Goal: Communication & Community: Answer question/provide support

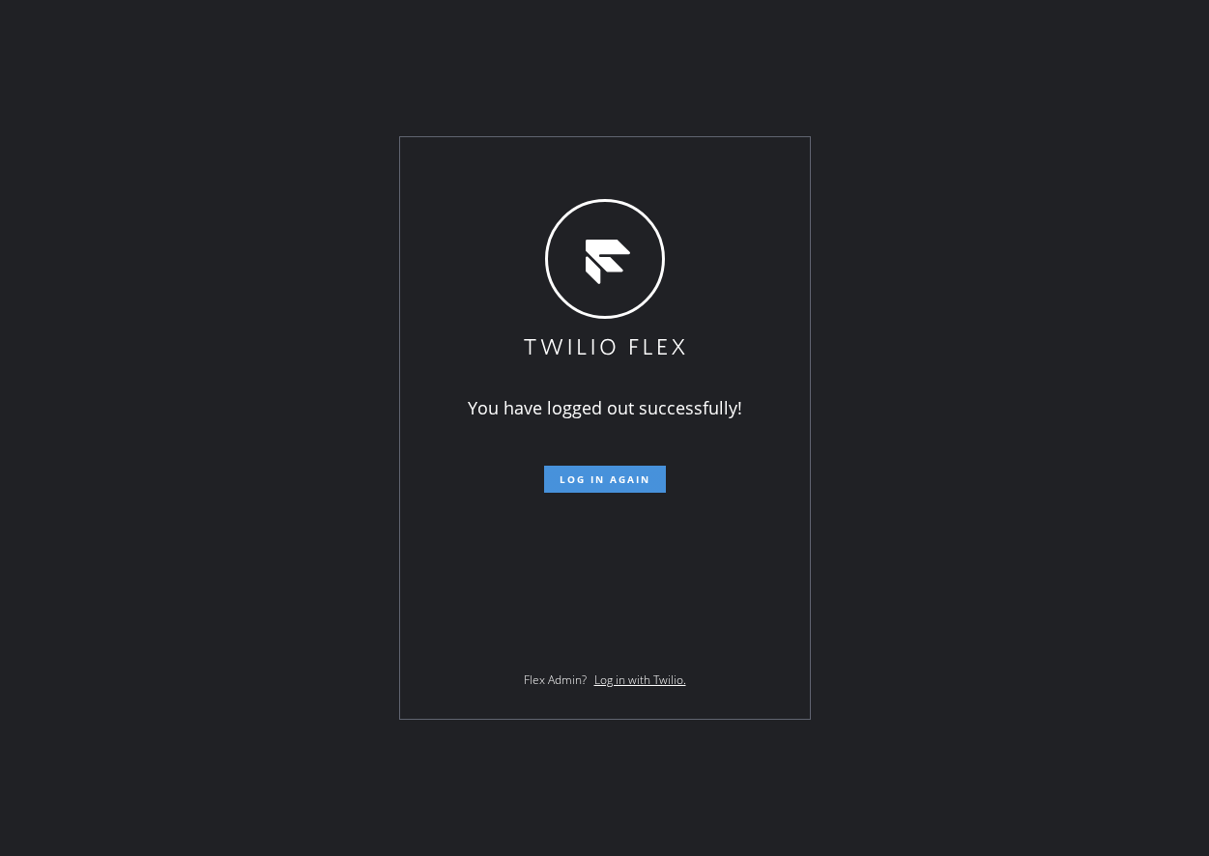
click at [625, 470] on button "Log in again" at bounding box center [605, 479] width 122 height 27
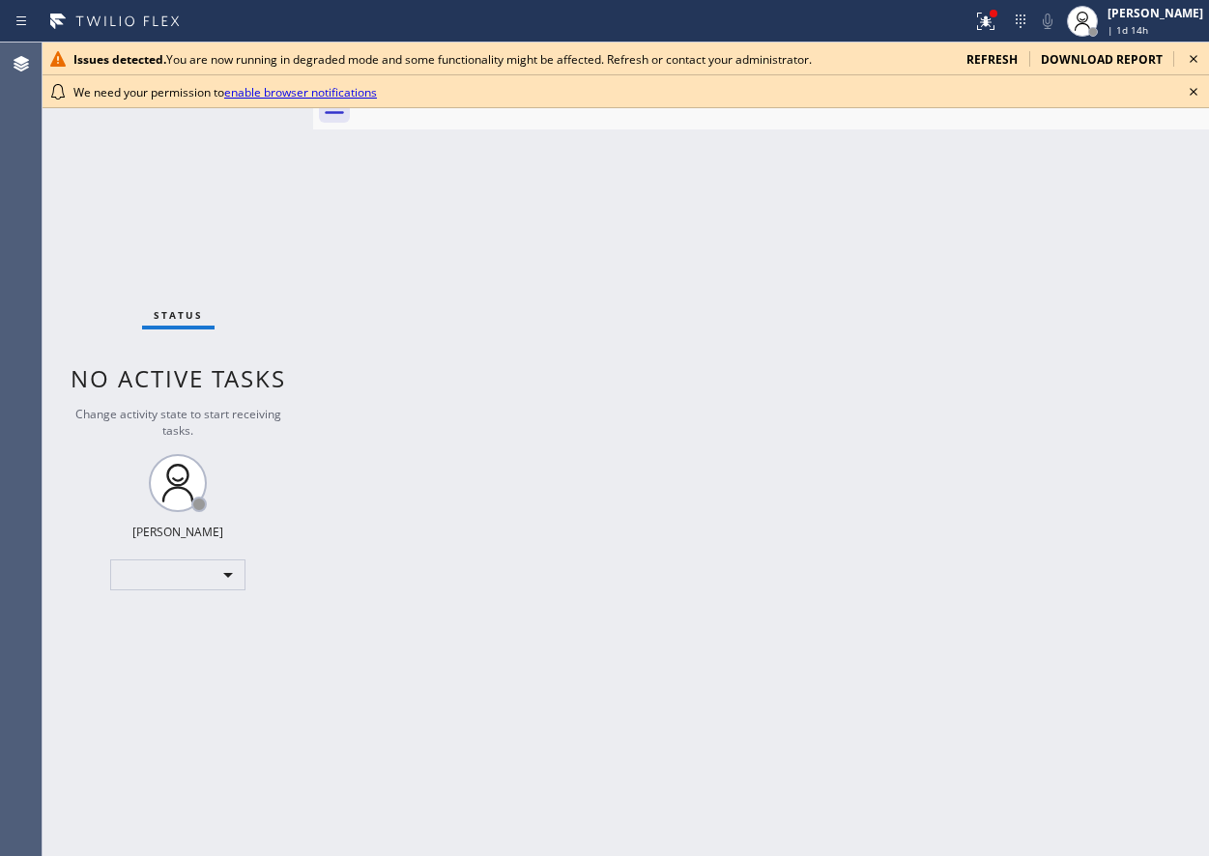
click at [1186, 98] on icon at bounding box center [1193, 91] width 23 height 23
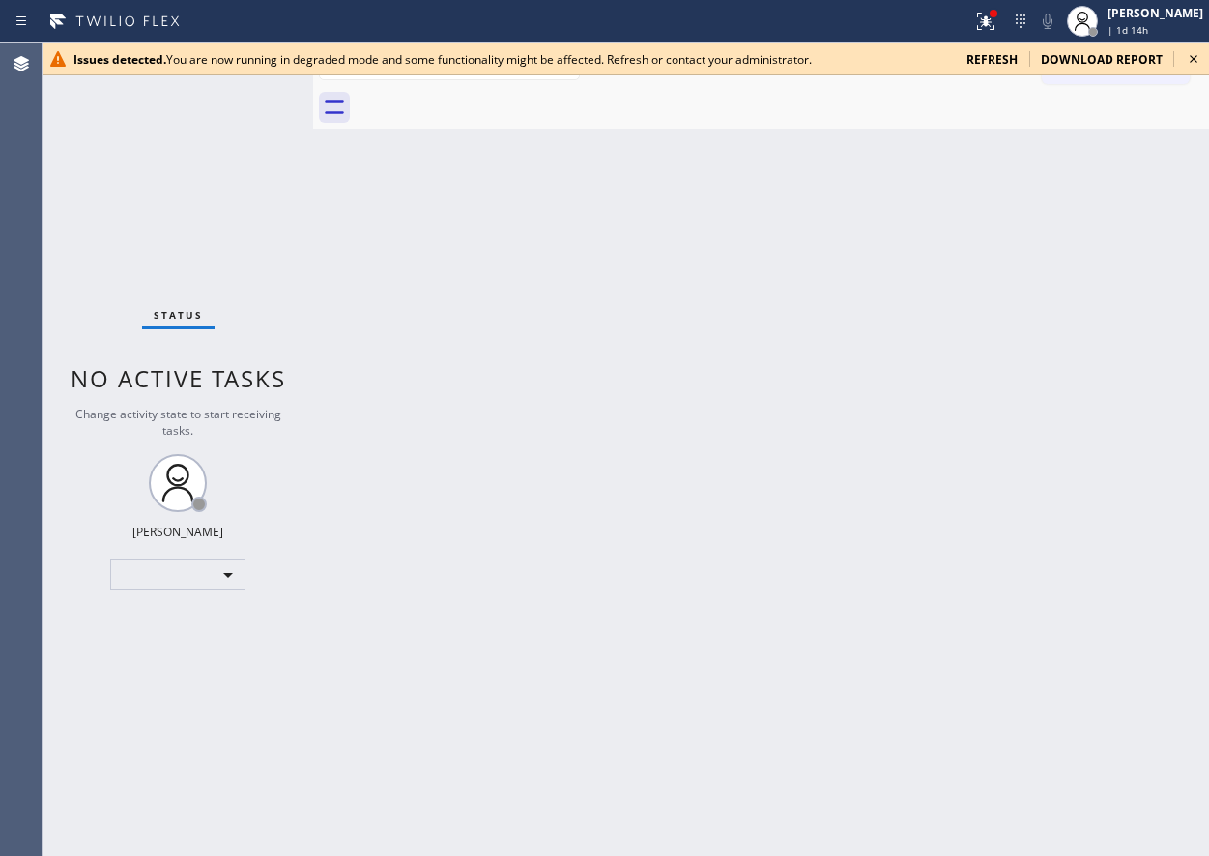
click at [1189, 65] on icon at bounding box center [1193, 58] width 23 height 23
click at [1190, 417] on div "Back to Dashboard Change Sender ID Customers Technicians Select a contact Outbo…" at bounding box center [761, 450] width 896 height 814
click at [1195, 64] on icon at bounding box center [1193, 58] width 23 height 23
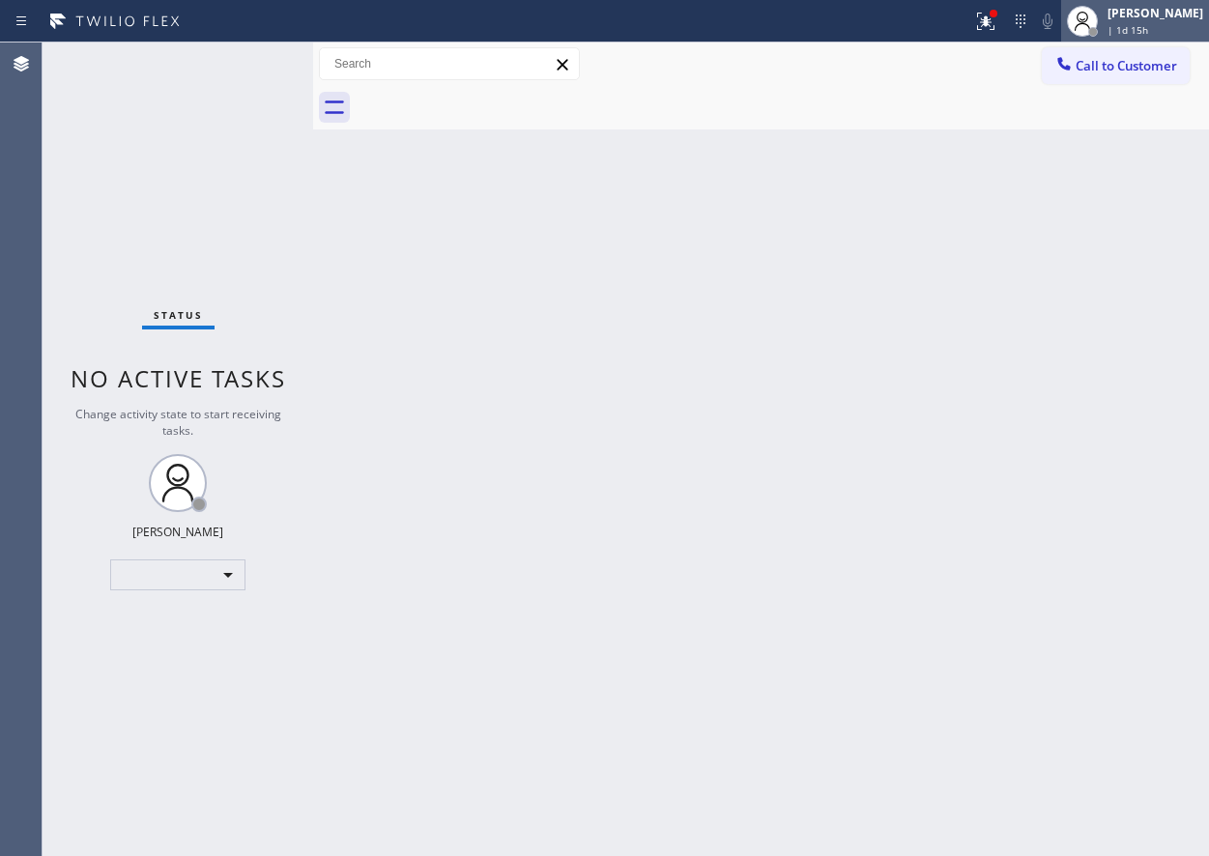
click at [1183, 36] on div "| 1d 15h" at bounding box center [1155, 30] width 96 height 14
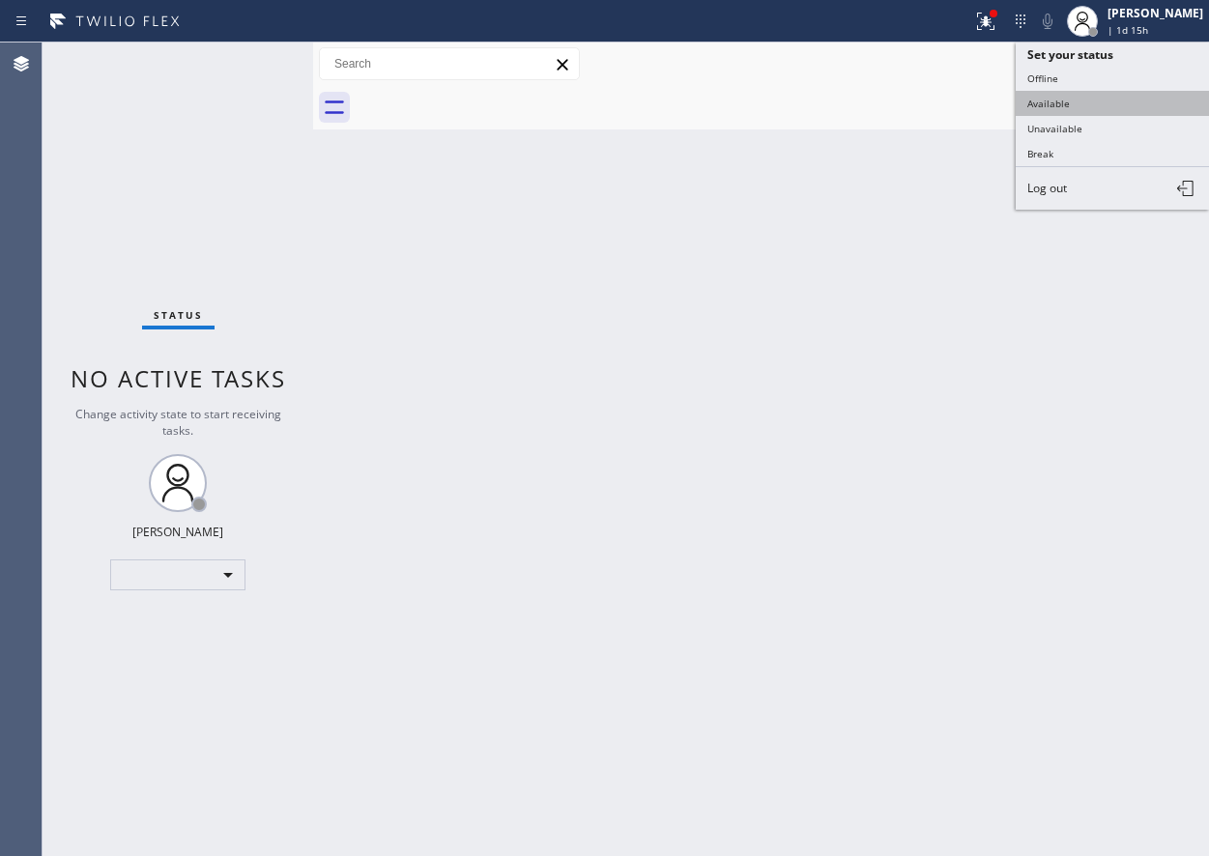
click at [1093, 92] on button "Available" at bounding box center [1111, 103] width 193 height 25
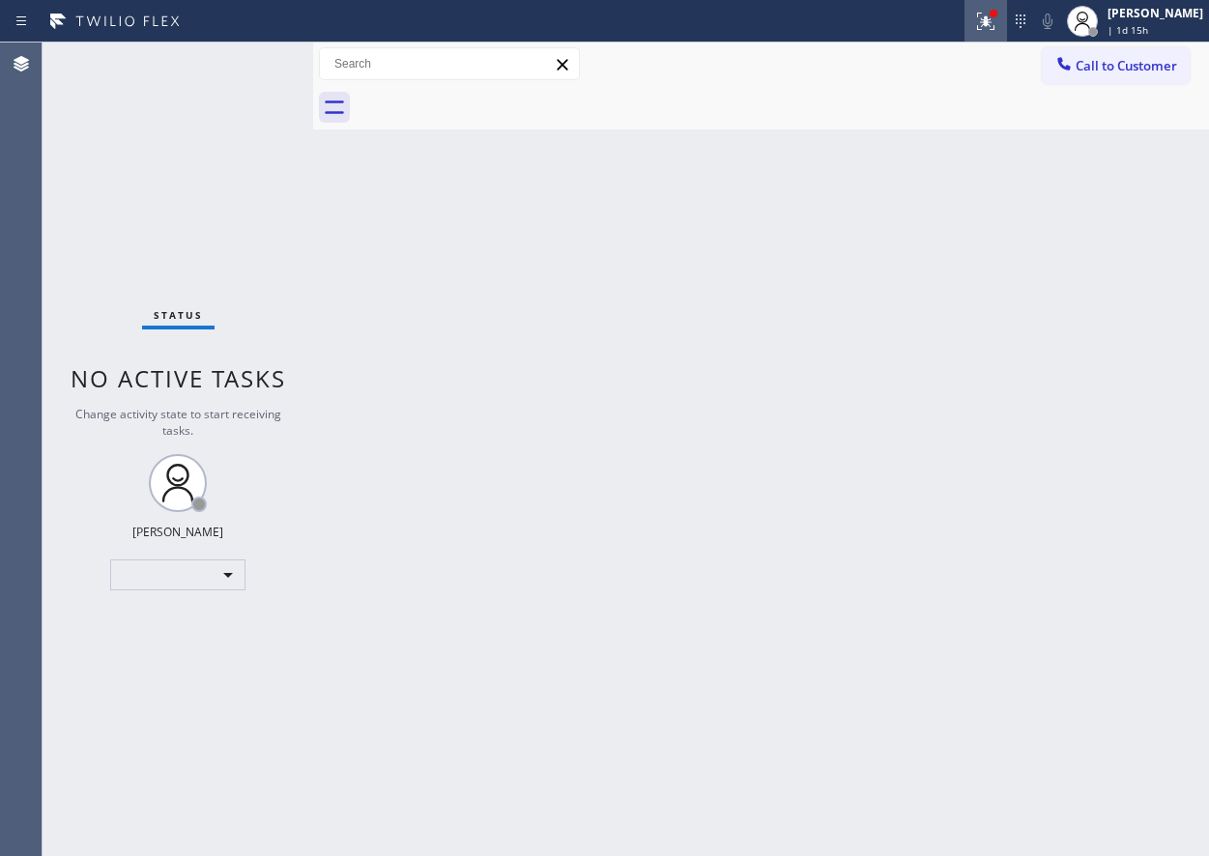
click at [997, 25] on icon at bounding box center [985, 21] width 23 height 23
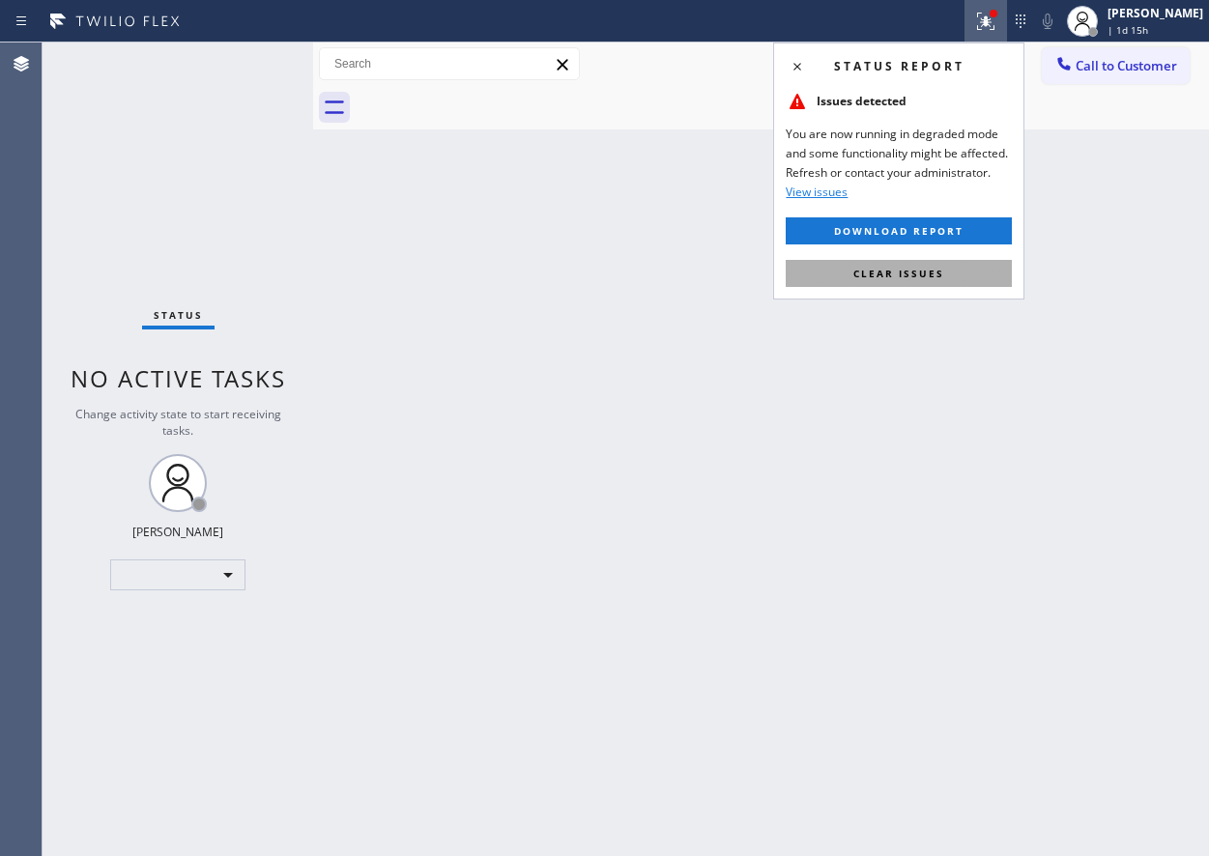
click at [941, 270] on span "Clear issues" at bounding box center [898, 274] width 91 height 14
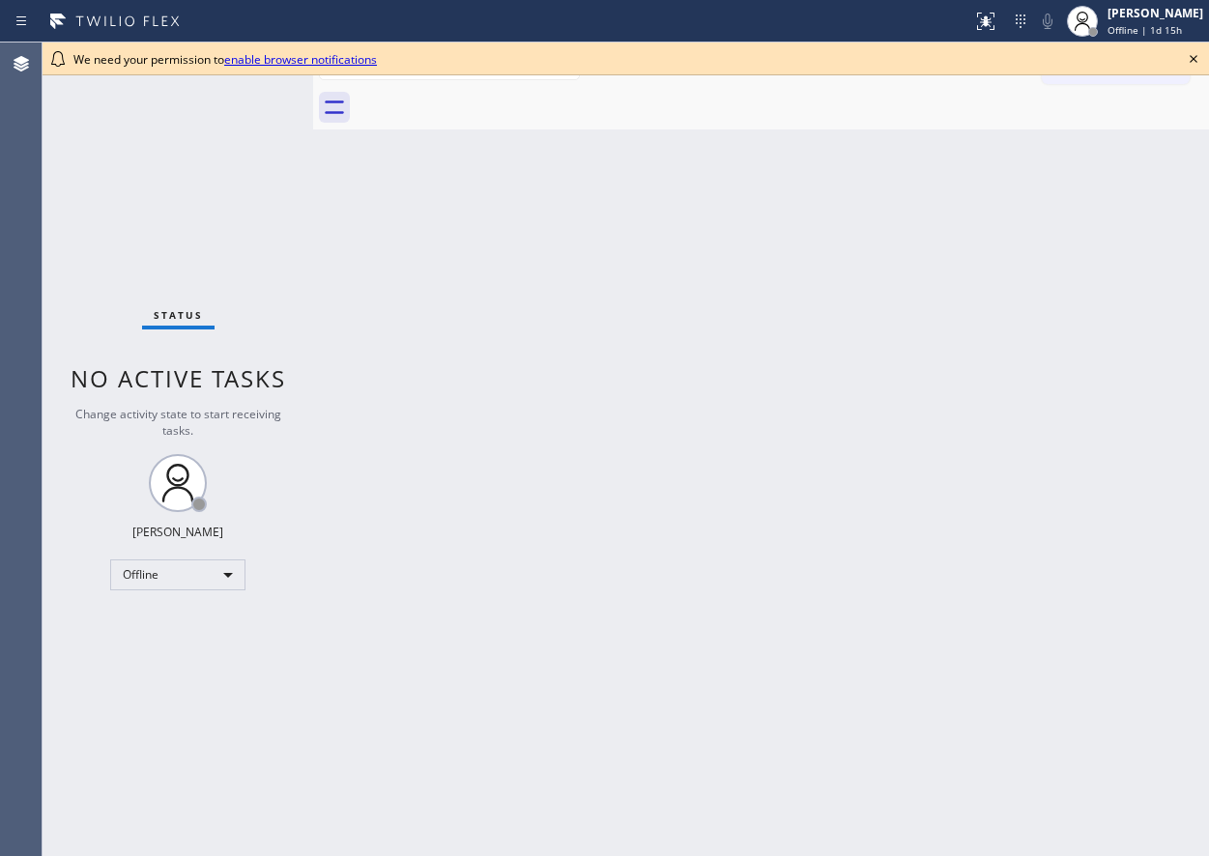
click at [1200, 61] on icon at bounding box center [1193, 58] width 23 height 23
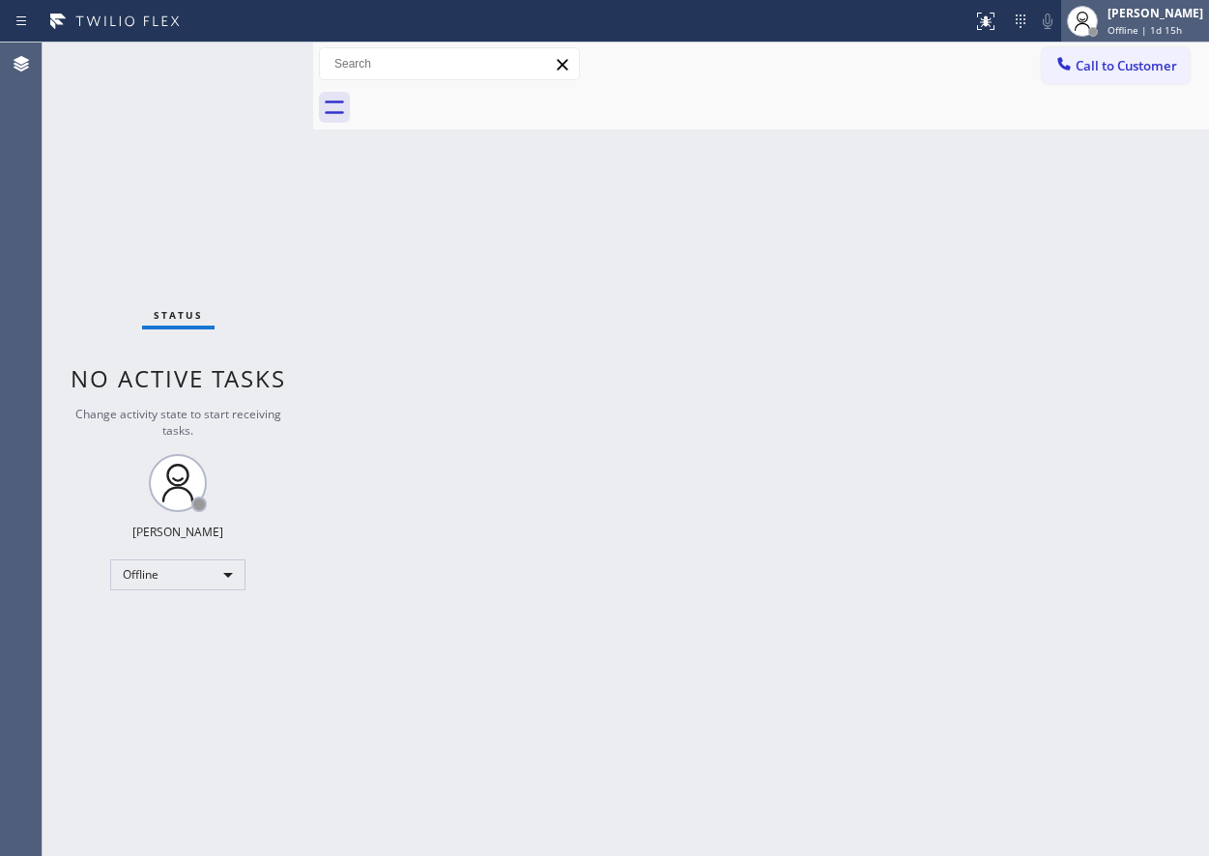
click at [1181, 24] on span "Offline | 1d 15h" at bounding box center [1144, 30] width 74 height 14
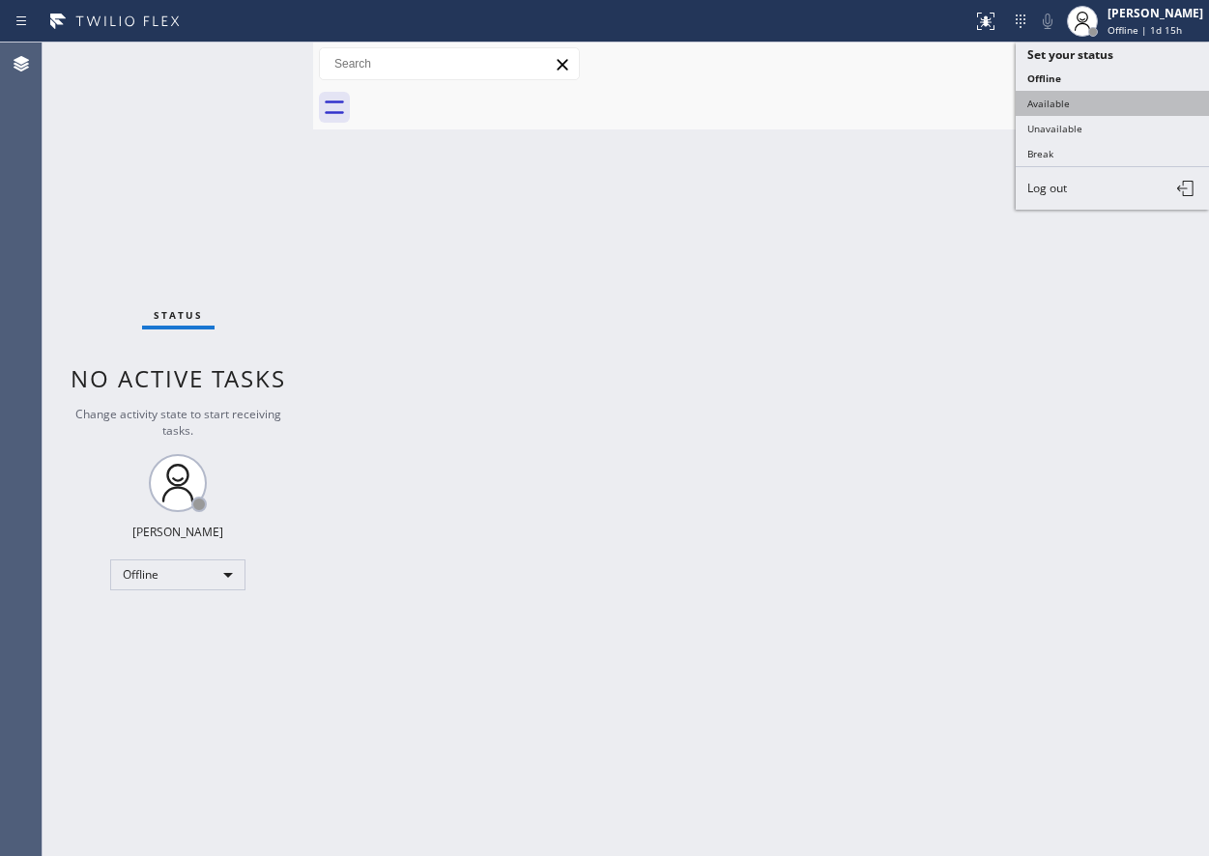
click at [1076, 97] on button "Available" at bounding box center [1111, 103] width 193 height 25
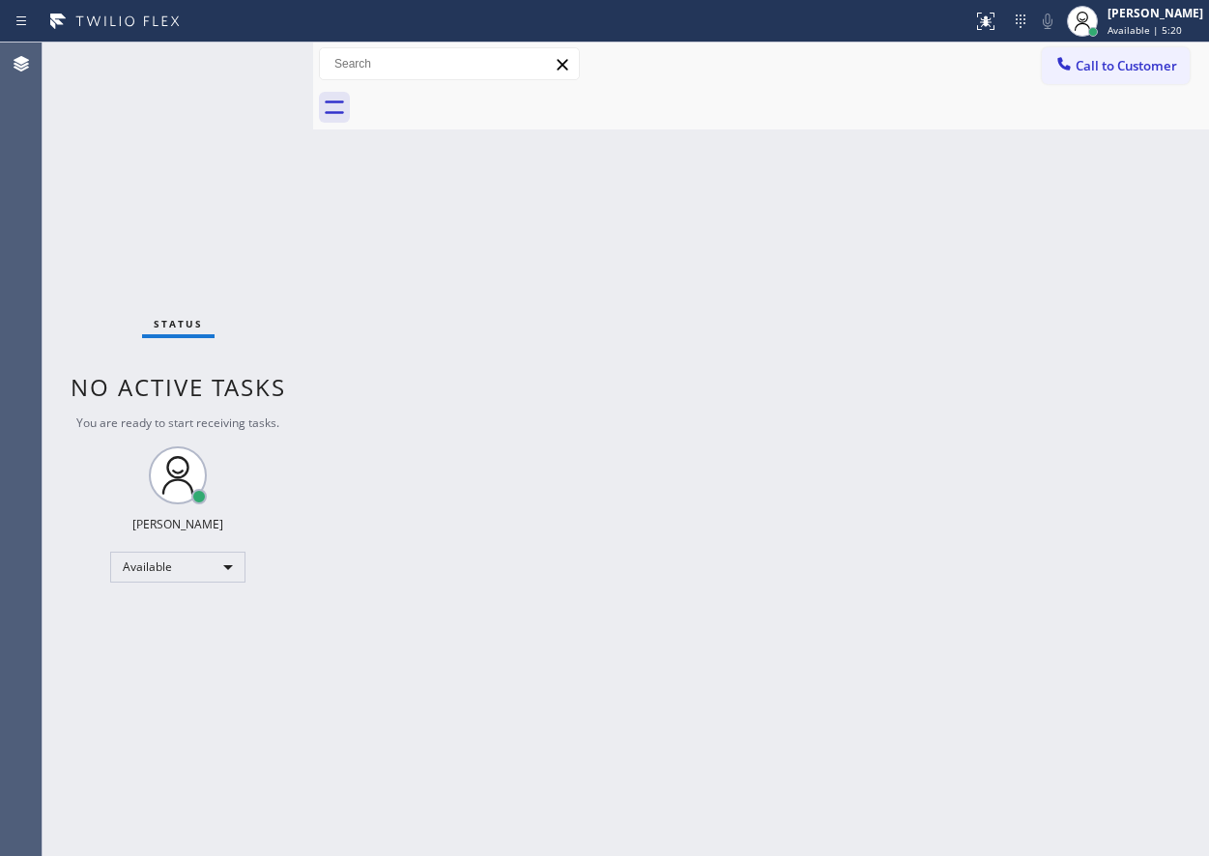
click at [1118, 696] on div "Back to Dashboard Change Sender ID Customers Technicians Select a contact Outbo…" at bounding box center [761, 450] width 896 height 814
click at [1008, 527] on div "Back to Dashboard Change Sender ID Customers Technicians Select a contact Outbo…" at bounding box center [761, 450] width 896 height 814
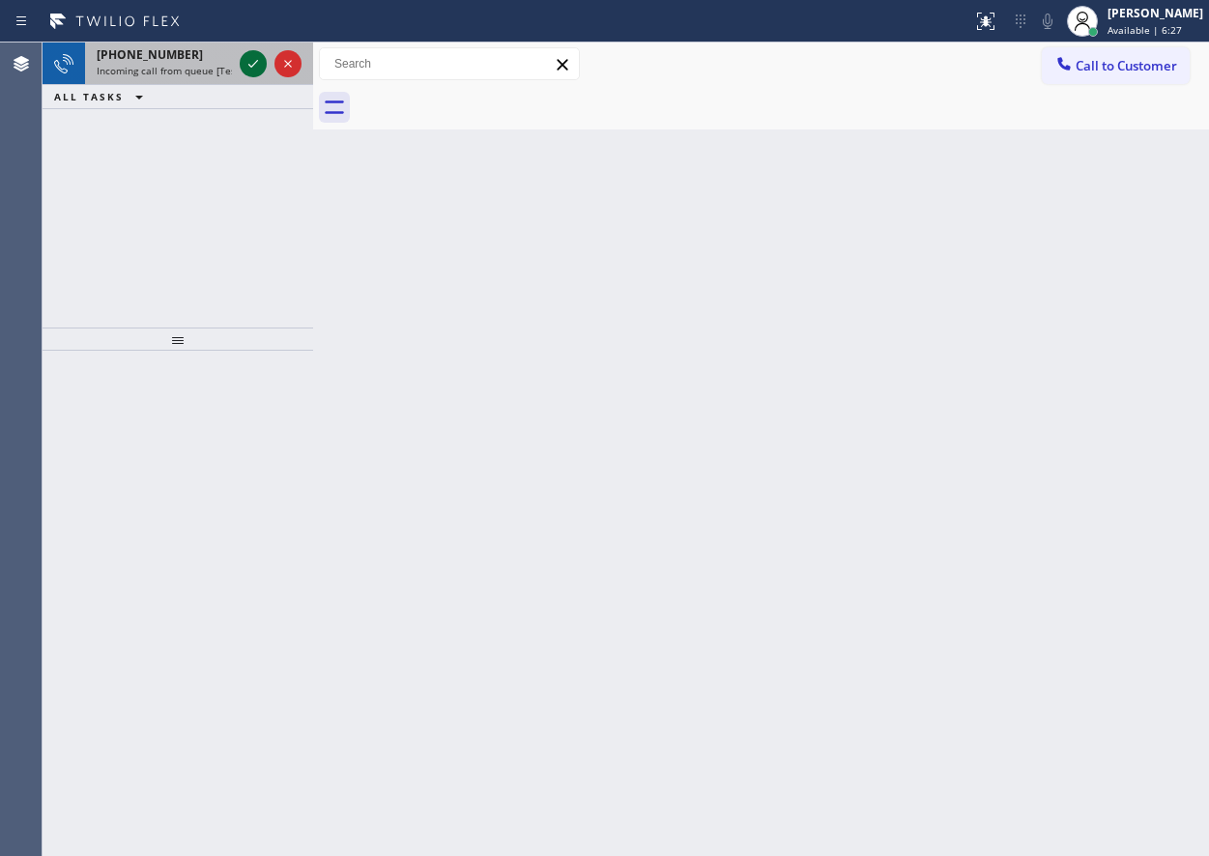
click at [244, 52] on icon at bounding box center [253, 63] width 23 height 23
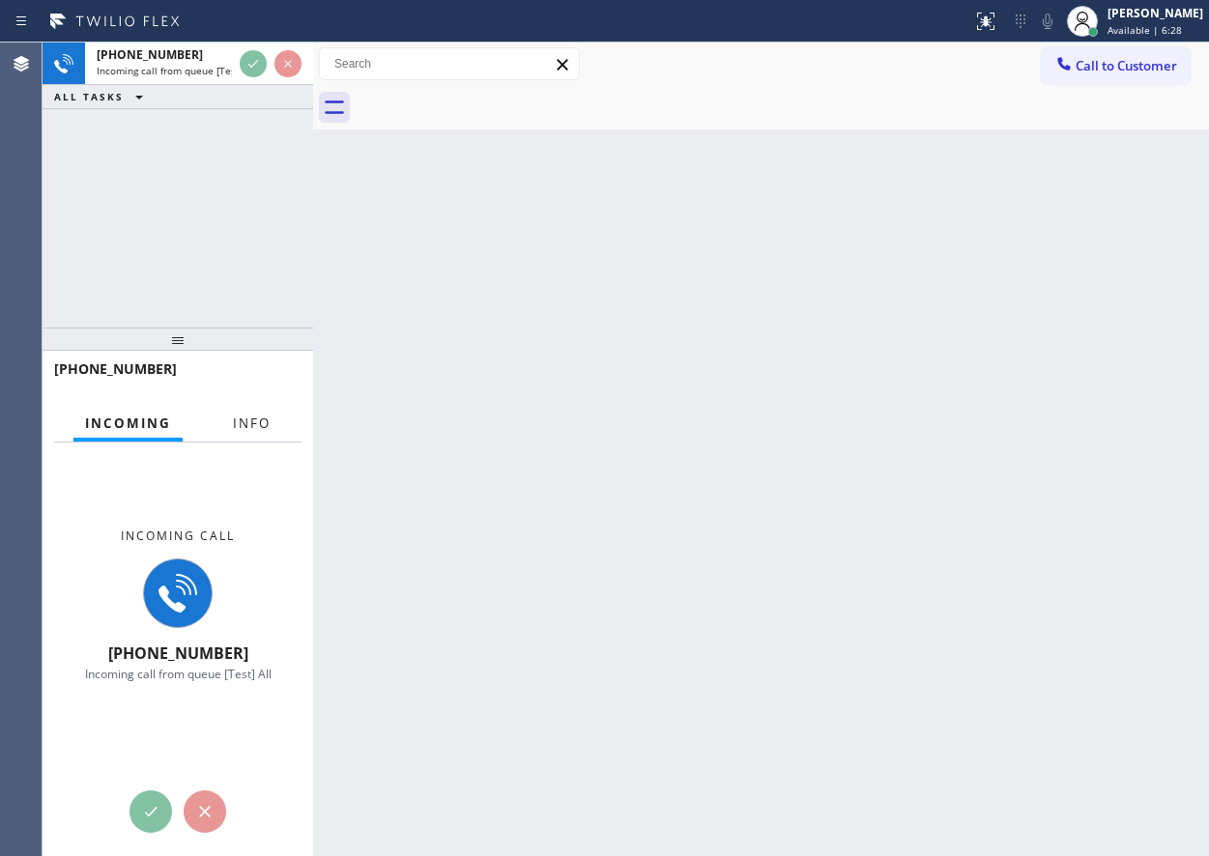
click at [258, 415] on button "Info" at bounding box center [251, 424] width 61 height 38
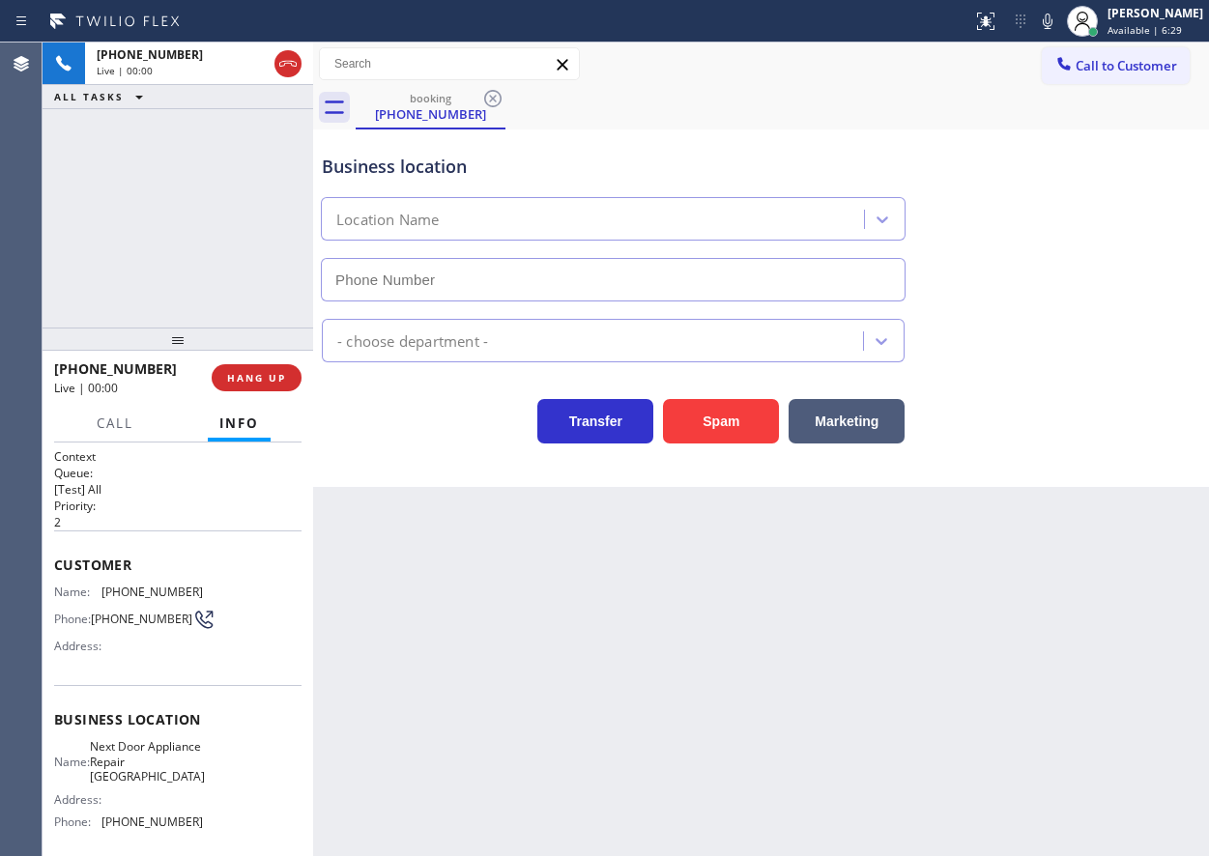
type input "[PHONE_NUMBER]"
click at [143, 758] on span "Next Door Appliance Repair [GEOGRAPHIC_DATA]" at bounding box center [147, 761] width 115 height 44
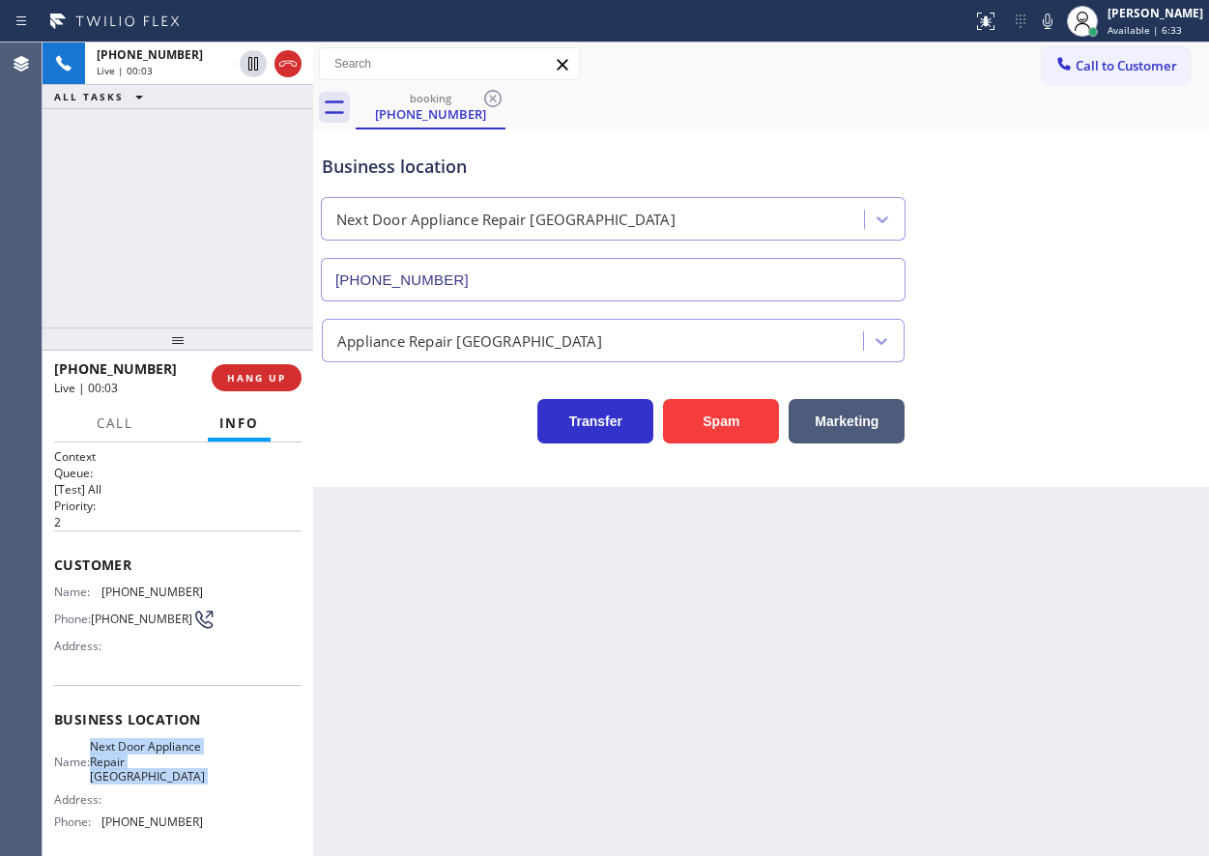
click at [143, 758] on span "Next Door Appliance Repair [GEOGRAPHIC_DATA]" at bounding box center [147, 761] width 115 height 44
copy span "Next Door Appliance Repair [GEOGRAPHIC_DATA]"
click at [486, 271] on input "[PHONE_NUMBER]" at bounding box center [613, 279] width 585 height 43
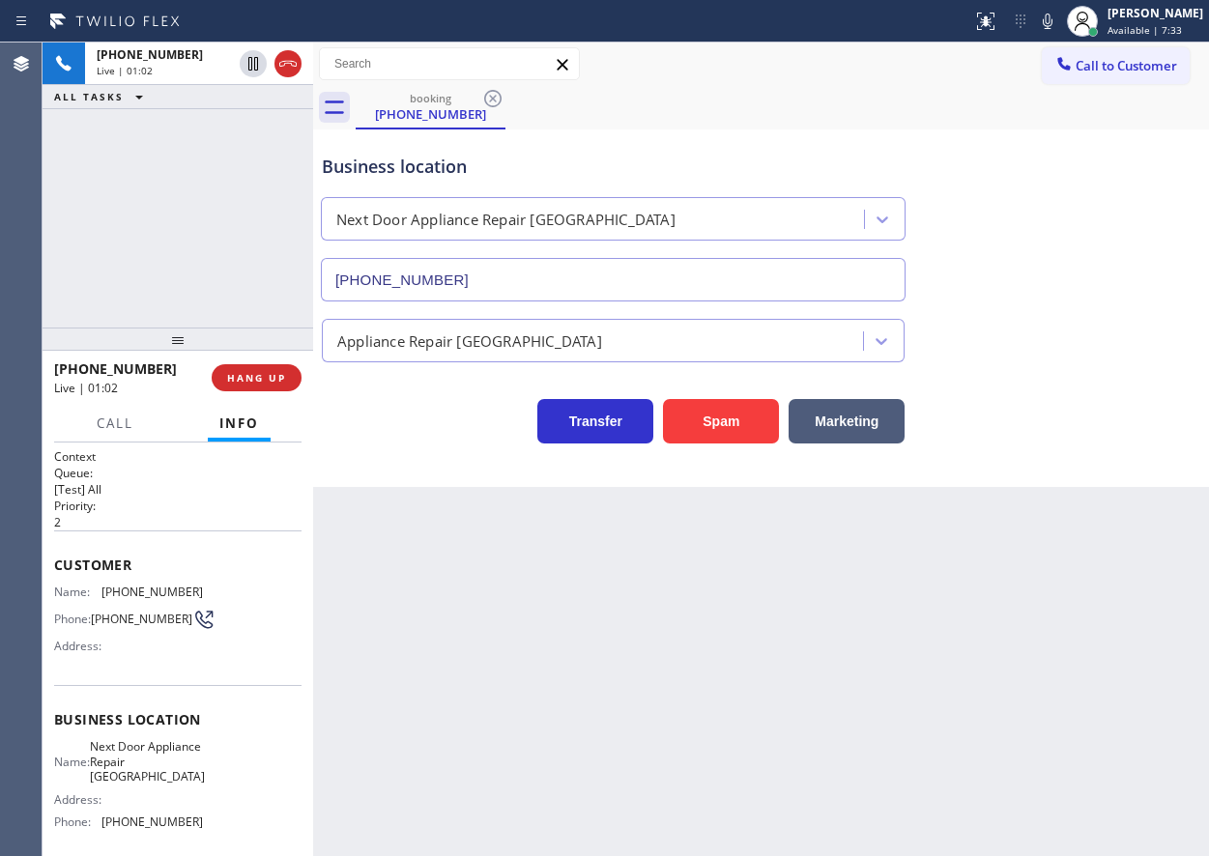
click at [155, 595] on span "[PHONE_NUMBER]" at bounding box center [151, 592] width 101 height 14
copy span "[PHONE_NUMBER]"
click at [1059, 28] on icon at bounding box center [1047, 21] width 23 height 23
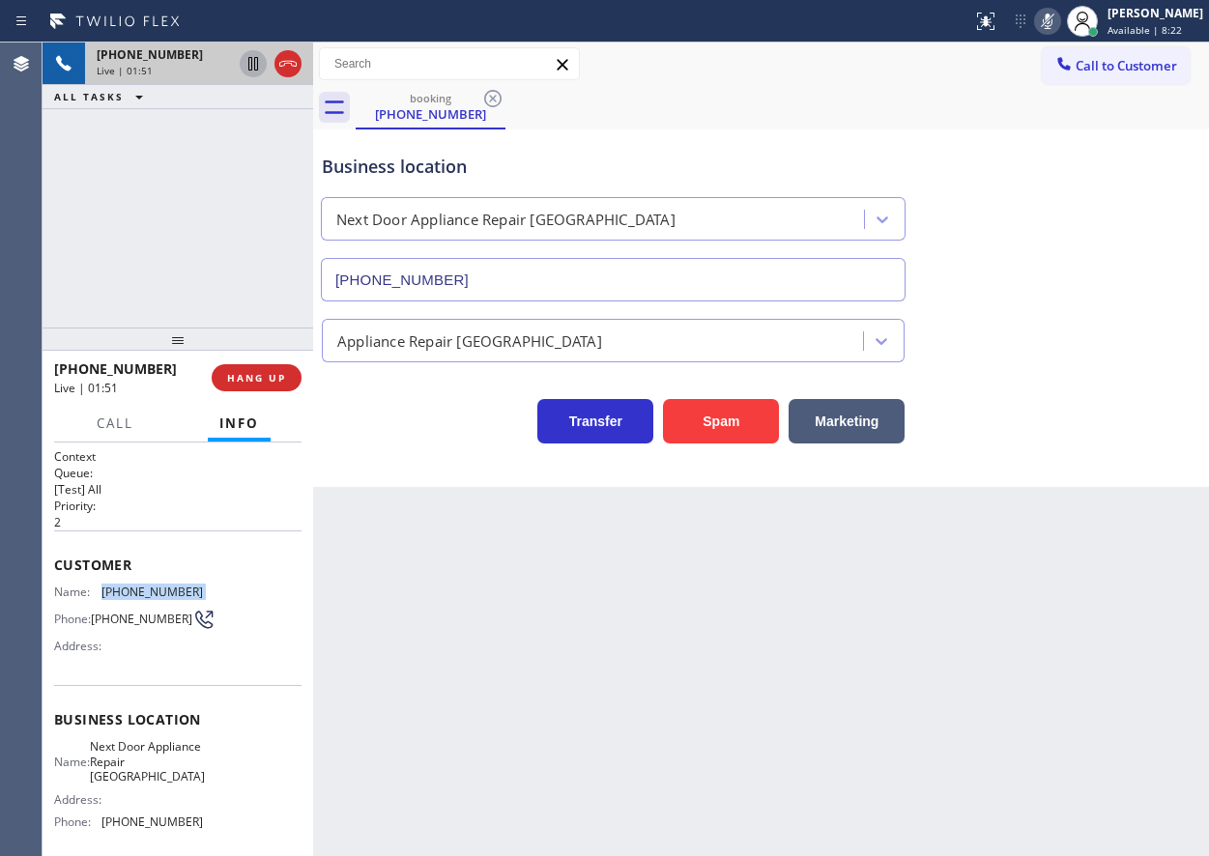
click at [250, 65] on icon at bounding box center [253, 63] width 23 height 23
click at [244, 65] on icon at bounding box center [253, 63] width 23 height 23
click at [1059, 17] on icon at bounding box center [1047, 21] width 23 height 23
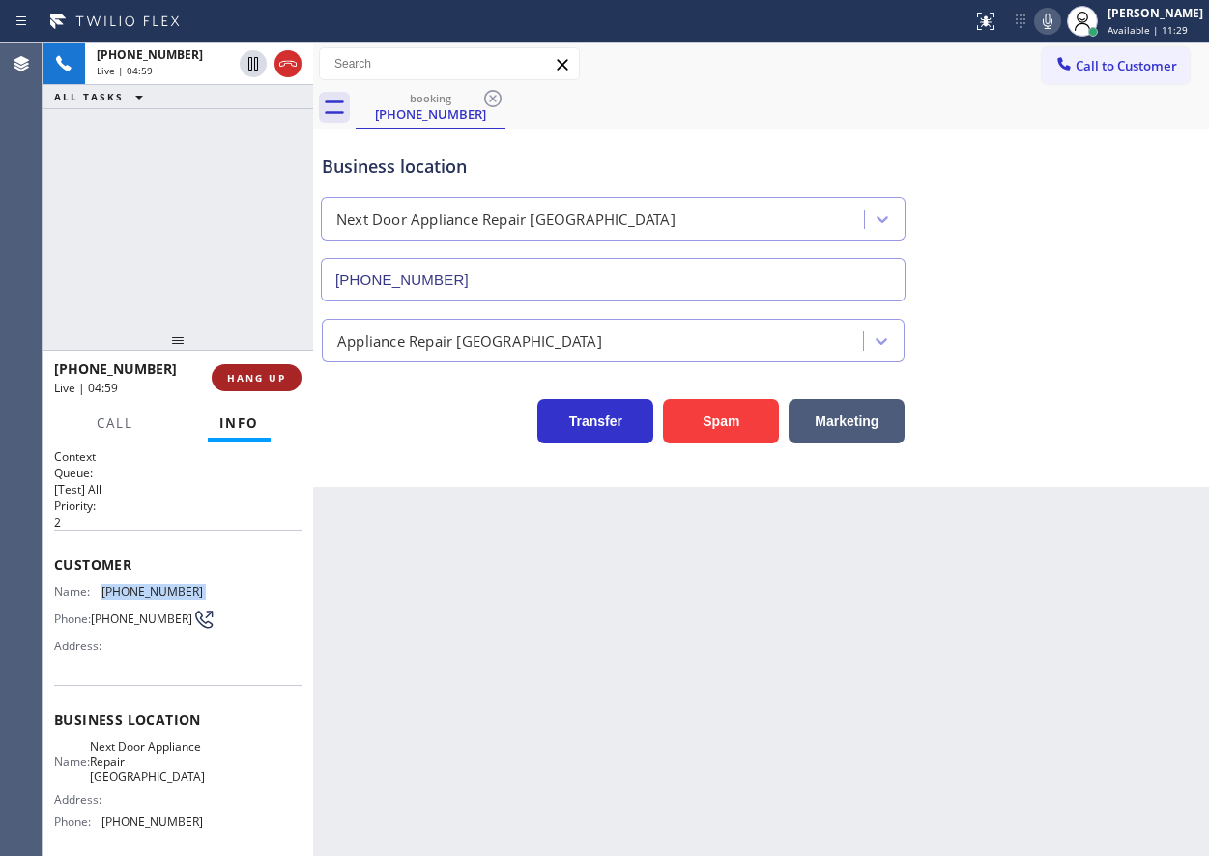
click at [270, 376] on span "HANG UP" at bounding box center [256, 378] width 59 height 14
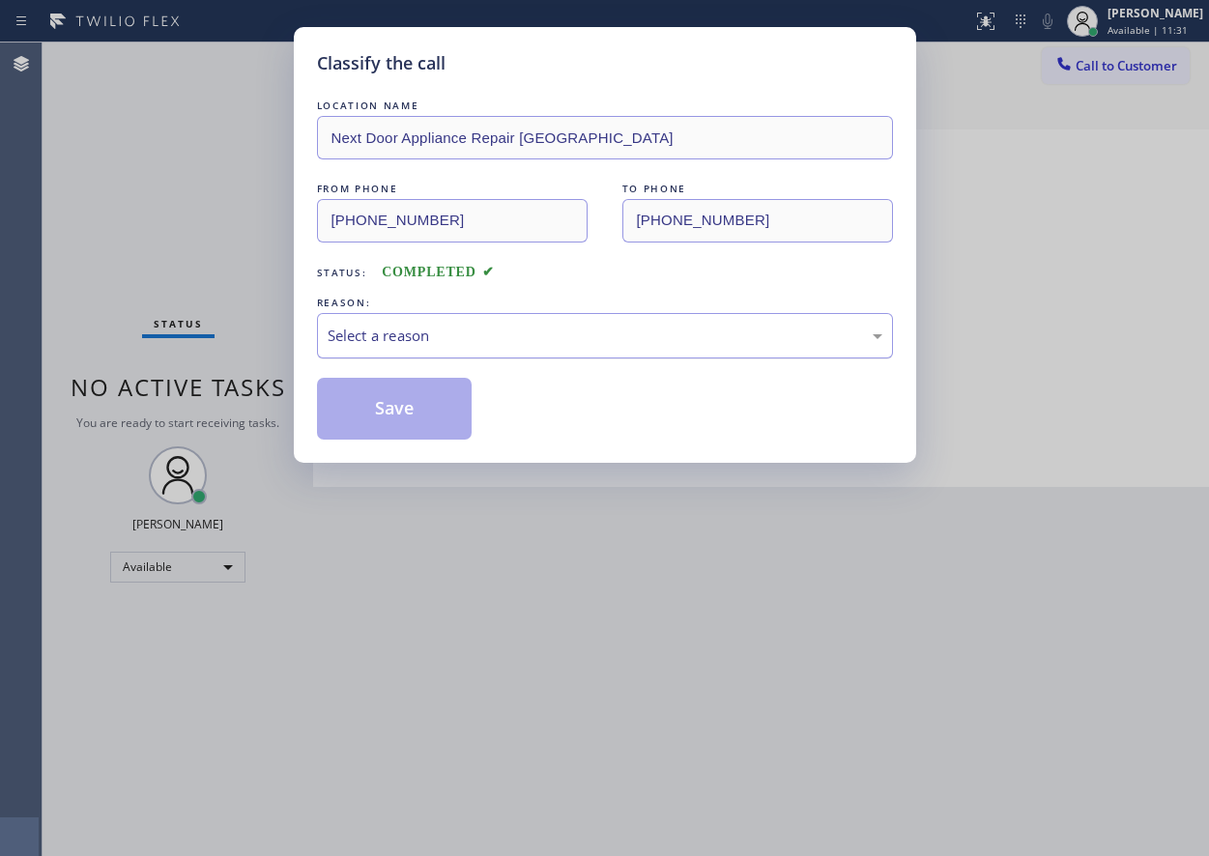
click at [485, 329] on div "Select a reason" at bounding box center [605, 336] width 555 height 22
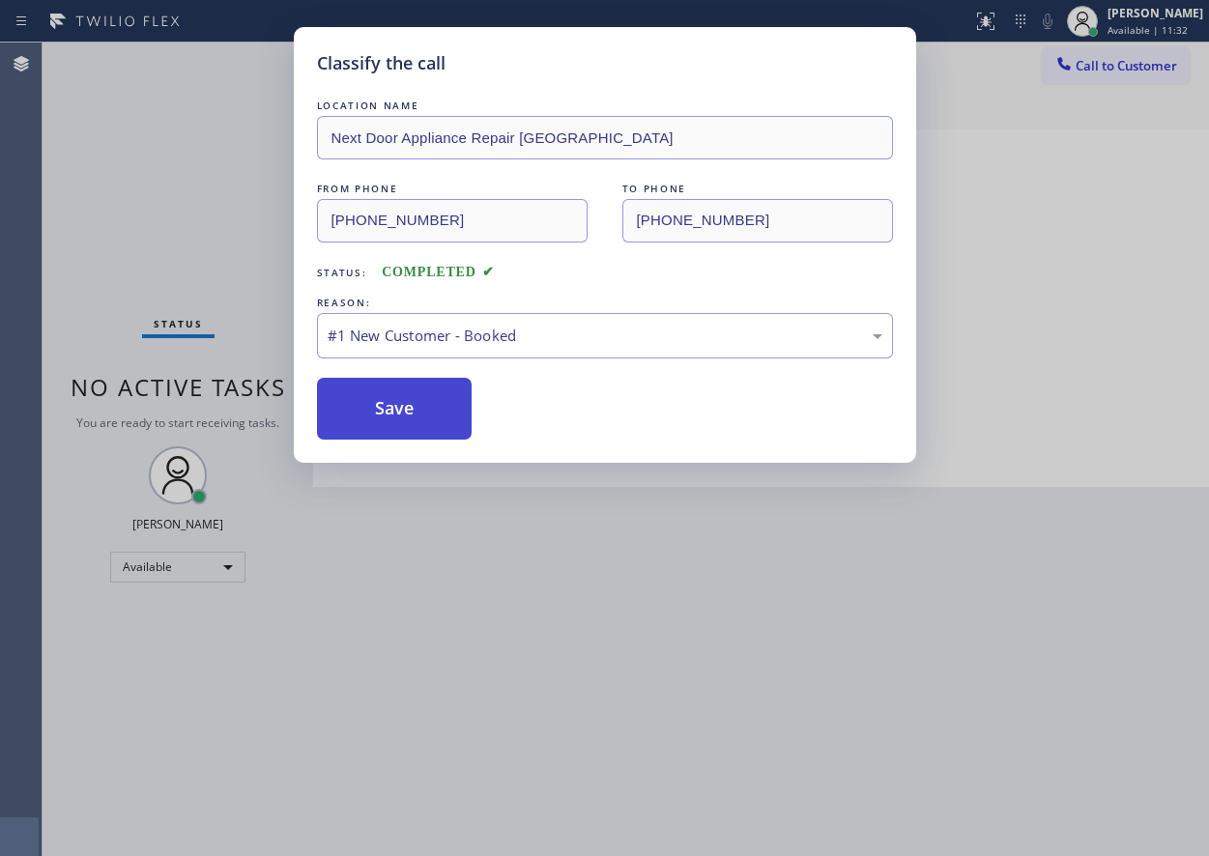
click at [413, 403] on button "Save" at bounding box center [395, 409] width 156 height 62
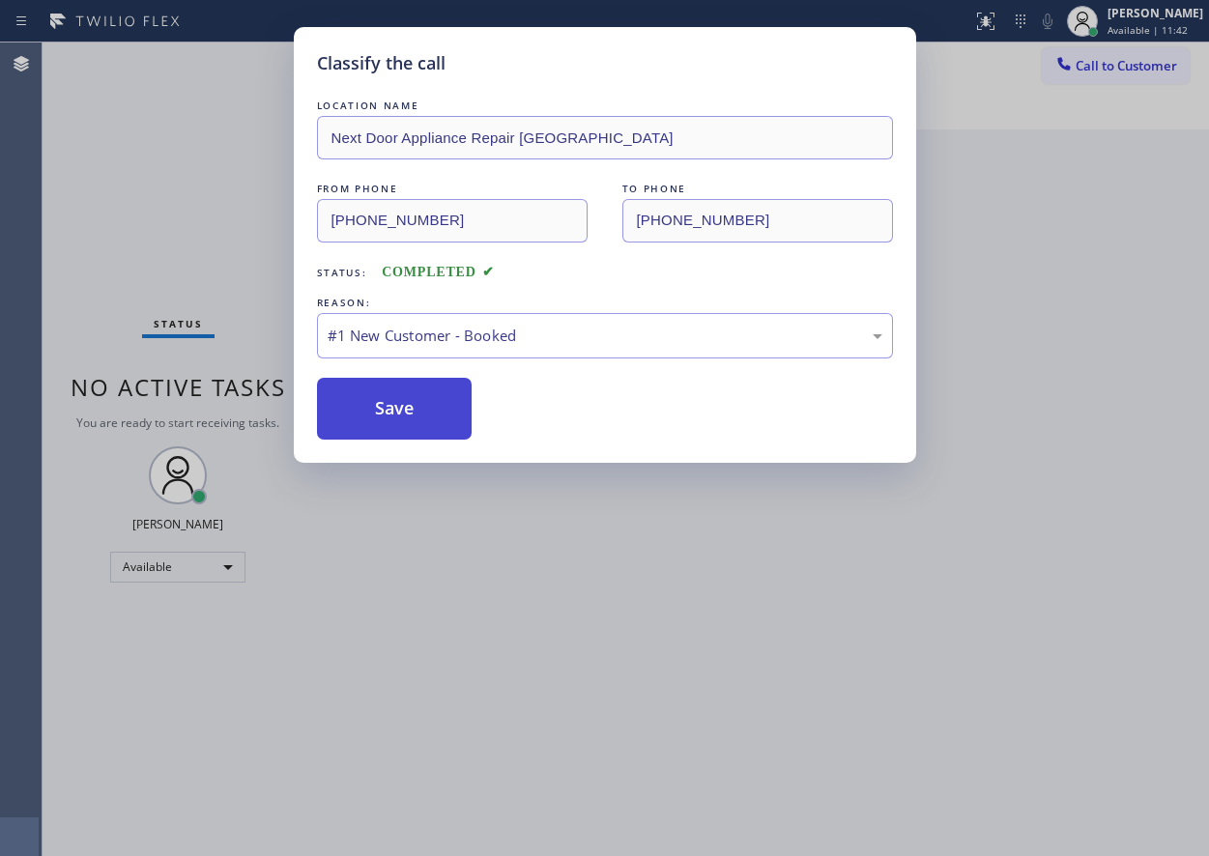
click at [398, 416] on button "Save" at bounding box center [395, 409] width 156 height 62
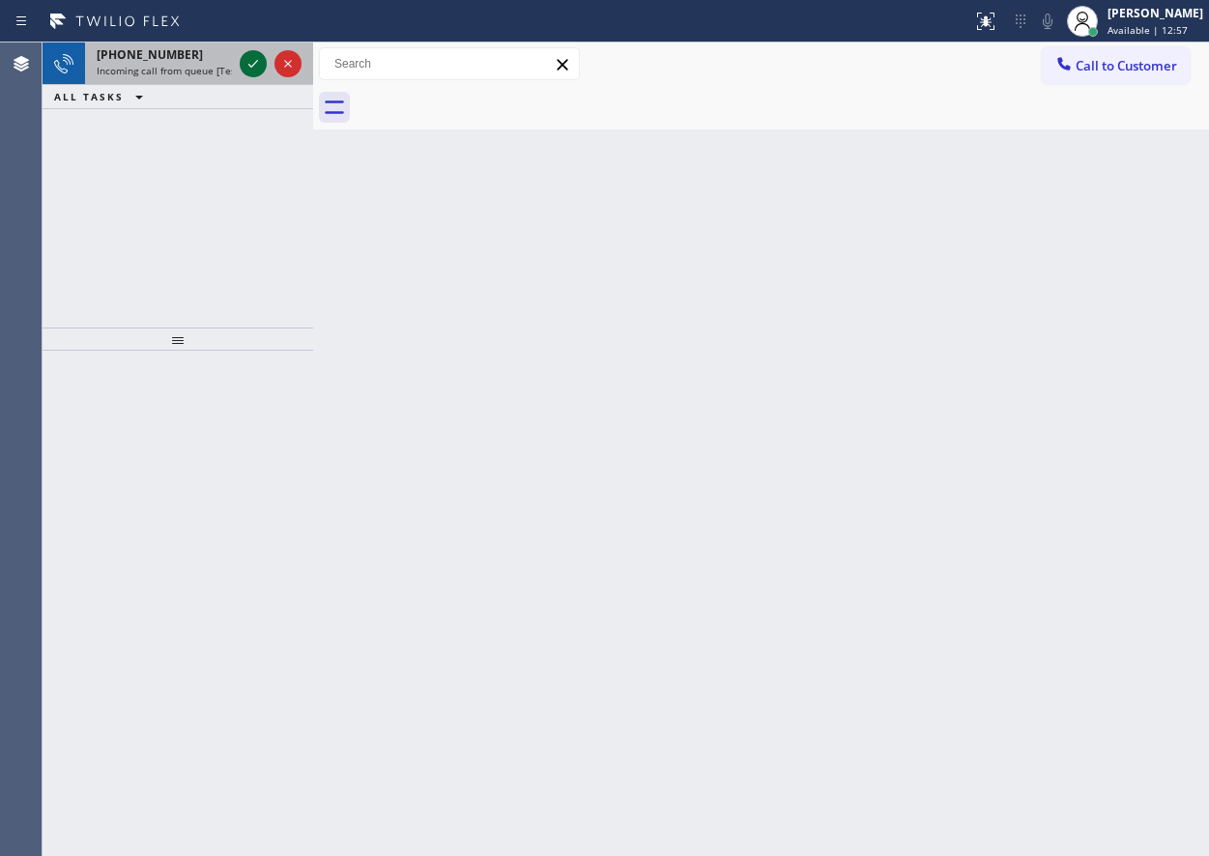
click at [250, 66] on icon at bounding box center [253, 64] width 10 height 8
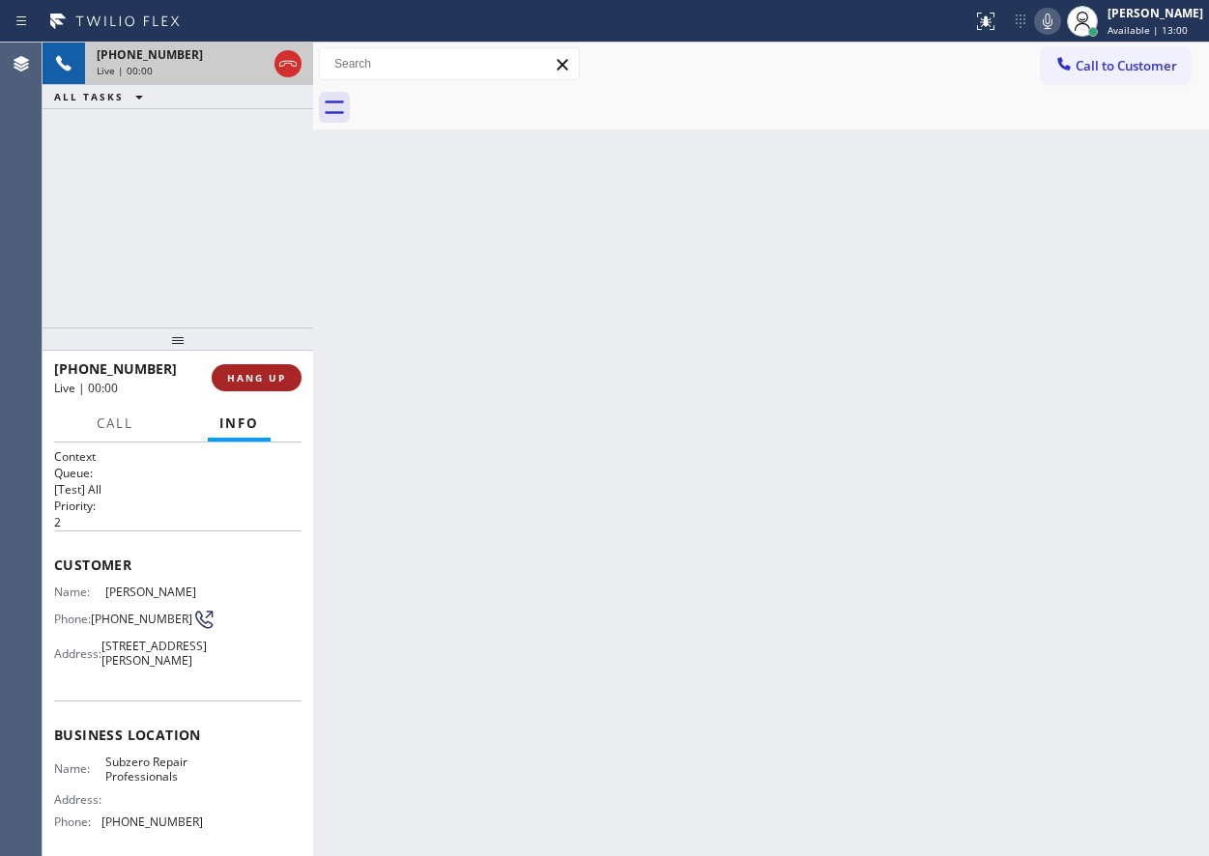
click at [270, 364] on button "HANG UP" at bounding box center [257, 377] width 90 height 27
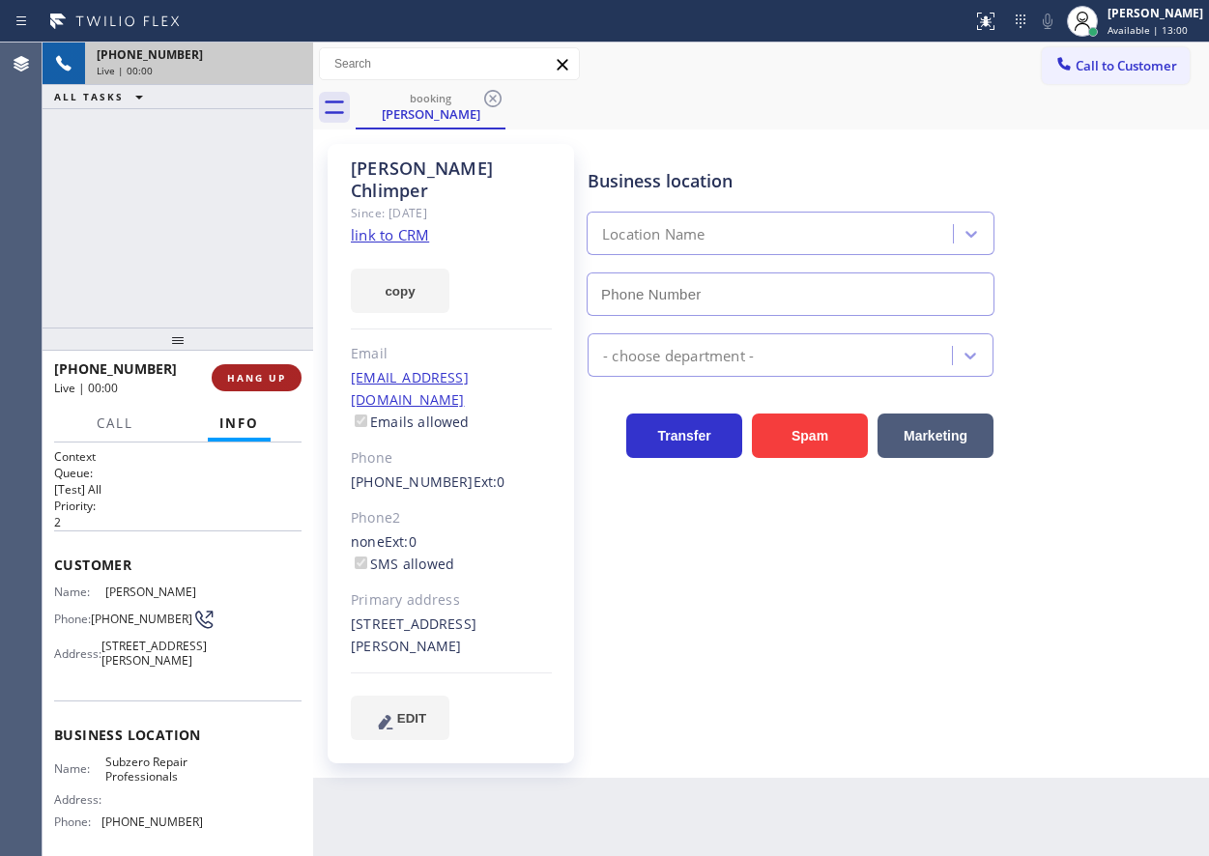
click at [268, 373] on span "HANG UP" at bounding box center [256, 378] width 59 height 14
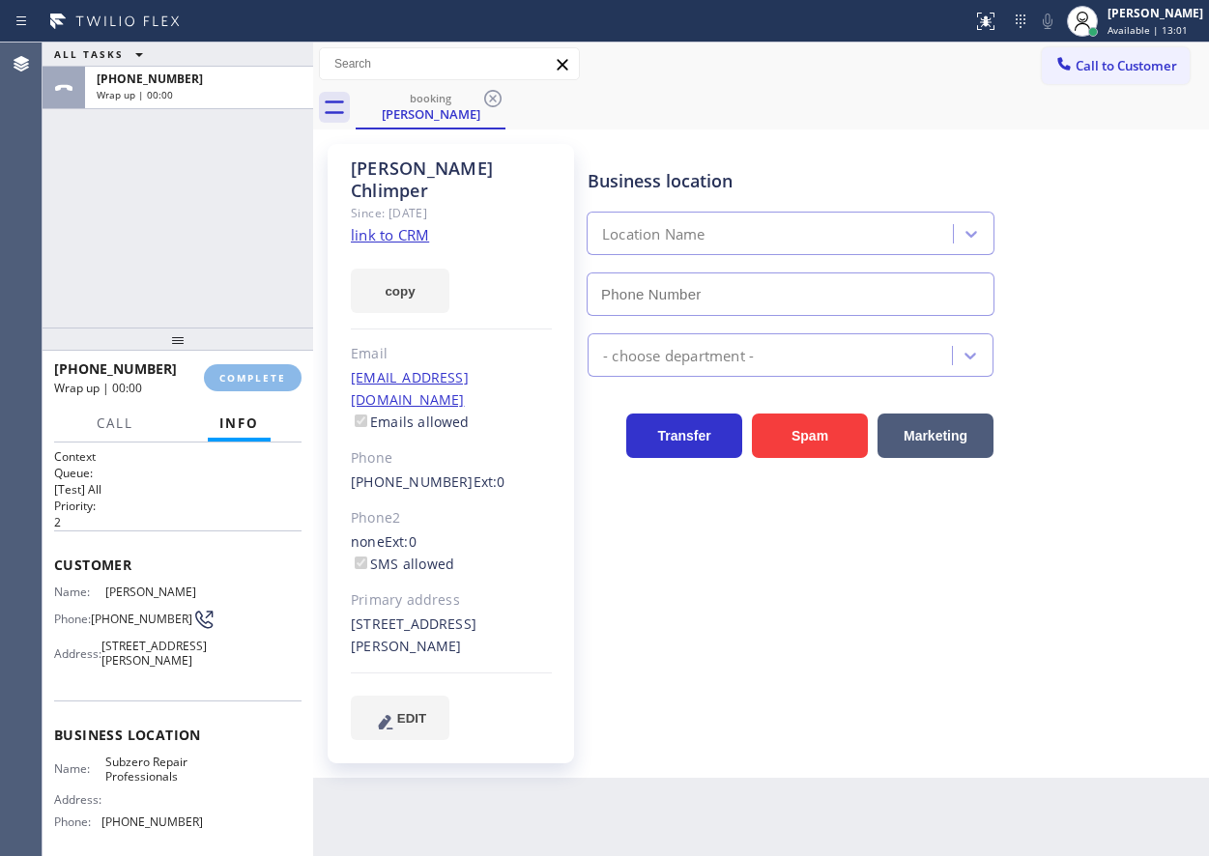
type input "[PHONE_NUMBER]"
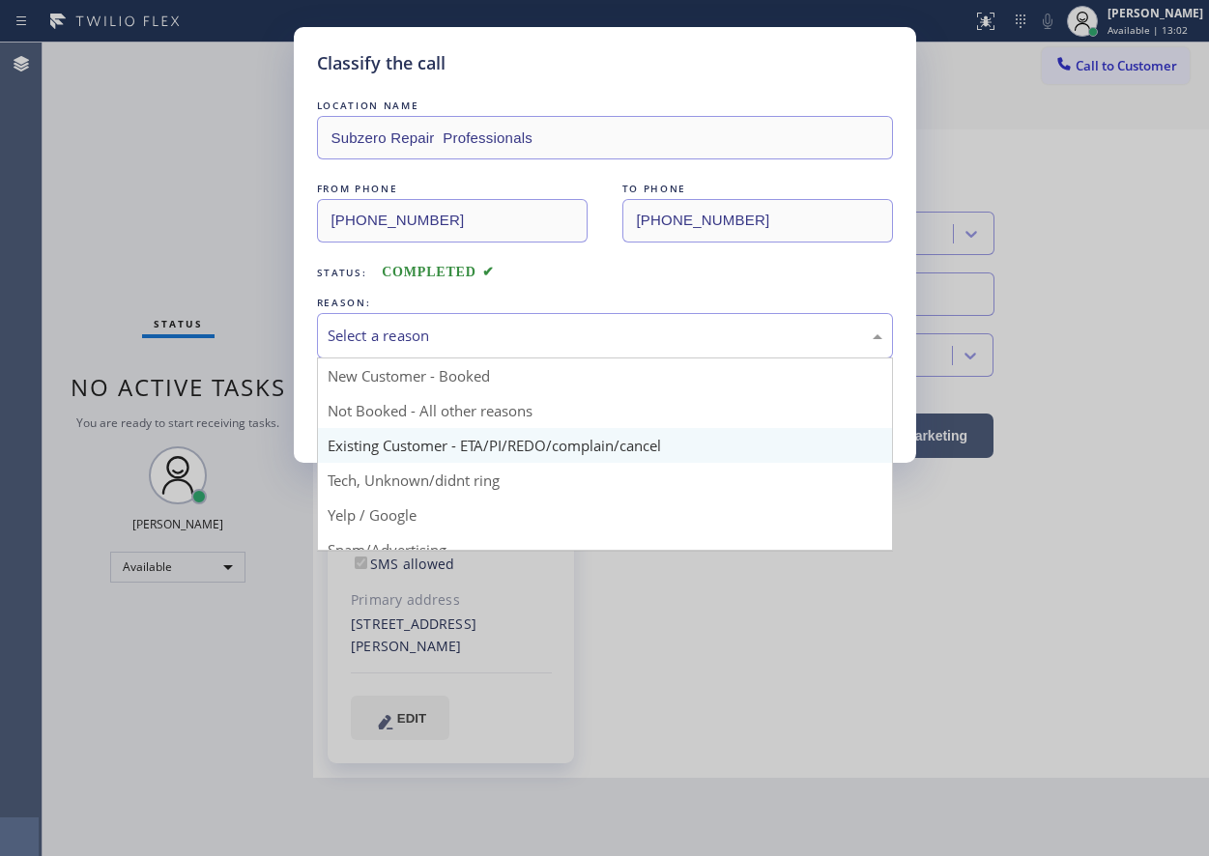
drag, startPoint x: 529, startPoint y: 328, endPoint x: 465, endPoint y: 457, distance: 144.3
click at [528, 330] on div "Select a reason" at bounding box center [605, 336] width 555 height 22
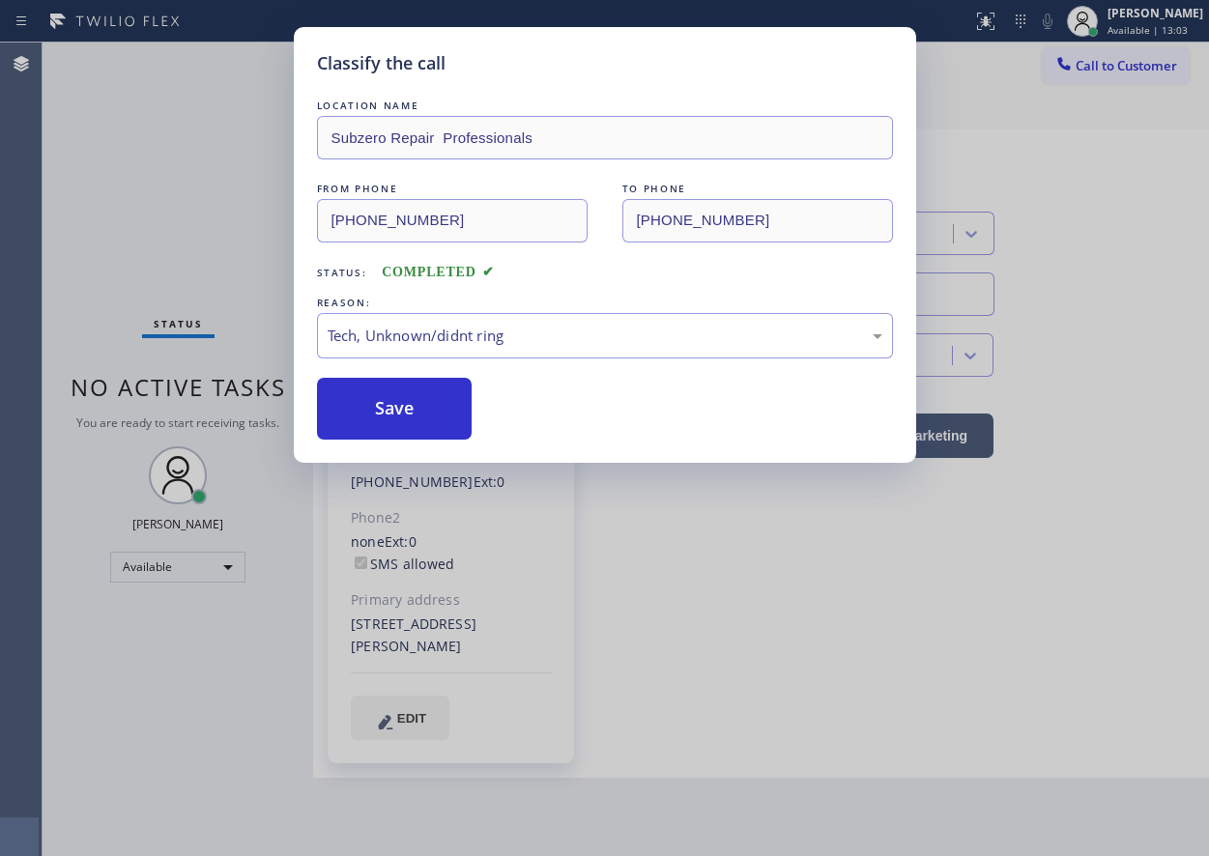
click at [417, 422] on button "Save" at bounding box center [395, 409] width 156 height 62
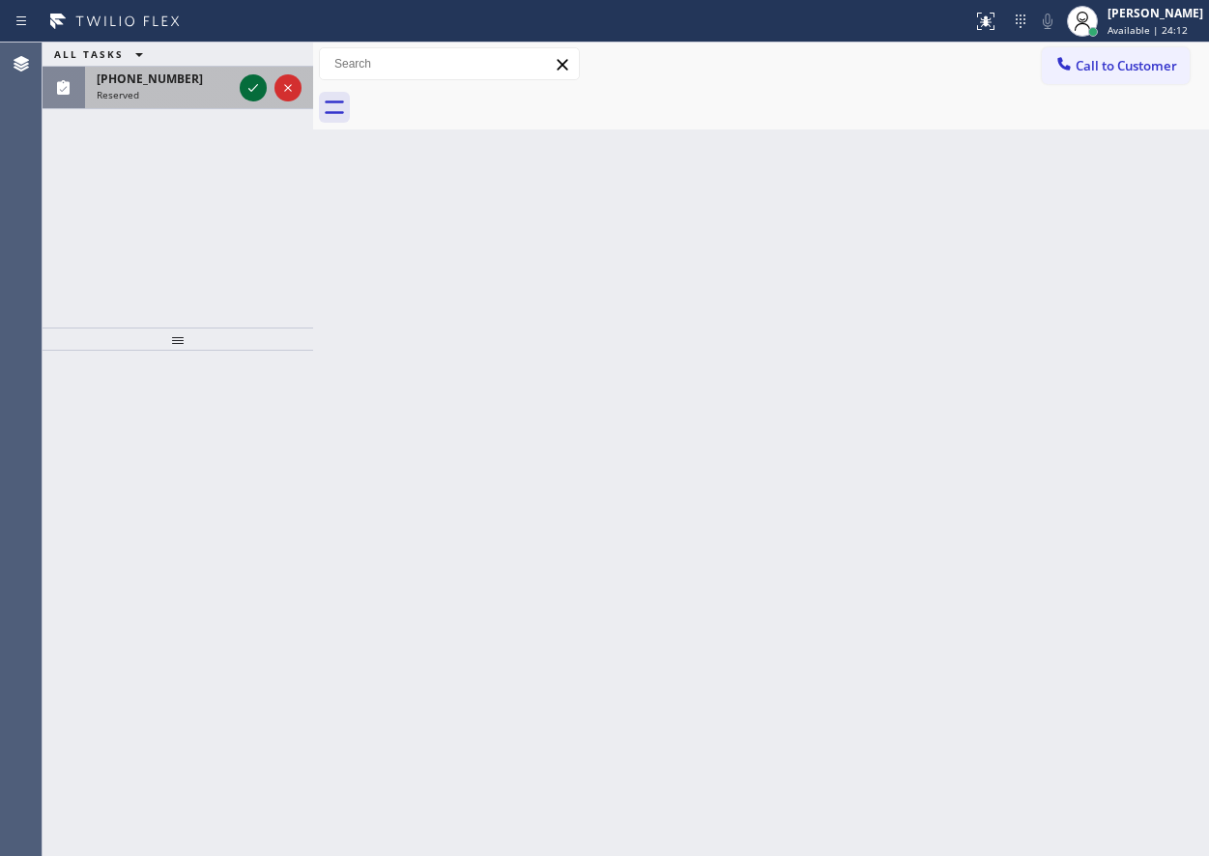
click at [248, 88] on icon at bounding box center [253, 87] width 23 height 23
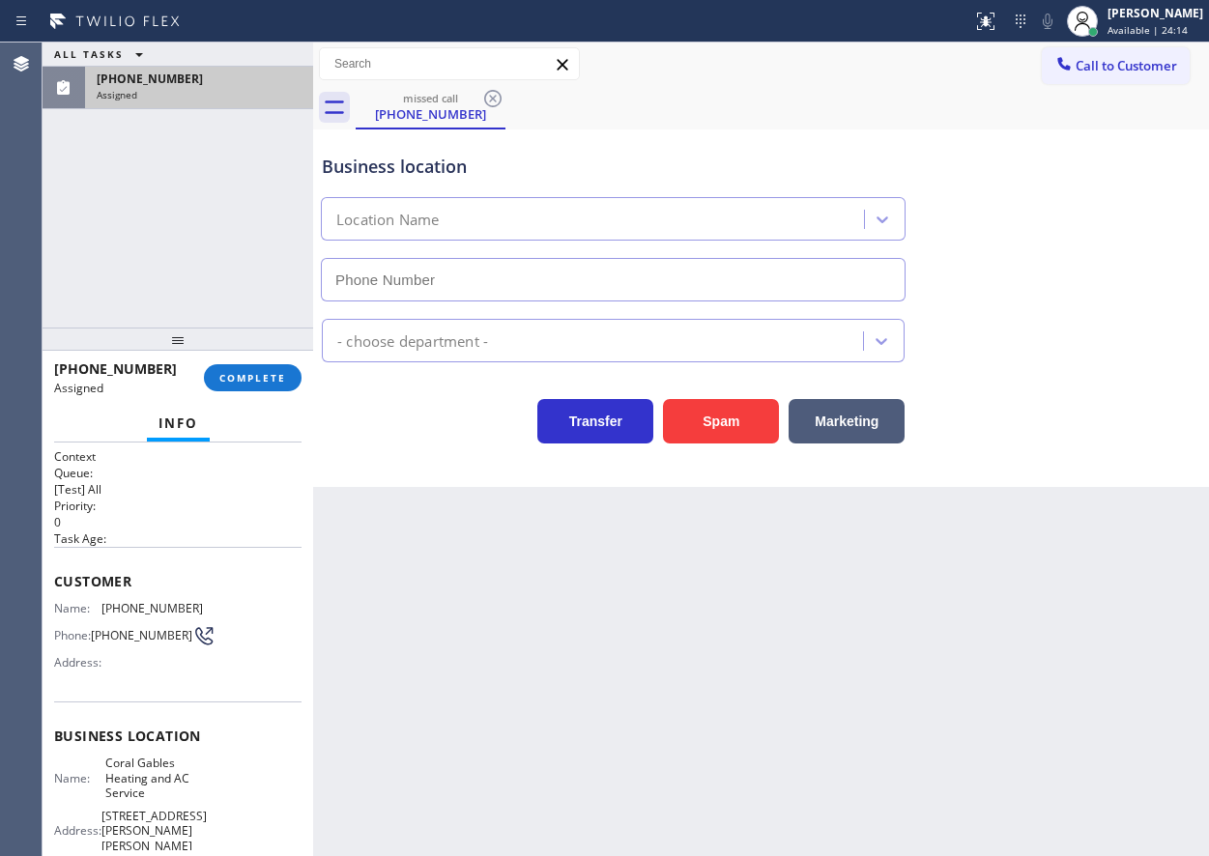
type input "[PHONE_NUMBER]"
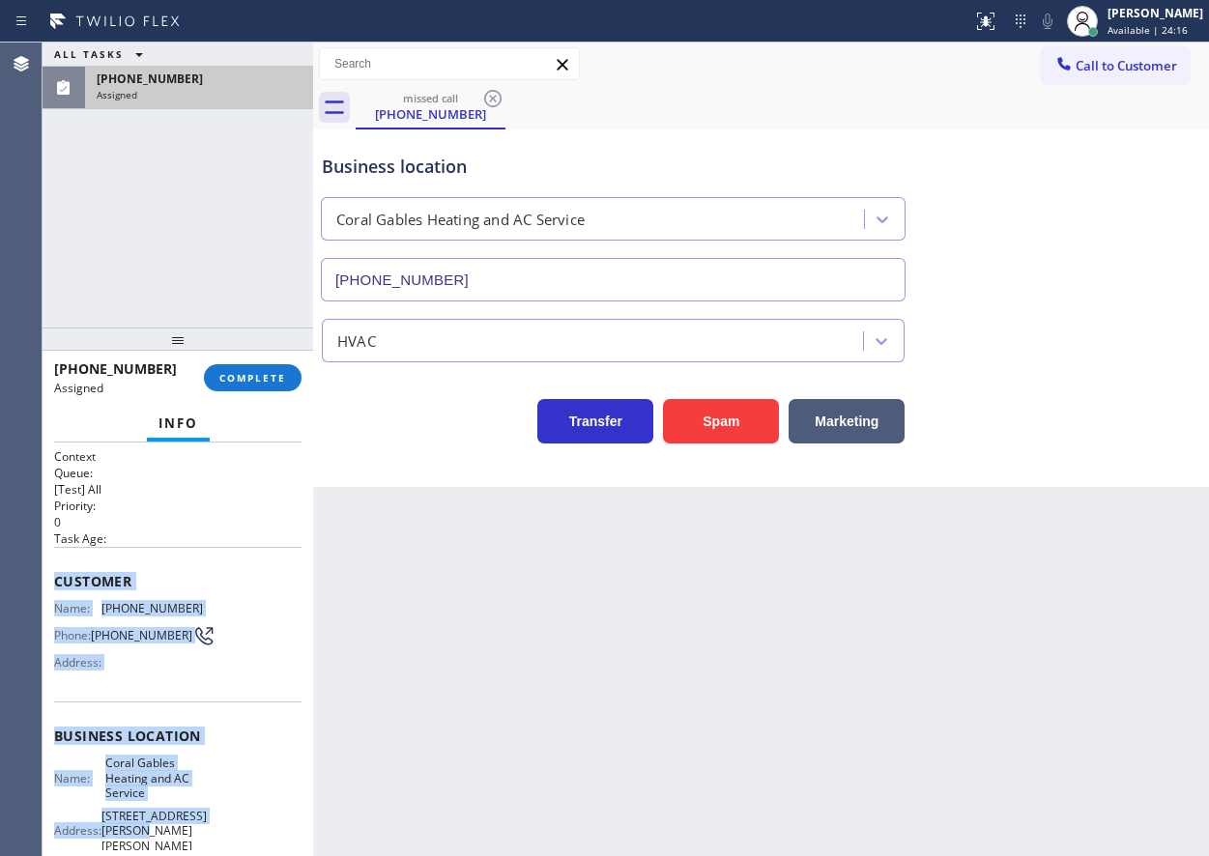
scroll to position [195, 0]
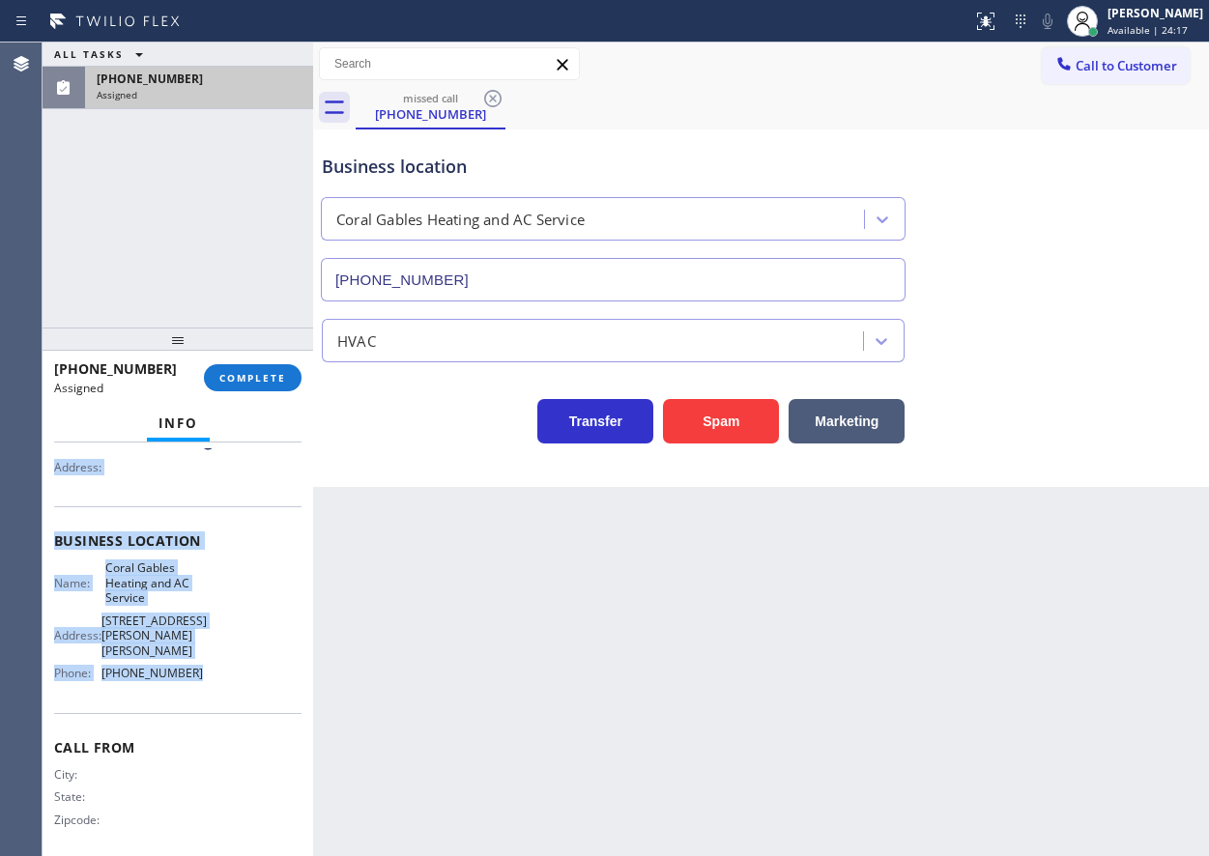
drag, startPoint x: 58, startPoint y: 573, endPoint x: 226, endPoint y: 665, distance: 191.5
click at [226, 665] on div "Context Queue: [Test] All Priority: 0 Task Age: Customer Name: [PHONE_NUMBER] P…" at bounding box center [177, 556] width 247 height 606
copy div "Customer Name: [PHONE_NUMBER] Phone: [PHONE_NUMBER] Address: Business location …"
click at [282, 377] on span "COMPLETE" at bounding box center [252, 378] width 67 height 14
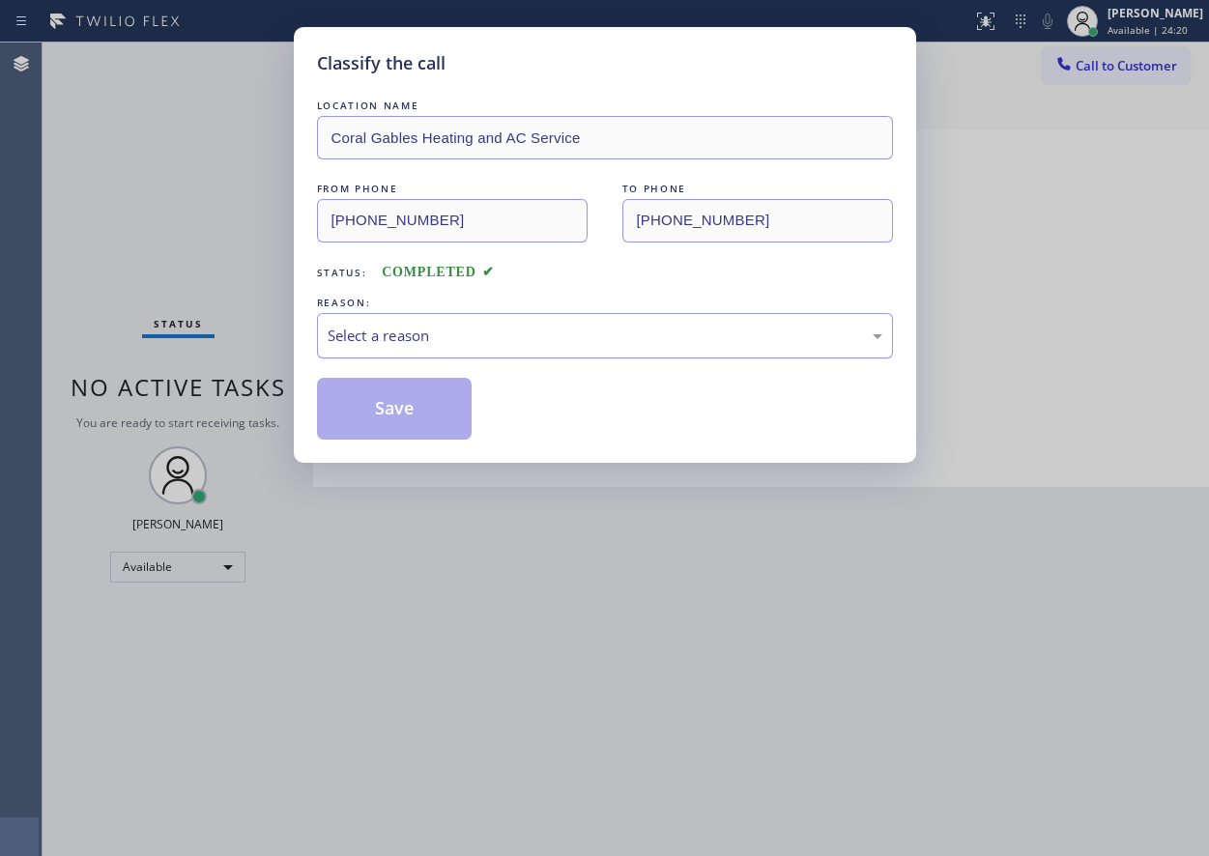
click at [449, 340] on div "Select a reason" at bounding box center [605, 336] width 555 height 22
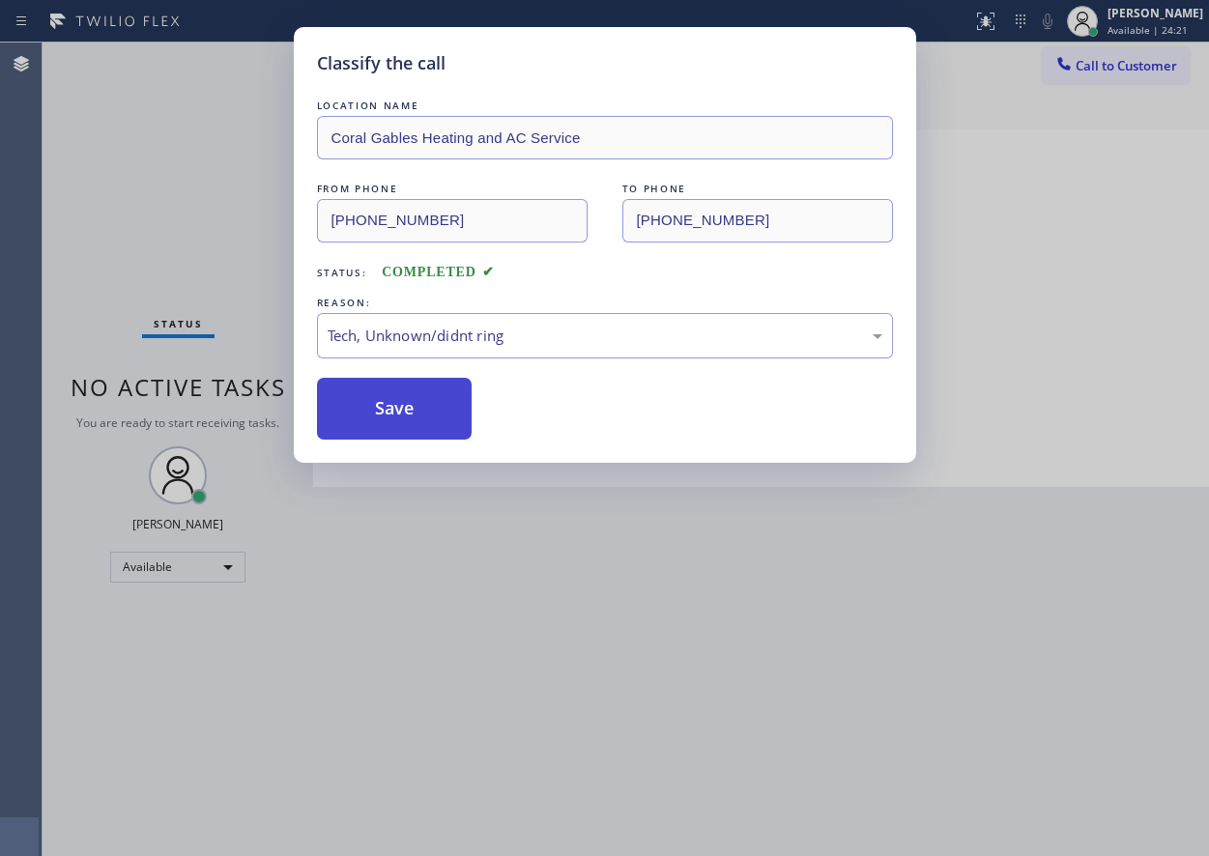
click at [394, 410] on button "Save" at bounding box center [395, 409] width 156 height 62
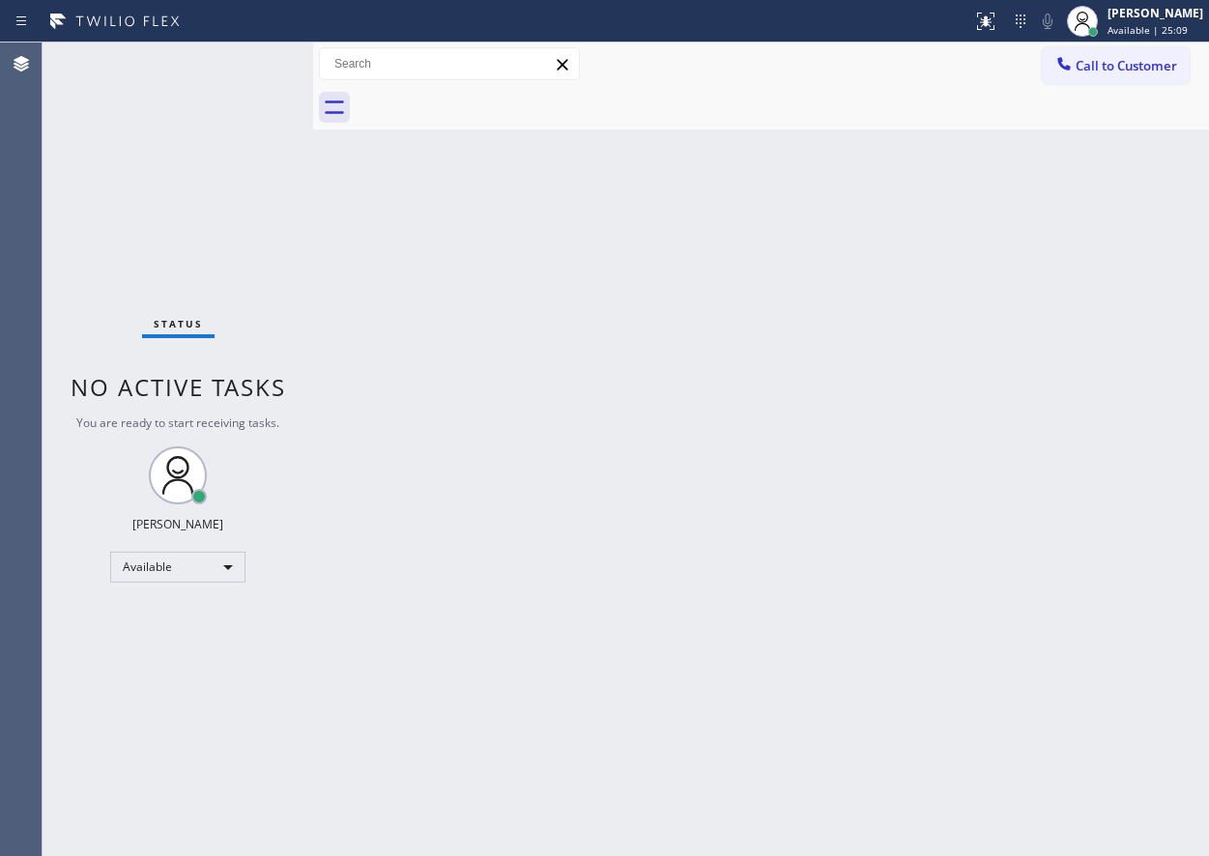
click at [1070, 325] on div "Back to Dashboard Change Sender ID Customers Technicians Select a contact Outbo…" at bounding box center [761, 450] width 896 height 814
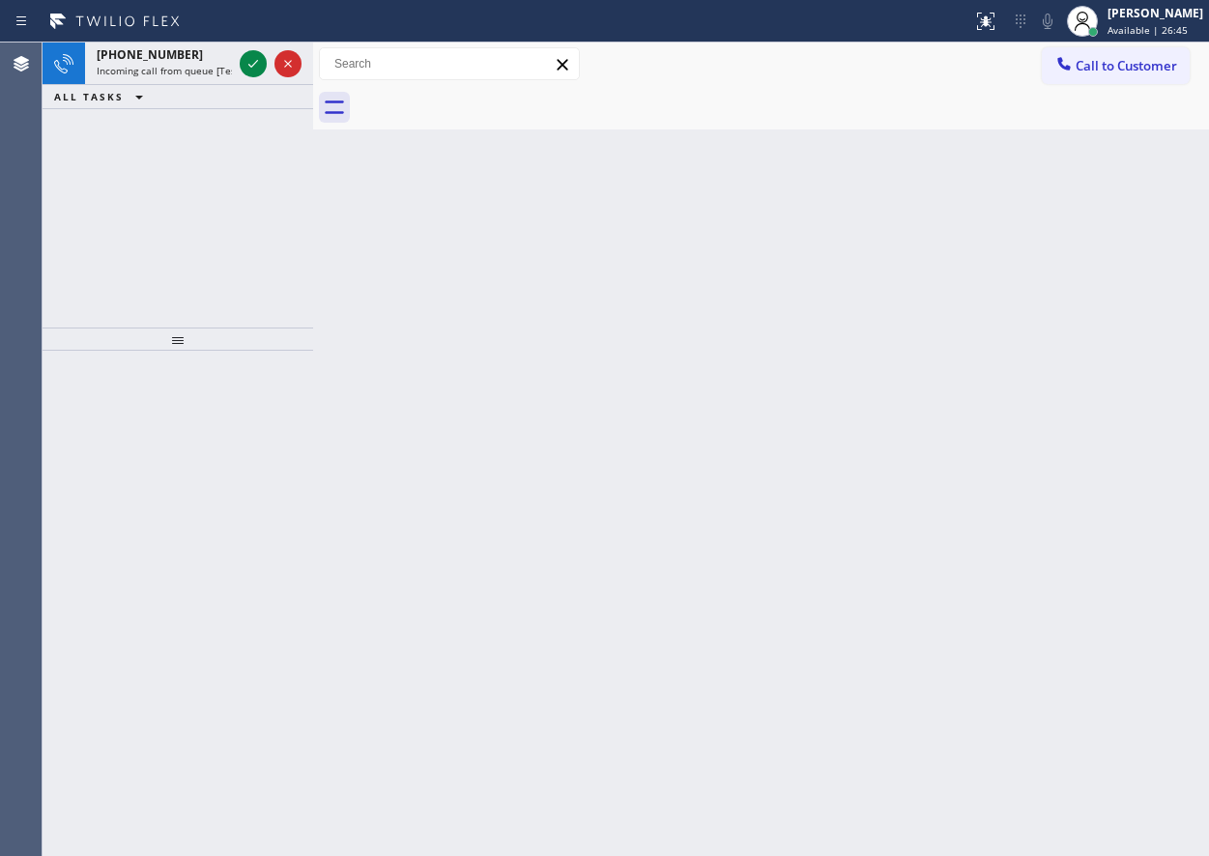
drag, startPoint x: 1096, startPoint y: 400, endPoint x: 1081, endPoint y: 393, distance: 16.0
click at [1093, 400] on div "Back to Dashboard Change Sender ID Customers Technicians Select a contact Outbo…" at bounding box center [761, 450] width 896 height 814
click at [239, 55] on div at bounding box center [271, 64] width 70 height 43
click at [263, 68] on icon at bounding box center [253, 63] width 23 height 23
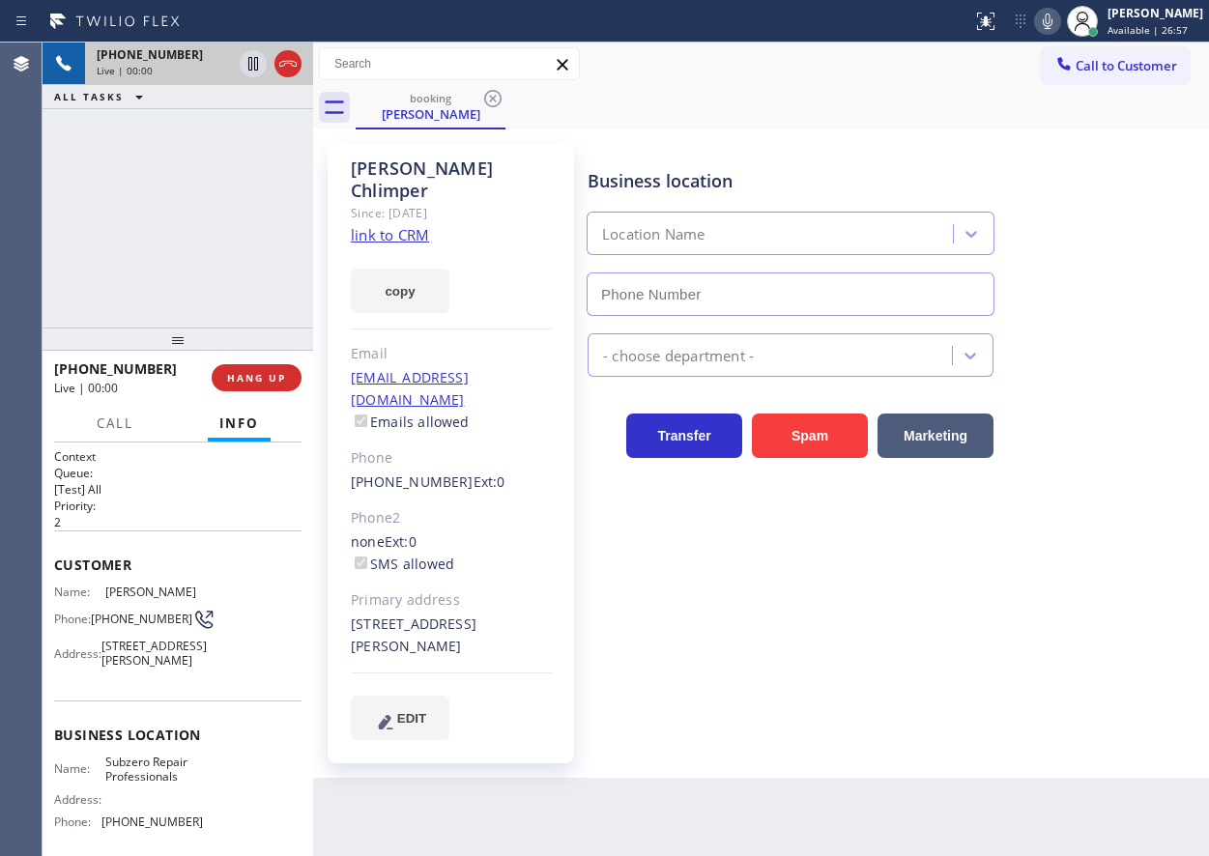
type input "[PHONE_NUMBER]"
click at [157, 785] on span "Subzero Repair Professionals" at bounding box center [153, 770] width 97 height 30
copy span "Subzero Repair Professionals"
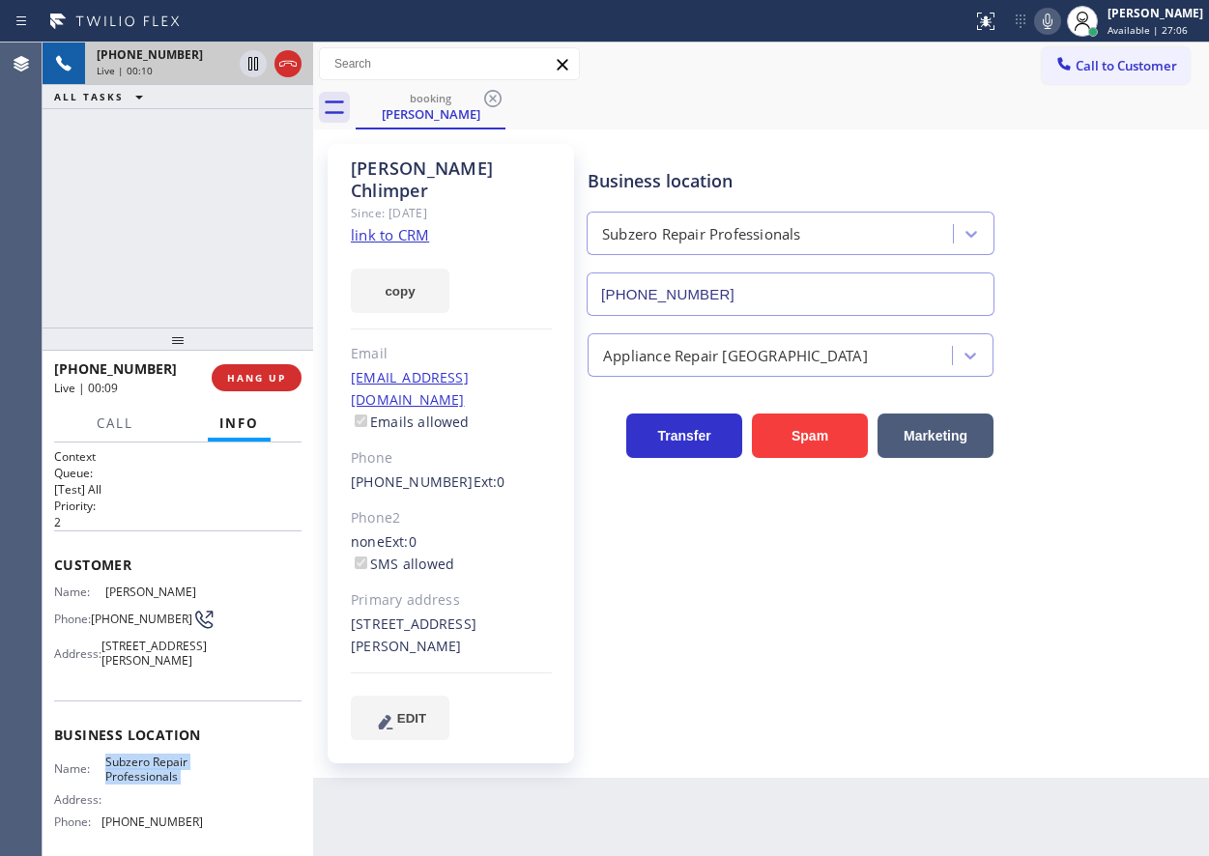
click at [735, 293] on input "[PHONE_NUMBER]" at bounding box center [790, 293] width 408 height 43
click at [406, 225] on link "link to CRM" at bounding box center [390, 234] width 78 height 19
click at [121, 616] on span "[PHONE_NUMBER]" at bounding box center [141, 619] width 101 height 14
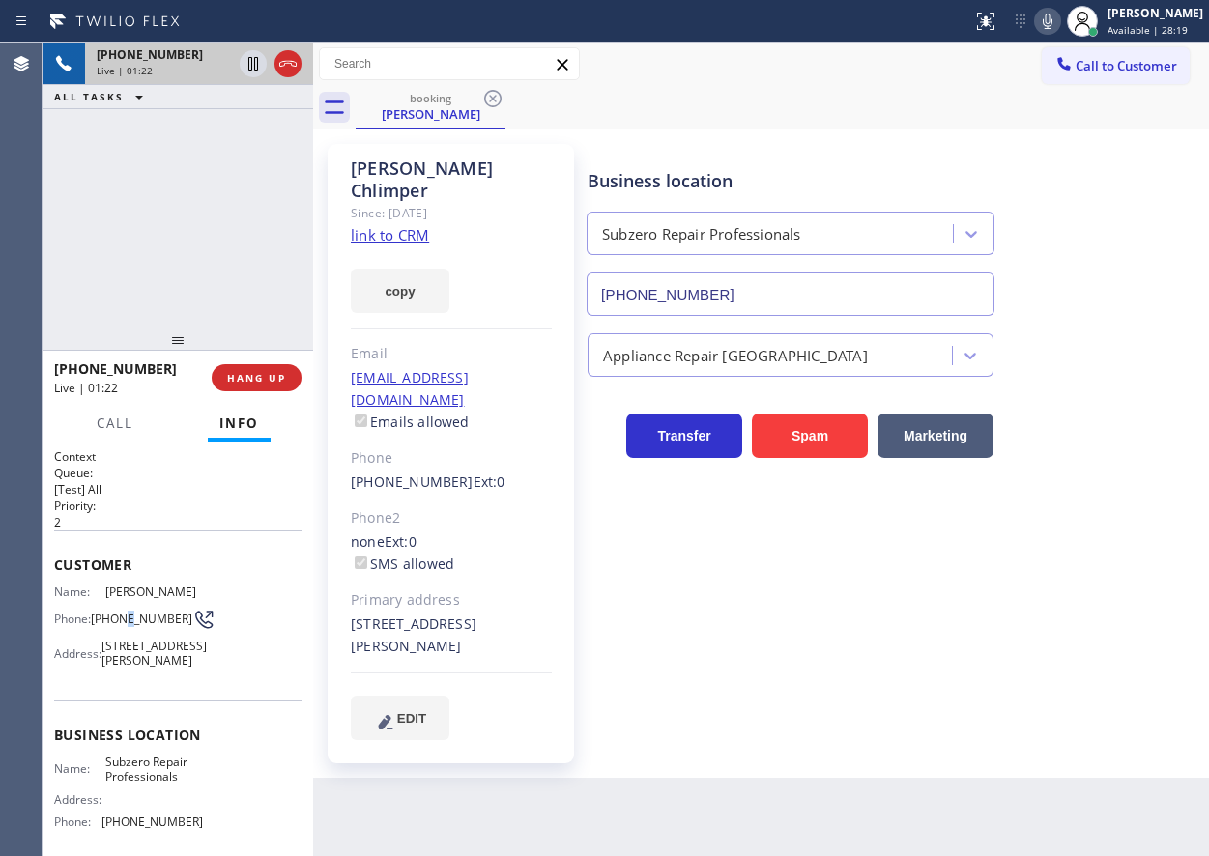
click at [121, 616] on span "[PHONE_NUMBER]" at bounding box center [141, 619] width 101 height 14
copy div "[PHONE_NUMBER]"
click at [254, 376] on span "HANG UP" at bounding box center [256, 378] width 59 height 14
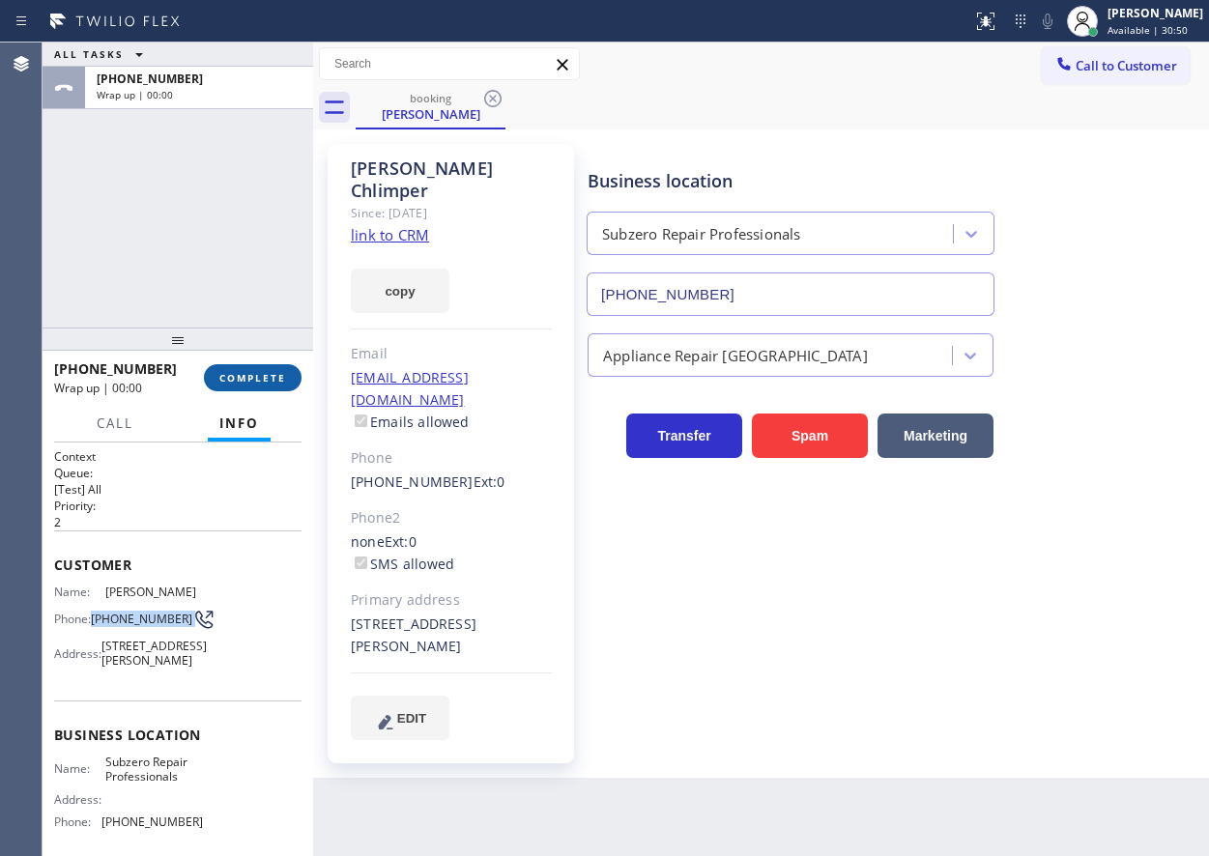
click at [254, 384] on span "COMPLETE" at bounding box center [252, 378] width 67 height 14
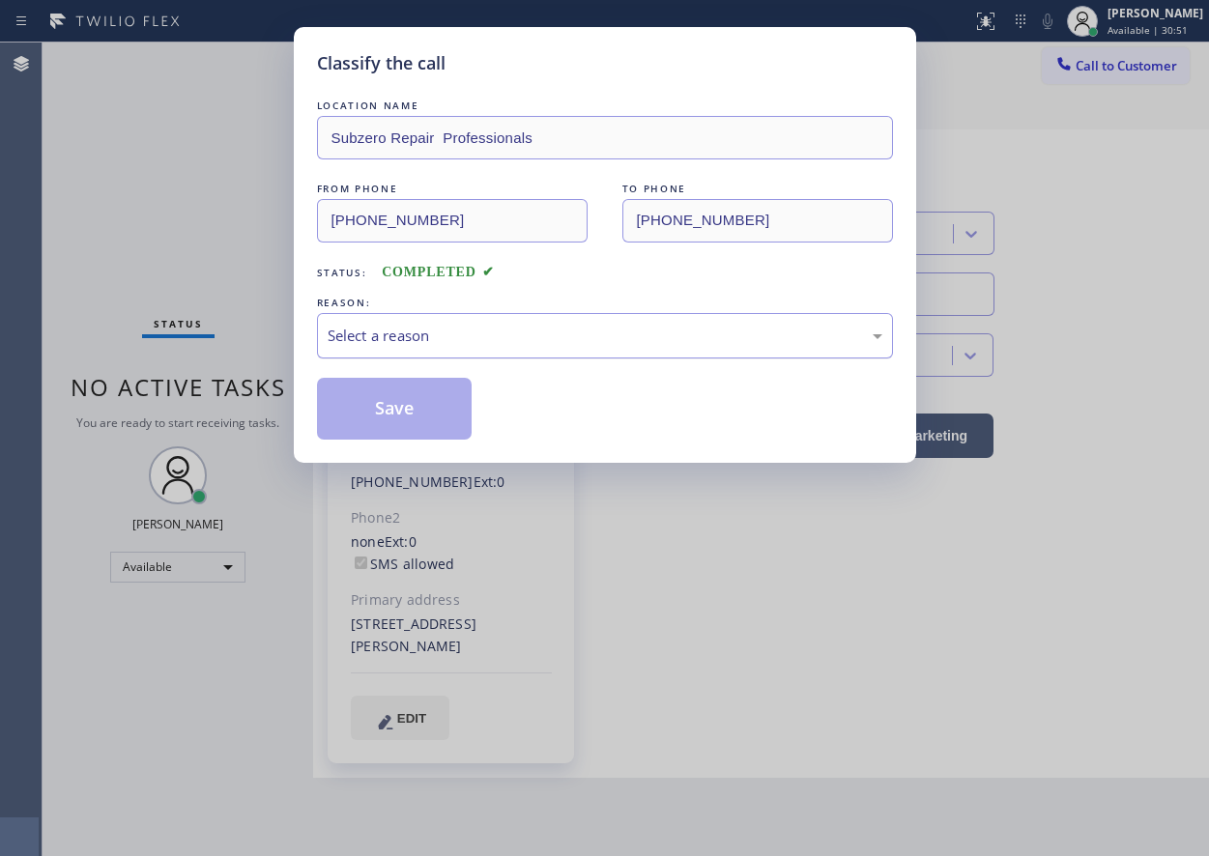
click at [441, 334] on div "Select a reason" at bounding box center [605, 336] width 555 height 22
click at [401, 425] on button "Save" at bounding box center [395, 409] width 156 height 62
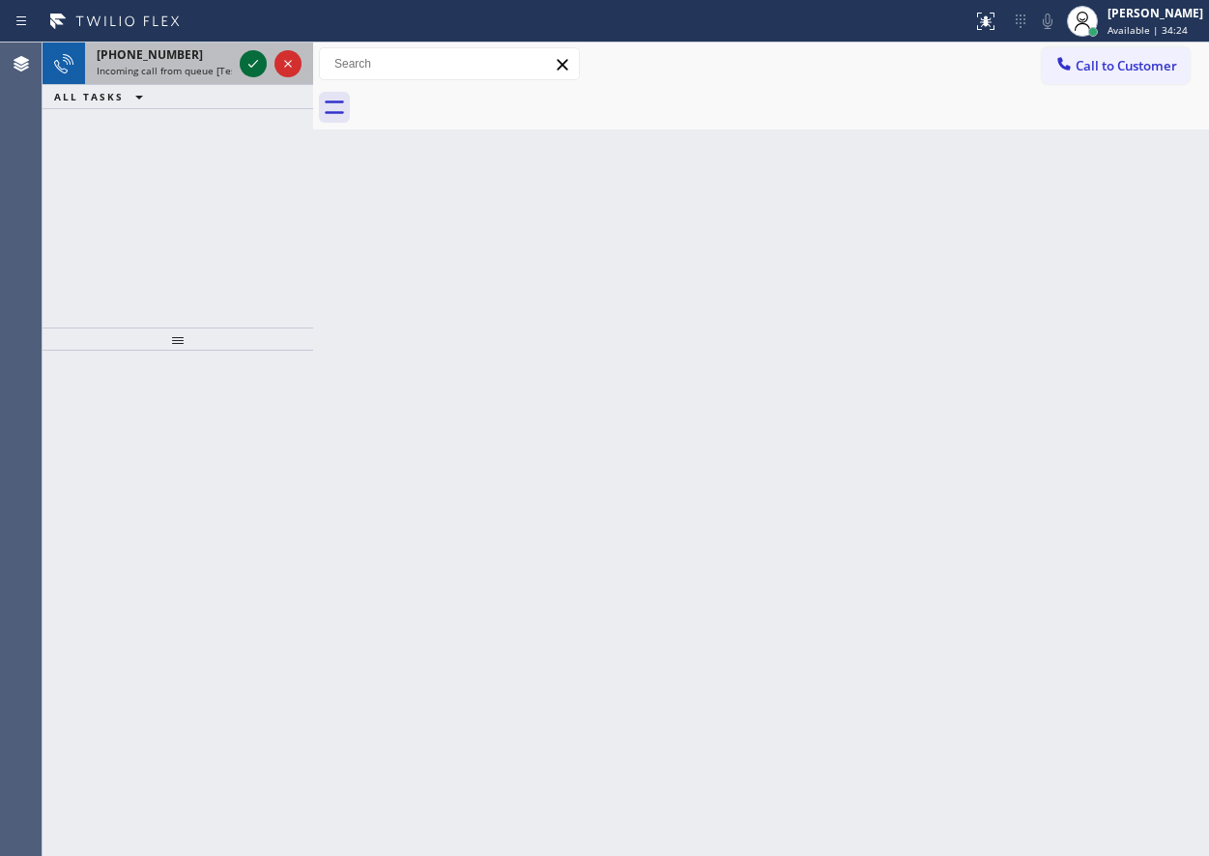
click at [248, 58] on icon at bounding box center [253, 63] width 23 height 23
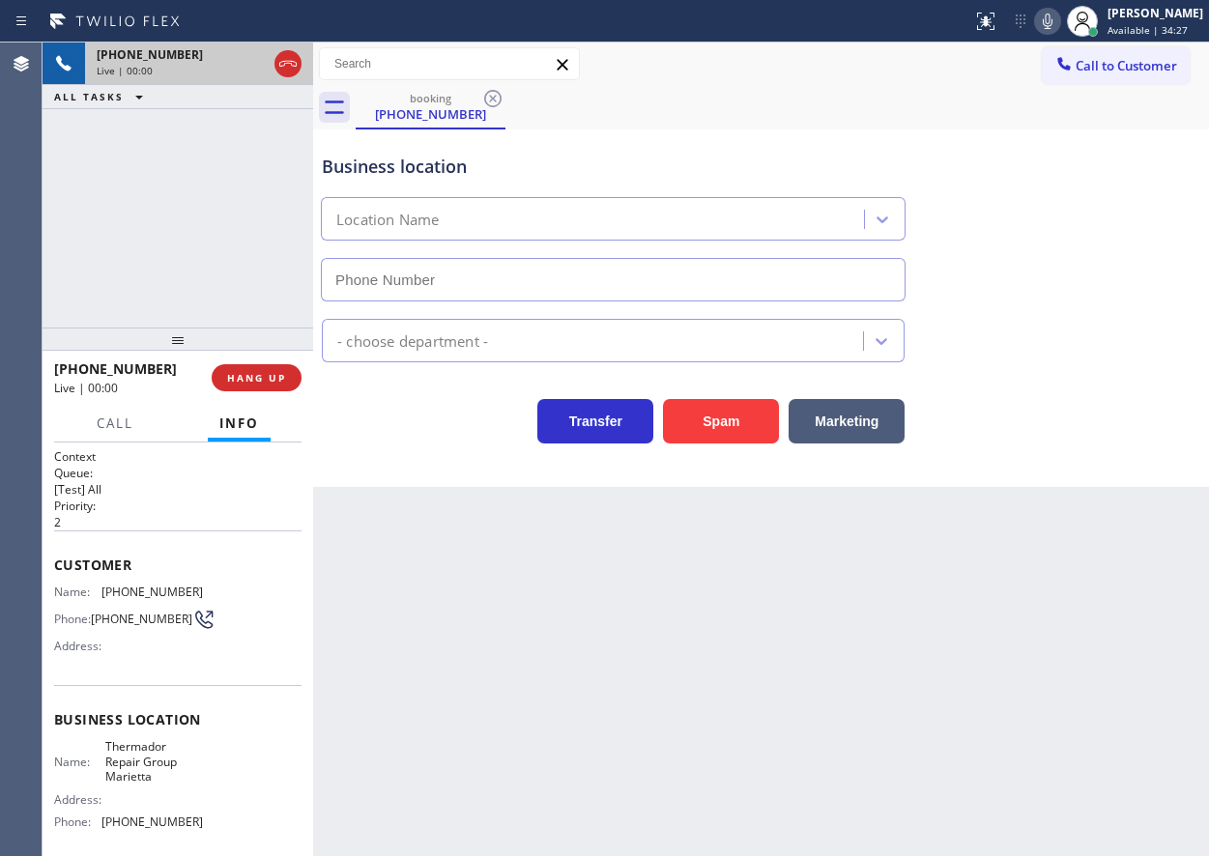
type input "[PHONE_NUMBER]"
click at [161, 758] on span "Thermador Repair Group Marietta" at bounding box center [153, 761] width 97 height 44
copy span "Thermador Repair Group Marietta"
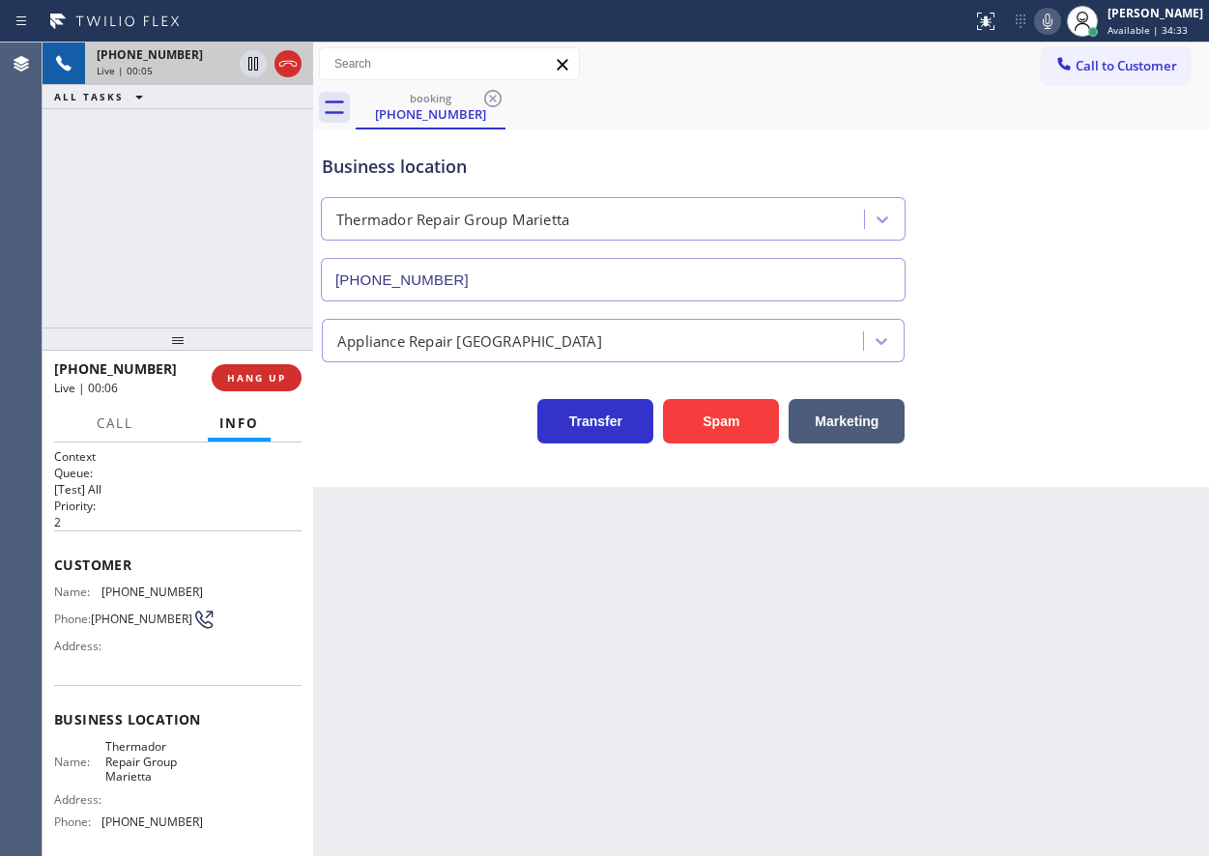
click at [527, 284] on input "[PHONE_NUMBER]" at bounding box center [613, 279] width 585 height 43
click at [554, 748] on div "Back to Dashboard Change Sender ID Customers Technicians Select a contact Outbo…" at bounding box center [761, 450] width 896 height 814
click at [147, 595] on span "[PHONE_NUMBER]" at bounding box center [151, 592] width 101 height 14
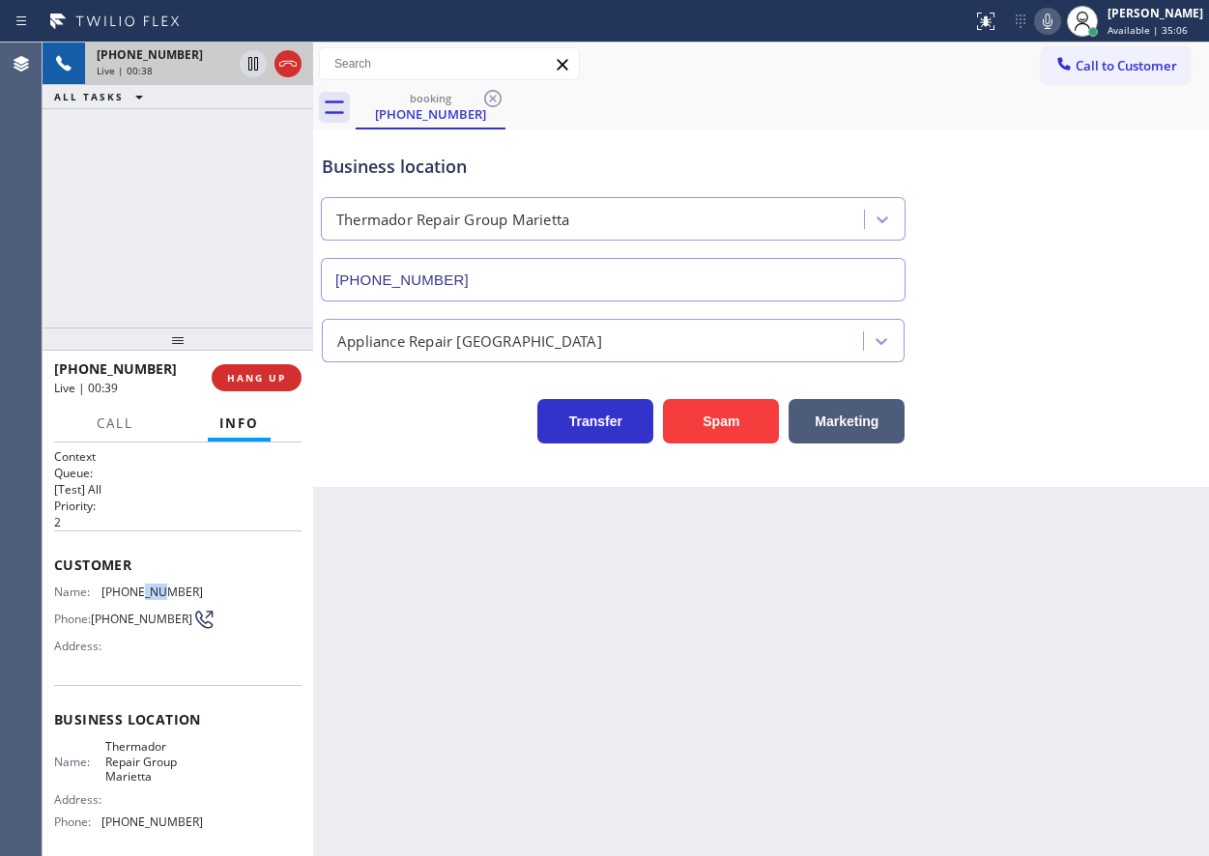
click at [147, 595] on span "[PHONE_NUMBER]" at bounding box center [151, 592] width 101 height 14
click at [166, 588] on span "[PHONE_NUMBER]" at bounding box center [151, 592] width 101 height 14
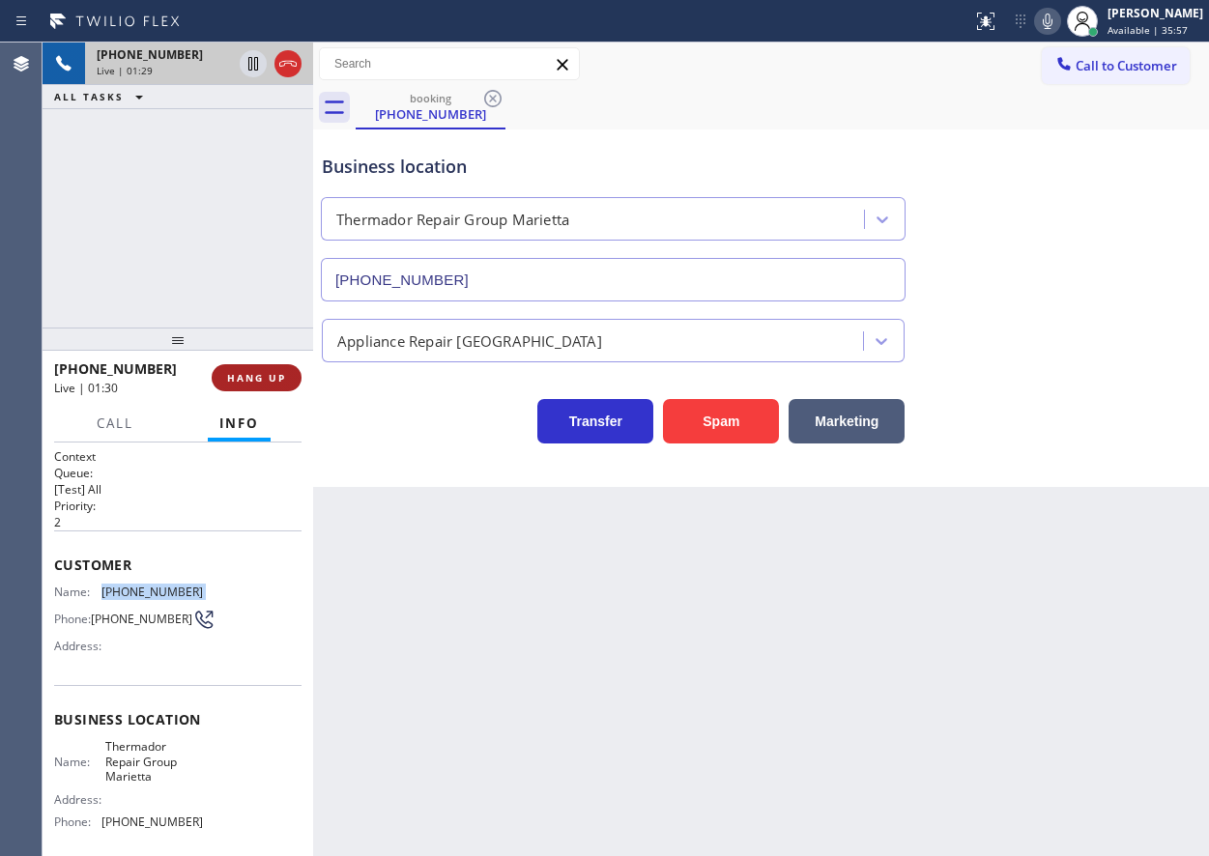
click at [248, 376] on span "HANG UP" at bounding box center [256, 378] width 59 height 14
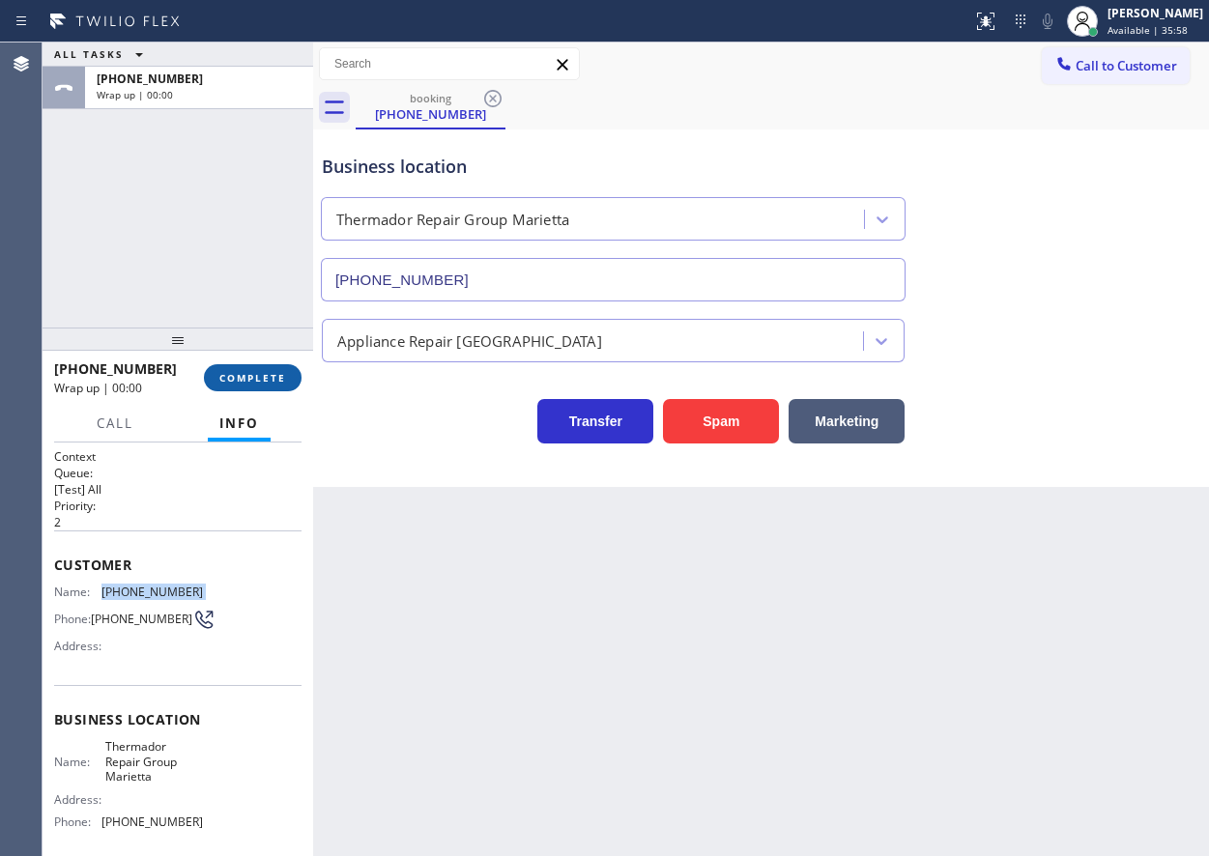
click at [248, 376] on span "COMPLETE" at bounding box center [252, 378] width 67 height 14
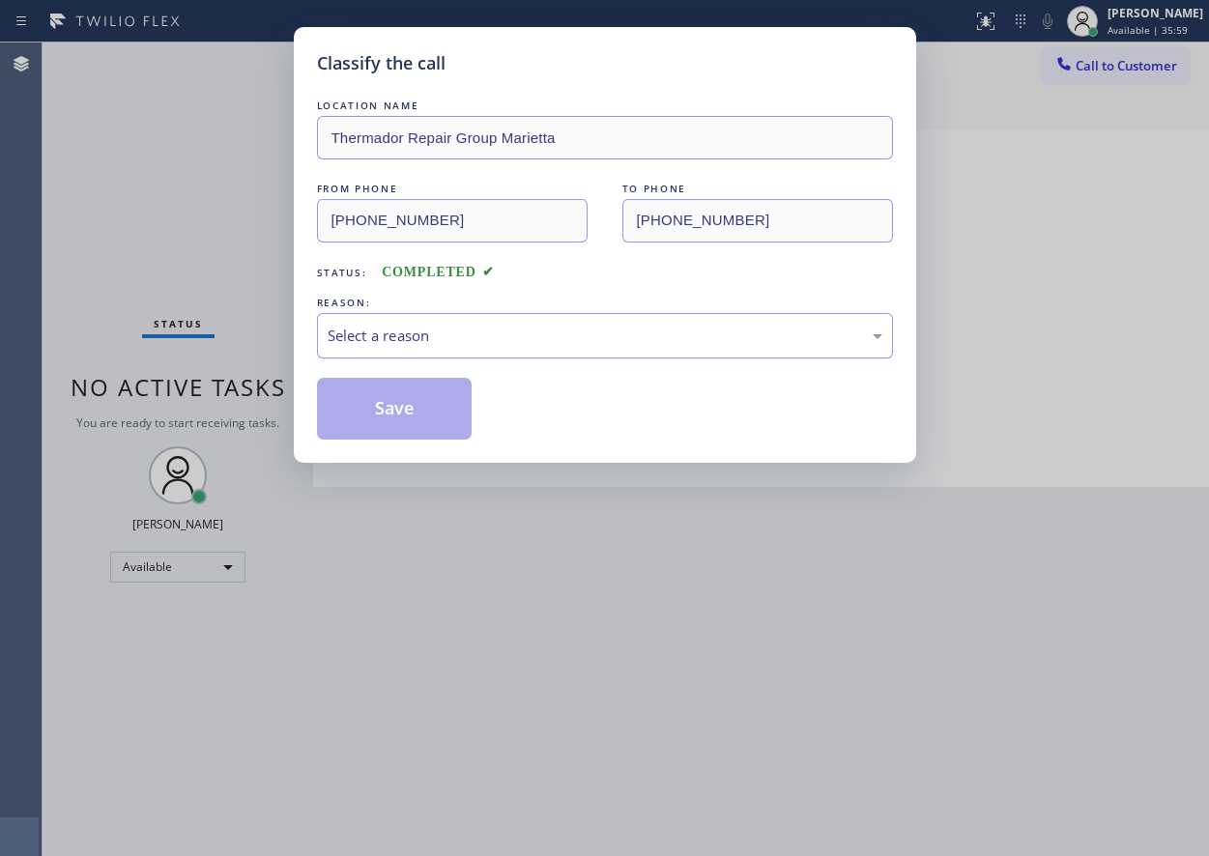
click at [468, 346] on div "Select a reason" at bounding box center [605, 336] width 555 height 22
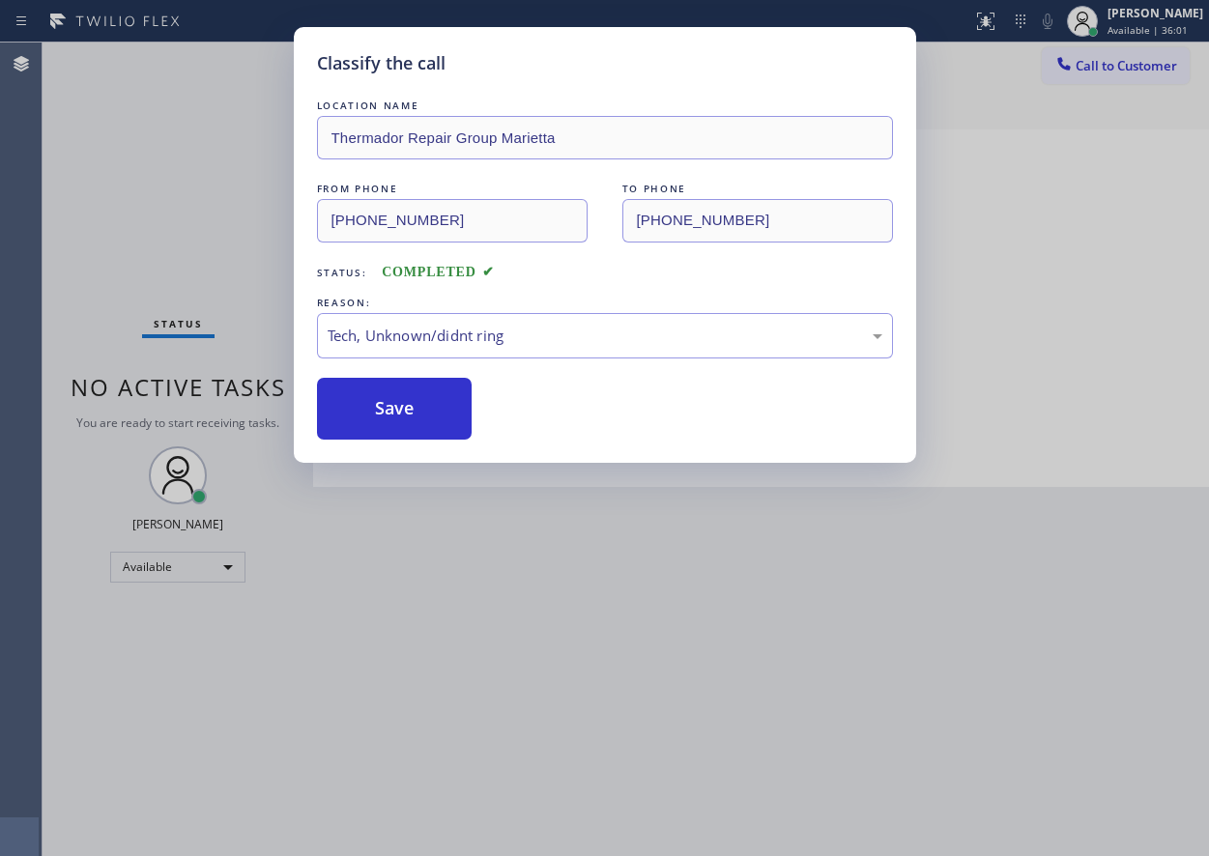
click at [395, 400] on button "Save" at bounding box center [395, 409] width 156 height 62
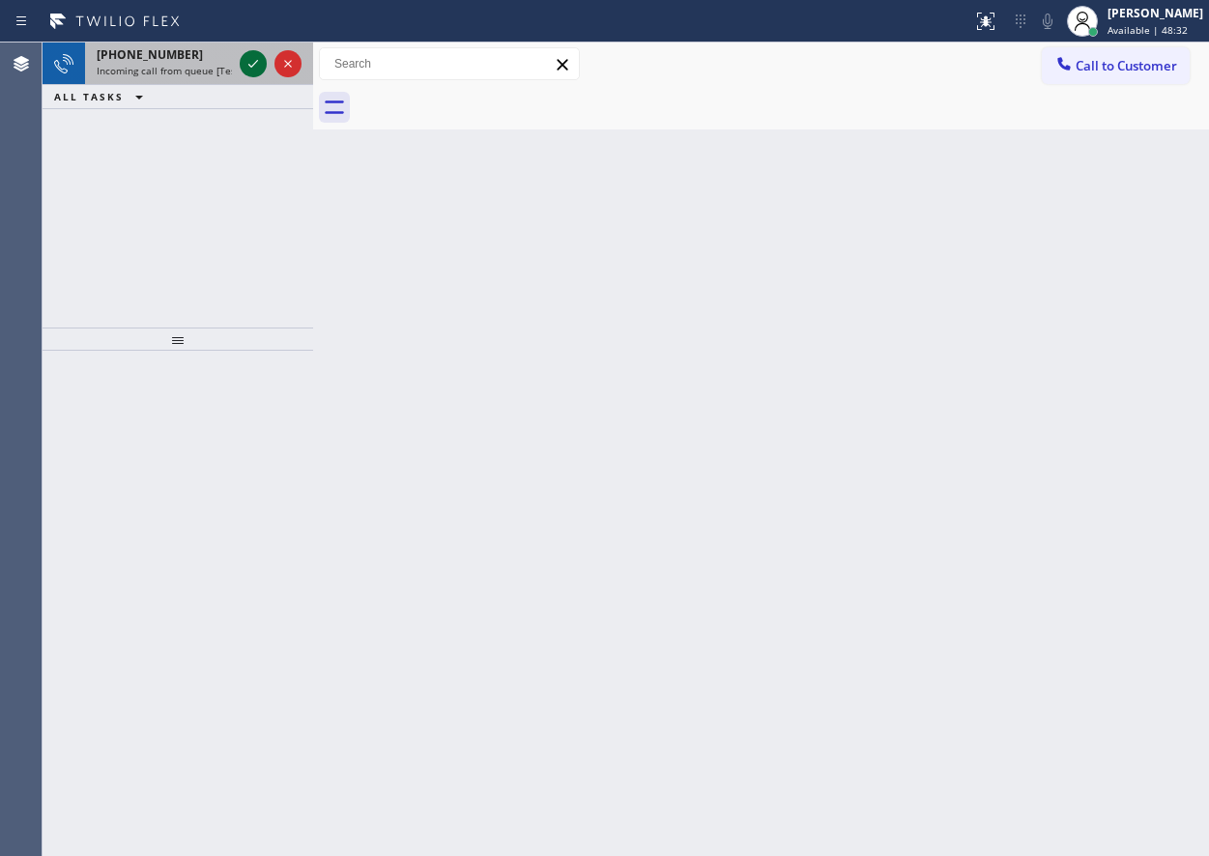
click at [248, 64] on icon at bounding box center [253, 63] width 23 height 23
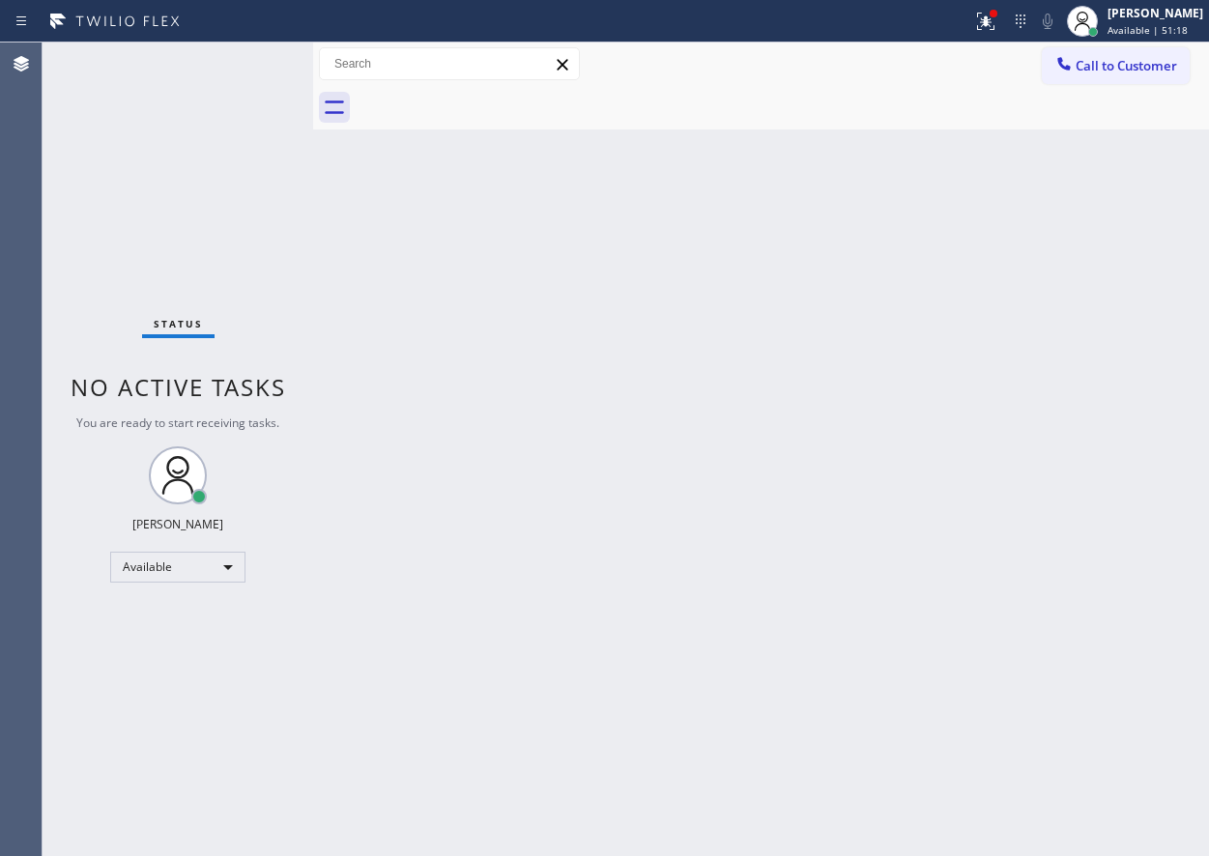
click at [1044, 518] on div "Back to Dashboard Change Sender ID Customers Technicians Select a contact Outbo…" at bounding box center [761, 450] width 896 height 814
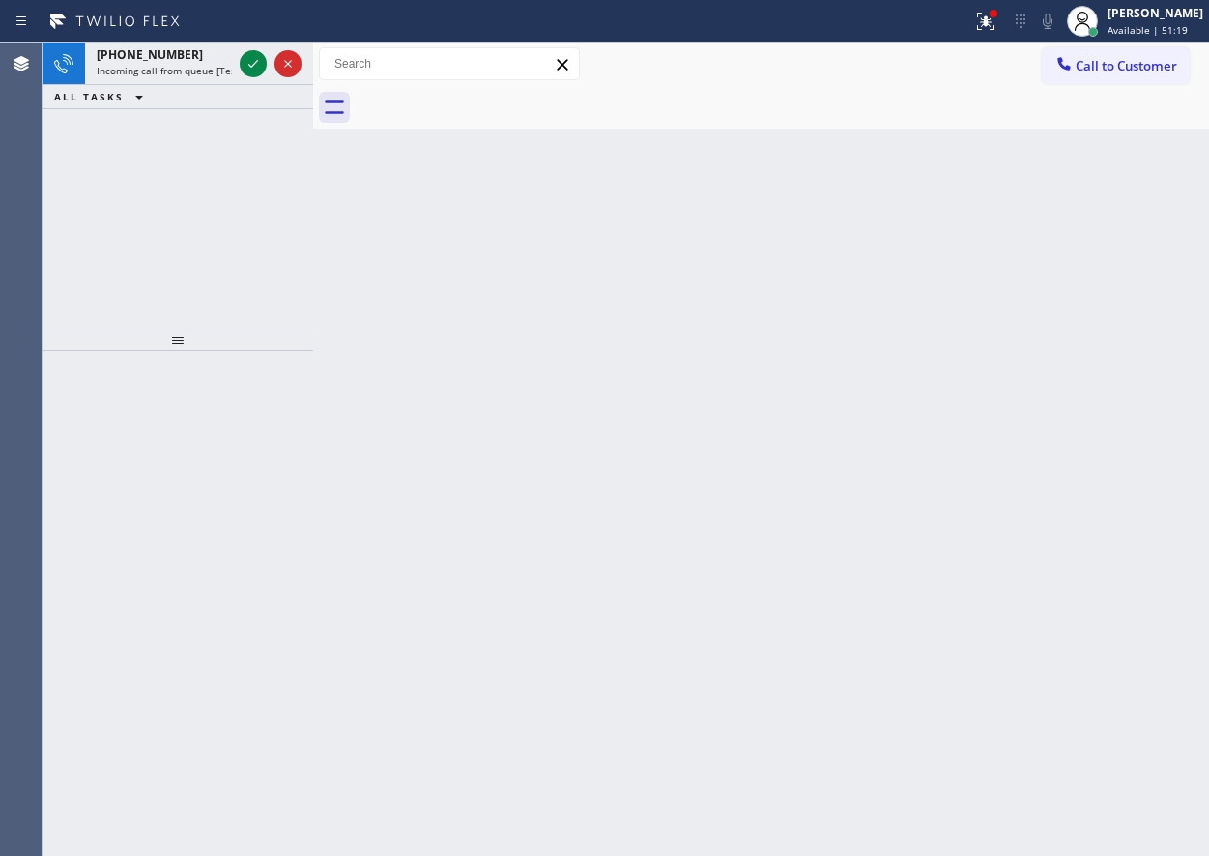
drag, startPoint x: 996, startPoint y: 21, endPoint x: 884, endPoint y: 169, distance: 185.5
click at [995, 21] on icon at bounding box center [985, 21] width 23 height 23
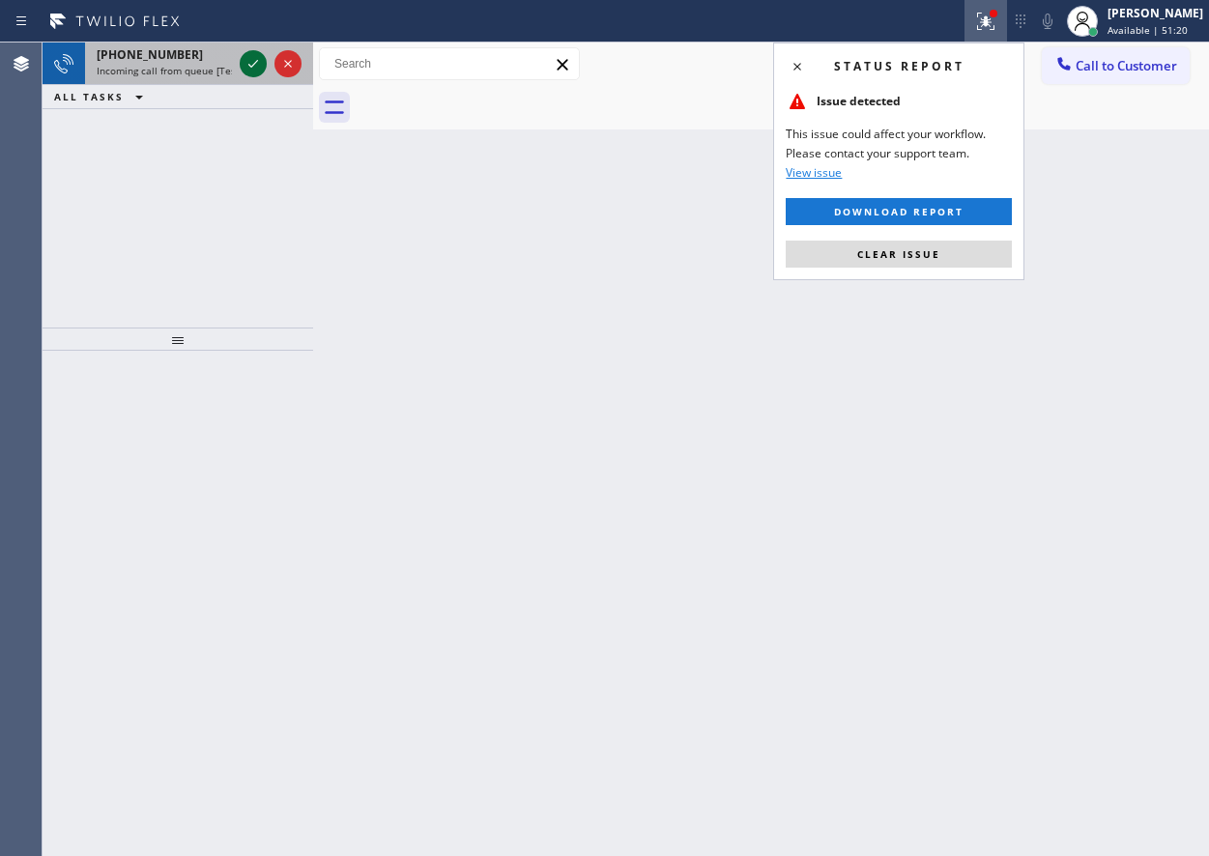
click at [248, 60] on icon at bounding box center [253, 63] width 23 height 23
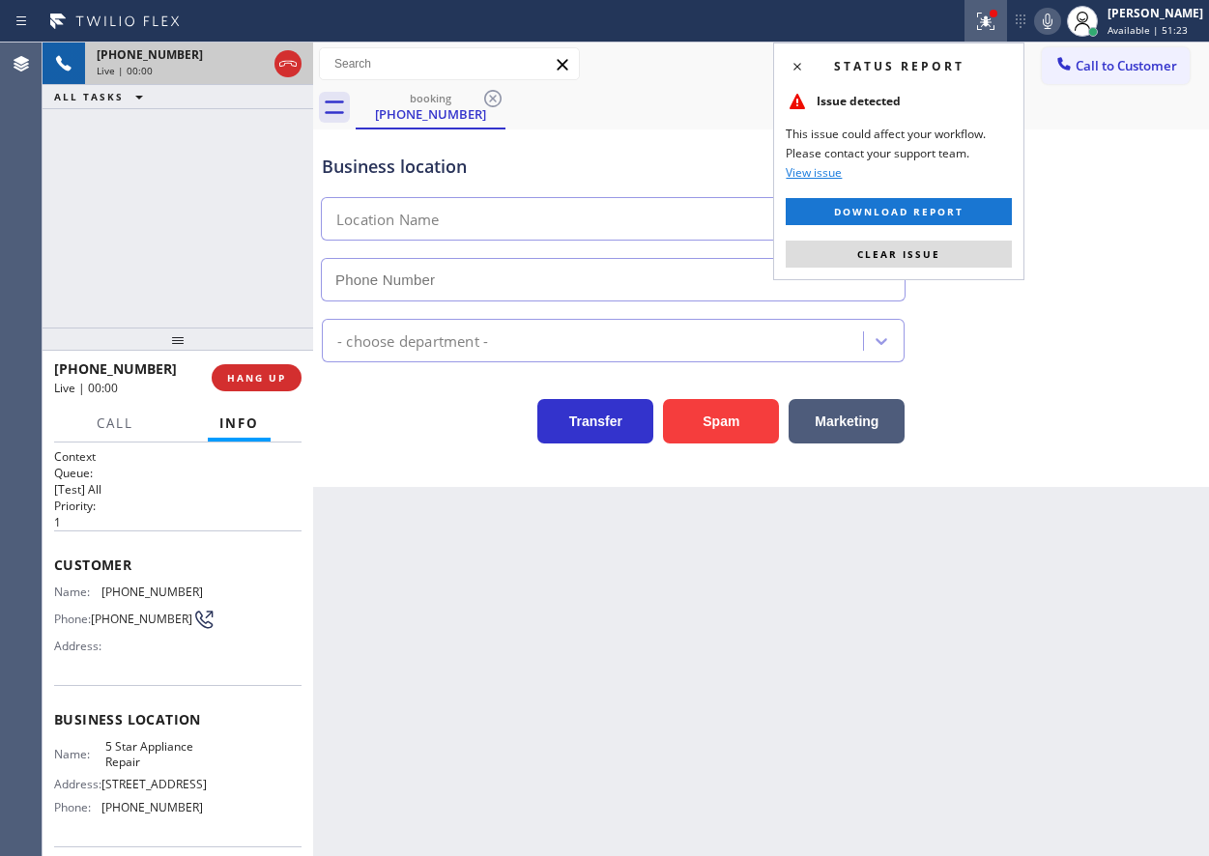
type input "[PHONE_NUMBER]"
click at [247, 372] on span "HANG UP" at bounding box center [256, 378] width 59 height 14
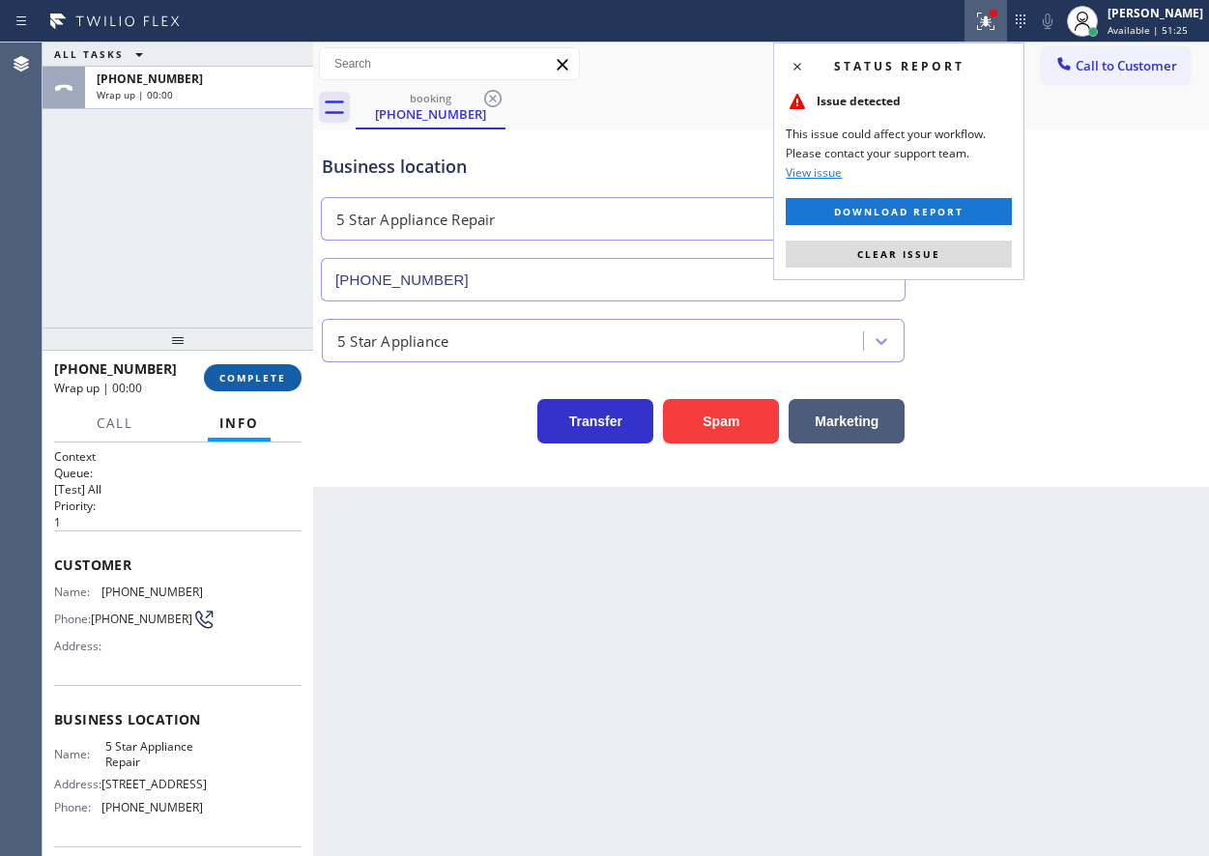
click at [247, 372] on span "COMPLETE" at bounding box center [252, 378] width 67 height 14
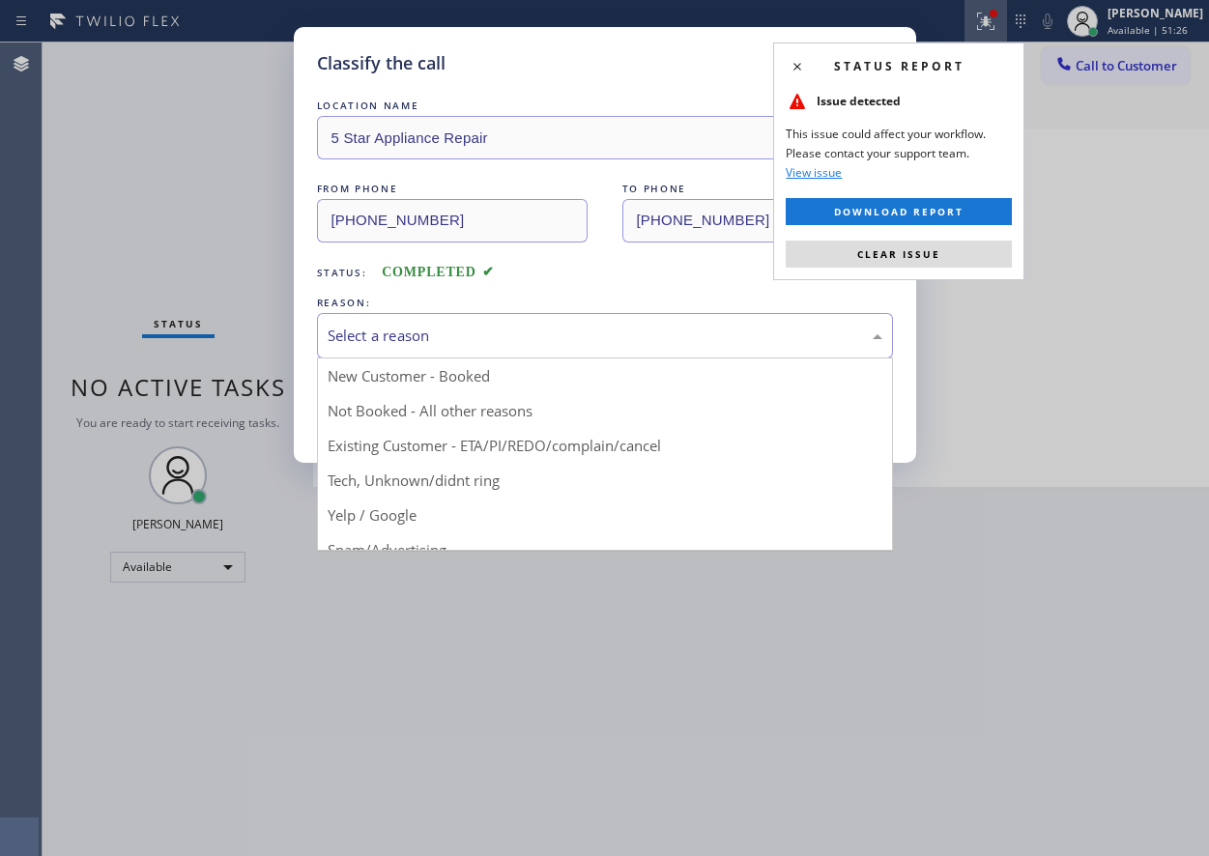
drag, startPoint x: 582, startPoint y: 326, endPoint x: 574, endPoint y: 332, distance: 10.3
click at [578, 329] on div "Select a reason" at bounding box center [605, 336] width 555 height 22
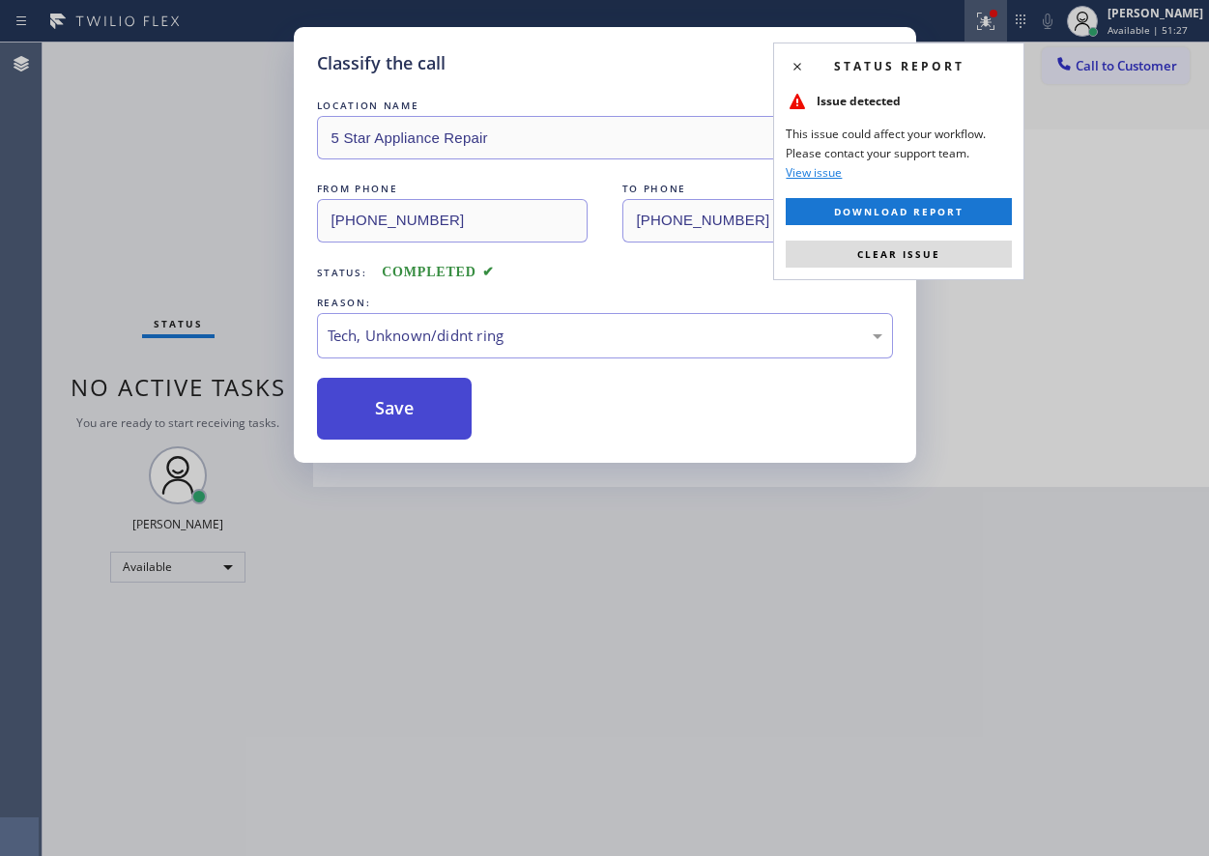
click at [416, 424] on button "Save" at bounding box center [395, 409] width 156 height 62
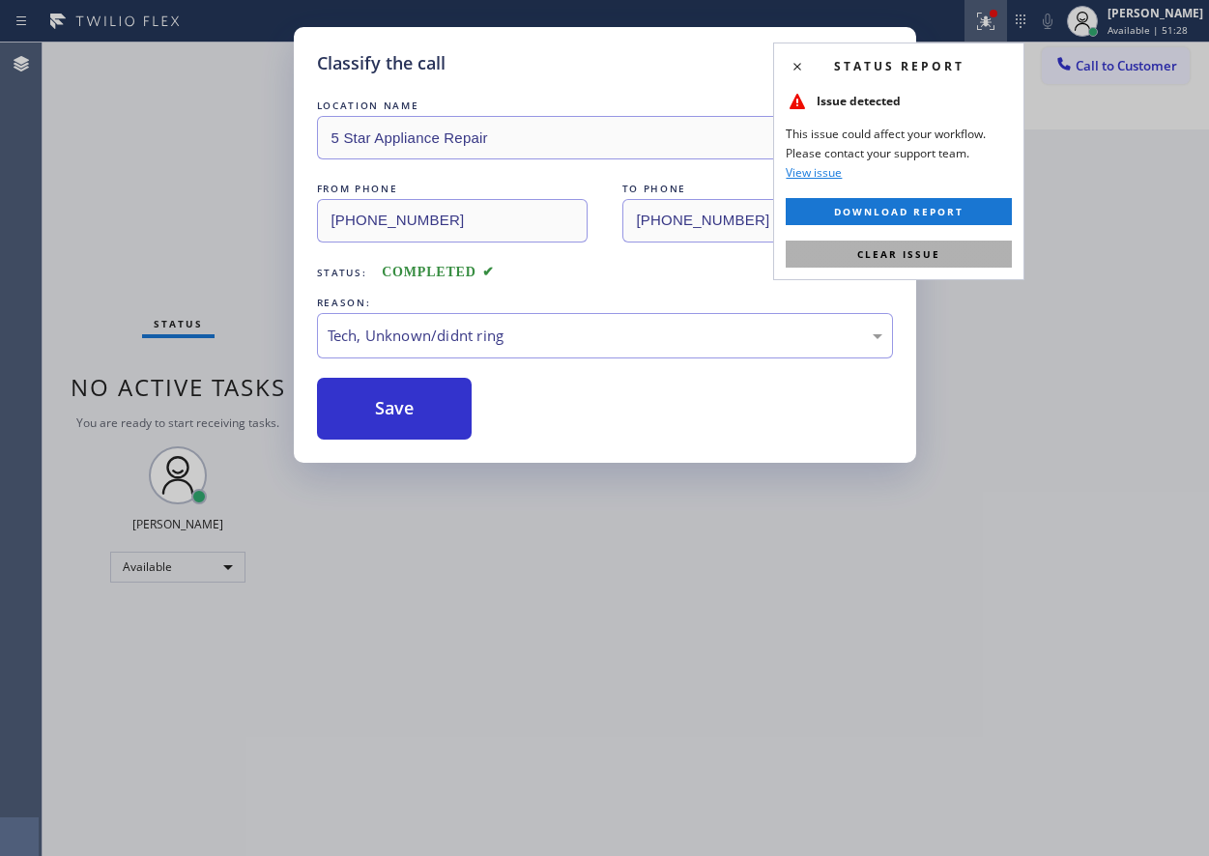
click at [957, 247] on button "Clear issue" at bounding box center [899, 254] width 226 height 27
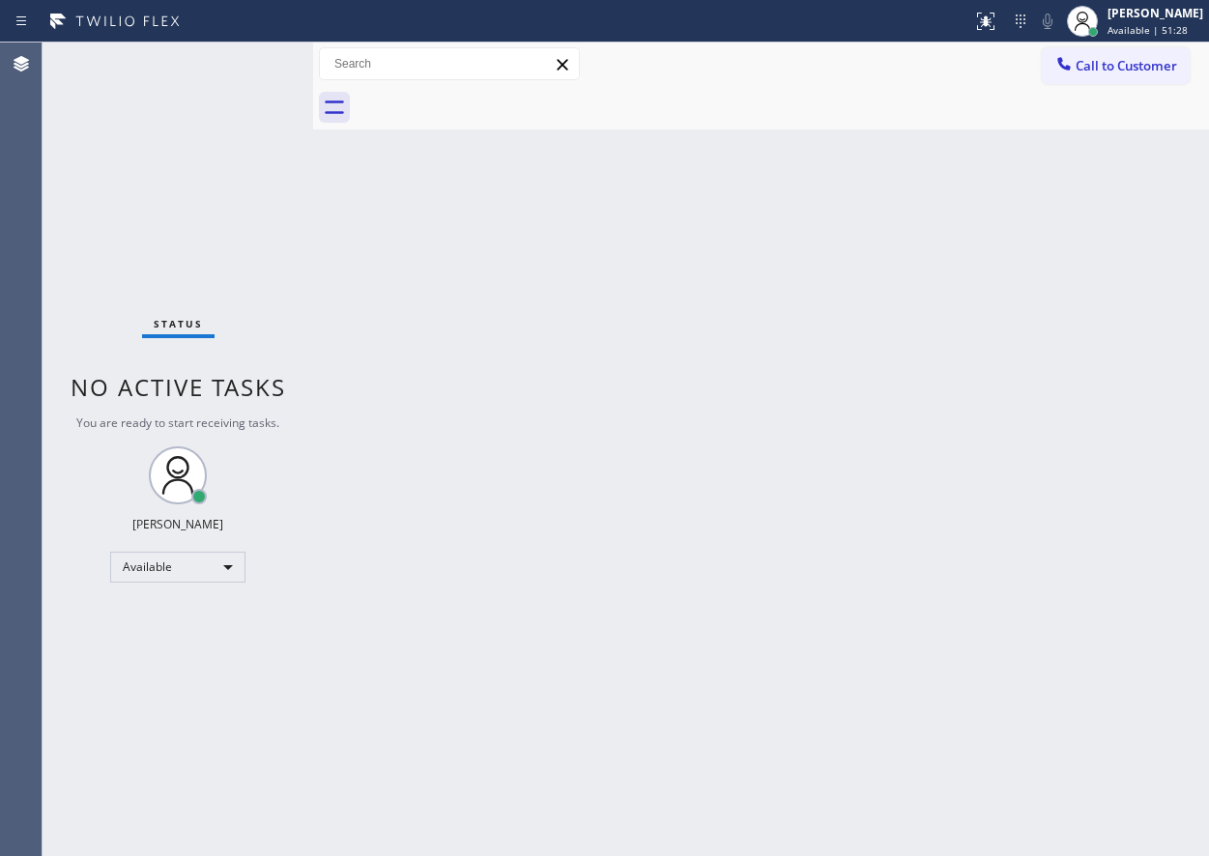
click at [987, 305] on div "Back to Dashboard Change Sender ID Customers Technicians Select a contact Outbo…" at bounding box center [761, 450] width 896 height 814
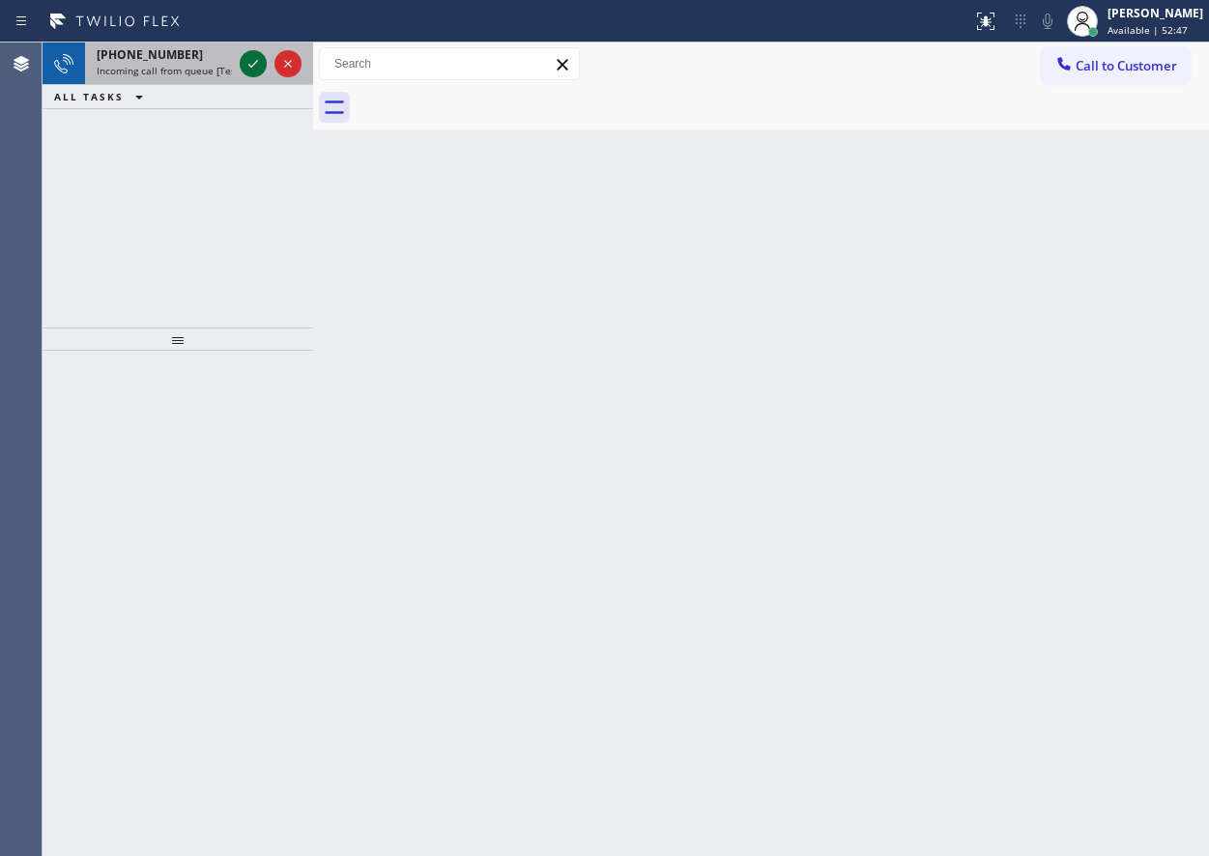
click at [242, 59] on div at bounding box center [253, 63] width 27 height 23
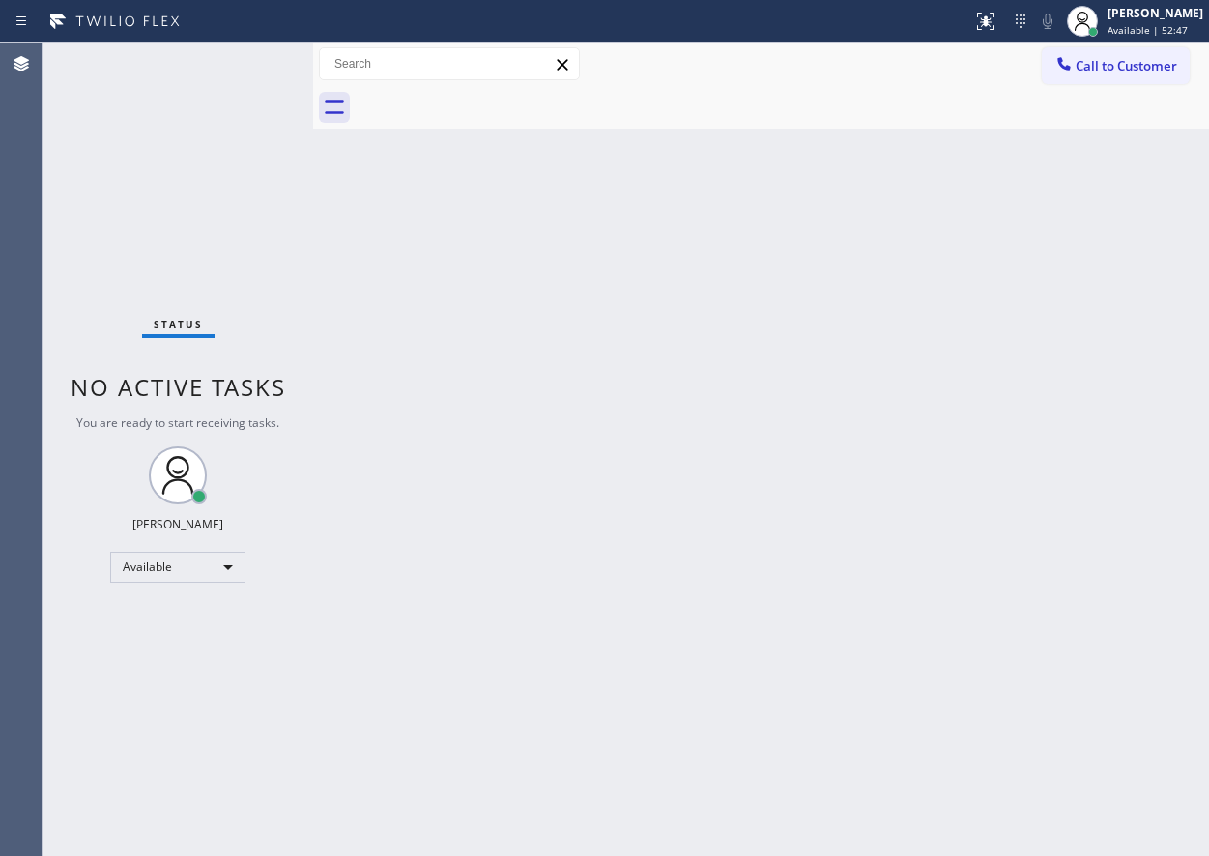
click at [246, 60] on div "Status No active tasks You are ready to start receiving tasks. [PERSON_NAME] Av…" at bounding box center [178, 450] width 271 height 814
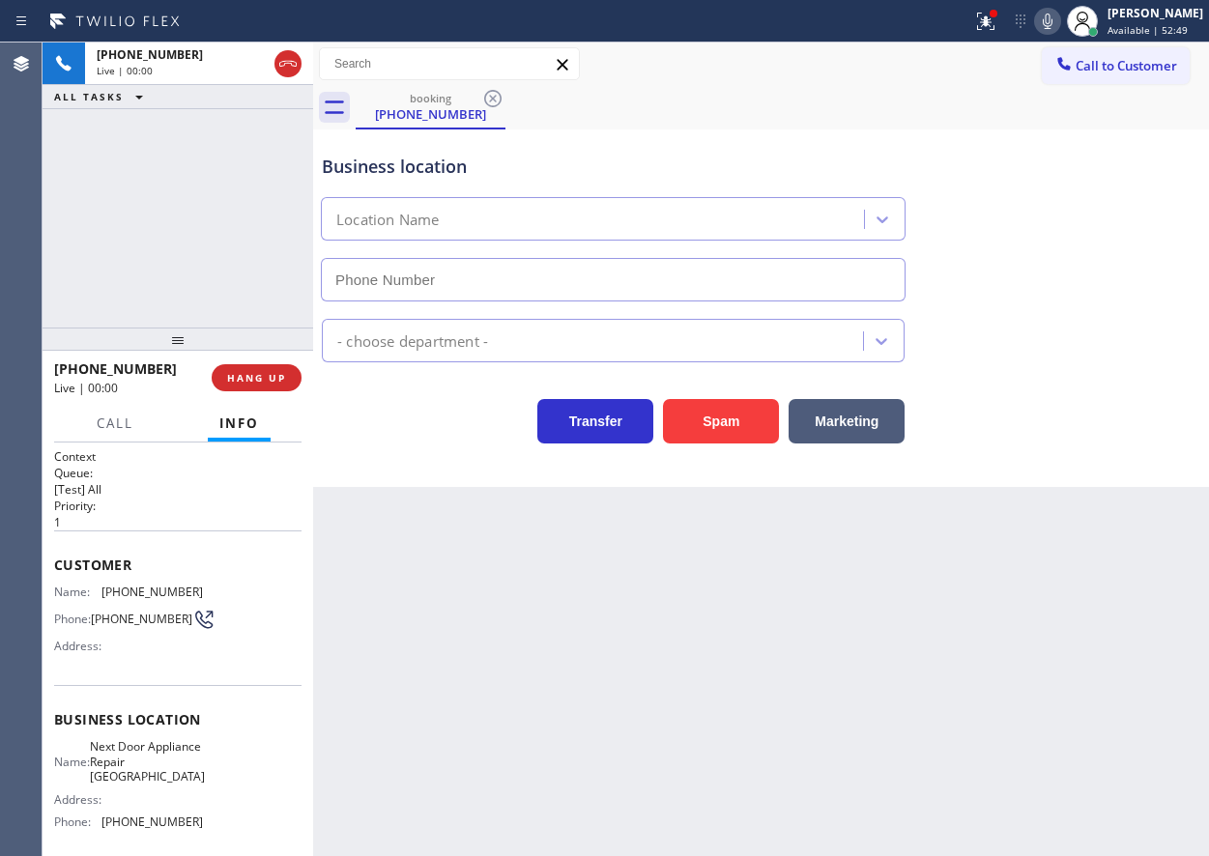
type input "[PHONE_NUMBER]"
click at [259, 351] on div at bounding box center [178, 339] width 271 height 23
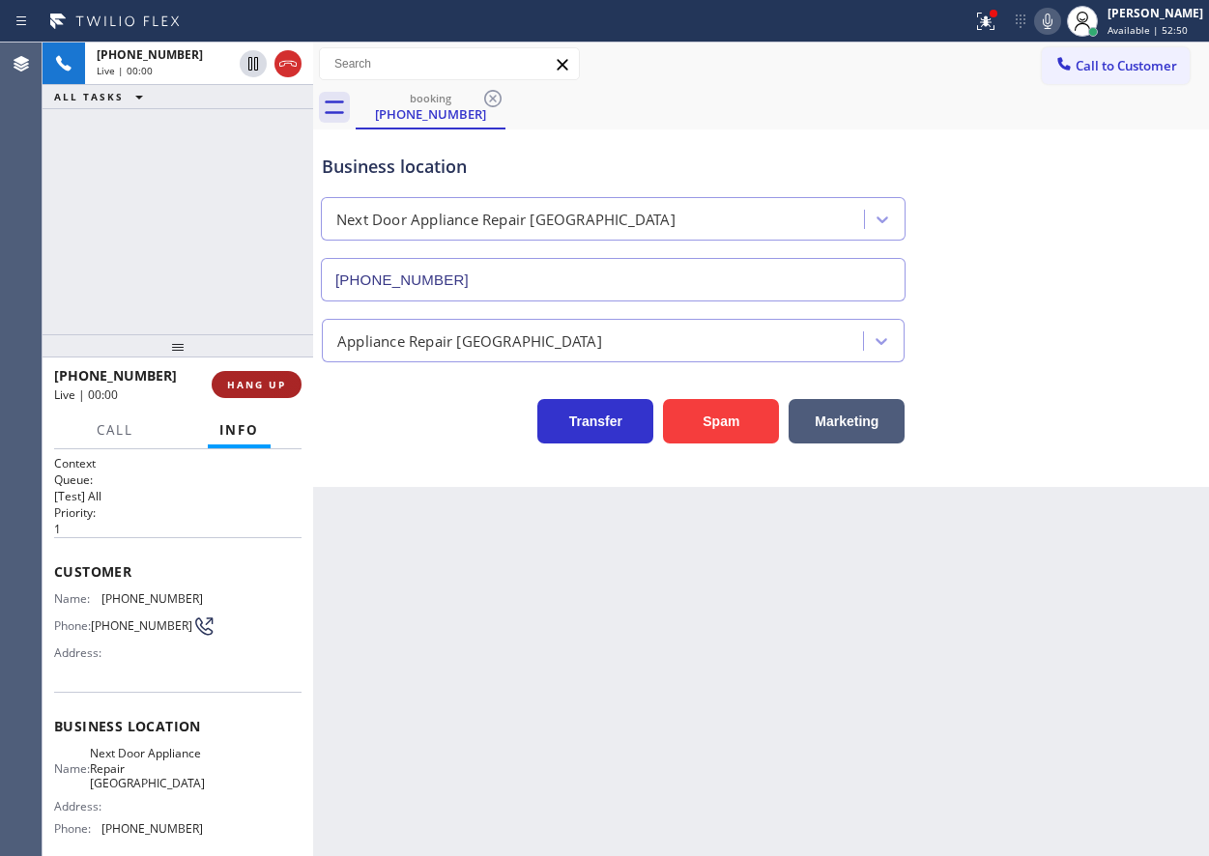
click at [262, 370] on div "[PHONE_NUMBER] Live | 00:00 HANG UP" at bounding box center [177, 384] width 247 height 50
click at [265, 378] on span "HANG UP" at bounding box center [256, 385] width 59 height 14
click at [264, 382] on span "HANG UP" at bounding box center [256, 385] width 59 height 14
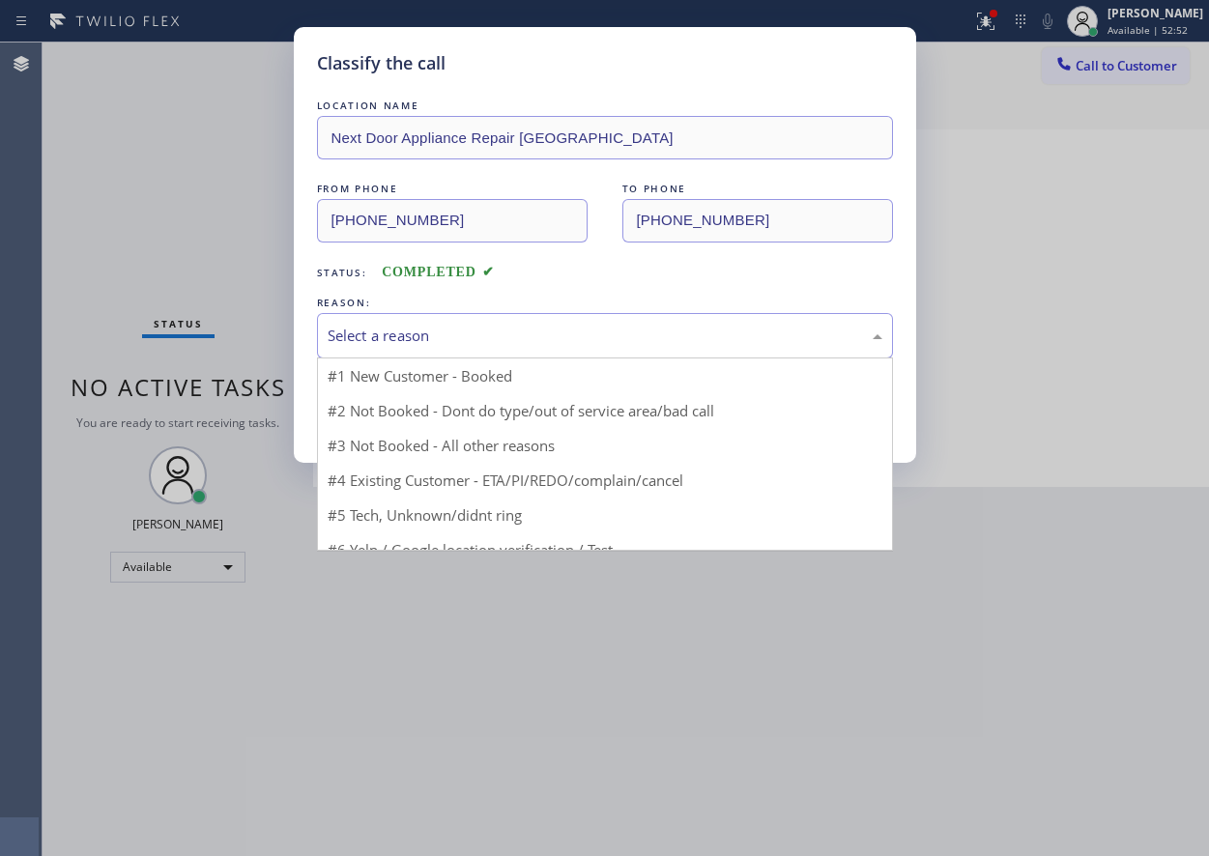
drag, startPoint x: 510, startPoint y: 333, endPoint x: 510, endPoint y: 349, distance: 15.5
click at [510, 336] on div "Select a reason" at bounding box center [605, 336] width 555 height 22
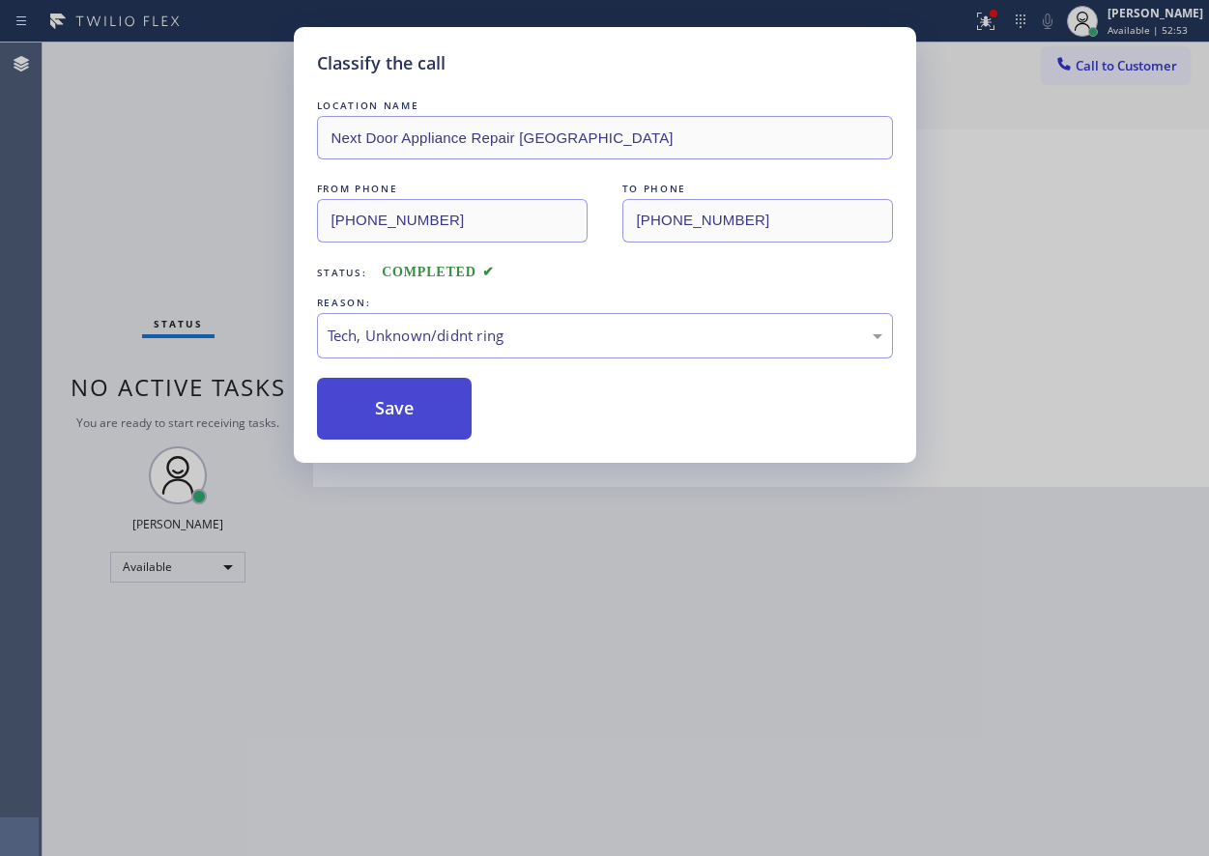
click at [431, 422] on button "Save" at bounding box center [395, 409] width 156 height 62
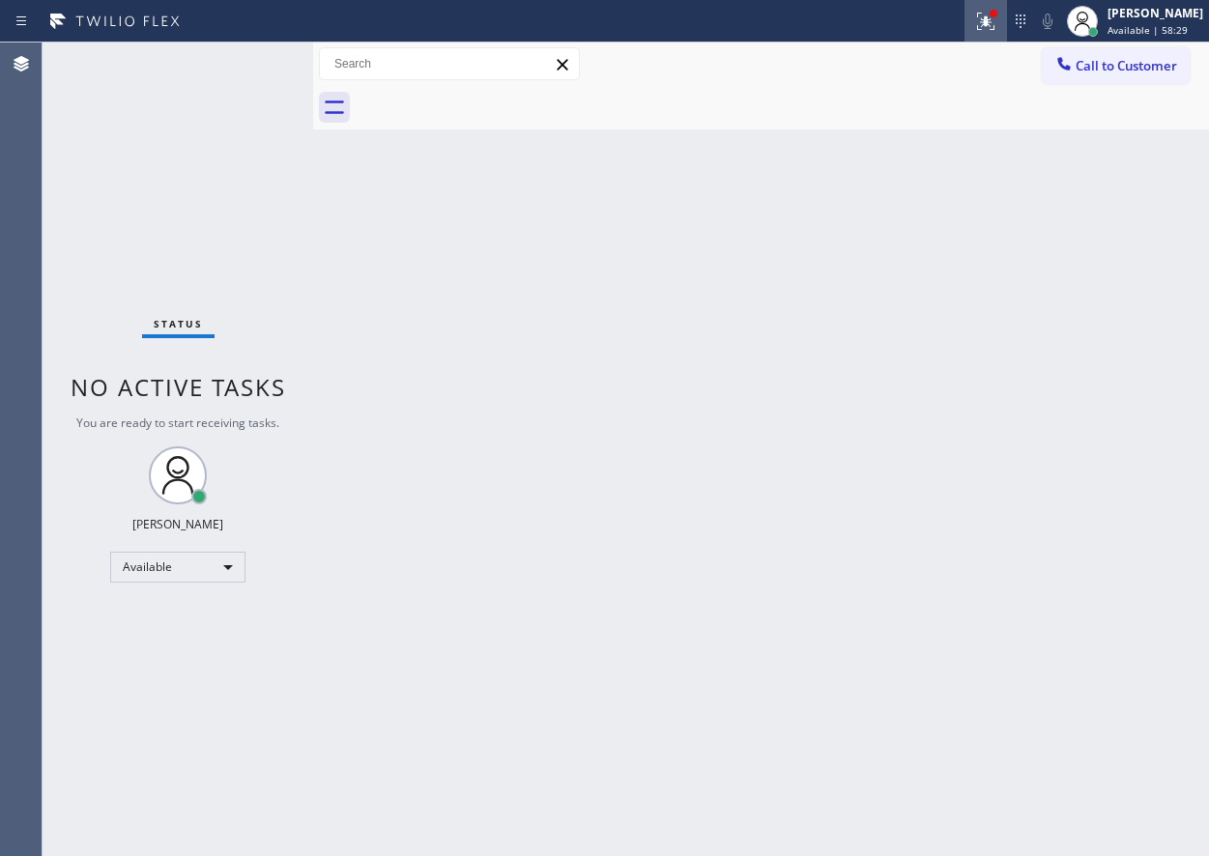
click at [993, 25] on icon at bounding box center [985, 21] width 23 height 23
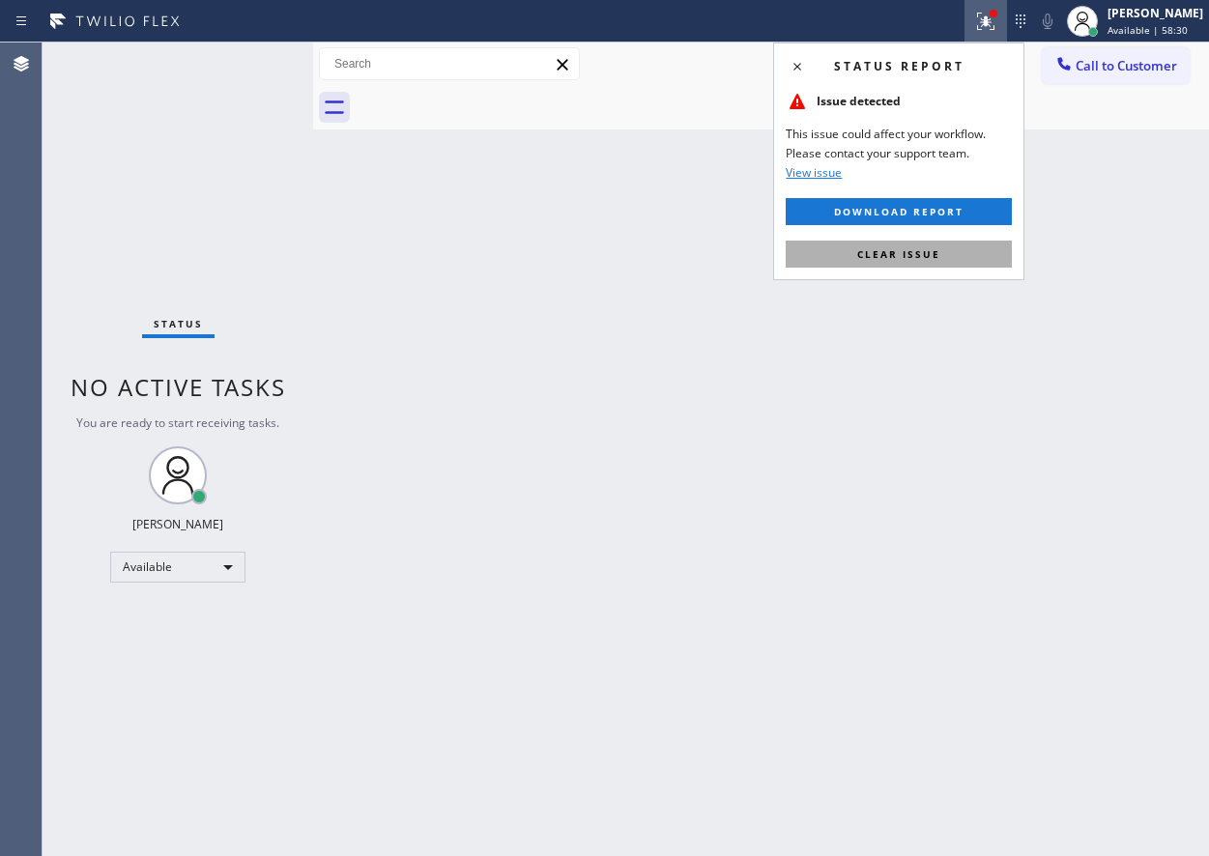
click at [966, 263] on button "Clear issue" at bounding box center [899, 254] width 226 height 27
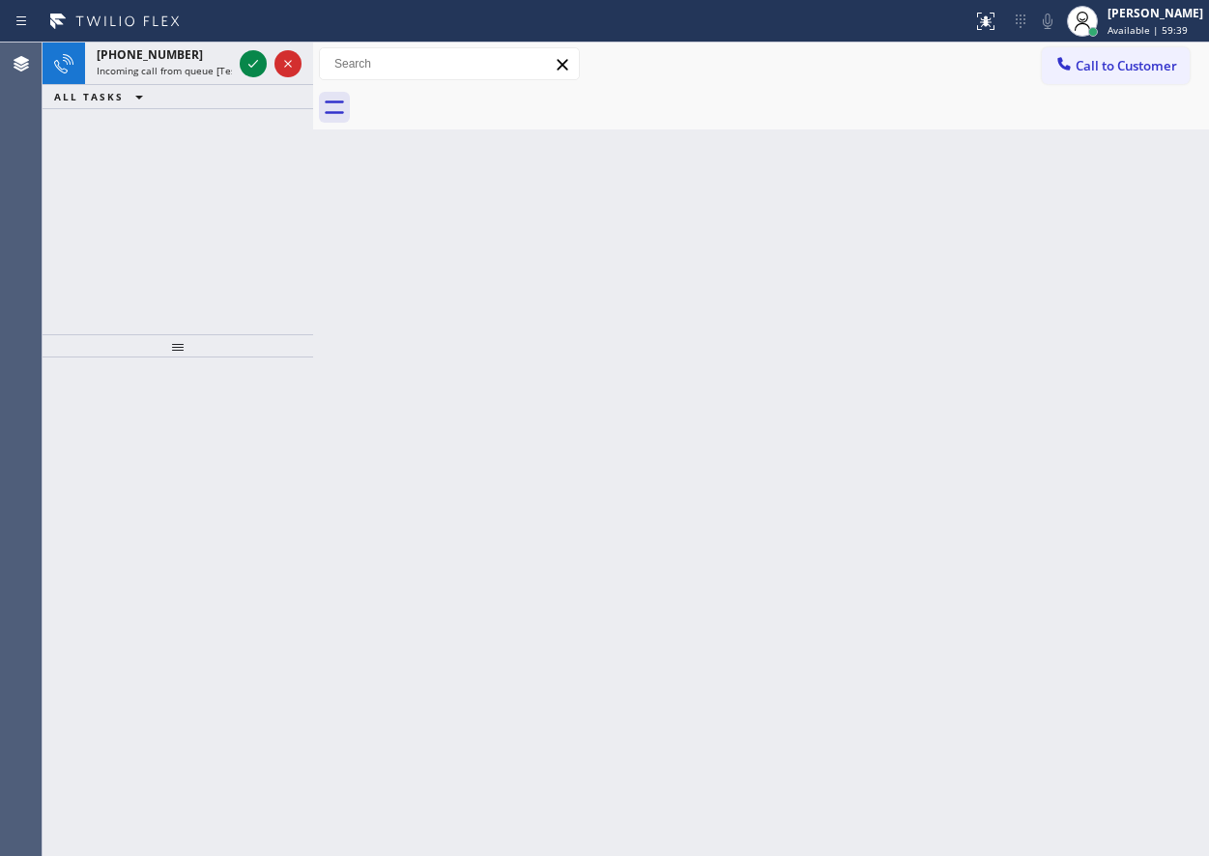
click at [1050, 243] on div "Back to Dashboard Change Sender ID Customers Technicians Select a contact Outbo…" at bounding box center [761, 450] width 896 height 814
click at [252, 67] on icon at bounding box center [253, 64] width 10 height 8
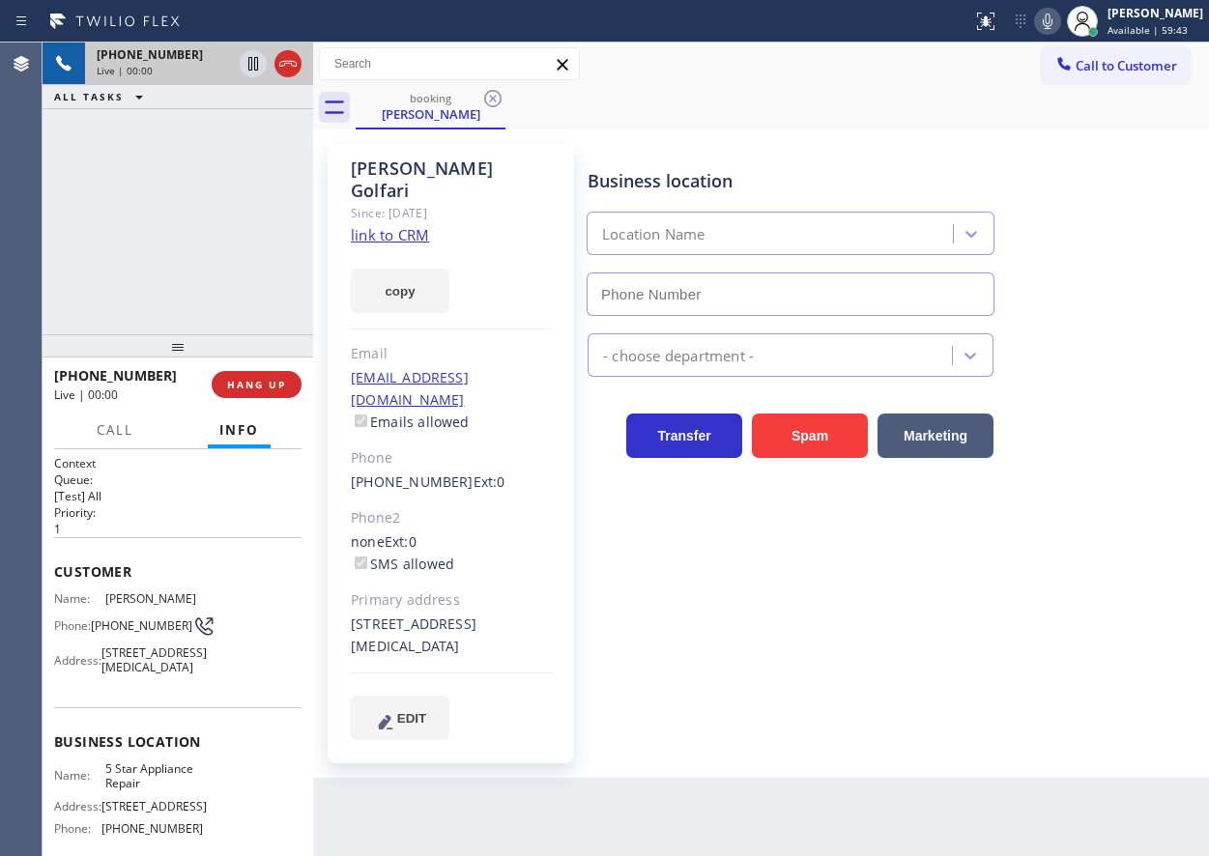
type input "[PHONE_NUMBER]"
click at [147, 789] on span "5 Star Appliance Repair" at bounding box center [153, 776] width 97 height 30
copy span "5 Star Appliance Repair"
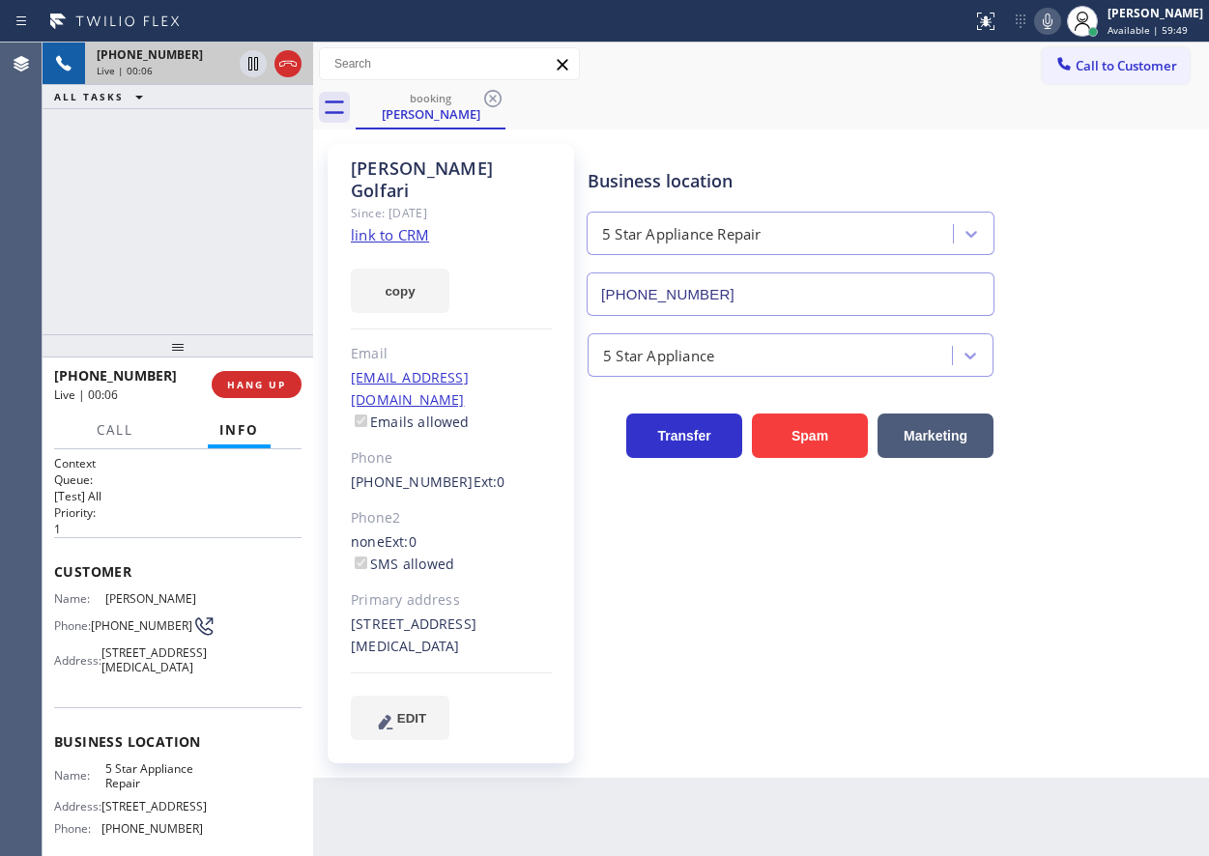
click at [749, 307] on input "[PHONE_NUMBER]" at bounding box center [790, 293] width 408 height 43
click at [393, 225] on link "link to CRM" at bounding box center [390, 234] width 78 height 19
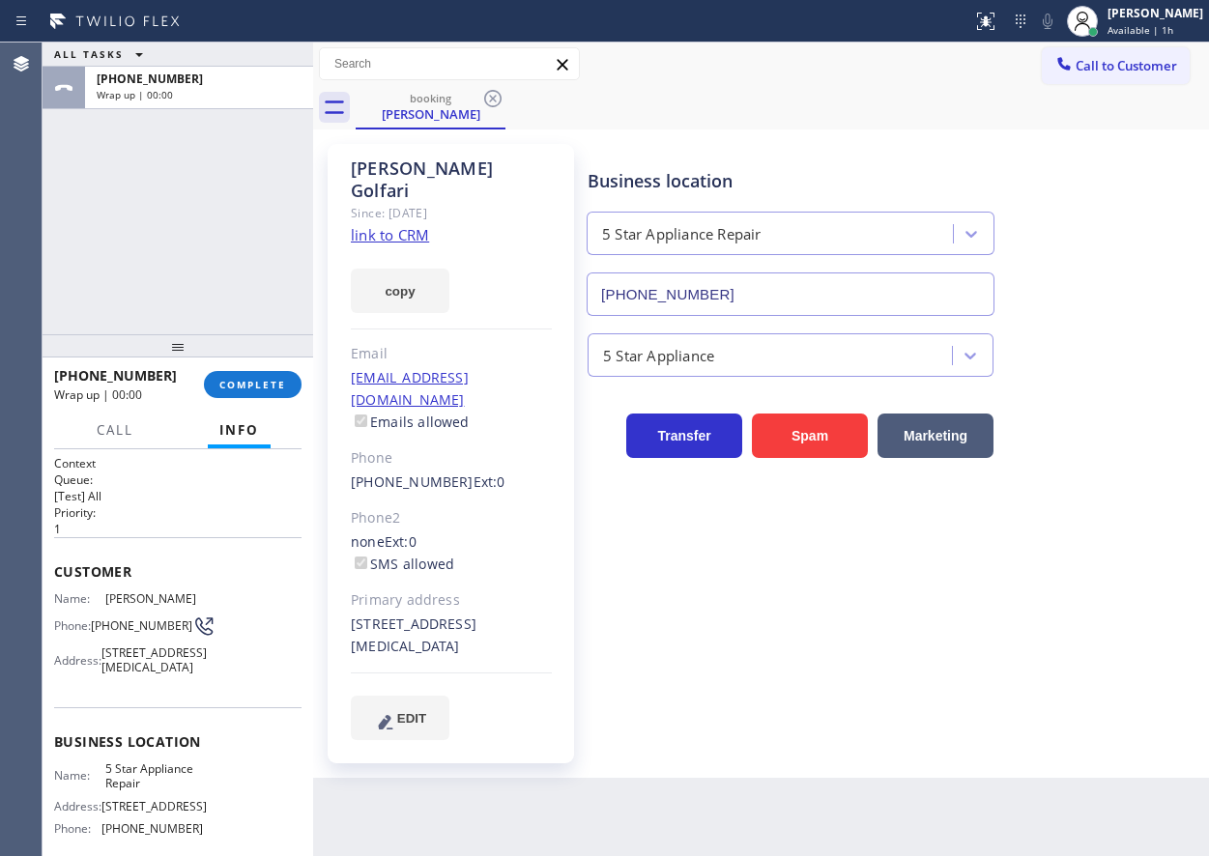
drag, startPoint x: 300, startPoint y: 383, endPoint x: 385, endPoint y: 370, distance: 85.9
click at [299, 383] on button "COMPLETE" at bounding box center [253, 384] width 98 height 27
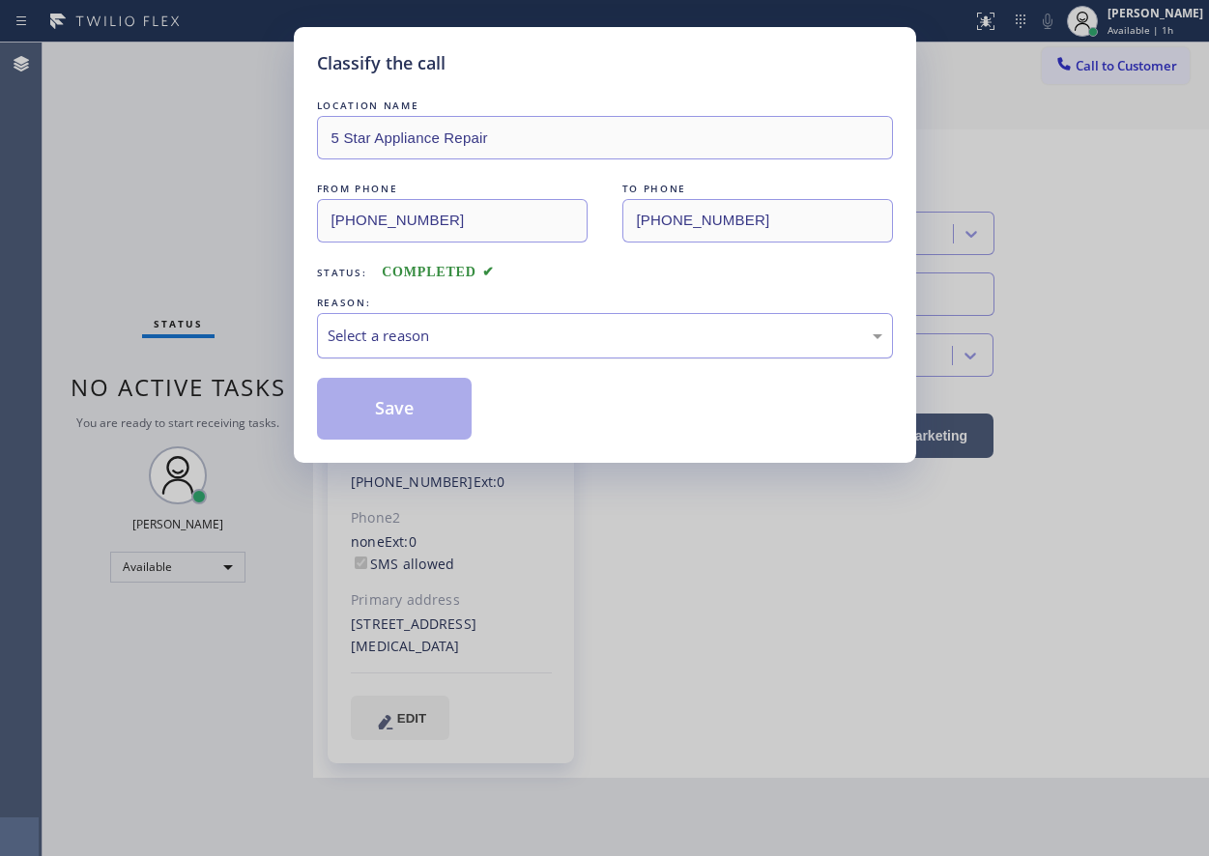
click at [483, 326] on div "Select a reason" at bounding box center [605, 336] width 555 height 22
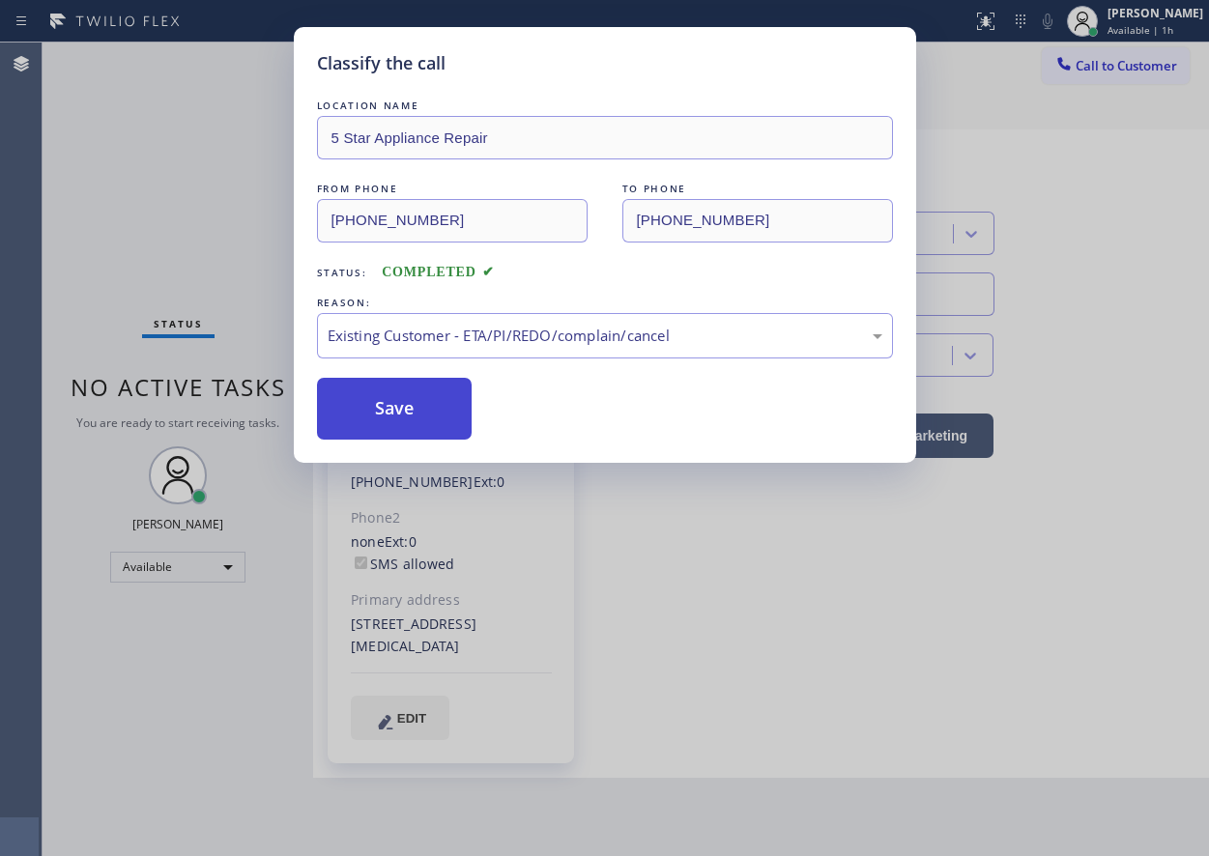
drag, startPoint x: 403, startPoint y: 414, endPoint x: 645, endPoint y: 814, distance: 468.6
click at [403, 415] on button "Save" at bounding box center [395, 409] width 156 height 62
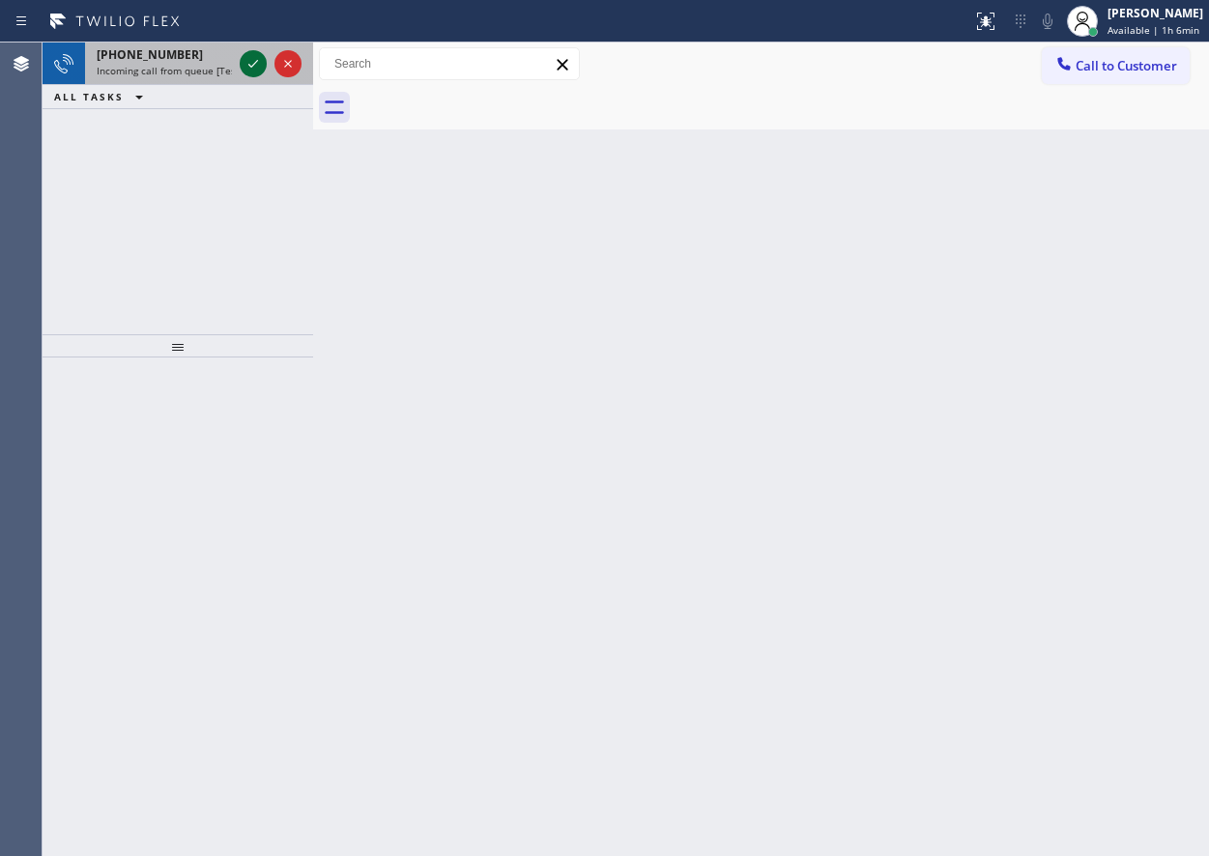
click at [253, 61] on icon at bounding box center [253, 63] width 23 height 23
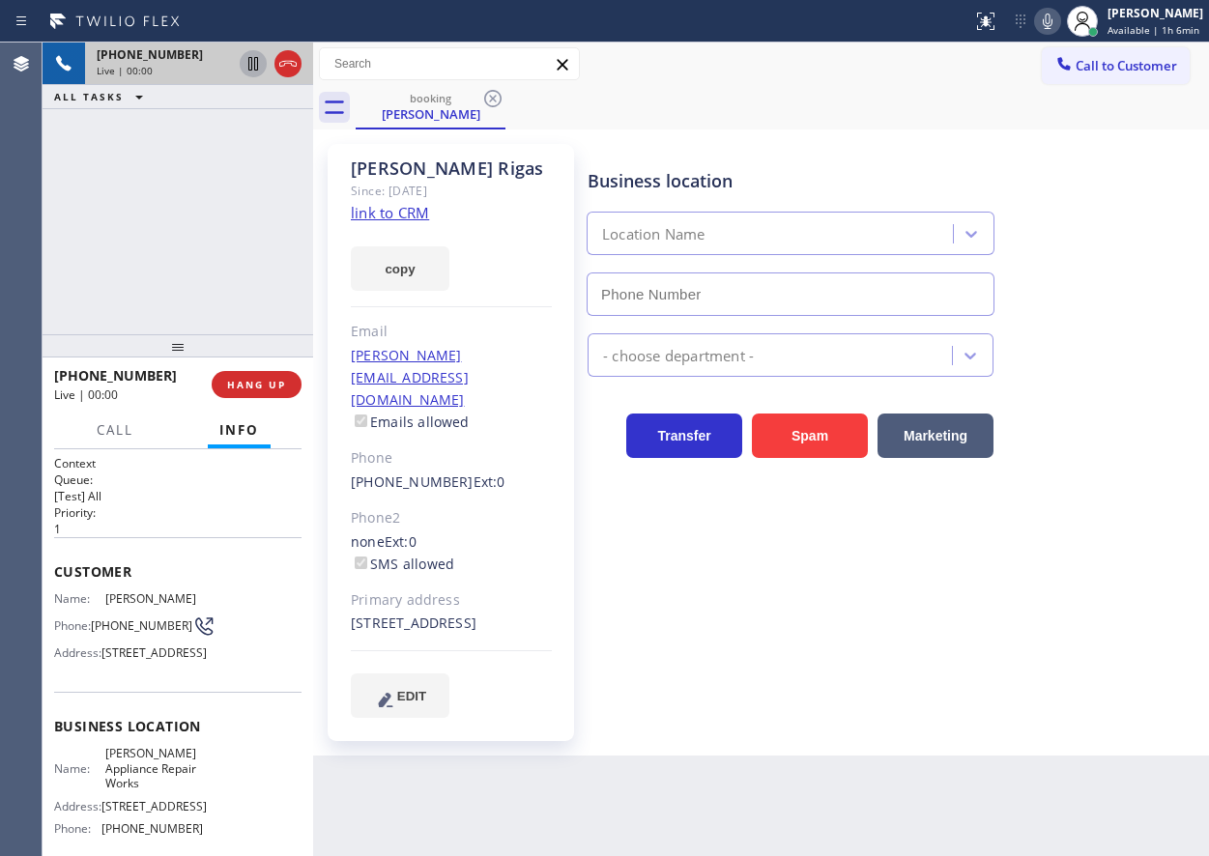
type input "[PHONE_NUMBER]"
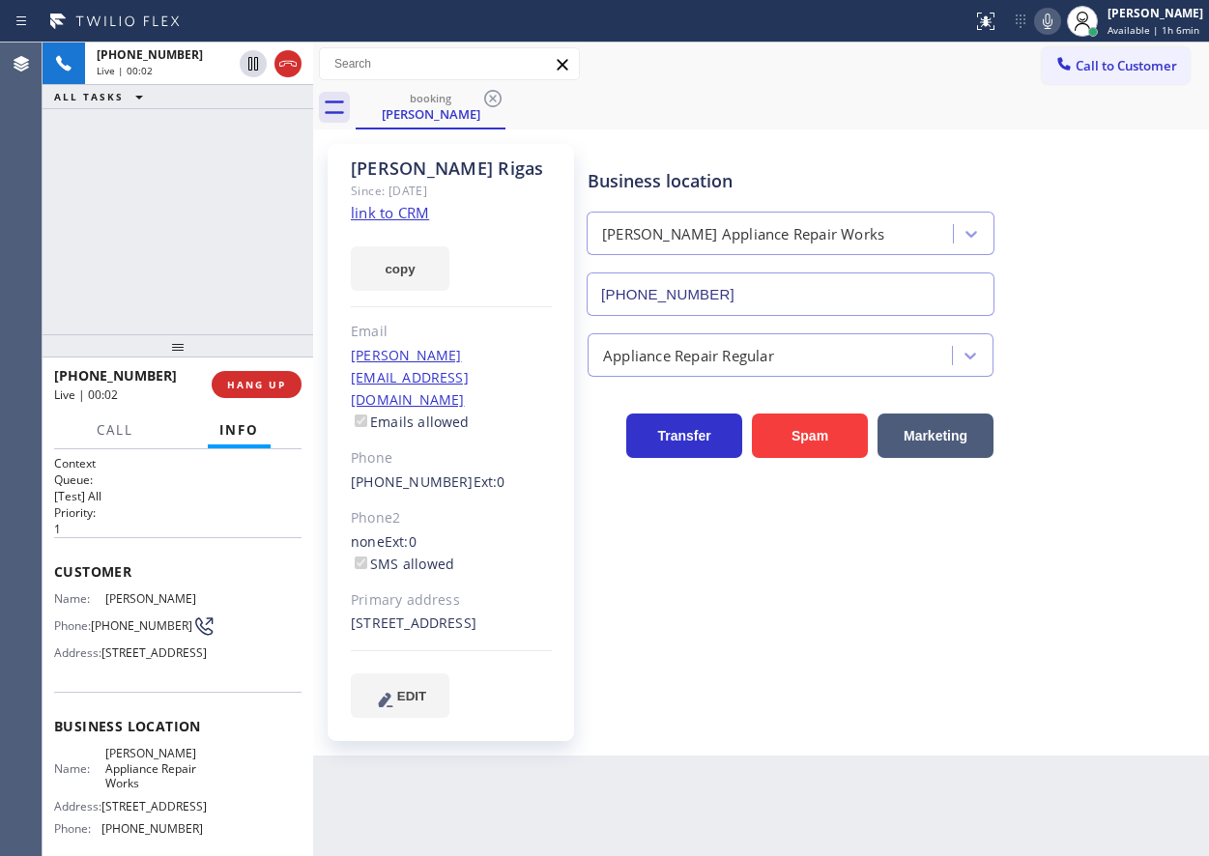
click at [124, 790] on span "[PERSON_NAME] Appliance Repair Works" at bounding box center [153, 768] width 97 height 44
copy span "[PERSON_NAME] Appliance Repair Works"
click at [881, 297] on input "[PHONE_NUMBER]" at bounding box center [790, 293] width 408 height 43
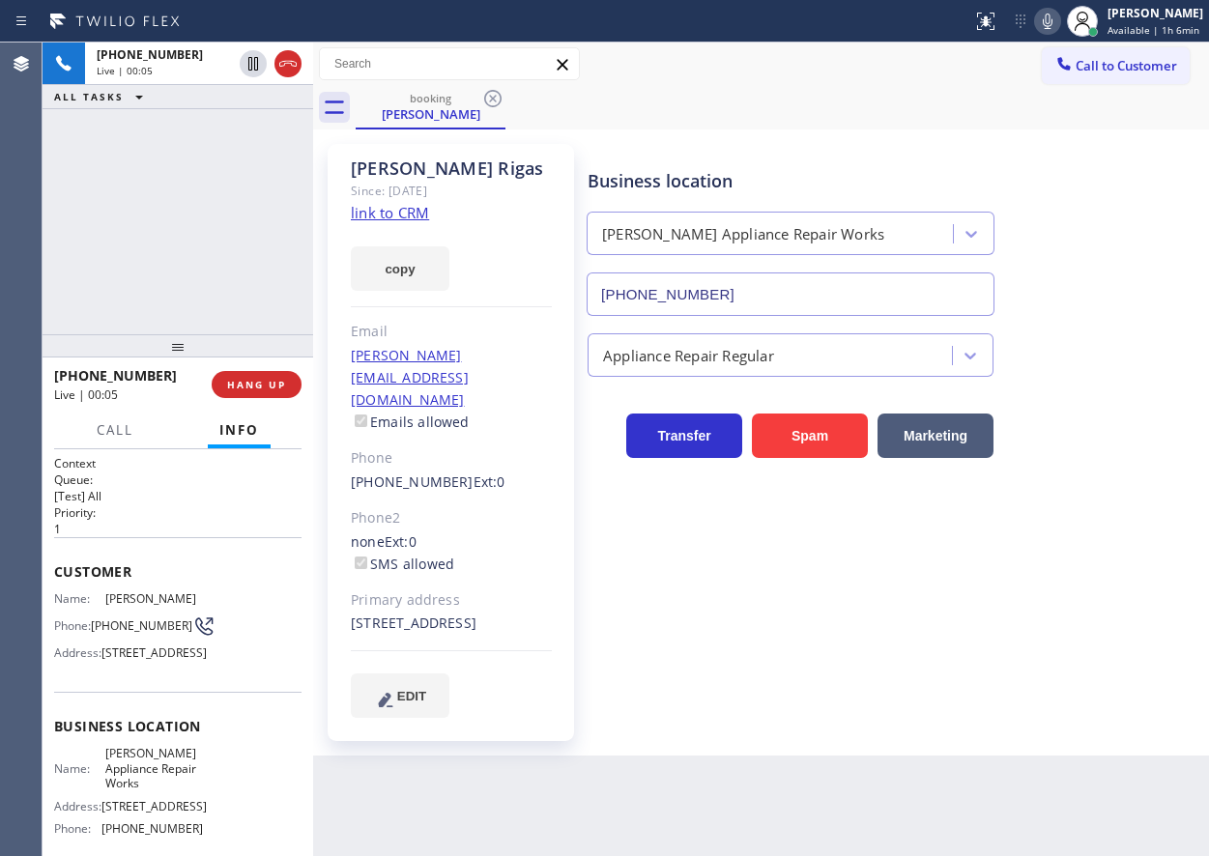
click at [881, 297] on input "[PHONE_NUMBER]" at bounding box center [790, 293] width 408 height 43
click at [409, 209] on link "link to CRM" at bounding box center [390, 212] width 78 height 19
click at [472, 157] on div "[PERSON_NAME]" at bounding box center [451, 168] width 201 height 22
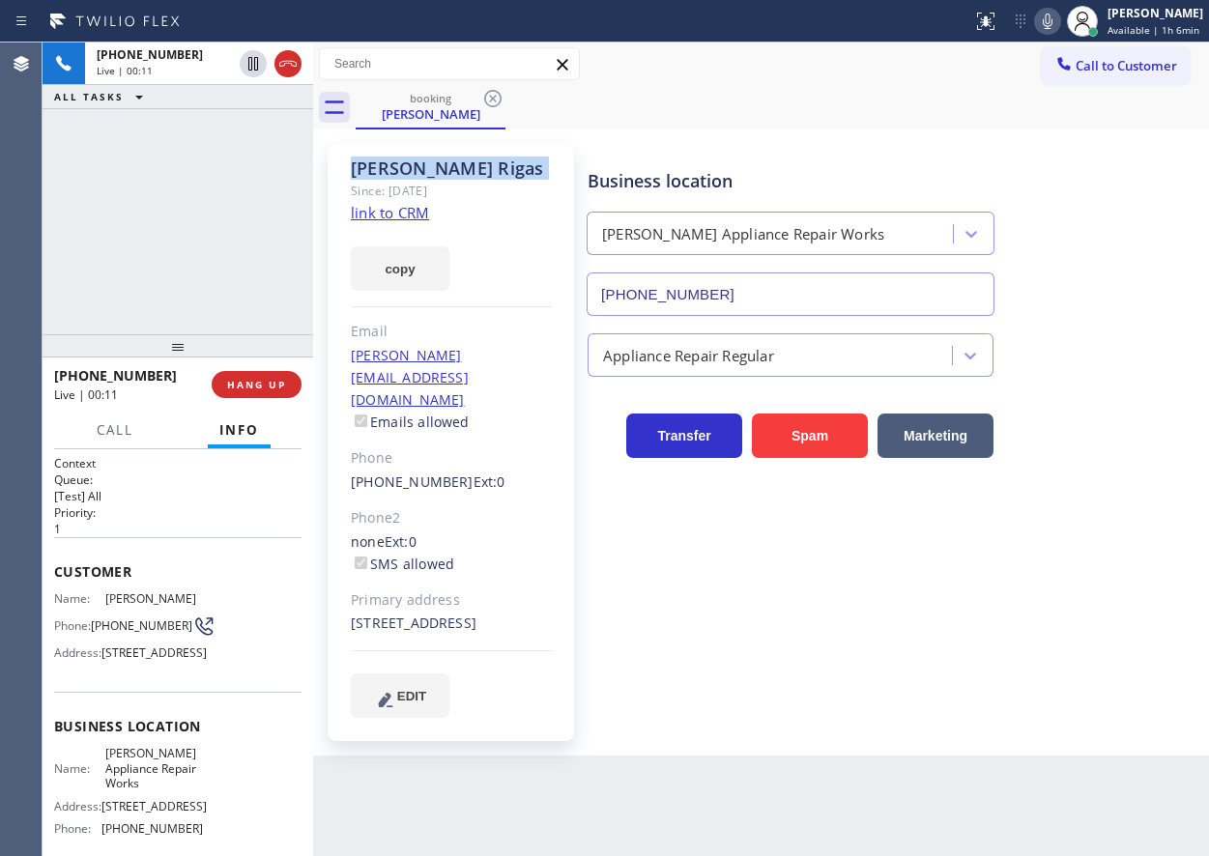
click at [472, 157] on div "[PERSON_NAME]" at bounding box center [451, 168] width 201 height 22
copy div "[PERSON_NAME]"
click at [1051, 28] on icon at bounding box center [1047, 21] width 23 height 23
drag, startPoint x: 248, startPoint y: 68, endPoint x: 254, endPoint y: 80, distance: 13.8
click at [248, 68] on icon at bounding box center [253, 64] width 10 height 14
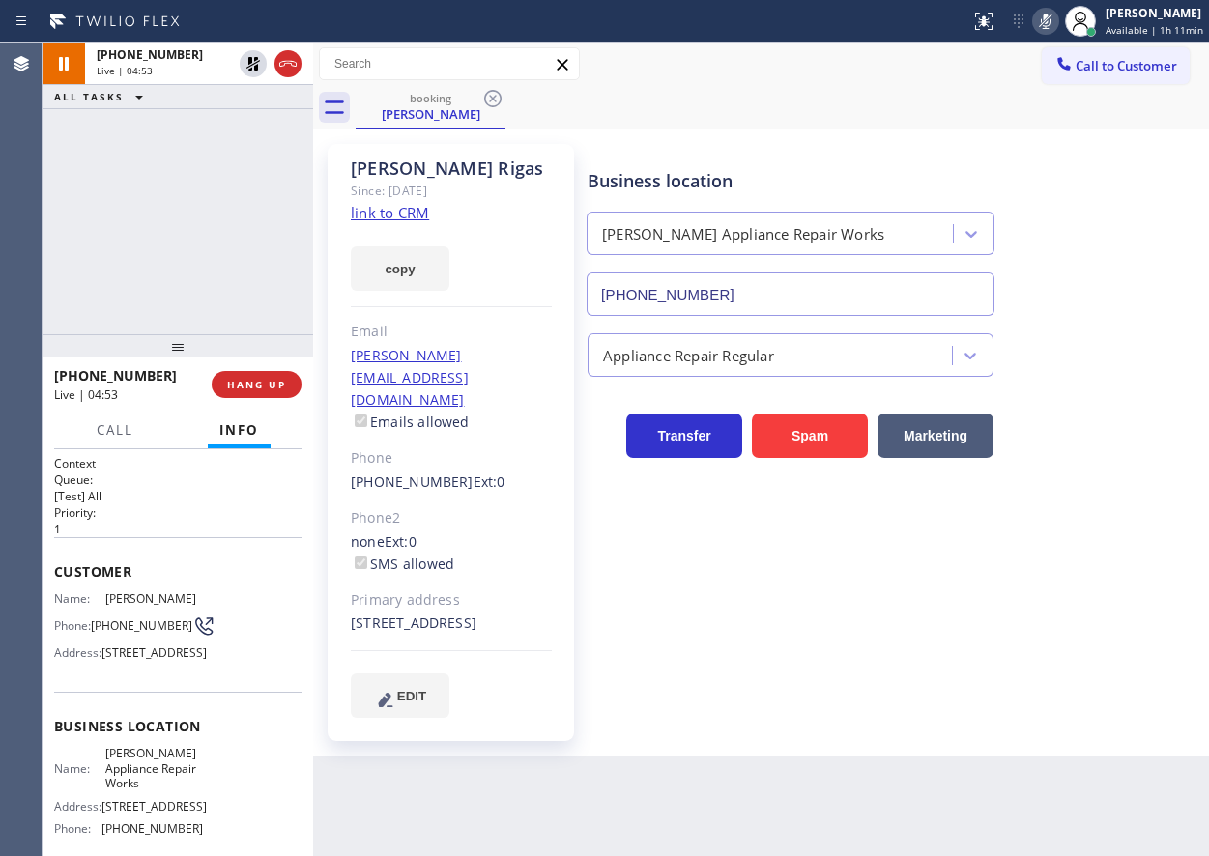
click at [1006, 641] on div "Business location [PERSON_NAME] Appliance Repair Works [PHONE_NUMBER] Appliance…" at bounding box center [894, 430] width 620 height 563
click at [247, 64] on icon at bounding box center [253, 63] width 23 height 23
click at [1047, 10] on icon at bounding box center [1045, 21] width 23 height 23
click at [1052, 617] on div "Business location [PERSON_NAME] Appliance Repair Works [PHONE_NUMBER] Appliance…" at bounding box center [894, 430] width 620 height 563
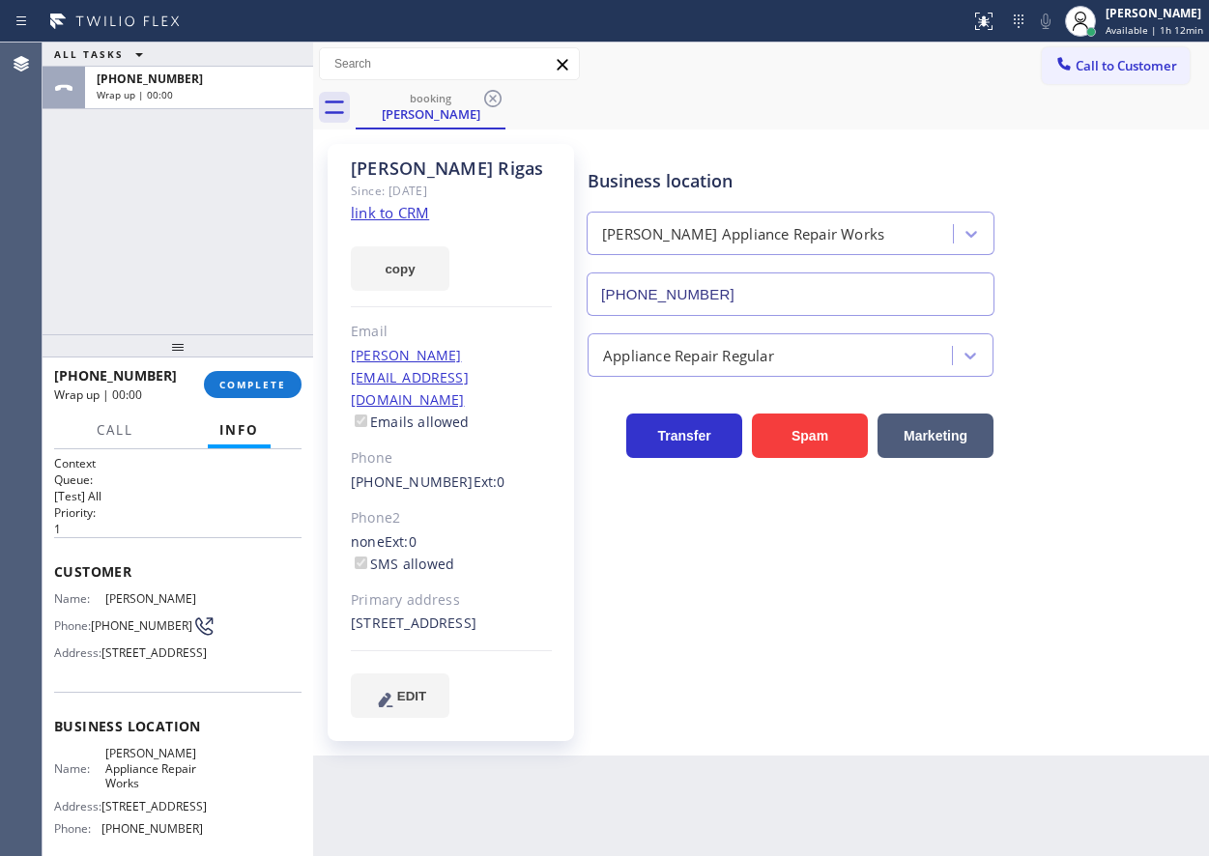
click at [1200, 278] on div "Business location [PERSON_NAME] Appliance Repair Works [PHONE_NUMBER]" at bounding box center [894, 228] width 620 height 175
click at [259, 378] on span "COMPLETE" at bounding box center [252, 385] width 67 height 14
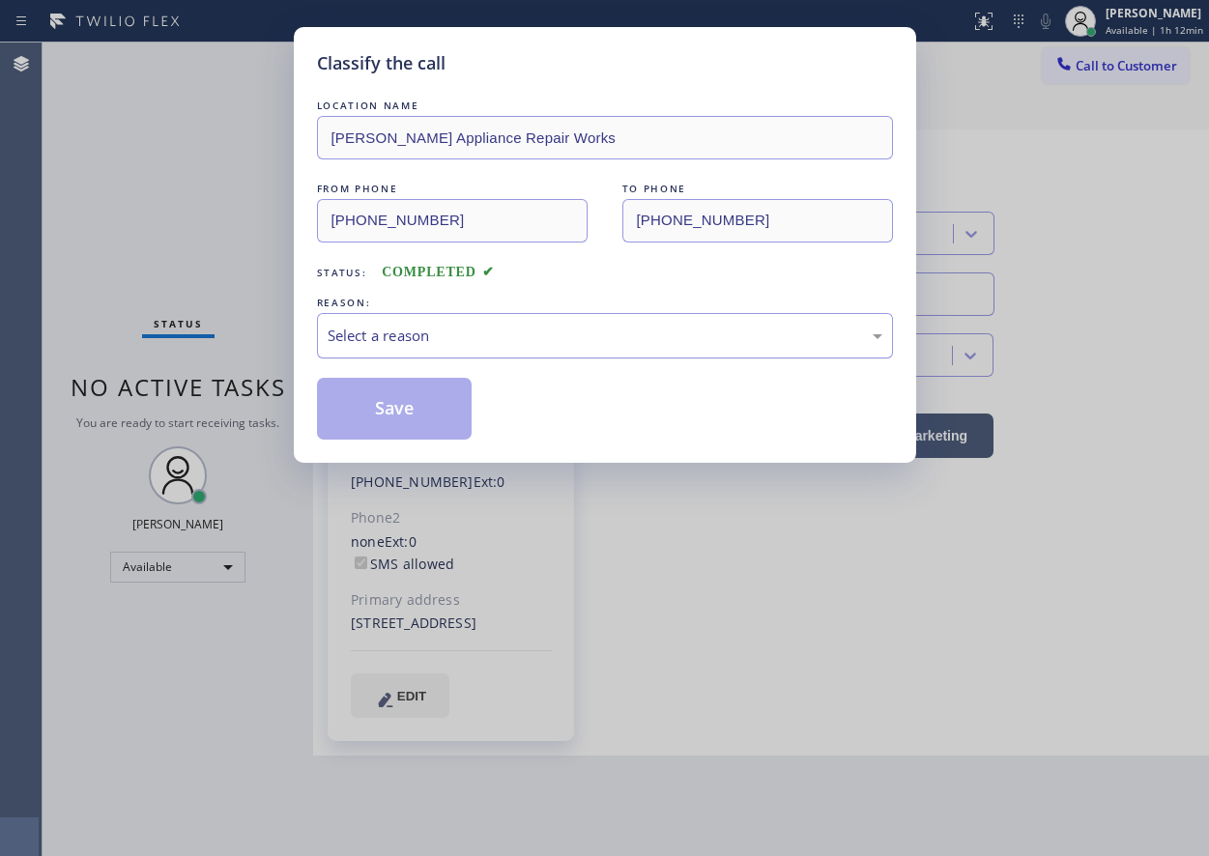
click at [405, 349] on div "Select a reason" at bounding box center [605, 335] width 576 height 45
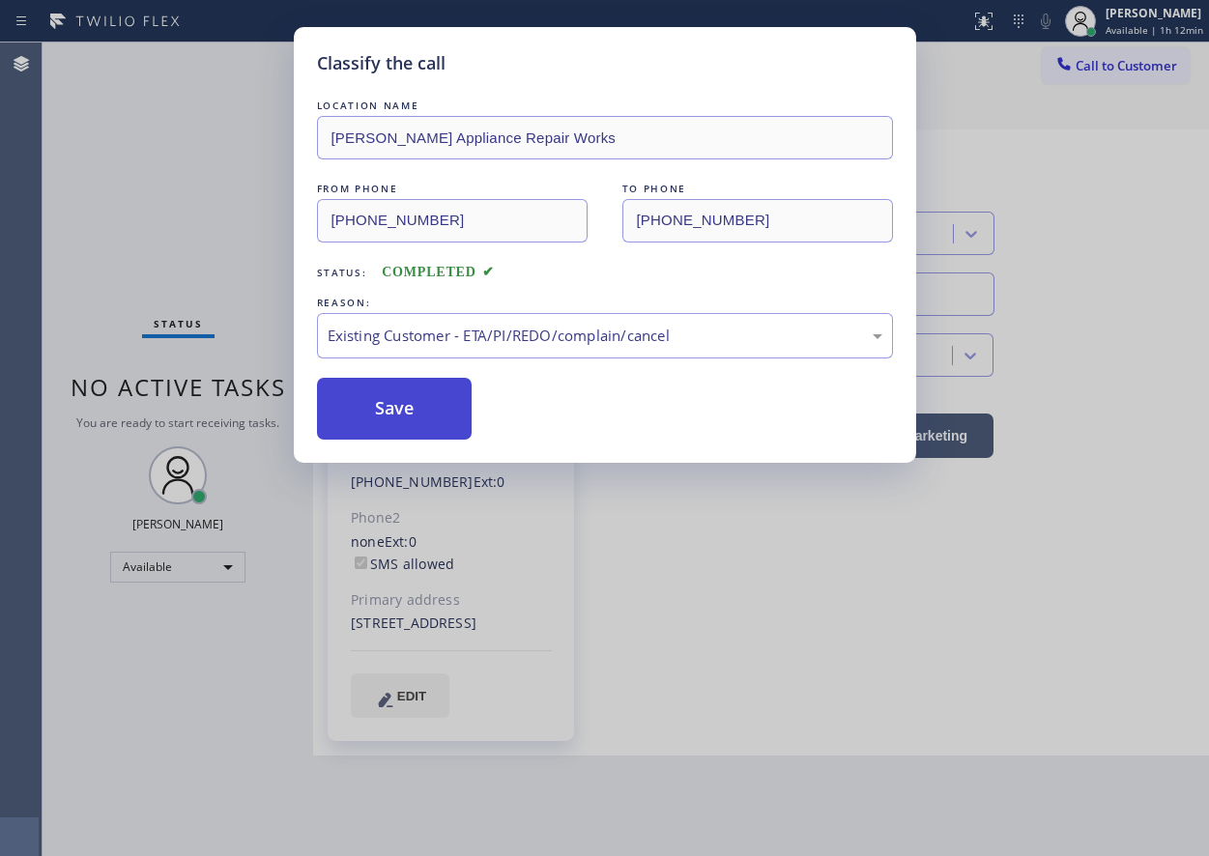
click at [399, 394] on button "Save" at bounding box center [395, 409] width 156 height 62
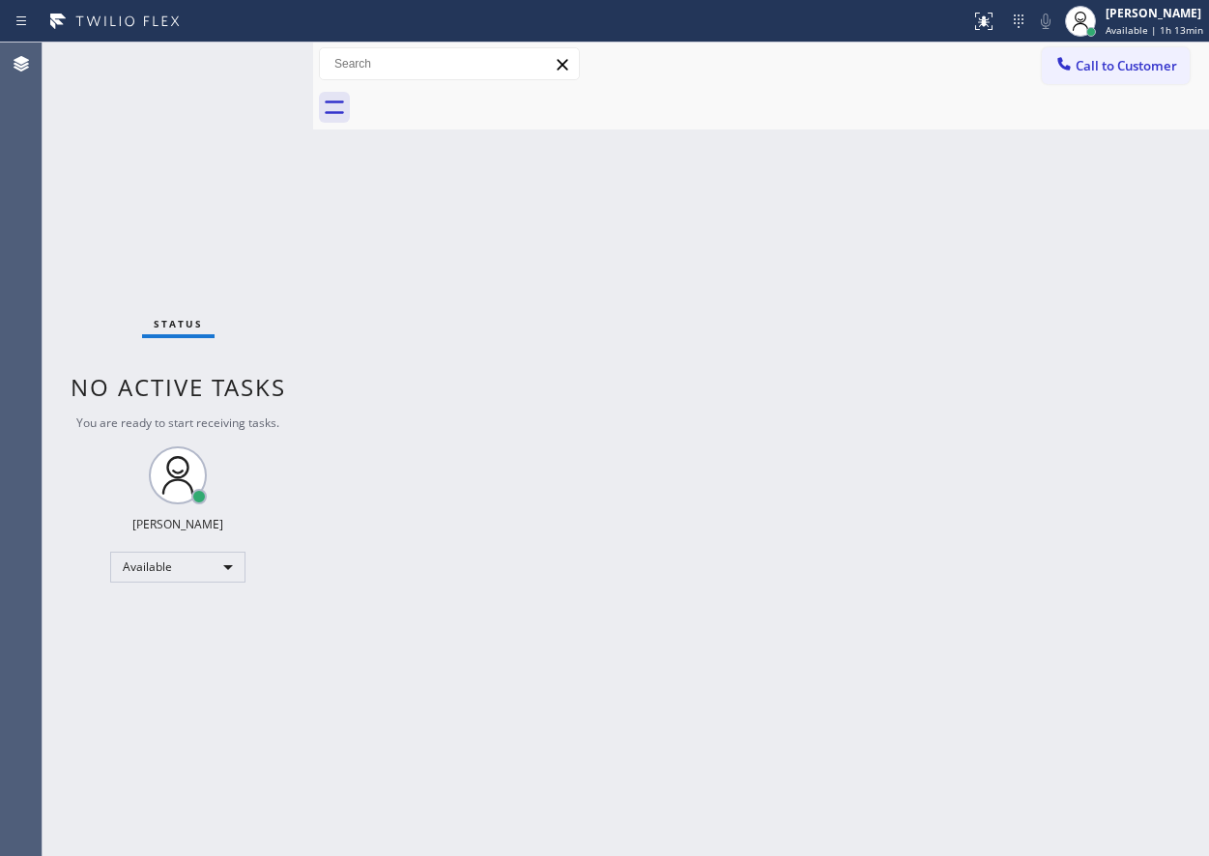
drag, startPoint x: 1144, startPoint y: 244, endPoint x: 1167, endPoint y: 266, distance: 31.5
click at [1144, 244] on div "Back to Dashboard Change Sender ID Customers Technicians Select a contact Outbo…" at bounding box center [761, 450] width 896 height 814
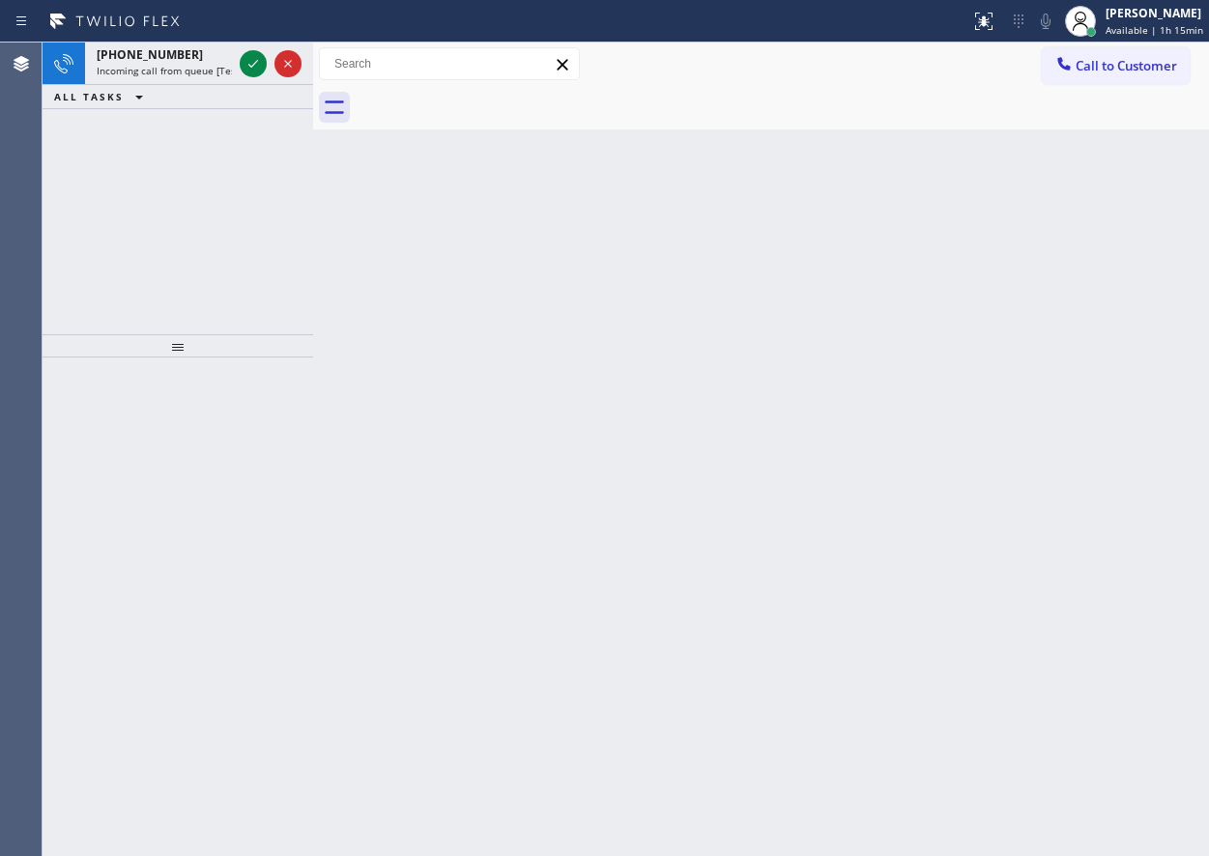
click at [1077, 345] on div "Back to Dashboard Change Sender ID Customers Technicians Select a contact Outbo…" at bounding box center [761, 450] width 896 height 814
click at [248, 63] on icon at bounding box center [253, 63] width 23 height 23
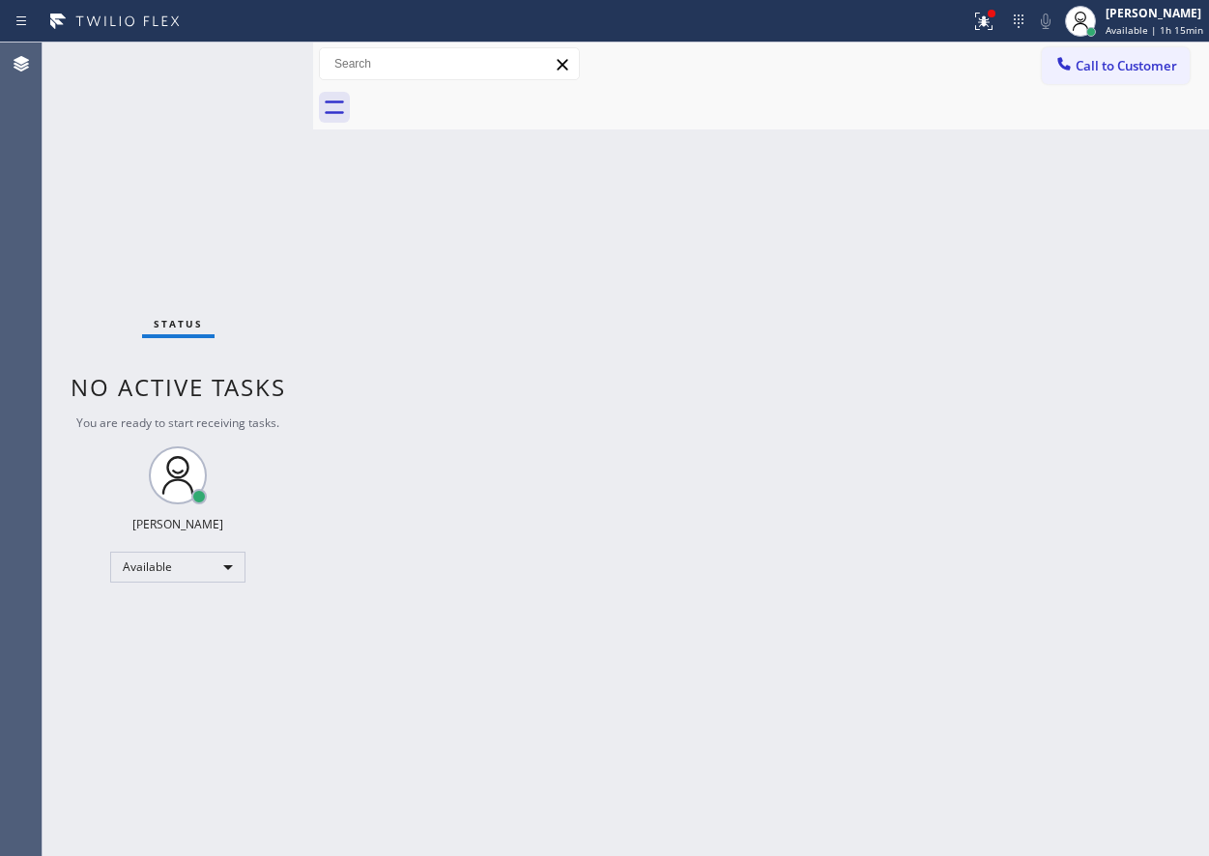
click at [249, 65] on div "Status No active tasks You are ready to start receiving tasks. [PERSON_NAME] Av…" at bounding box center [178, 450] width 271 height 814
click at [250, 65] on div "Status No active tasks You are ready to start receiving tasks. [PERSON_NAME] Av…" at bounding box center [178, 450] width 271 height 814
drag, startPoint x: 521, startPoint y: 356, endPoint x: 484, endPoint y: 297, distance: 69.4
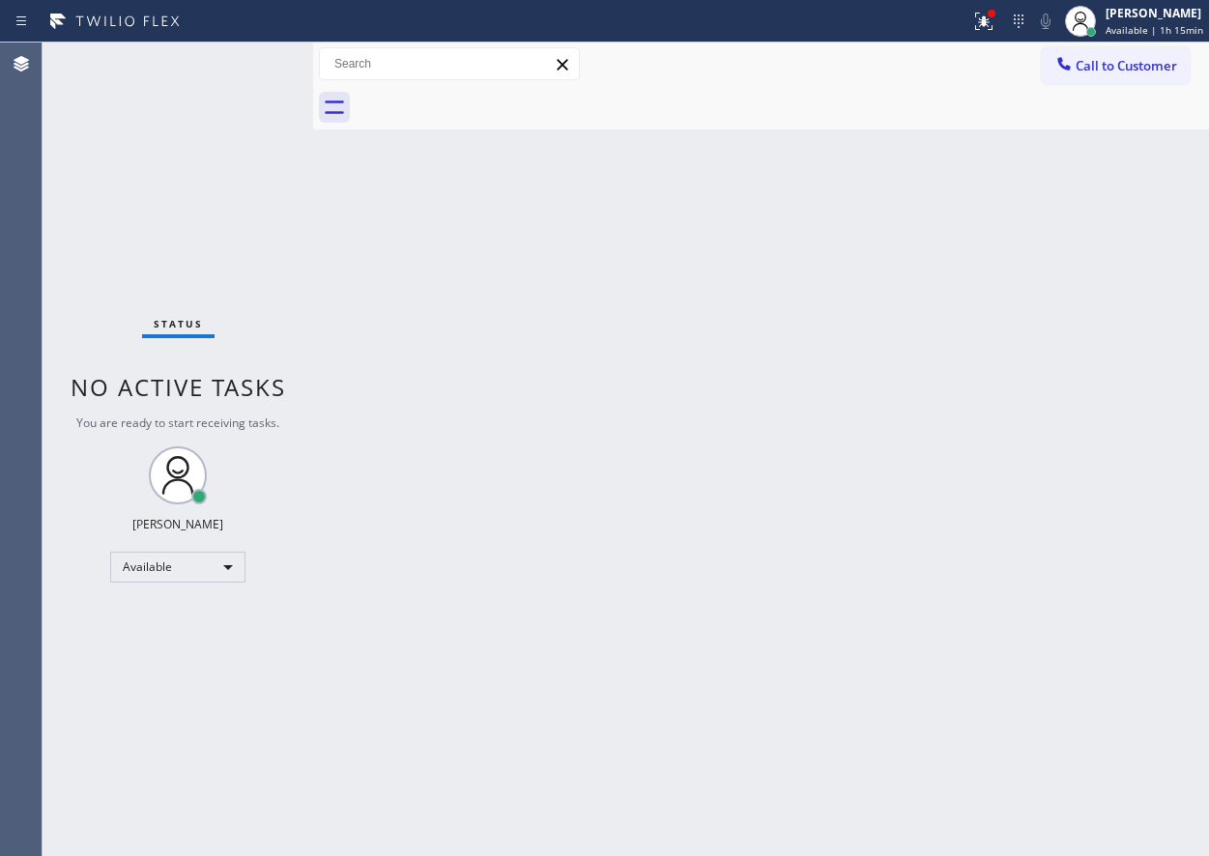
click at [521, 357] on div "Back to Dashboard Change Sender ID Customers Technicians Select a contact Outbo…" at bounding box center [761, 450] width 896 height 814
click at [273, 59] on div "Status No active tasks You are ready to start receiving tasks. [PERSON_NAME] Av…" at bounding box center [178, 450] width 271 height 814
drag, startPoint x: 1093, startPoint y: 437, endPoint x: 1075, endPoint y: 441, distance: 17.8
click at [1089, 437] on div "Back to Dashboard Change Sender ID Customers Technicians Select a contact Outbo…" at bounding box center [761, 450] width 896 height 814
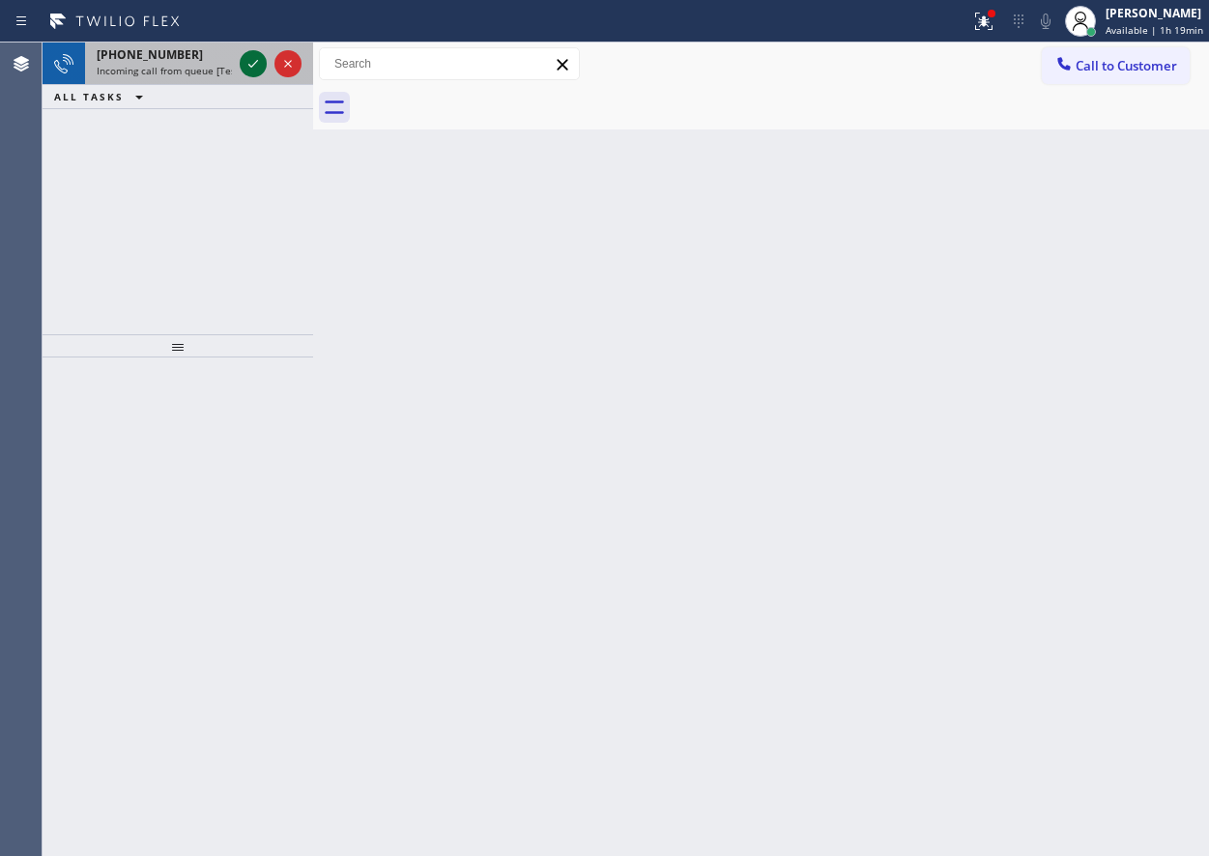
click at [248, 69] on icon at bounding box center [253, 63] width 23 height 23
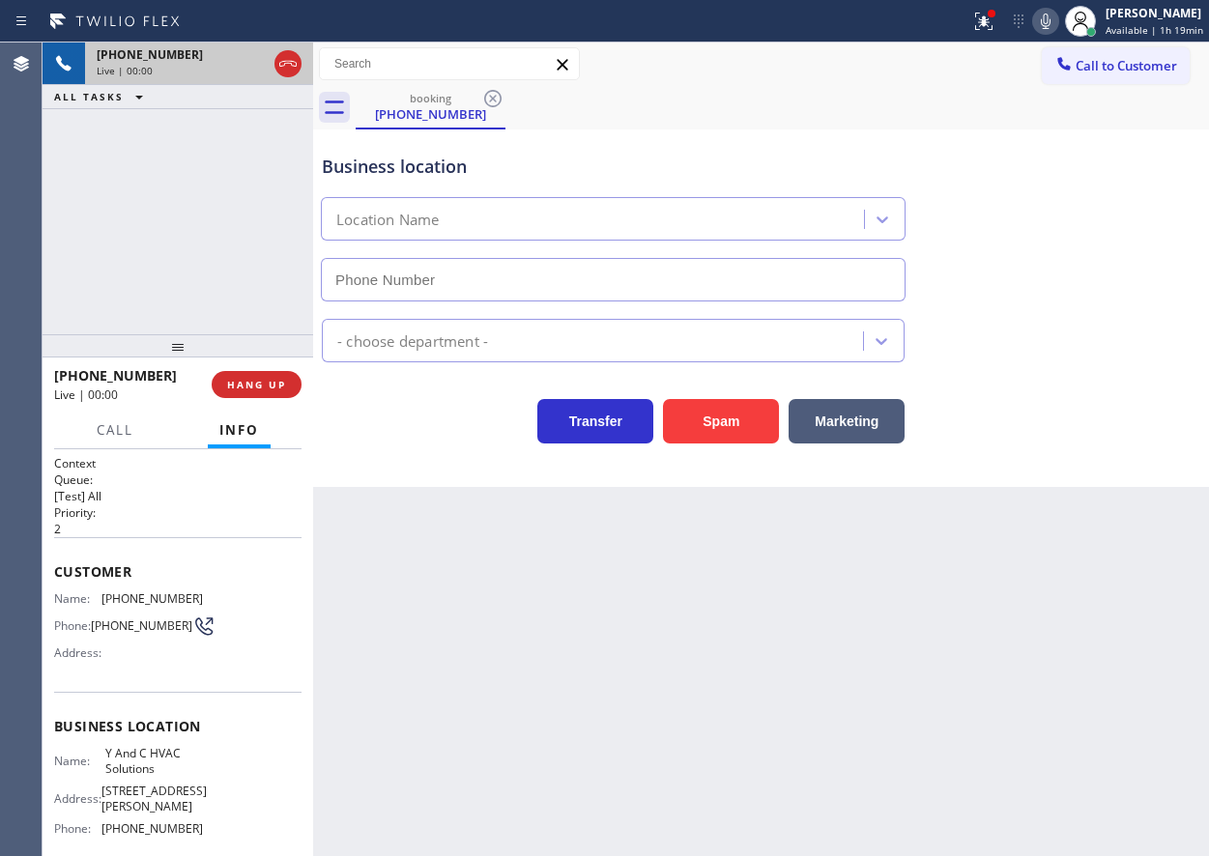
type input "[PHONE_NUMBER]"
click at [245, 386] on span "HANG UP" at bounding box center [256, 385] width 59 height 14
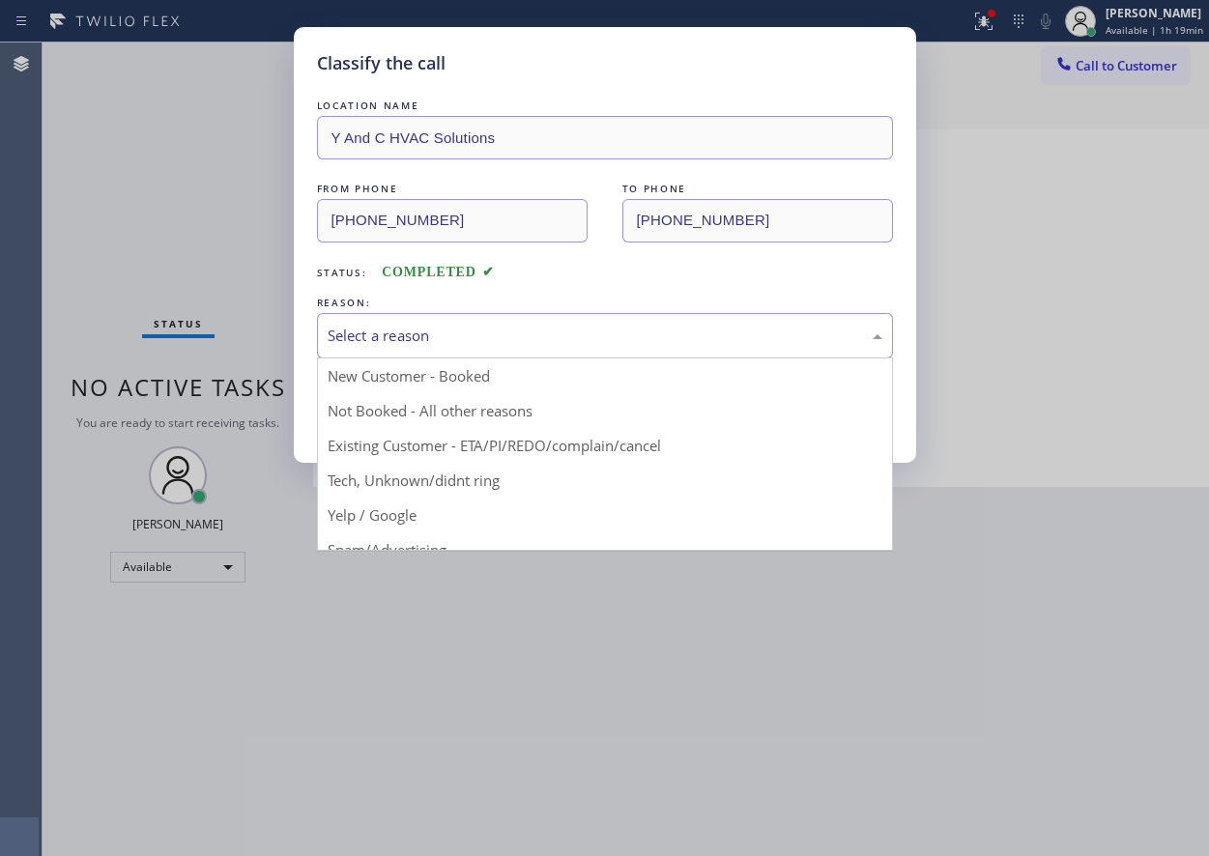
click at [417, 339] on div "Select a reason" at bounding box center [605, 336] width 555 height 22
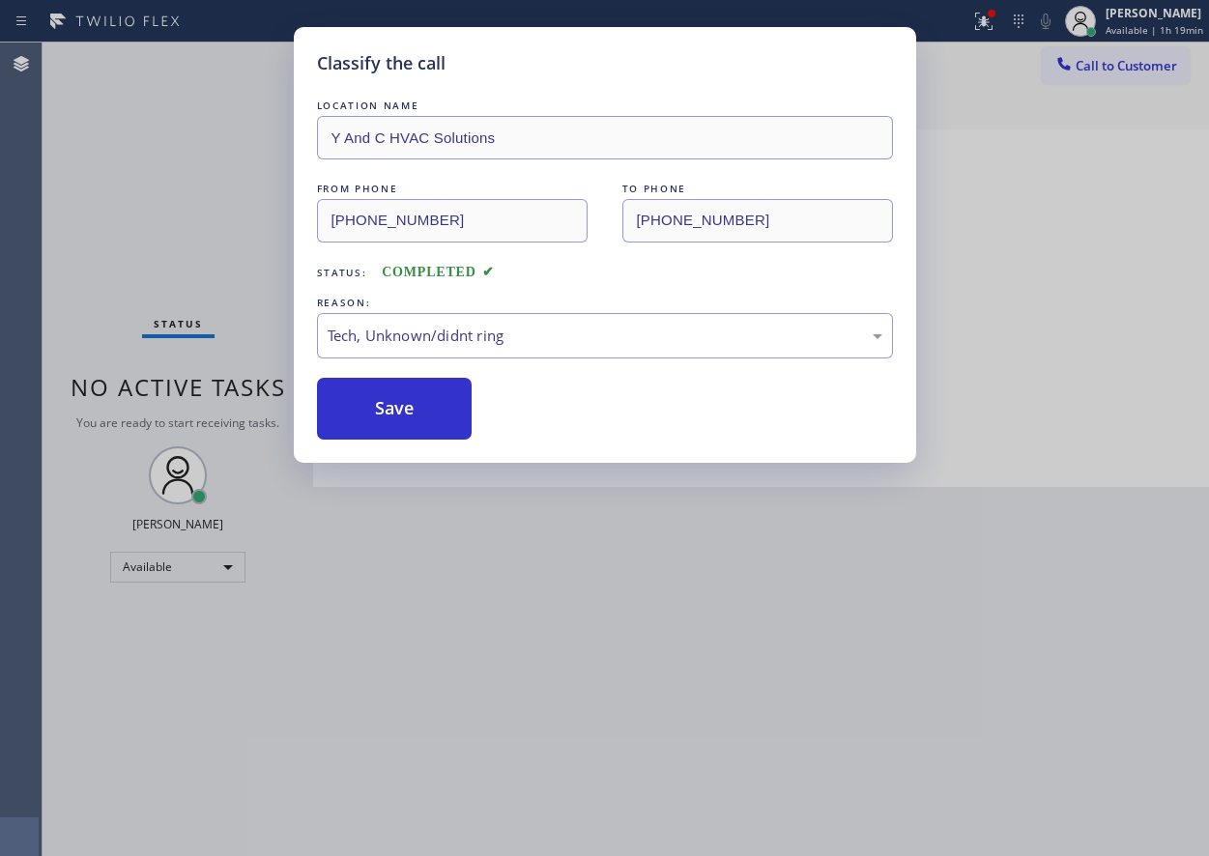
click at [396, 414] on button "Save" at bounding box center [395, 409] width 156 height 62
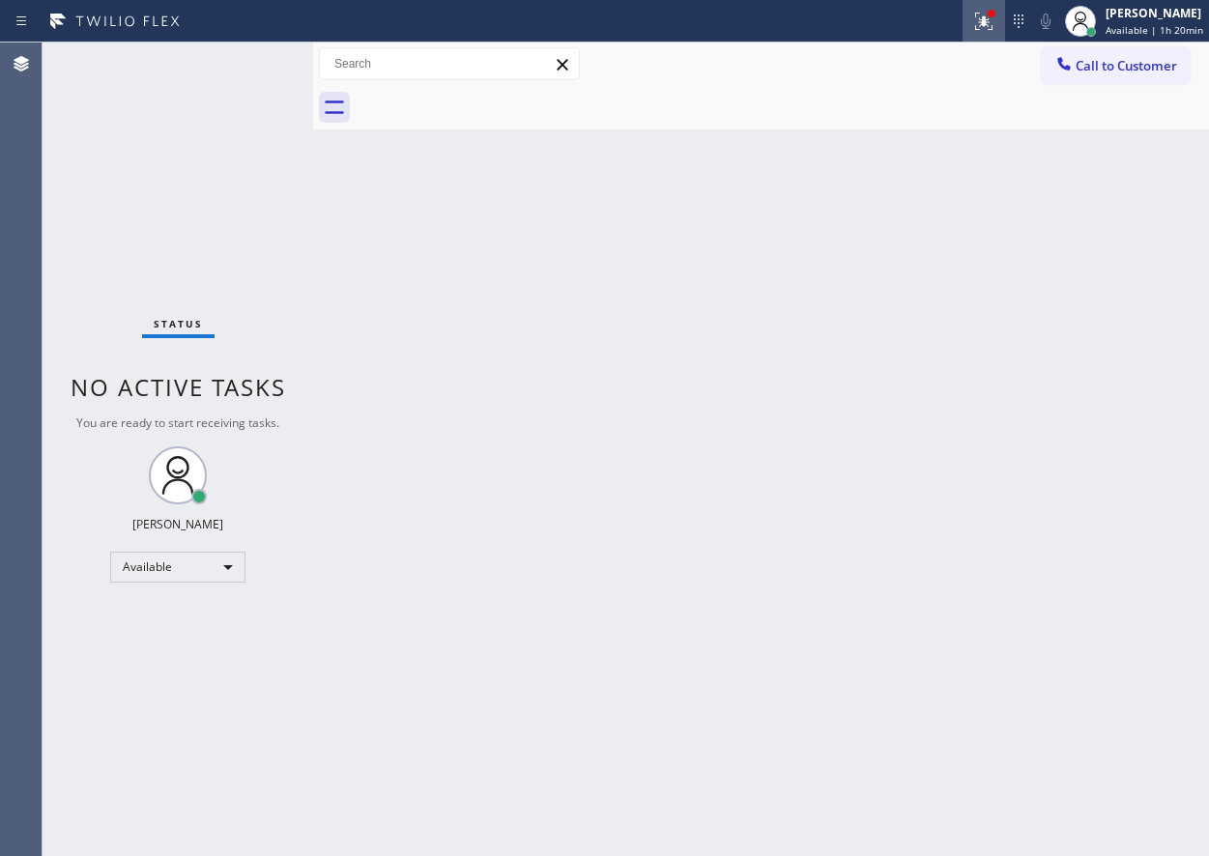
click at [985, 28] on icon at bounding box center [983, 21] width 23 height 23
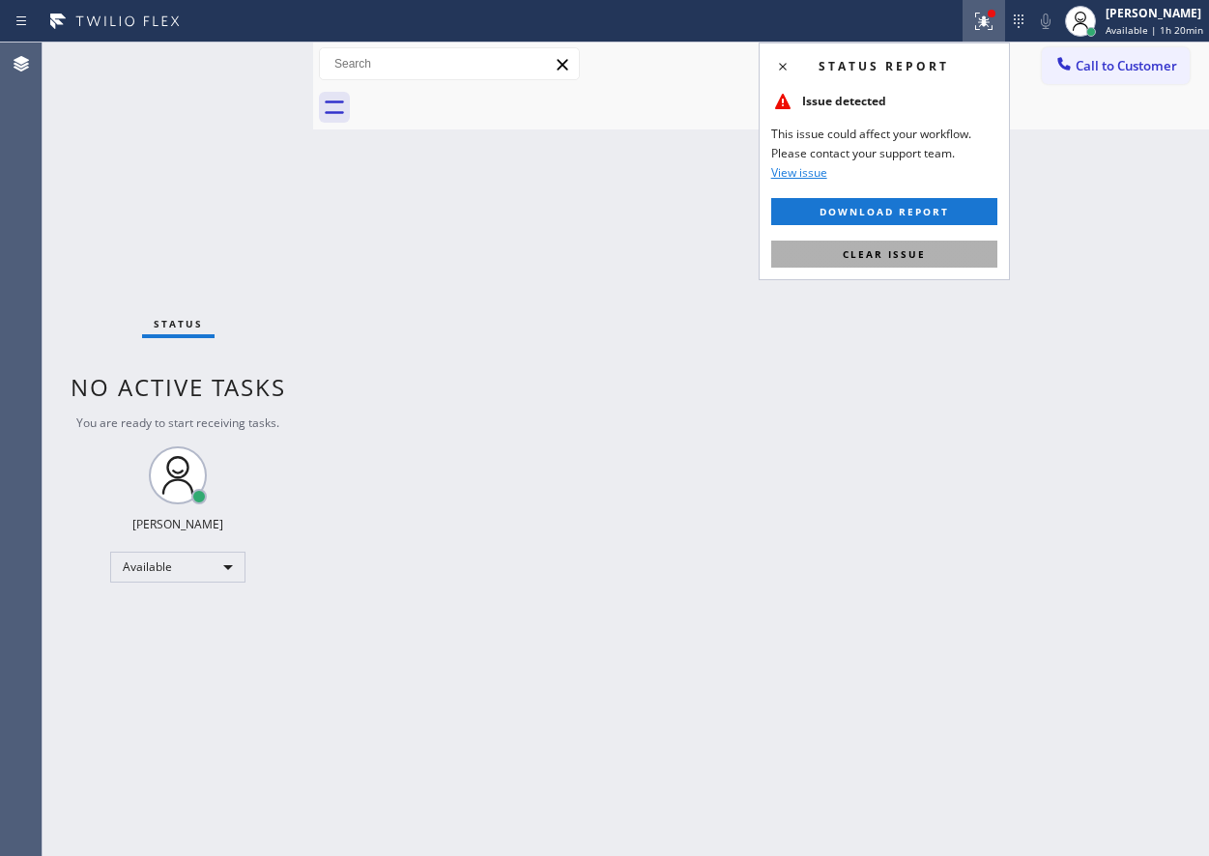
click at [895, 257] on span "Clear issue" at bounding box center [884, 254] width 83 height 14
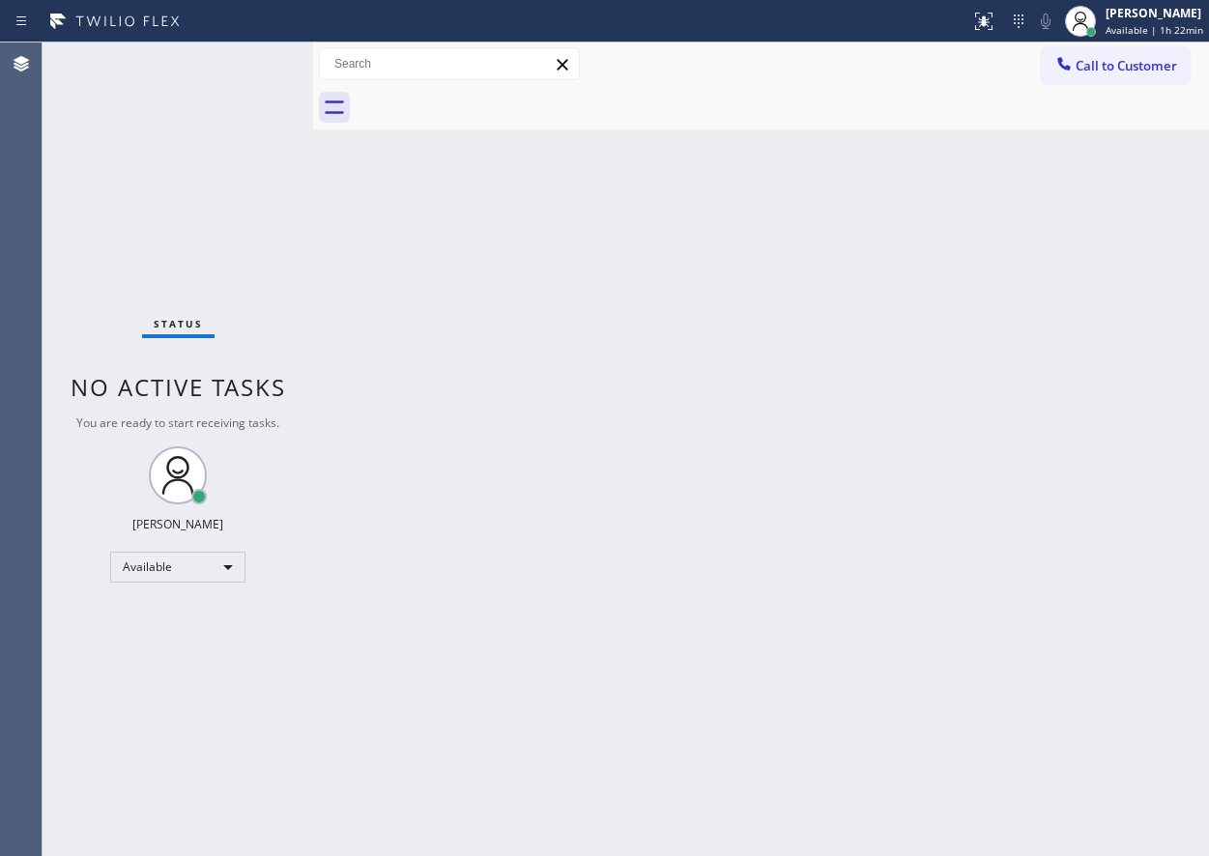
drag, startPoint x: 1074, startPoint y: 394, endPoint x: 1048, endPoint y: 253, distance: 143.5
click at [1074, 394] on div "Back to Dashboard Change Sender ID Customers Technicians Select a contact Outbo…" at bounding box center [761, 450] width 896 height 814
click at [1053, 447] on div "Back to Dashboard Change Sender ID Customers Technicians Select a contact Outbo…" at bounding box center [761, 450] width 896 height 814
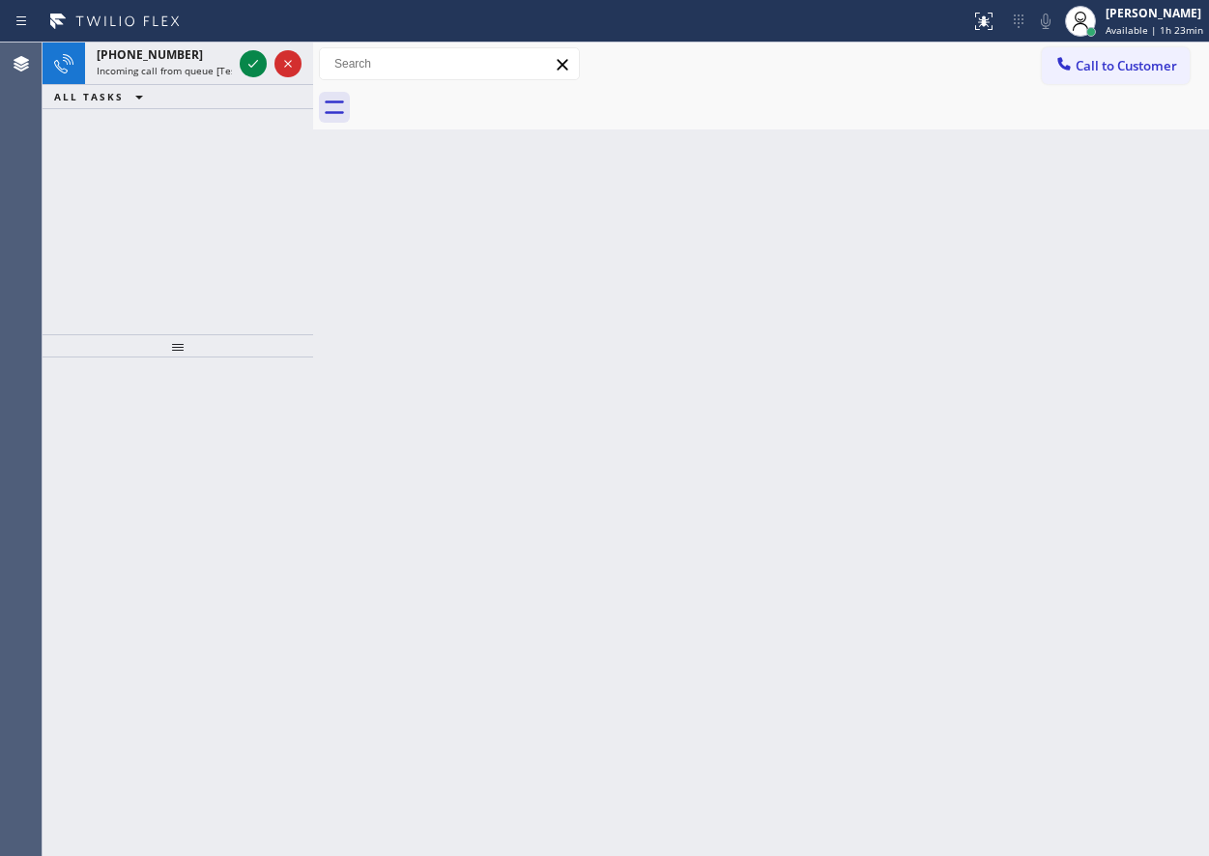
drag, startPoint x: 1014, startPoint y: 377, endPoint x: 986, endPoint y: 351, distance: 39.0
click at [1014, 377] on div "Back to Dashboard Change Sender ID Customers Technicians Select a contact Outbo…" at bounding box center [761, 450] width 896 height 814
click at [249, 62] on icon at bounding box center [253, 63] width 23 height 23
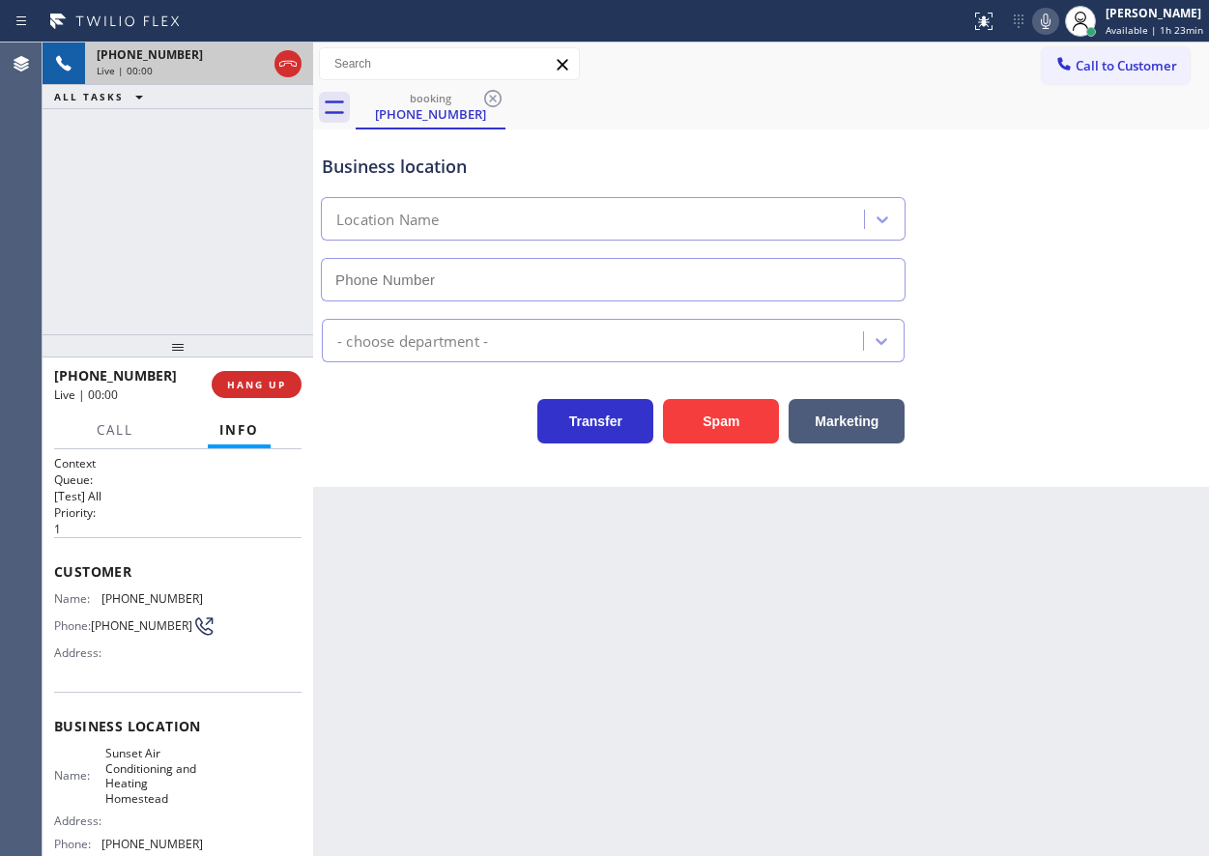
type input "[PHONE_NUMBER]"
click at [271, 382] on span "HANG UP" at bounding box center [256, 385] width 59 height 14
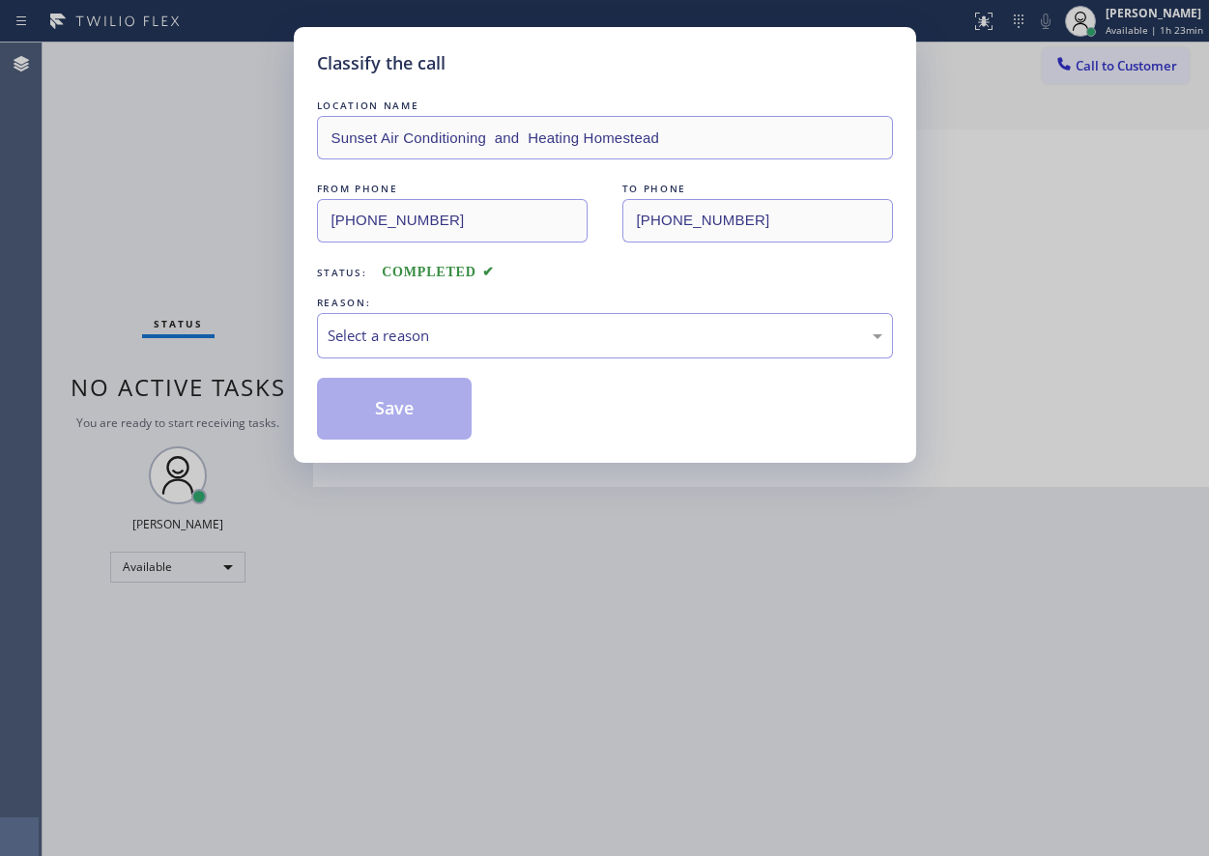
click at [543, 339] on div "Select a reason" at bounding box center [605, 336] width 555 height 22
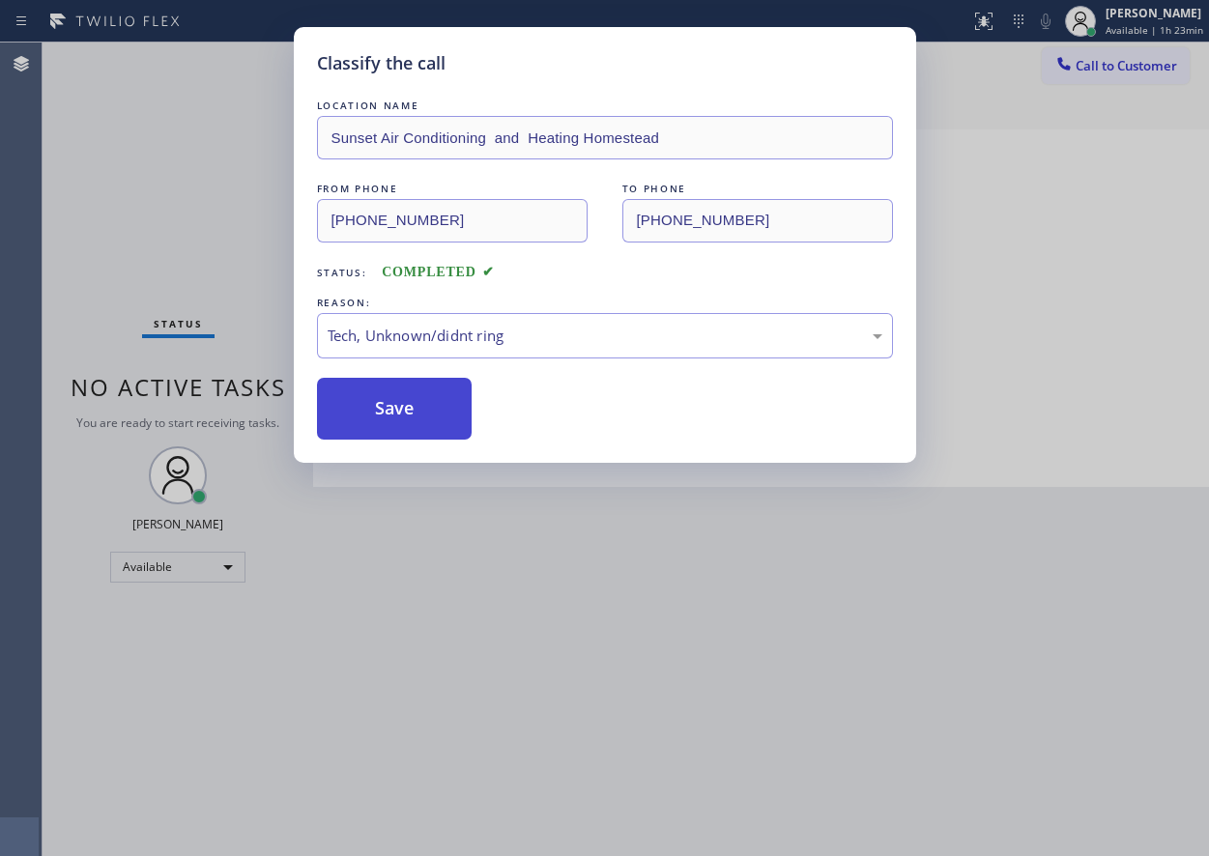
click at [442, 427] on button "Save" at bounding box center [395, 409] width 156 height 62
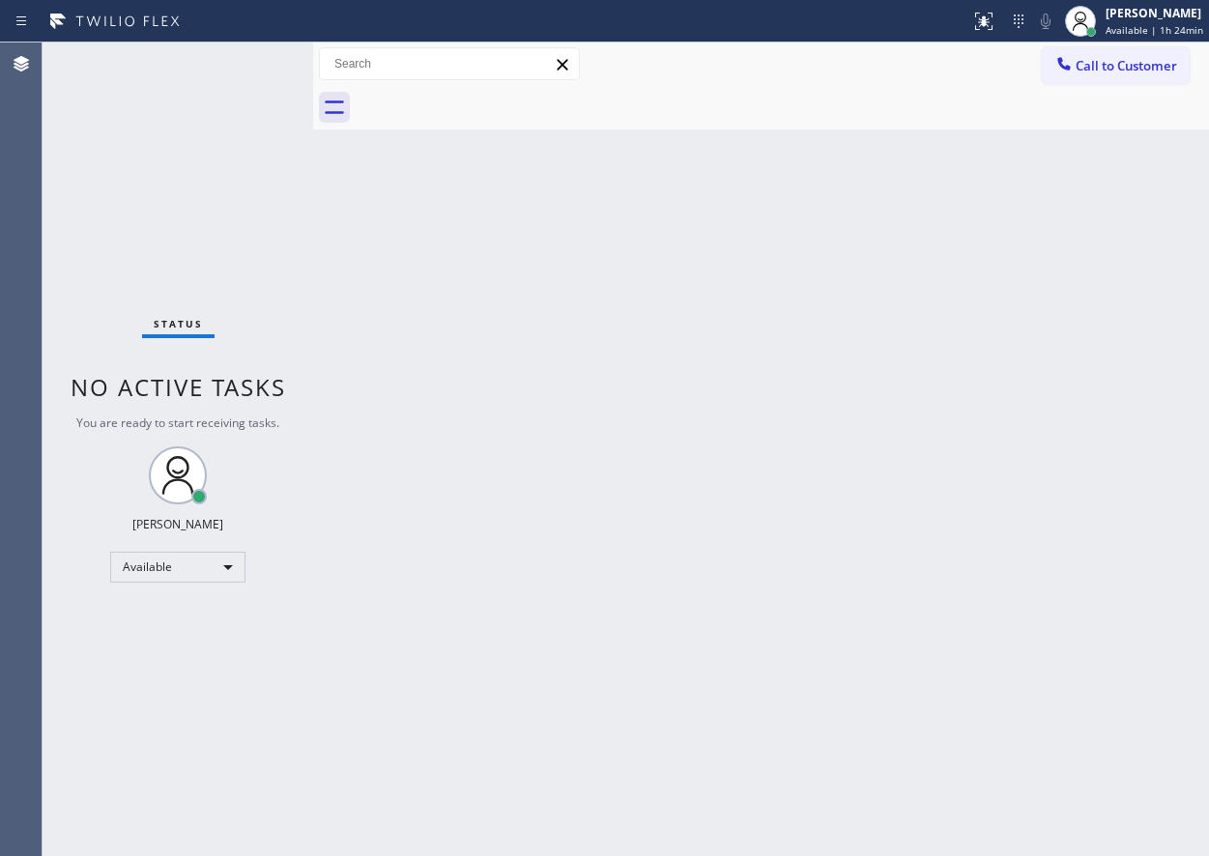
click at [1021, 488] on div "Back to Dashboard Change Sender ID Customers Technicians Select a contact Outbo…" at bounding box center [761, 450] width 896 height 814
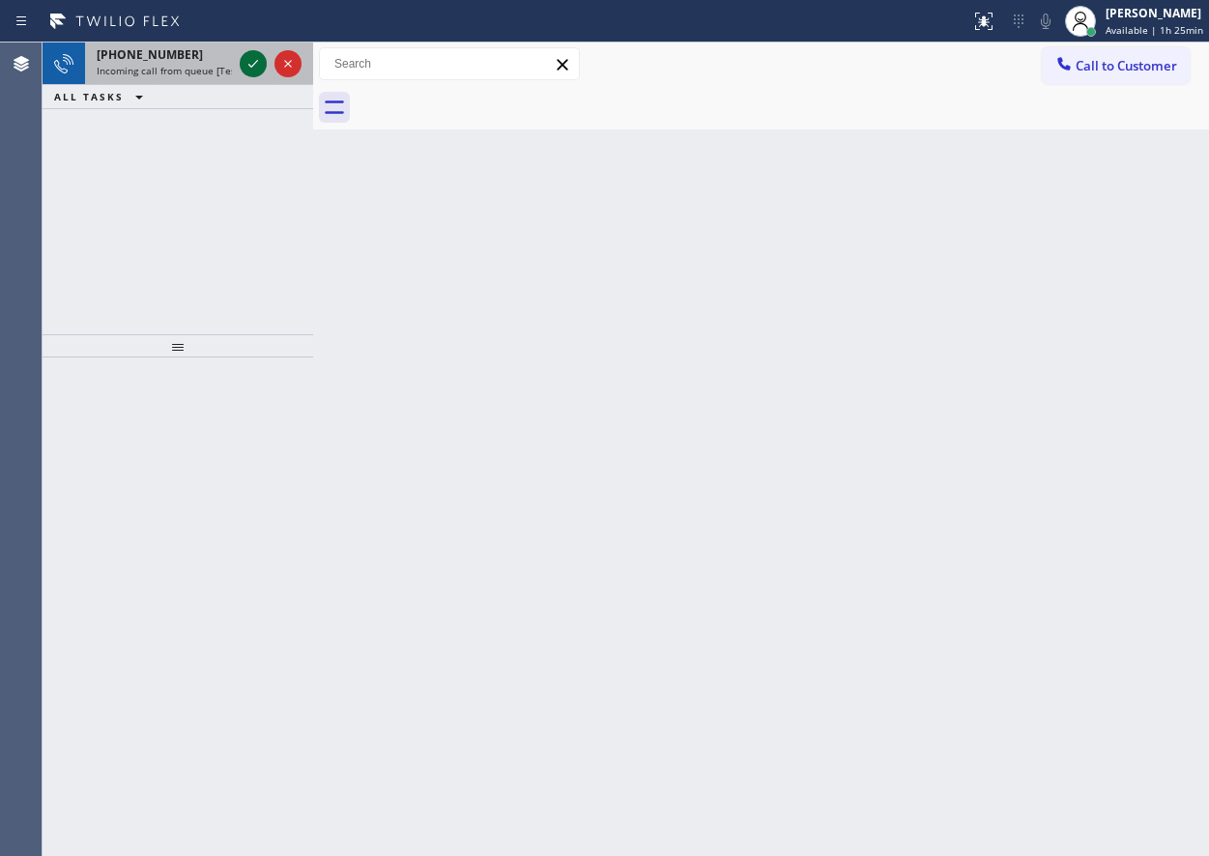
click at [251, 67] on icon at bounding box center [253, 64] width 10 height 8
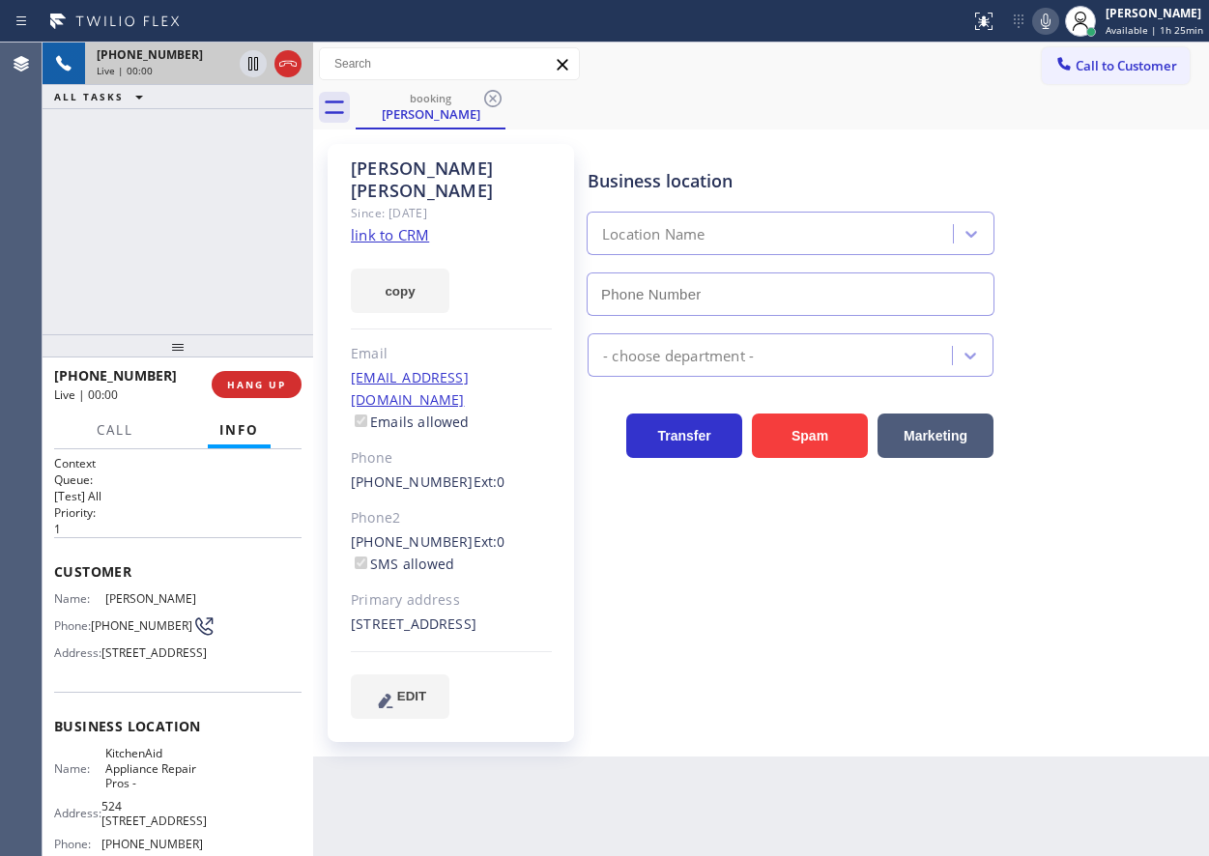
type input "[PHONE_NUMBER]"
click at [406, 225] on link "link to CRM" at bounding box center [390, 234] width 78 height 19
click at [165, 790] on span "KitchenAid Appliance Repair Pros -" at bounding box center [153, 768] width 97 height 44
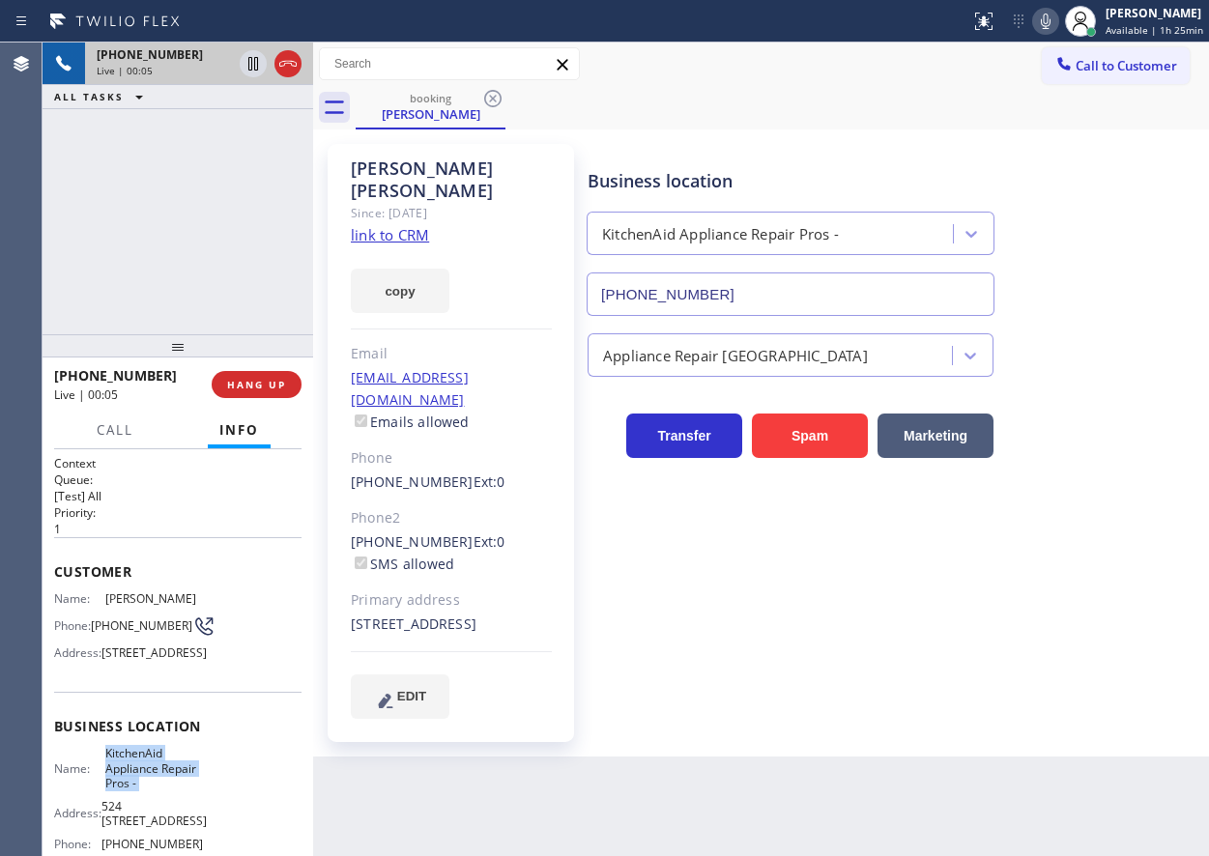
copy span "KitchenAid Appliance Repair Pros -"
click at [786, 276] on input "[PHONE_NUMBER]" at bounding box center [790, 293] width 408 height 43
click at [268, 386] on span "HANG UP" at bounding box center [256, 385] width 59 height 14
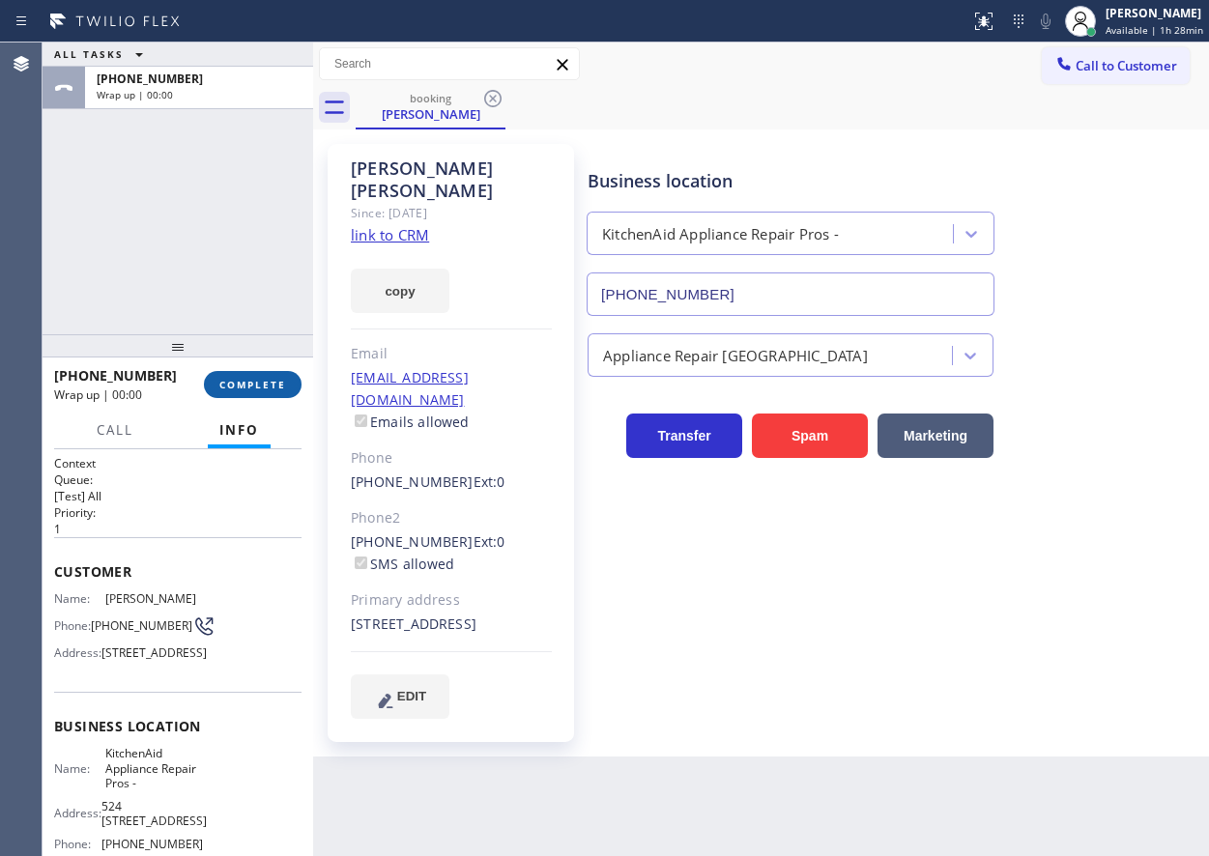
click at [268, 386] on span "COMPLETE" at bounding box center [252, 385] width 67 height 14
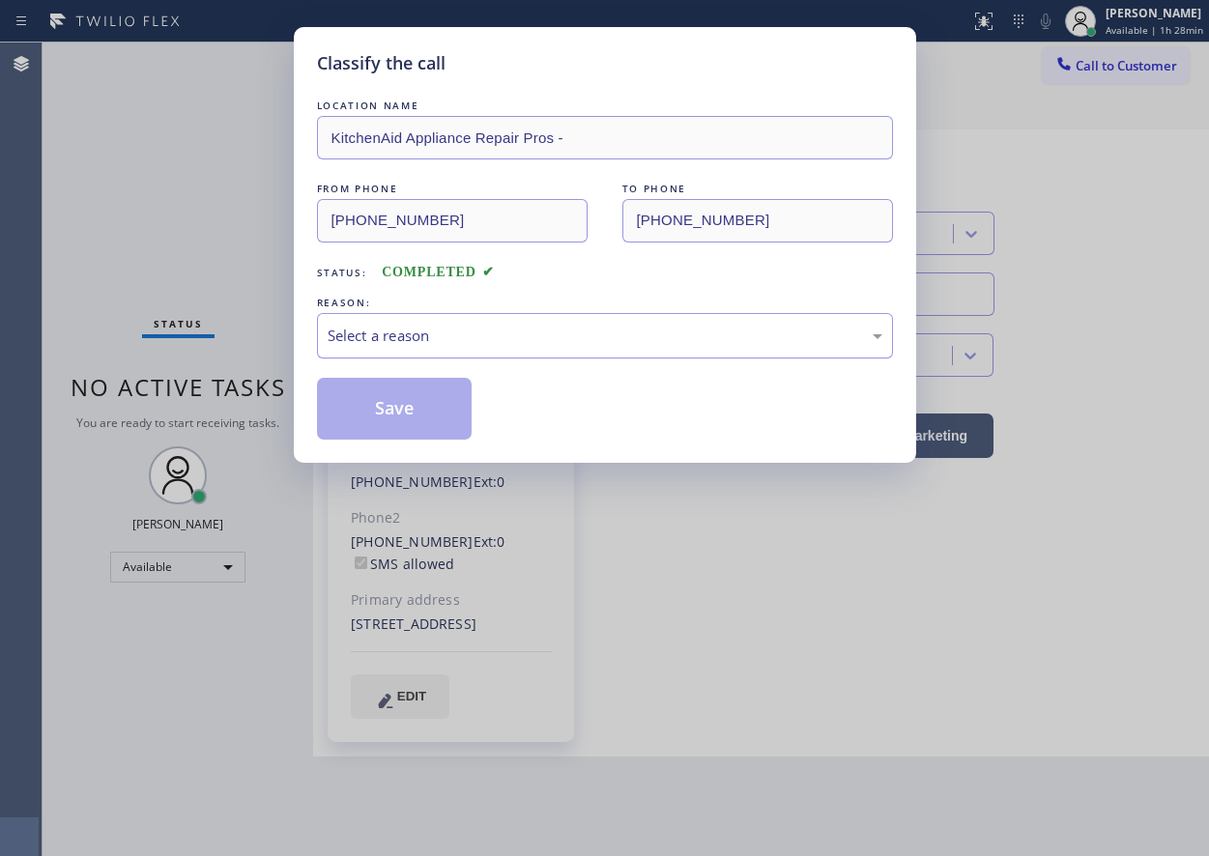
click at [440, 332] on div "Select a reason" at bounding box center [605, 336] width 555 height 22
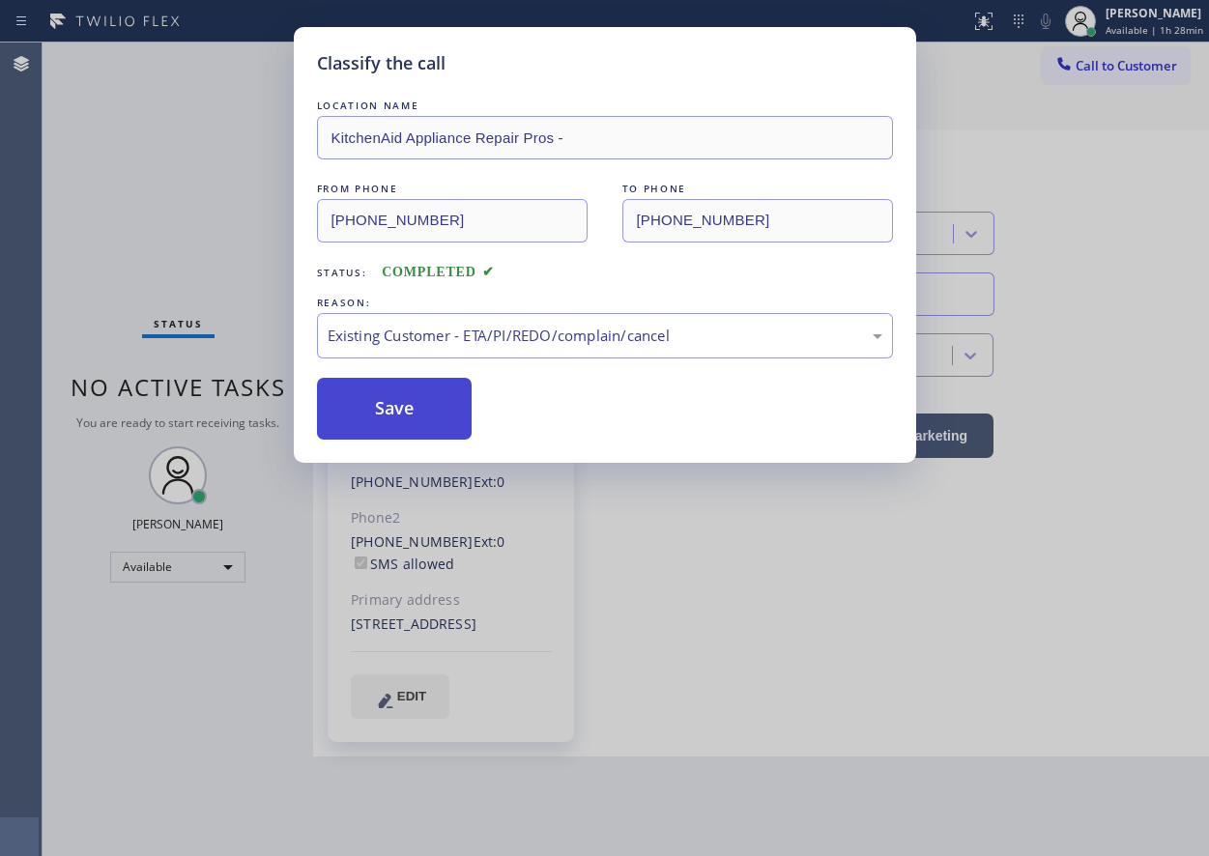
click at [417, 406] on button "Save" at bounding box center [395, 409] width 156 height 62
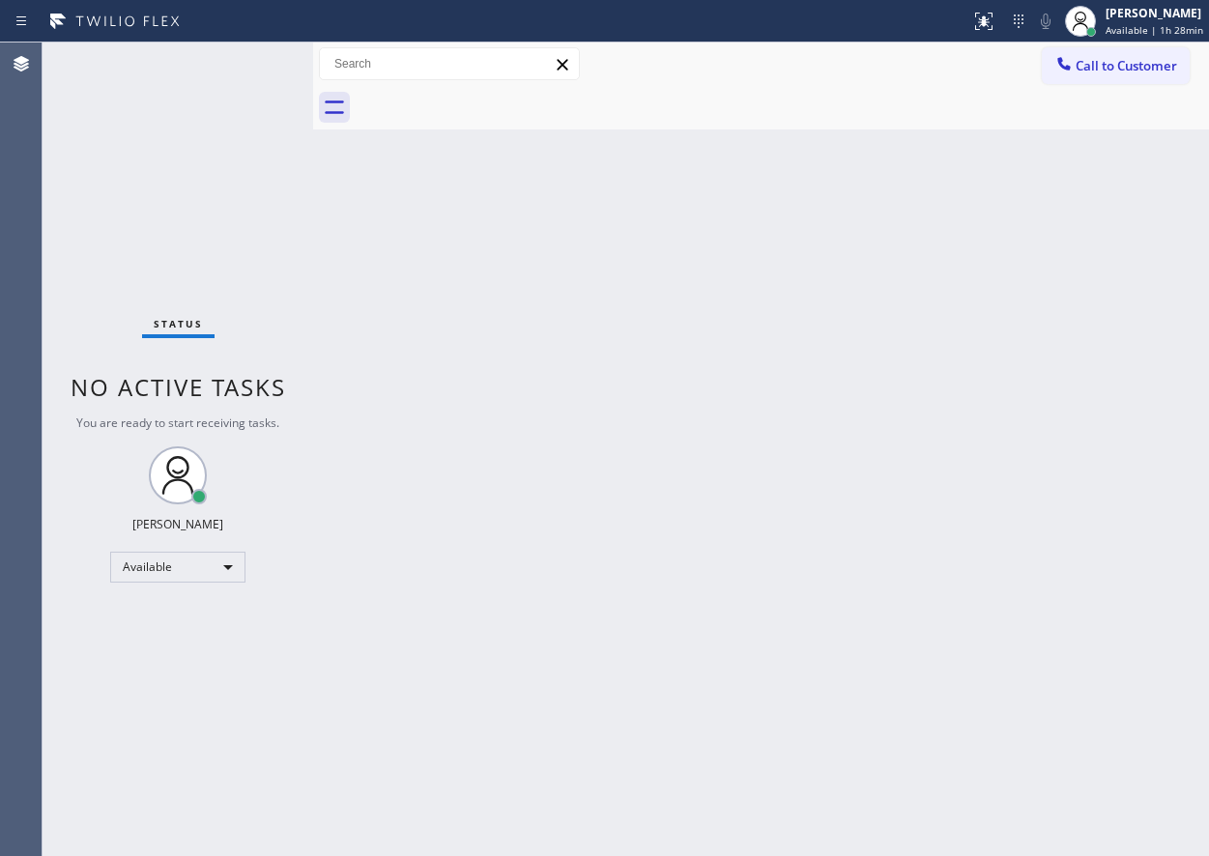
click at [1012, 296] on div "Back to Dashboard Change Sender ID Customers Technicians Select a contact Outbo…" at bounding box center [761, 450] width 896 height 814
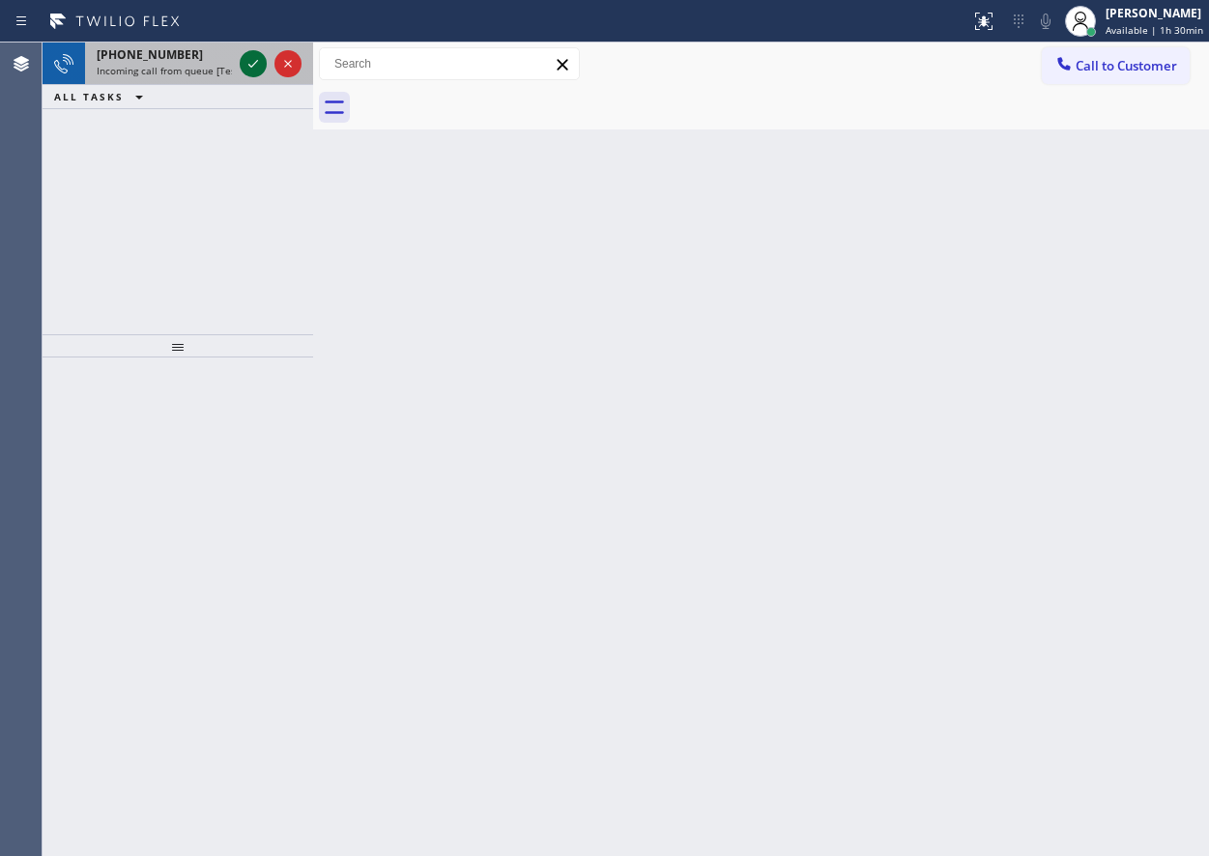
click at [244, 59] on icon at bounding box center [253, 63] width 23 height 23
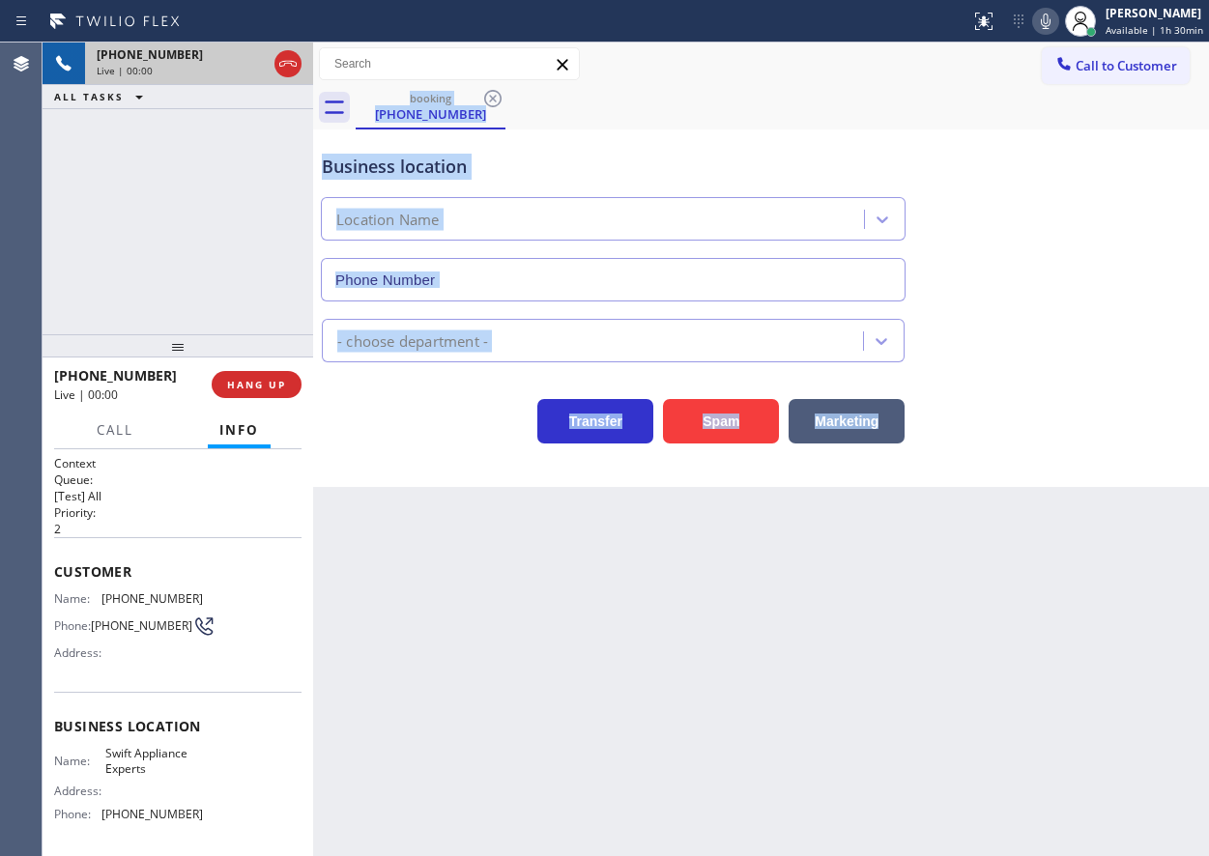
type input "[PHONE_NUMBER]"
click at [610, 667] on div "Back to Dashboard Change Sender ID Customers Technicians Select a contact Outbo…" at bounding box center [761, 450] width 896 height 814
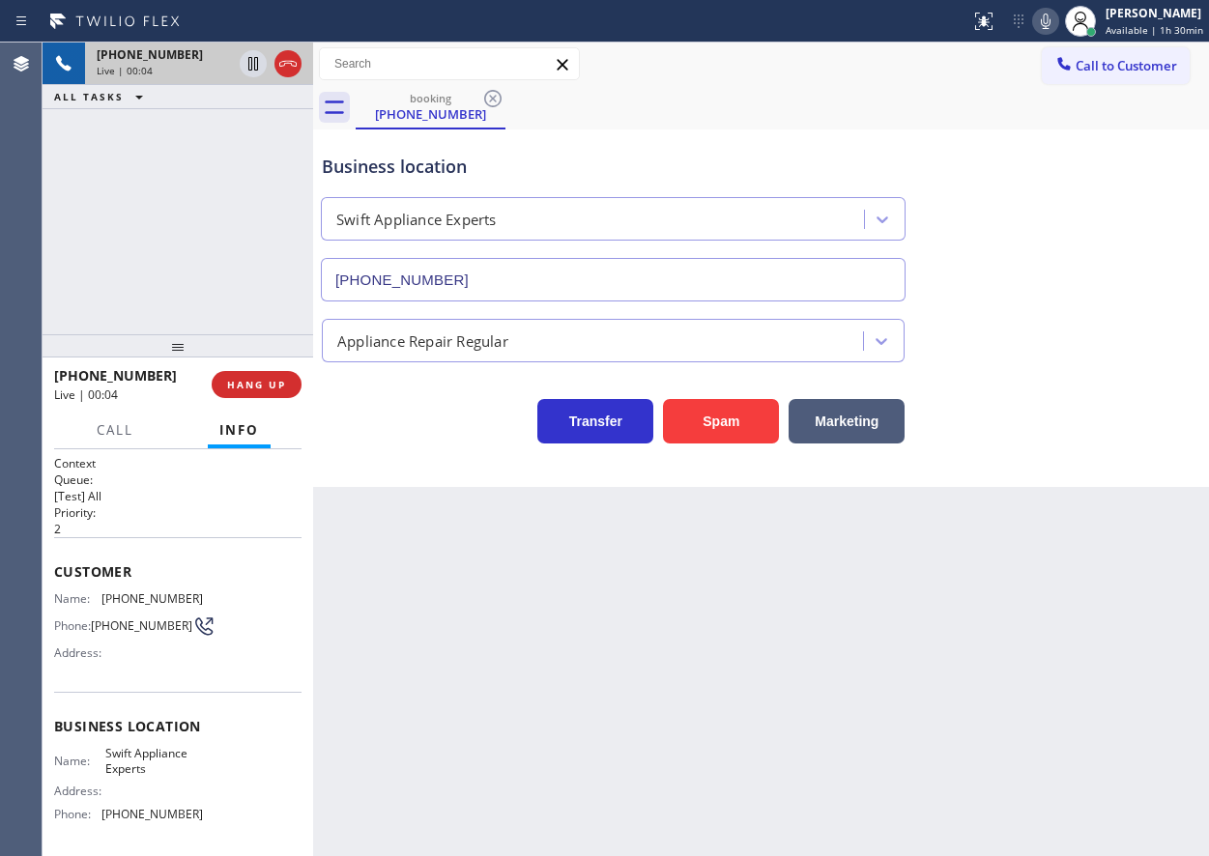
click at [134, 775] on span "Swift Appliance Experts" at bounding box center [153, 761] width 97 height 30
click at [582, 274] on input "[PHONE_NUMBER]" at bounding box center [613, 279] width 585 height 43
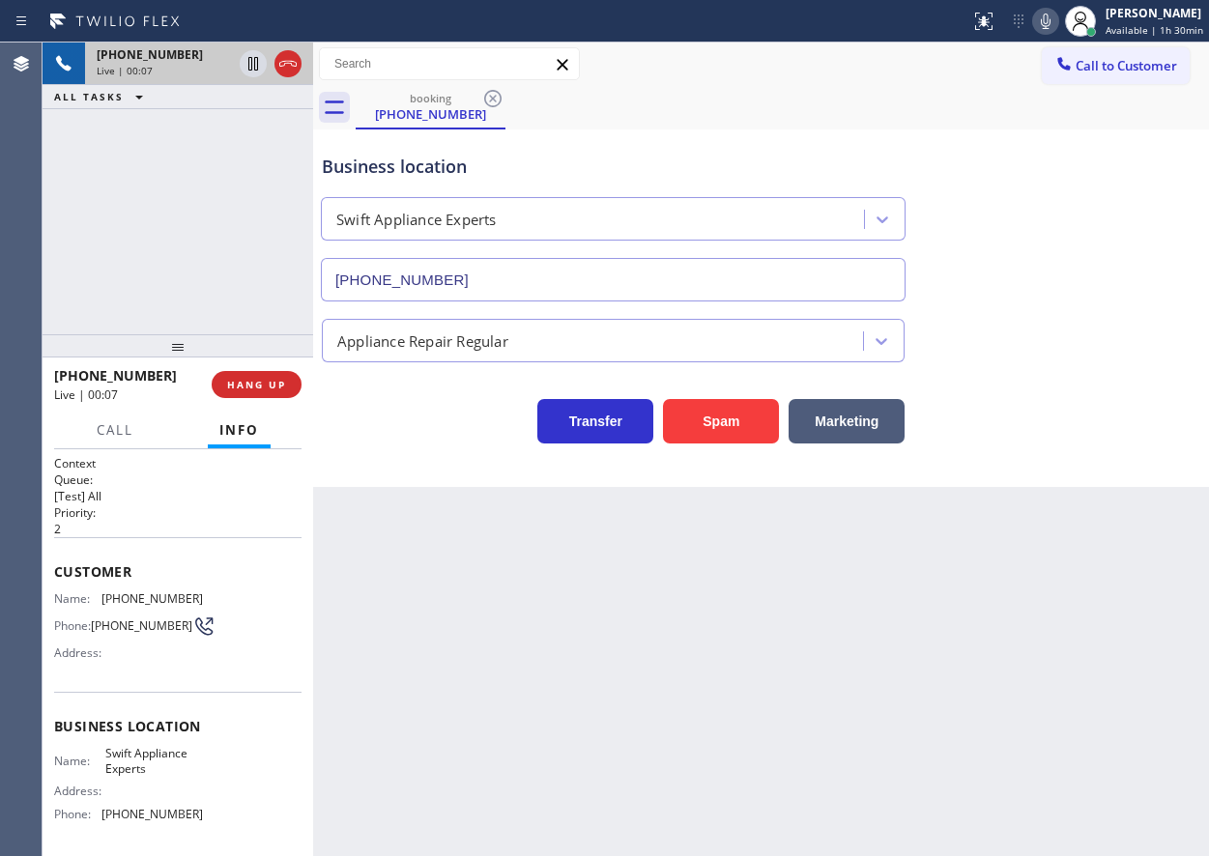
click at [582, 274] on input "[PHONE_NUMBER]" at bounding box center [613, 279] width 585 height 43
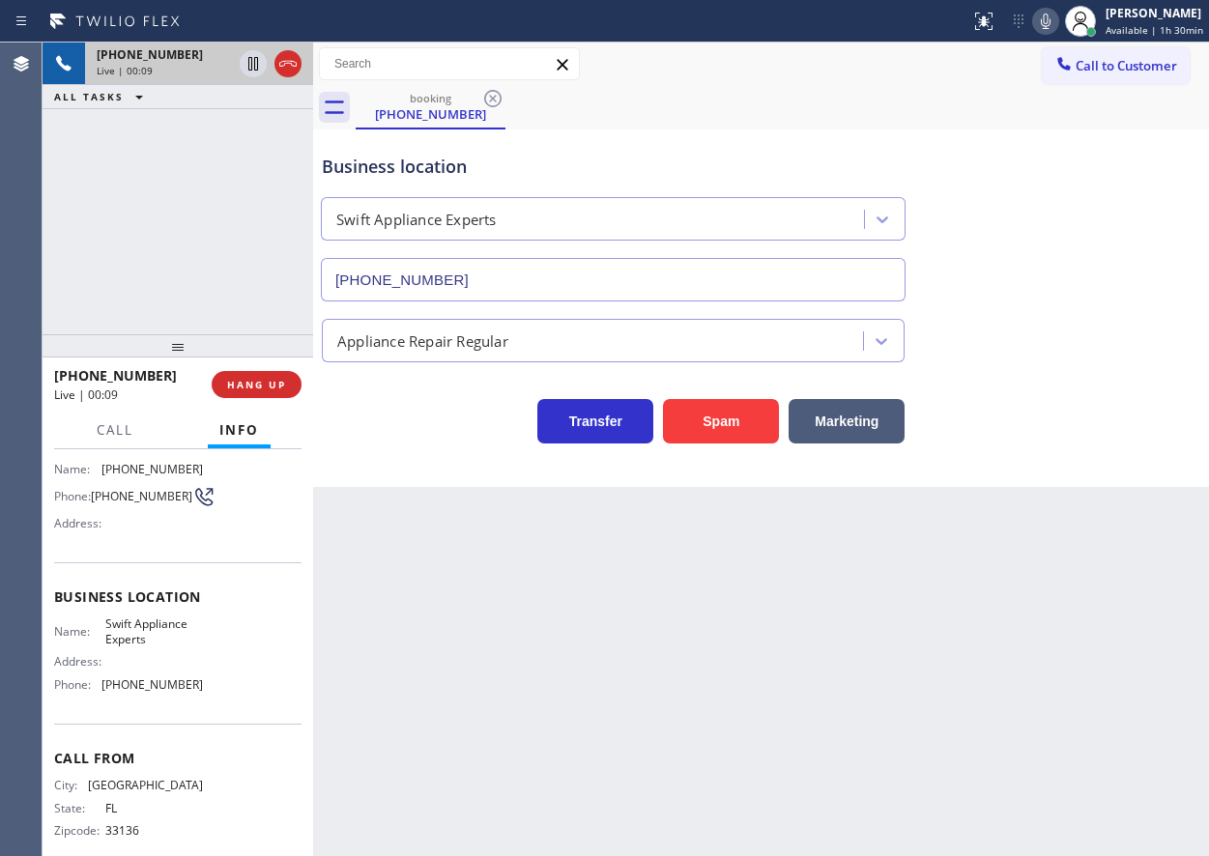
scroll to position [156, 0]
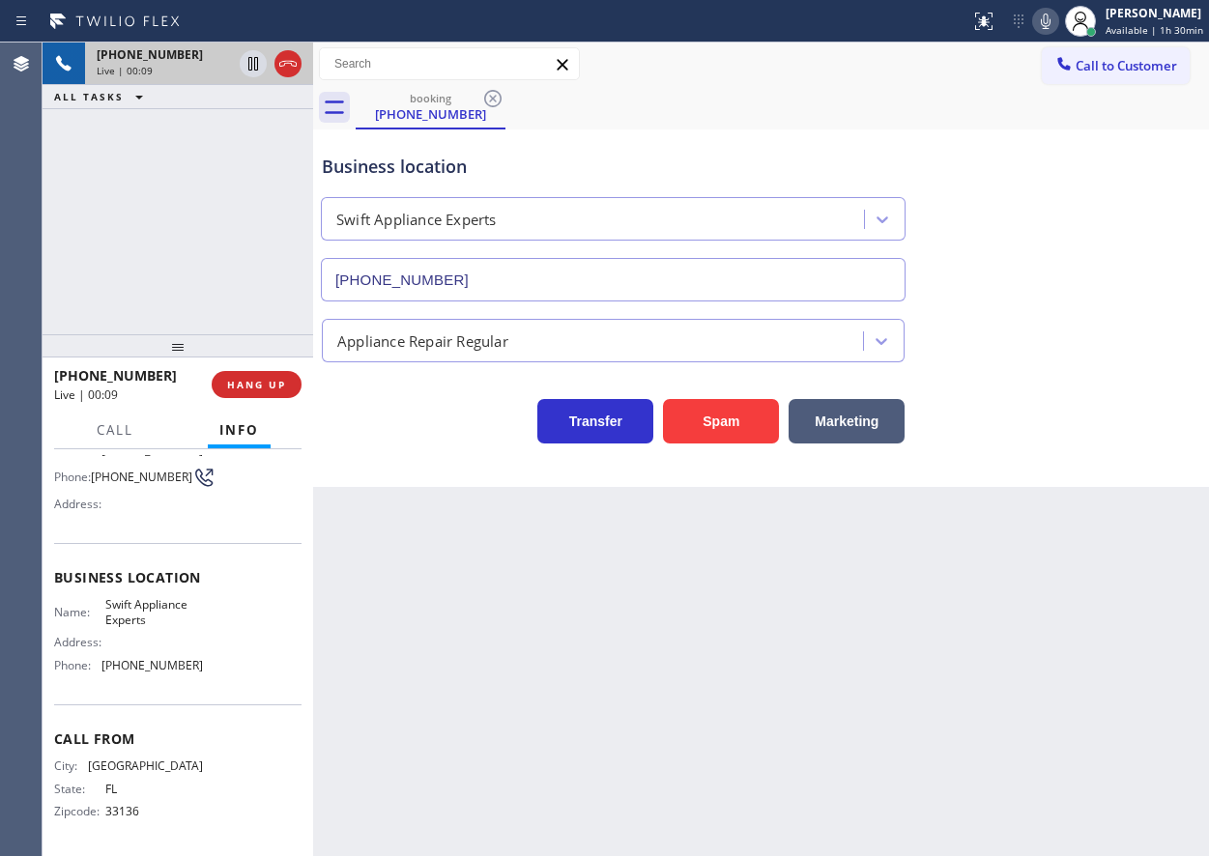
click at [166, 665] on span "[PHONE_NUMBER]" at bounding box center [151, 665] width 101 height 14
drag, startPoint x: 1039, startPoint y: 579, endPoint x: 1019, endPoint y: 579, distance: 19.3
click at [1039, 579] on div "Back to Dashboard Change Sender ID Customers Technicians Select a contact Outbo…" at bounding box center [761, 450] width 896 height 814
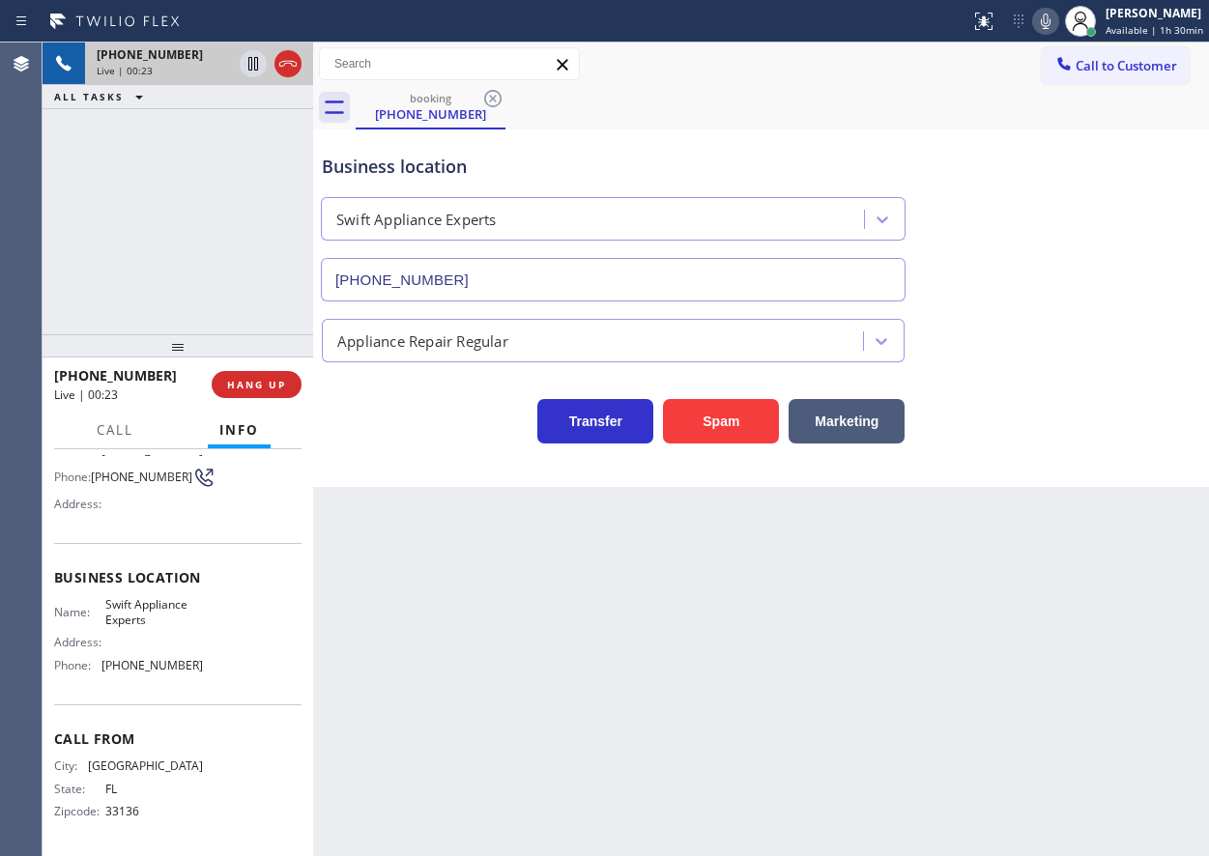
click at [1117, 343] on div "Appliance Repair Regular" at bounding box center [761, 336] width 886 height 51
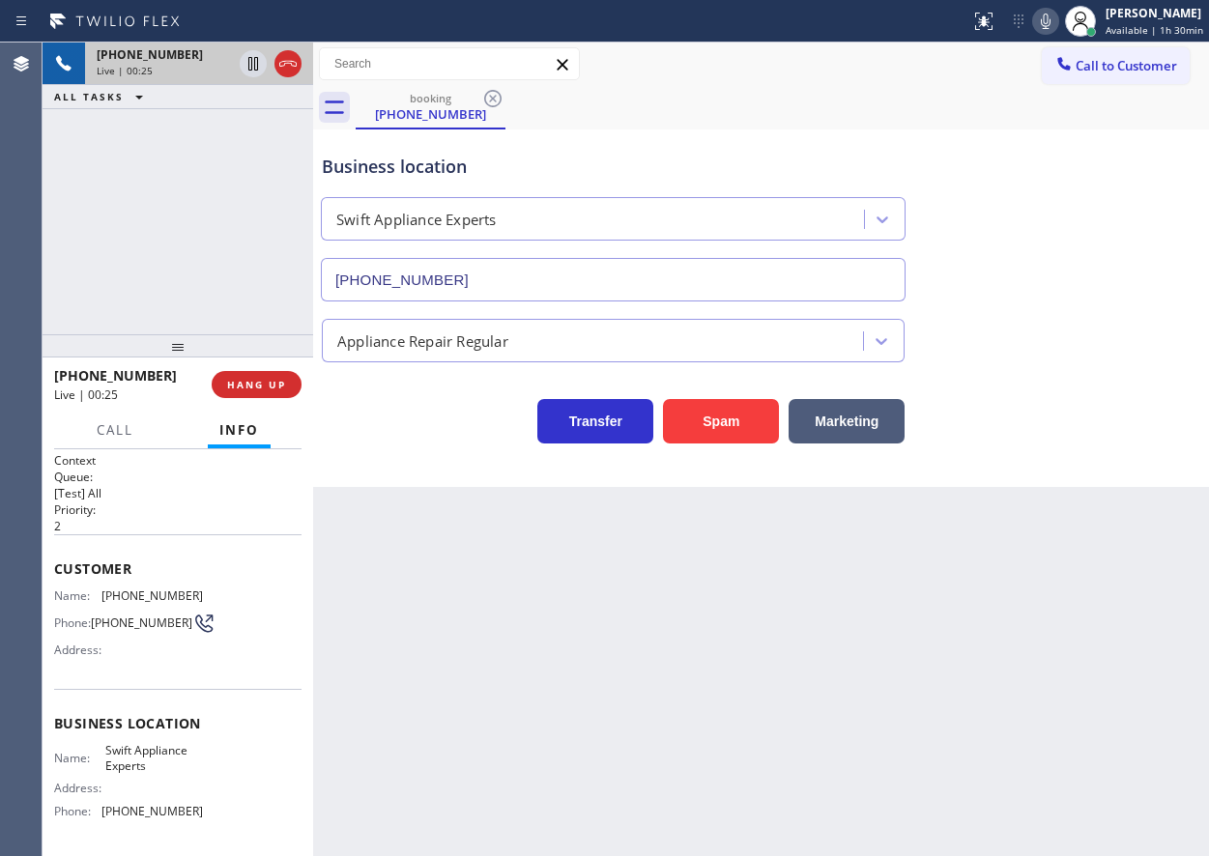
scroll to position [0, 0]
click at [50, 616] on div "Context Queue: [Test] All Priority: 2 Customer Name: [PHONE_NUMBER] Phone: [PHO…" at bounding box center [178, 652] width 271 height 407
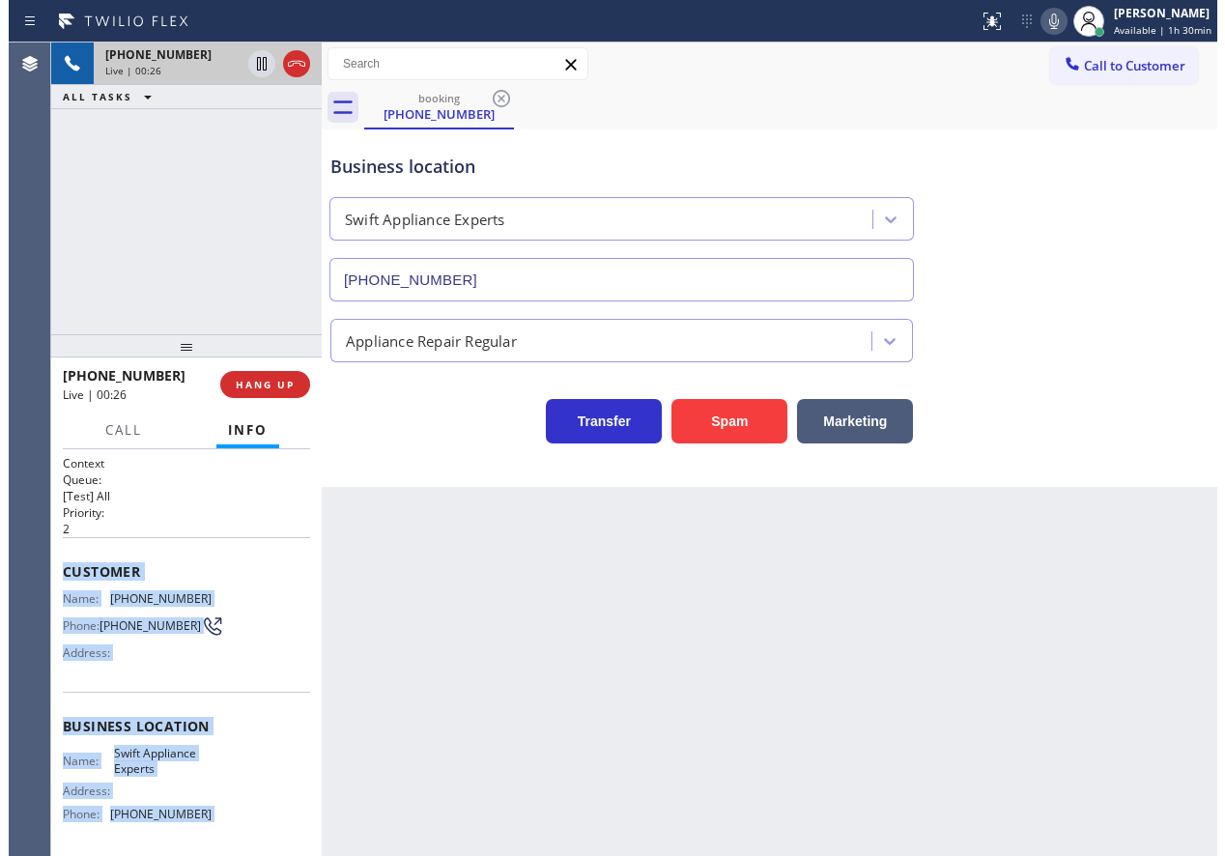
scroll to position [156, 0]
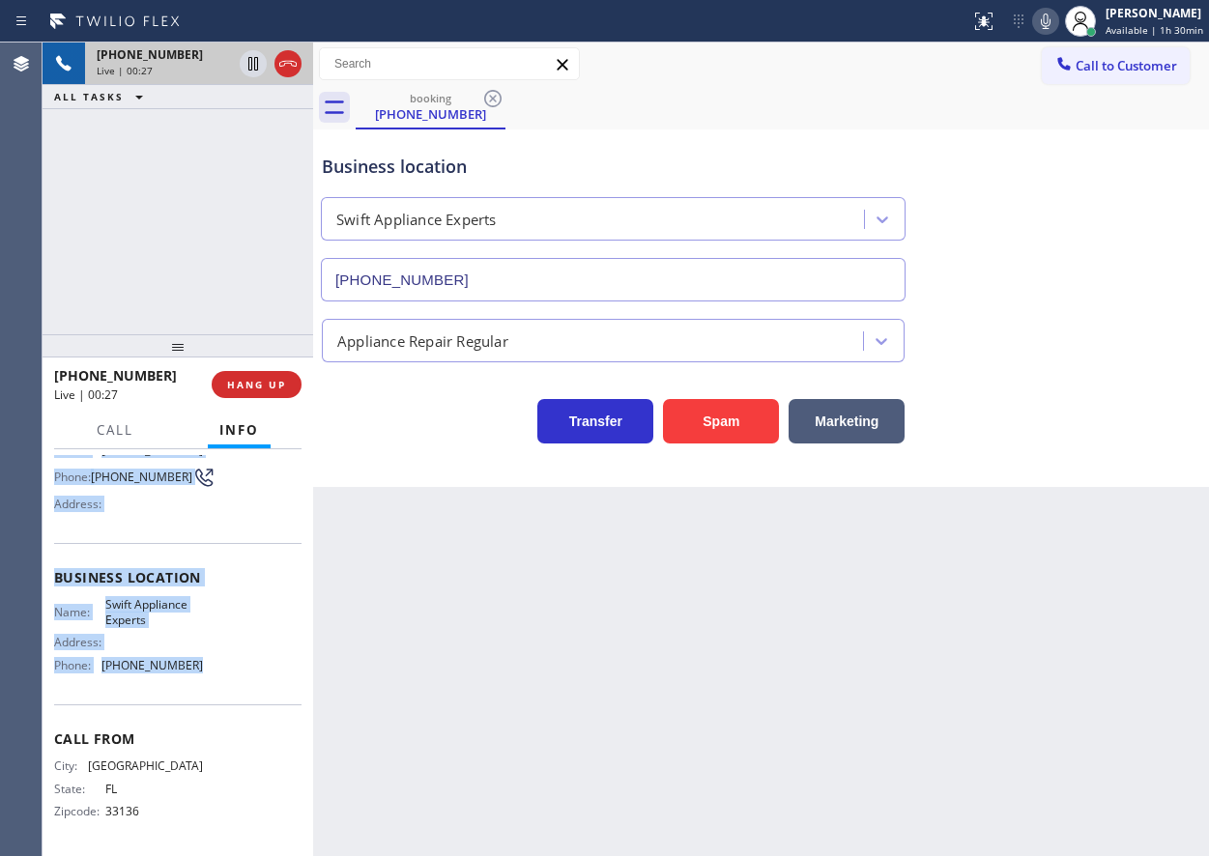
drag, startPoint x: 68, startPoint y: 585, endPoint x: 235, endPoint y: 687, distance: 196.0
click at [235, 687] on div "Context Queue: [Test] All Priority: 2 Customer Name: [PHONE_NUMBER] Phone: [PHO…" at bounding box center [178, 652] width 271 height 407
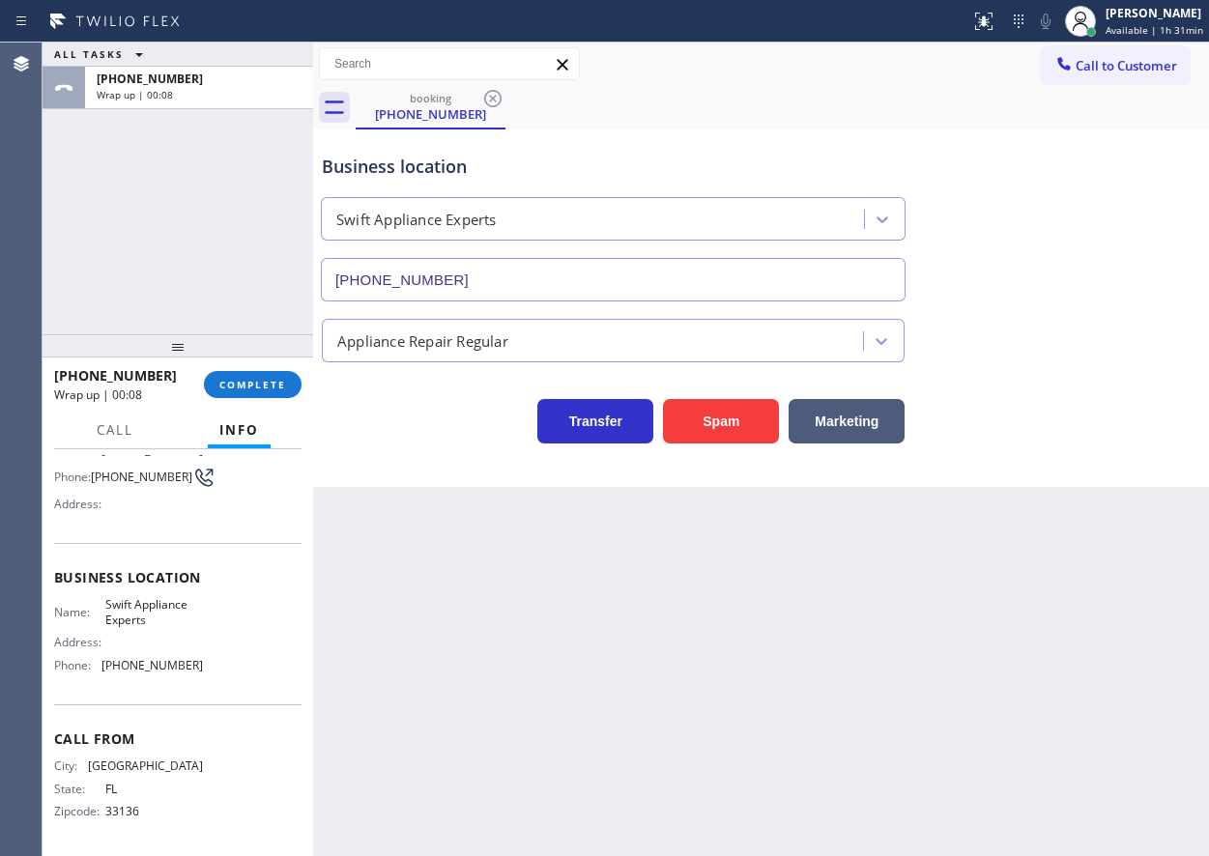
click at [1042, 327] on div "Appliance Repair Regular" at bounding box center [761, 336] width 886 height 51
click at [251, 387] on span "COMPLETE" at bounding box center [252, 385] width 67 height 14
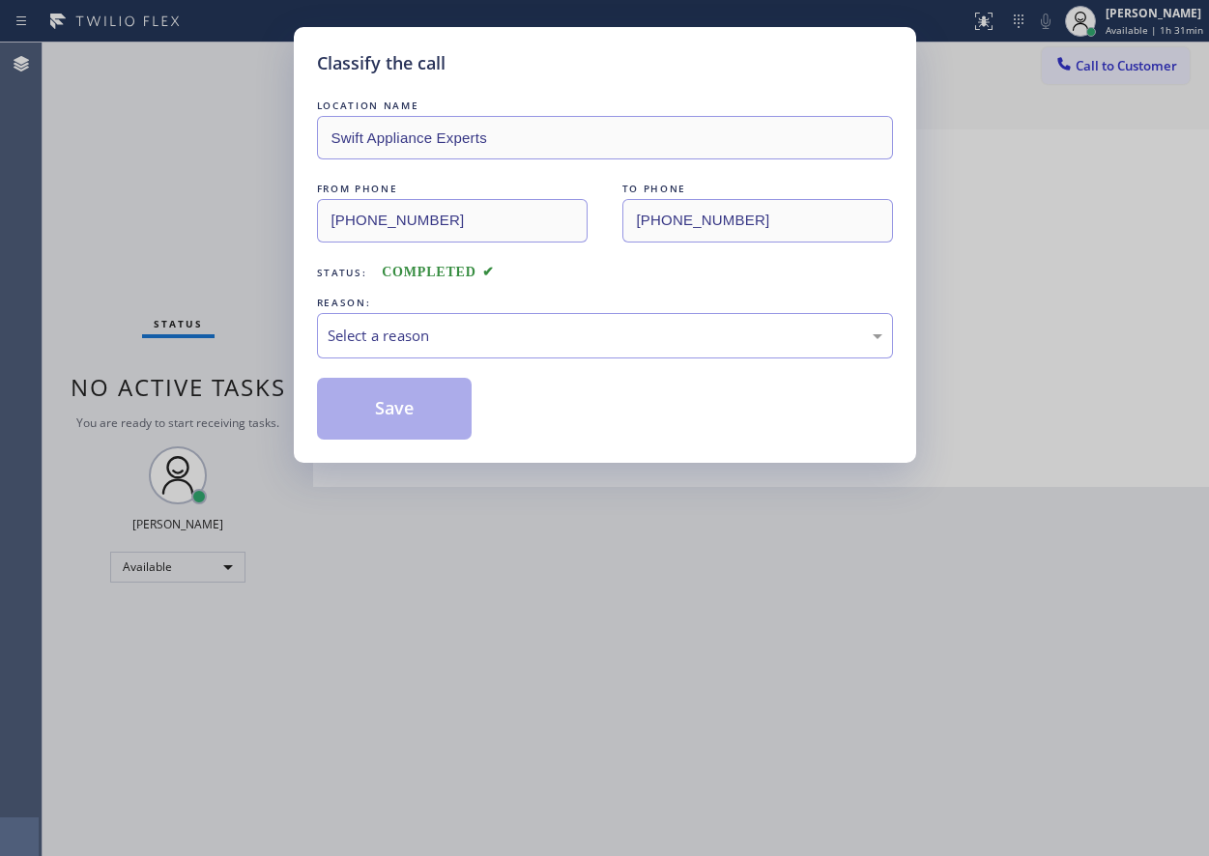
click at [441, 307] on div "REASON:" at bounding box center [605, 303] width 576 height 20
click at [441, 335] on div "Select a reason" at bounding box center [605, 336] width 555 height 22
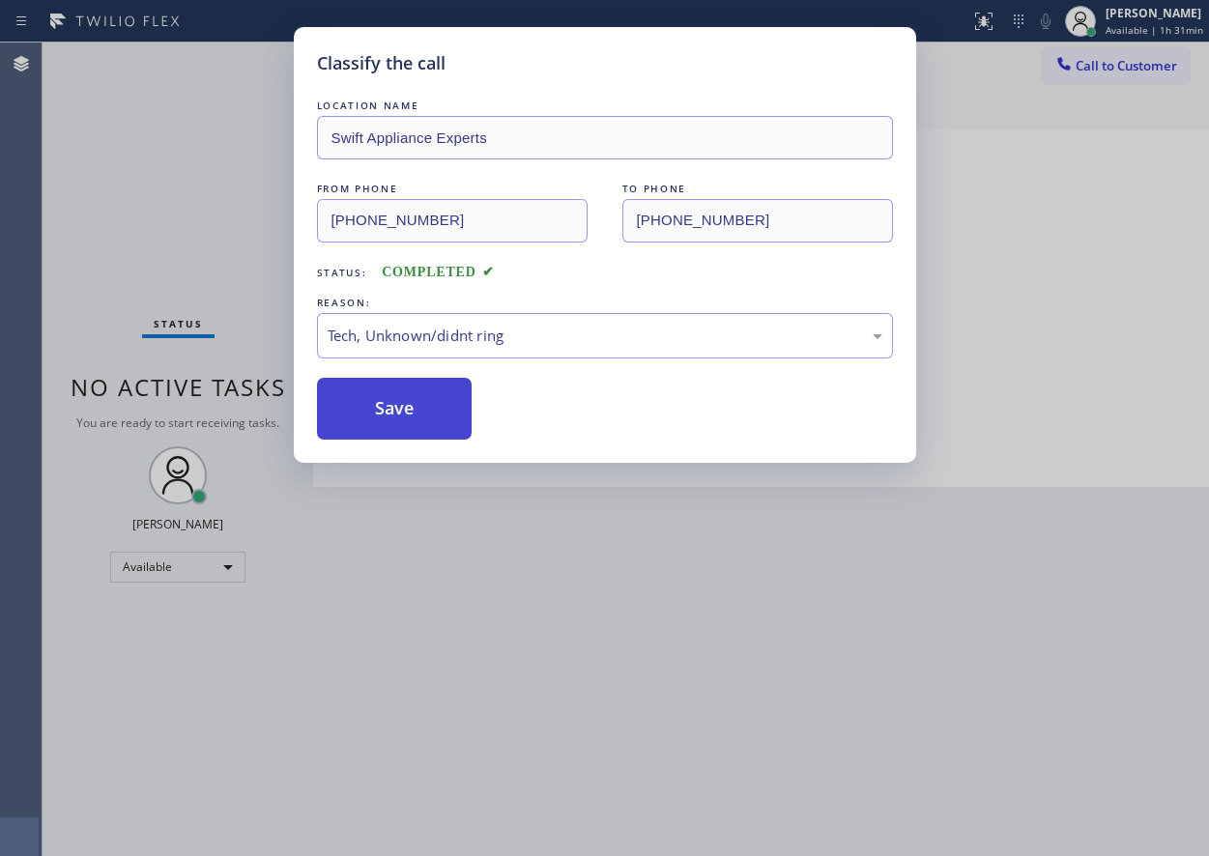
click at [385, 418] on button "Save" at bounding box center [395, 409] width 156 height 62
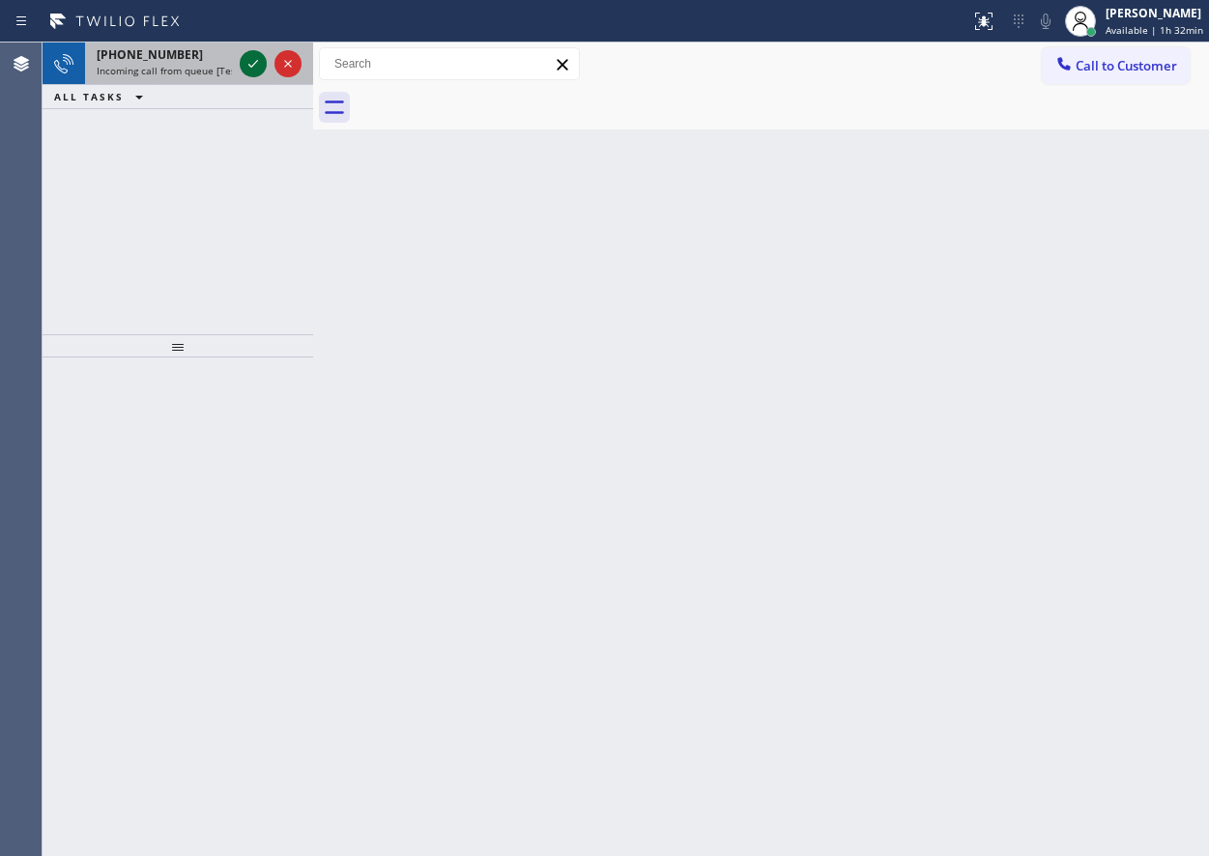
click at [253, 64] on icon at bounding box center [253, 63] width 23 height 23
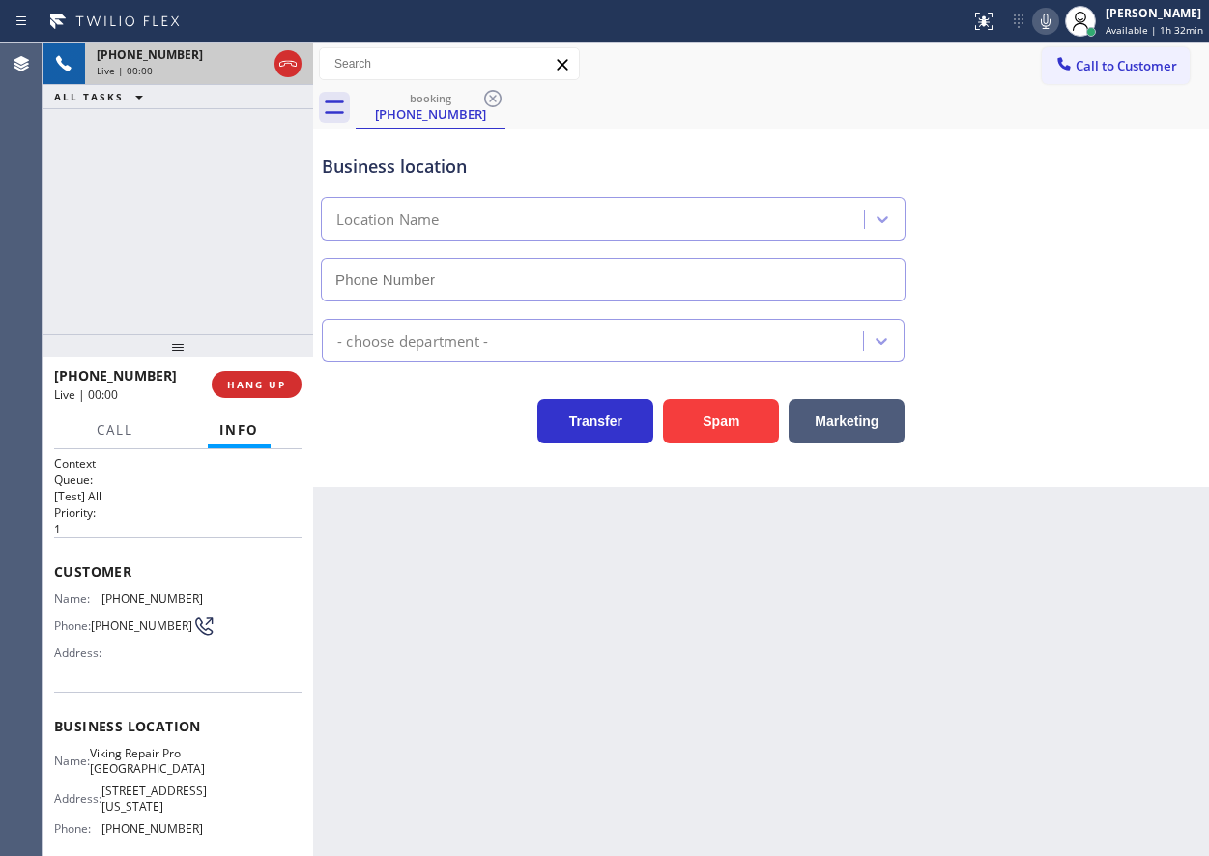
type input "[PHONE_NUMBER]"
click at [147, 776] on span "Viking Repair Pro [GEOGRAPHIC_DATA]" at bounding box center [147, 761] width 115 height 30
click at [504, 270] on input "[PHONE_NUMBER]" at bounding box center [613, 279] width 585 height 43
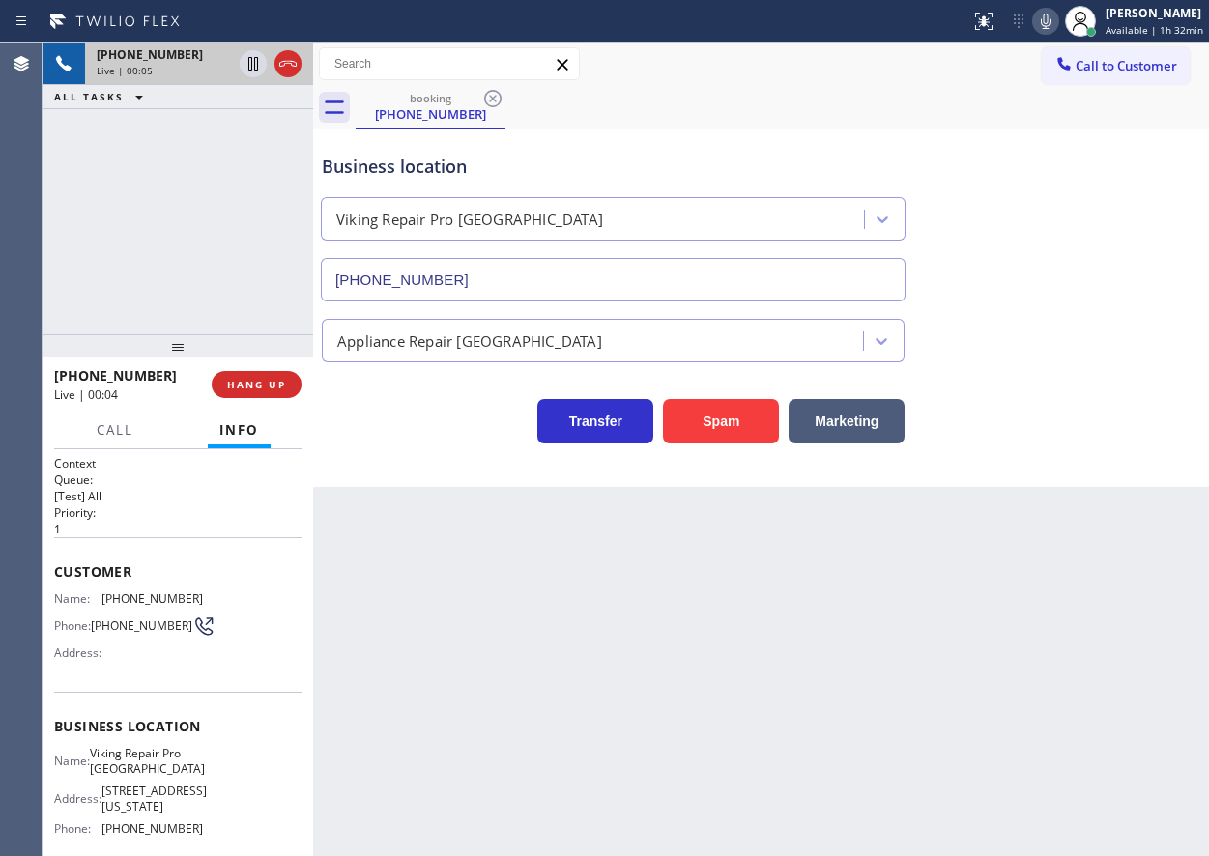
click at [504, 270] on input "[PHONE_NUMBER]" at bounding box center [613, 279] width 585 height 43
click at [262, 371] on button "HANG UP" at bounding box center [257, 384] width 90 height 27
click at [261, 378] on span "HANG UP" at bounding box center [256, 385] width 59 height 14
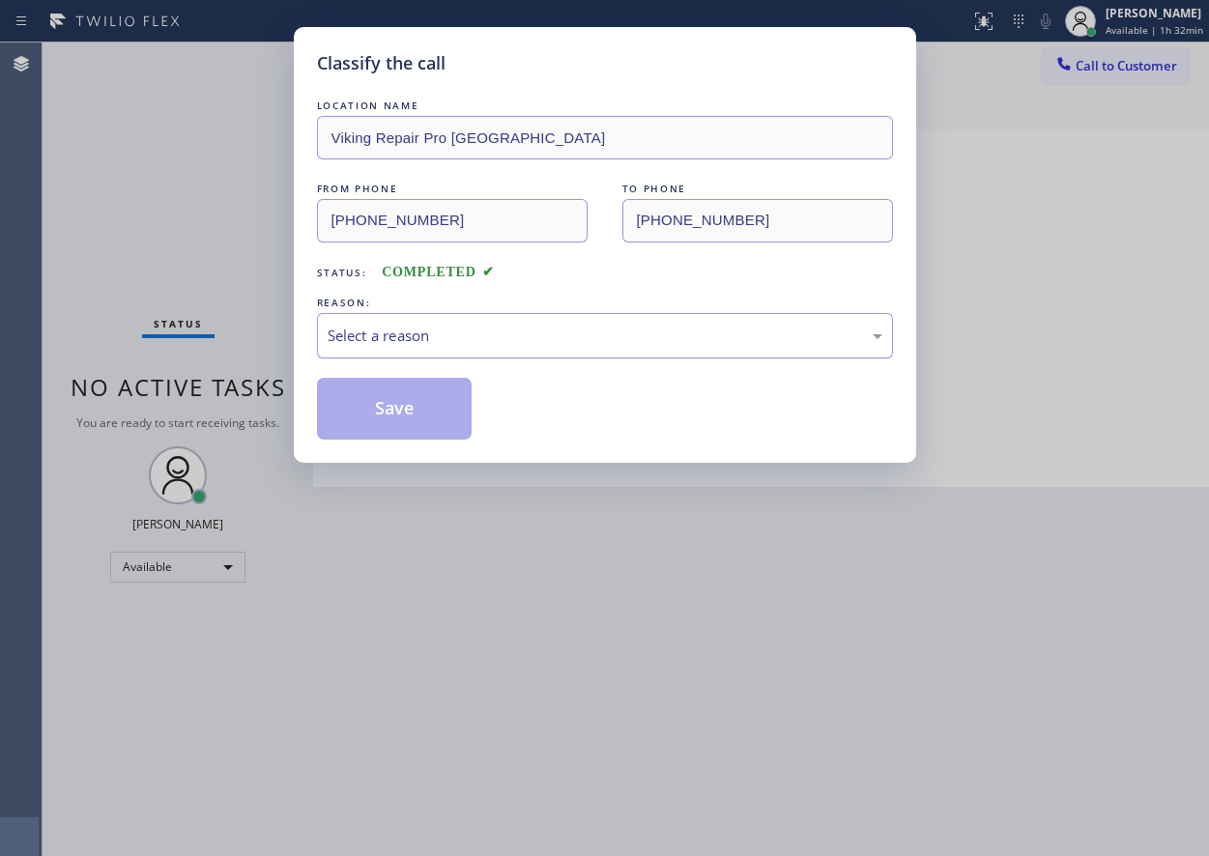
click at [512, 325] on div "Select a reason" at bounding box center [605, 336] width 555 height 22
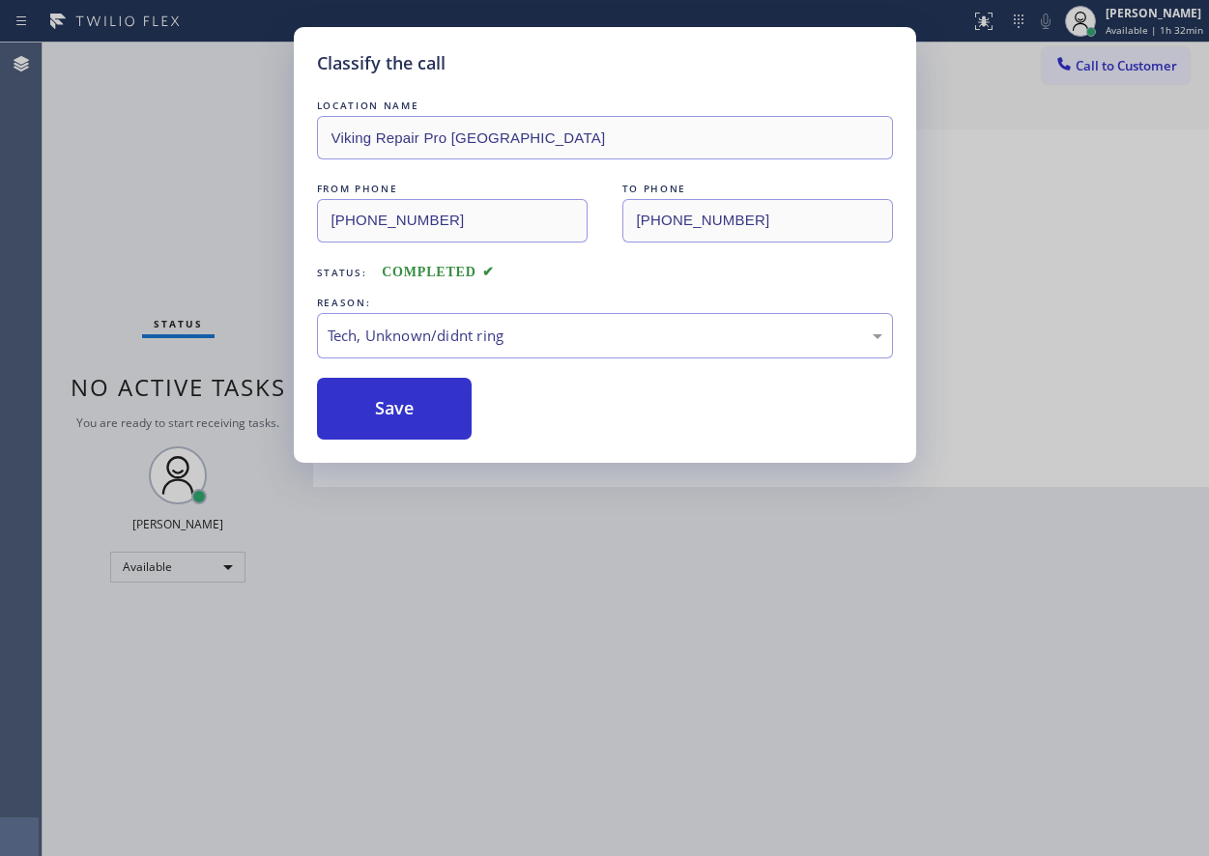
click at [414, 414] on button "Save" at bounding box center [395, 409] width 156 height 62
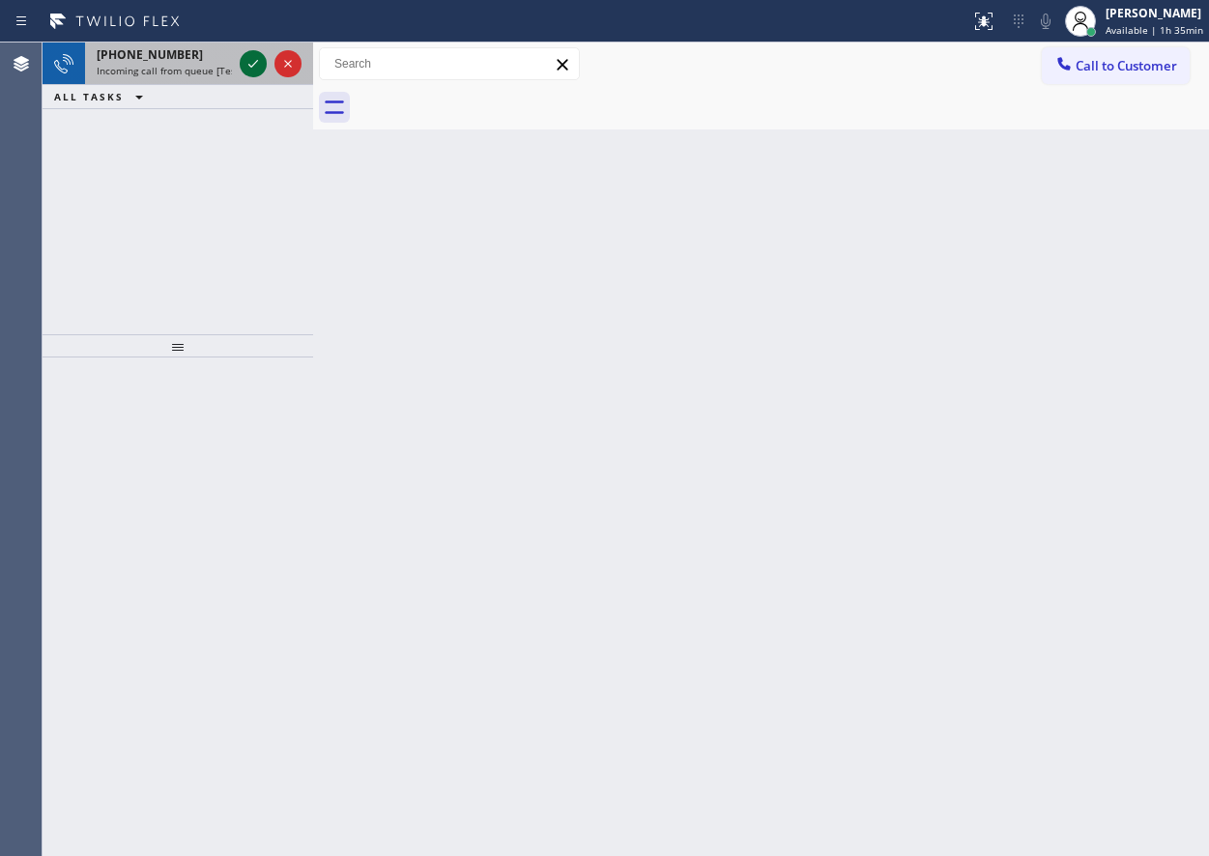
click at [251, 66] on icon at bounding box center [253, 63] width 23 height 23
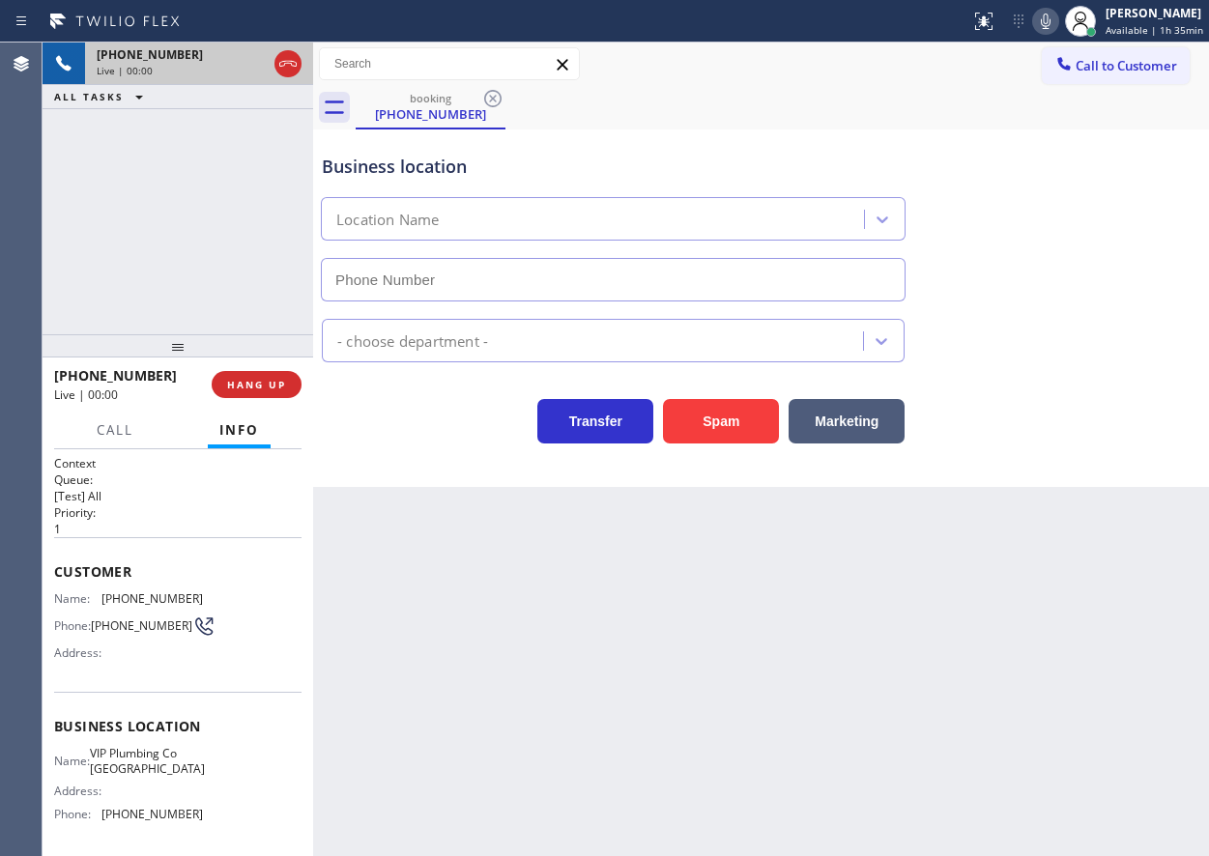
type input "[PHONE_NUMBER]"
click at [269, 385] on span "HANG UP" at bounding box center [256, 385] width 59 height 14
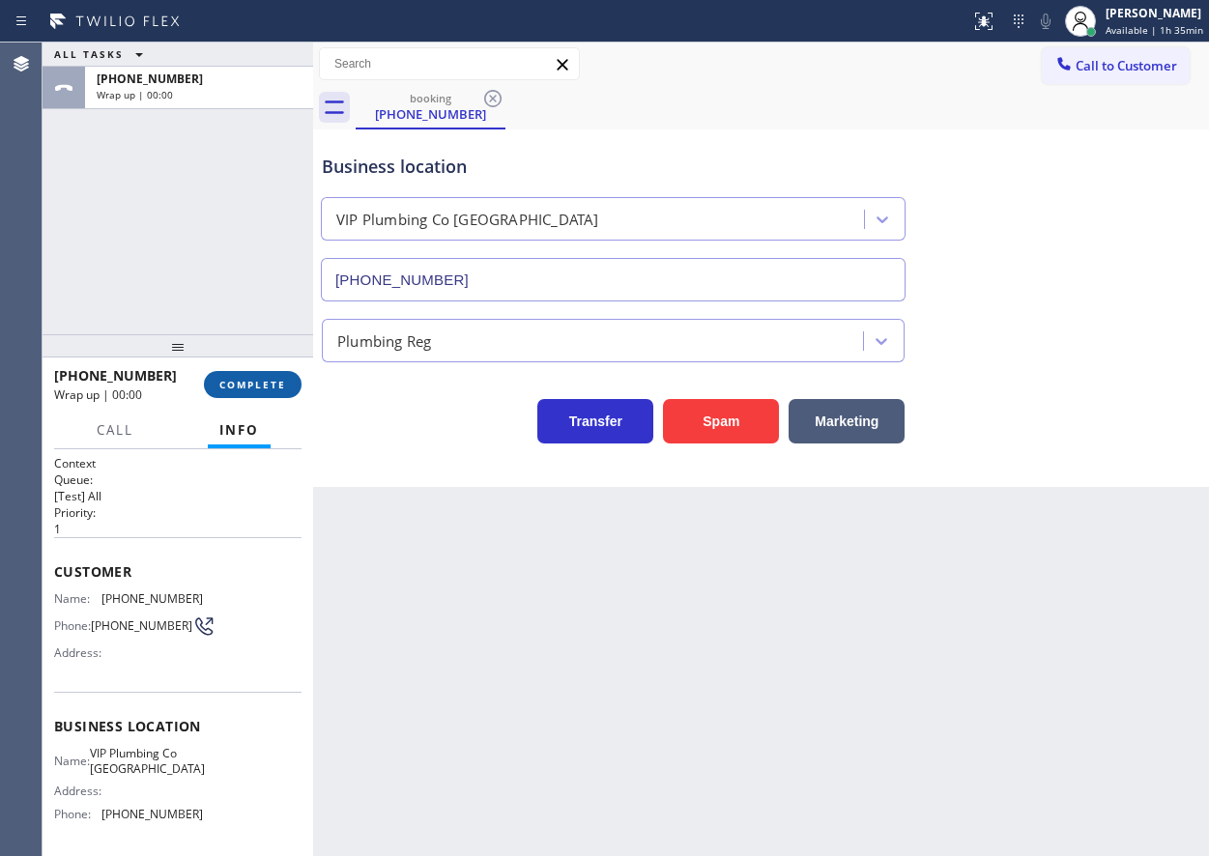
click at [269, 385] on span "COMPLETE" at bounding box center [252, 385] width 67 height 14
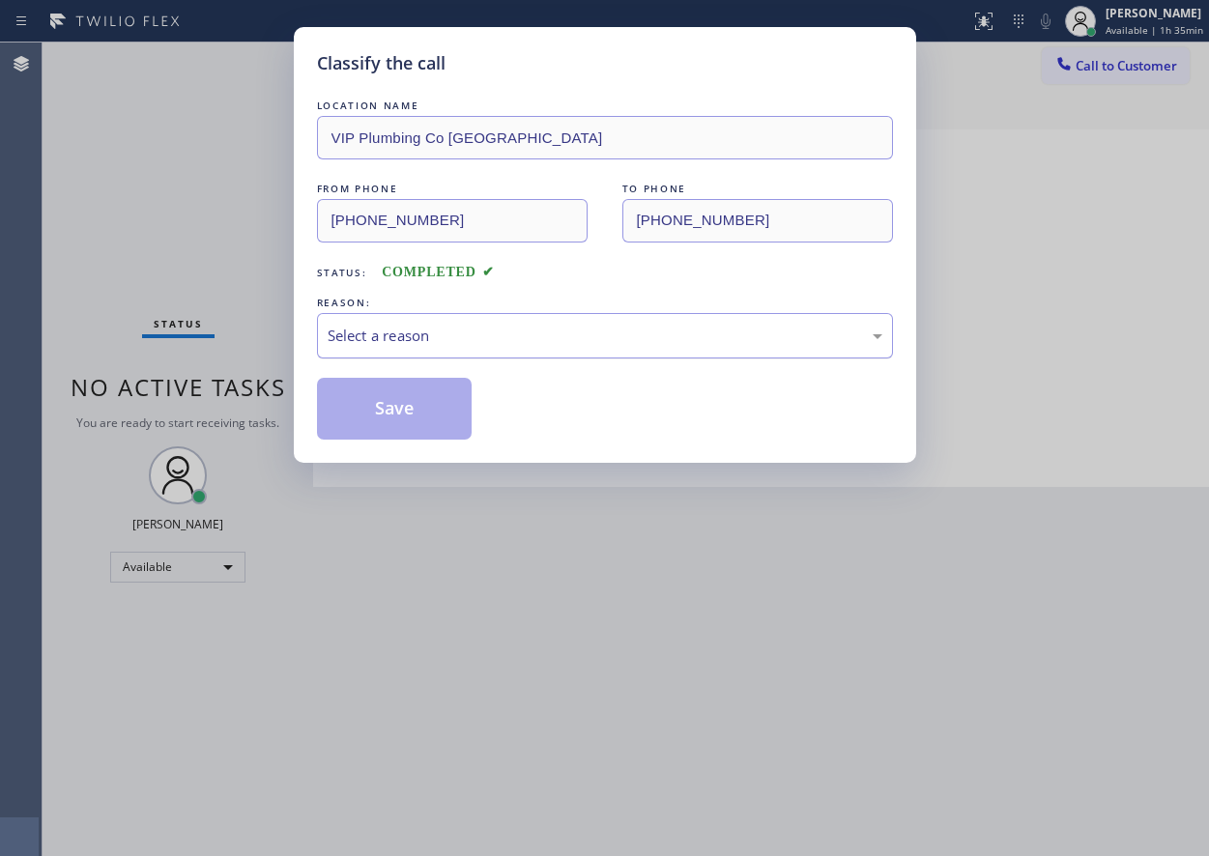
click at [400, 335] on div "Select a reason" at bounding box center [605, 336] width 555 height 22
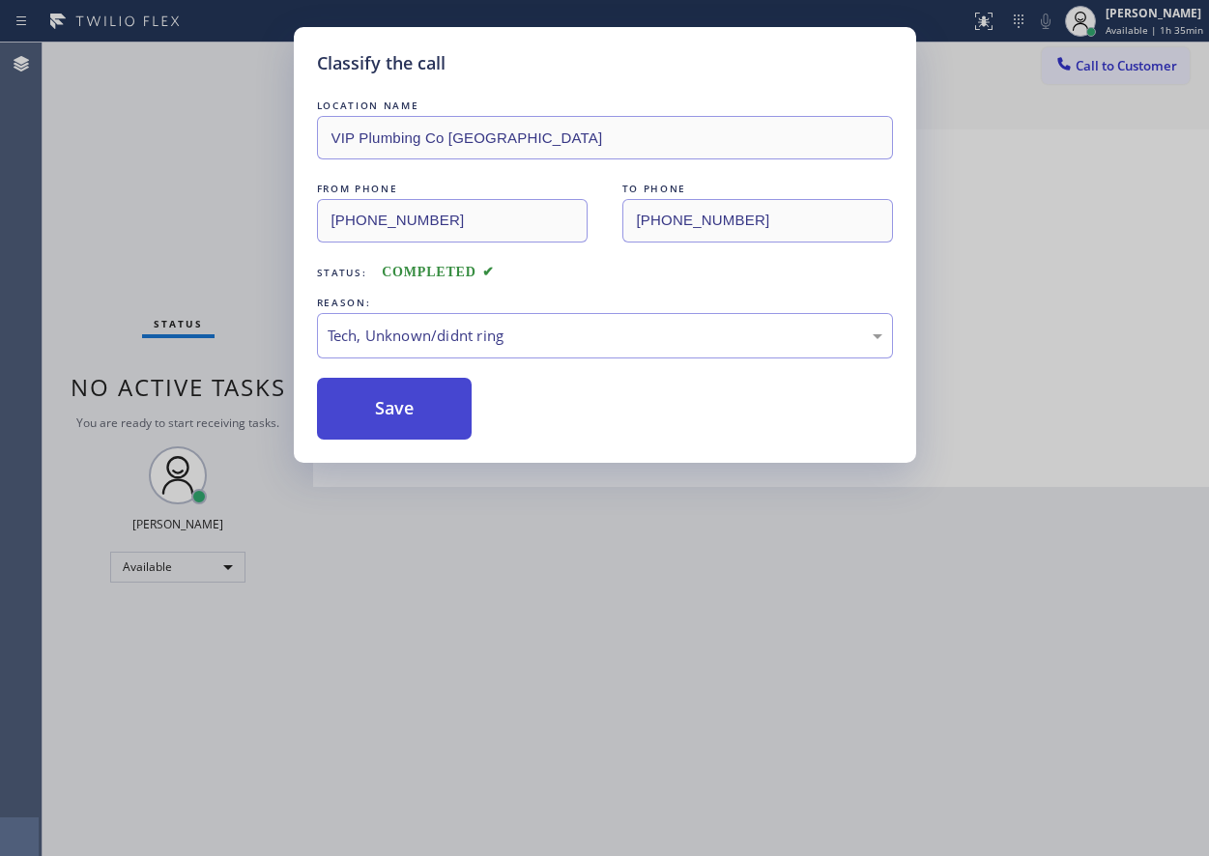
click at [397, 393] on button "Save" at bounding box center [395, 409] width 156 height 62
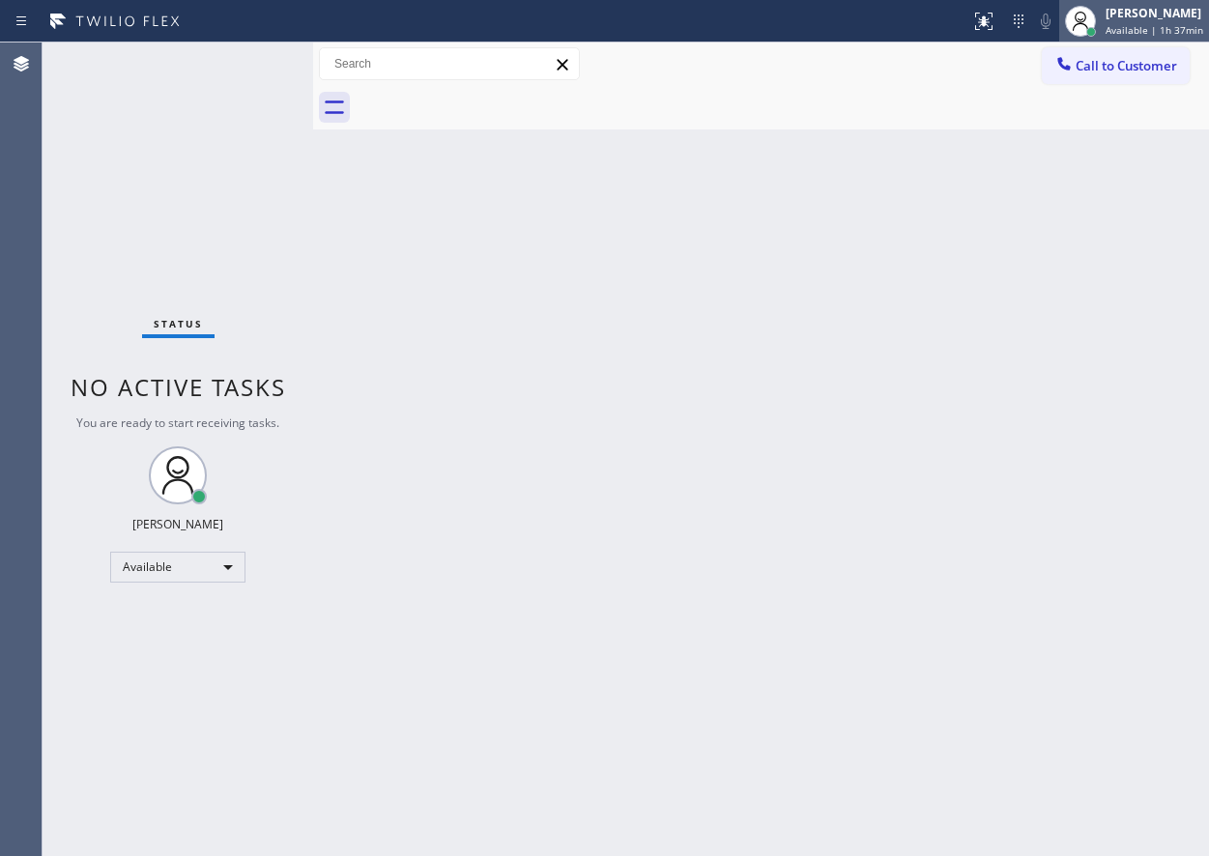
click at [1151, 22] on div "[PERSON_NAME] Available | 1h 37min" at bounding box center [1154, 21] width 107 height 34
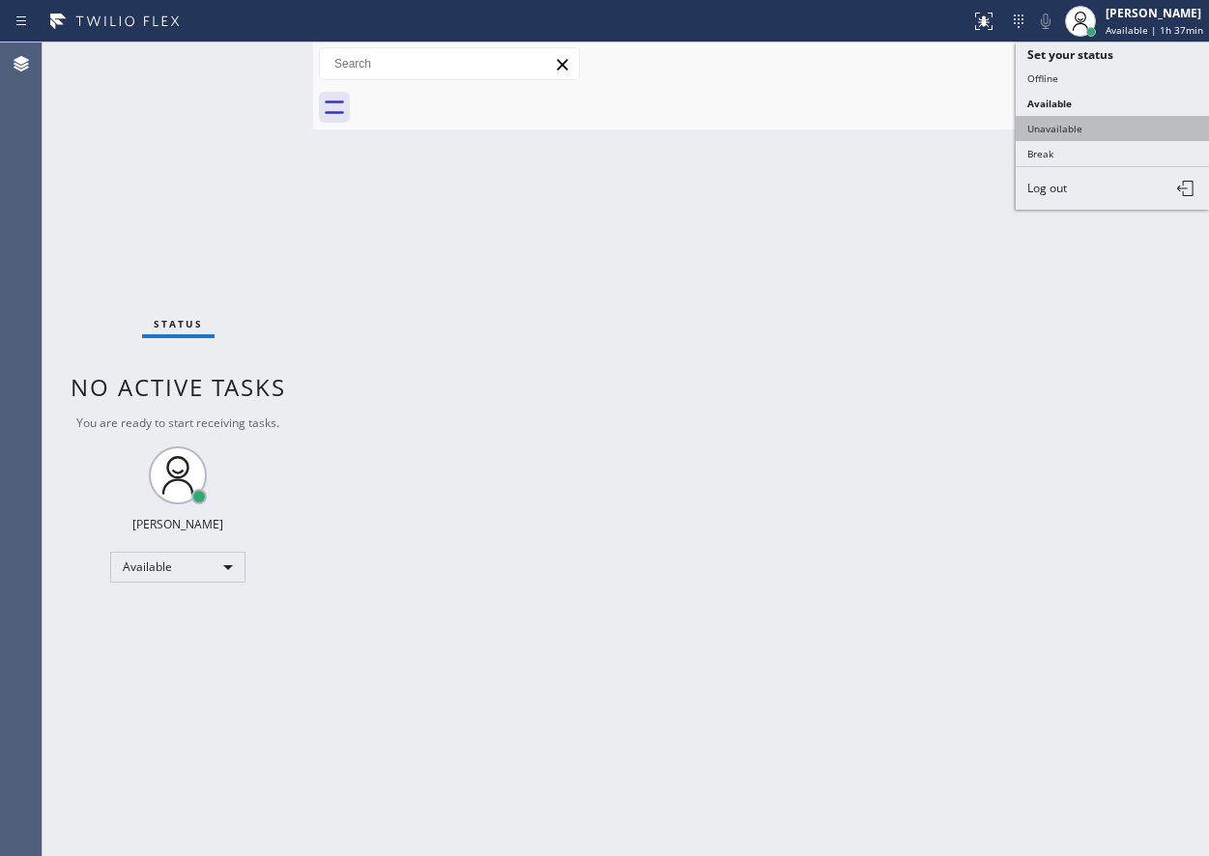
click at [1050, 132] on button "Unavailable" at bounding box center [1111, 128] width 193 height 25
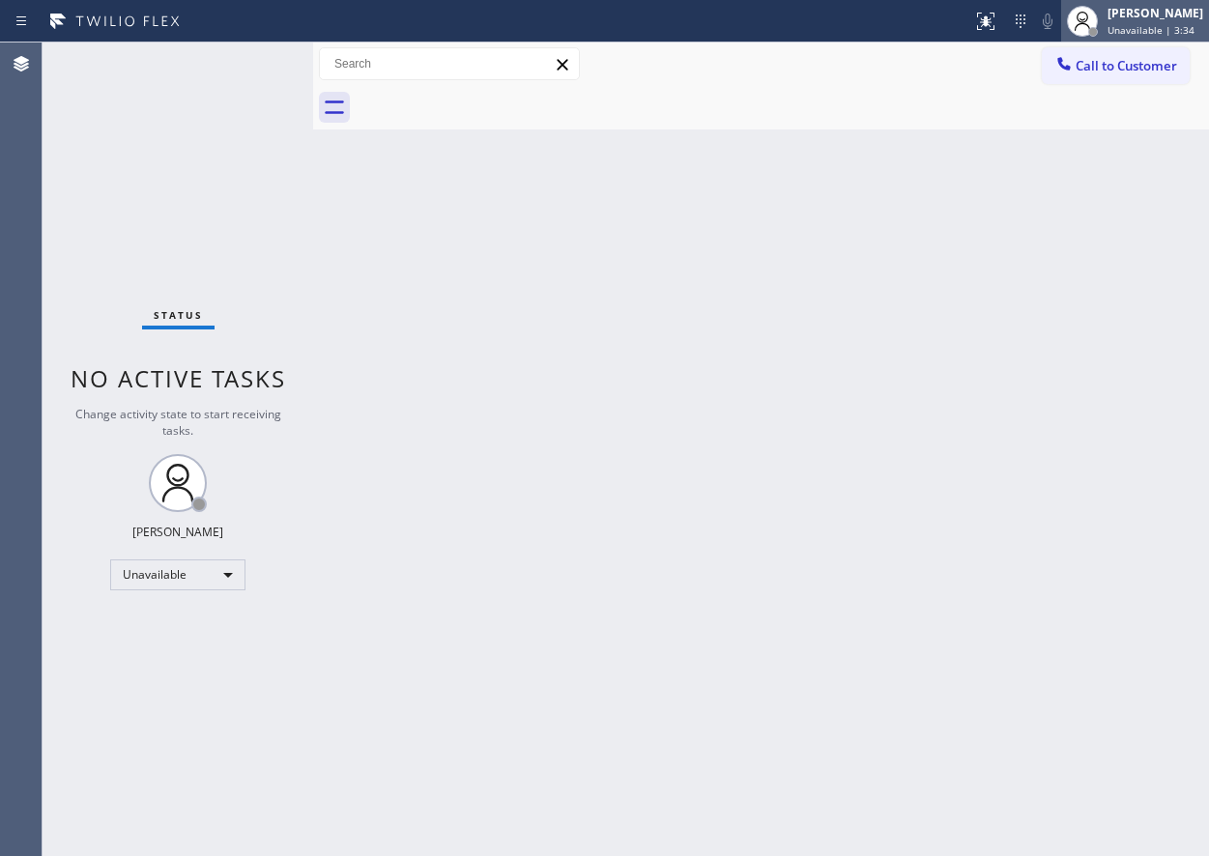
click at [1145, 32] on span "Unavailable | 3:34" at bounding box center [1150, 30] width 87 height 14
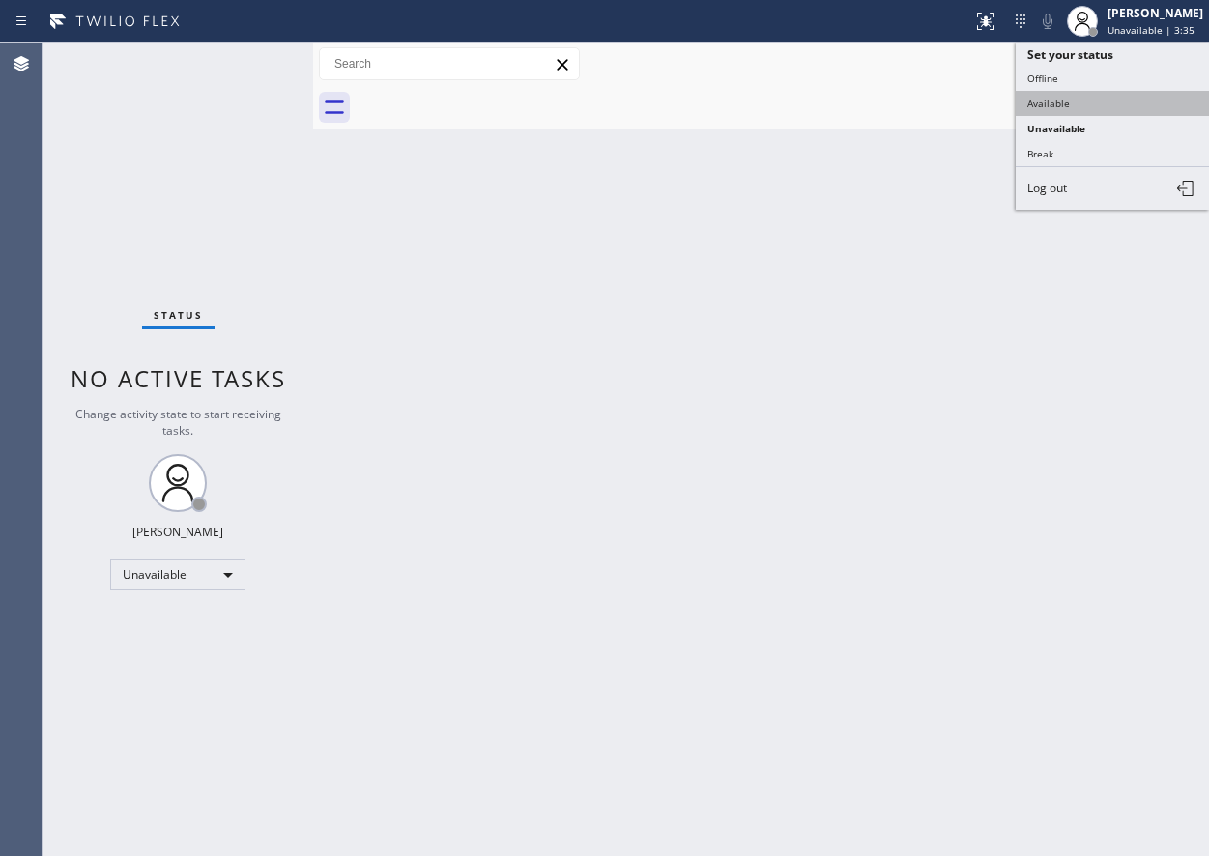
click at [1053, 110] on button "Available" at bounding box center [1111, 103] width 193 height 25
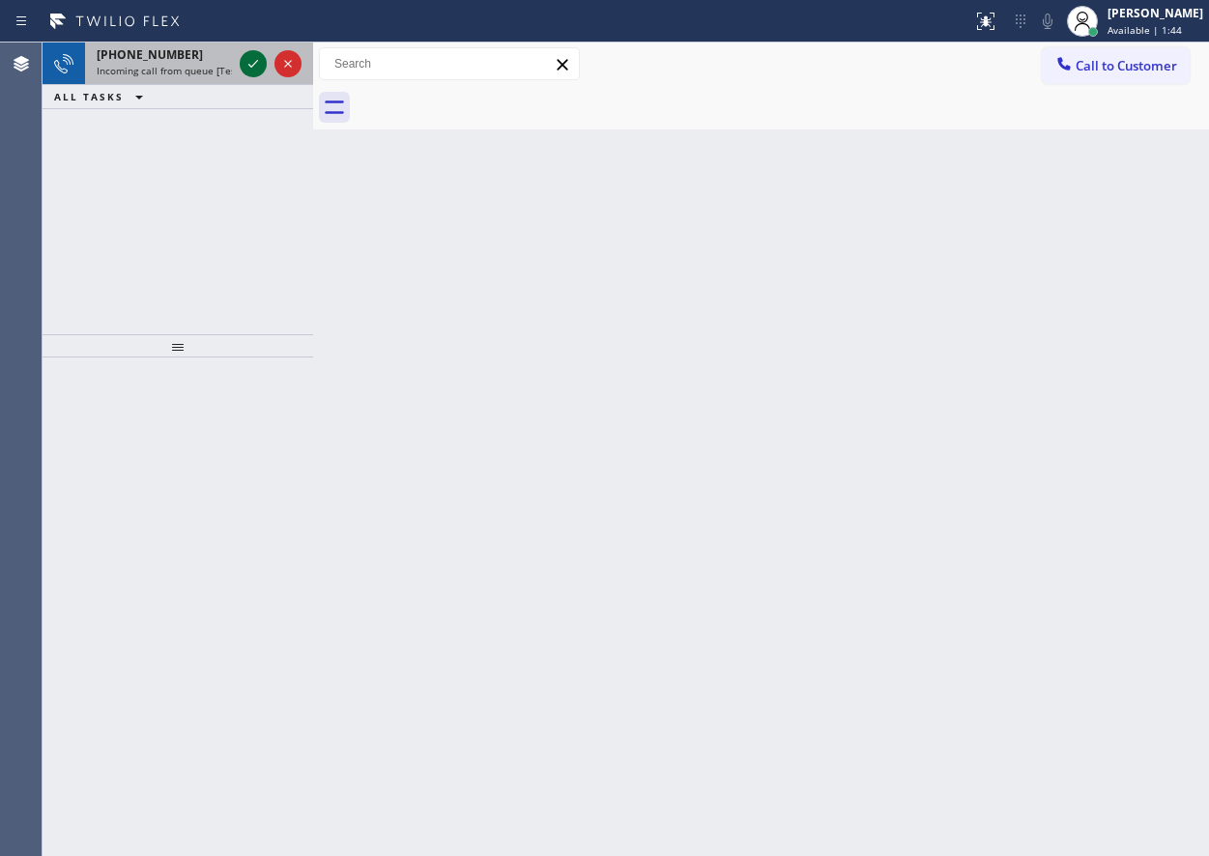
click at [253, 55] on icon at bounding box center [253, 63] width 23 height 23
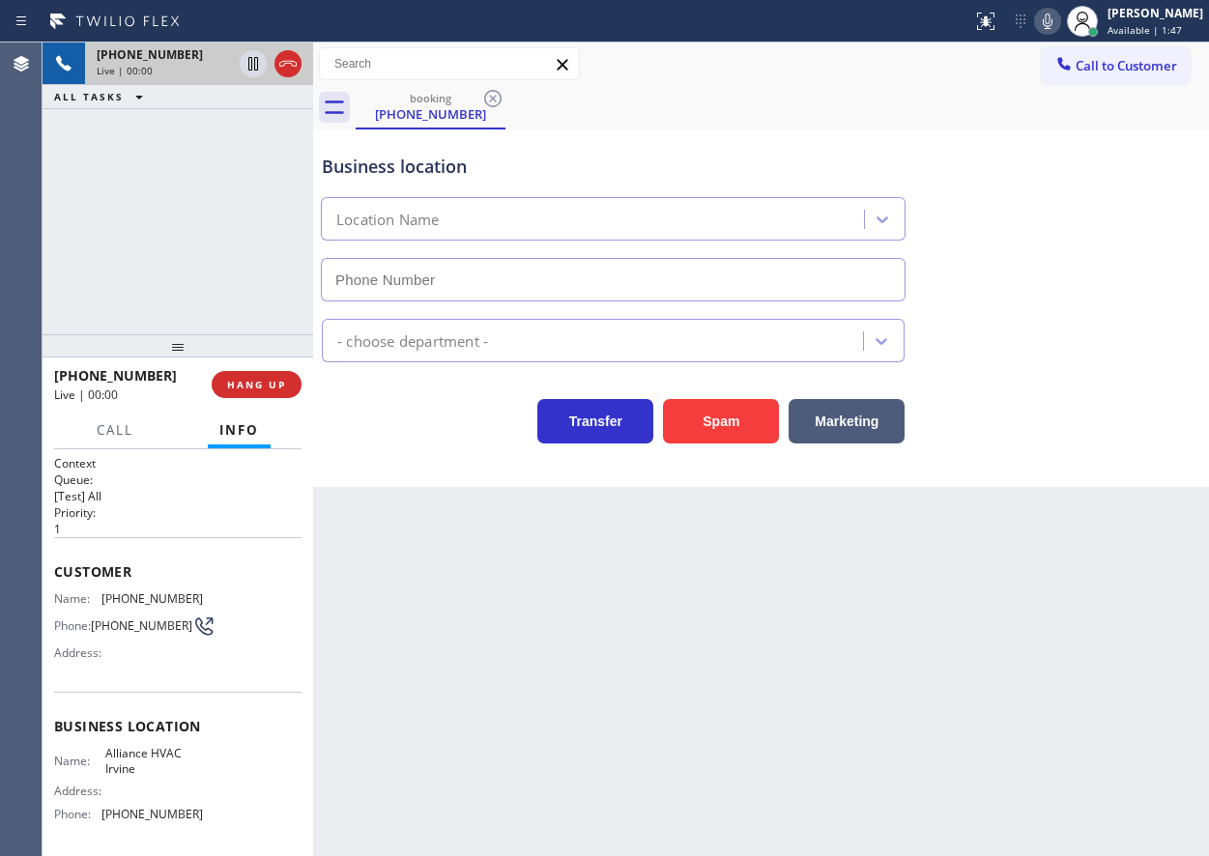
type input "[PHONE_NUMBER]"
click at [258, 386] on span "HANG UP" at bounding box center [256, 385] width 59 height 14
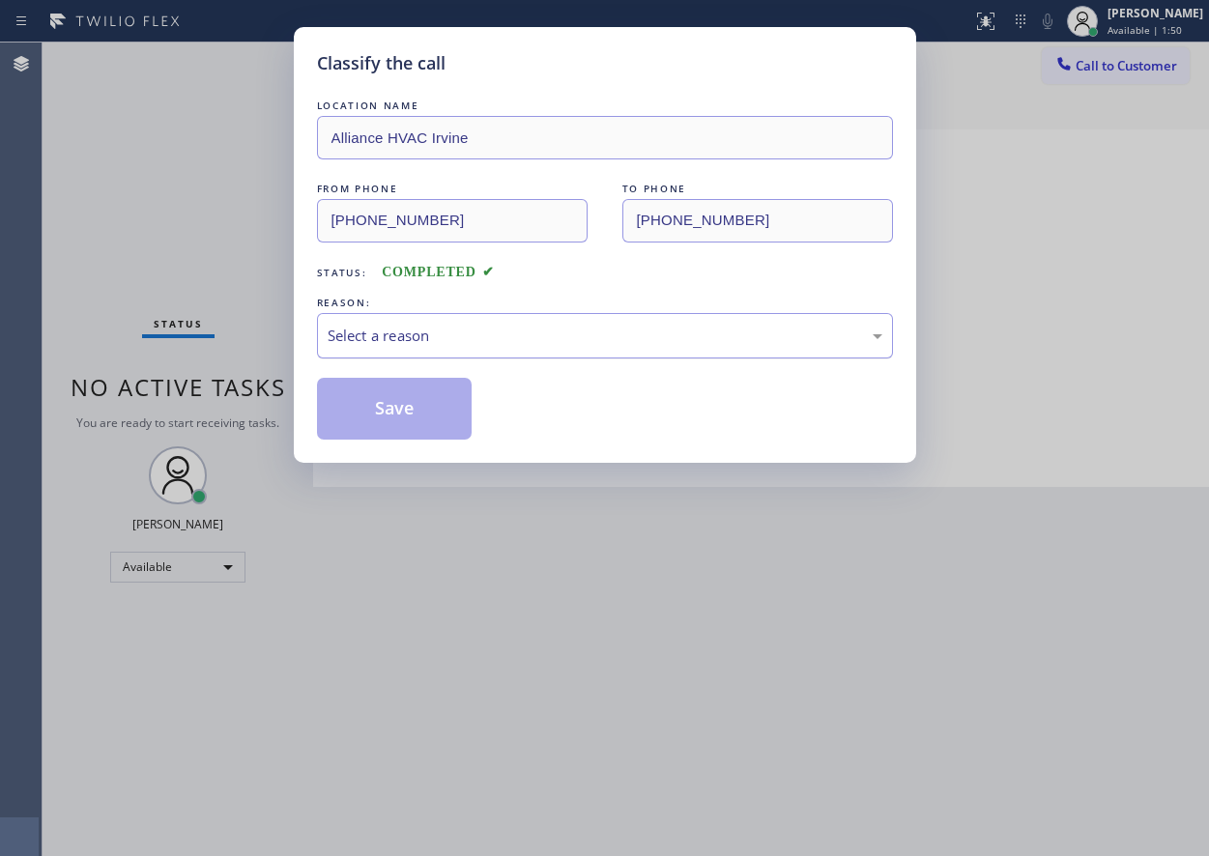
click at [445, 341] on div "Select a reason" at bounding box center [605, 336] width 555 height 22
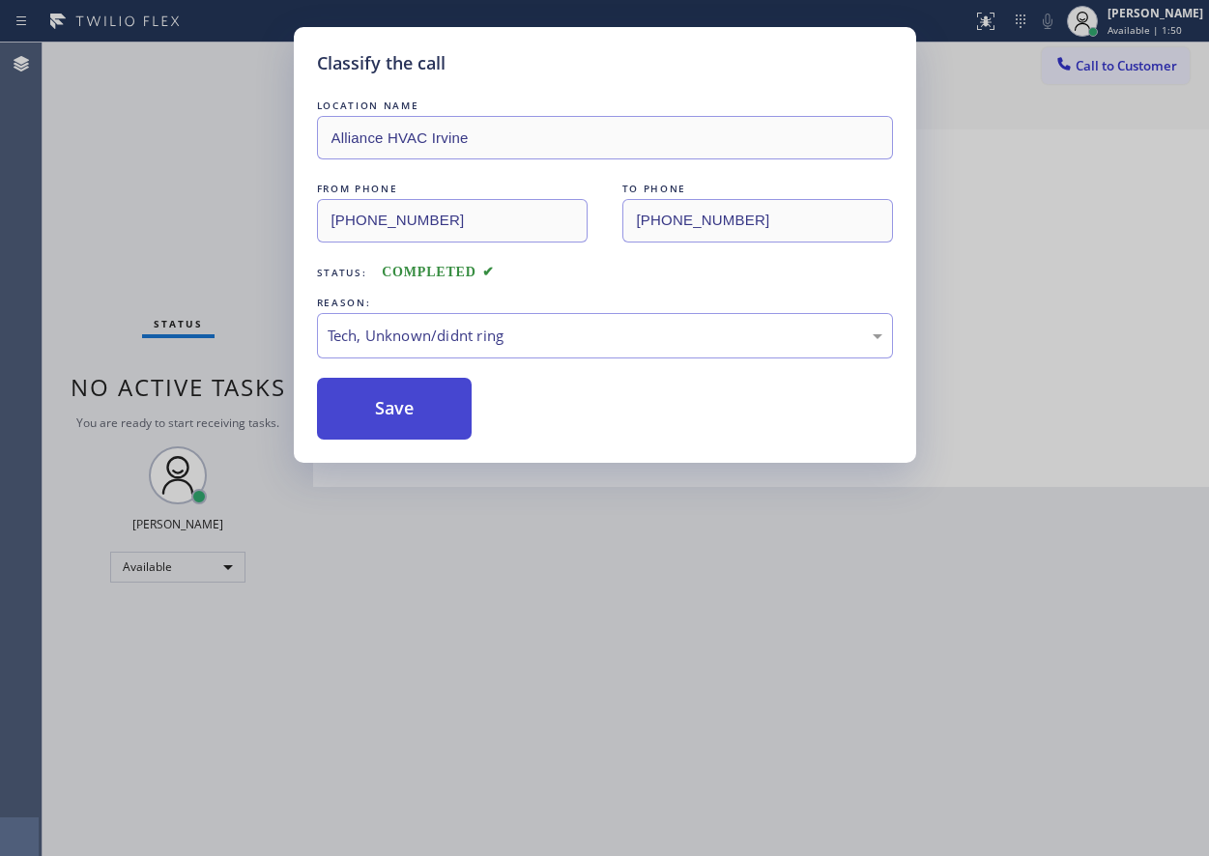
click at [409, 420] on button "Save" at bounding box center [395, 409] width 156 height 62
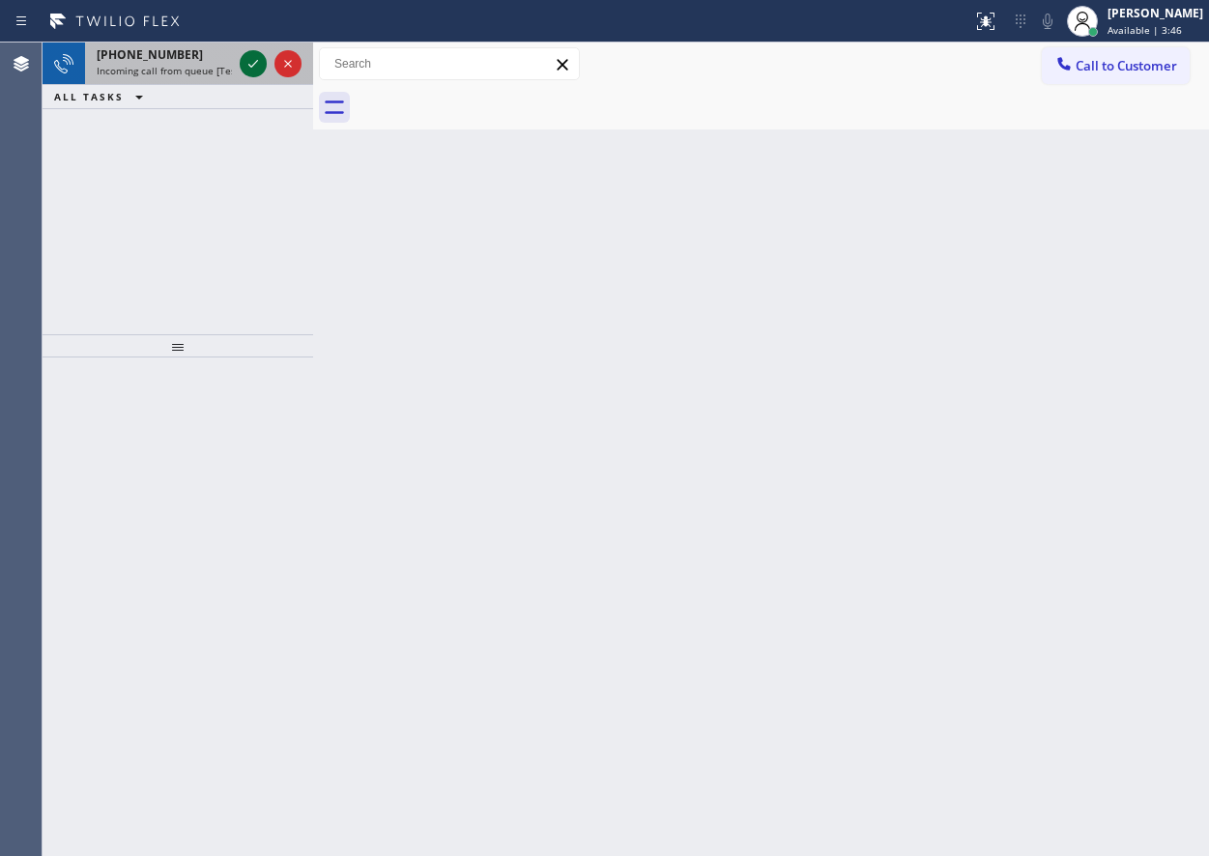
click at [248, 60] on icon at bounding box center [253, 63] width 23 height 23
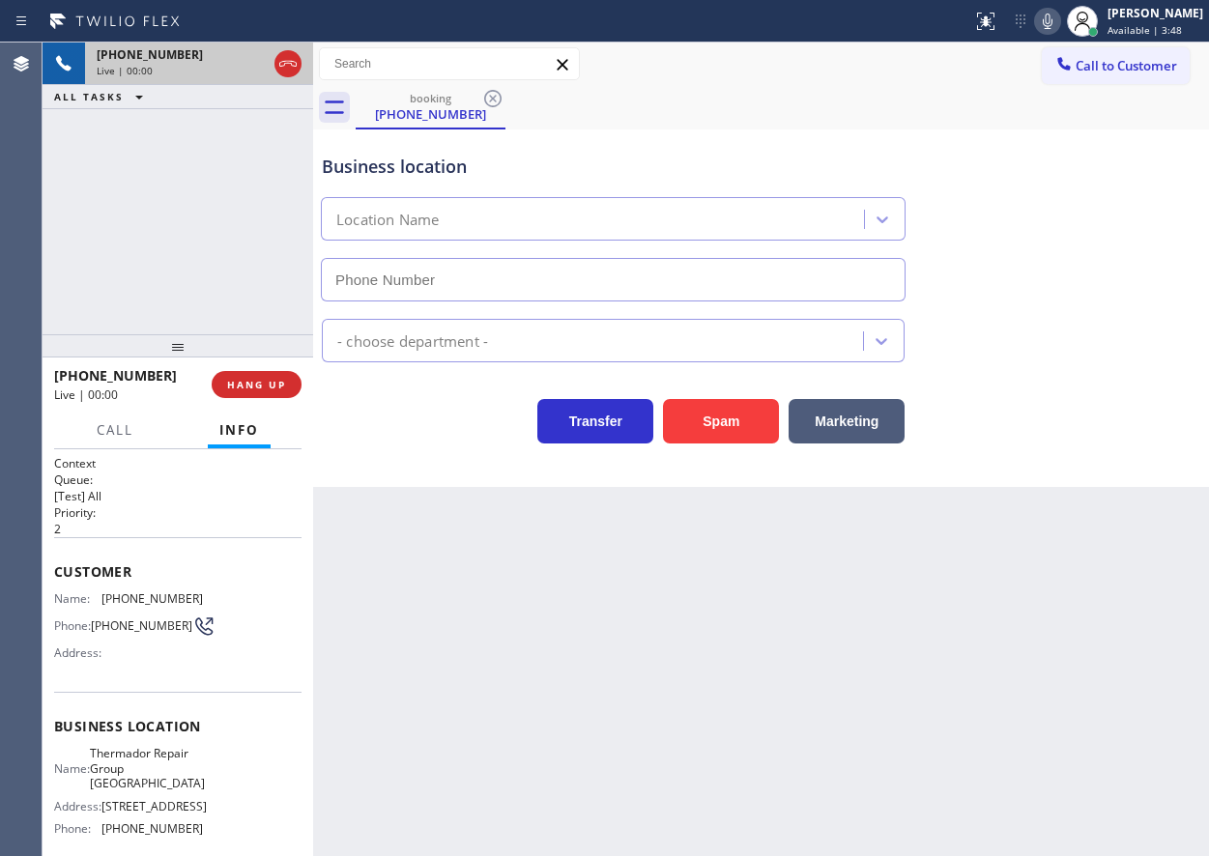
type input "[PHONE_NUMBER]"
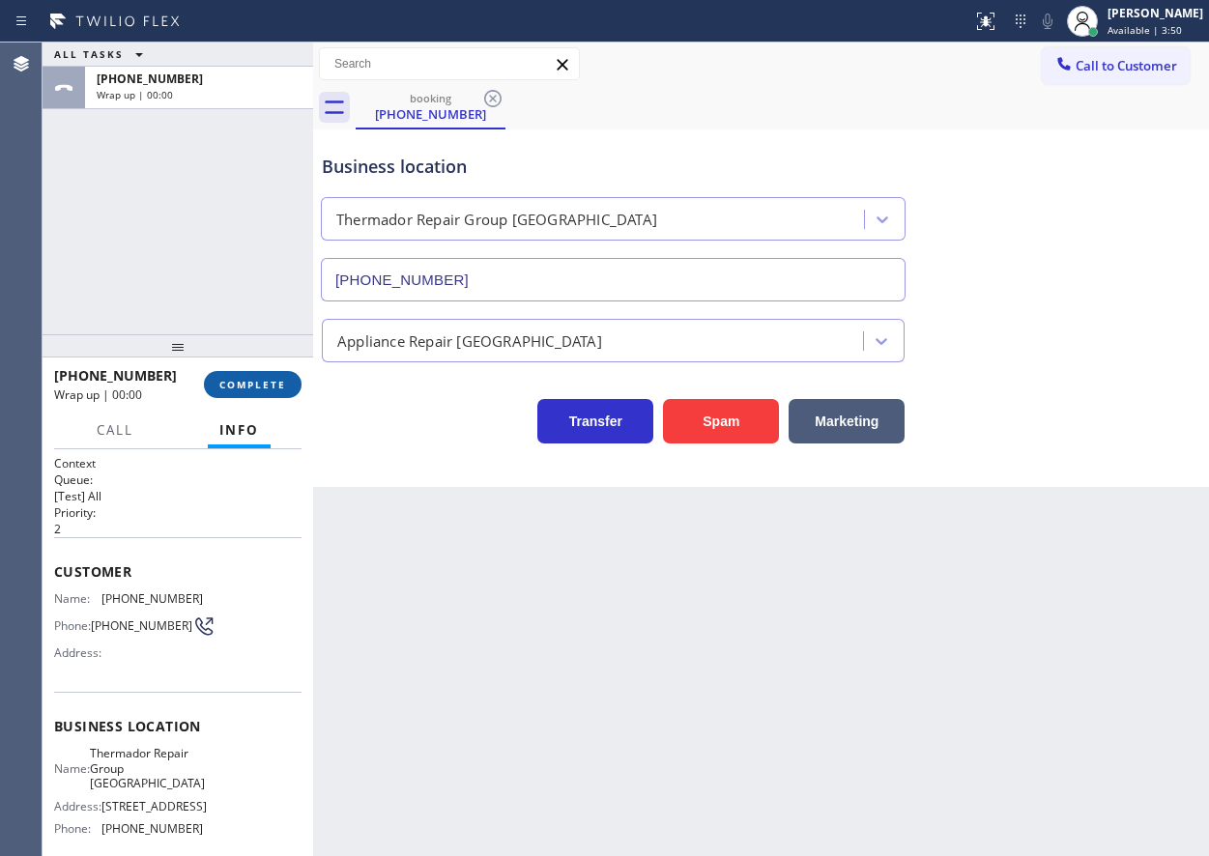
click at [278, 382] on span "COMPLETE" at bounding box center [252, 385] width 67 height 14
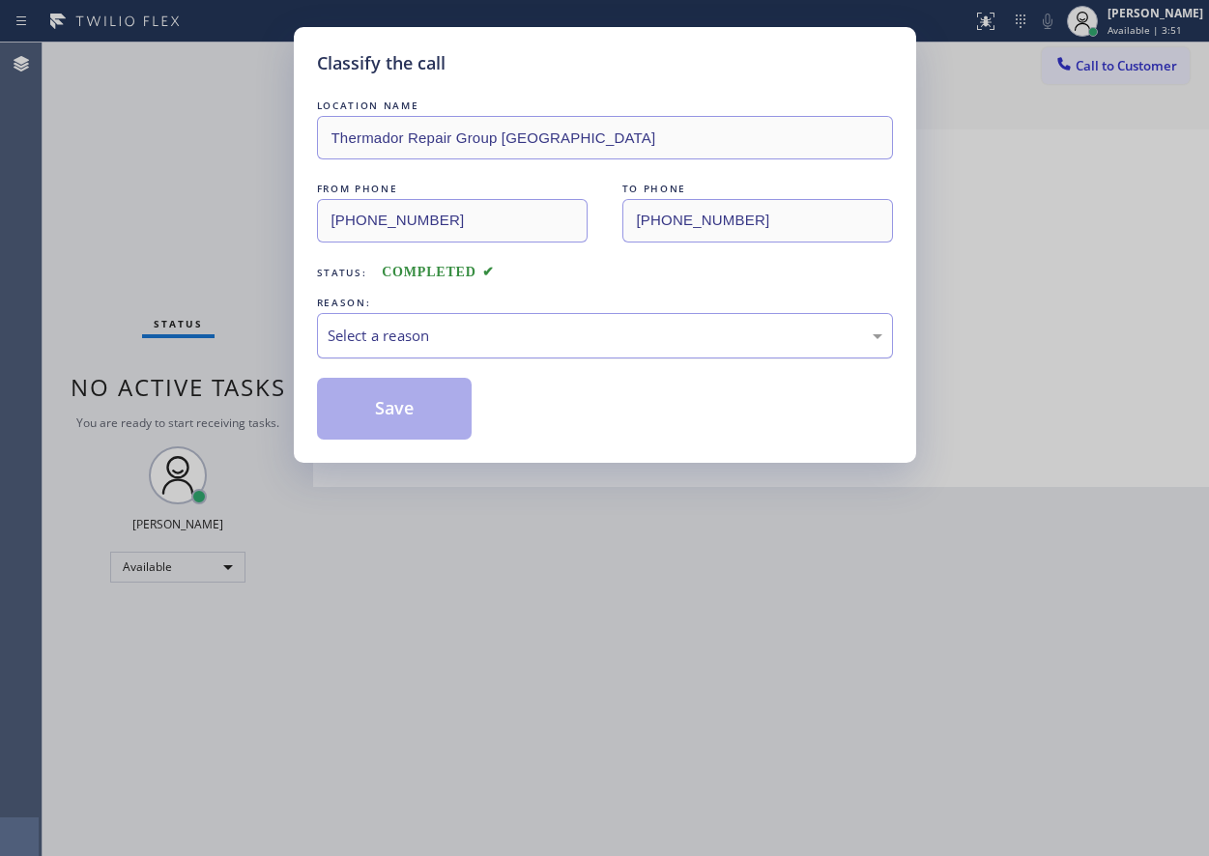
click at [541, 332] on div "Select a reason" at bounding box center [605, 336] width 555 height 22
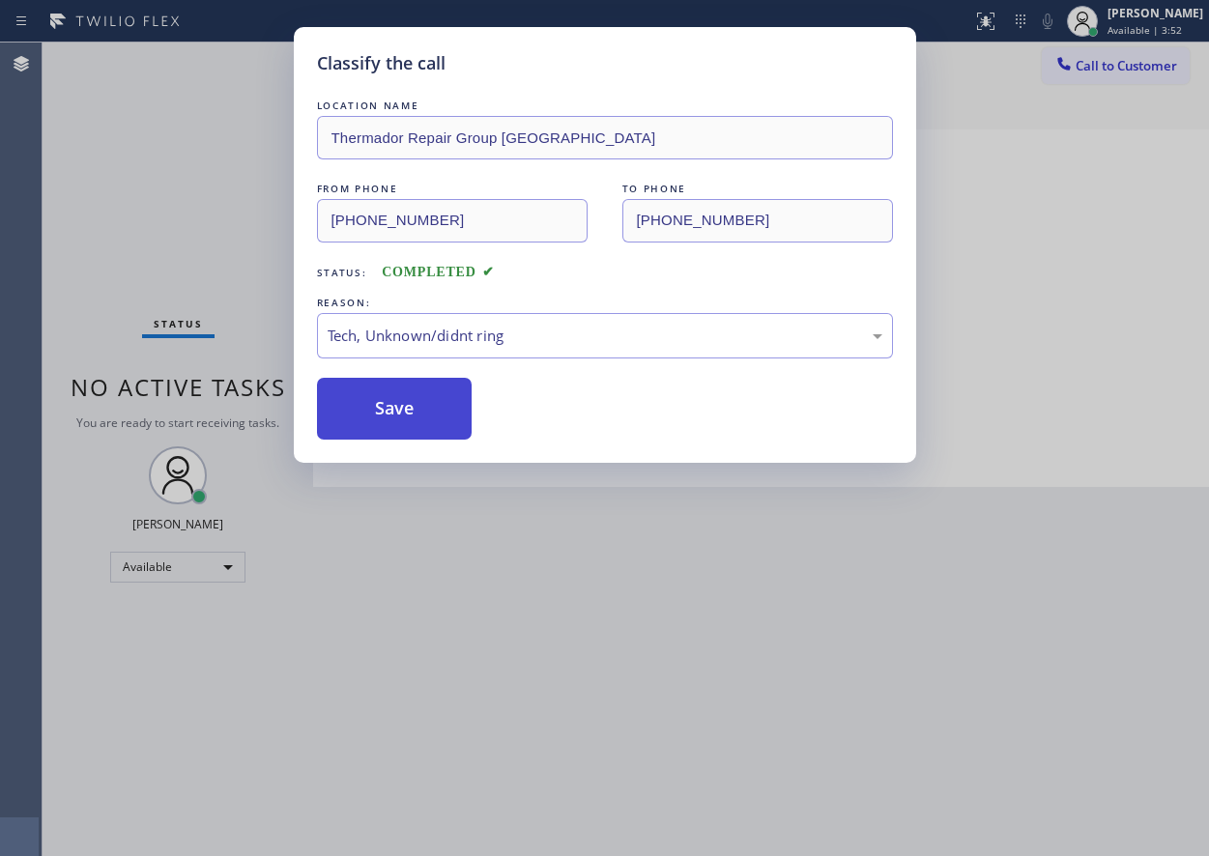
click at [420, 422] on button "Save" at bounding box center [395, 409] width 156 height 62
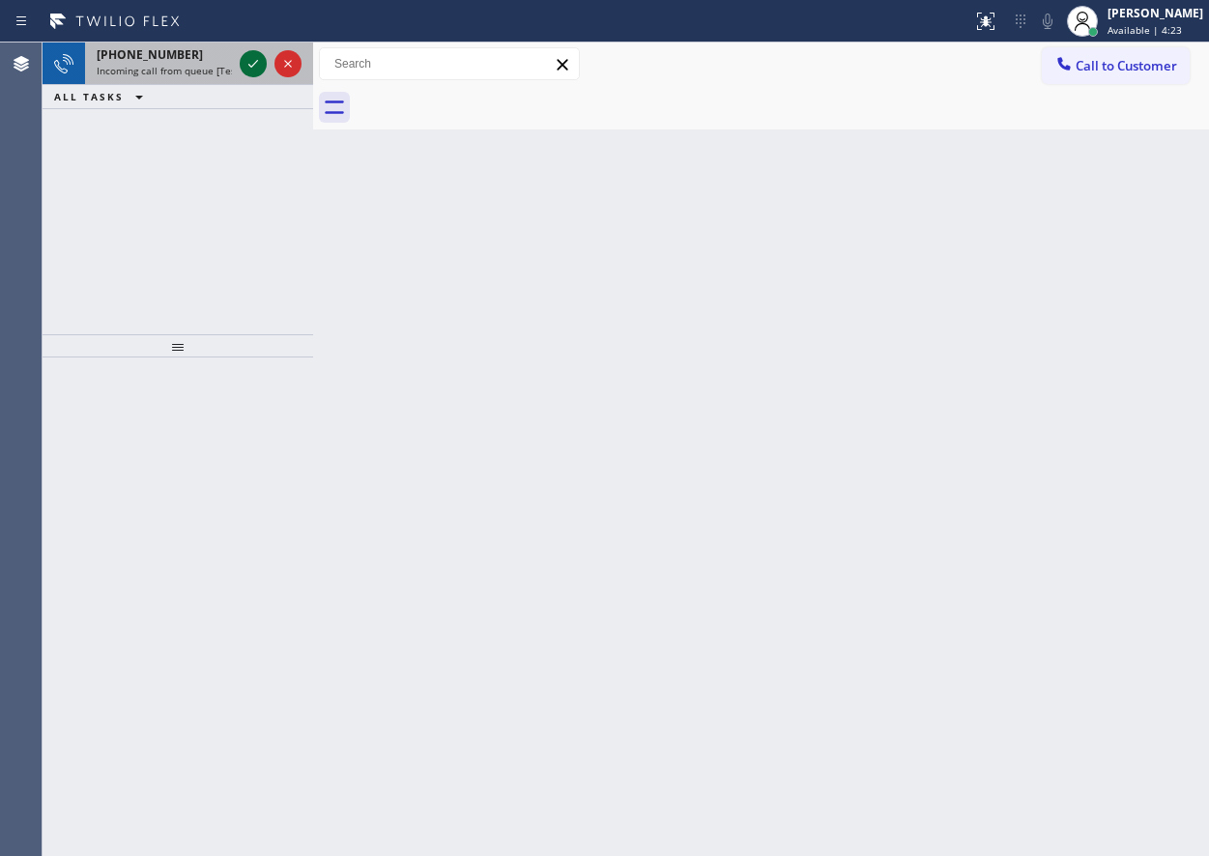
click at [247, 61] on icon at bounding box center [253, 63] width 23 height 23
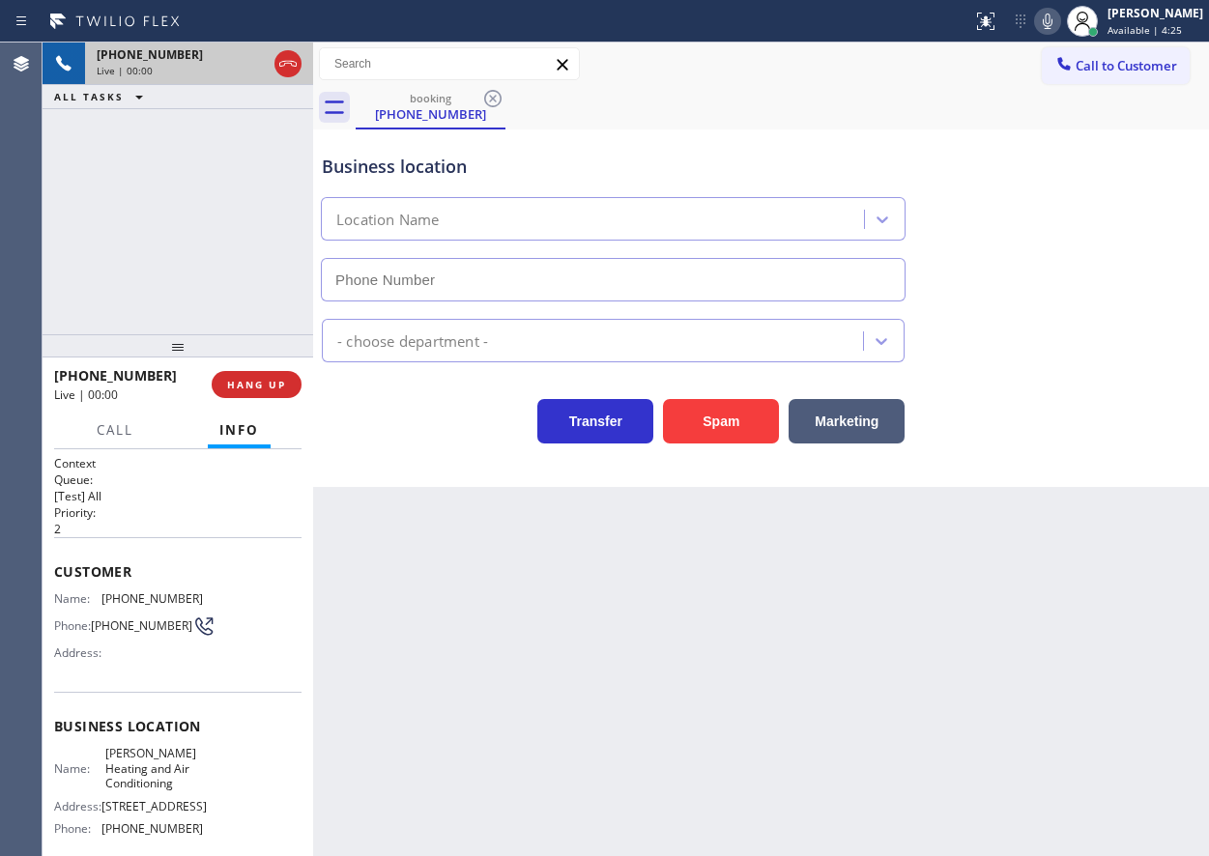
type input "[PHONE_NUMBER]"
click at [709, 421] on button "Spam" at bounding box center [721, 421] width 116 height 44
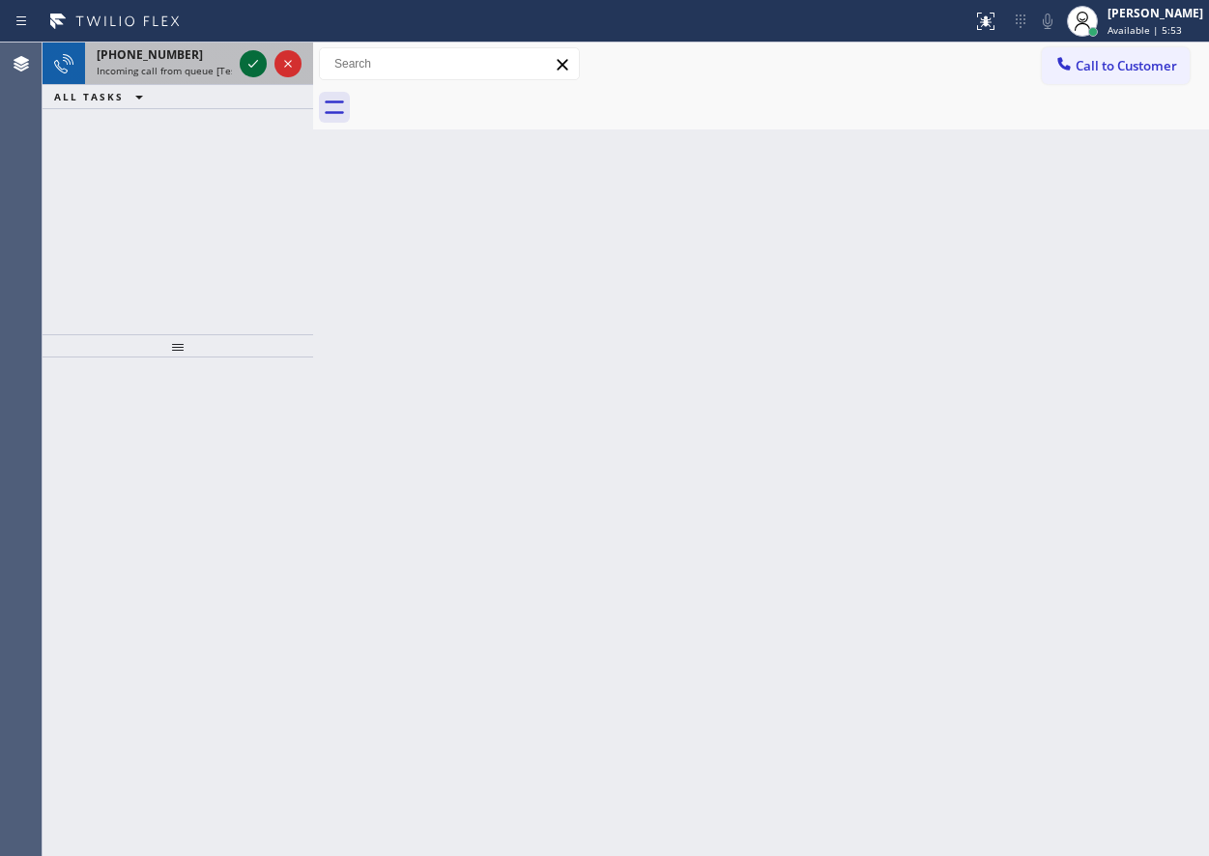
click at [254, 70] on icon at bounding box center [253, 63] width 23 height 23
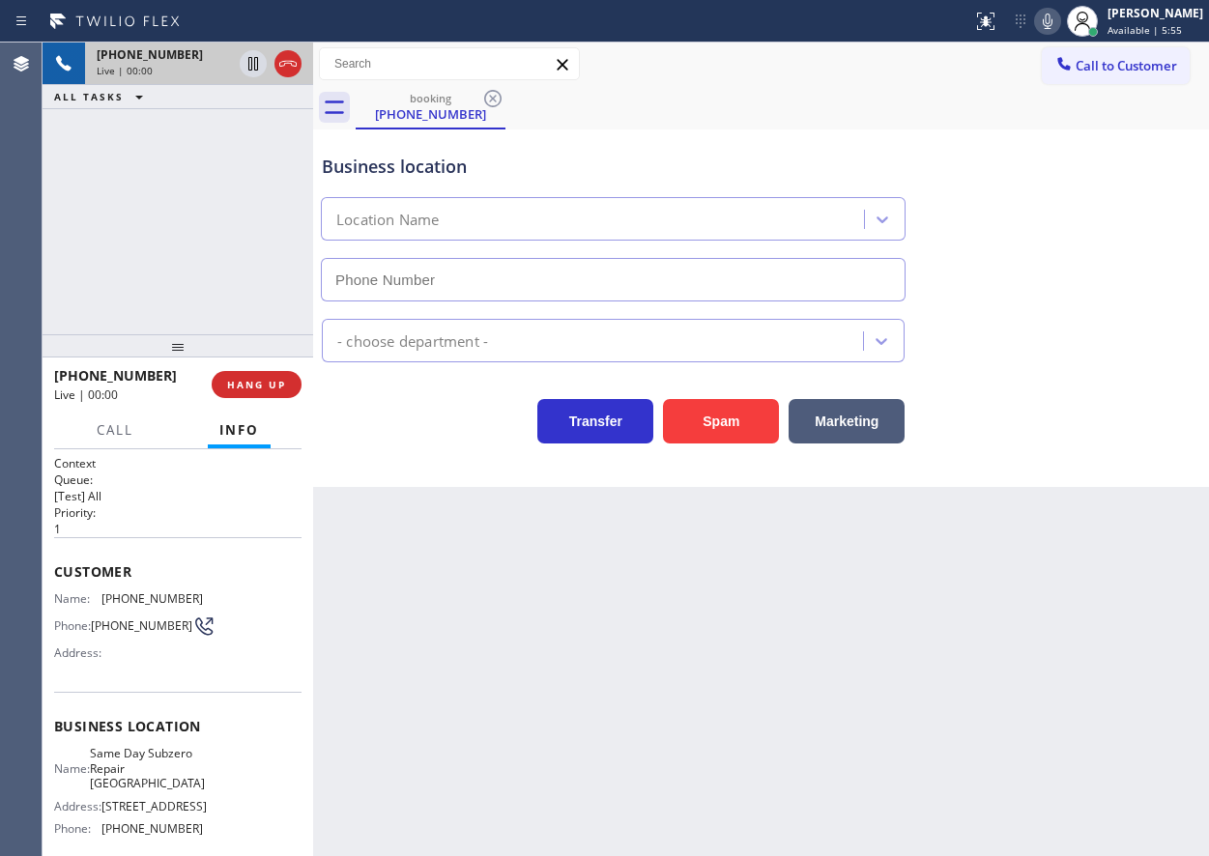
type input "[PHONE_NUMBER]"
click at [728, 425] on button "Spam" at bounding box center [721, 421] width 116 height 44
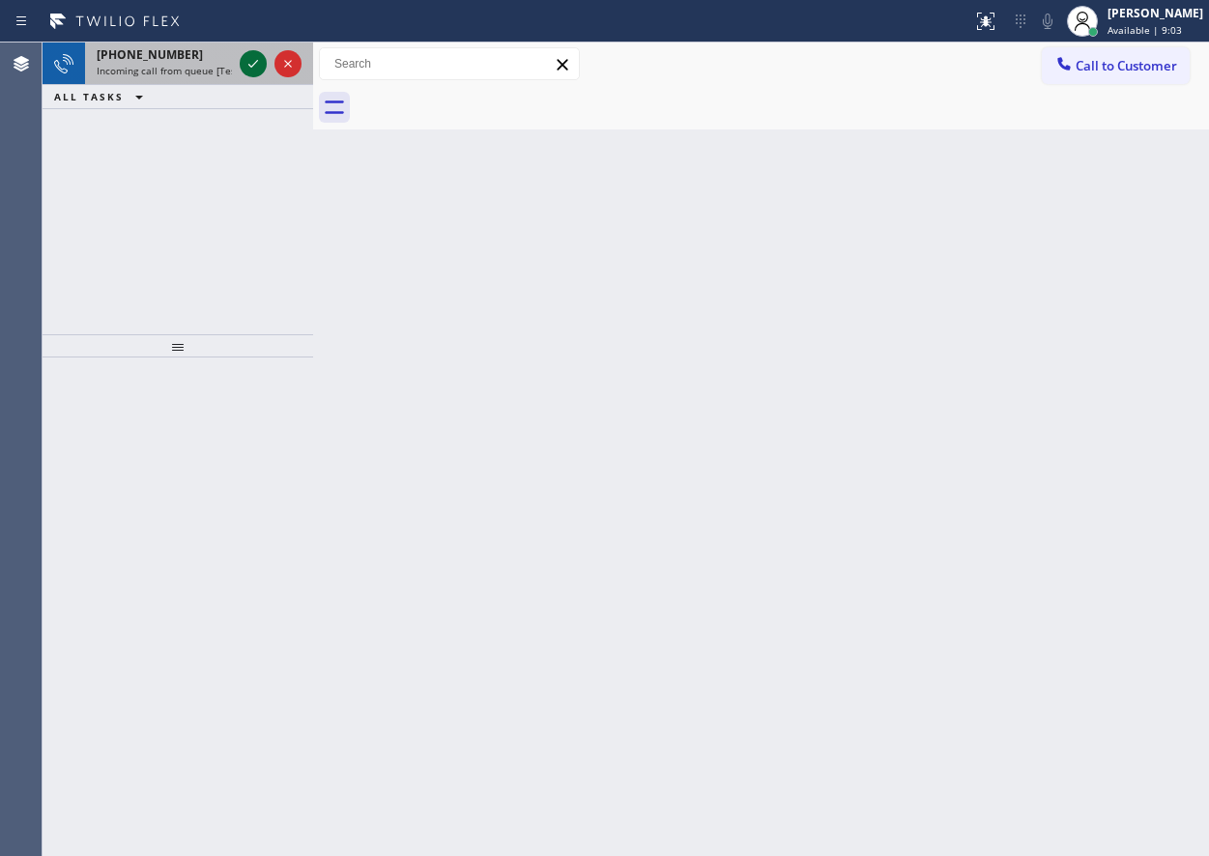
click at [258, 60] on icon at bounding box center [253, 63] width 23 height 23
click at [256, 62] on icon at bounding box center [253, 64] width 10 height 8
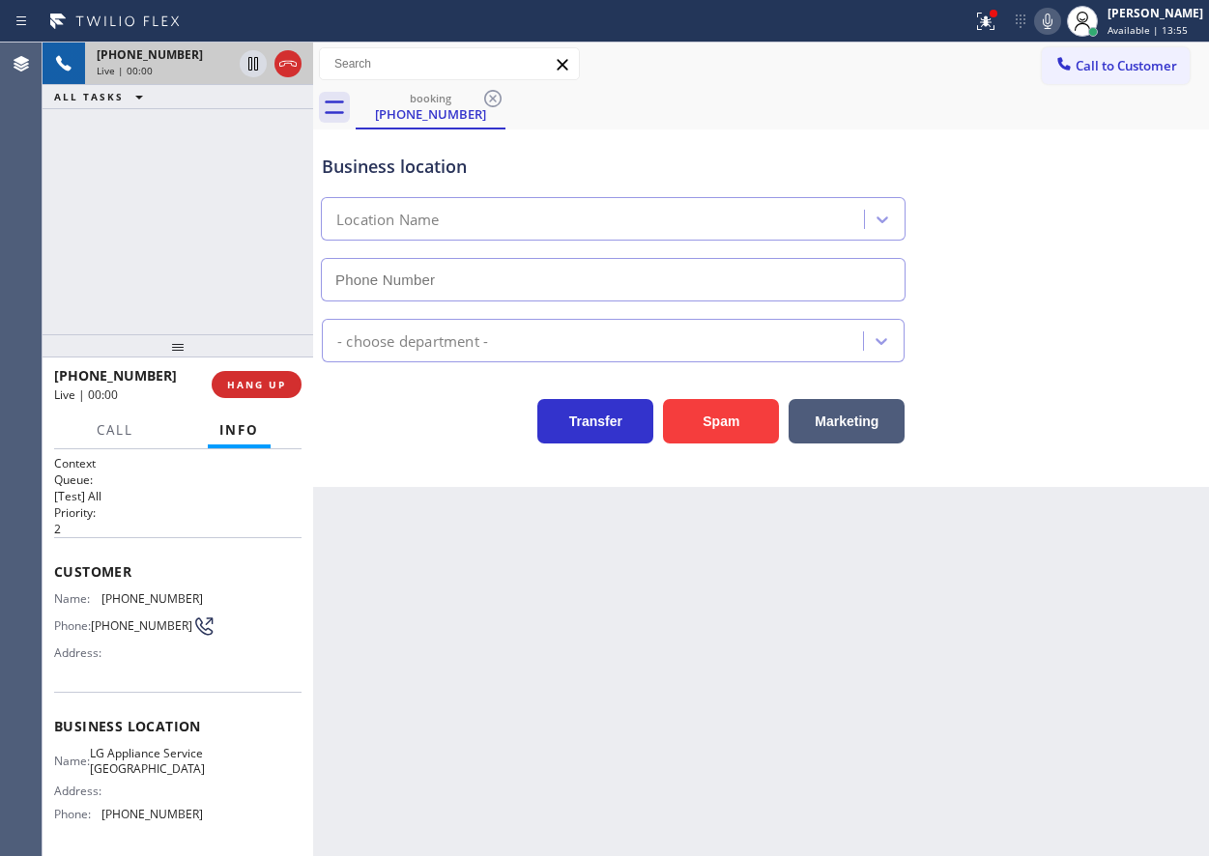
type input "[PHONE_NUMBER]"
click at [724, 426] on button "Spam" at bounding box center [721, 421] width 116 height 44
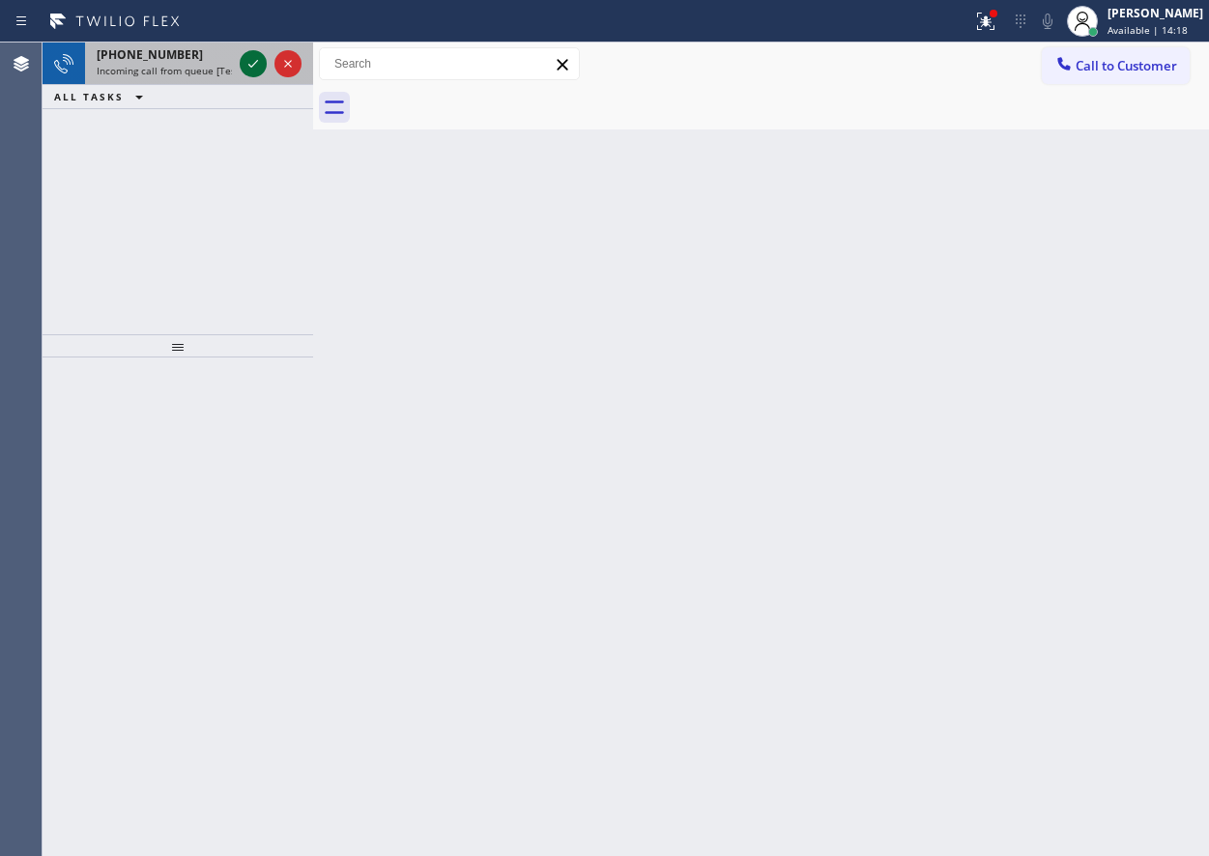
click at [256, 64] on icon at bounding box center [253, 63] width 23 height 23
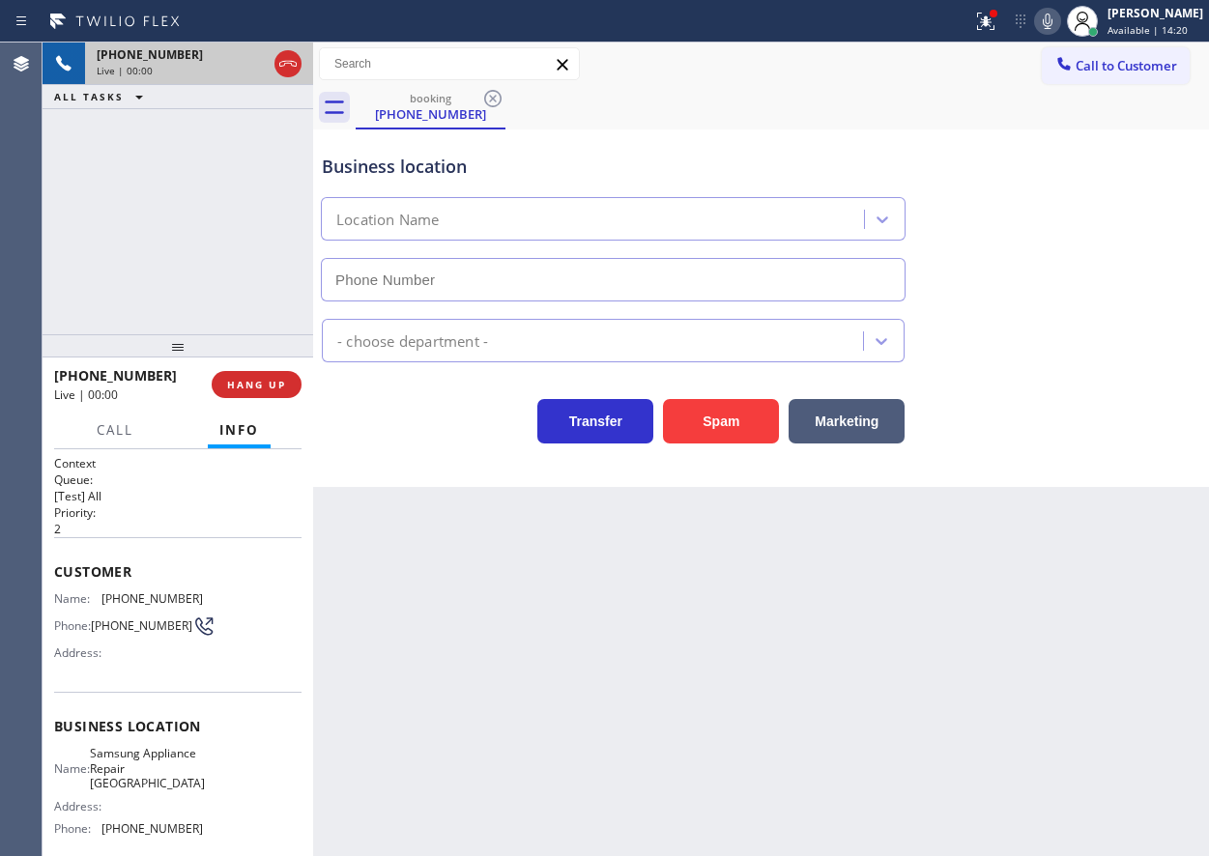
type input "[PHONE_NUMBER]"
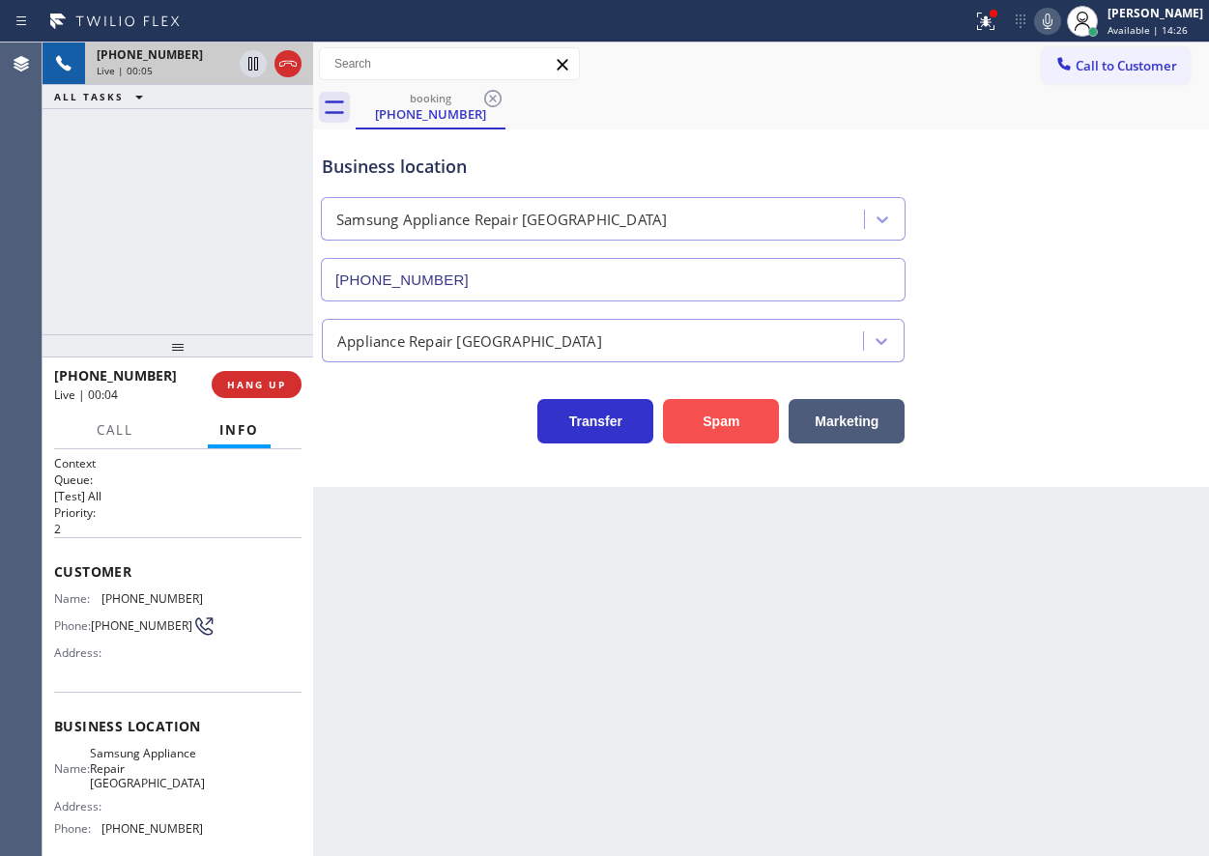
click at [734, 408] on button "Spam" at bounding box center [721, 421] width 116 height 44
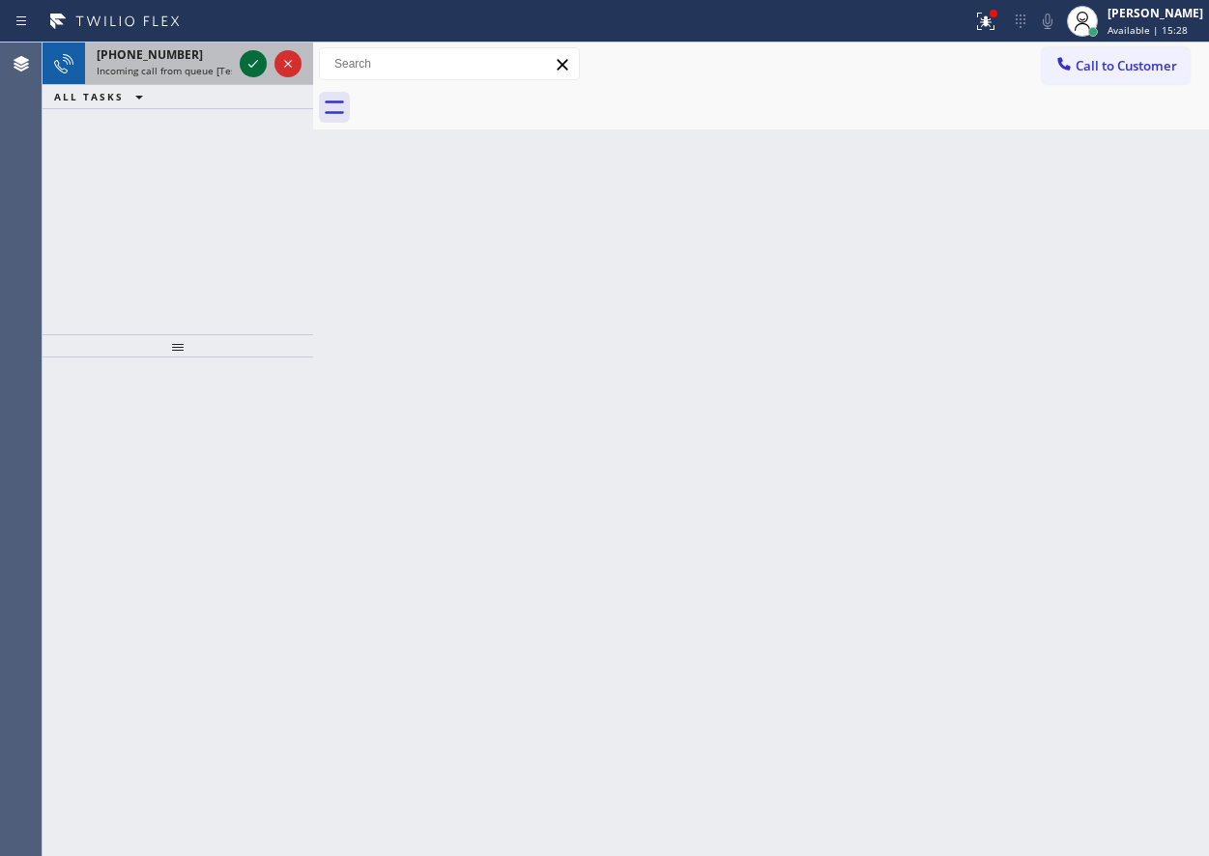
click at [252, 72] on icon at bounding box center [253, 63] width 23 height 23
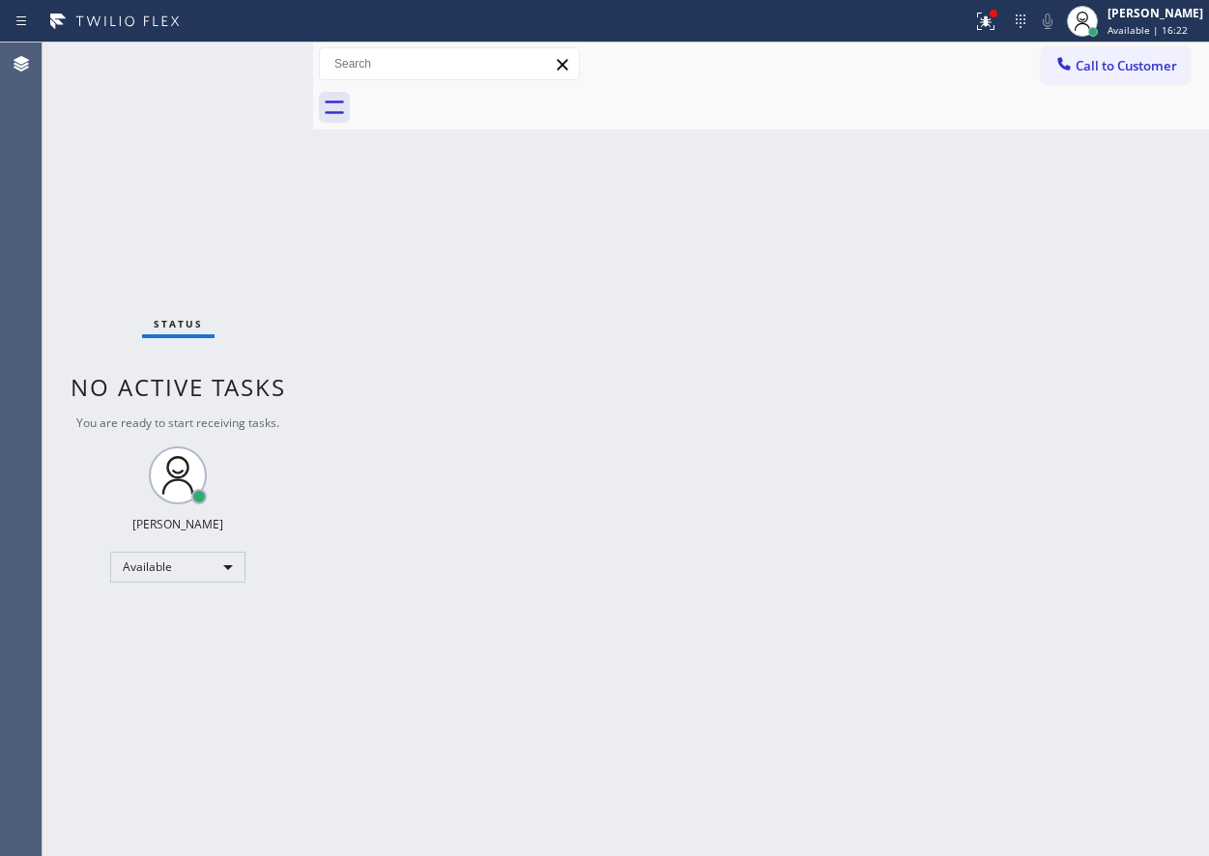
click at [257, 65] on div "Status No active tasks You are ready to start receiving tasks. [PERSON_NAME] Av…" at bounding box center [178, 450] width 271 height 814
click at [916, 549] on div "Back to Dashboard Change Sender ID Customers Technicians Select a contact Outbo…" at bounding box center [761, 450] width 896 height 814
click at [997, 36] on button at bounding box center [985, 21] width 43 height 43
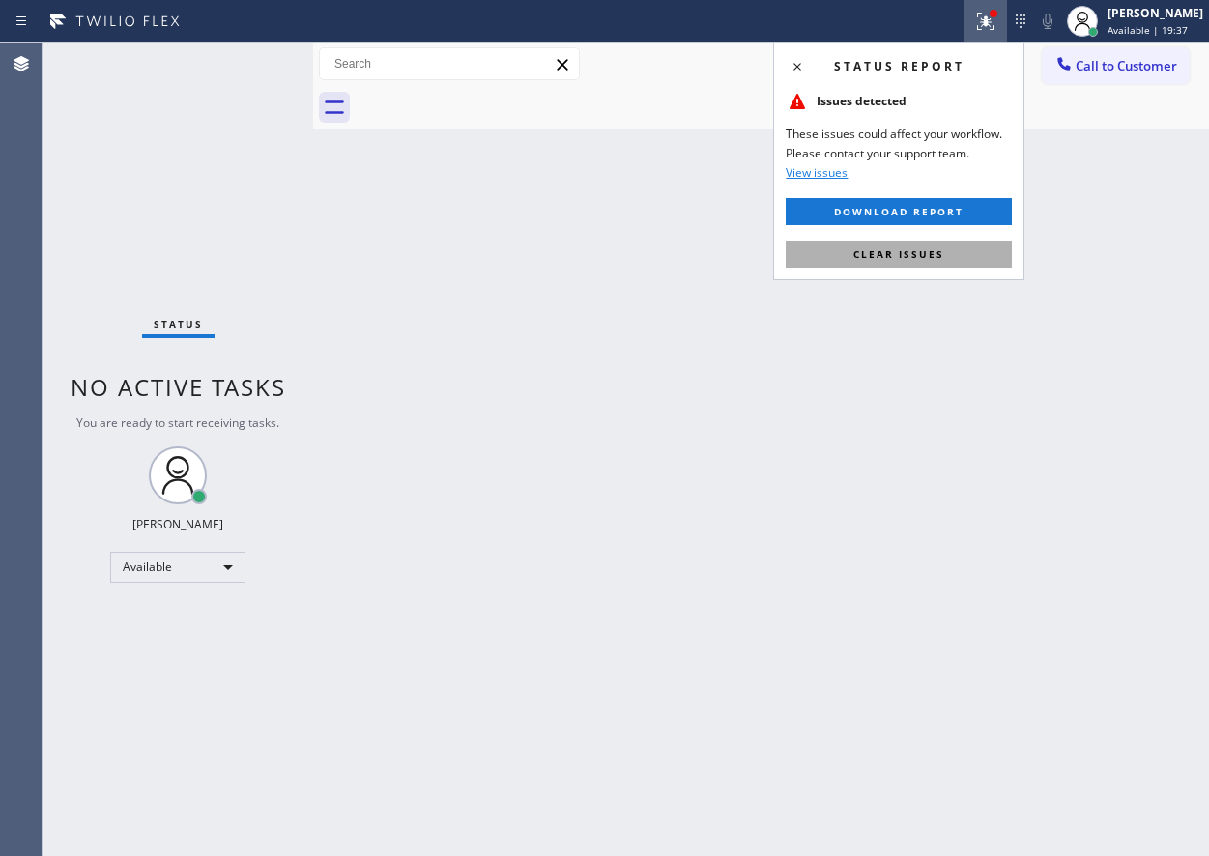
click at [958, 258] on button "Clear issues" at bounding box center [899, 254] width 226 height 27
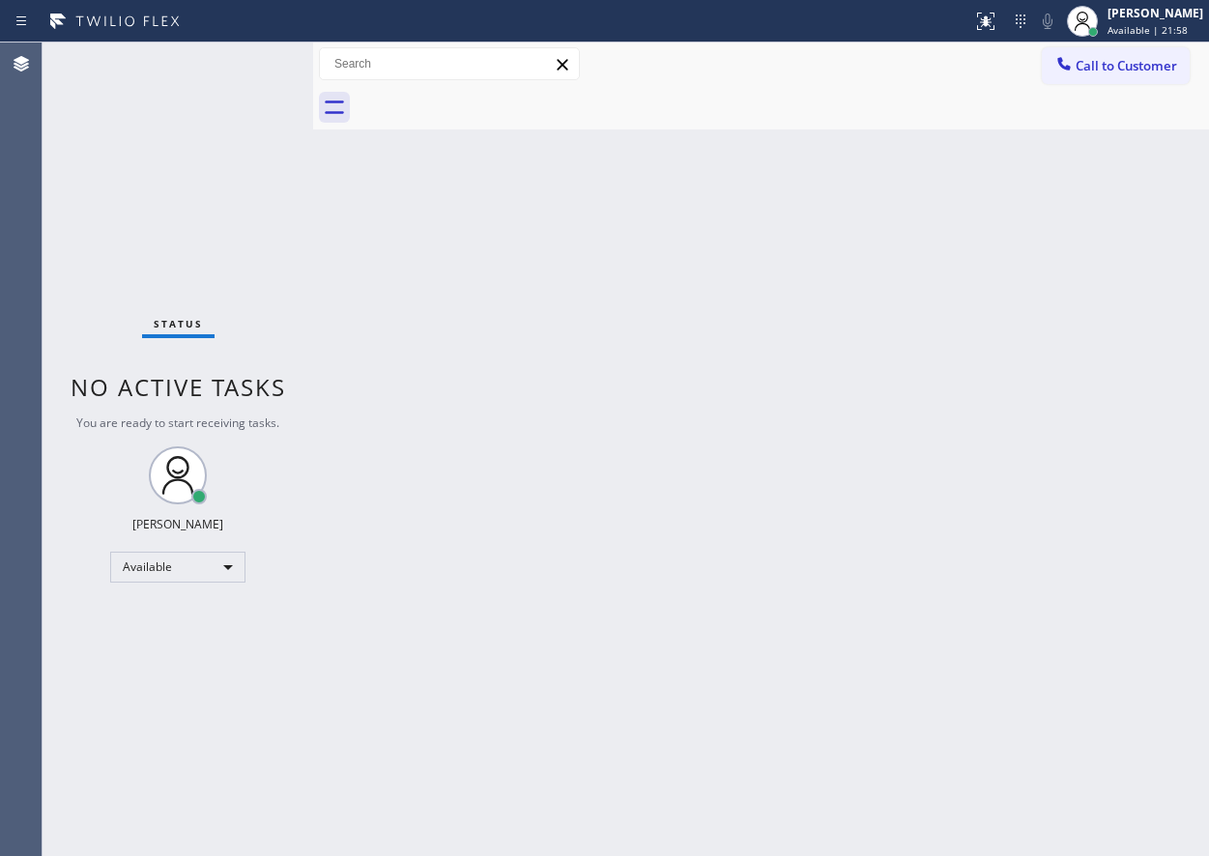
drag, startPoint x: 1032, startPoint y: 385, endPoint x: 825, endPoint y: 289, distance: 227.8
click at [1028, 385] on div "Back to Dashboard Change Sender ID Customers Technicians Select a contact Outbo…" at bounding box center [761, 450] width 896 height 814
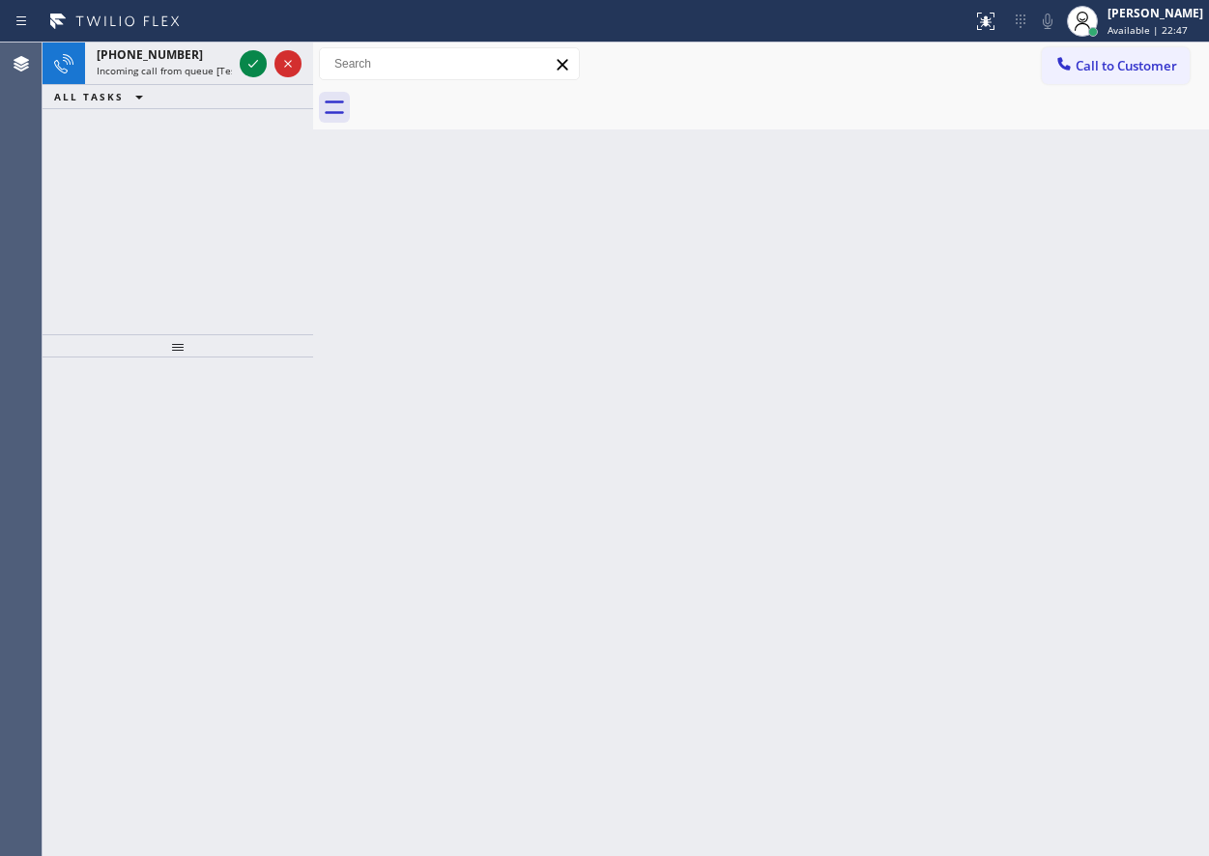
click at [1071, 421] on div "Back to Dashboard Change Sender ID Customers Technicians Select a contact Outbo…" at bounding box center [761, 450] width 896 height 814
click at [250, 62] on icon at bounding box center [253, 63] width 23 height 23
click at [1063, 283] on div "Back to Dashboard Change Sender ID Customers Technicians Select a contact Outbo…" at bounding box center [761, 450] width 896 height 814
click at [1066, 355] on div "Back to Dashboard Change Sender ID Customers Technicians Select a contact Outbo…" at bounding box center [761, 450] width 896 height 814
click at [254, 58] on icon at bounding box center [253, 63] width 23 height 23
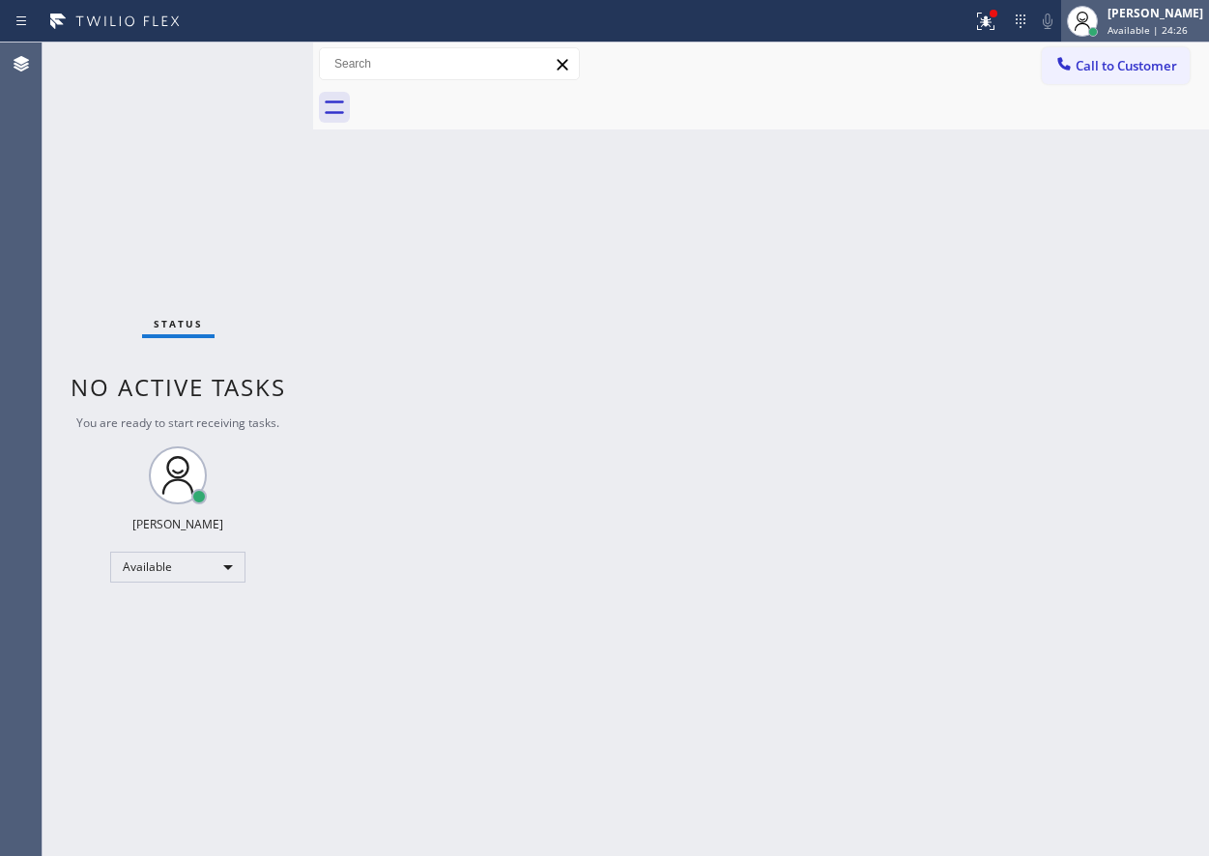
click at [1170, 27] on span "Available | 24:26" at bounding box center [1147, 30] width 80 height 14
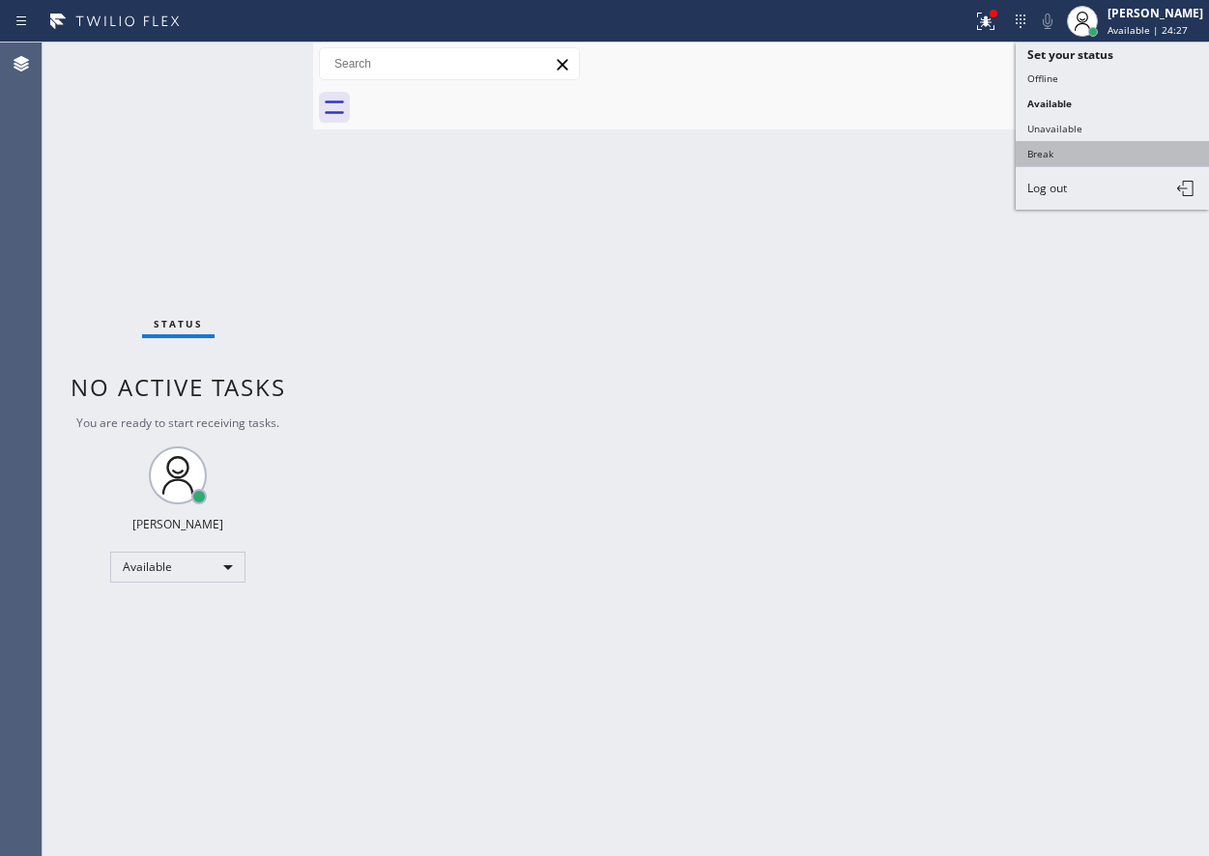
click at [1108, 156] on button "Break" at bounding box center [1111, 153] width 193 height 25
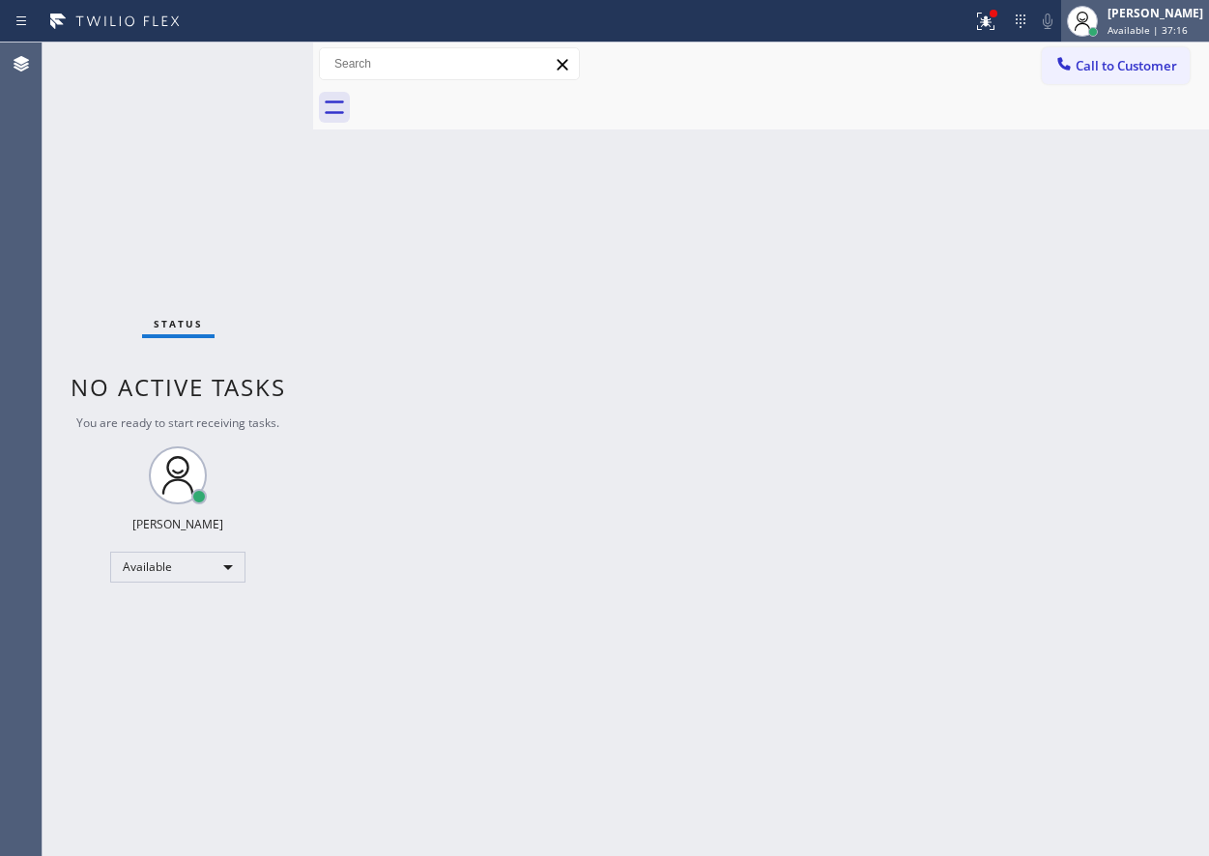
click at [1163, 24] on span "Available | 37:16" at bounding box center [1147, 30] width 80 height 14
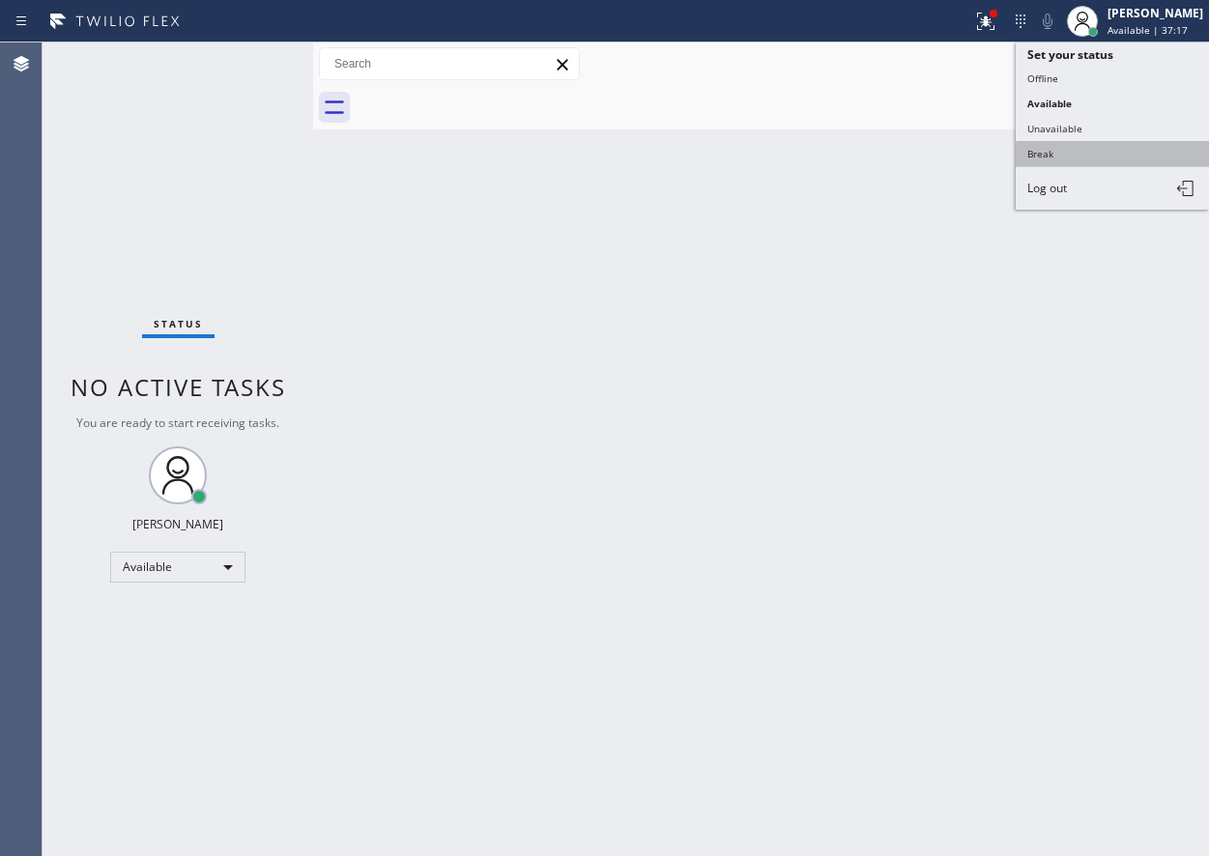
click at [1102, 157] on button "Break" at bounding box center [1111, 153] width 193 height 25
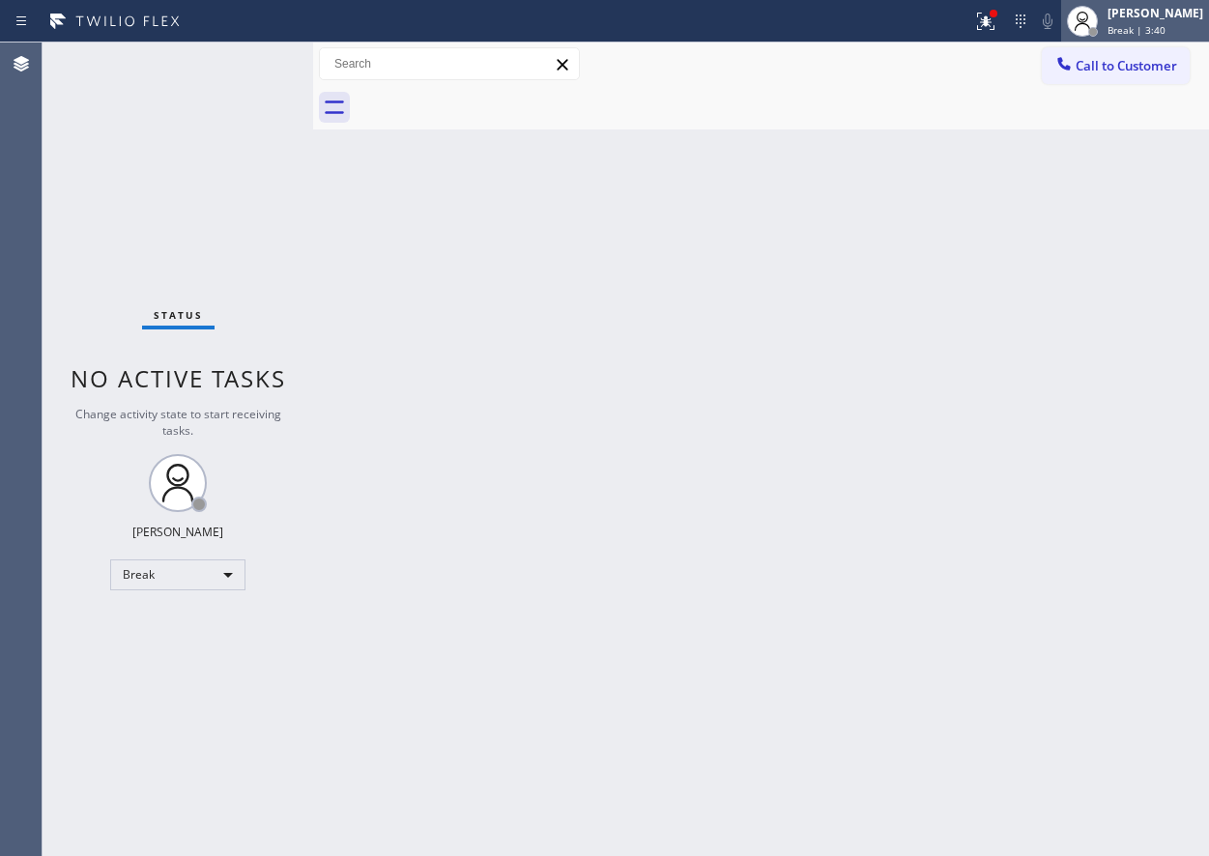
click at [1165, 31] on span "Break | 3:40" at bounding box center [1136, 30] width 58 height 14
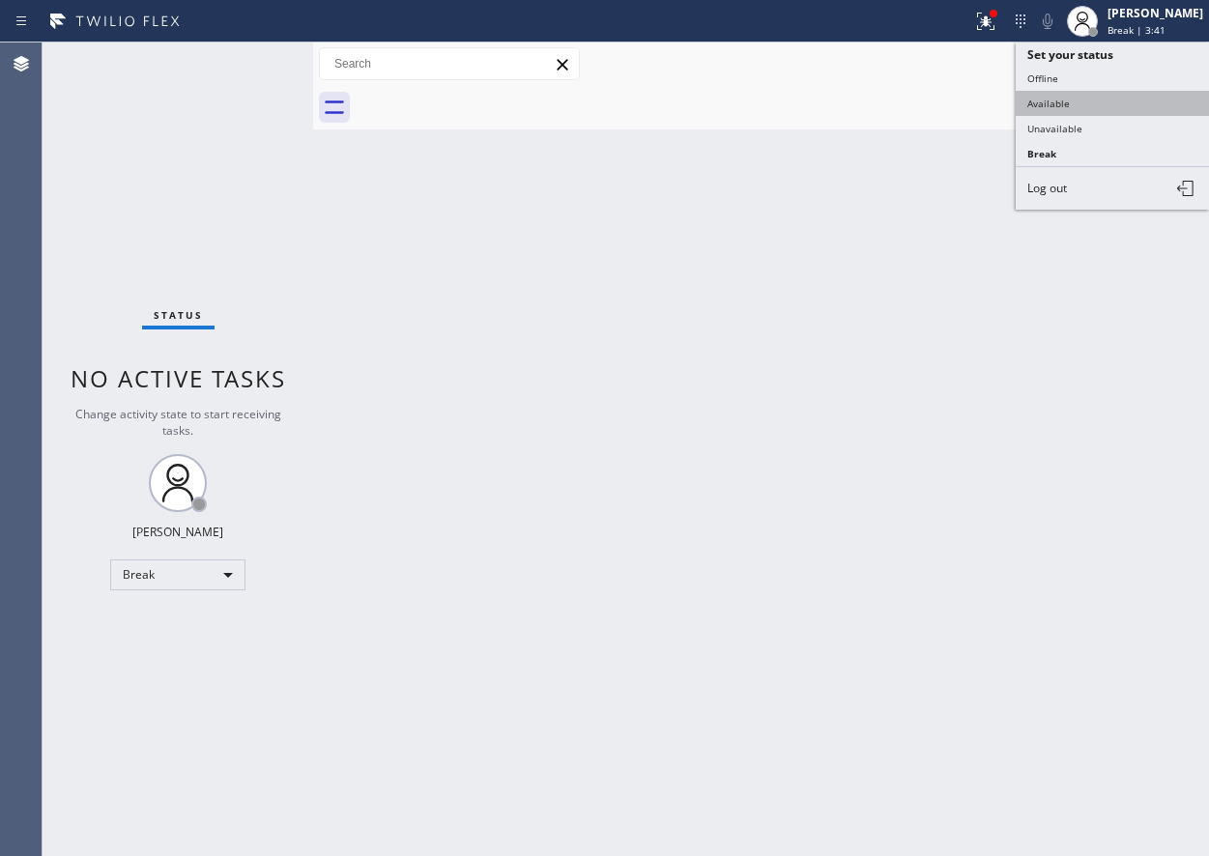
click at [1089, 98] on button "Available" at bounding box center [1111, 103] width 193 height 25
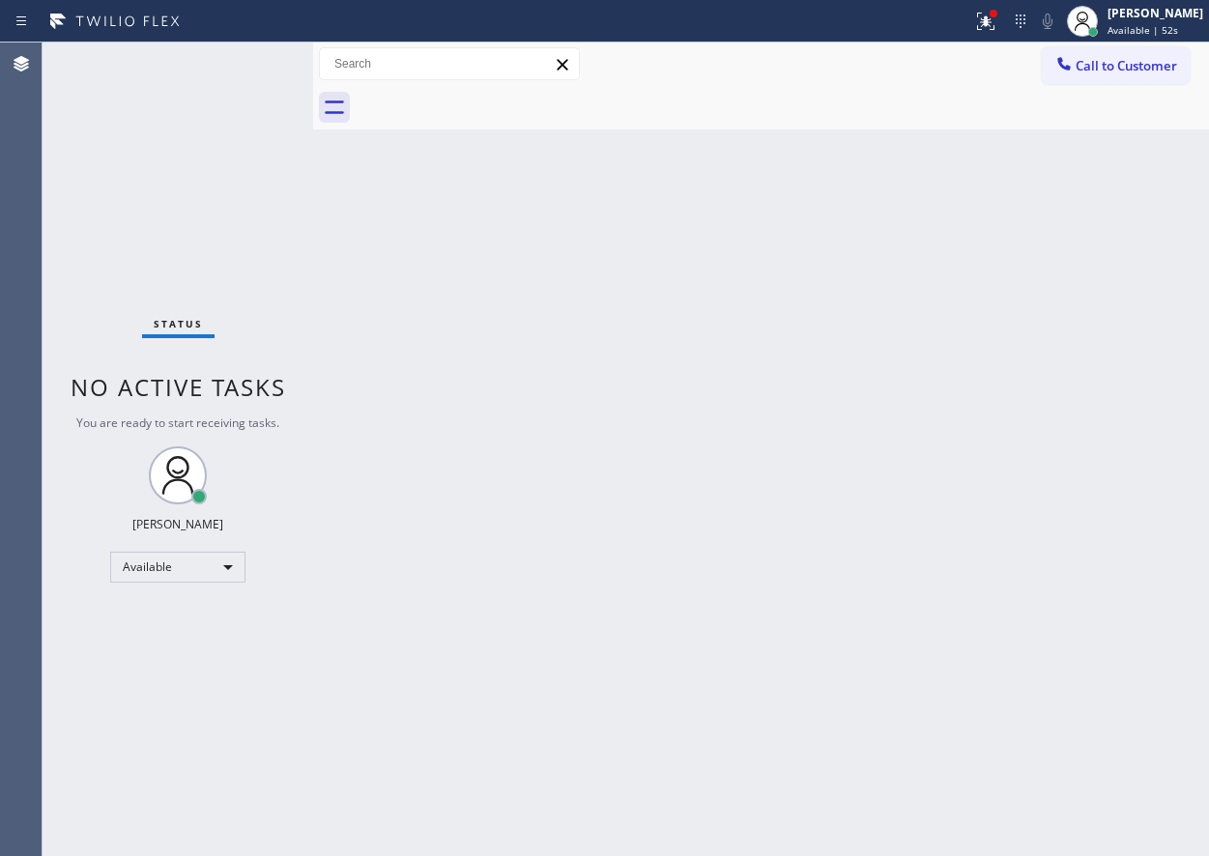
click at [1082, 300] on div "Back to Dashboard Change Sender ID Customers Technicians Select a contact Outbo…" at bounding box center [761, 450] width 896 height 814
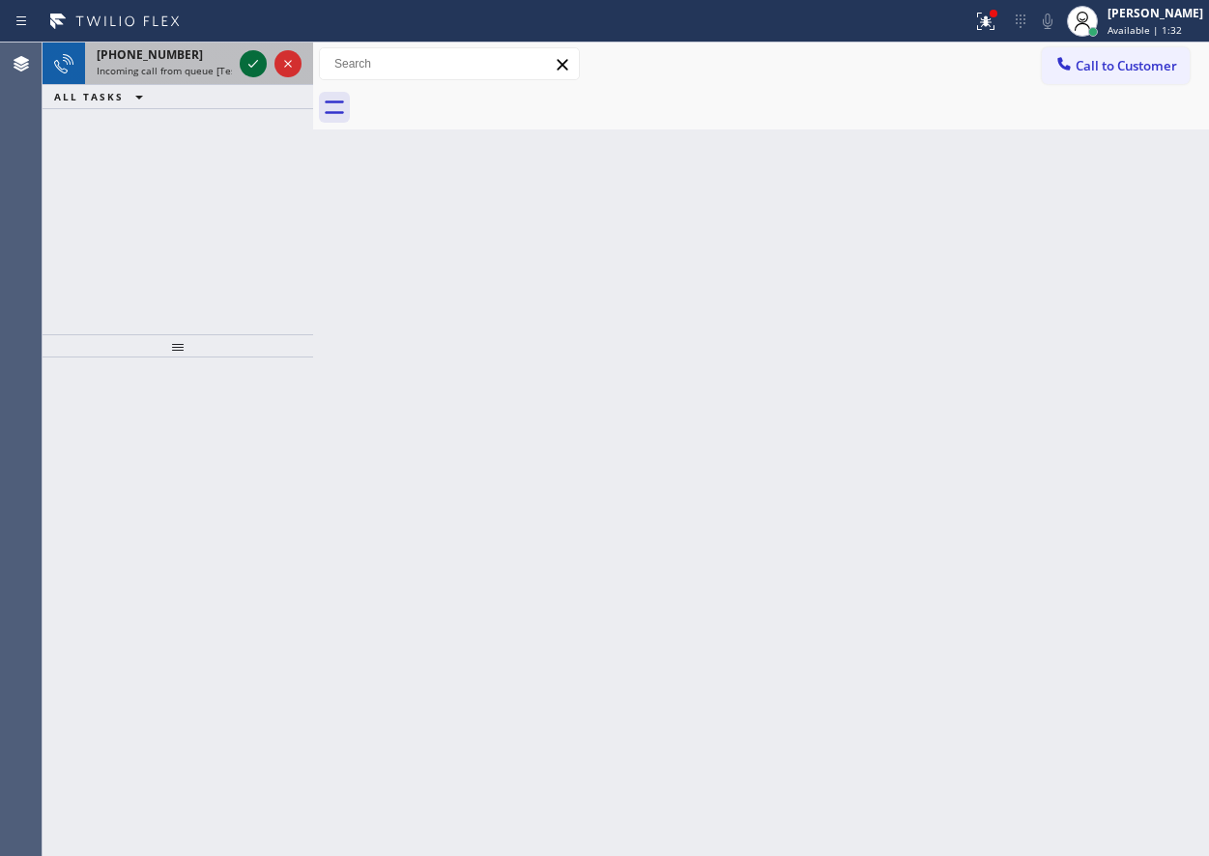
click at [248, 70] on icon at bounding box center [253, 63] width 23 height 23
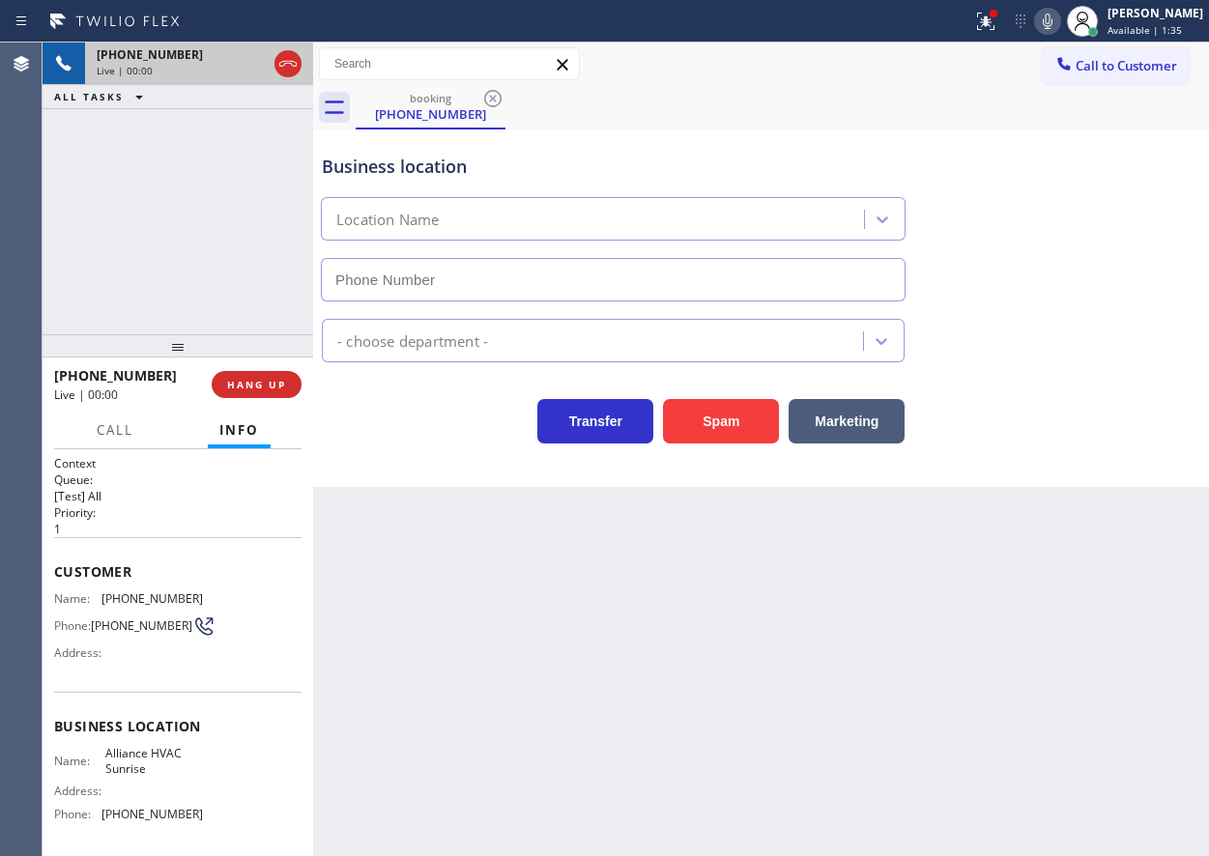
type input "[PHONE_NUMBER]"
click at [275, 357] on div at bounding box center [178, 345] width 271 height 23
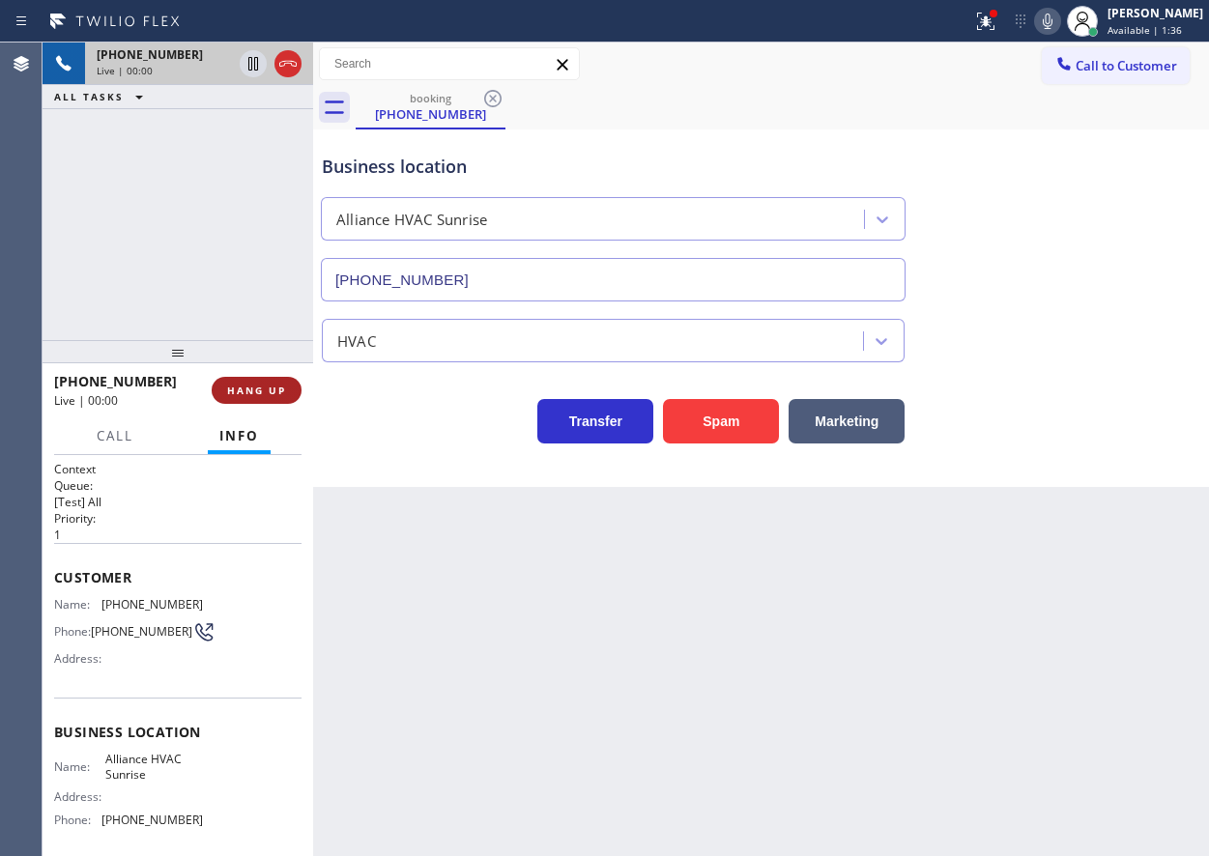
click at [270, 387] on button "HANG UP" at bounding box center [257, 390] width 90 height 27
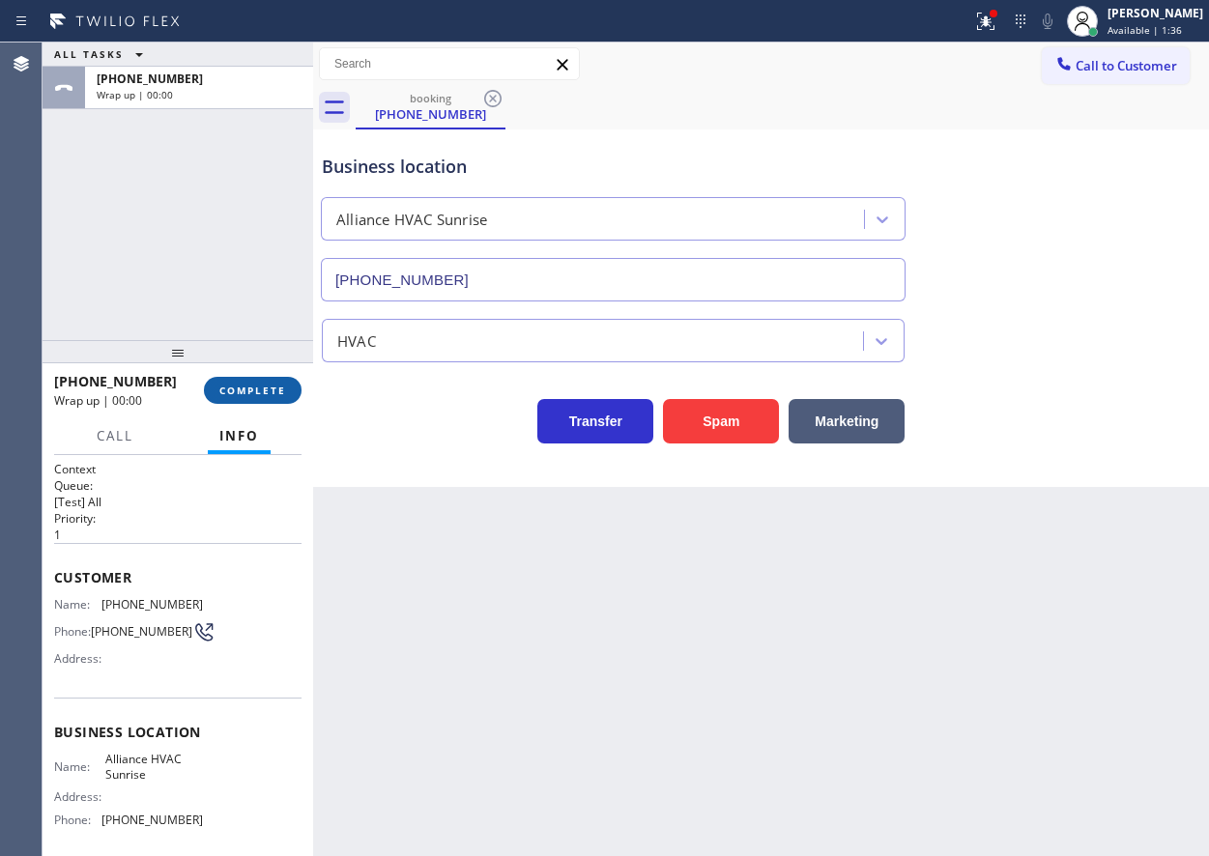
click at [271, 387] on span "COMPLETE" at bounding box center [252, 391] width 67 height 14
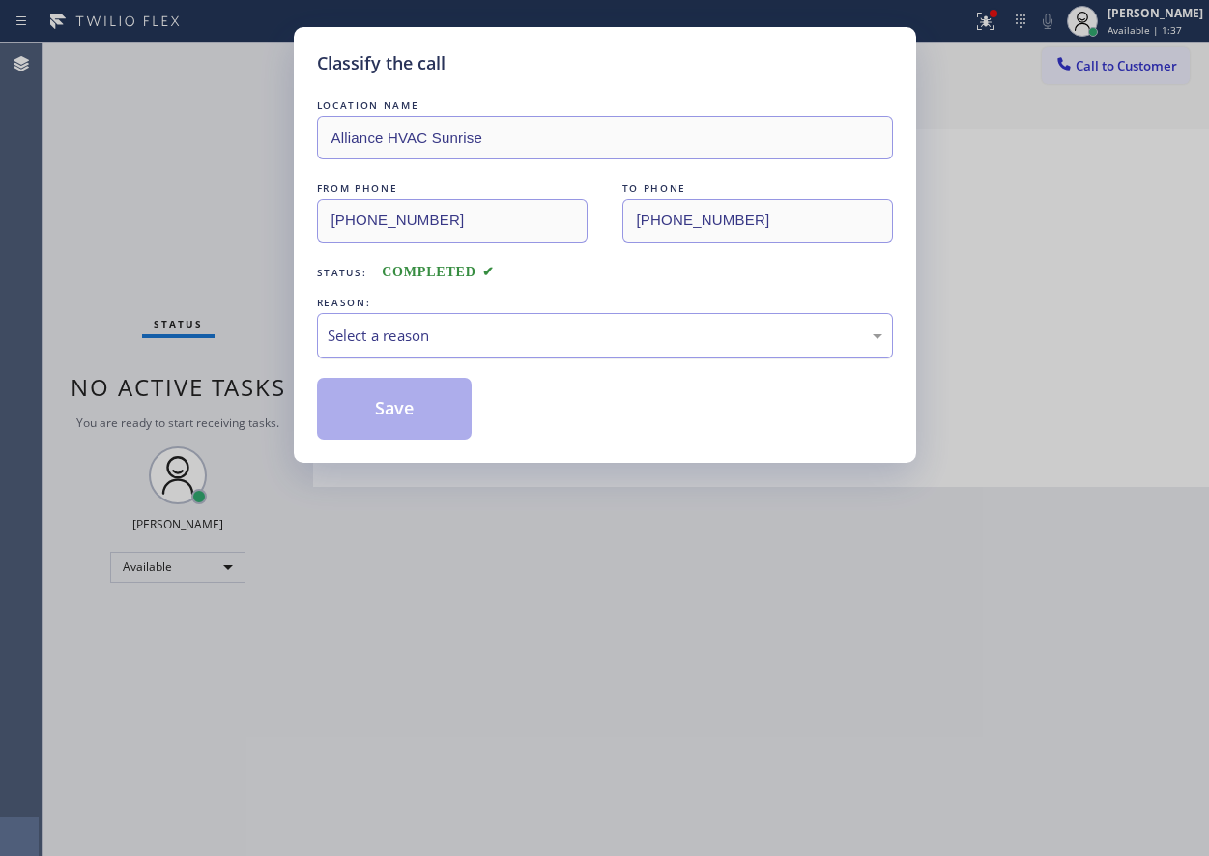
click at [510, 337] on div "Select a reason" at bounding box center [605, 336] width 555 height 22
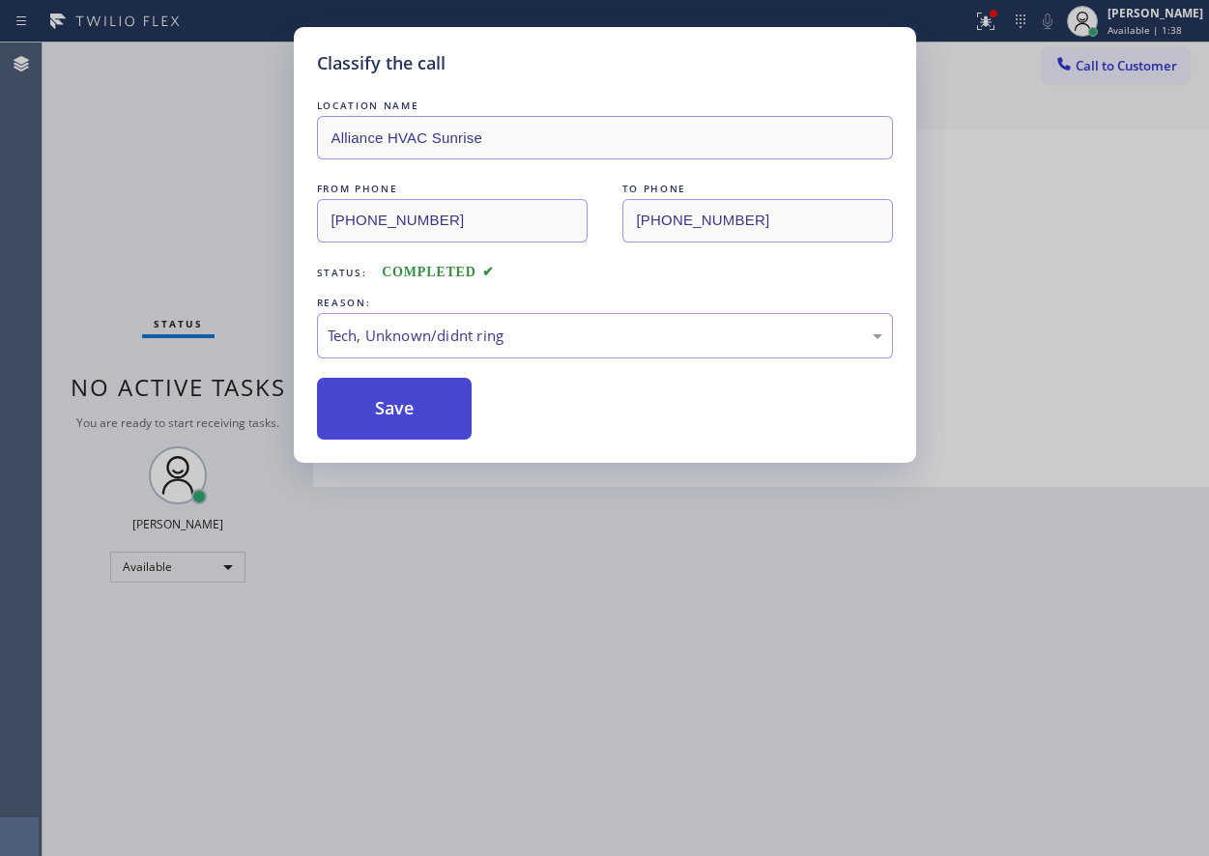
click at [373, 390] on button "Save" at bounding box center [395, 409] width 156 height 62
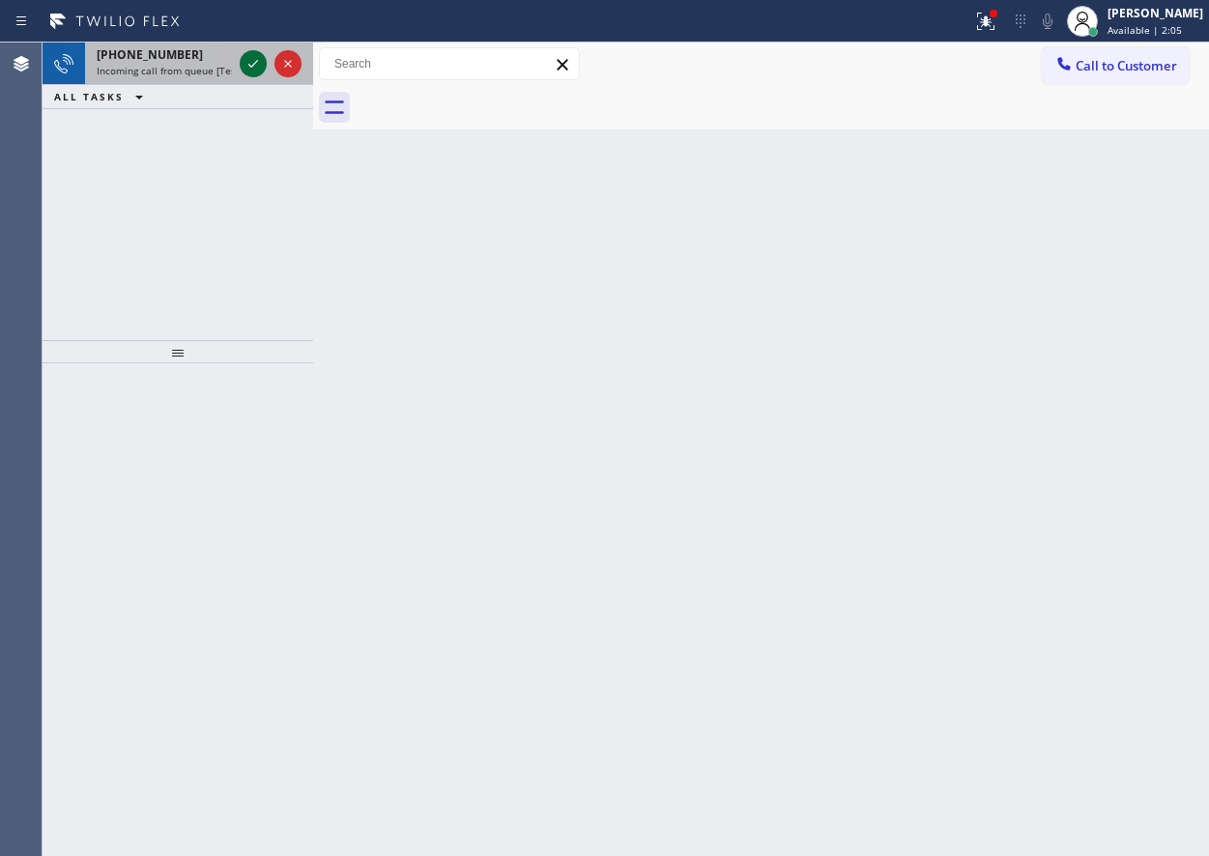
click at [249, 60] on icon at bounding box center [253, 63] width 23 height 23
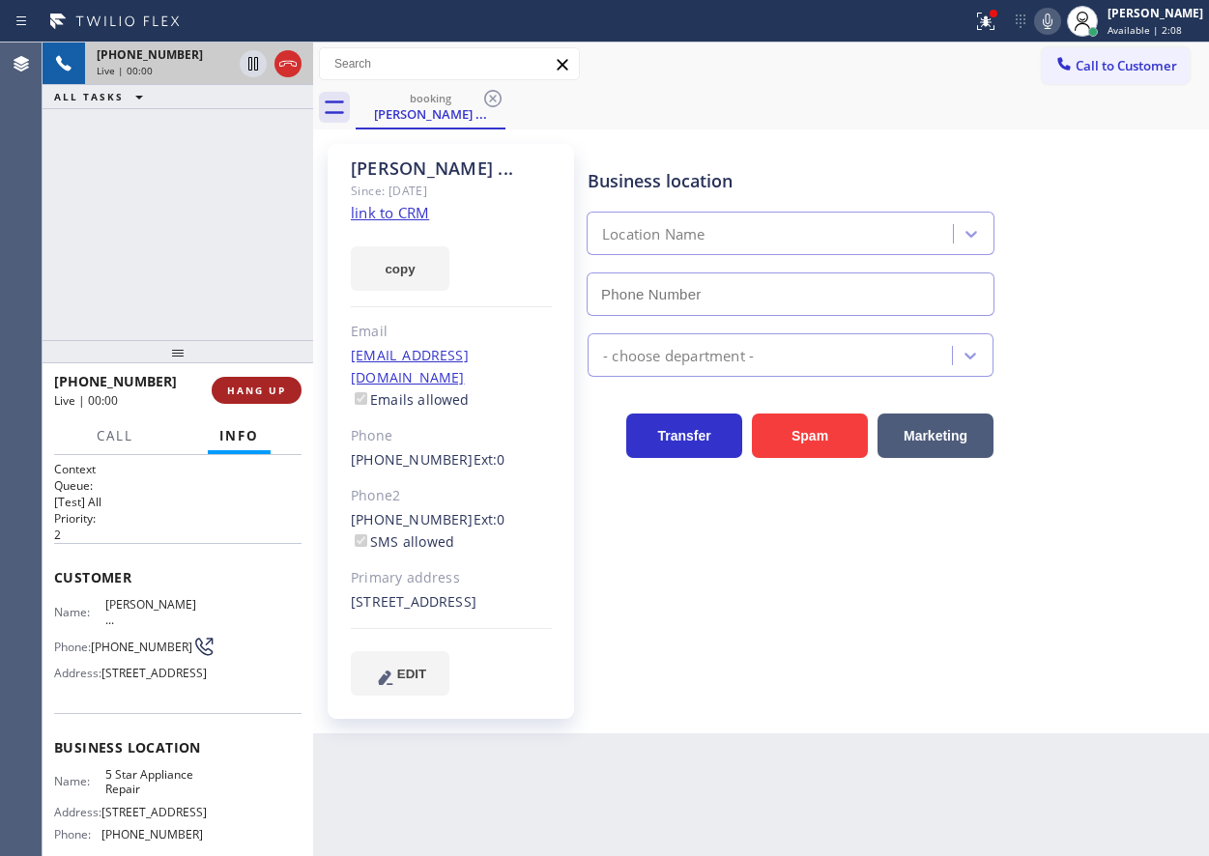
click at [258, 387] on span "HANG UP" at bounding box center [256, 391] width 59 height 14
type input "[PHONE_NUMBER]"
click at [258, 387] on span "HANG UP" at bounding box center [256, 391] width 59 height 14
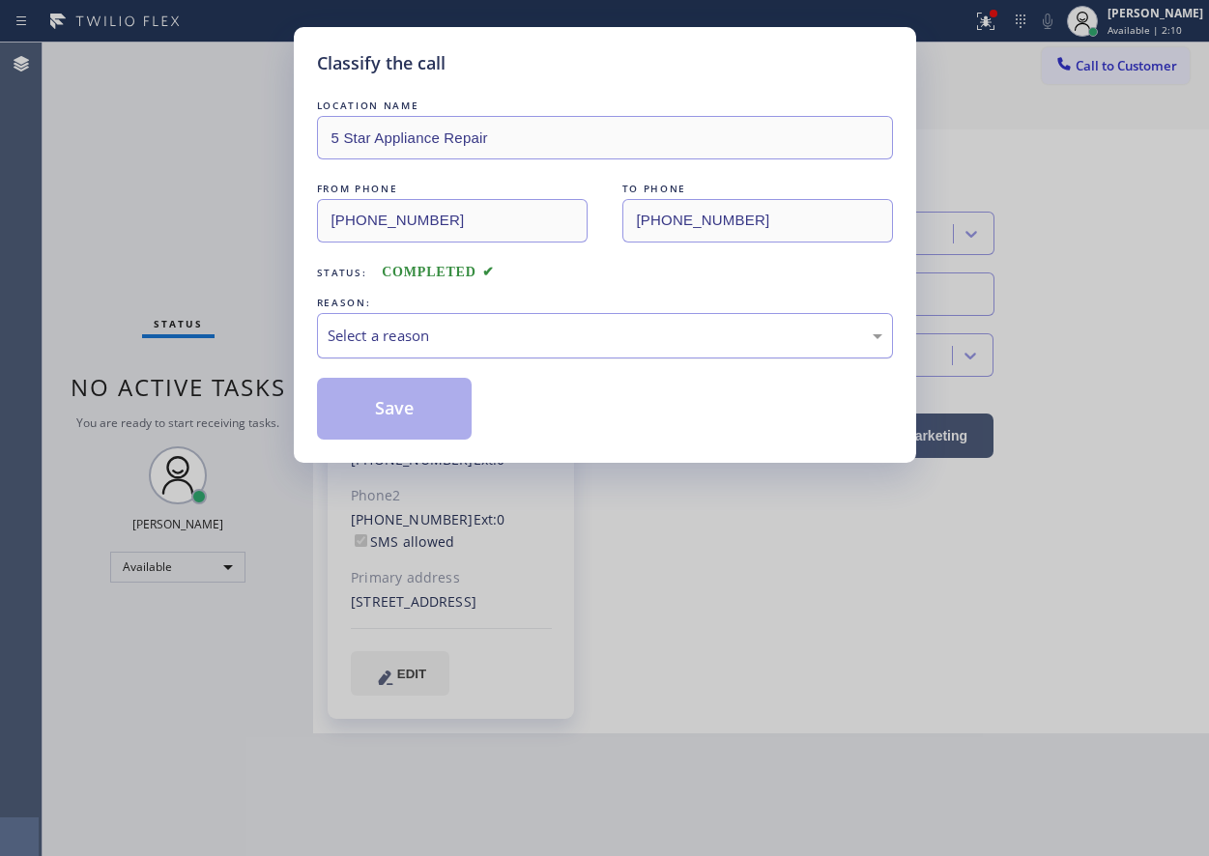
click at [483, 347] on div "Select a reason" at bounding box center [605, 335] width 576 height 45
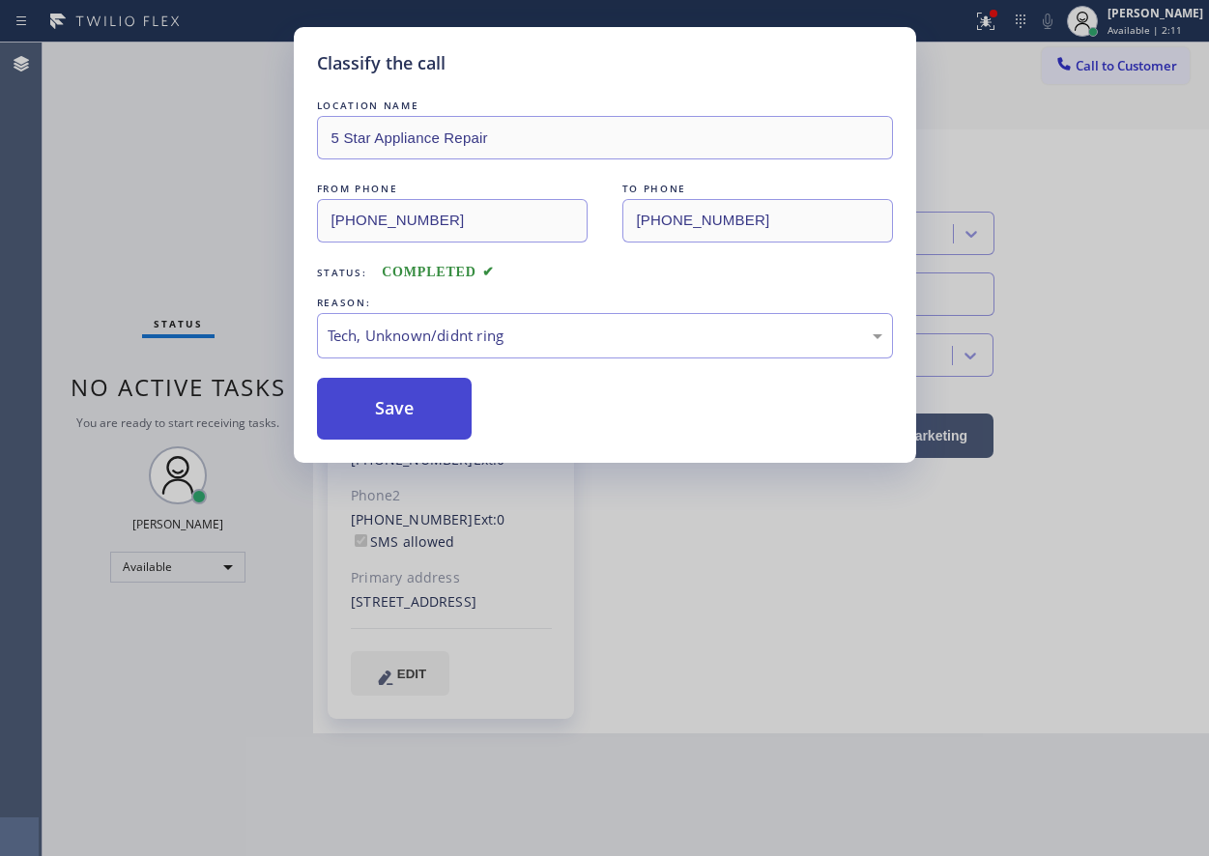
click at [434, 410] on button "Save" at bounding box center [395, 409] width 156 height 62
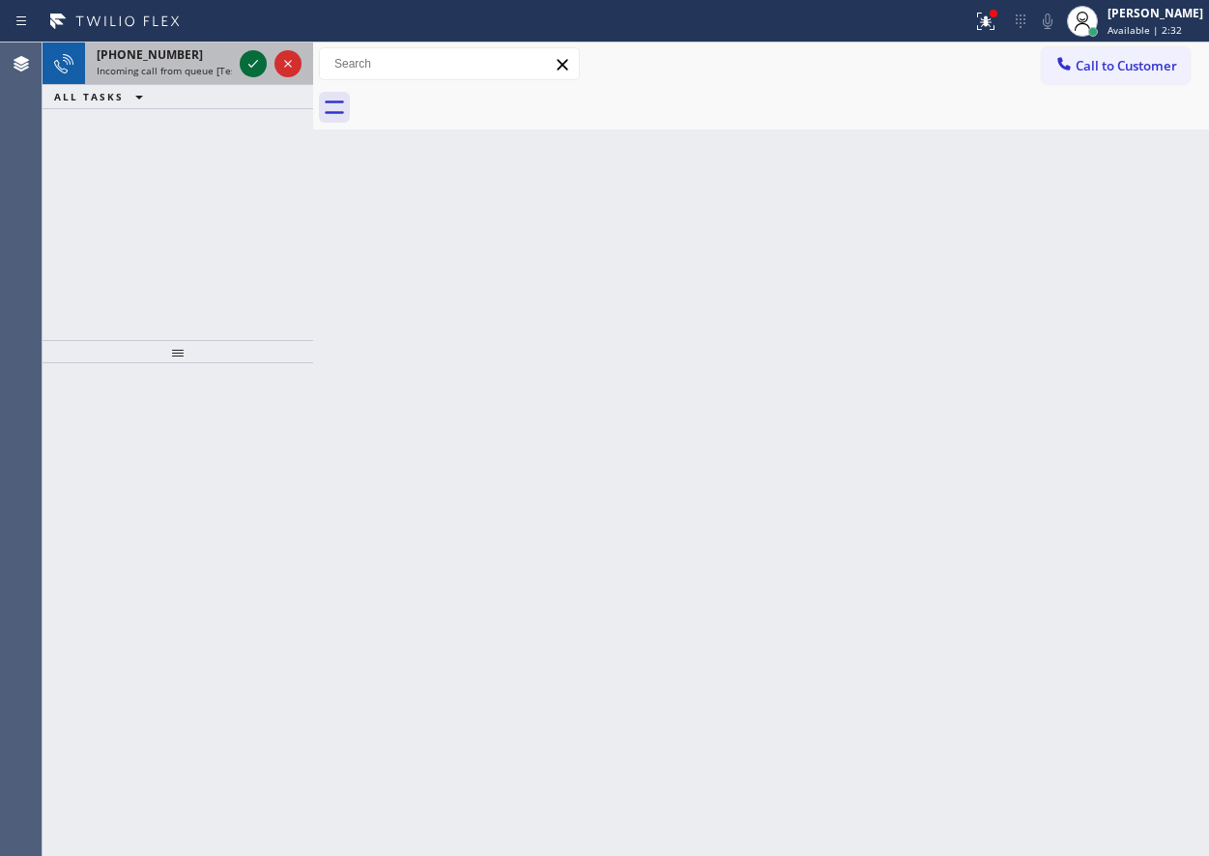
click at [248, 65] on icon at bounding box center [253, 63] width 23 height 23
click at [253, 63] on icon at bounding box center [253, 63] width 23 height 23
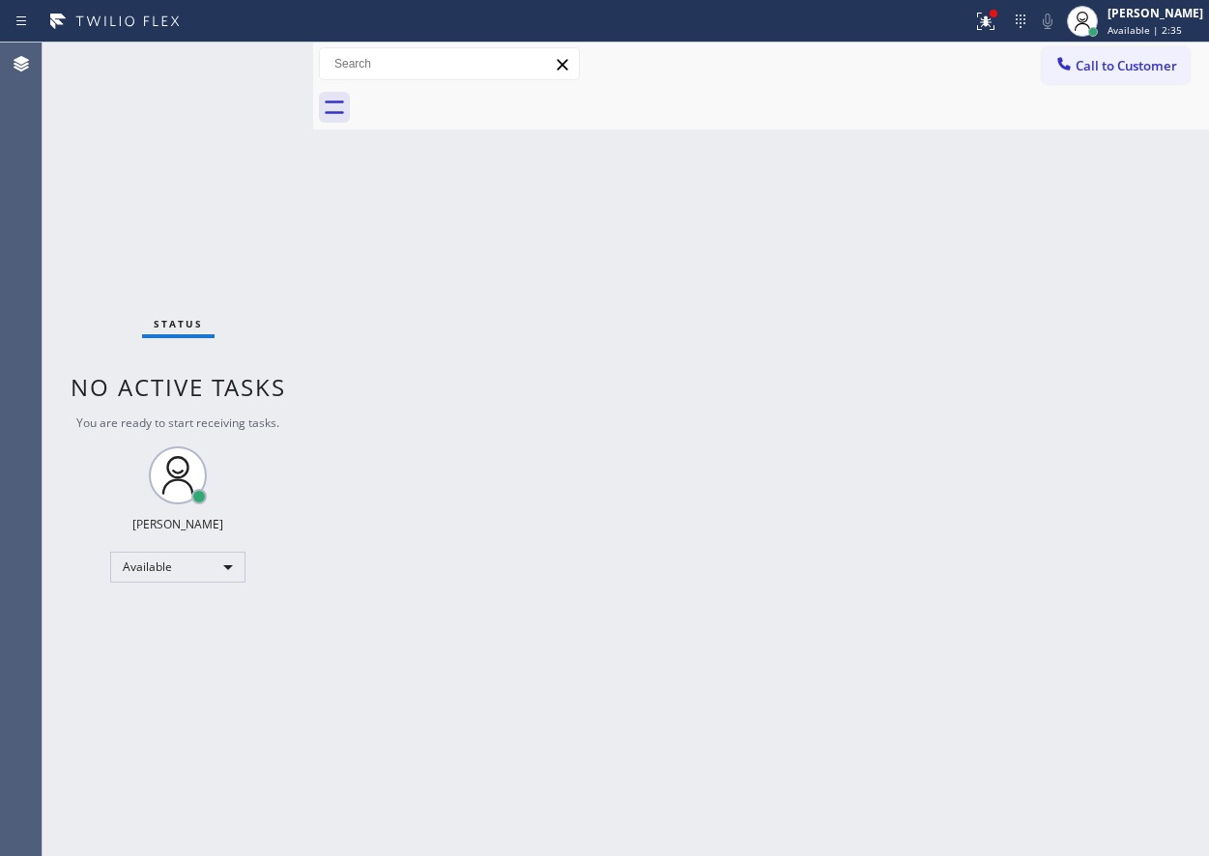
click at [214, 69] on div "Status No active tasks You are ready to start receiving tasks. [PERSON_NAME] Av…" at bounding box center [178, 450] width 271 height 814
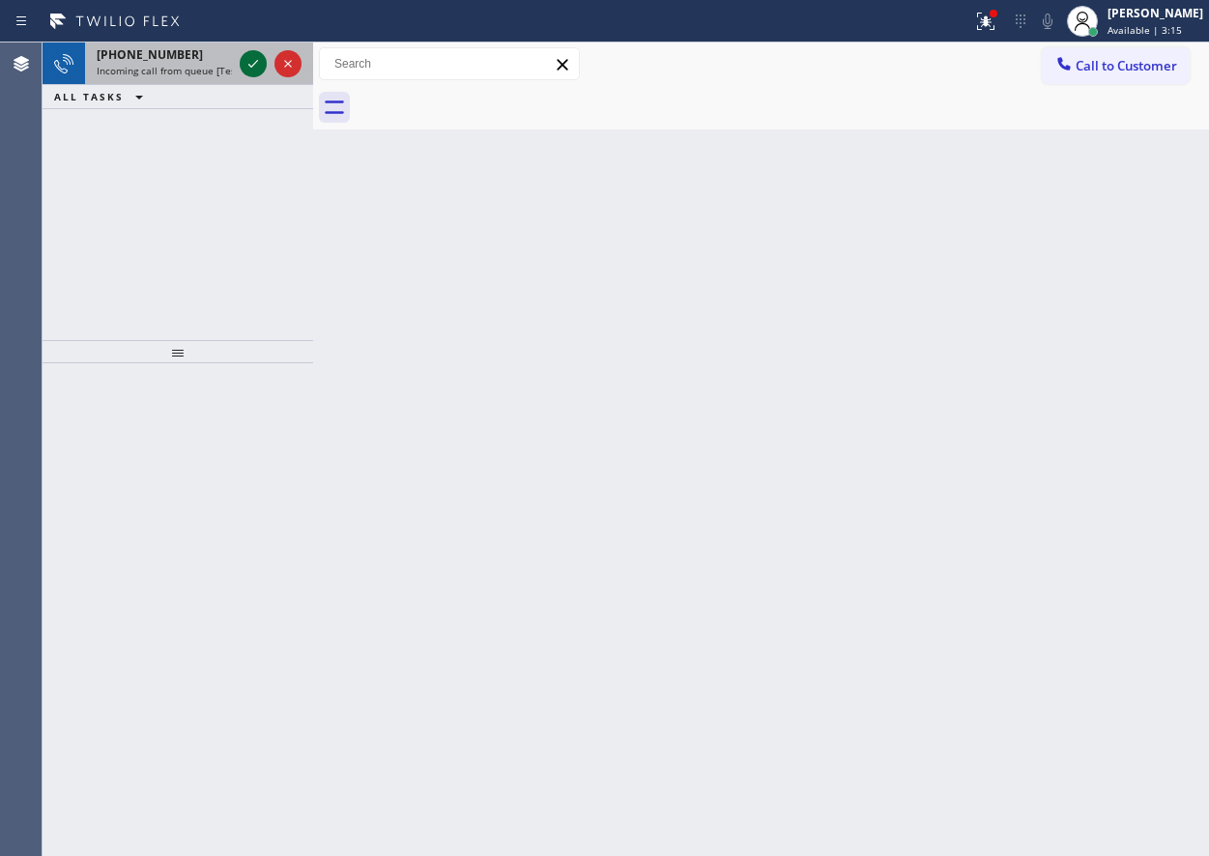
click at [250, 64] on icon at bounding box center [253, 63] width 23 height 23
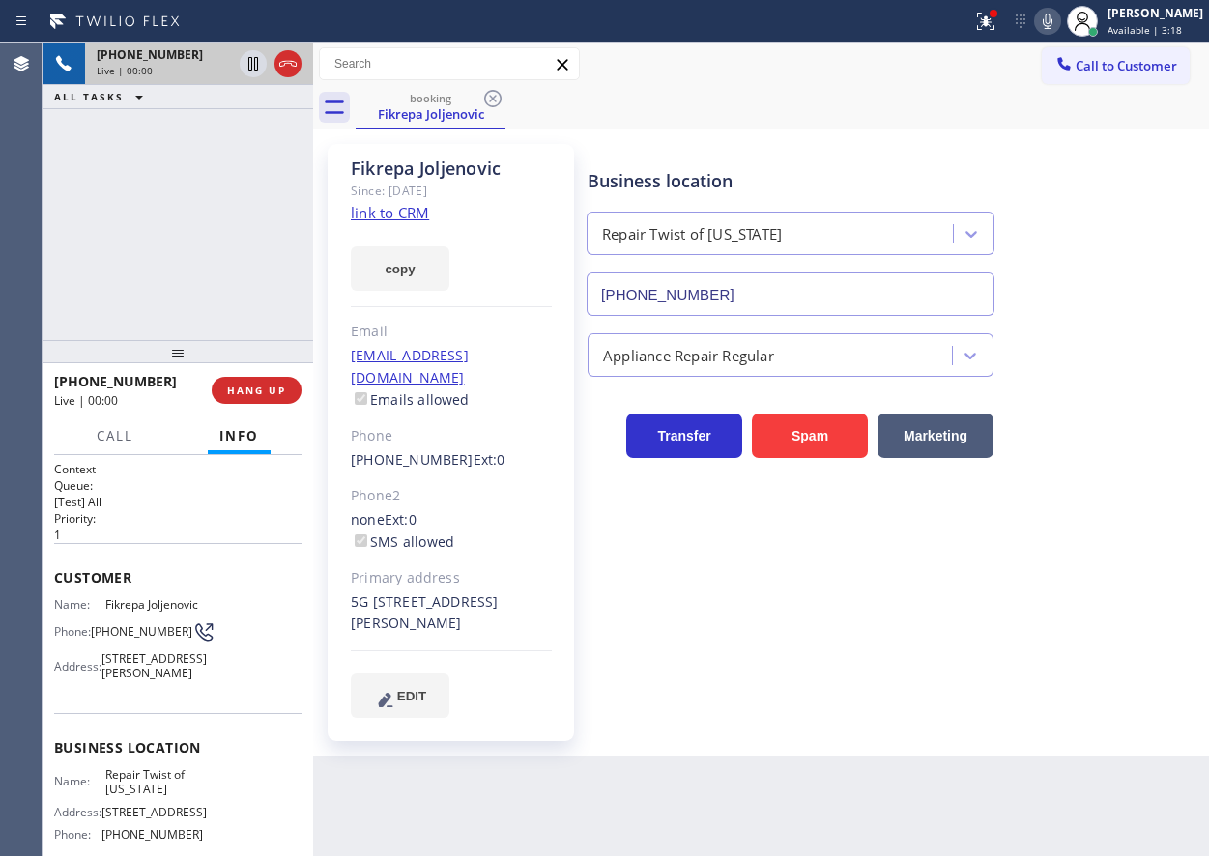
type input "[PHONE_NUMBER]"
click at [420, 217] on link "link to CRM" at bounding box center [390, 212] width 78 height 19
click at [131, 797] on span "Repair Twist of [US_STATE]" at bounding box center [153, 782] width 97 height 30
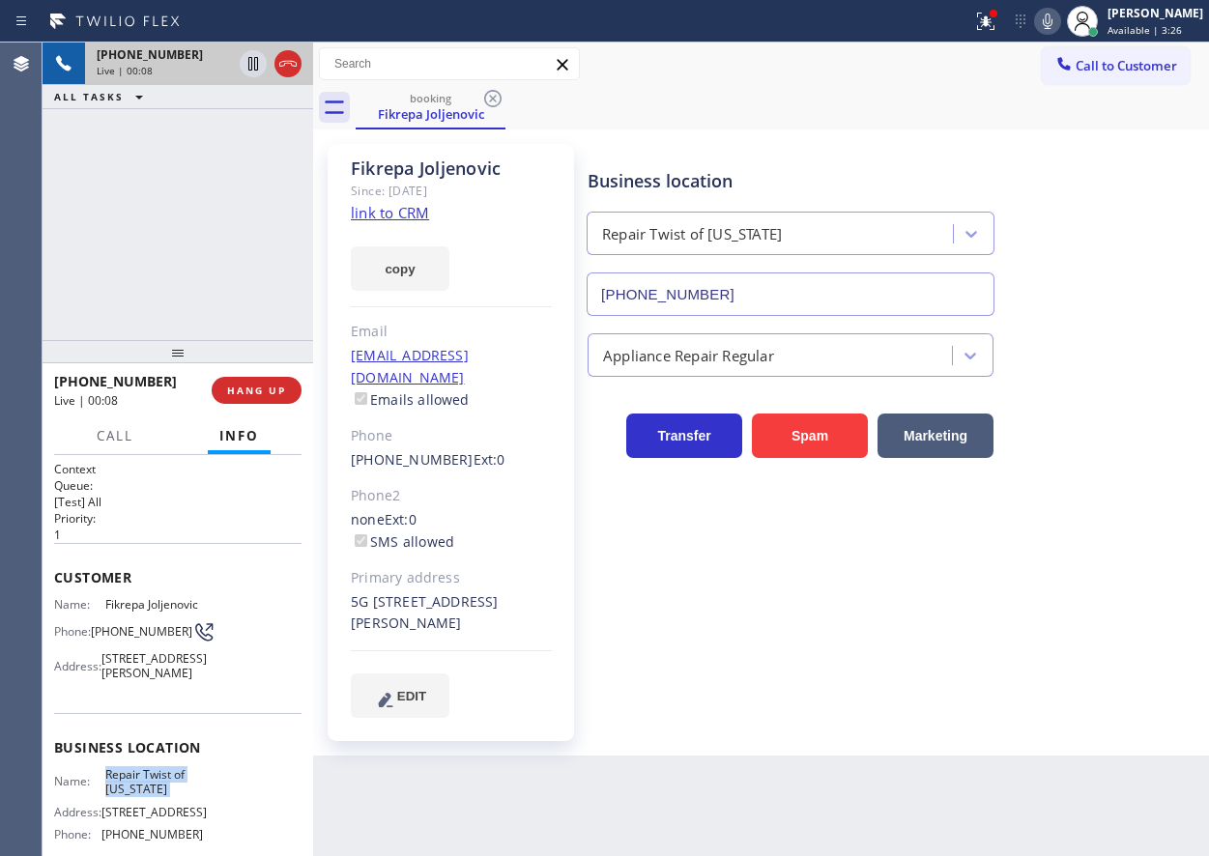
click at [732, 295] on input "[PHONE_NUMBER]" at bounding box center [790, 293] width 408 height 43
click at [245, 66] on icon at bounding box center [253, 63] width 23 height 23
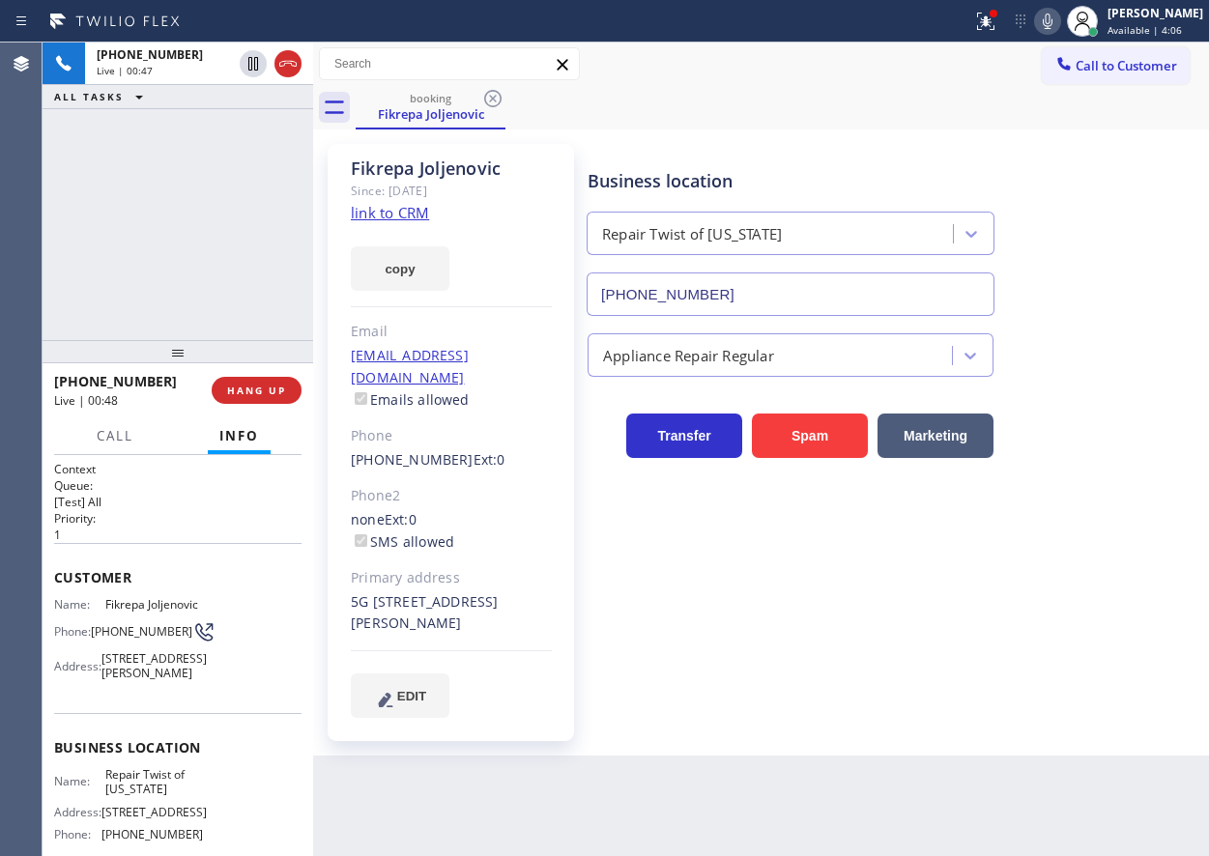
click at [1055, 23] on icon at bounding box center [1047, 21] width 23 height 23
click at [1052, 27] on icon at bounding box center [1048, 21] width 10 height 15
click at [249, 63] on icon at bounding box center [253, 64] width 14 height 14
click at [1048, 152] on div "Business location Repair Twist of [US_STATE] [PHONE_NUMBER]" at bounding box center [894, 228] width 620 height 175
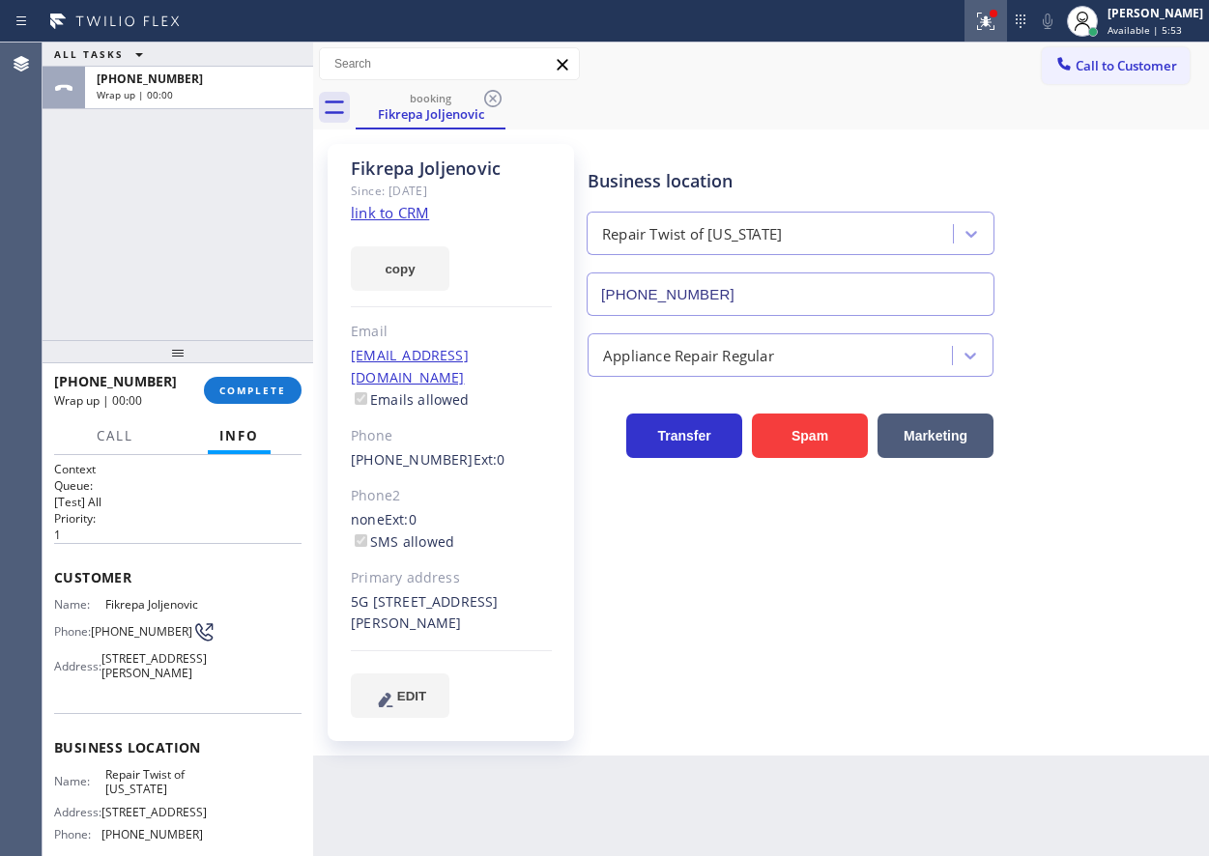
click at [997, 22] on icon at bounding box center [985, 21] width 23 height 23
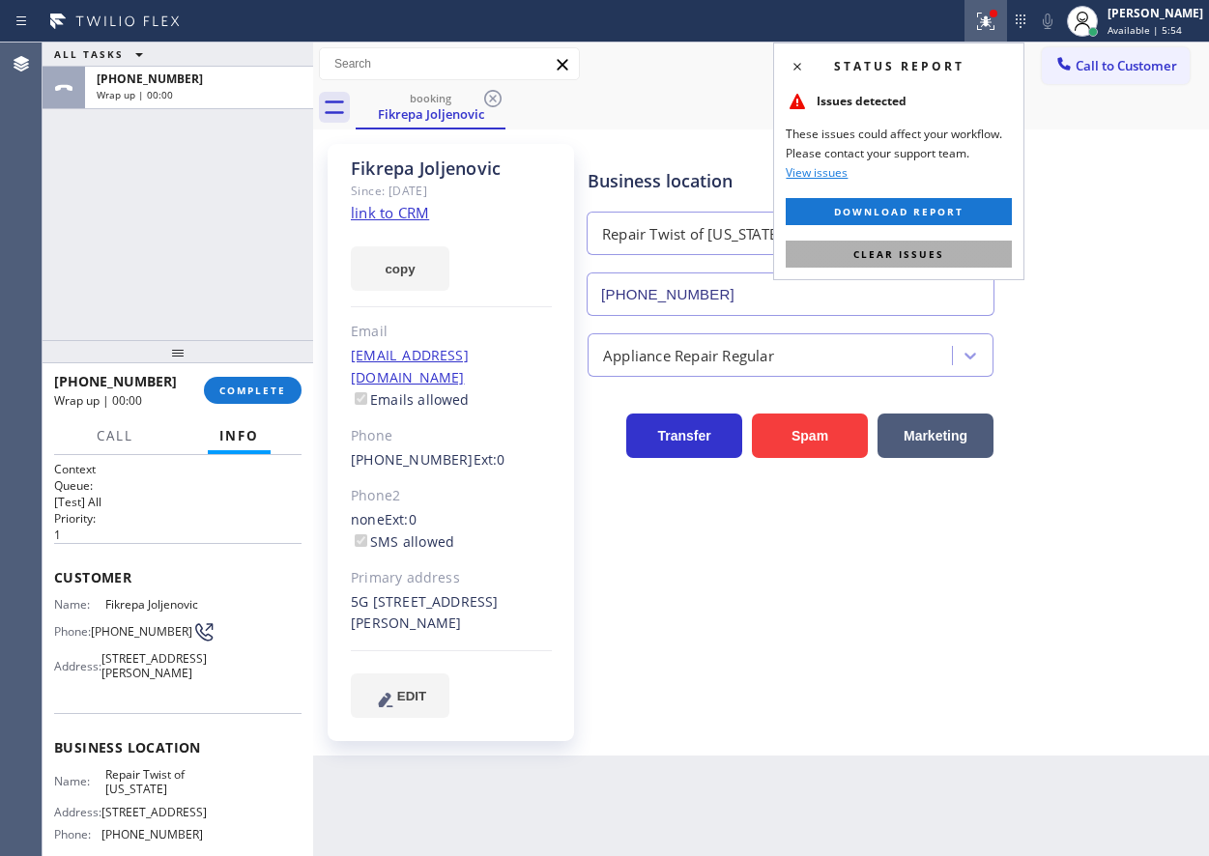
drag, startPoint x: 963, startPoint y: 254, endPoint x: 243, endPoint y: 468, distance: 750.8
click at [962, 254] on button "Clear issues" at bounding box center [899, 254] width 226 height 27
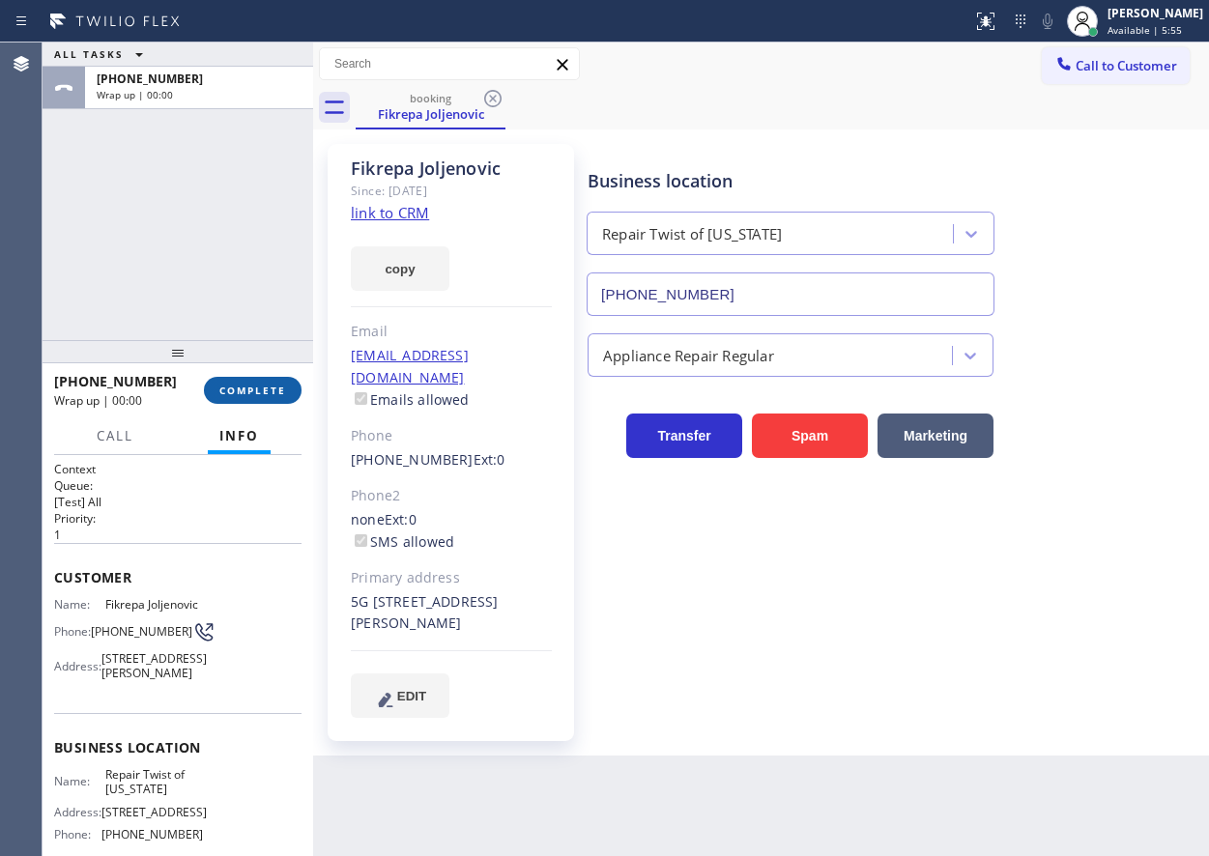
click at [244, 386] on span "COMPLETE" at bounding box center [252, 391] width 67 height 14
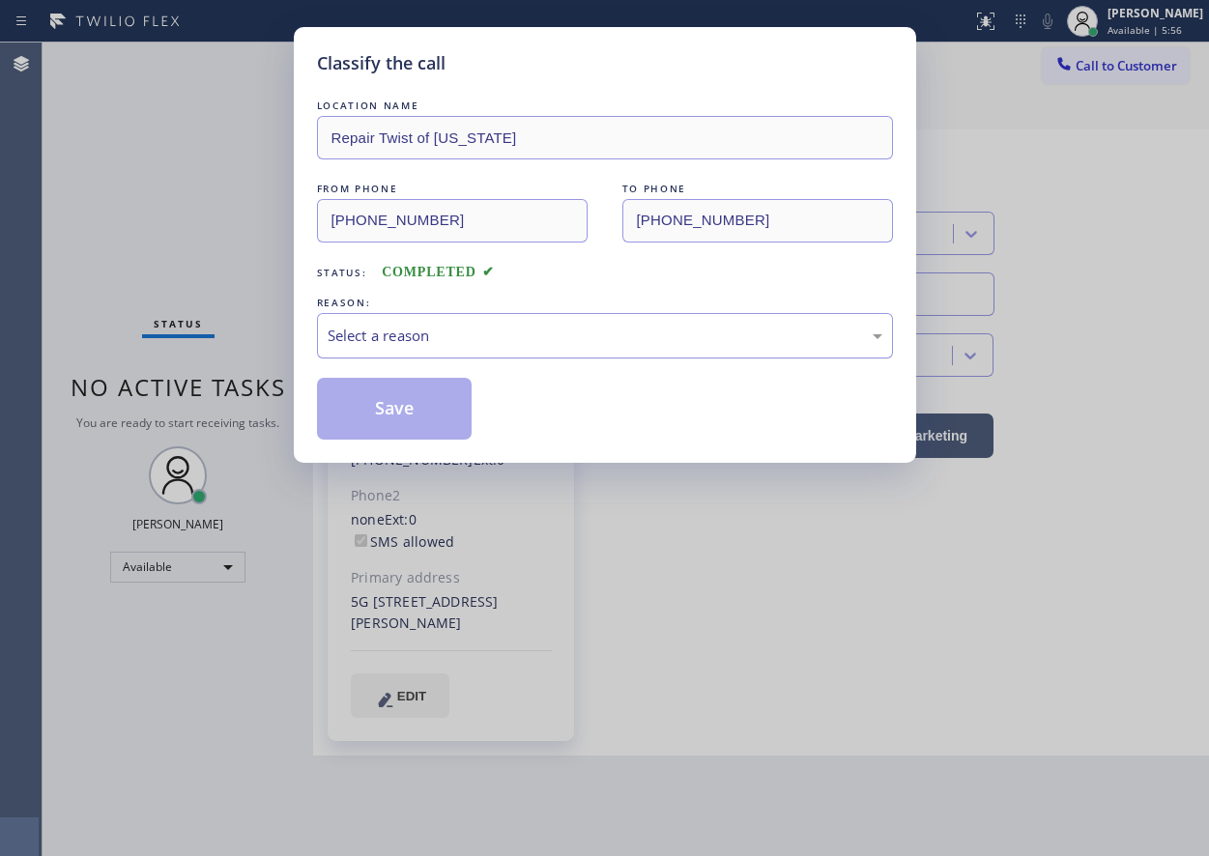
click at [537, 356] on div "Select a reason" at bounding box center [605, 335] width 576 height 45
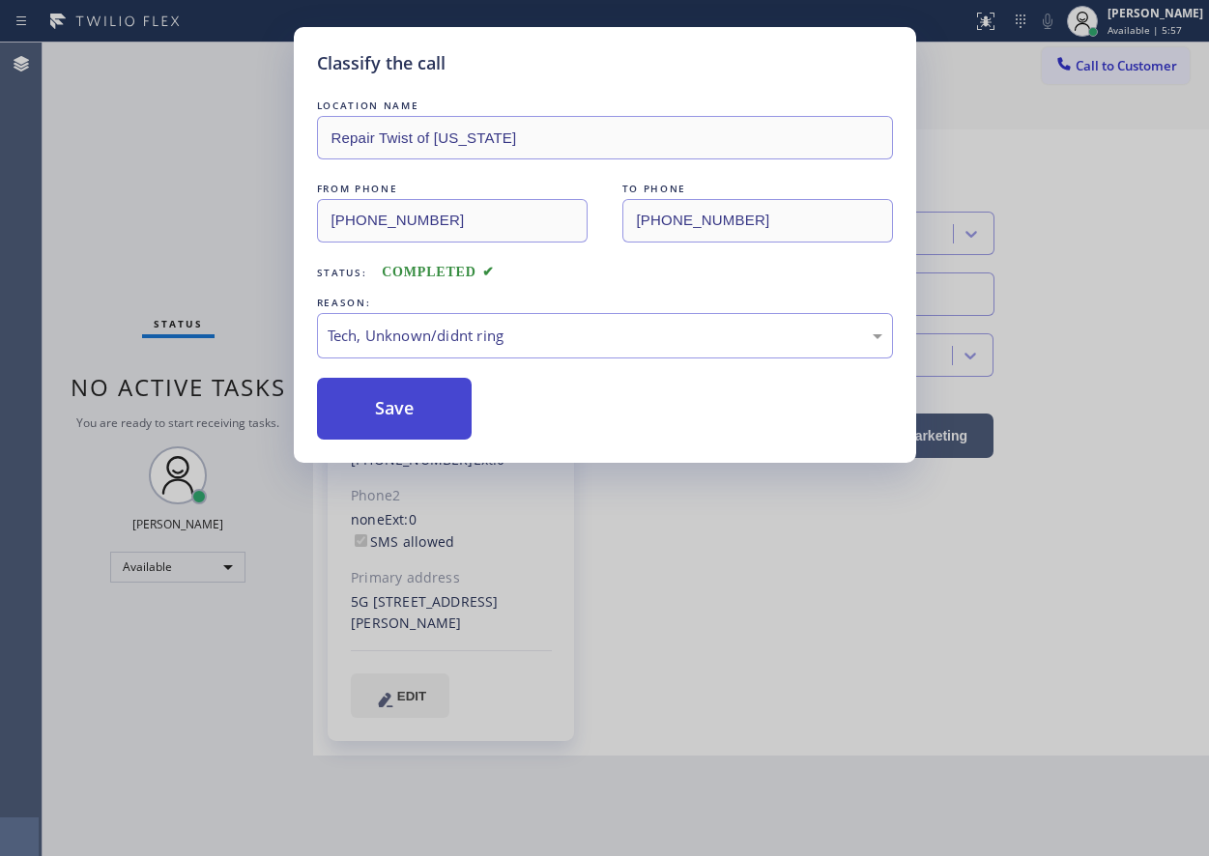
click at [395, 403] on button "Save" at bounding box center [395, 409] width 156 height 62
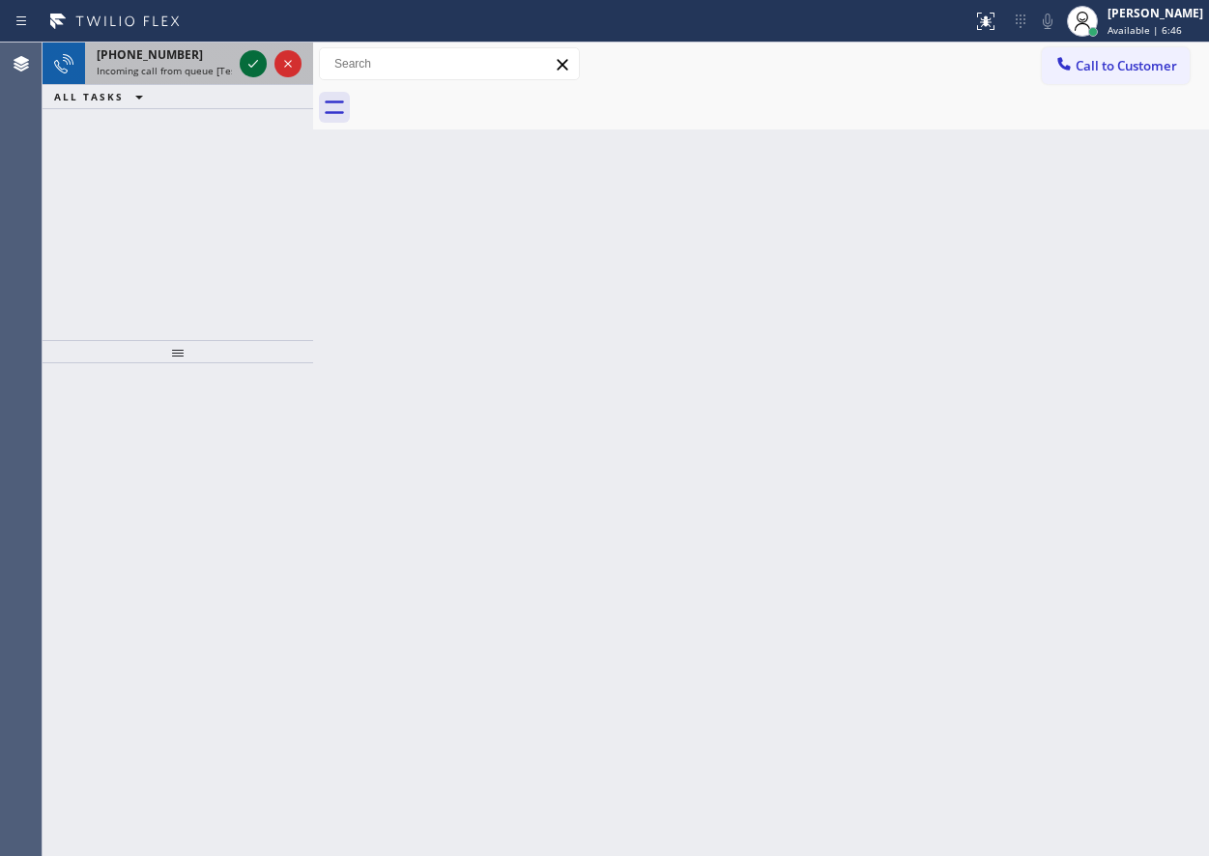
click at [248, 63] on icon at bounding box center [253, 63] width 23 height 23
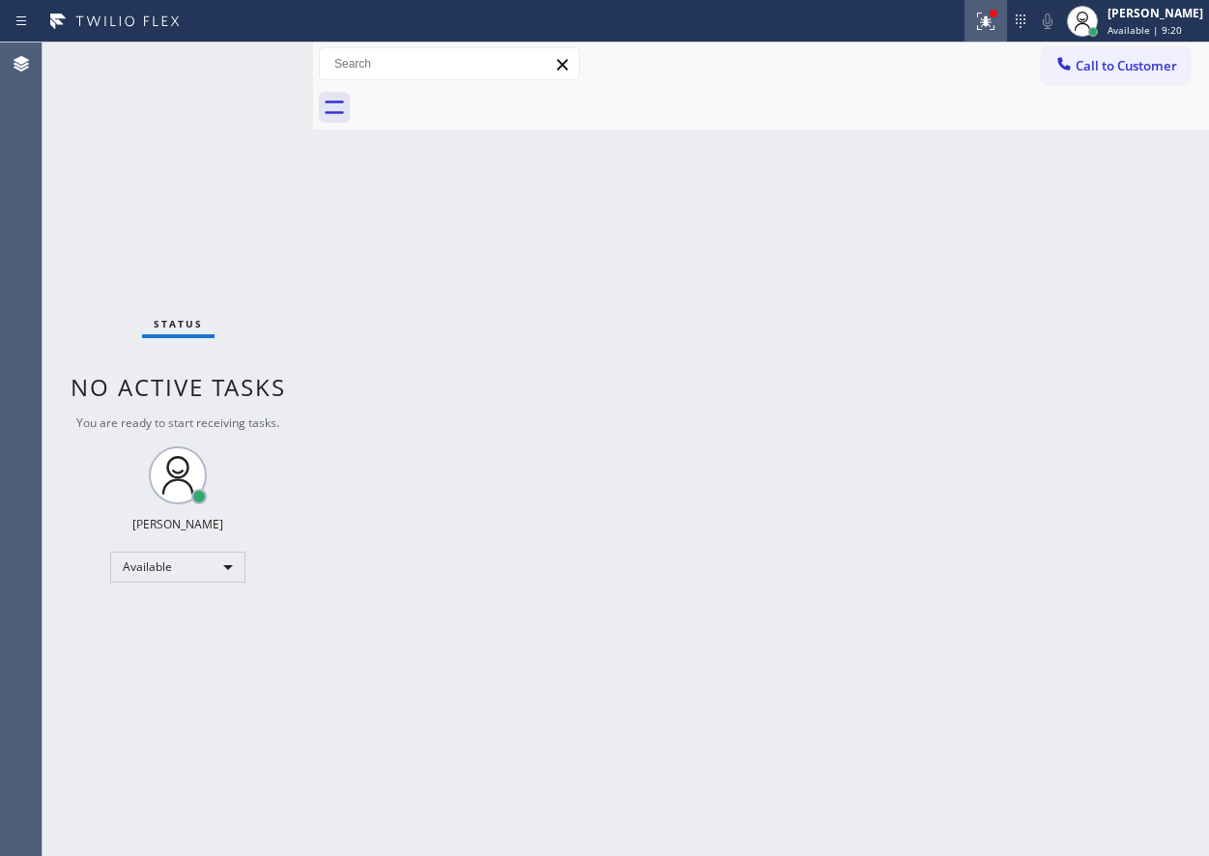
click at [986, 20] on div at bounding box center [985, 21] width 43 height 23
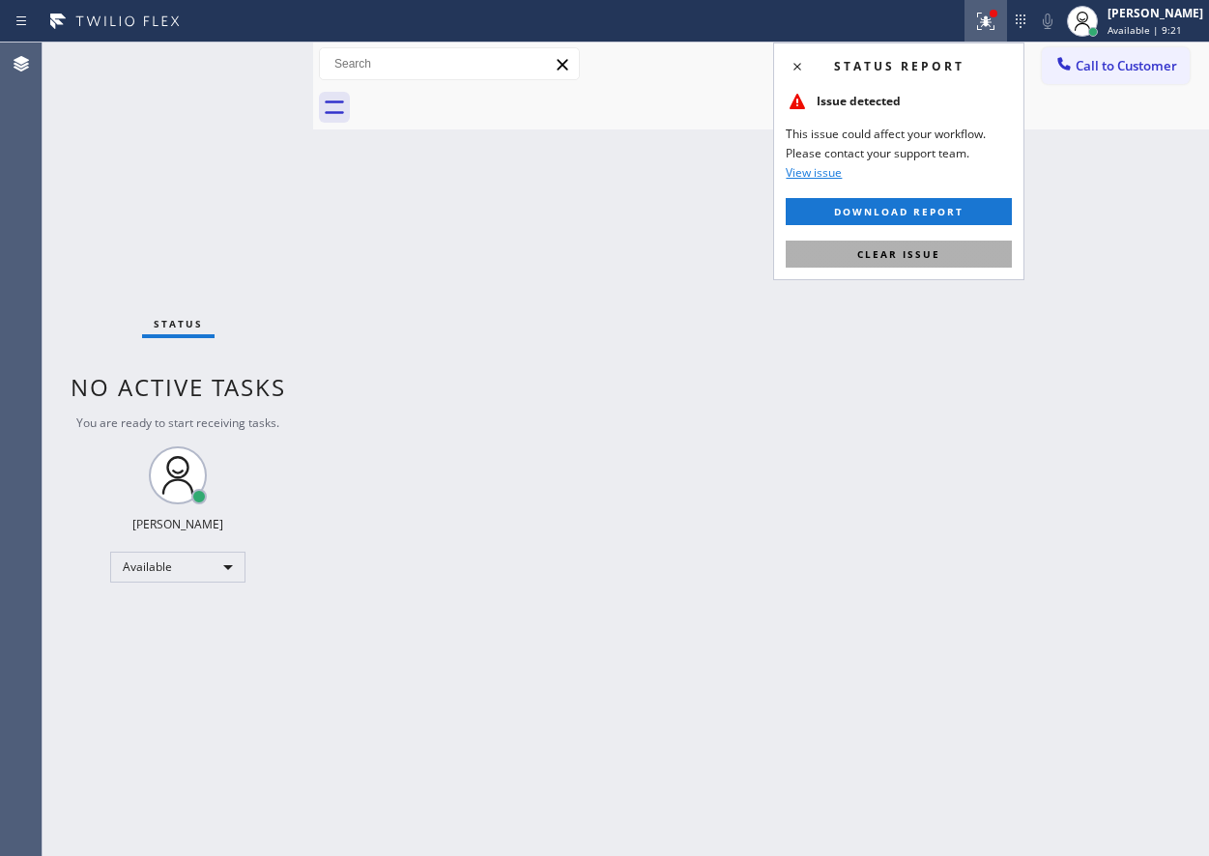
click at [951, 255] on button "Clear issue" at bounding box center [899, 254] width 226 height 27
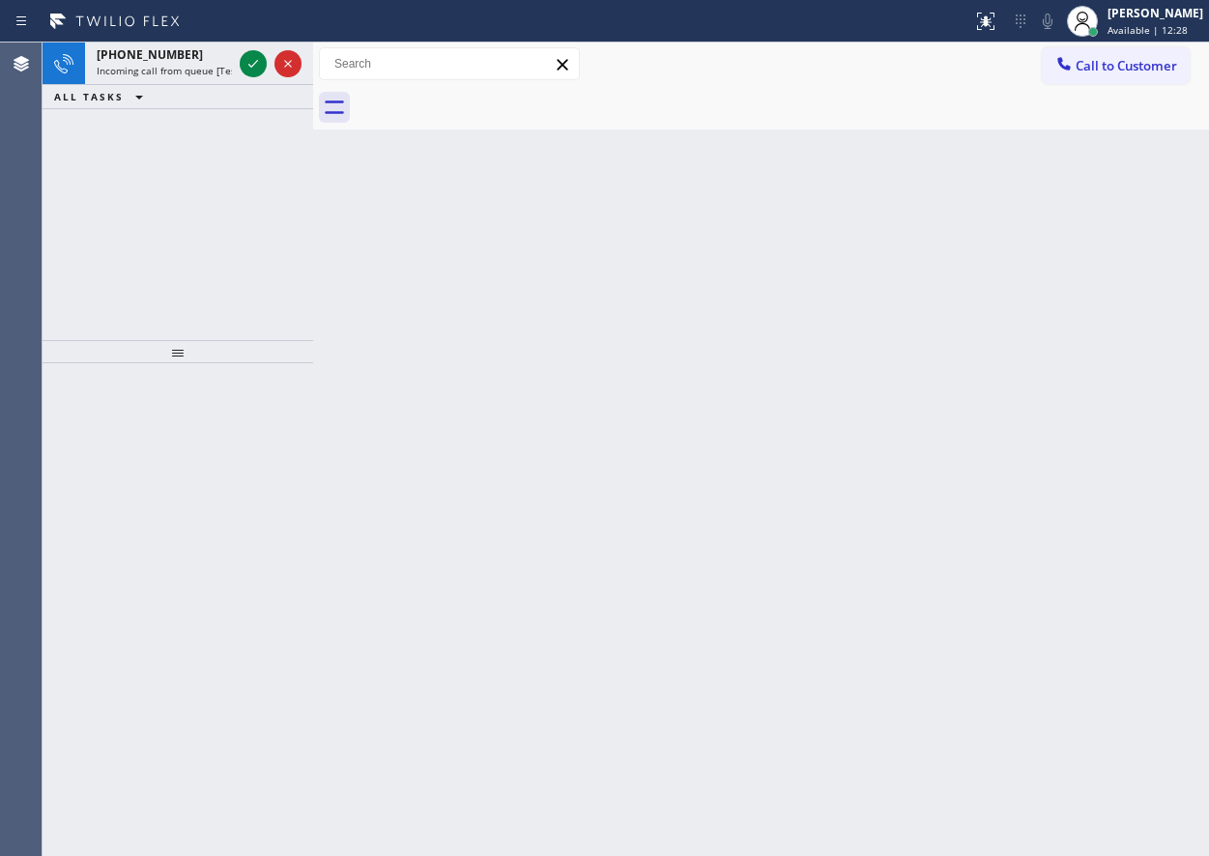
click at [1100, 362] on div "Back to Dashboard Change Sender ID Customers Technicians Select a contact Outbo…" at bounding box center [761, 450] width 896 height 814
click at [246, 62] on icon at bounding box center [253, 63] width 23 height 23
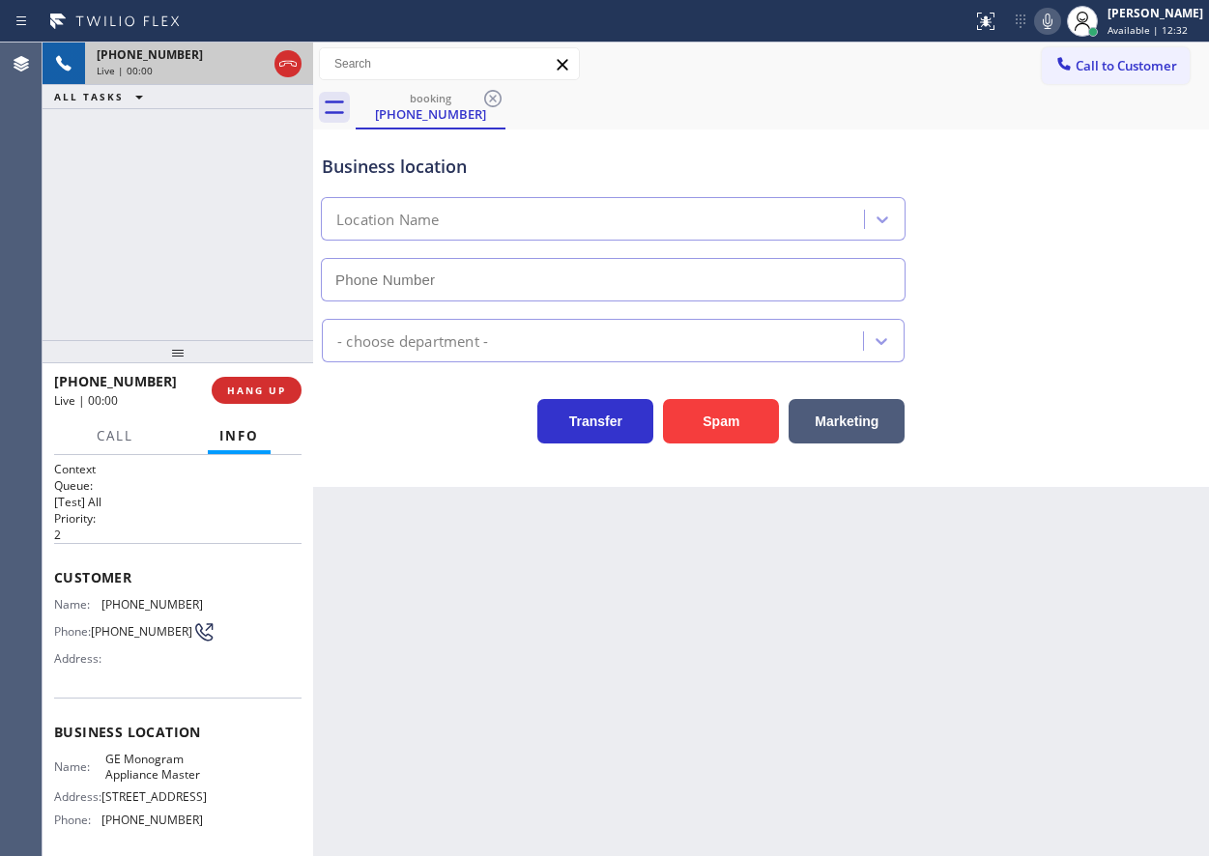
type input "[PHONE_NUMBER]"
click at [266, 394] on span "HANG UP" at bounding box center [256, 391] width 59 height 14
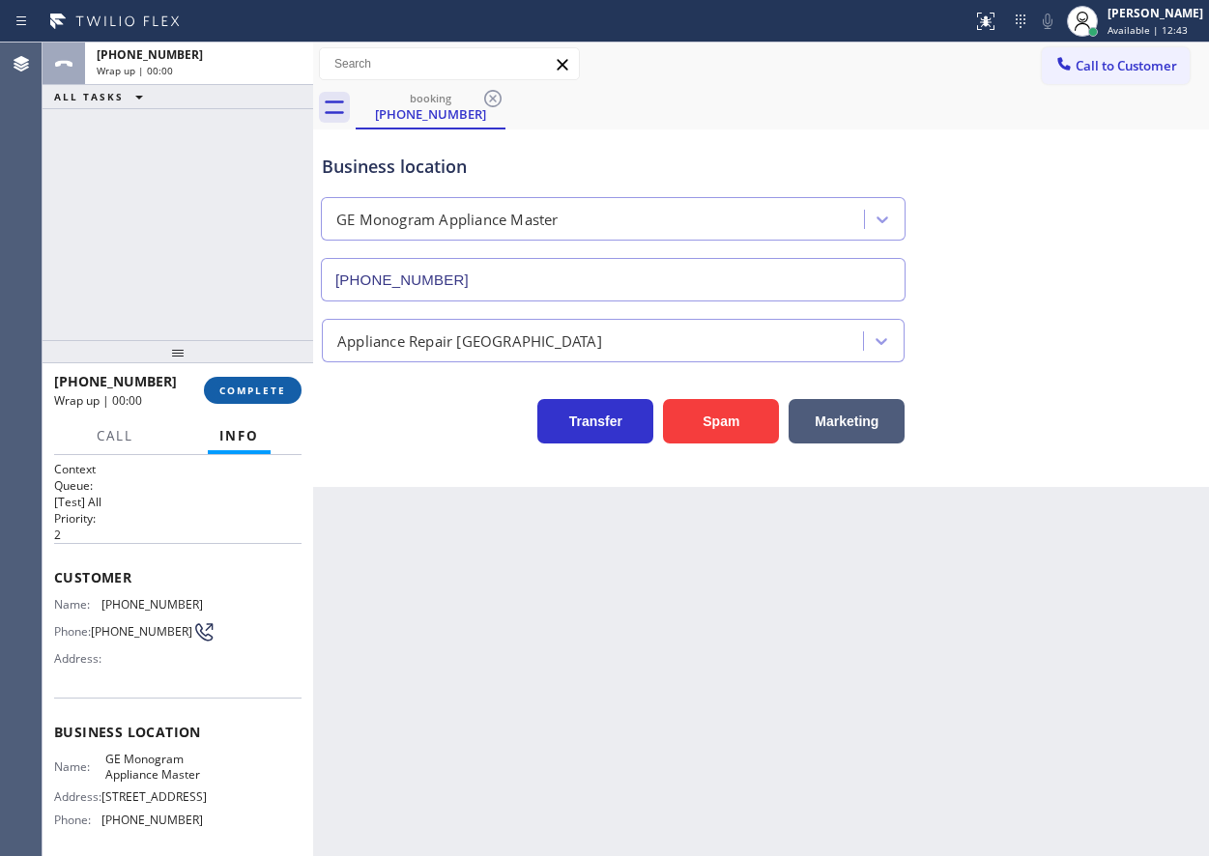
click at [291, 394] on button "COMPLETE" at bounding box center [253, 390] width 98 height 27
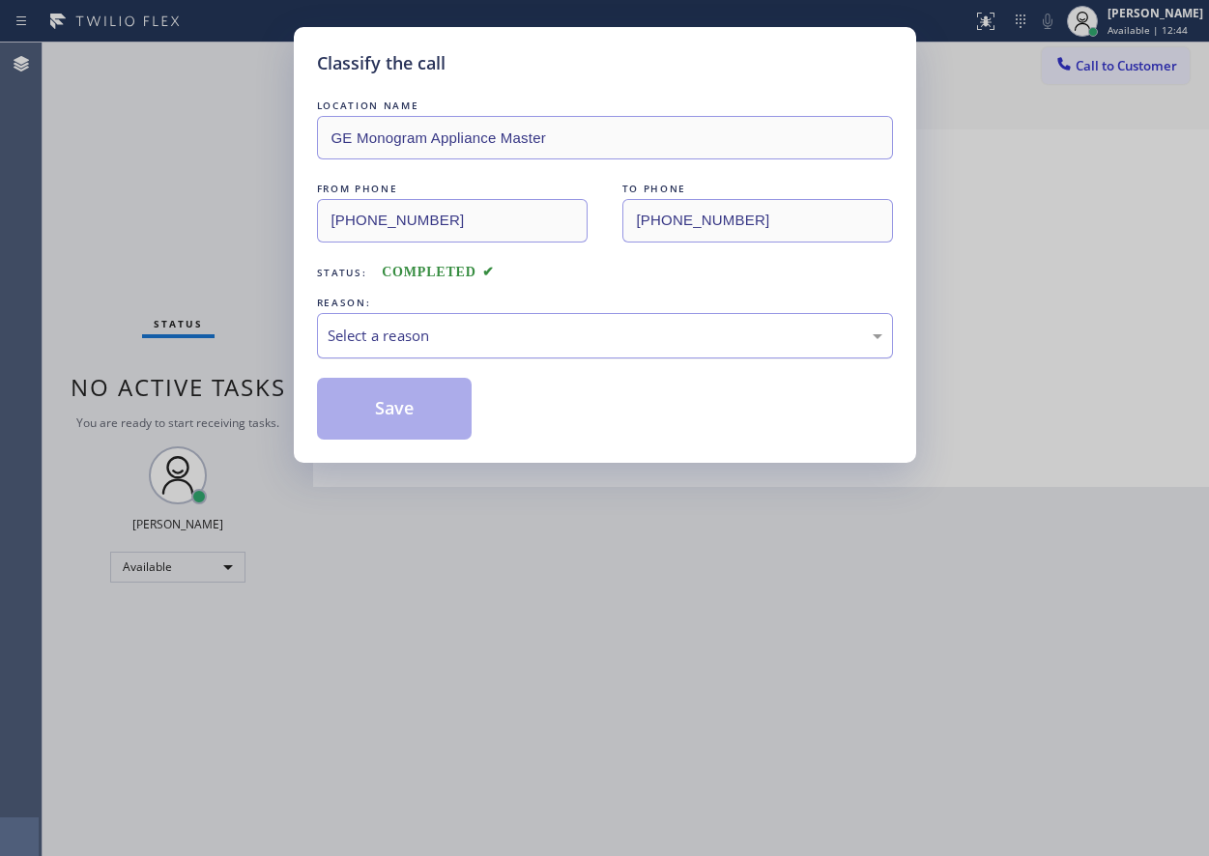
click at [546, 336] on div "Select a reason" at bounding box center [605, 336] width 555 height 22
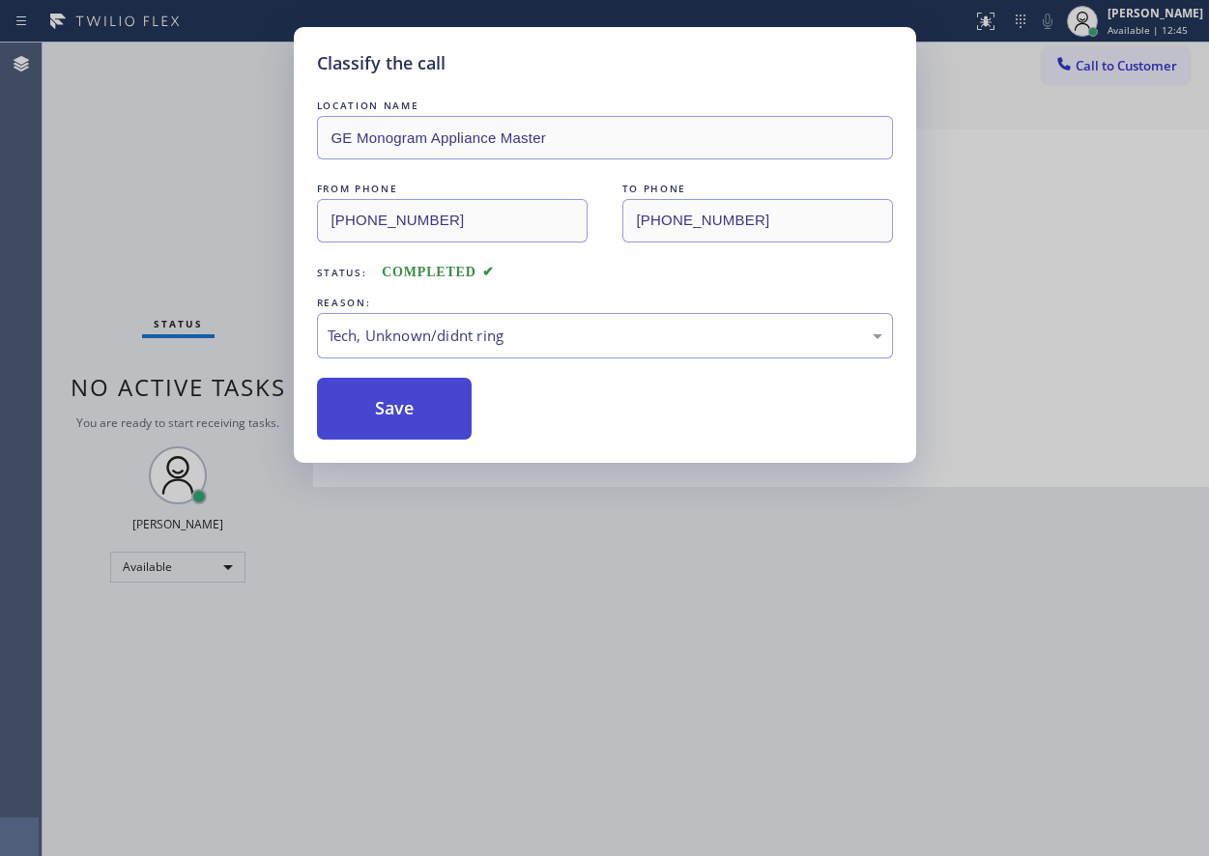
click at [419, 409] on button "Save" at bounding box center [395, 409] width 156 height 62
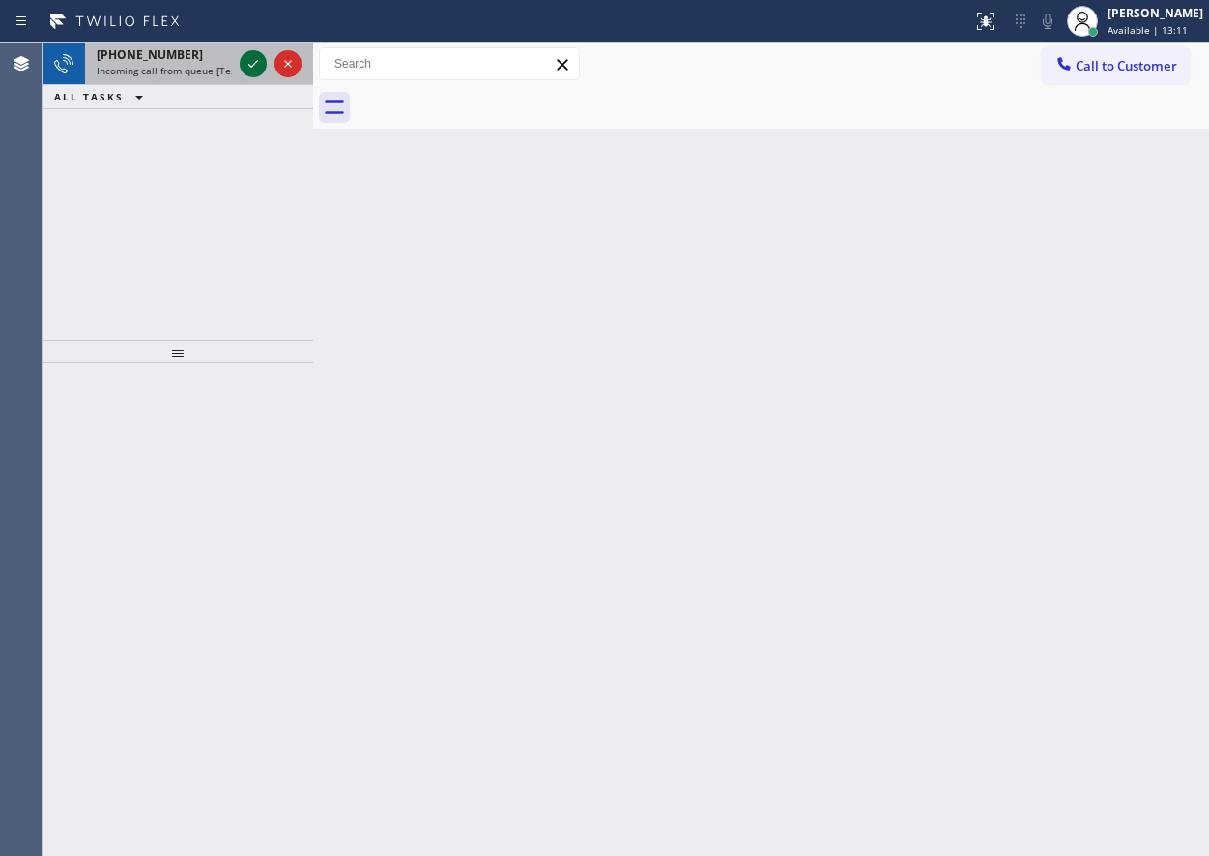
click at [244, 63] on icon at bounding box center [253, 63] width 23 height 23
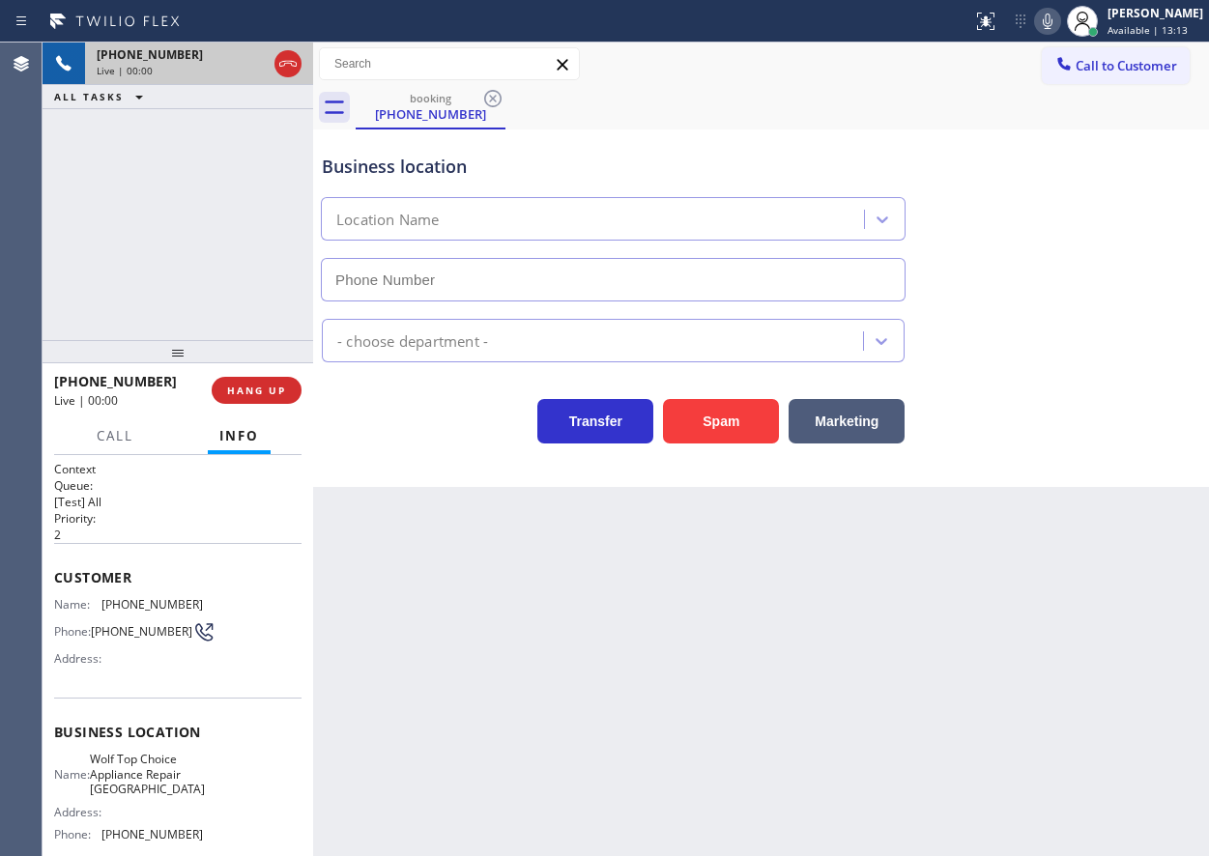
type input "[PHONE_NUMBER]"
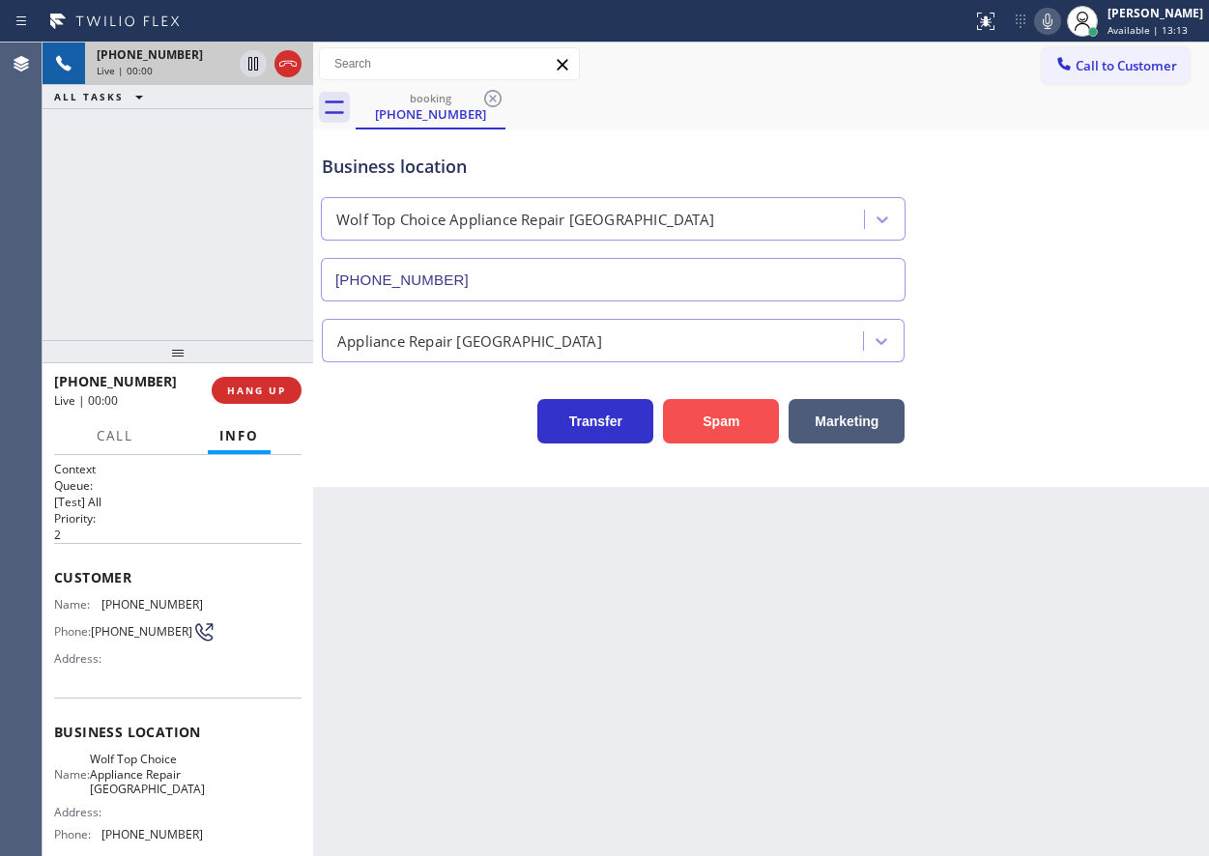
click at [715, 415] on button "Spam" at bounding box center [721, 421] width 116 height 44
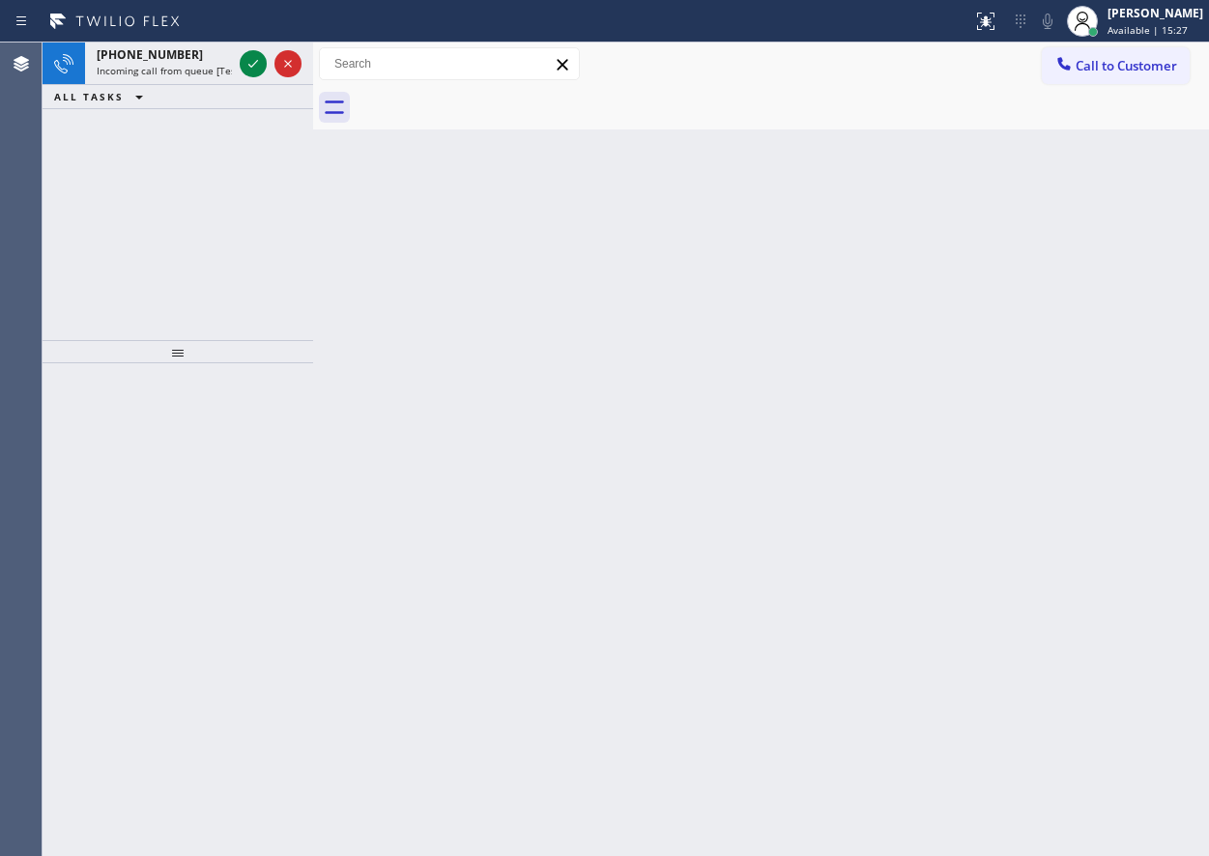
drag, startPoint x: 1113, startPoint y: 247, endPoint x: 607, endPoint y: 216, distance: 507.2
click at [1112, 247] on div "Back to Dashboard Change Sender ID Customers Technicians Select a contact Outbo…" at bounding box center [761, 450] width 896 height 814
click at [247, 66] on icon at bounding box center [253, 63] width 23 height 23
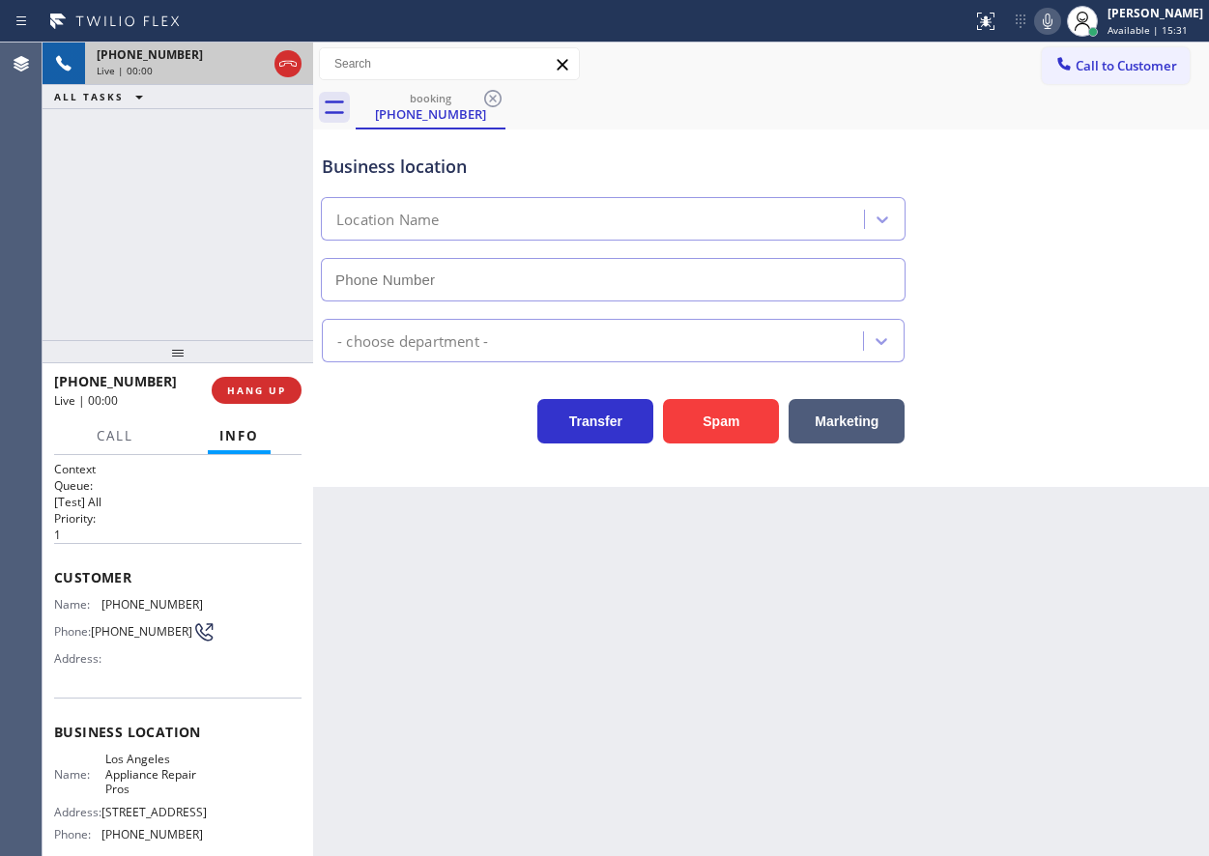
type input "[PHONE_NUMBER]"
click at [145, 772] on span "Los Angeles Appliance Repair Pros" at bounding box center [153, 774] width 97 height 44
click at [535, 270] on input "[PHONE_NUMBER]" at bounding box center [613, 279] width 585 height 43
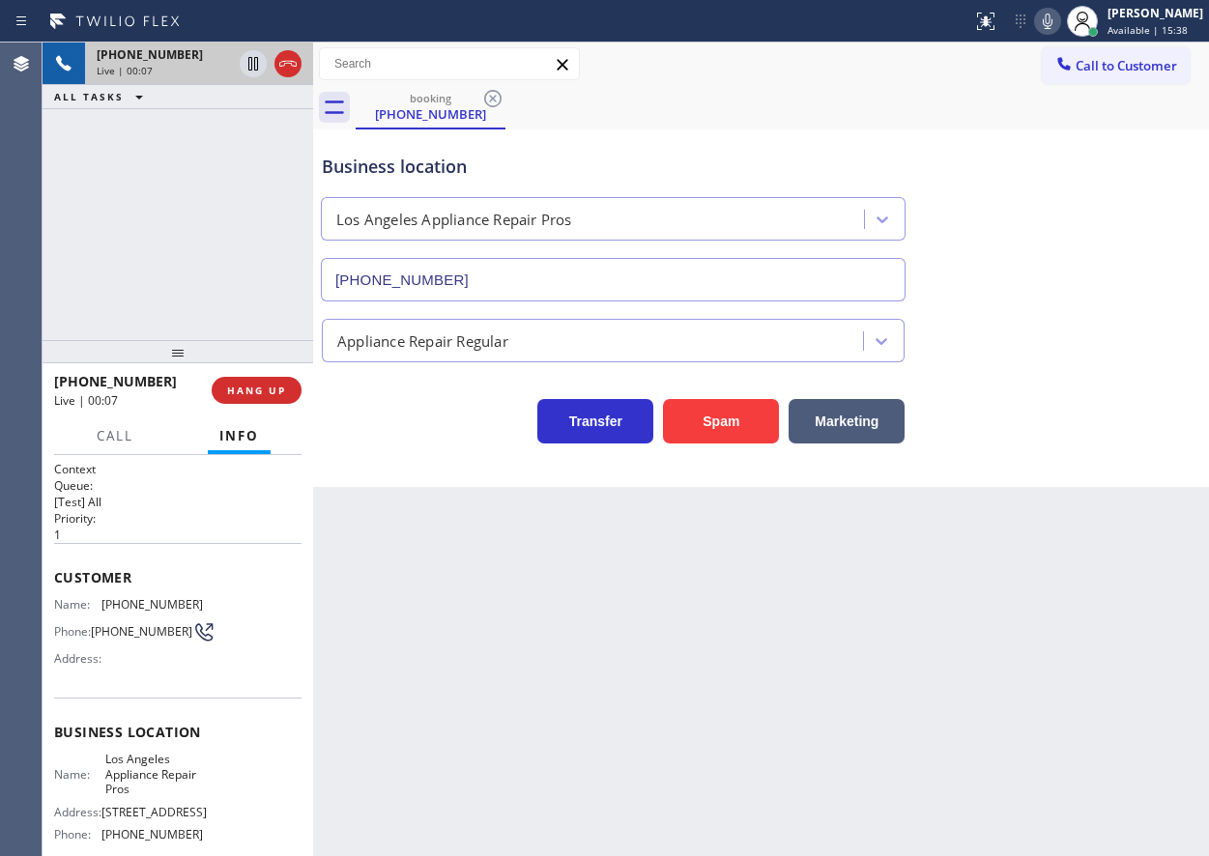
click at [535, 270] on input "[PHONE_NUMBER]" at bounding box center [613, 279] width 585 height 43
click at [153, 606] on span "[PHONE_NUMBER]" at bounding box center [151, 604] width 101 height 14
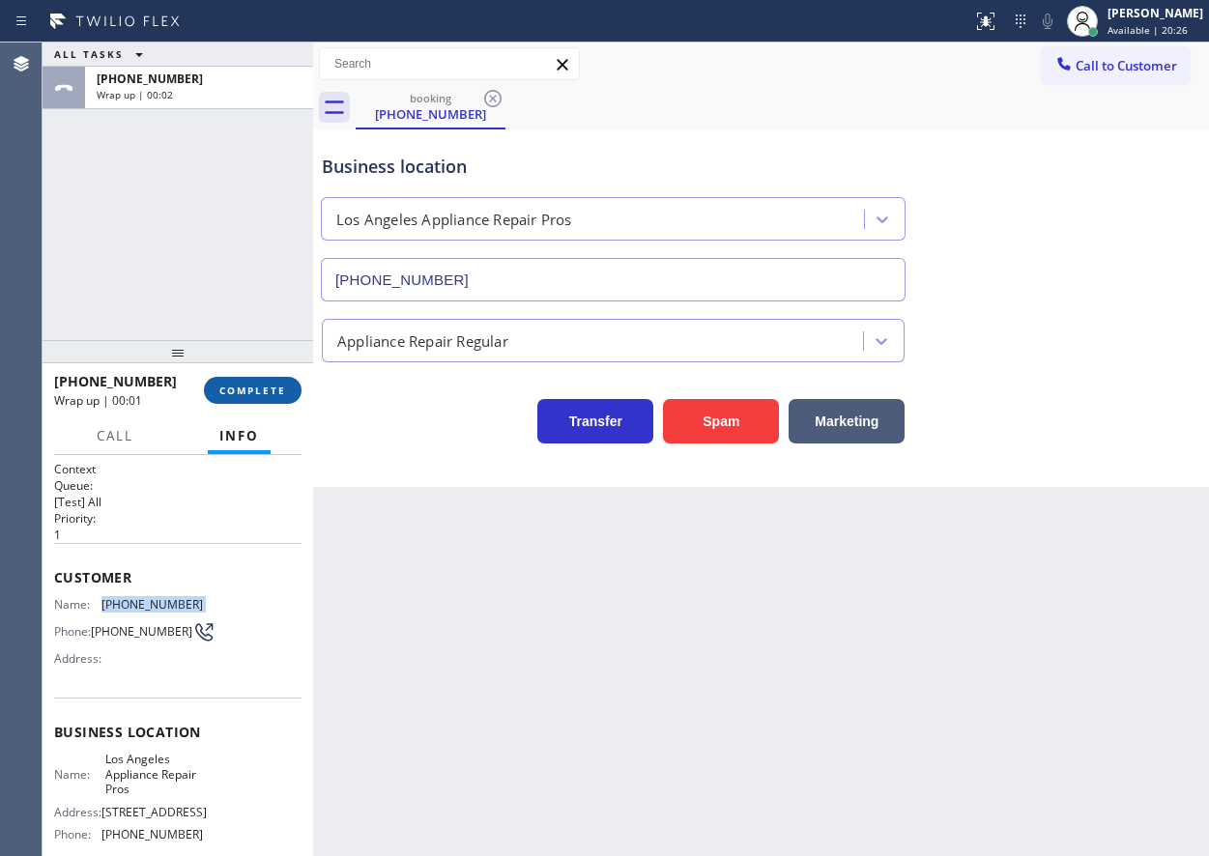
click at [258, 389] on span "COMPLETE" at bounding box center [252, 391] width 67 height 14
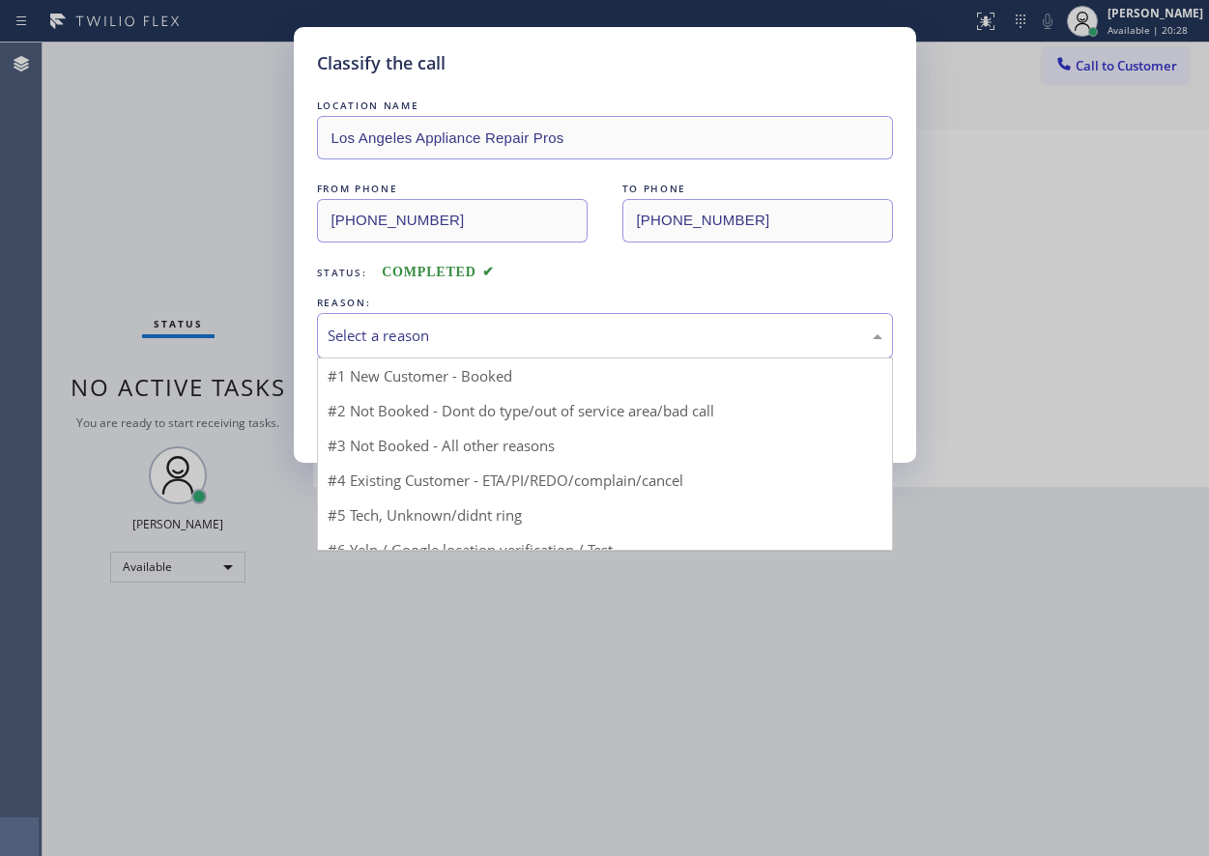
click at [489, 338] on div "Select a reason" at bounding box center [605, 336] width 555 height 22
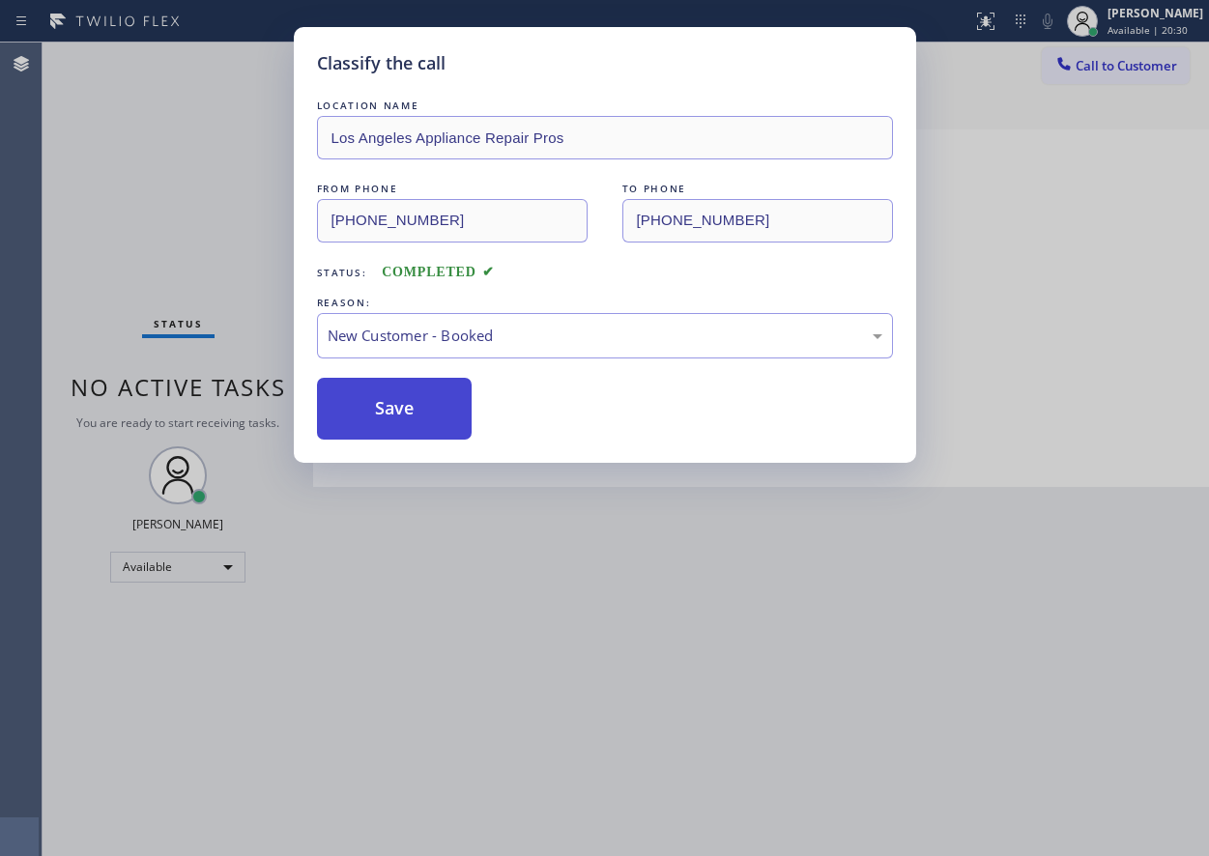
click at [437, 397] on button "Save" at bounding box center [395, 409] width 156 height 62
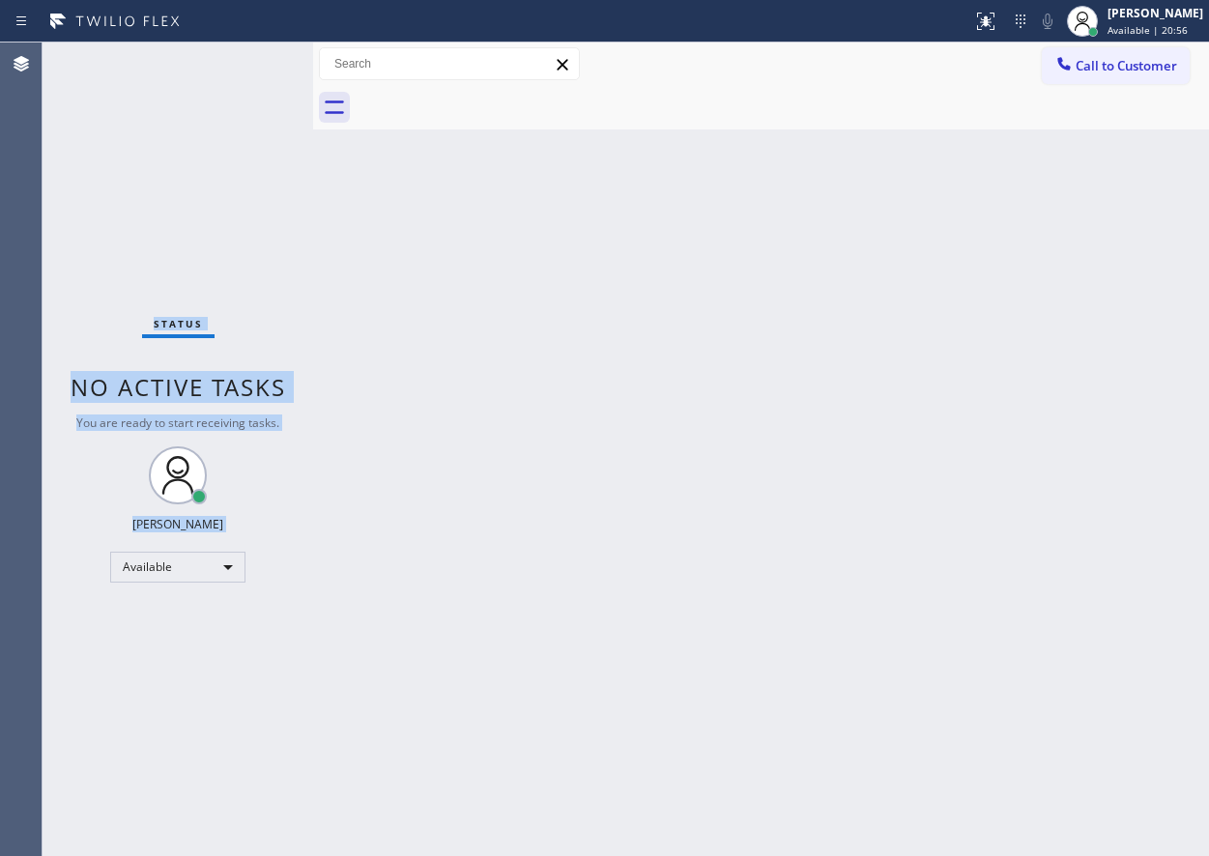
click at [252, 61] on div "Status No active tasks You are ready to start receiving tasks. [PERSON_NAME] Av…" at bounding box center [178, 450] width 271 height 814
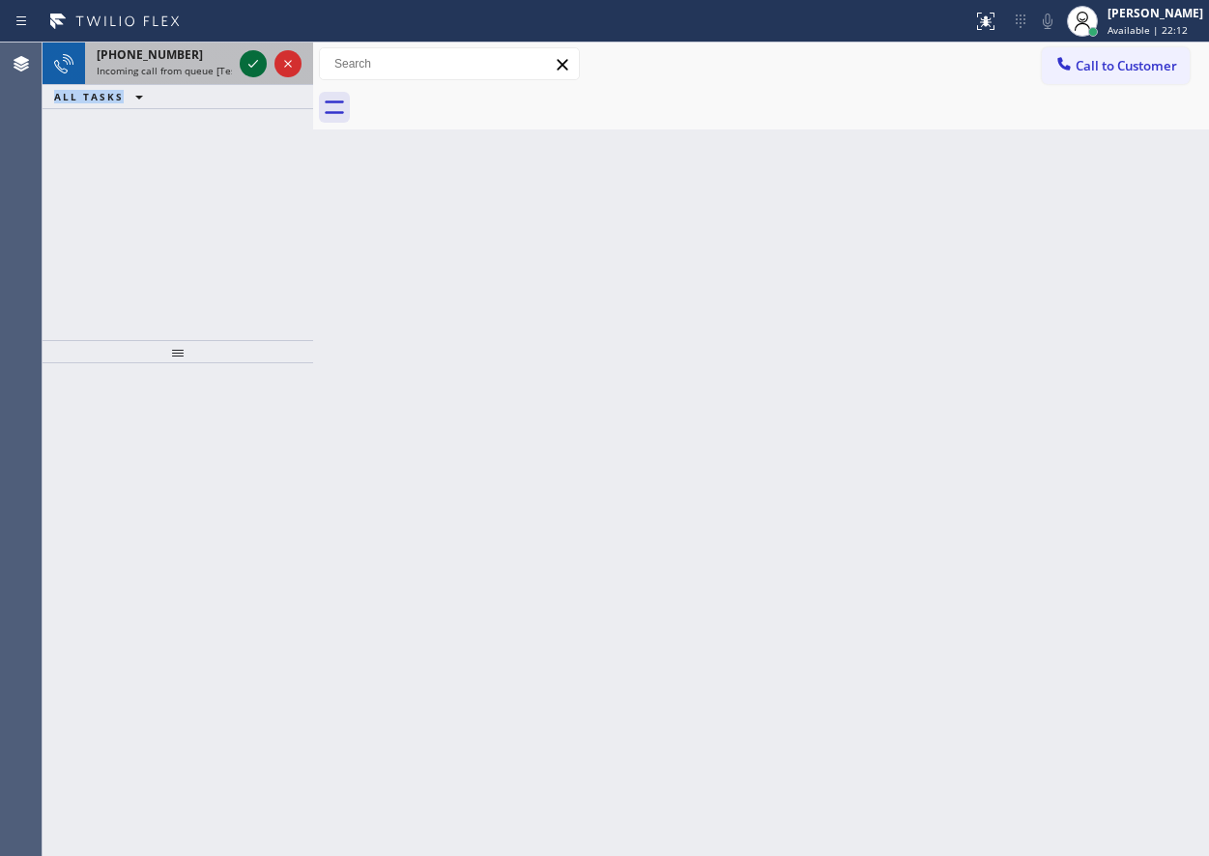
click at [250, 56] on icon at bounding box center [253, 63] width 23 height 23
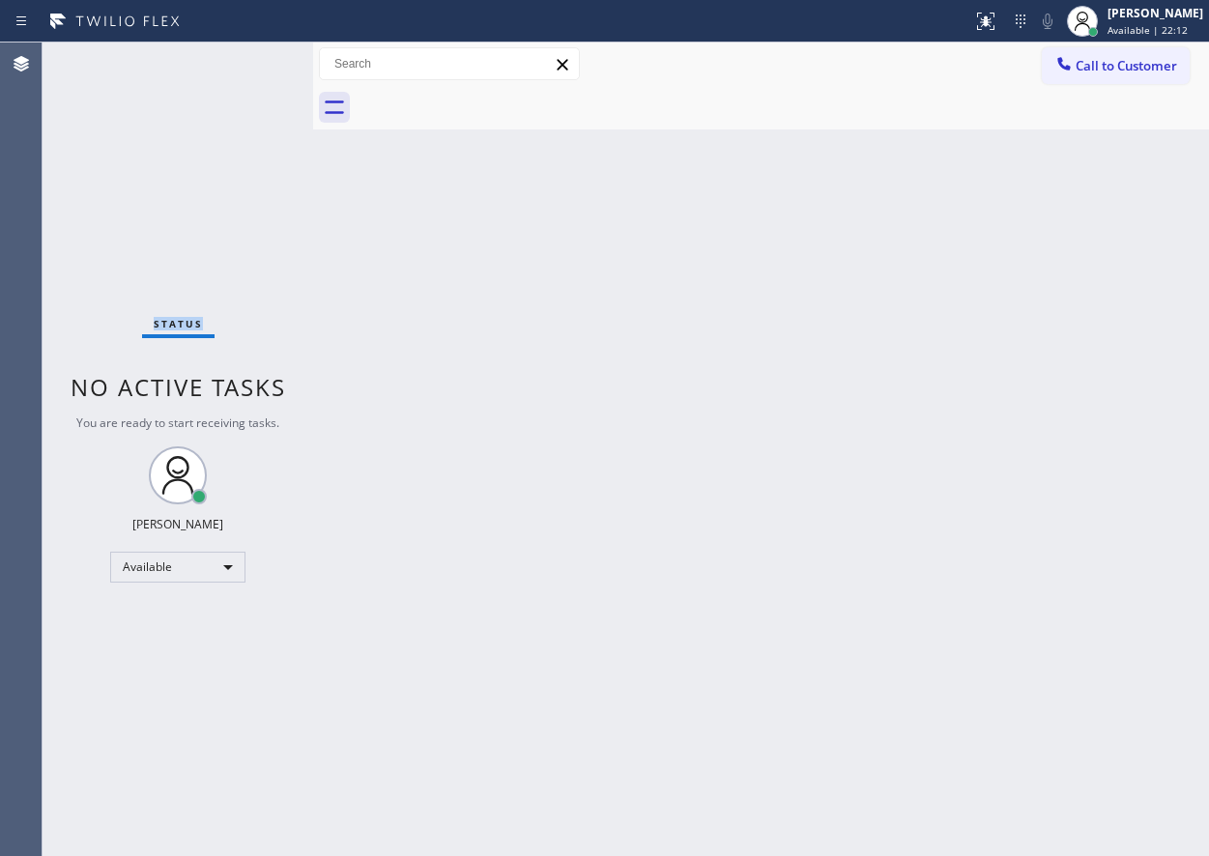
click at [250, 56] on div "Status No active tasks You are ready to start receiving tasks. [PERSON_NAME] Av…" at bounding box center [178, 450] width 271 height 814
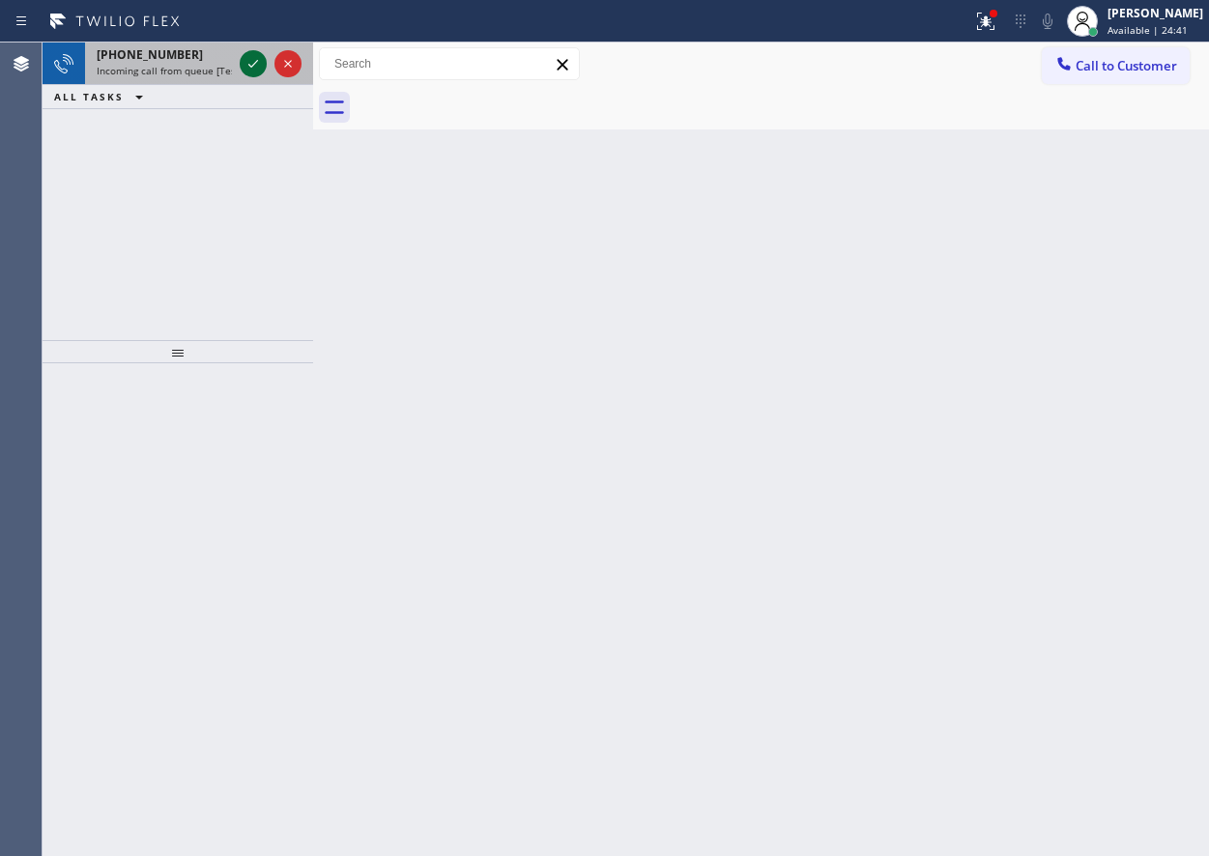
click at [256, 66] on icon at bounding box center [253, 63] width 23 height 23
drag, startPoint x: 1157, startPoint y: 260, endPoint x: 1046, endPoint y: 192, distance: 129.3
click at [1154, 259] on div "Back to Dashboard Change Sender ID Customers Technicians Select a contact Outbo…" at bounding box center [761, 450] width 896 height 814
click at [242, 64] on icon at bounding box center [253, 63] width 23 height 23
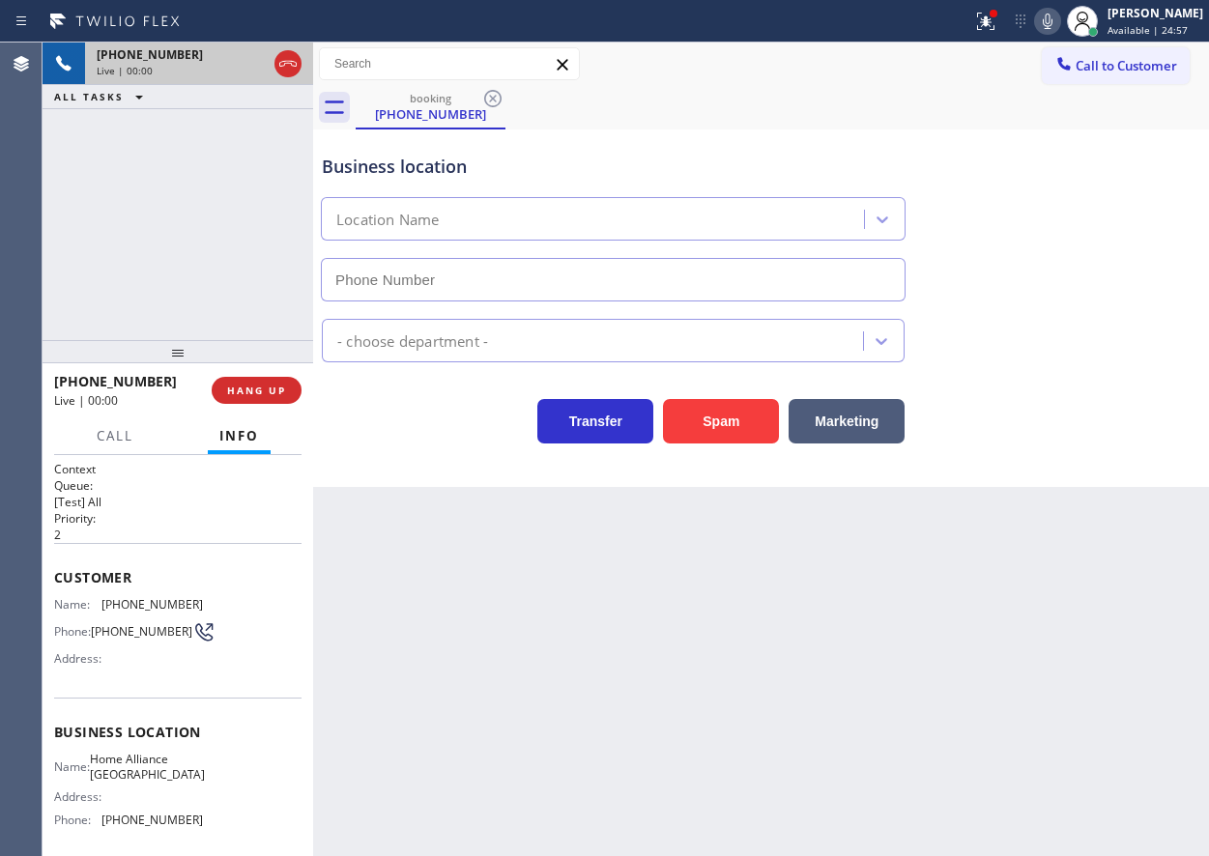
type input "[PHONE_NUMBER]"
click at [130, 781] on span "Home Alliance [GEOGRAPHIC_DATA]" at bounding box center [147, 767] width 115 height 30
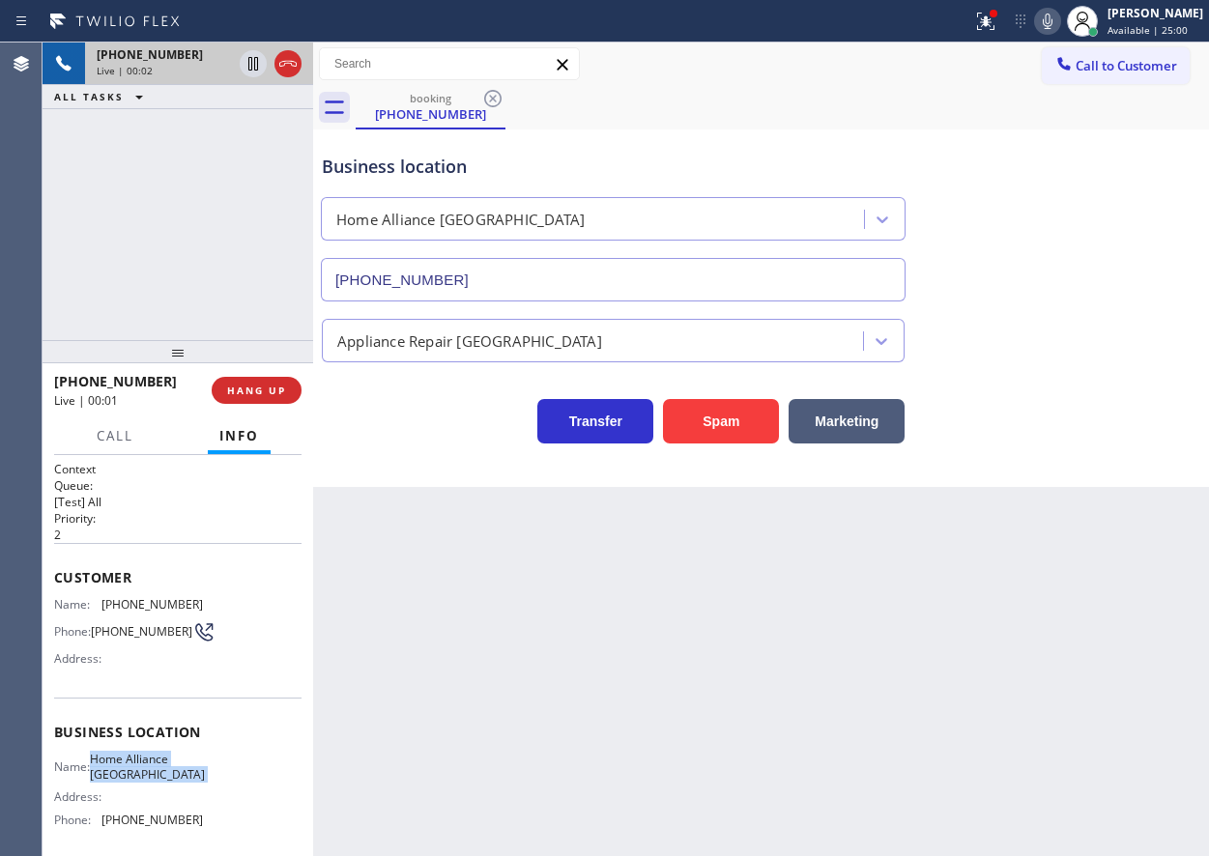
click at [130, 781] on span "Home Alliance [GEOGRAPHIC_DATA]" at bounding box center [147, 767] width 115 height 30
click at [572, 302] on div "Appliance Repair [GEOGRAPHIC_DATA]" at bounding box center [761, 331] width 886 height 61
click at [577, 287] on input "[PHONE_NUMBER]" at bounding box center [613, 279] width 585 height 43
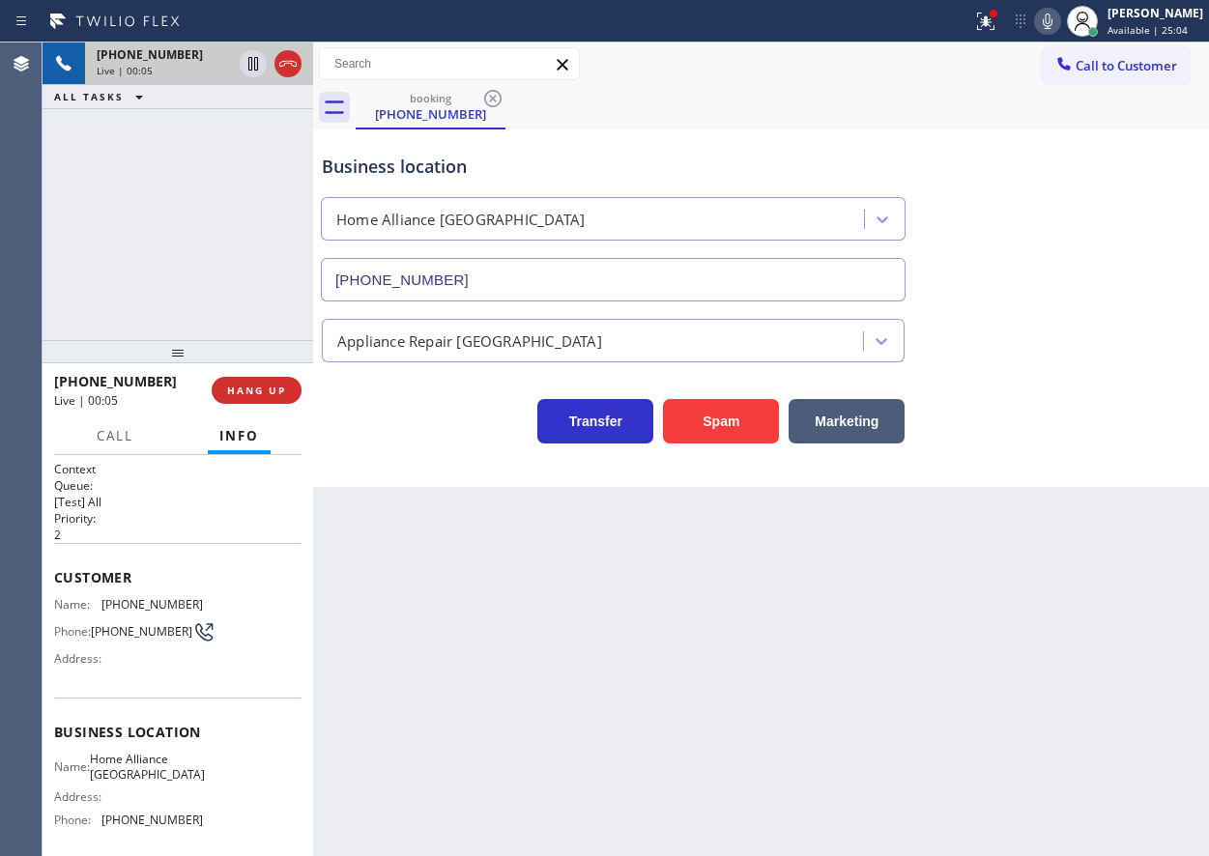
click at [577, 287] on input "[PHONE_NUMBER]" at bounding box center [613, 279] width 585 height 43
click at [110, 610] on span "[PHONE_NUMBER]" at bounding box center [151, 604] width 101 height 14
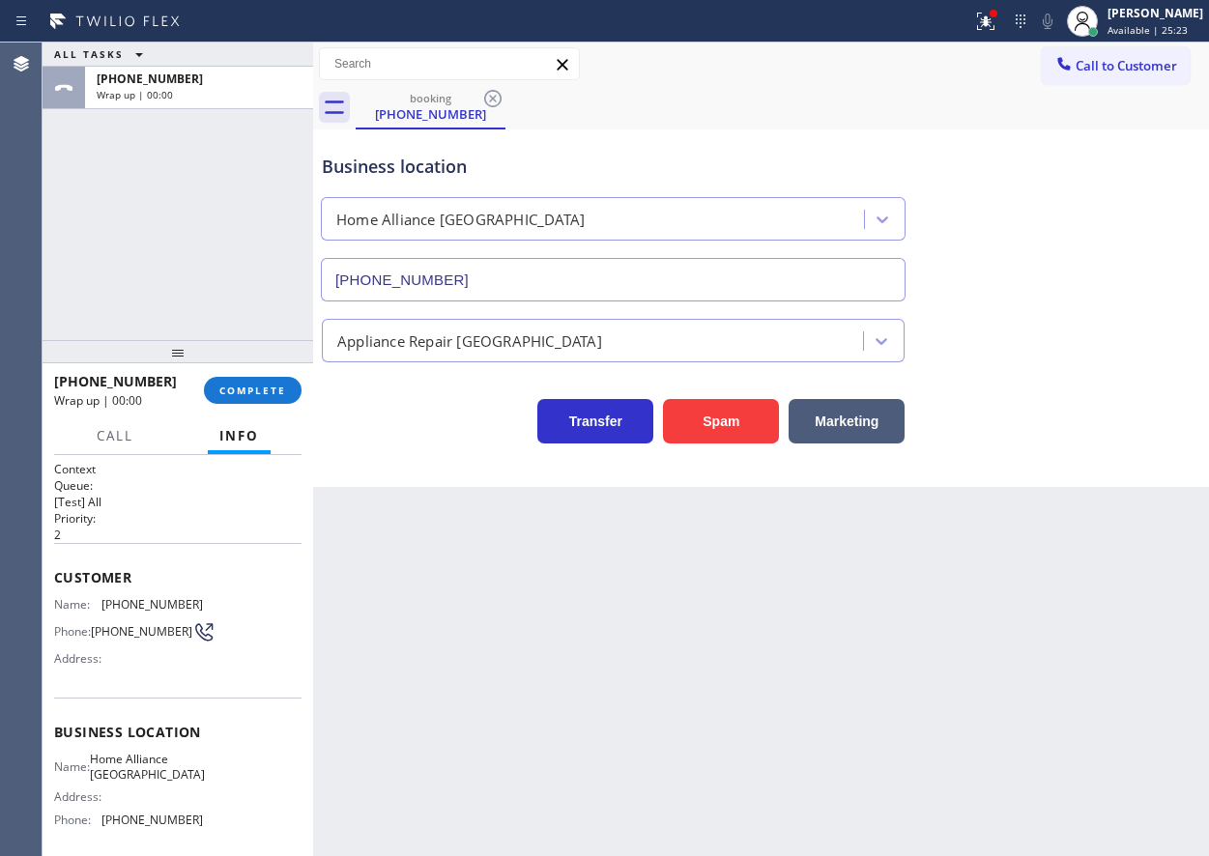
click at [1043, 431] on div "Transfer Spam Marketing" at bounding box center [761, 413] width 886 height 62
click at [244, 385] on span "COMPLETE" at bounding box center [252, 391] width 67 height 14
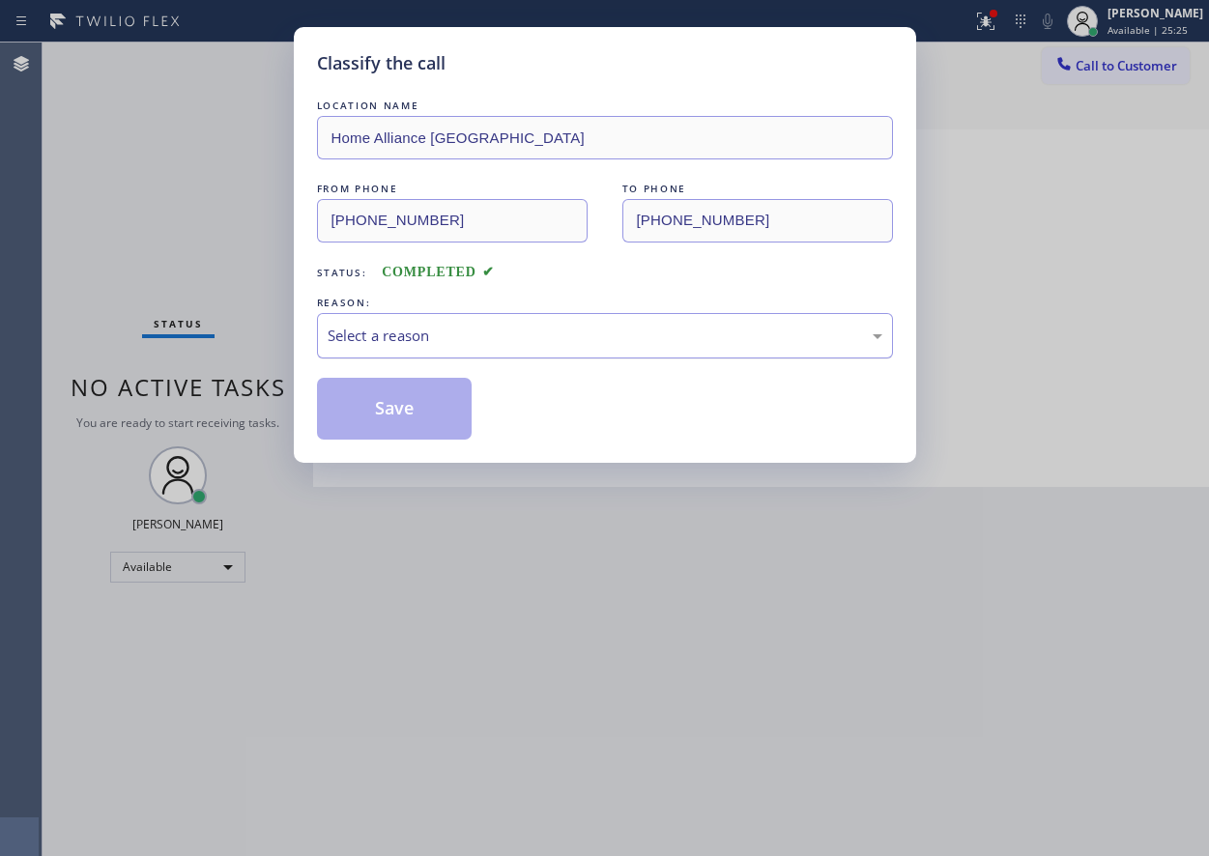
click at [520, 336] on div "Select a reason" at bounding box center [605, 336] width 555 height 22
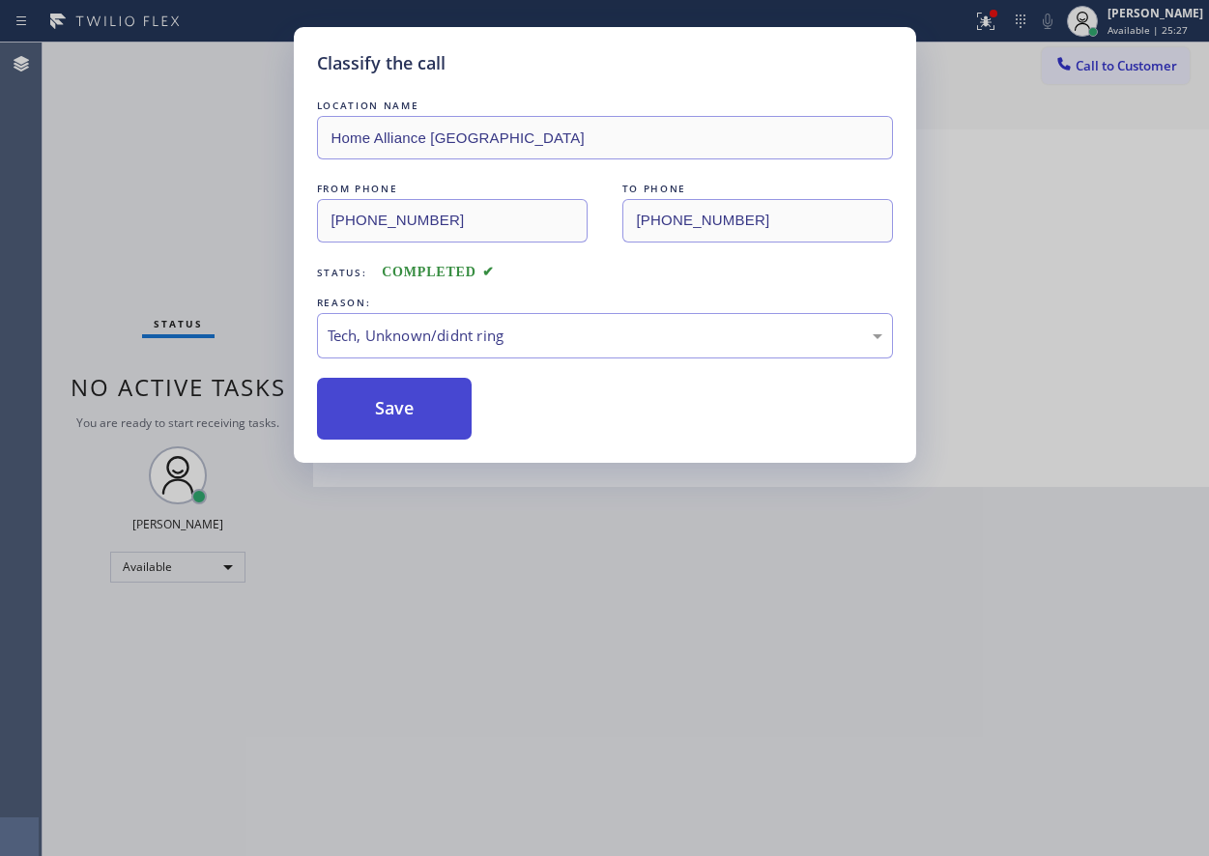
click at [424, 390] on button "Save" at bounding box center [395, 409] width 156 height 62
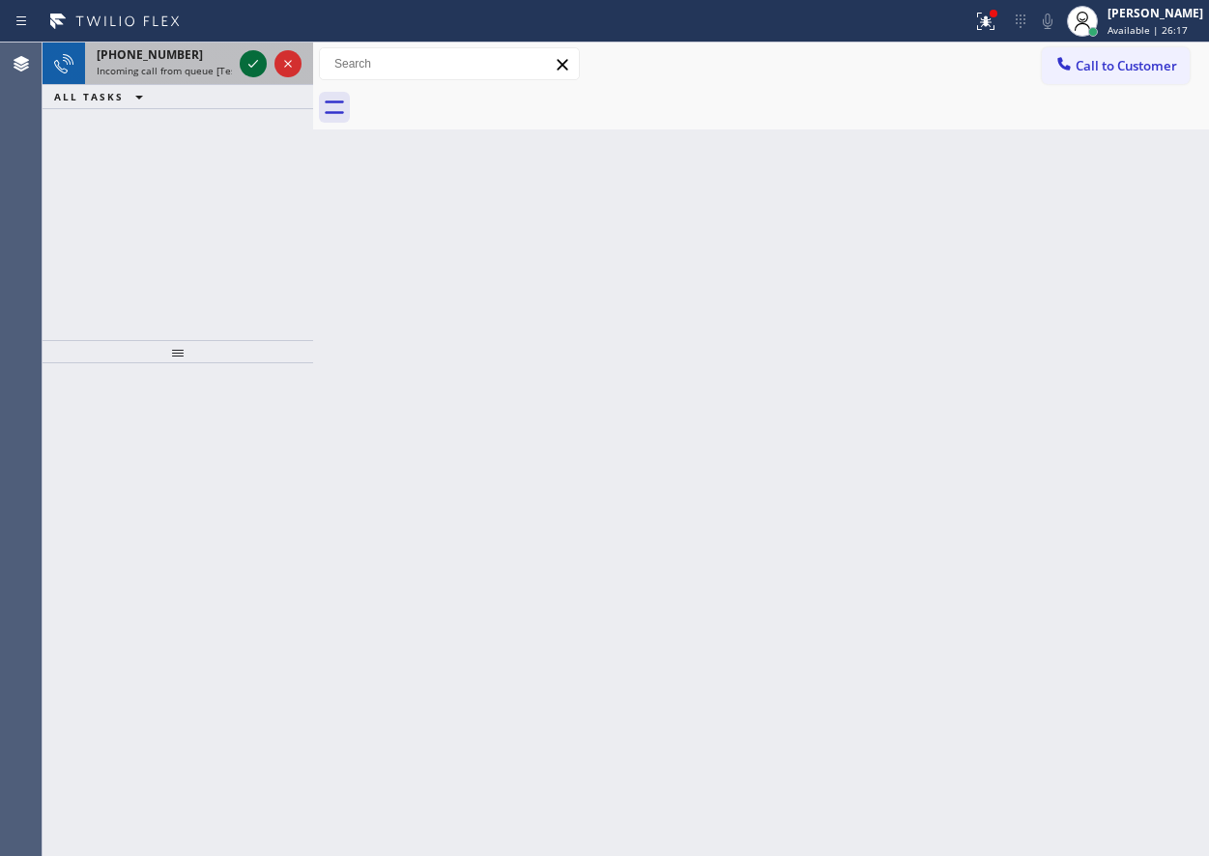
click at [249, 60] on icon at bounding box center [253, 63] width 23 height 23
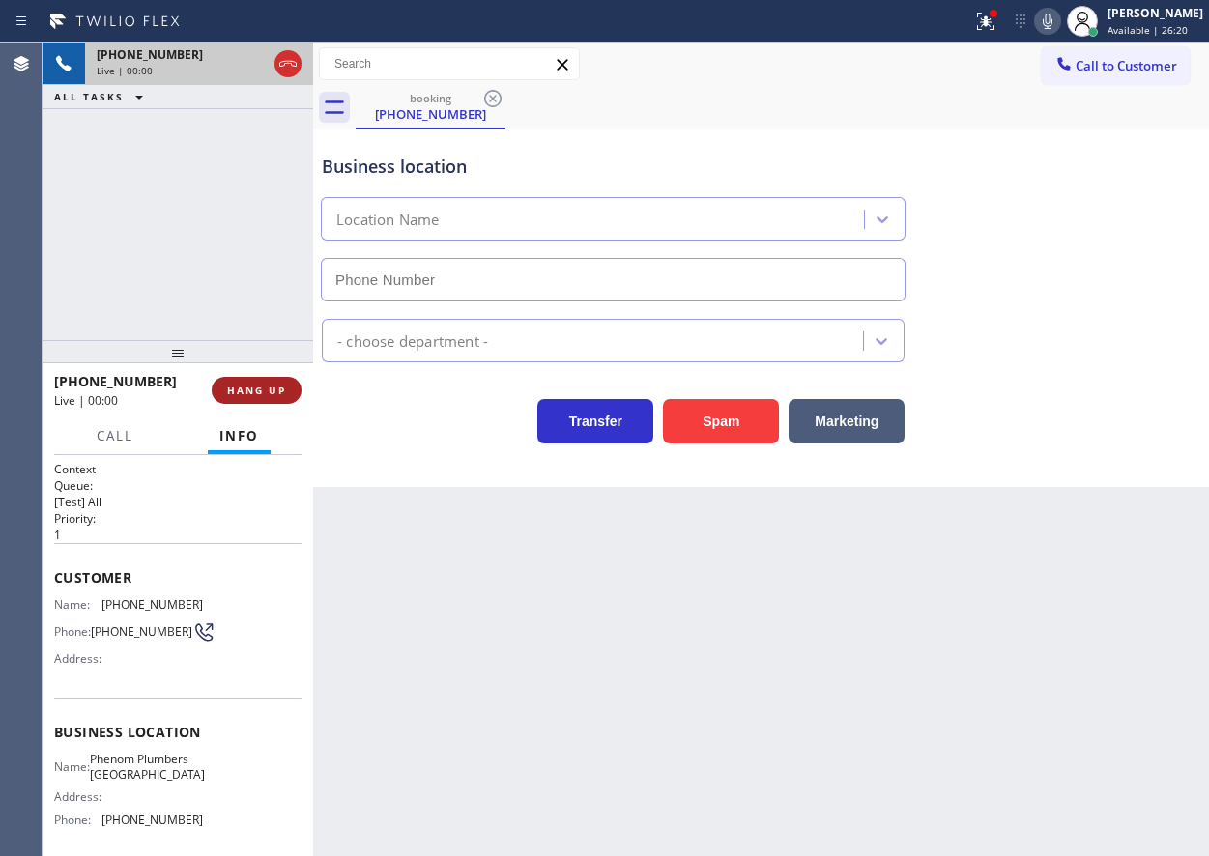
type input "[PHONE_NUMBER]"
click at [281, 396] on span "HANG UP" at bounding box center [256, 391] width 59 height 14
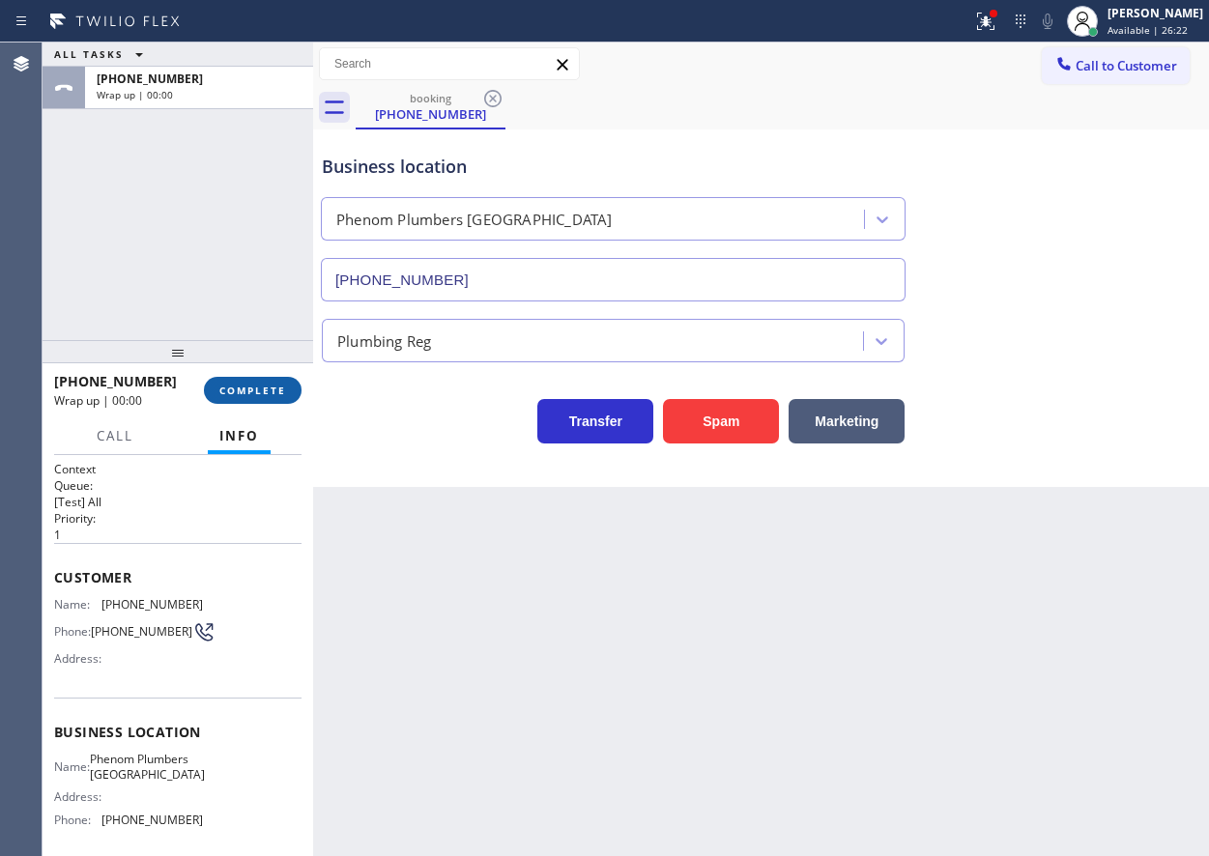
click at [281, 394] on span "COMPLETE" at bounding box center [252, 391] width 67 height 14
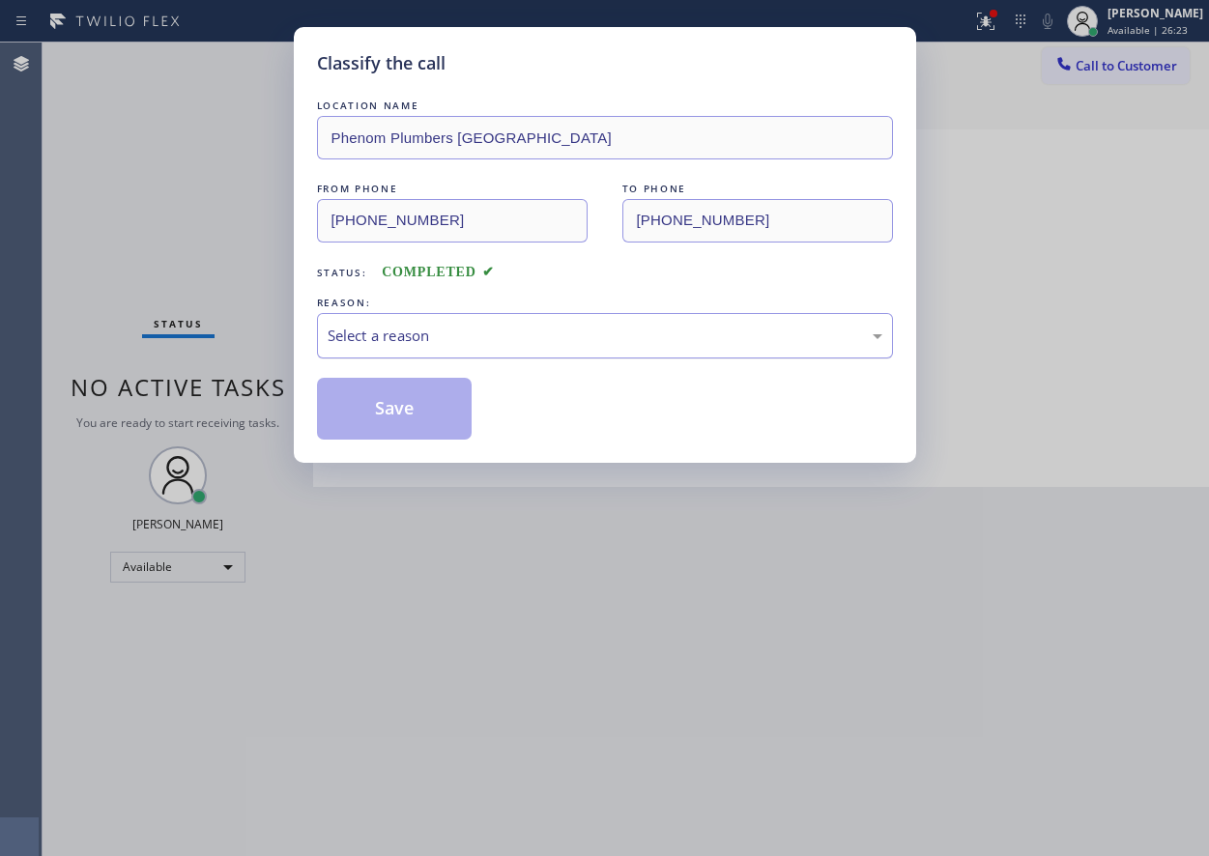
click at [472, 340] on div "Select a reason" at bounding box center [605, 336] width 555 height 22
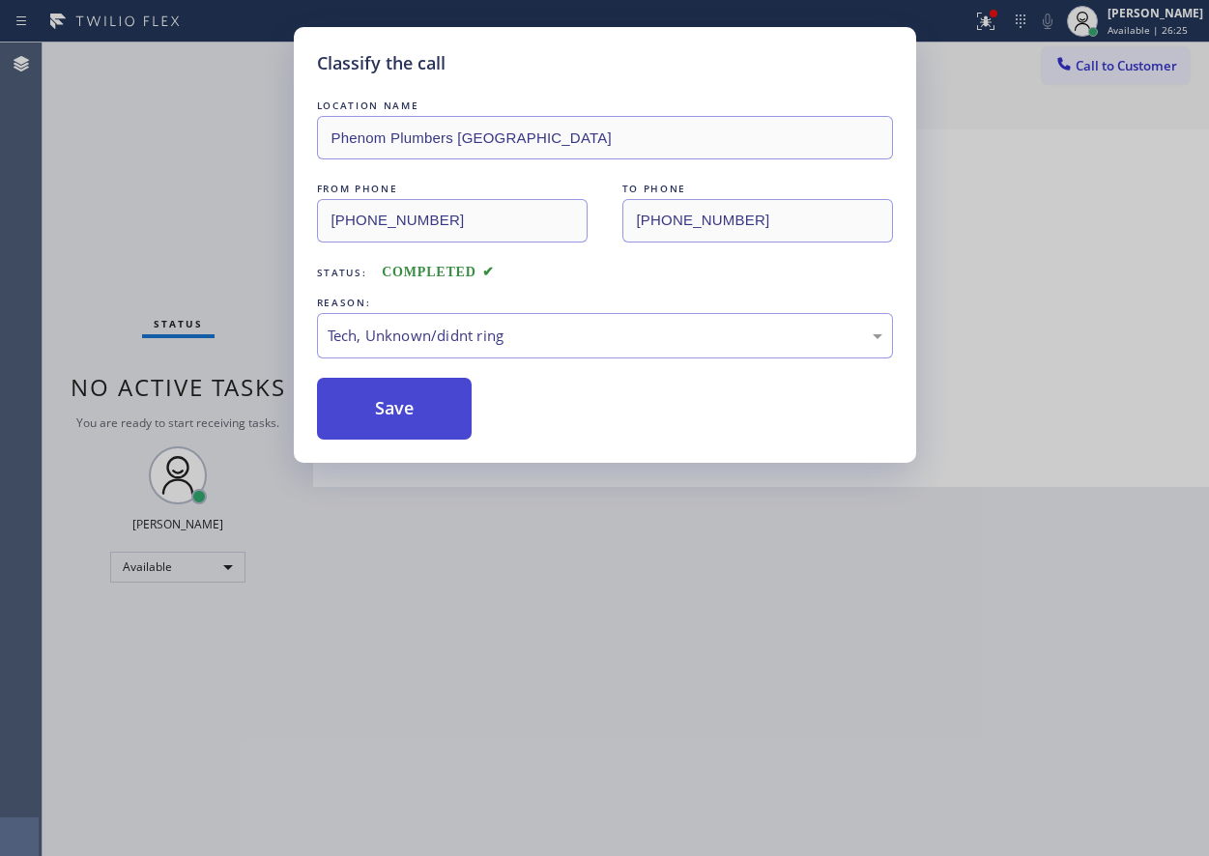
click at [399, 404] on button "Save" at bounding box center [395, 409] width 156 height 62
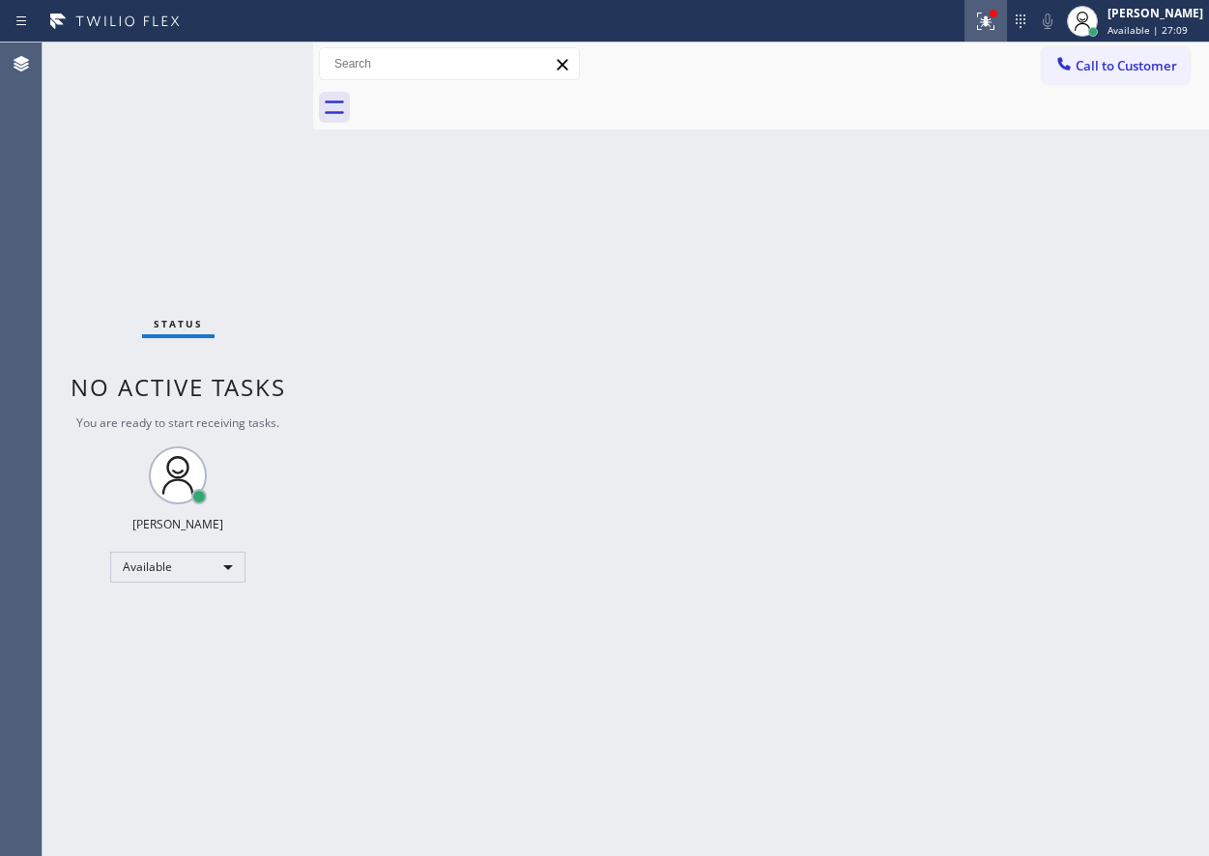
click at [988, 21] on div at bounding box center [985, 21] width 43 height 23
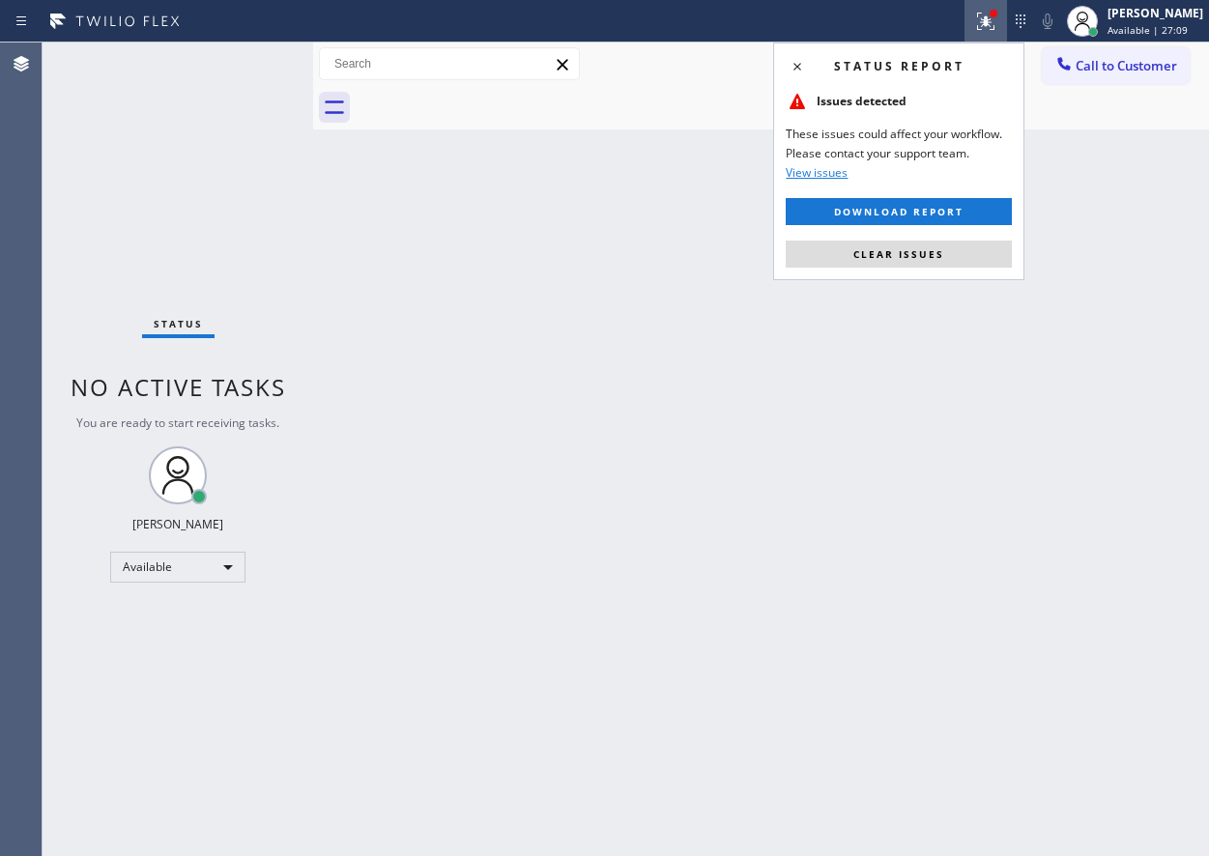
click at [932, 269] on div "Status report Issues detected These issues could affect your workflow. Please c…" at bounding box center [898, 162] width 251 height 238
click at [930, 264] on button "Clear issues" at bounding box center [899, 254] width 226 height 27
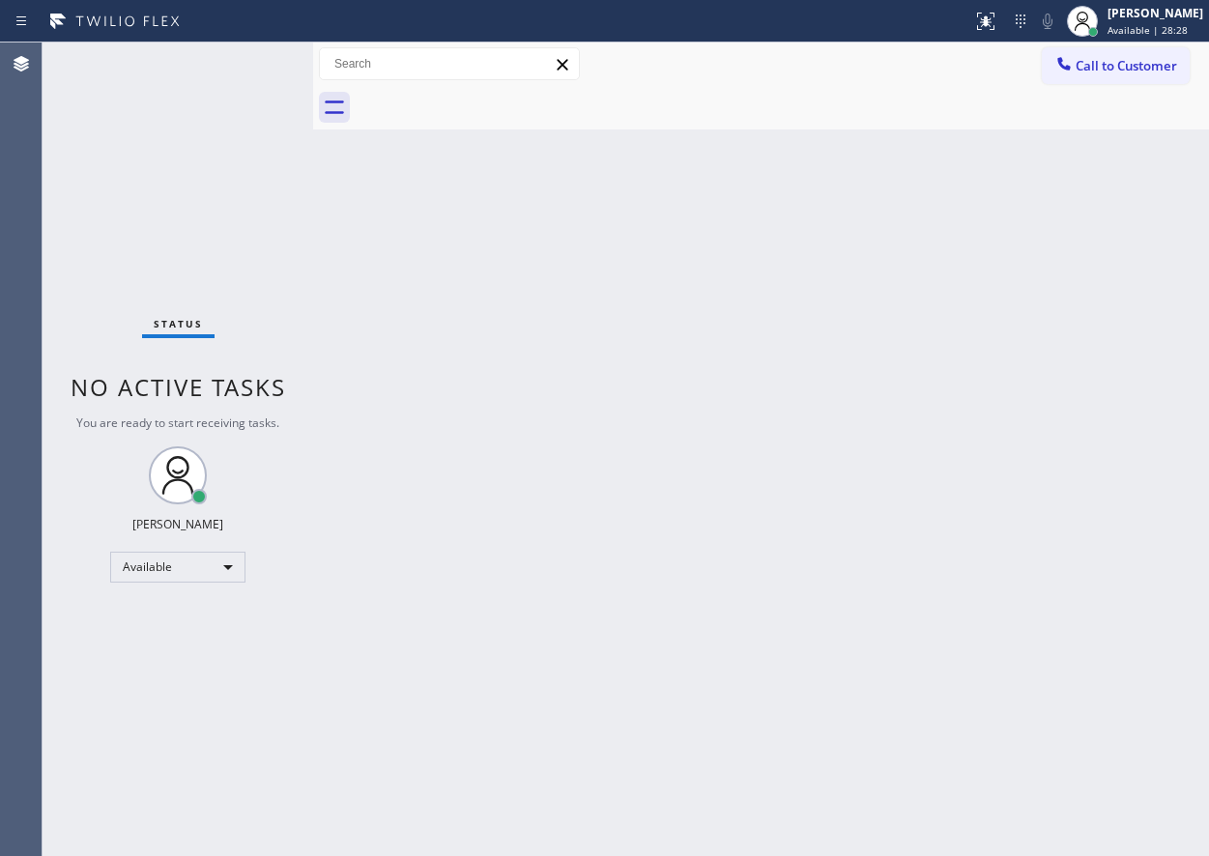
click at [994, 326] on div "Back to Dashboard Change Sender ID Customers Technicians Select a contact Outbo…" at bounding box center [761, 450] width 896 height 814
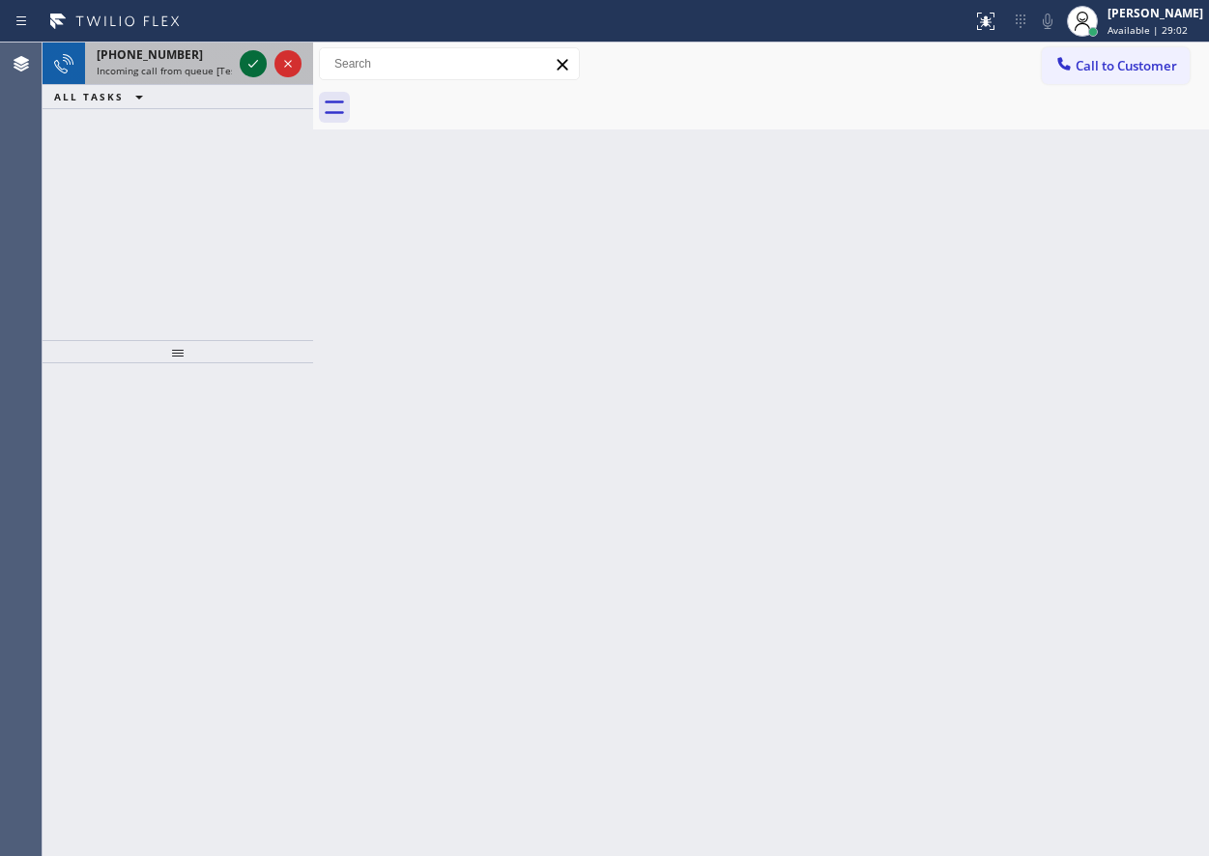
click at [252, 59] on icon at bounding box center [253, 63] width 23 height 23
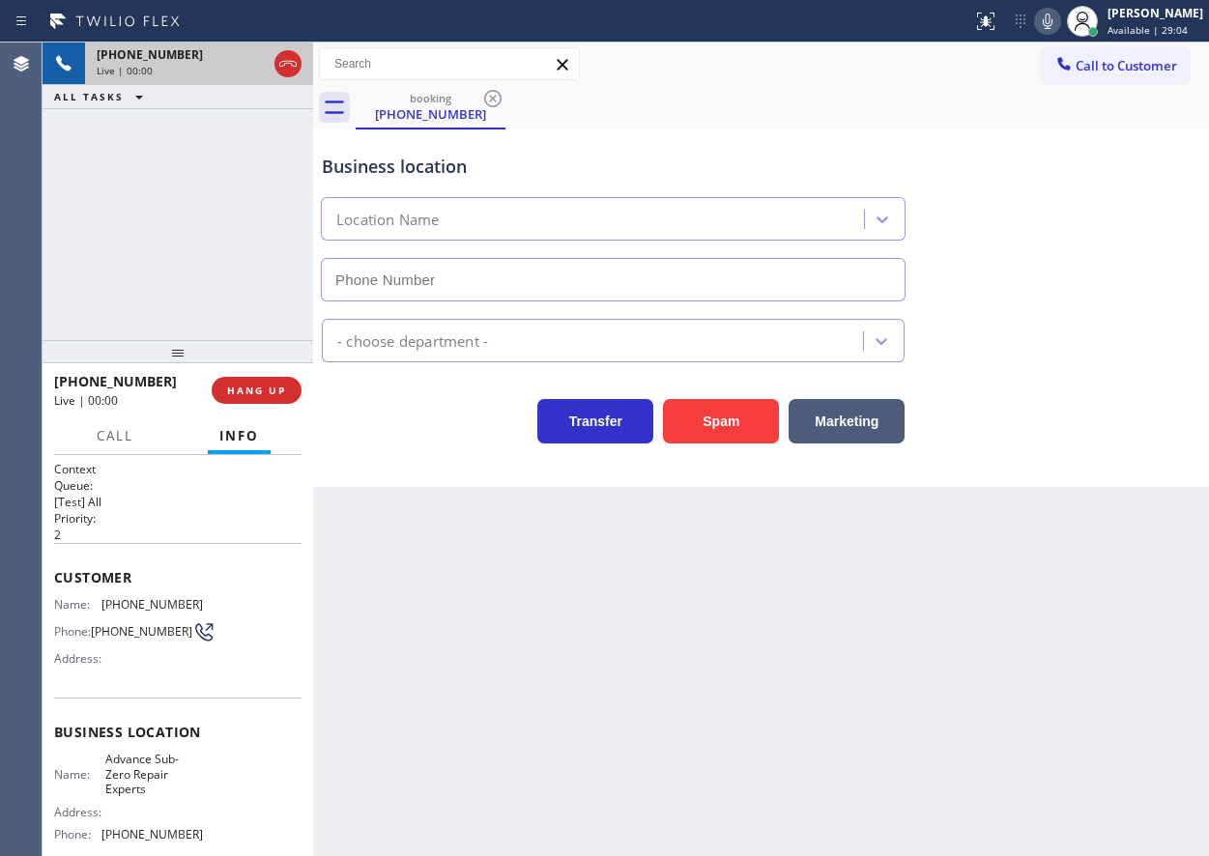
type input "[PHONE_NUMBER]"
click at [720, 433] on button "Spam" at bounding box center [721, 421] width 116 height 44
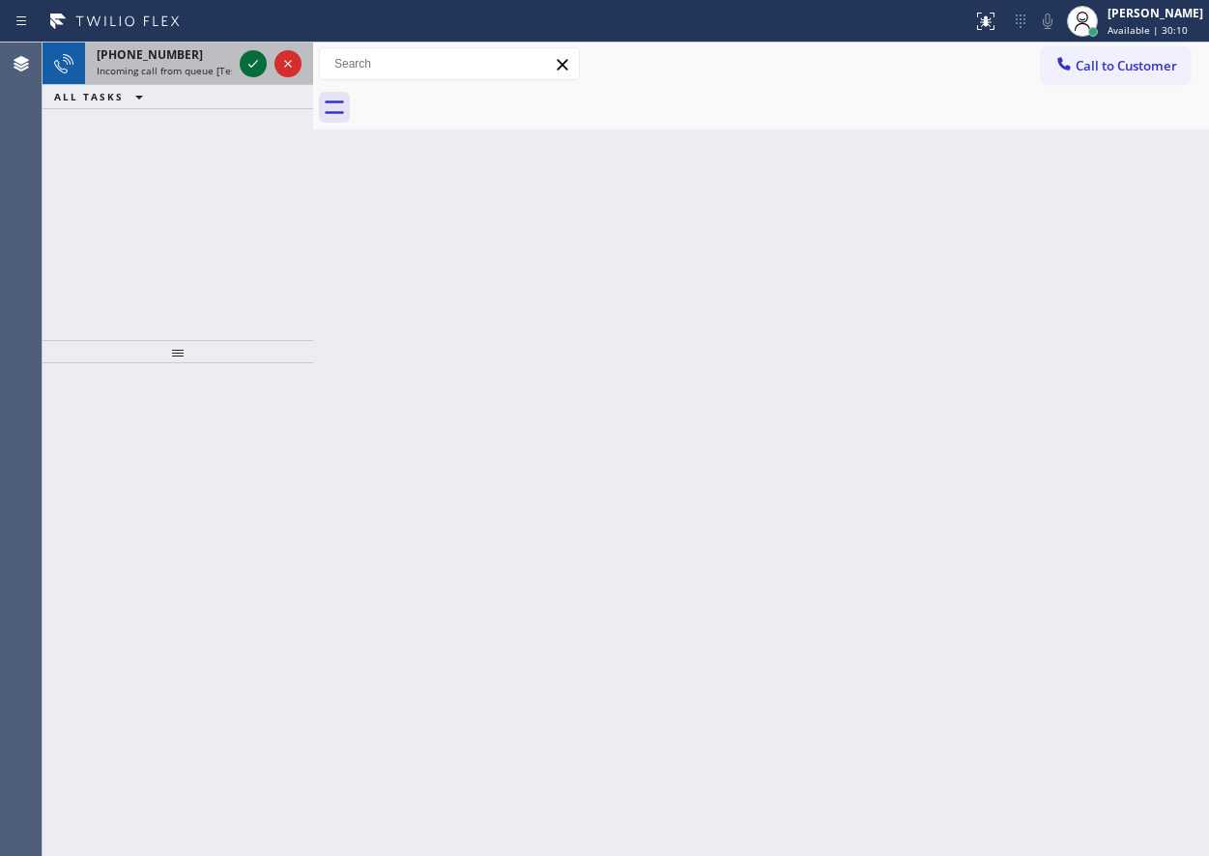
click at [242, 68] on div at bounding box center [253, 63] width 27 height 23
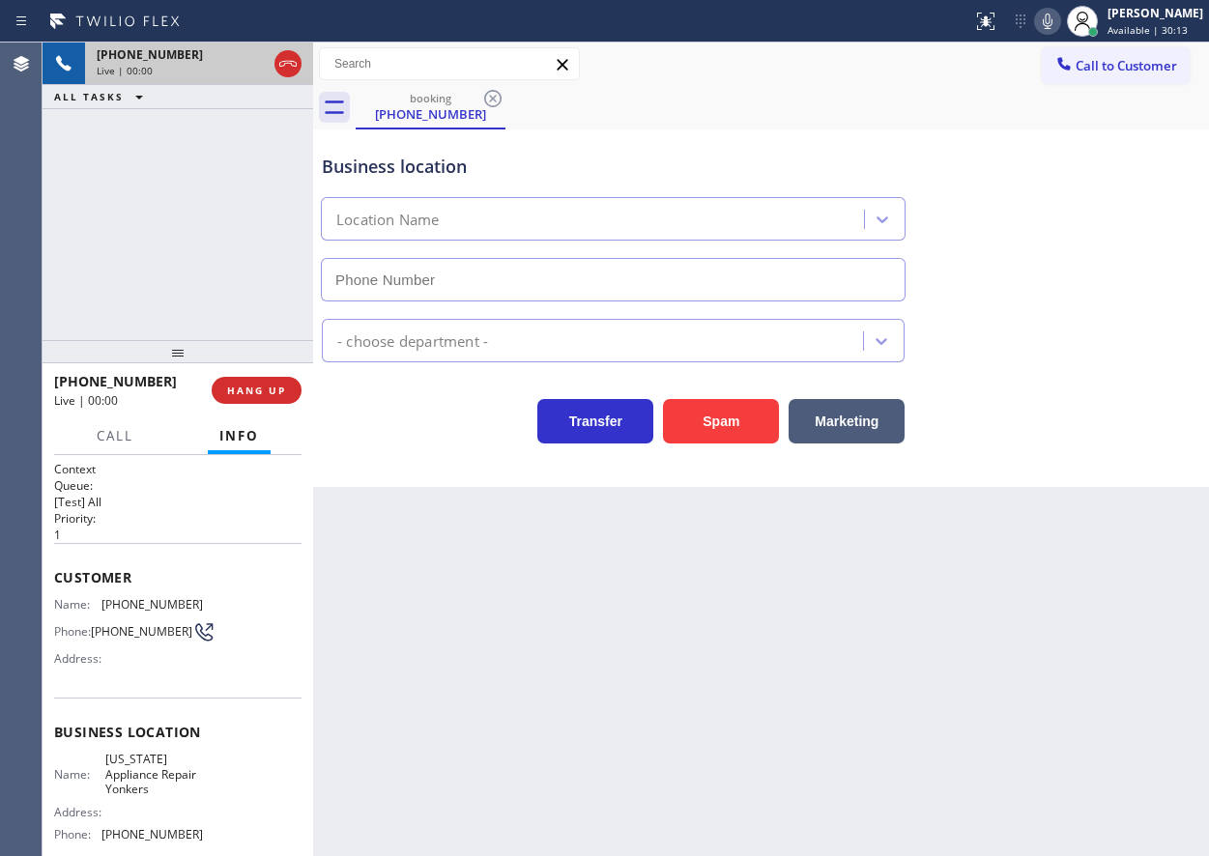
type input "[PHONE_NUMBER]"
click at [135, 783] on span "[US_STATE] Appliance Repair Yonkers" at bounding box center [153, 774] width 97 height 44
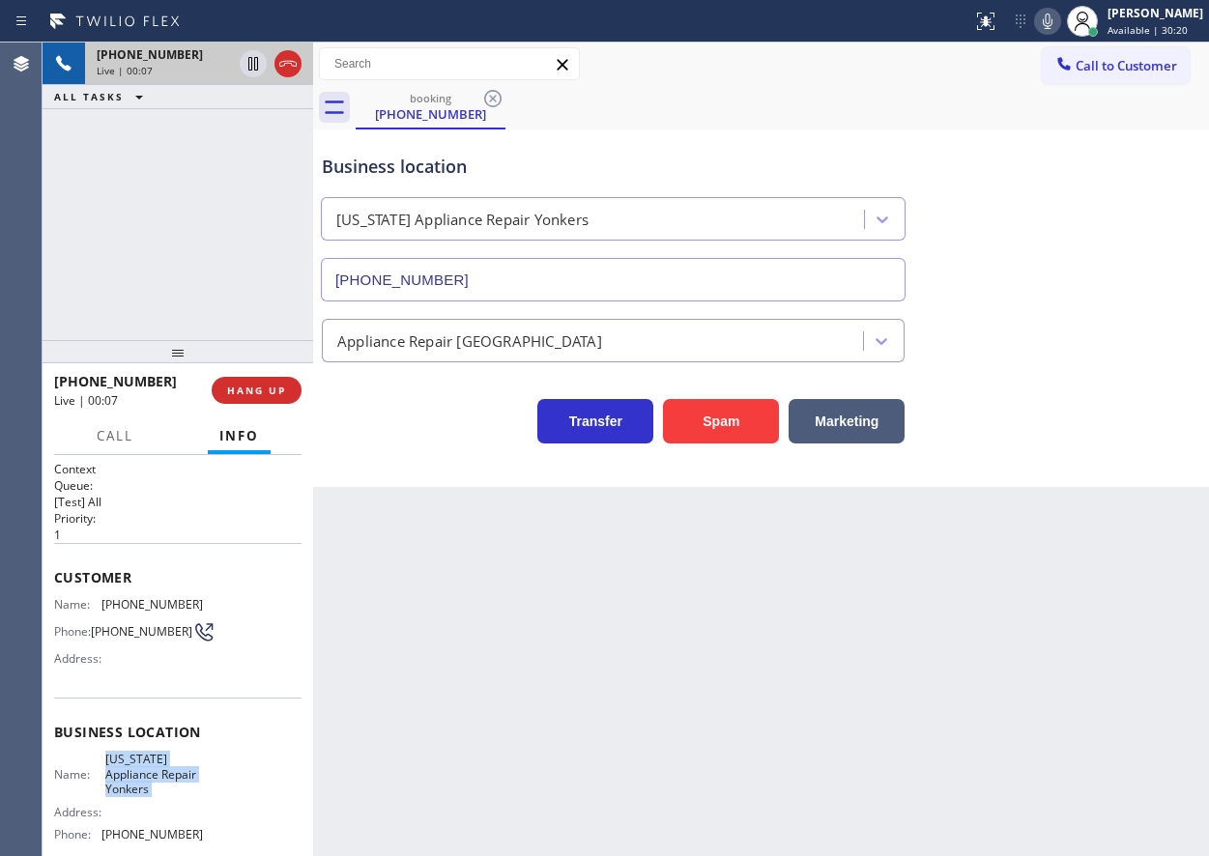
click at [135, 783] on span "[US_STATE] Appliance Repair Yonkers" at bounding box center [153, 774] width 97 height 44
click at [702, 288] on input "[PHONE_NUMBER]" at bounding box center [613, 279] width 585 height 43
click at [133, 605] on span "[PHONE_NUMBER]" at bounding box center [151, 604] width 101 height 14
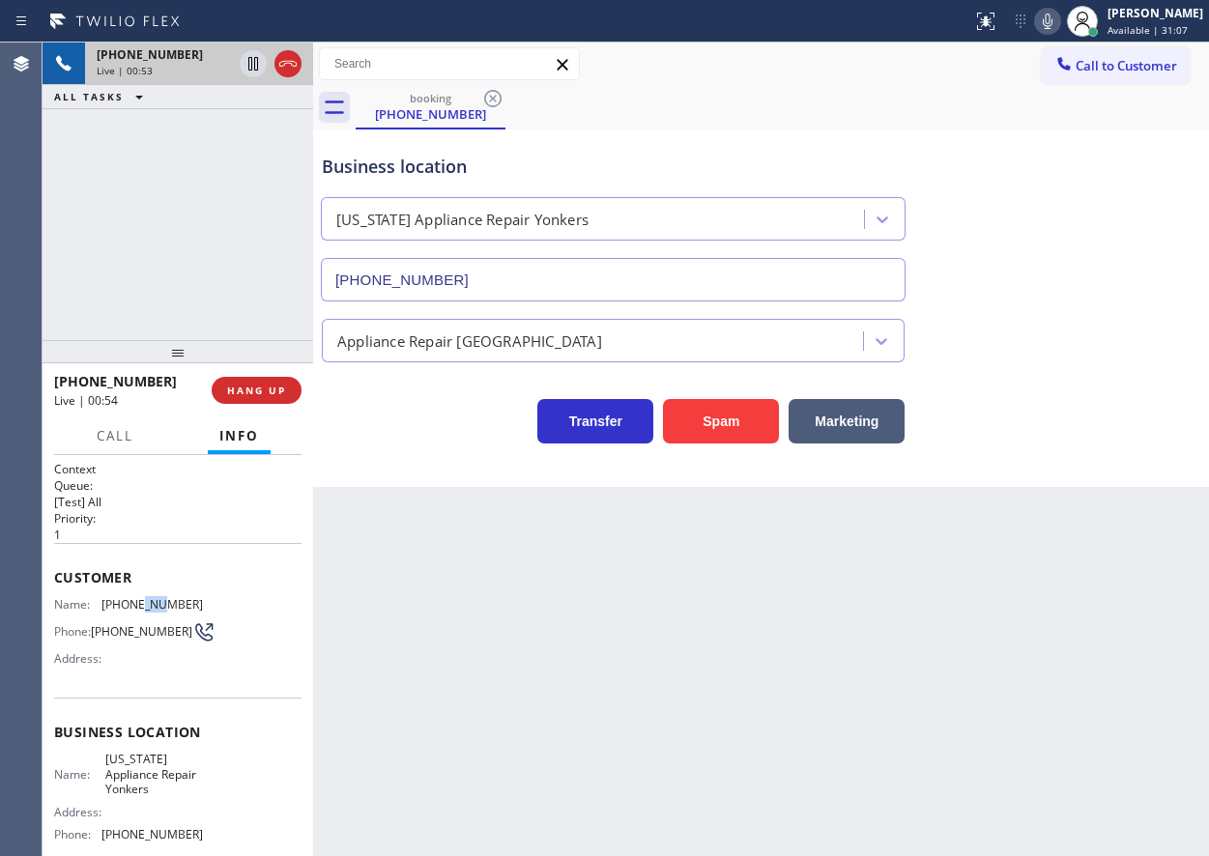
click at [133, 605] on span "[PHONE_NUMBER]" at bounding box center [151, 604] width 101 height 14
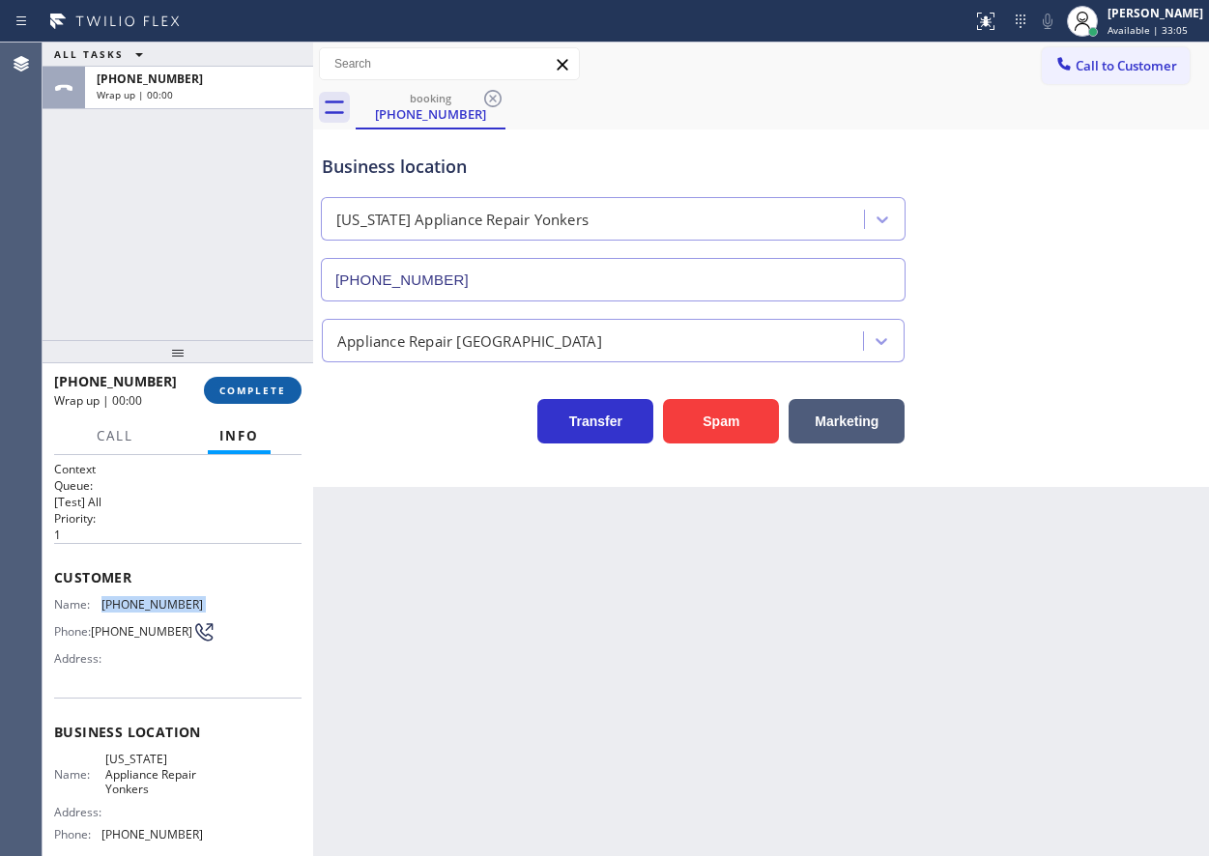
click at [273, 386] on span "COMPLETE" at bounding box center [252, 391] width 67 height 14
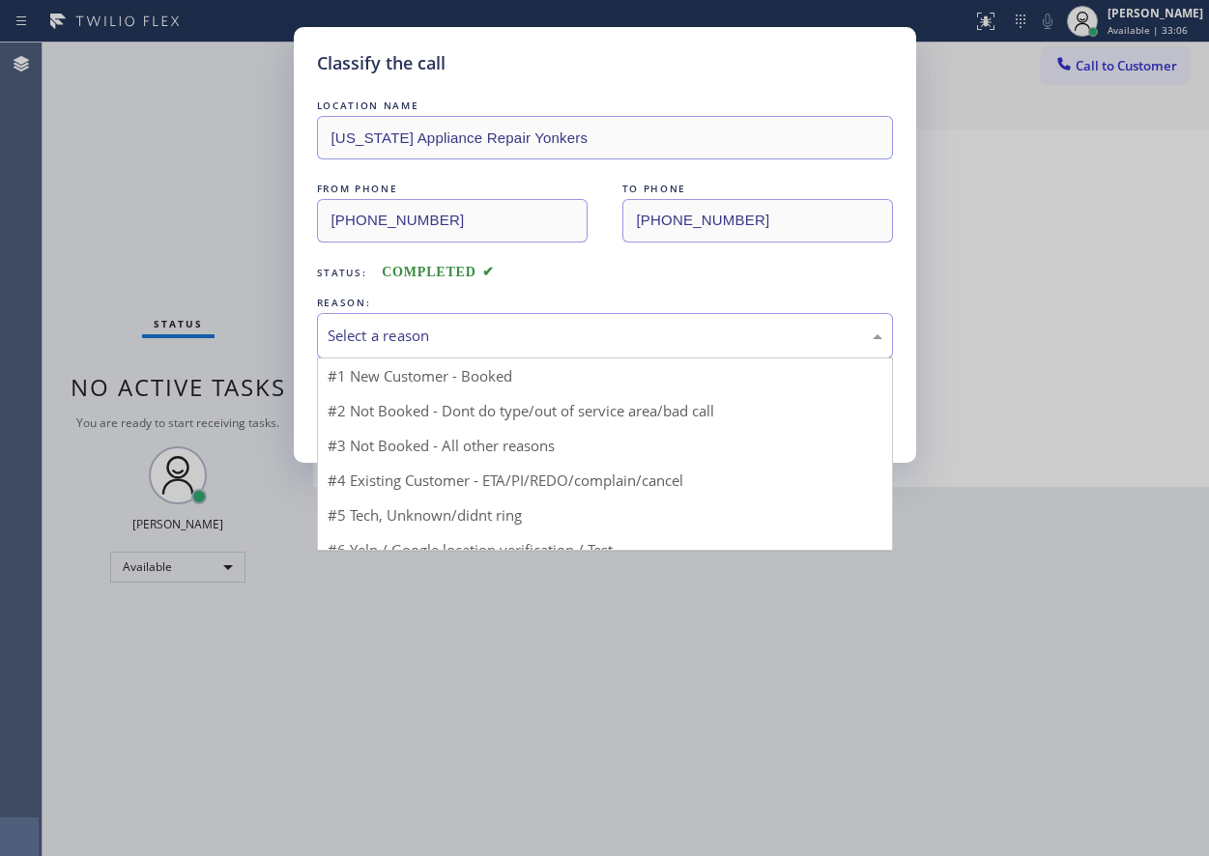
click at [544, 342] on div "Select a reason" at bounding box center [605, 336] width 555 height 22
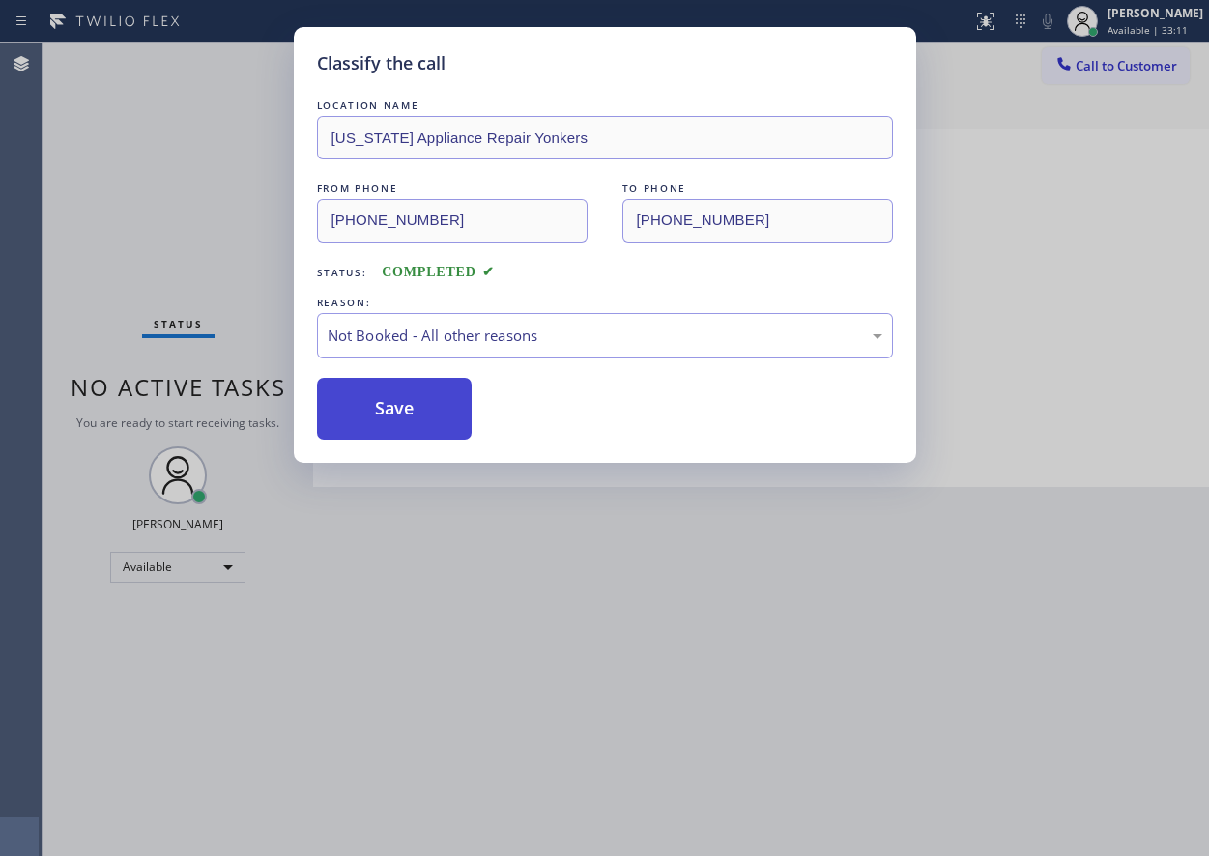
click at [399, 401] on button "Save" at bounding box center [395, 409] width 156 height 62
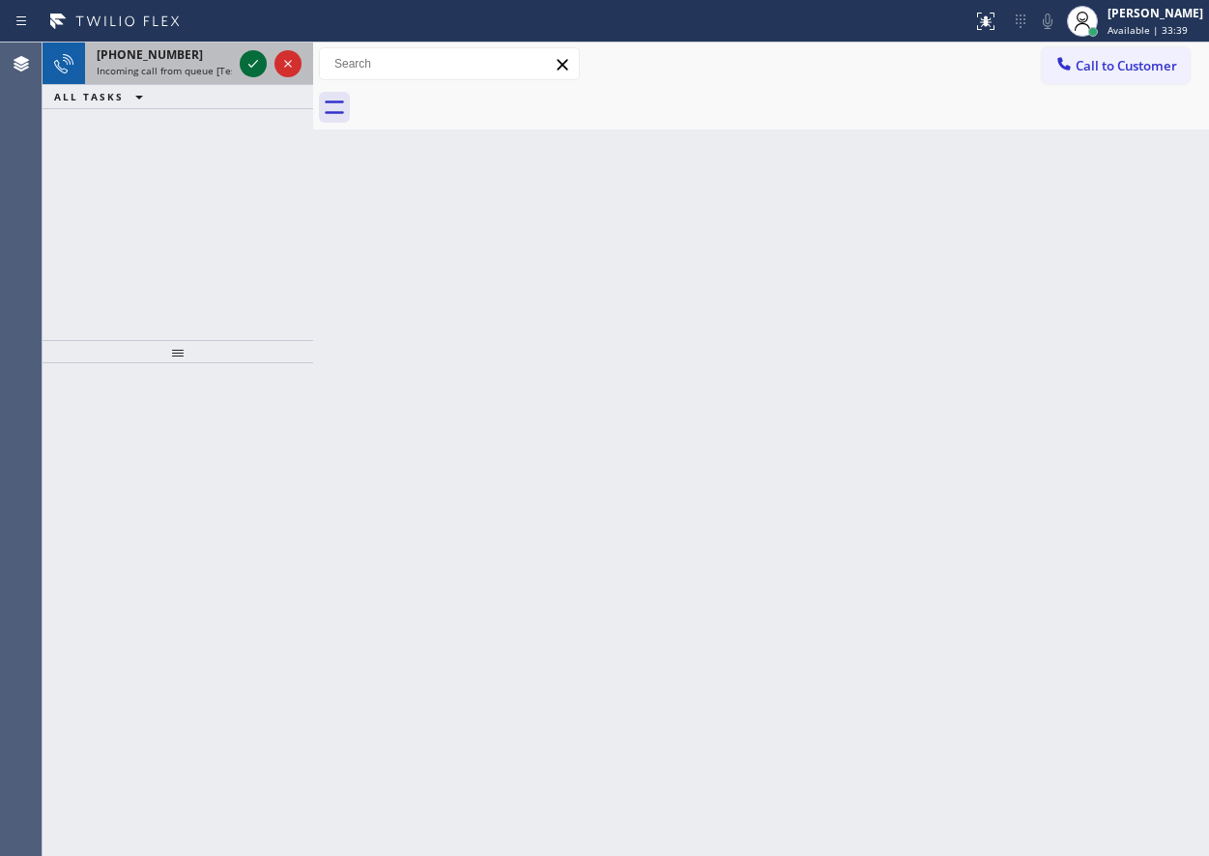
click at [254, 63] on icon at bounding box center [253, 63] width 23 height 23
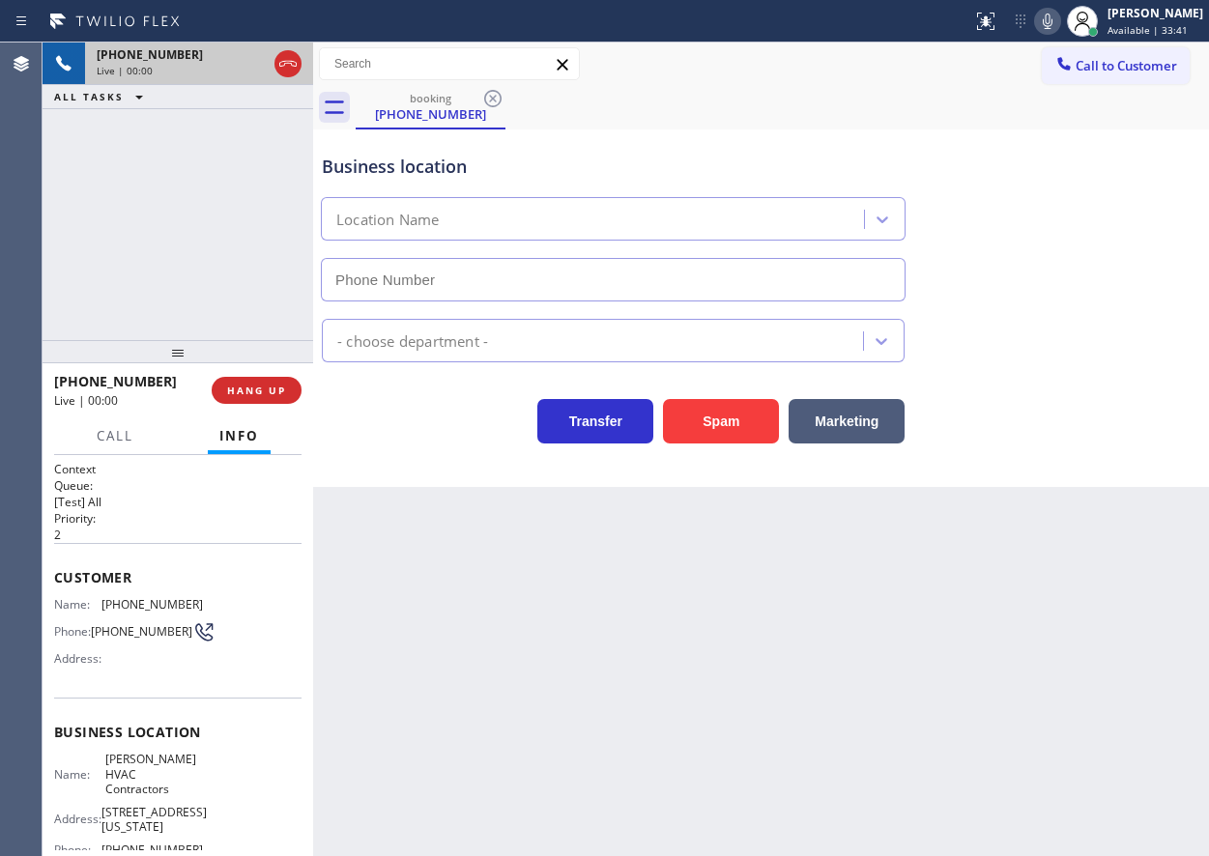
type input "[PHONE_NUMBER]"
click at [679, 420] on button "Spam" at bounding box center [721, 421] width 116 height 44
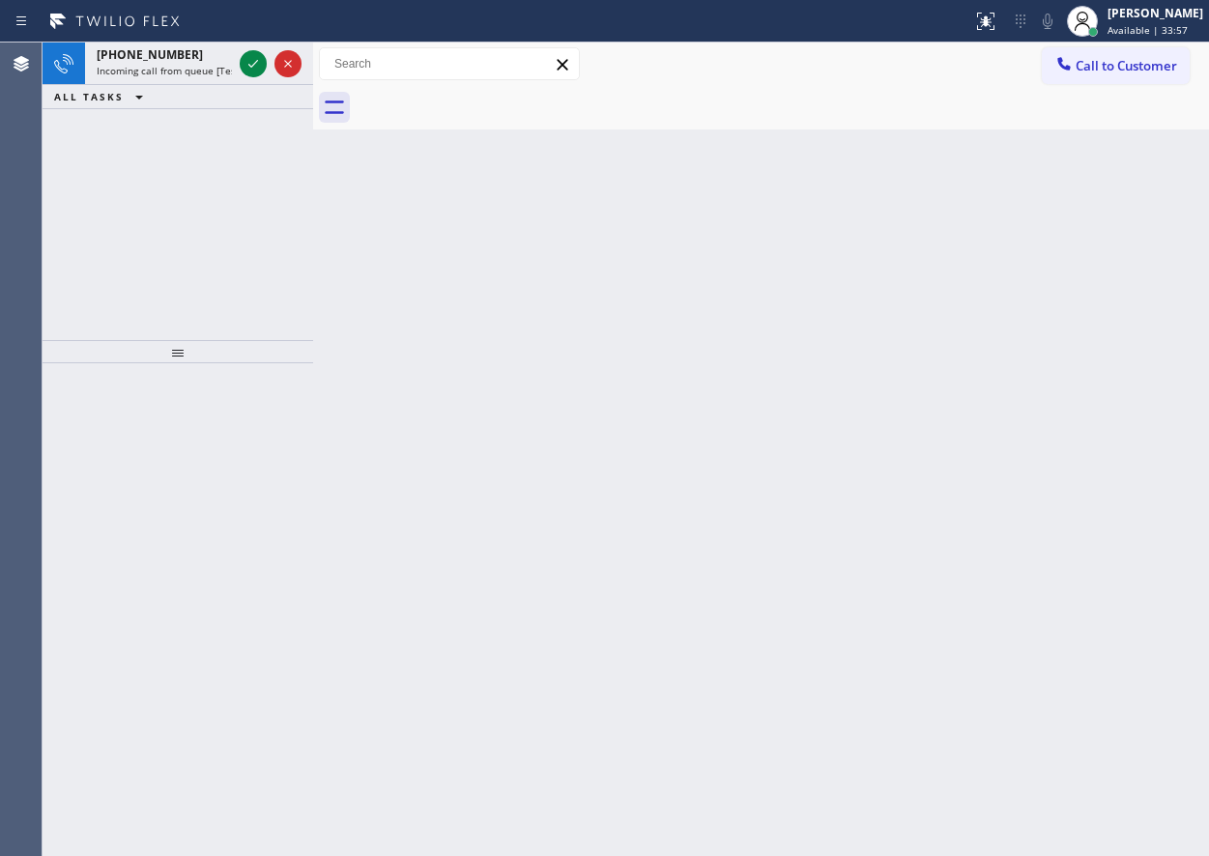
click at [1050, 382] on div "Back to Dashboard Change Sender ID Customers Technicians Select a contact Outbo…" at bounding box center [761, 450] width 896 height 814
click at [246, 66] on icon at bounding box center [253, 63] width 23 height 23
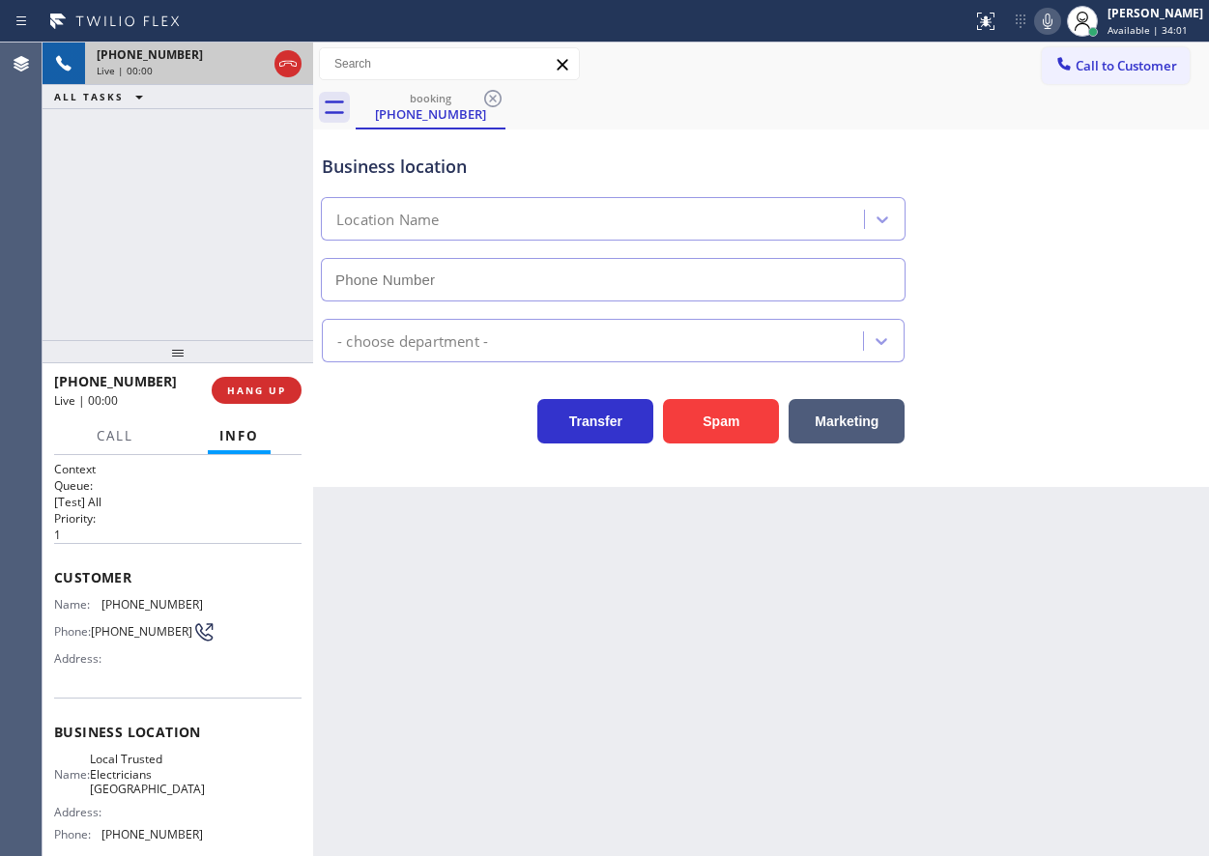
type input "[PHONE_NUMBER]"
click at [733, 417] on button "Spam" at bounding box center [721, 421] width 116 height 44
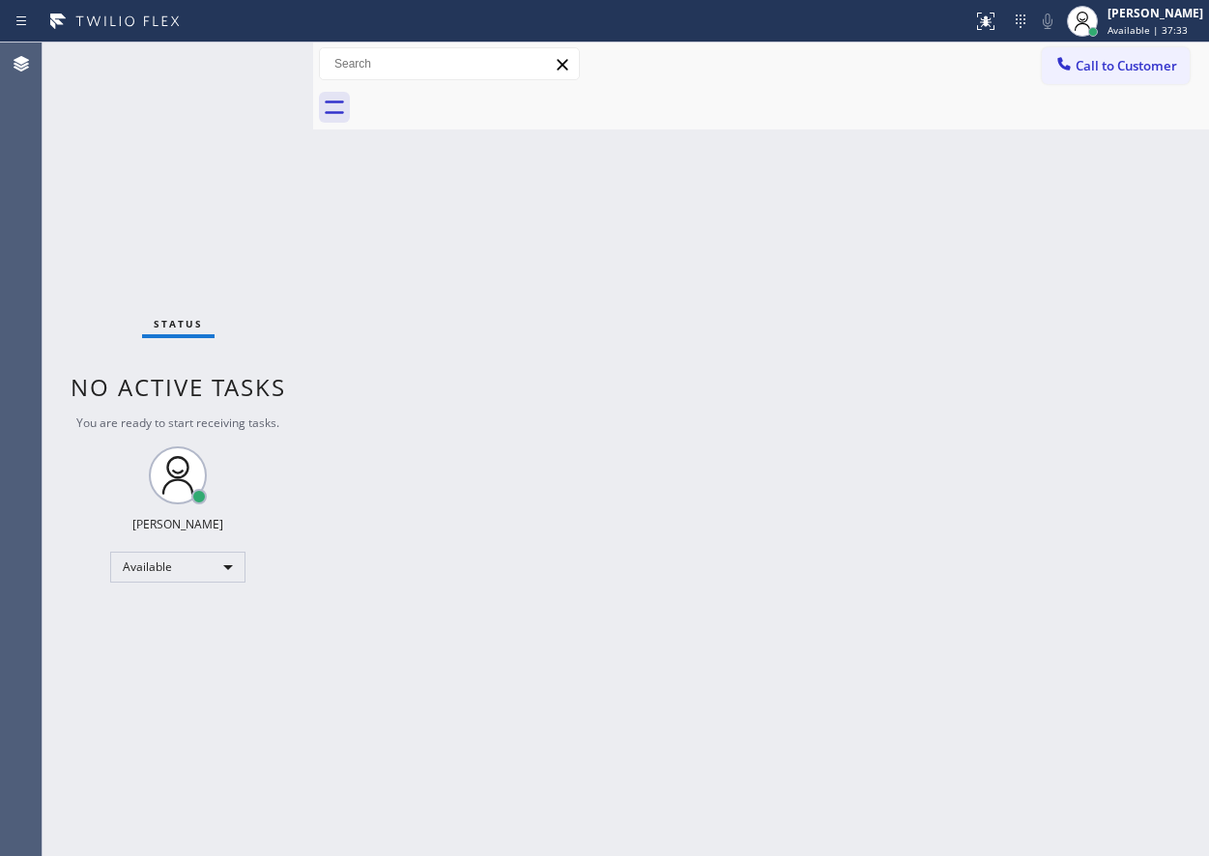
click at [1011, 496] on div "Back to Dashboard Change Sender ID Customers Technicians Select a contact Outbo…" at bounding box center [761, 450] width 896 height 814
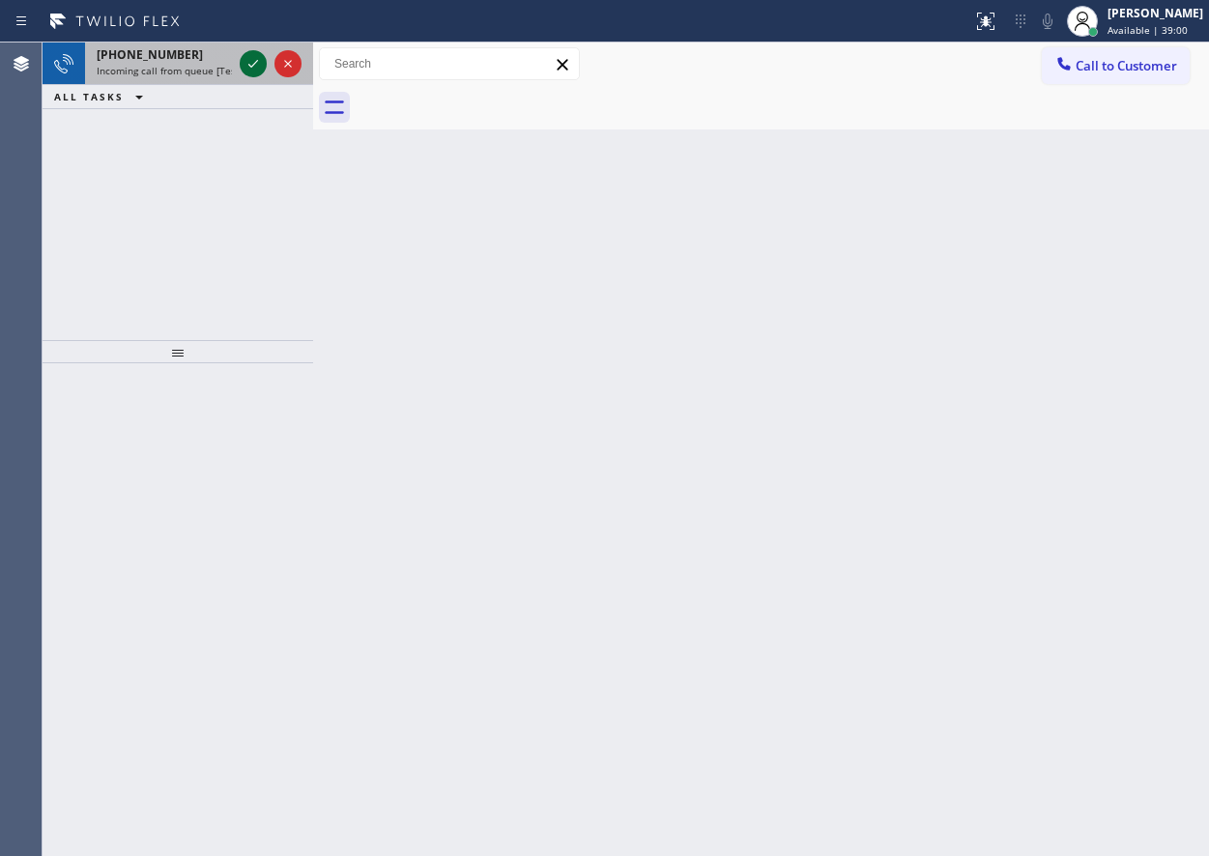
click at [252, 69] on icon at bounding box center [253, 63] width 23 height 23
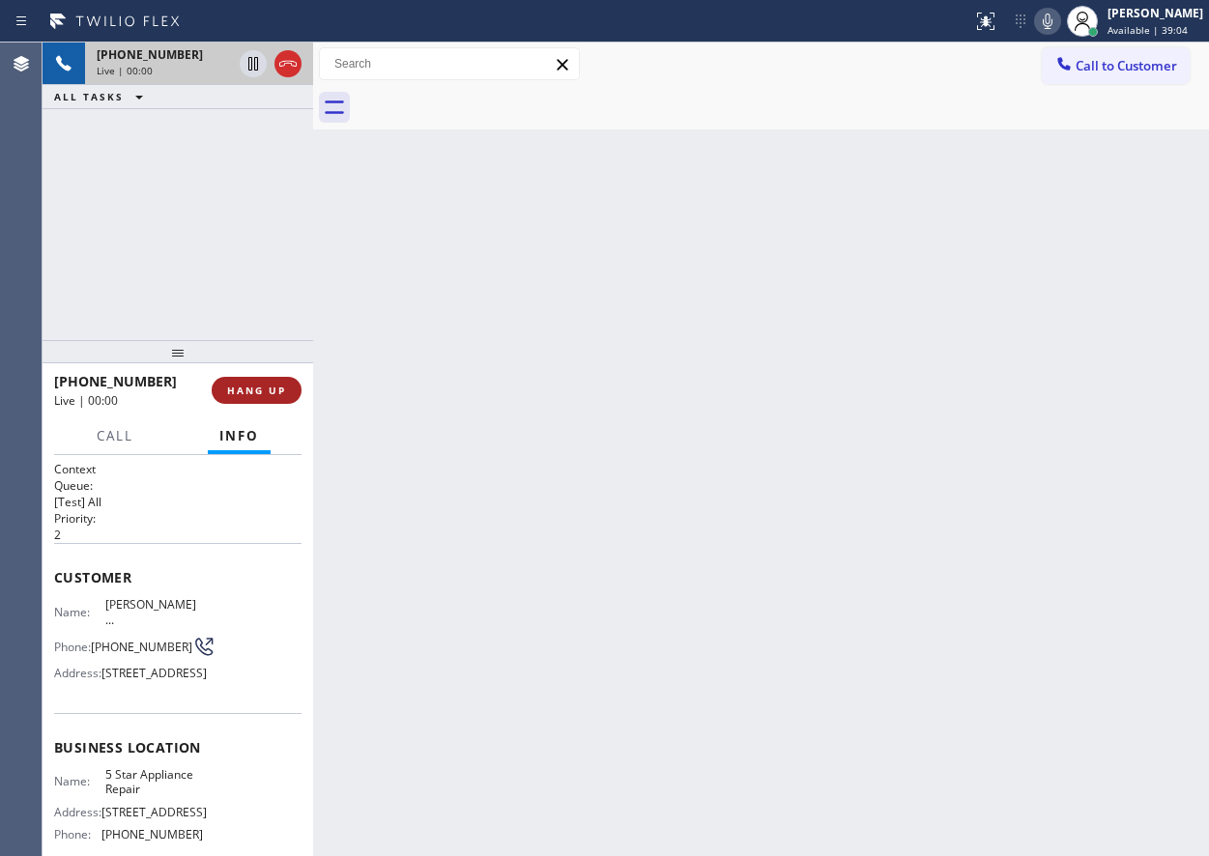
click at [255, 402] on button "HANG UP" at bounding box center [257, 390] width 90 height 27
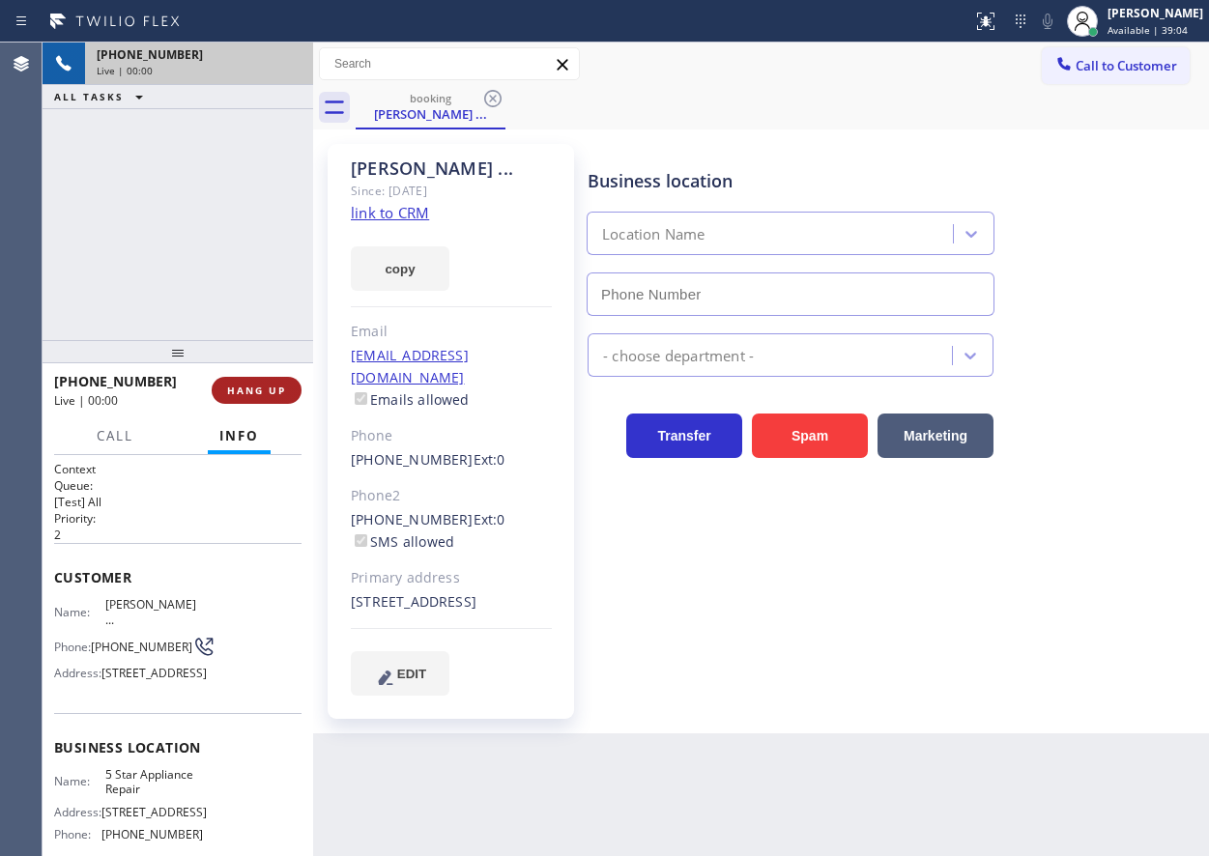
type input "[PHONE_NUMBER]"
click at [255, 386] on span "HANG UP" at bounding box center [256, 391] width 59 height 14
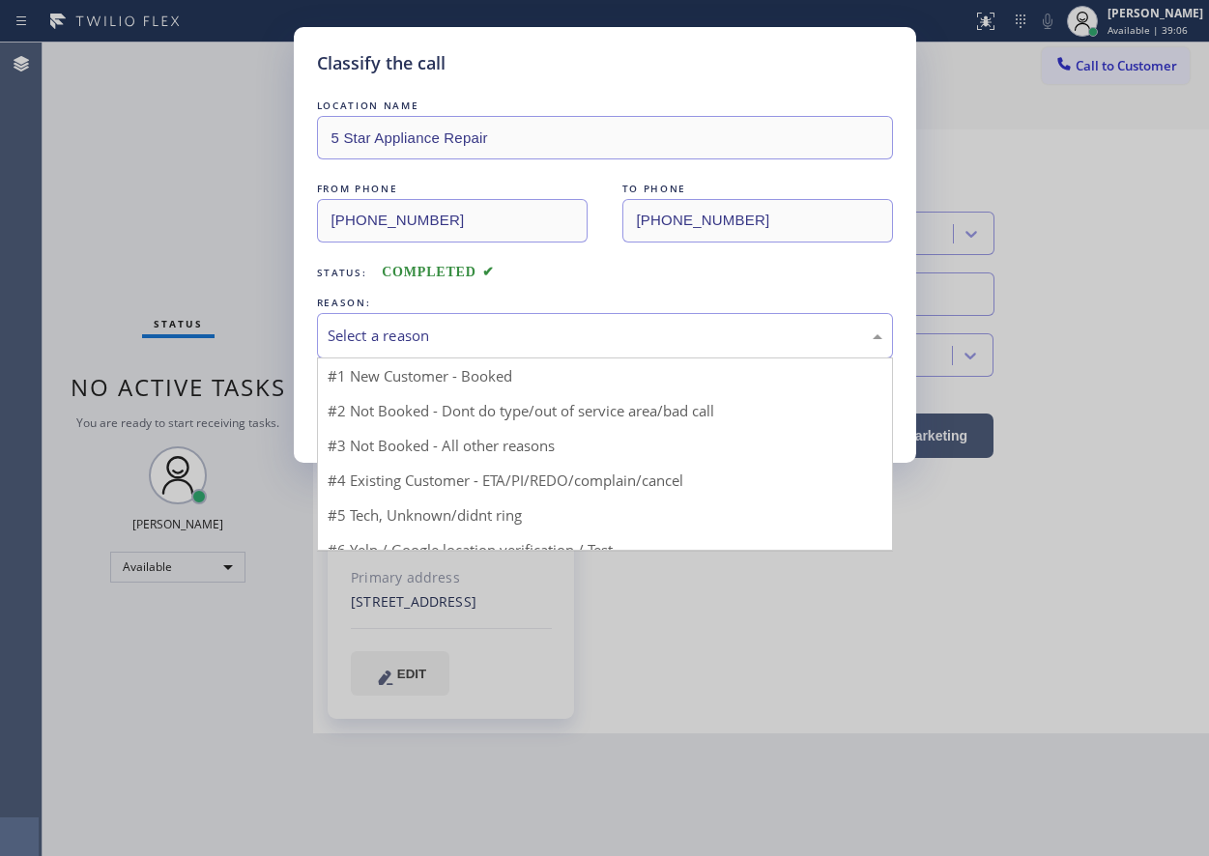
drag, startPoint x: 560, startPoint y: 318, endPoint x: 397, endPoint y: 494, distance: 240.0
click at [560, 319] on div "Select a reason" at bounding box center [605, 335] width 576 height 45
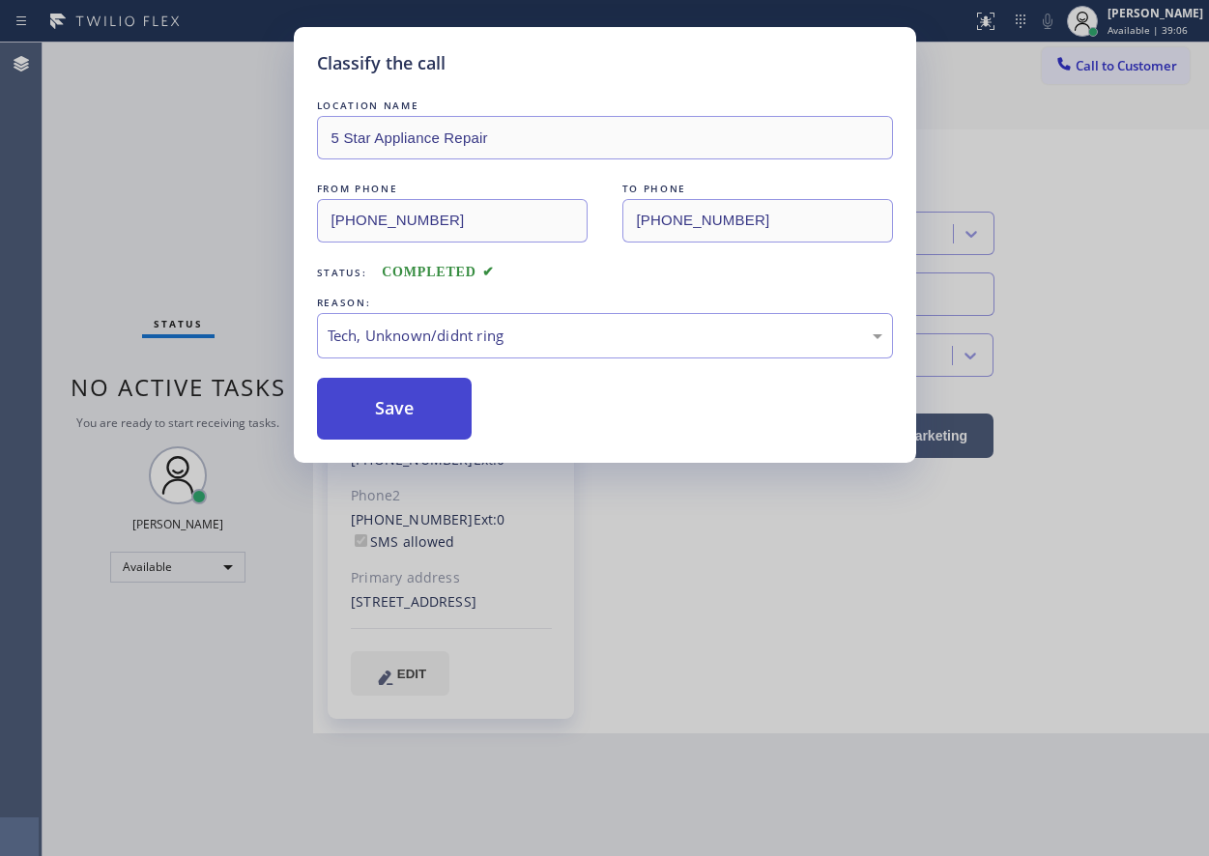
click at [402, 382] on button "Save" at bounding box center [395, 409] width 156 height 62
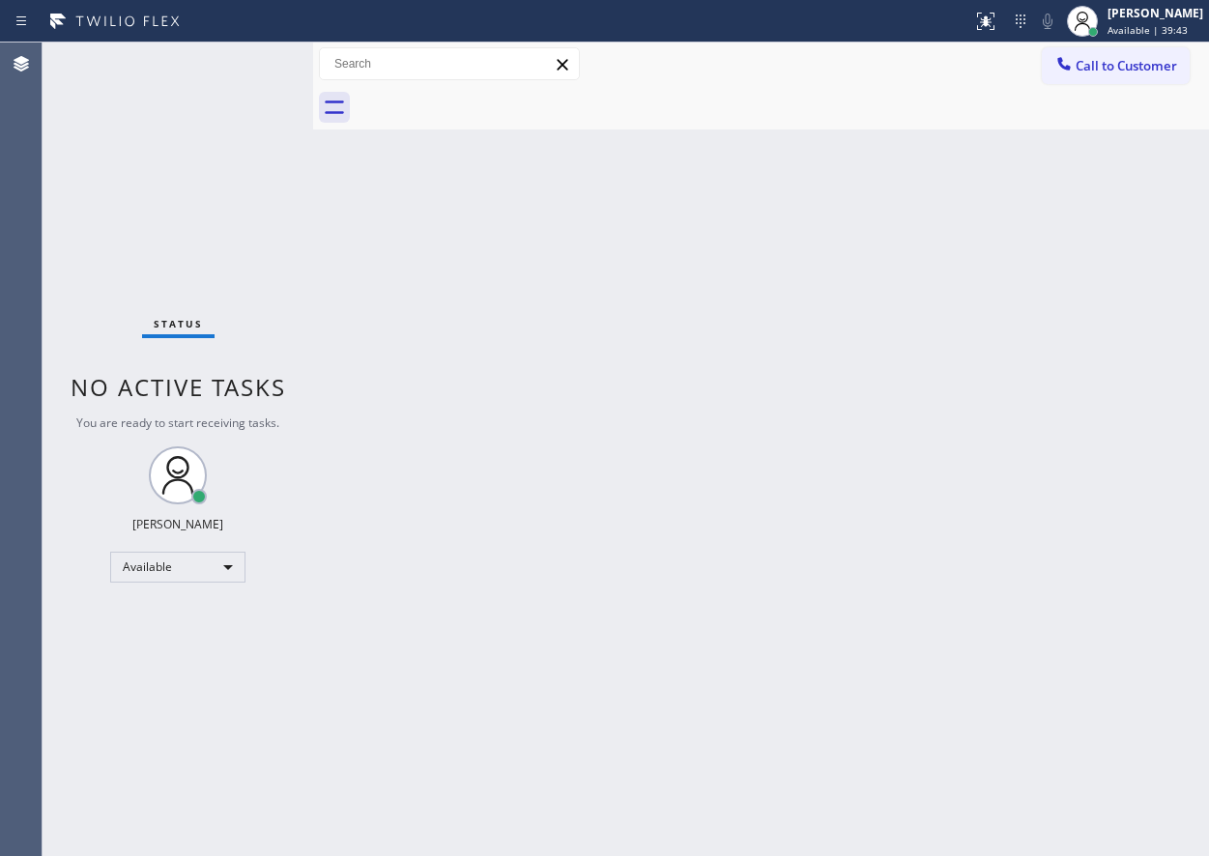
click at [988, 188] on div "Back to Dashboard Change Sender ID Customers Technicians Select a contact Outbo…" at bounding box center [761, 450] width 896 height 814
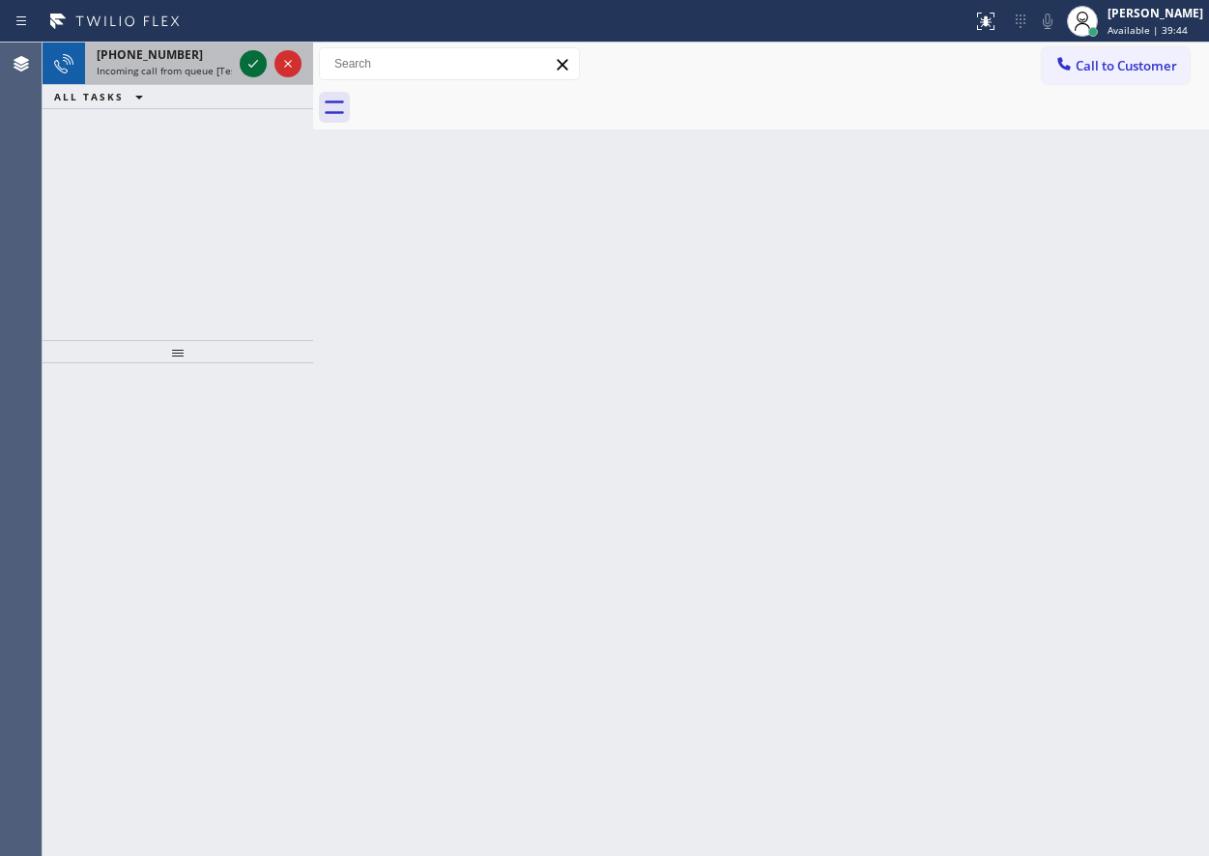
click at [258, 68] on icon at bounding box center [253, 63] width 23 height 23
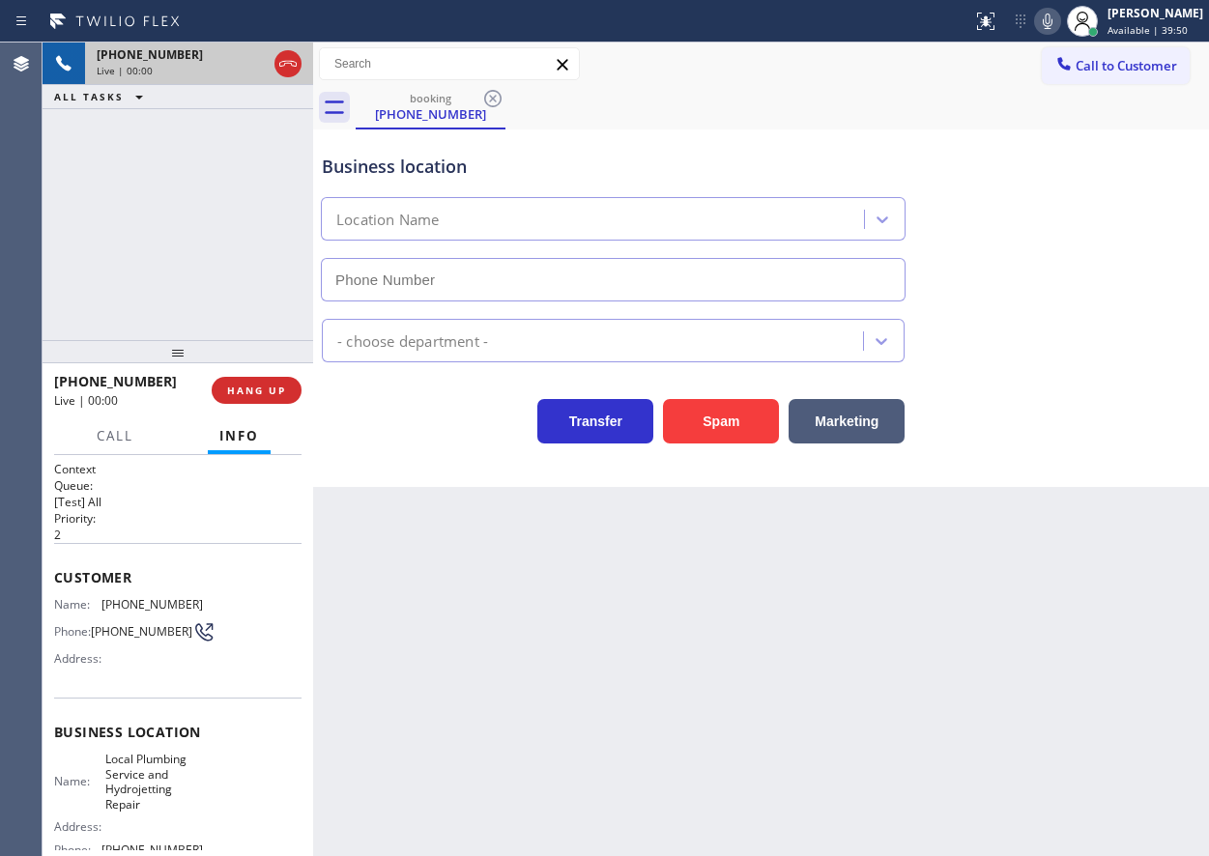
type input "[PHONE_NUMBER]"
click at [737, 409] on button "Spam" at bounding box center [721, 421] width 116 height 44
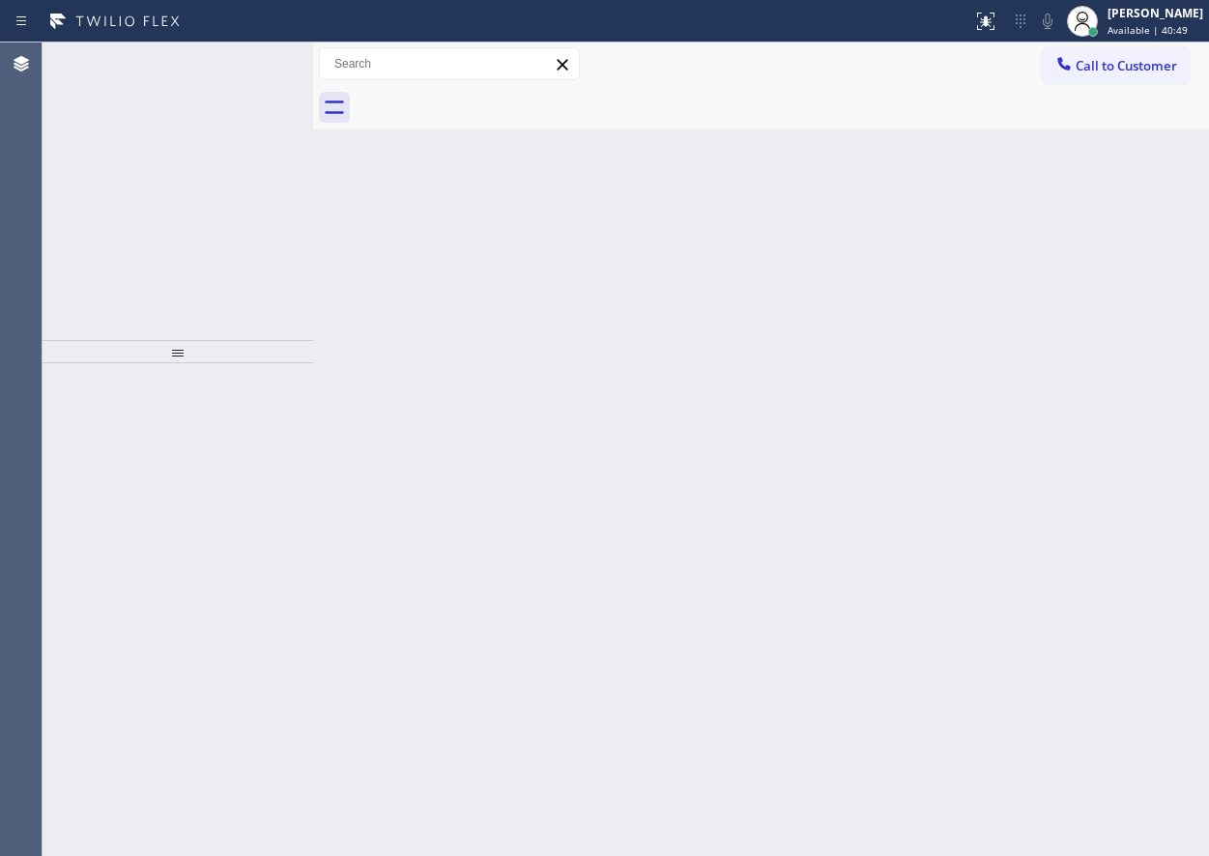
click at [1078, 393] on div "Back to Dashboard Change Sender ID Customers Technicians Select a contact Outbo…" at bounding box center [761, 450] width 896 height 814
click at [1013, 336] on div "Back to Dashboard Change Sender ID Customers Technicians Select a contact Outbo…" at bounding box center [761, 450] width 896 height 814
click at [239, 55] on div at bounding box center [271, 64] width 70 height 43
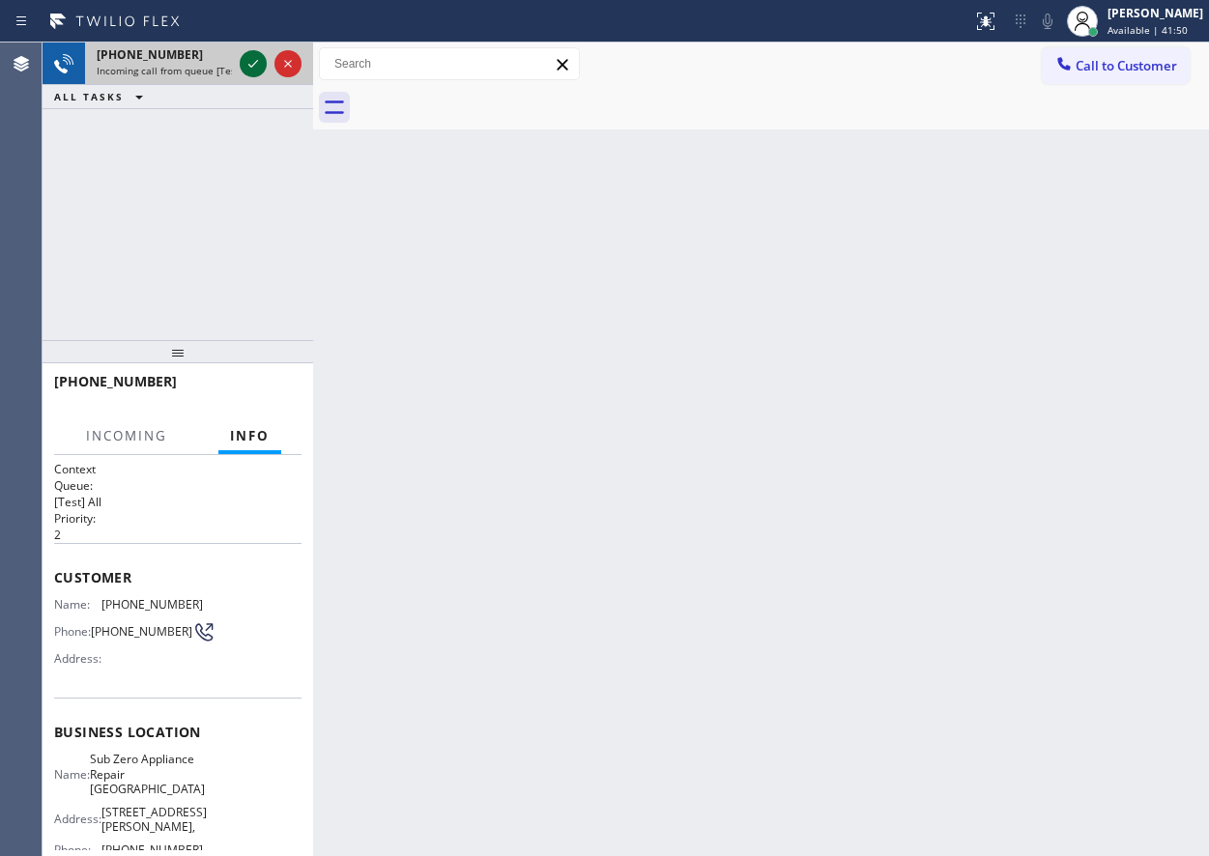
click at [243, 63] on icon at bounding box center [253, 63] width 23 height 23
drag, startPoint x: 949, startPoint y: 438, endPoint x: 922, endPoint y: 426, distance: 29.4
click at [949, 438] on div "Back to Dashboard Change Sender ID Customers Technicians Select a contact Outbo…" at bounding box center [761, 450] width 896 height 814
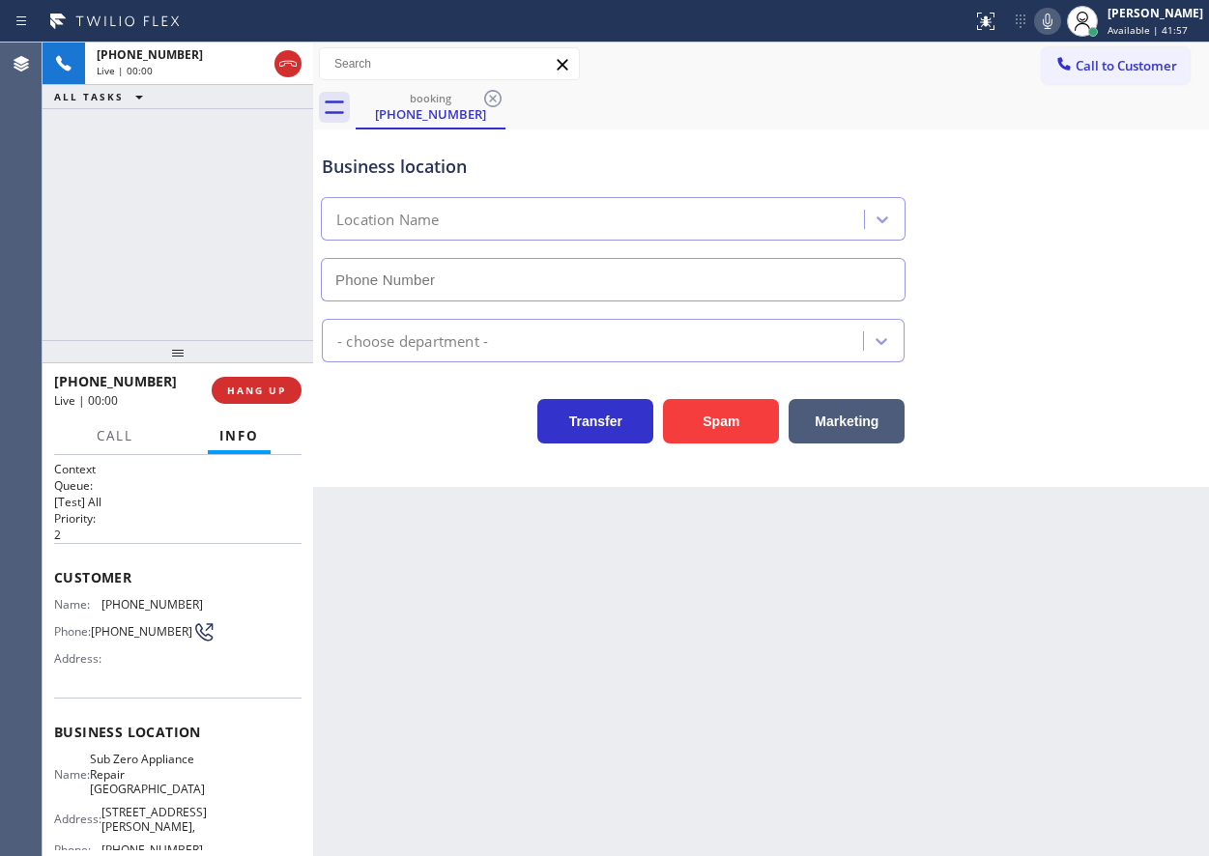
type input "[PHONE_NUMBER]"
click at [234, 398] on button "HANG UP" at bounding box center [257, 390] width 90 height 27
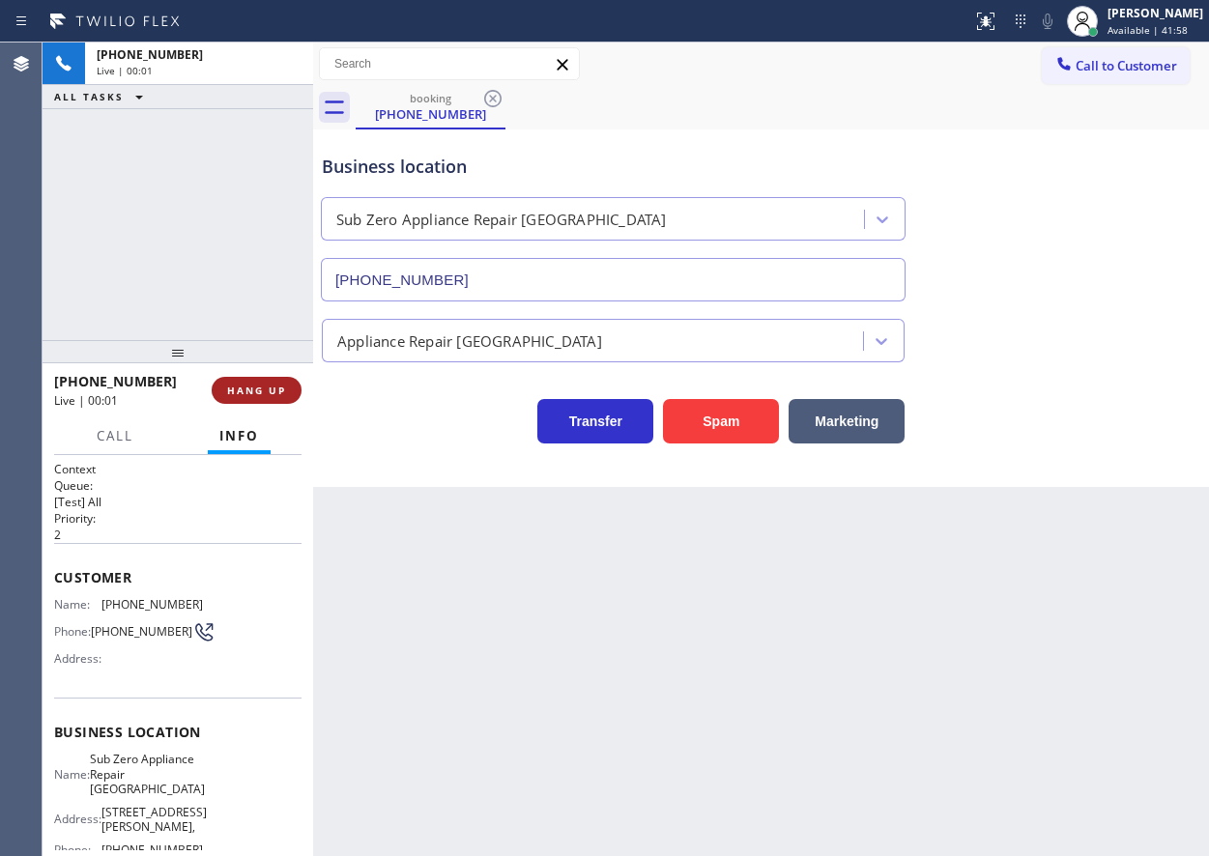
click at [251, 392] on span "HANG UP" at bounding box center [256, 391] width 59 height 14
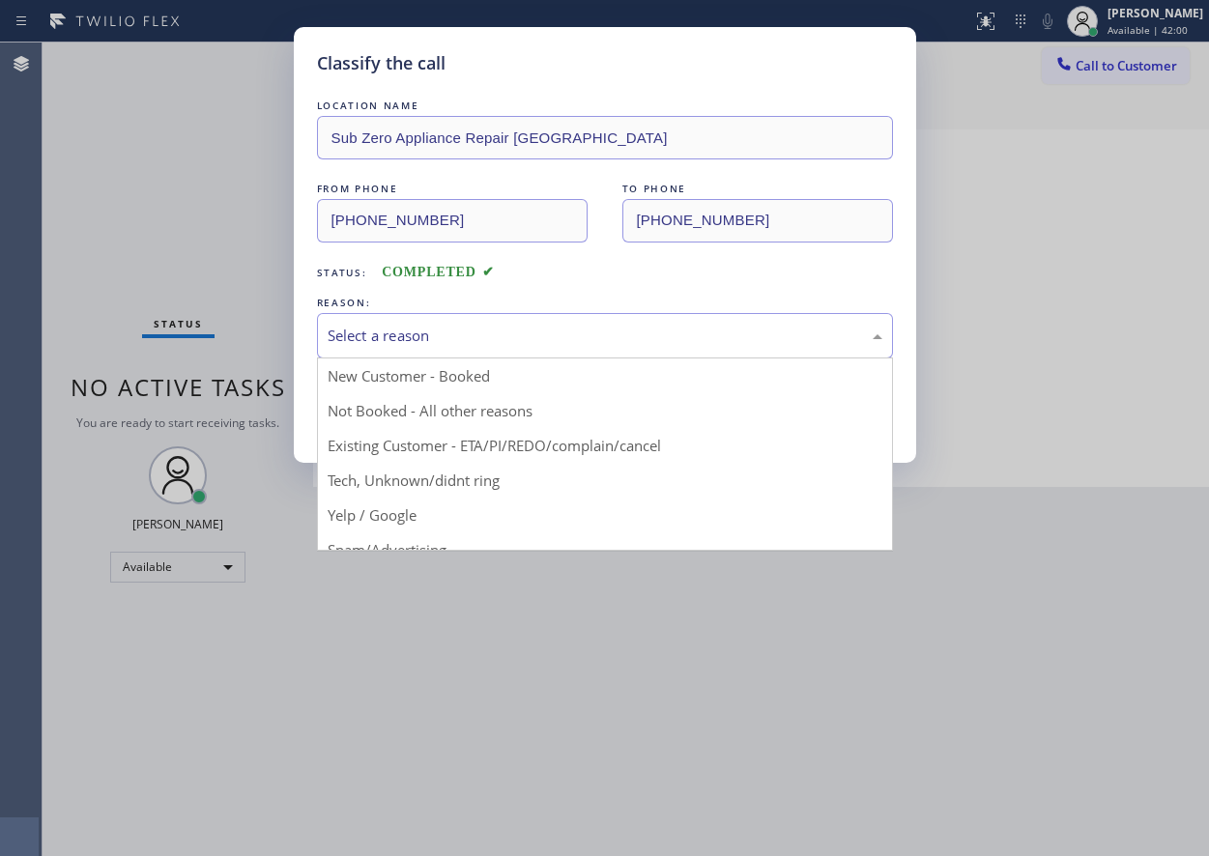
drag, startPoint x: 449, startPoint y: 346, endPoint x: 449, endPoint y: 436, distance: 89.9
click at [449, 347] on div "Select a reason" at bounding box center [605, 335] width 576 height 45
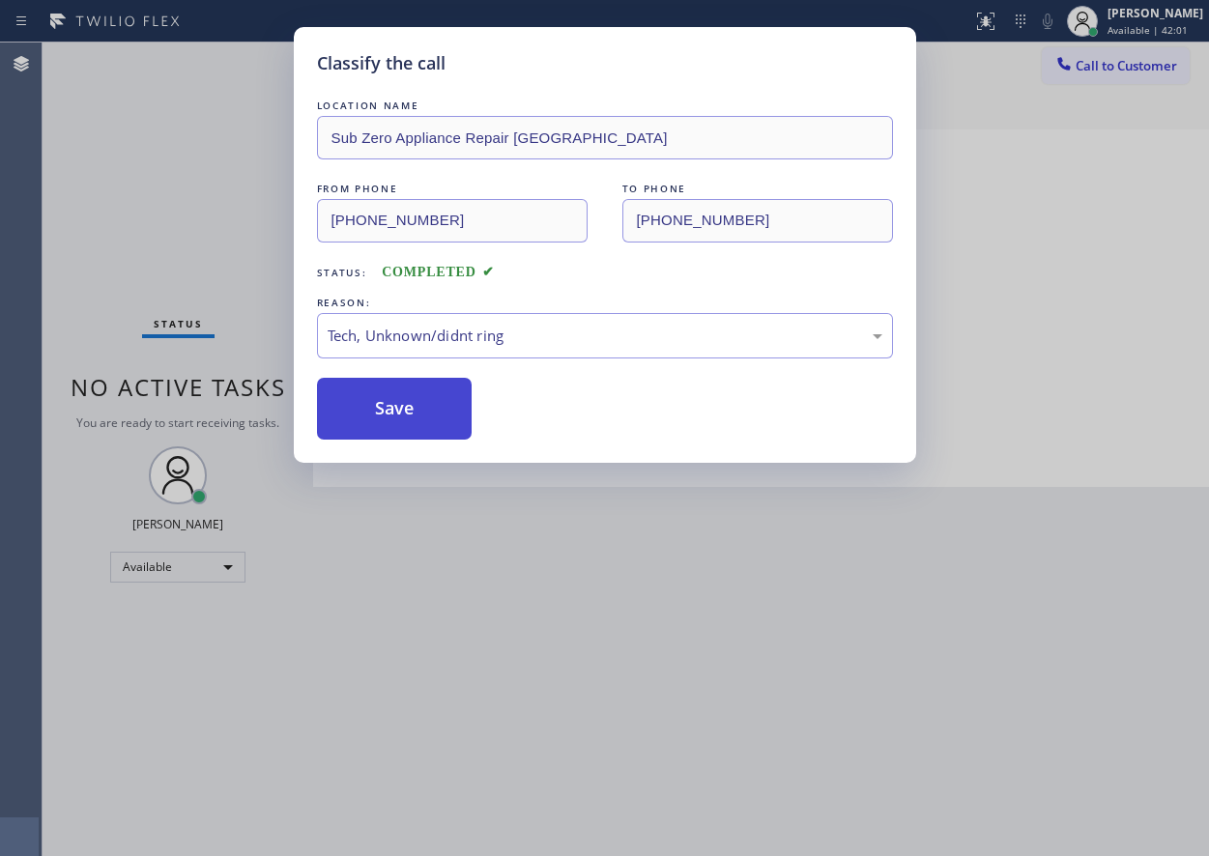
click at [418, 416] on button "Save" at bounding box center [395, 409] width 156 height 62
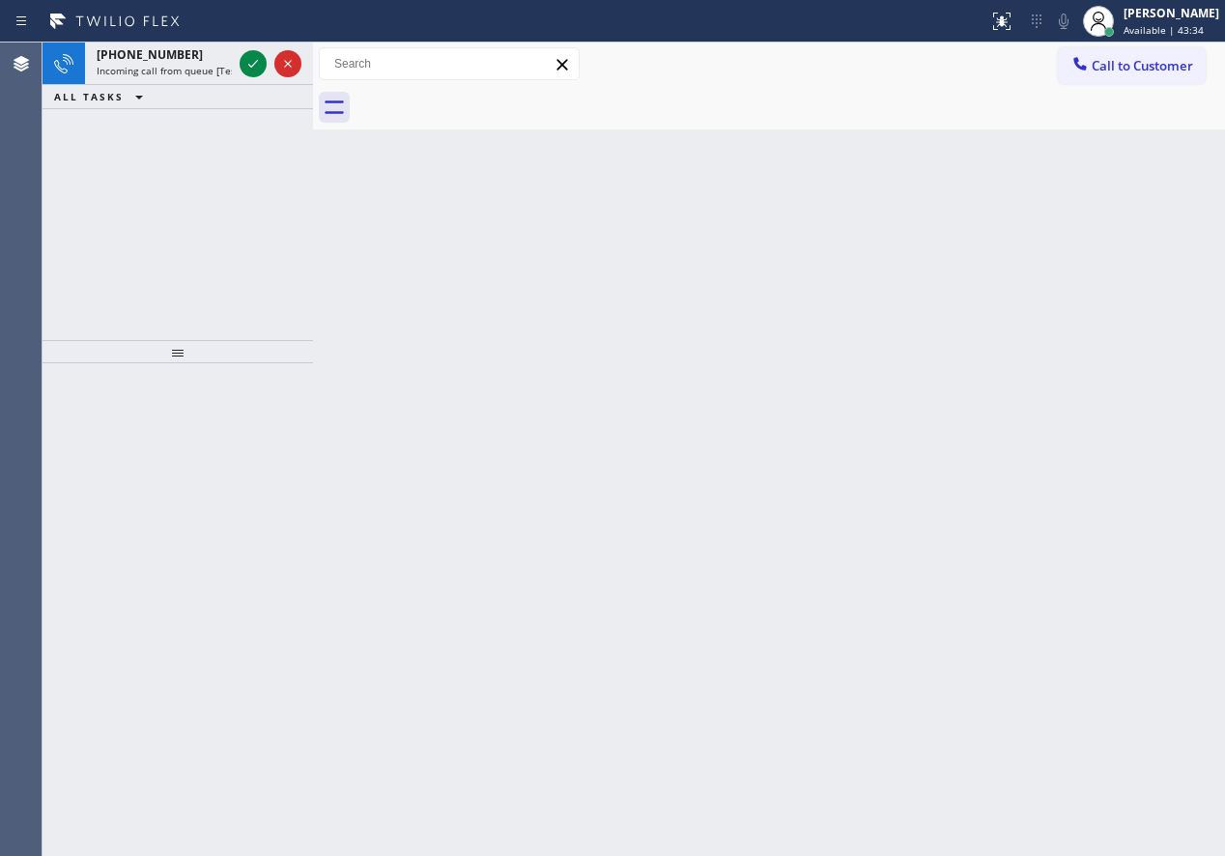
click at [669, 247] on div "Back to Dashboard Change Sender ID Customers Technicians Select a contact Outbo…" at bounding box center [769, 450] width 912 height 814
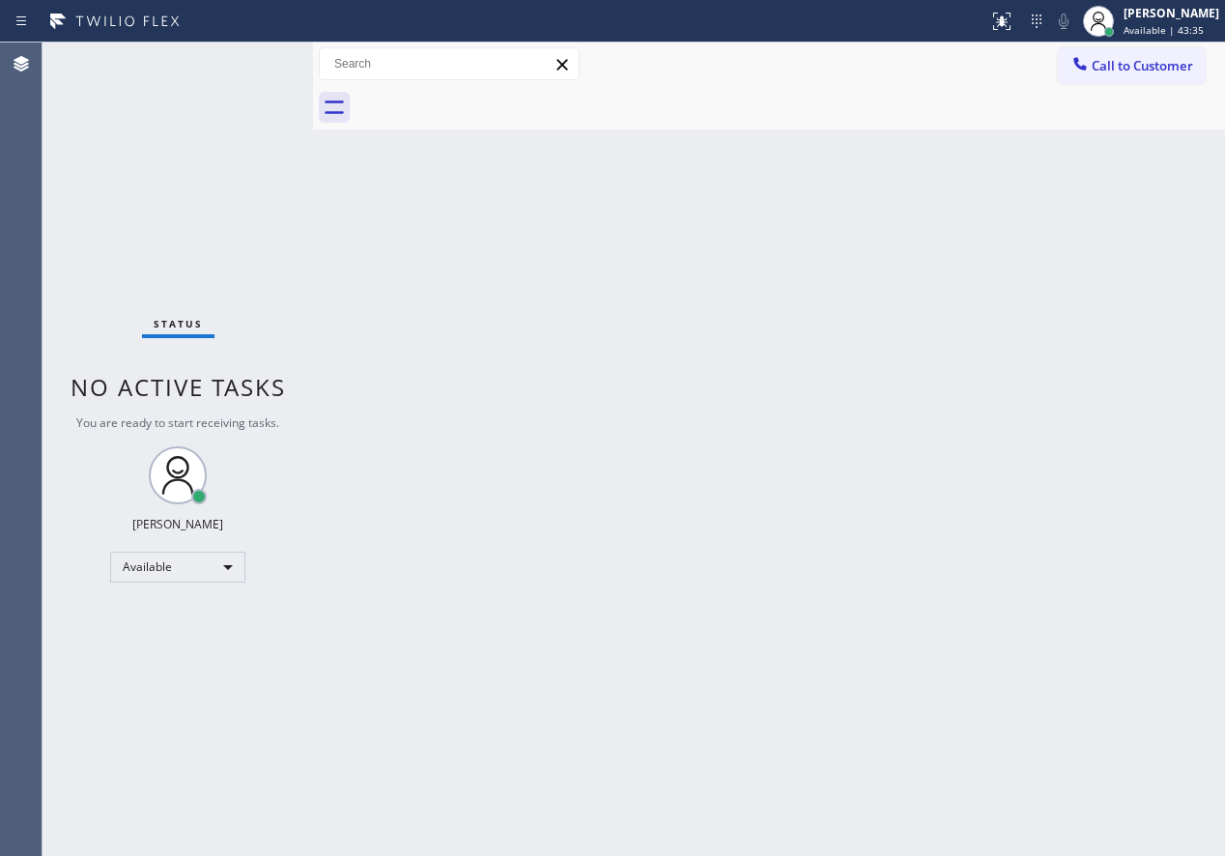
click at [252, 65] on div "Status No active tasks You are ready to start receiving tasks. [PERSON_NAME] Av…" at bounding box center [178, 450] width 271 height 814
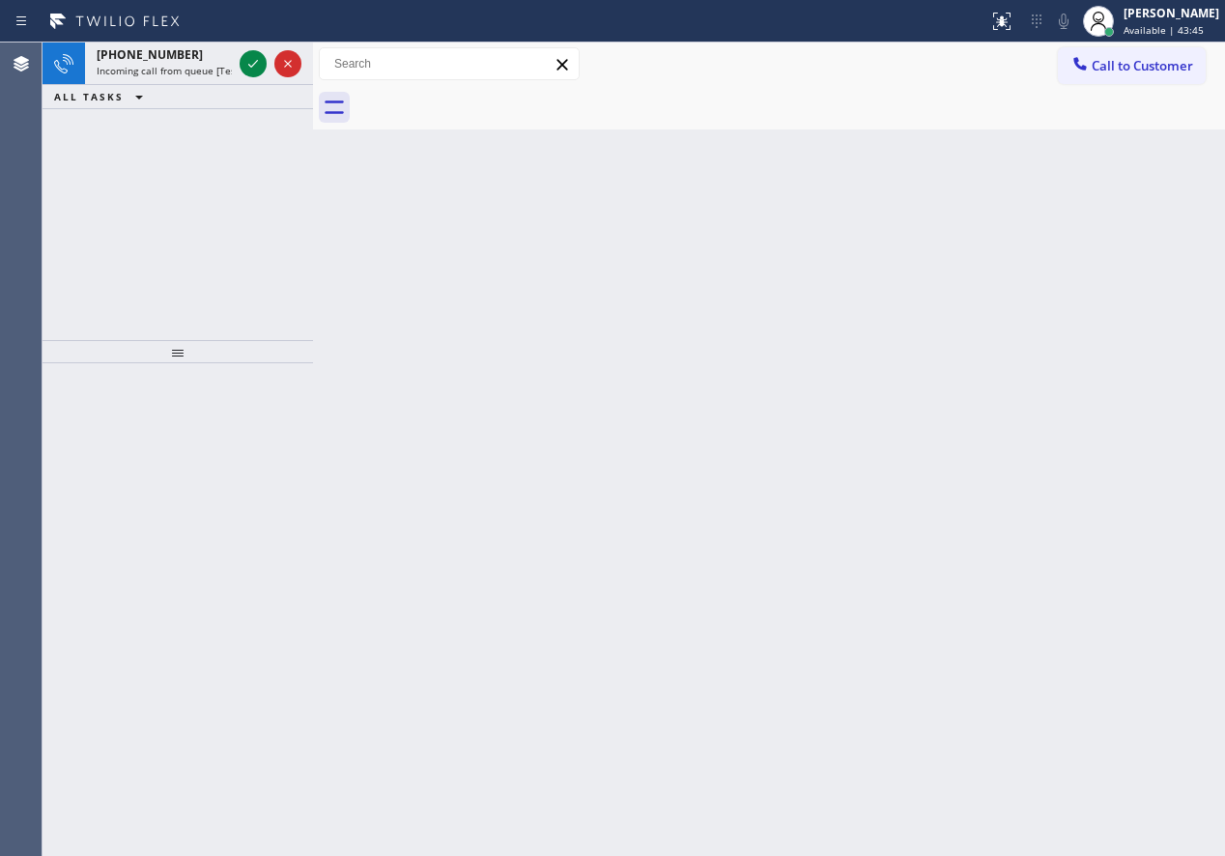
drag, startPoint x: 1073, startPoint y: 452, endPoint x: 989, endPoint y: 417, distance: 91.0
click at [1073, 452] on div "Back to Dashboard Change Sender ID Customers Technicians Select a contact Outbo…" at bounding box center [769, 450] width 912 height 814
click at [244, 61] on icon at bounding box center [253, 63] width 23 height 23
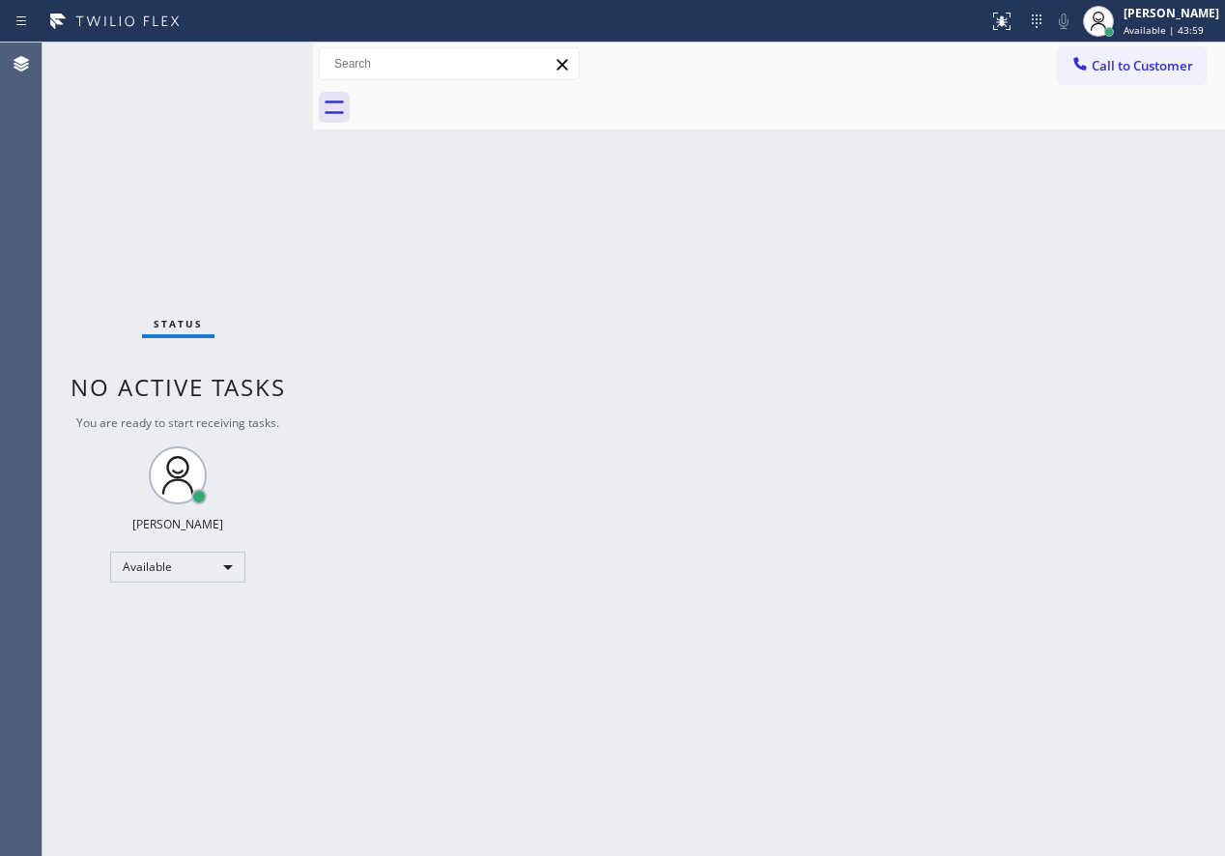
click at [250, 62] on div "Status No active tasks You are ready to start receiving tasks. [PERSON_NAME] Av…" at bounding box center [178, 450] width 271 height 814
drag, startPoint x: 1033, startPoint y: 550, endPoint x: 1092, endPoint y: 559, distance: 59.7
click at [1033, 550] on div "Back to Dashboard Change Sender ID Customers Technicians Select a contact Outbo…" at bounding box center [769, 450] width 912 height 814
click at [843, 498] on div "Back to Dashboard Change Sender ID Customers Technicians Select a contact Outbo…" at bounding box center [769, 450] width 912 height 814
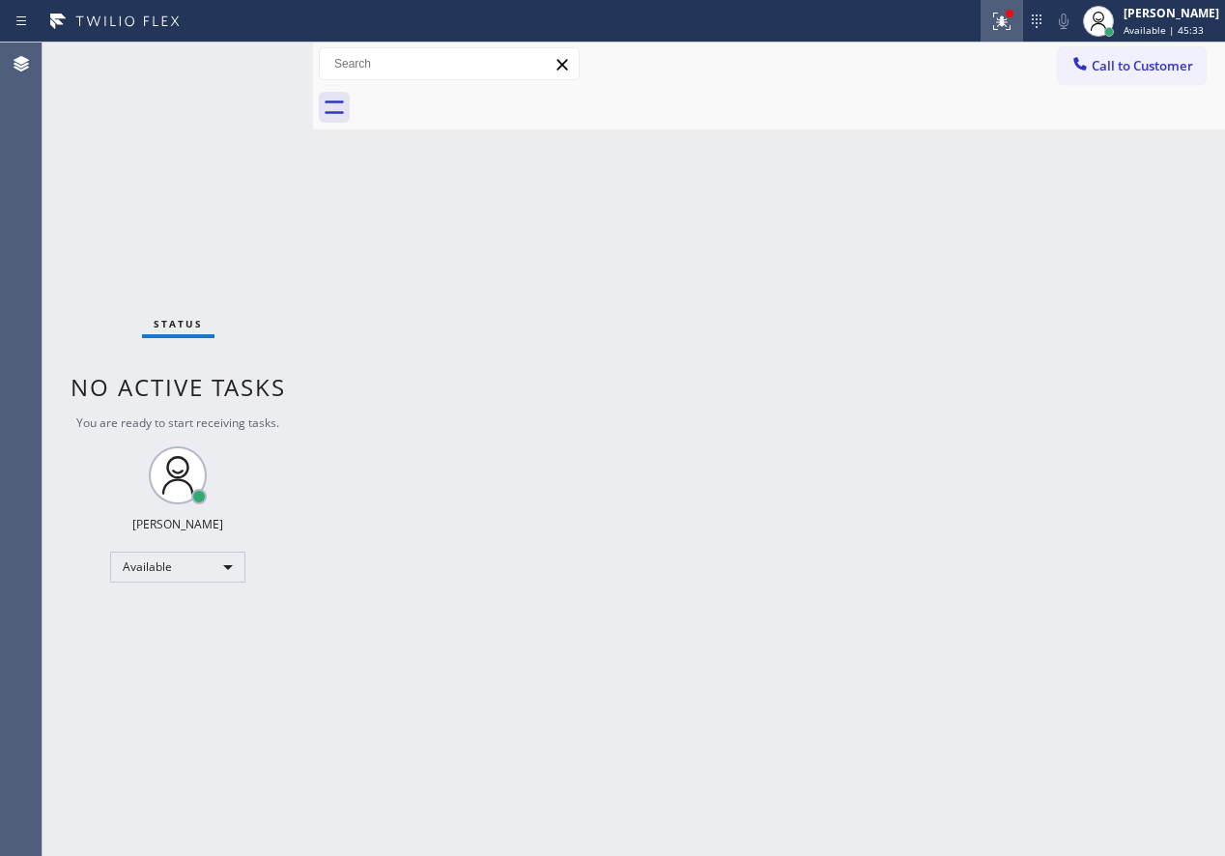
click at [1014, 14] on icon at bounding box center [1001, 21] width 23 height 23
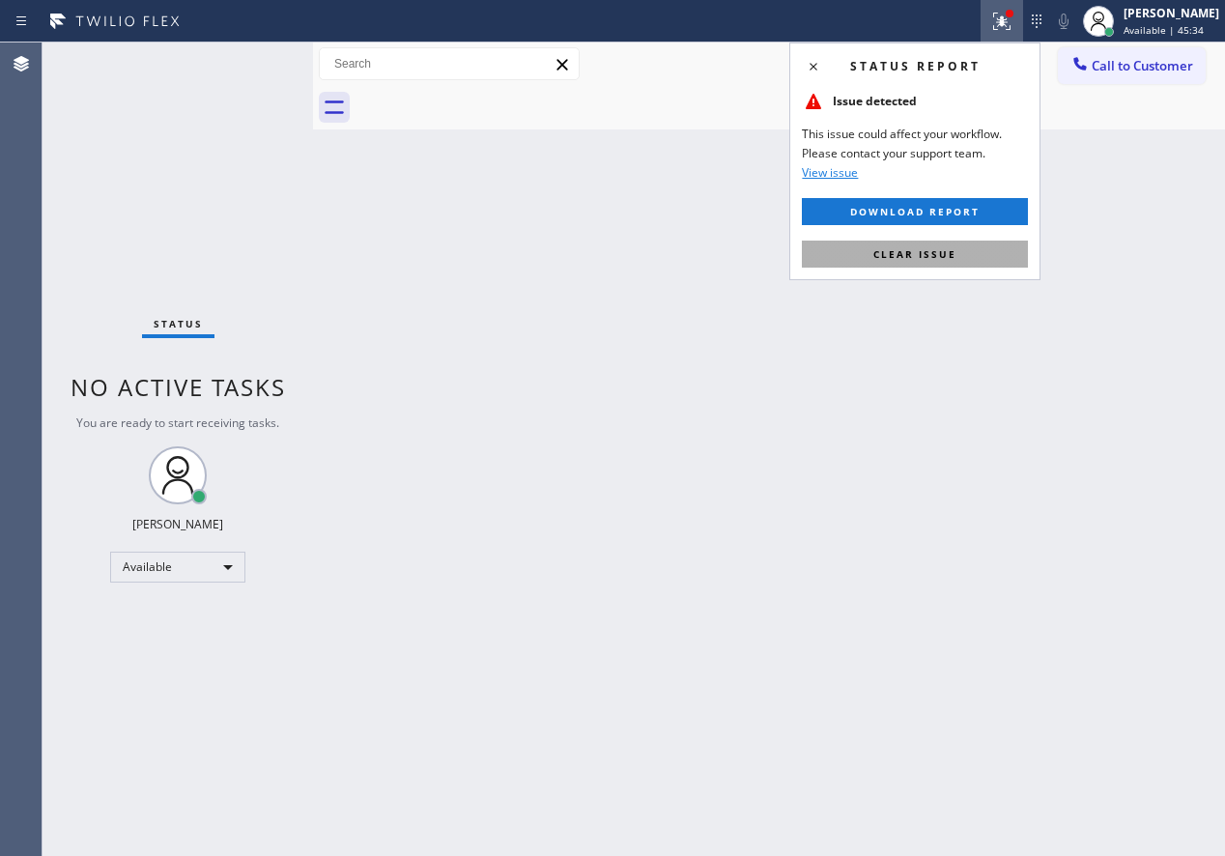
click at [1000, 253] on button "Clear issue" at bounding box center [915, 254] width 226 height 27
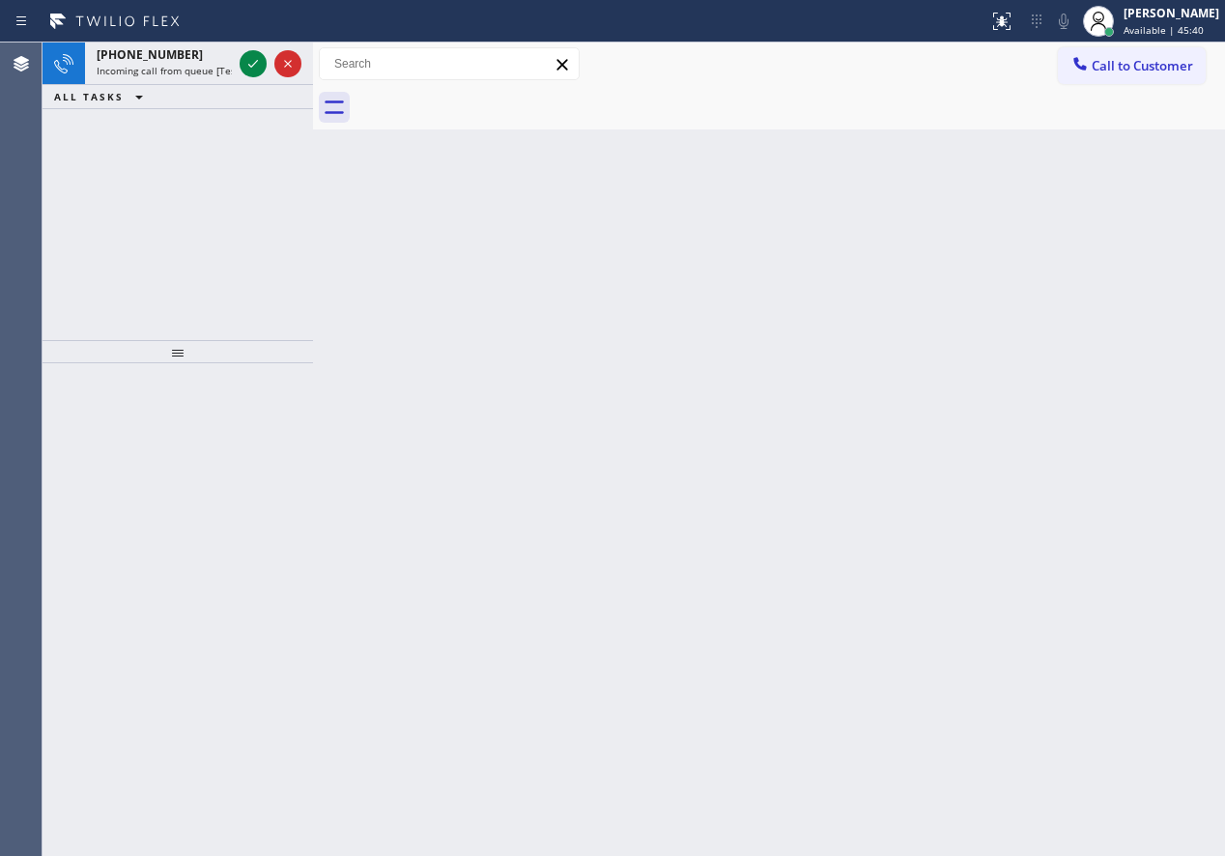
click at [1118, 254] on div "Back to Dashboard Change Sender ID Customers Technicians Select a contact Outbo…" at bounding box center [769, 450] width 912 height 814
click at [247, 61] on icon at bounding box center [253, 63] width 23 height 23
click at [250, 66] on icon at bounding box center [253, 64] width 10 height 8
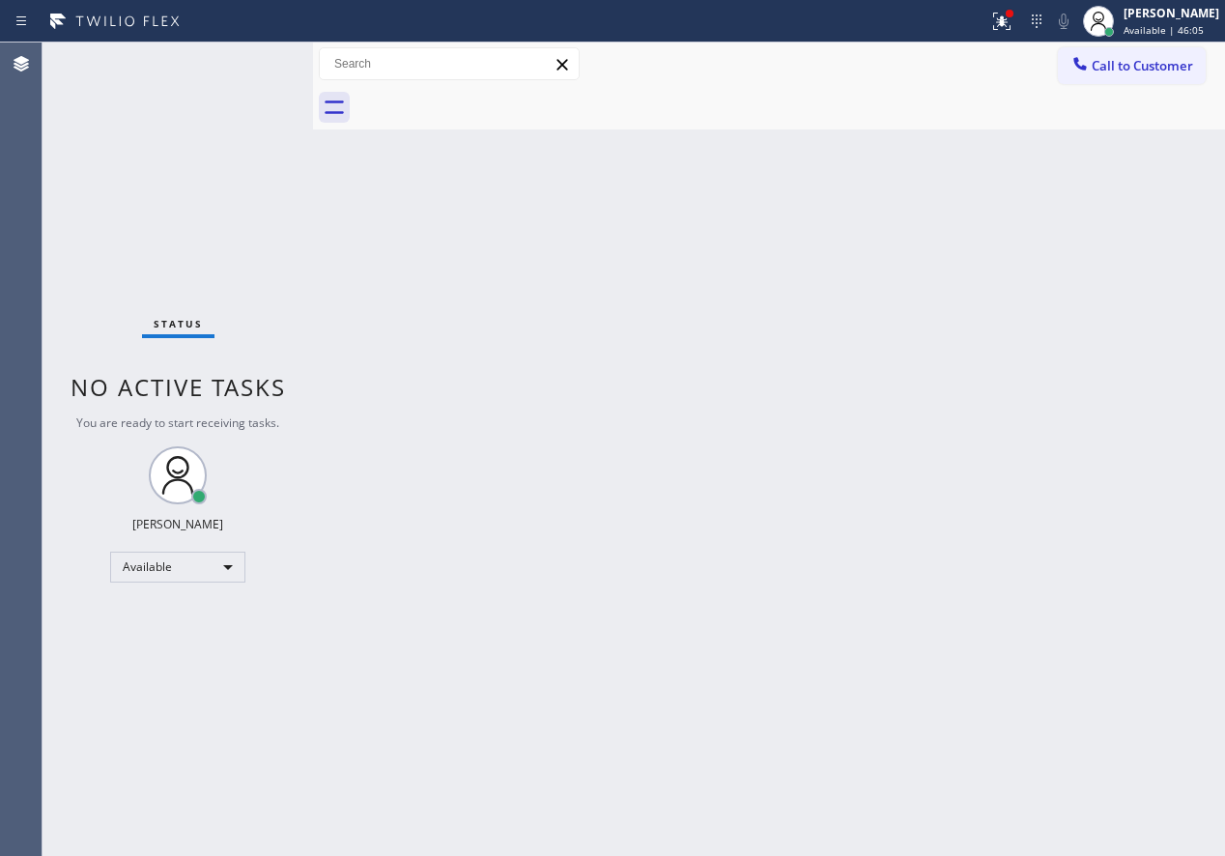
click at [256, 48] on div "Status No active tasks You are ready to start receiving tasks. [PERSON_NAME] Av…" at bounding box center [178, 450] width 271 height 814
click at [248, 63] on div "Status No active tasks You are ready to start receiving tasks. [PERSON_NAME] Av…" at bounding box center [178, 450] width 271 height 814
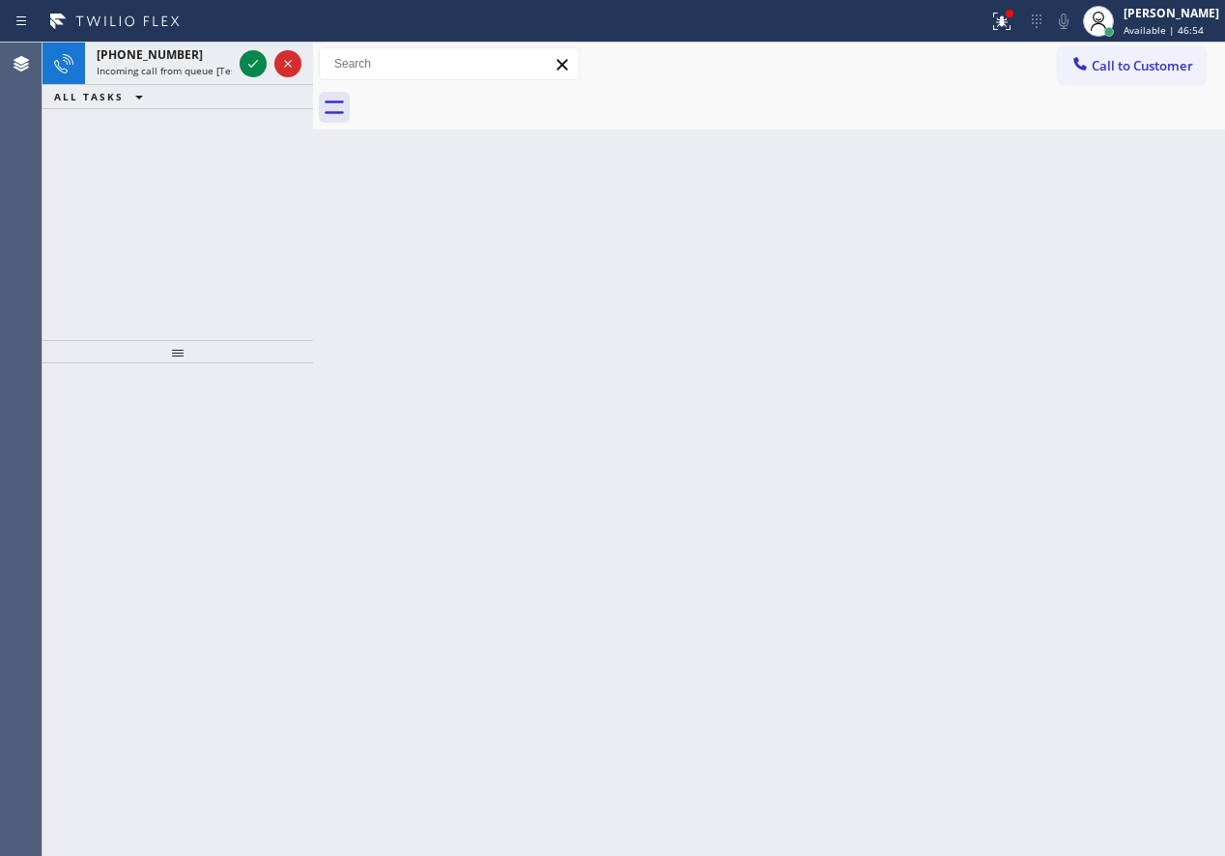
drag, startPoint x: 1129, startPoint y: 419, endPoint x: 582, endPoint y: 119, distance: 624.8
click at [1129, 419] on div "Back to Dashboard Change Sender ID Customers Technicians Select a contact Outbo…" at bounding box center [769, 450] width 912 height 814
click at [251, 56] on icon at bounding box center [253, 63] width 23 height 23
click at [250, 69] on icon at bounding box center [253, 63] width 23 height 23
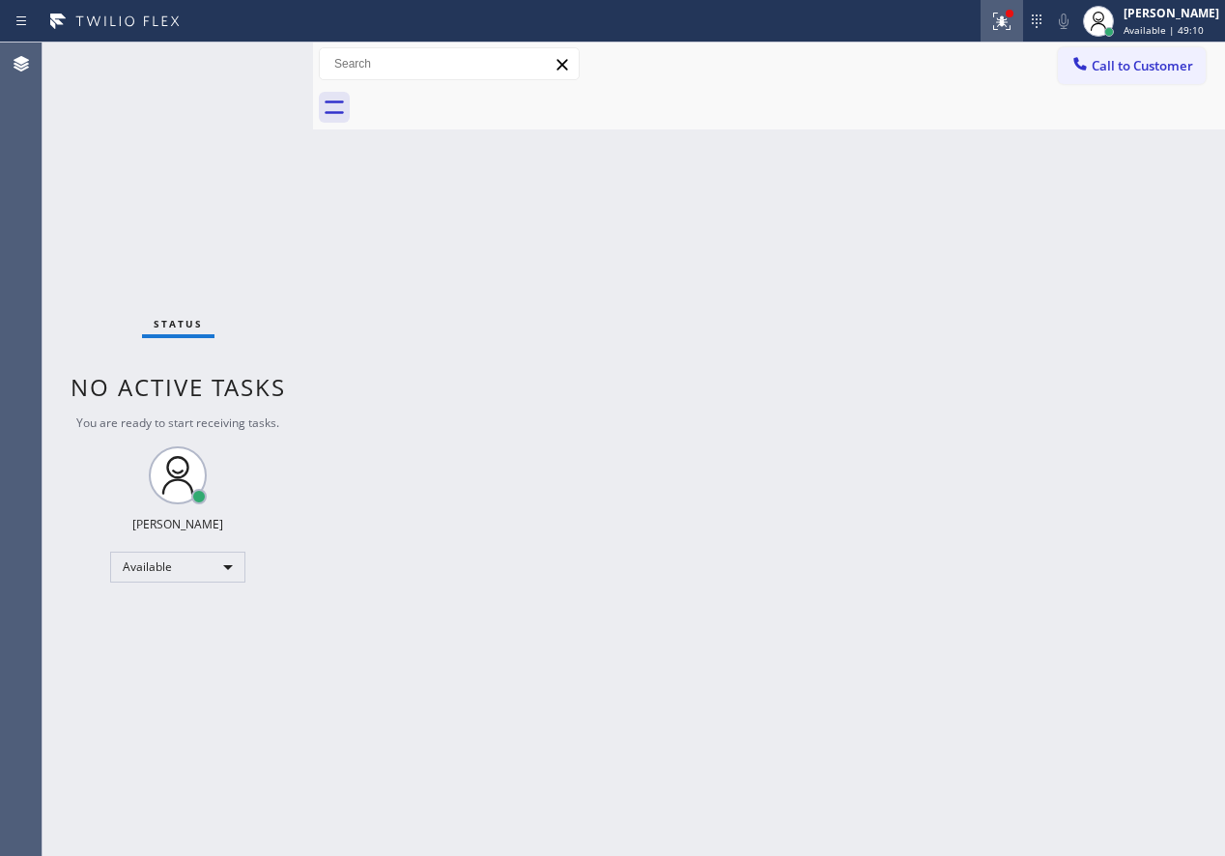
click at [1020, 35] on button at bounding box center [1002, 21] width 43 height 43
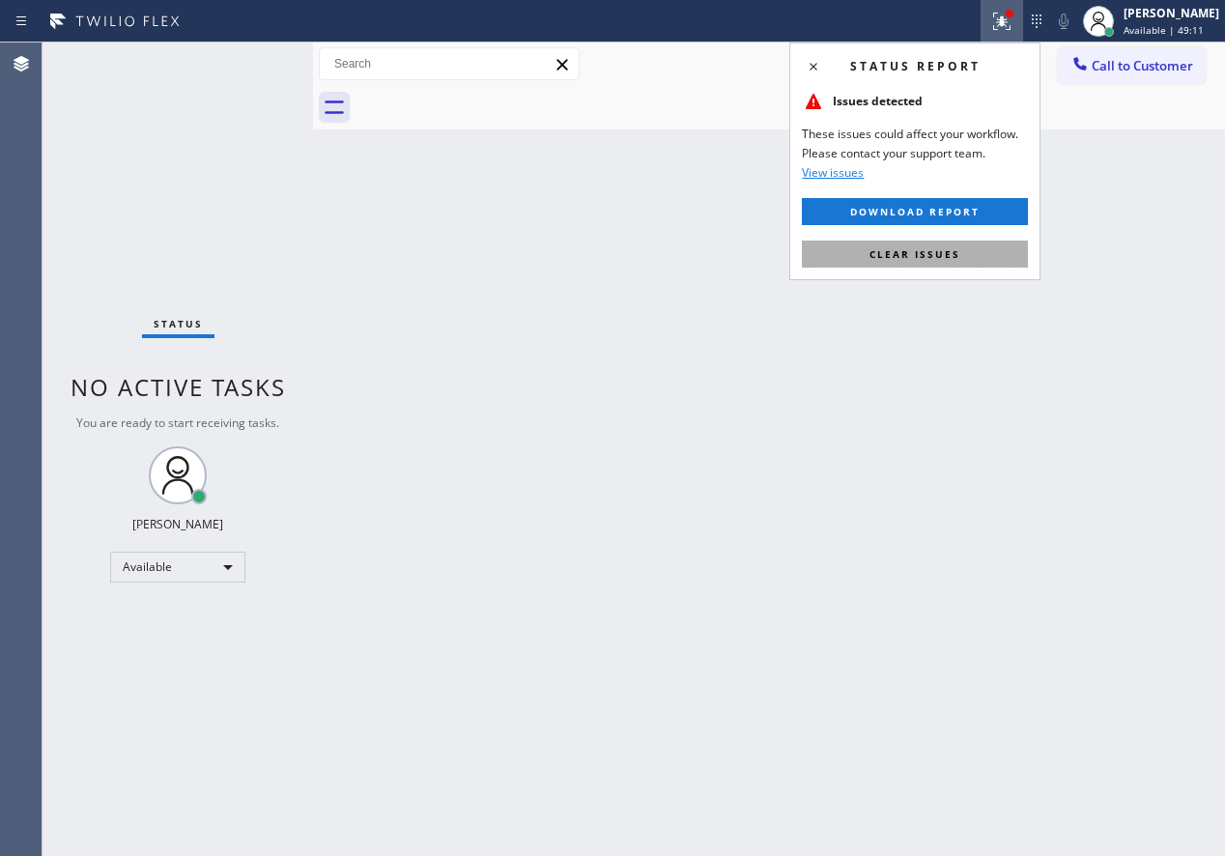
click at [1001, 262] on button "Clear issues" at bounding box center [915, 254] width 226 height 27
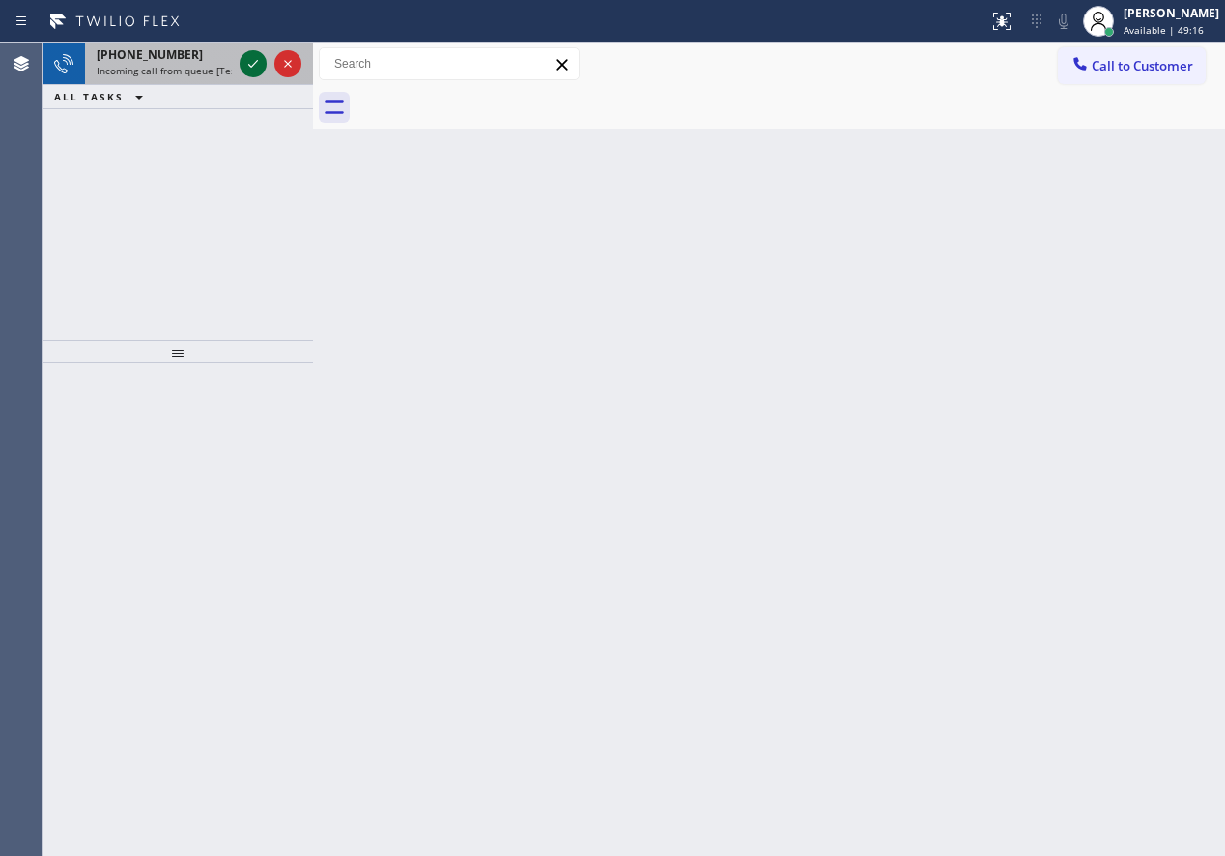
click at [250, 71] on icon at bounding box center [253, 63] width 23 height 23
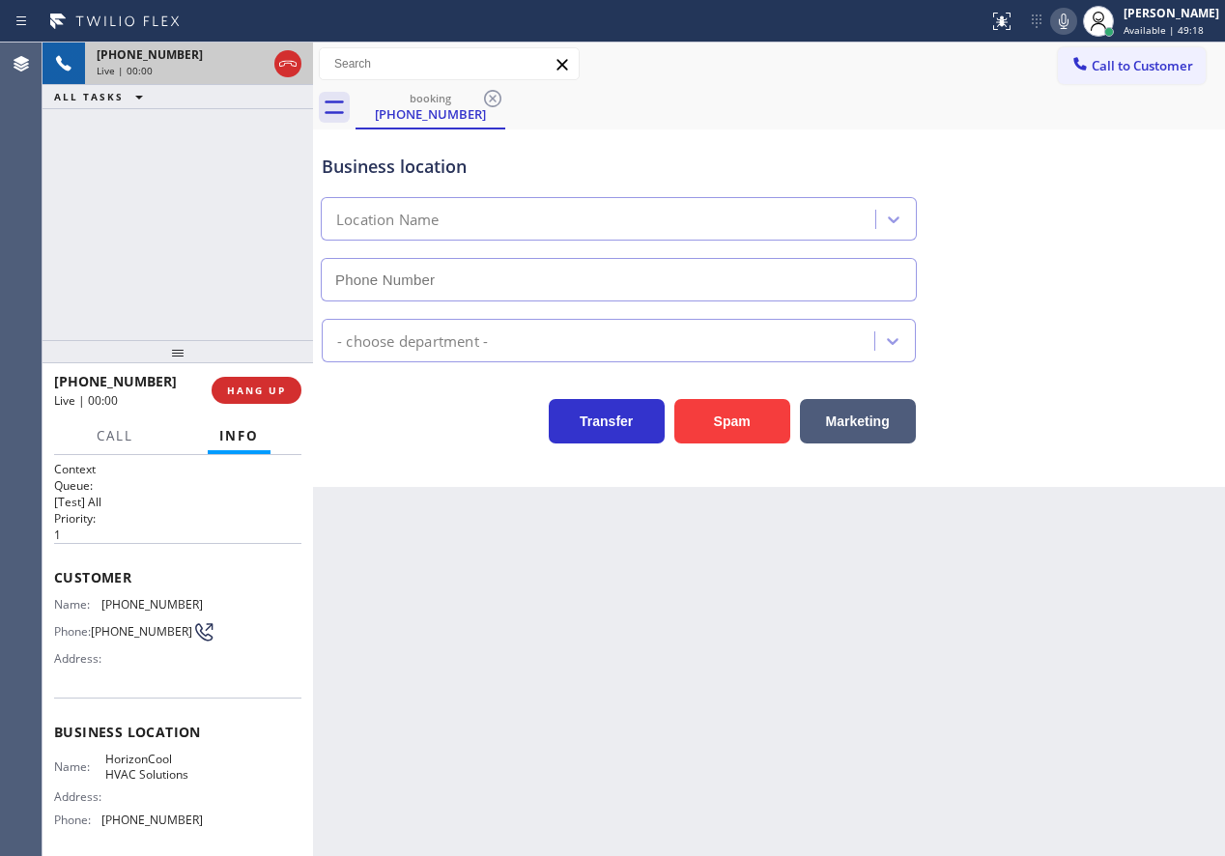
type input "[PHONE_NUMBER]"
click at [773, 439] on button "Spam" at bounding box center [732, 421] width 116 height 44
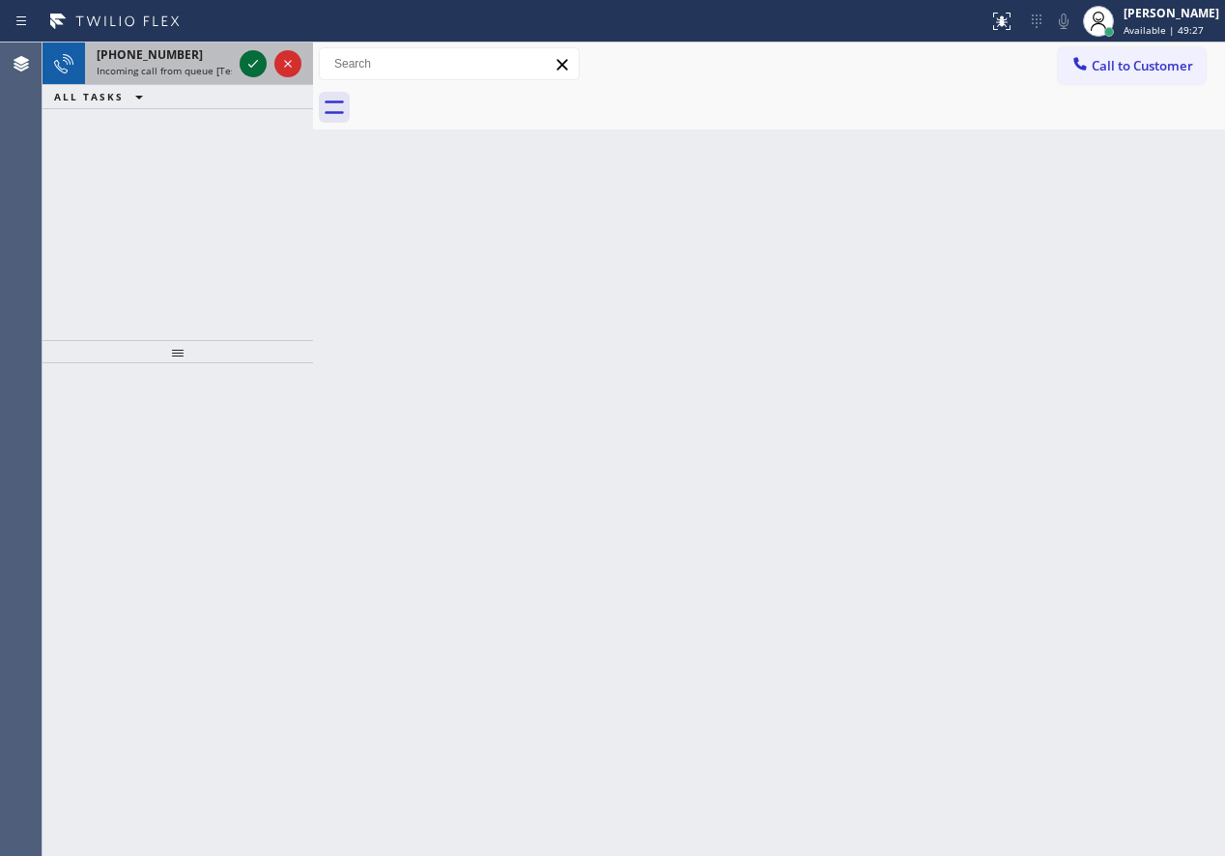
click at [246, 58] on icon at bounding box center [253, 63] width 23 height 23
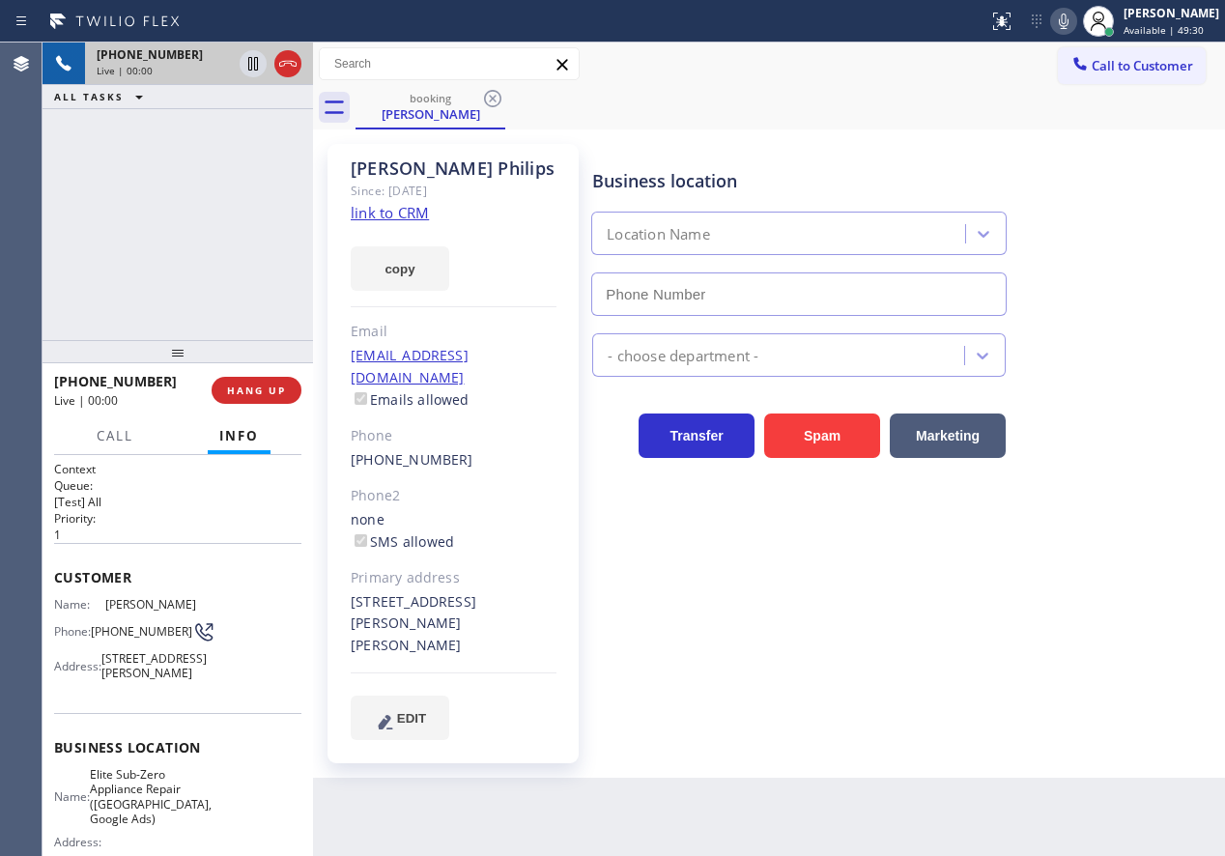
type input "[PHONE_NUMBER]"
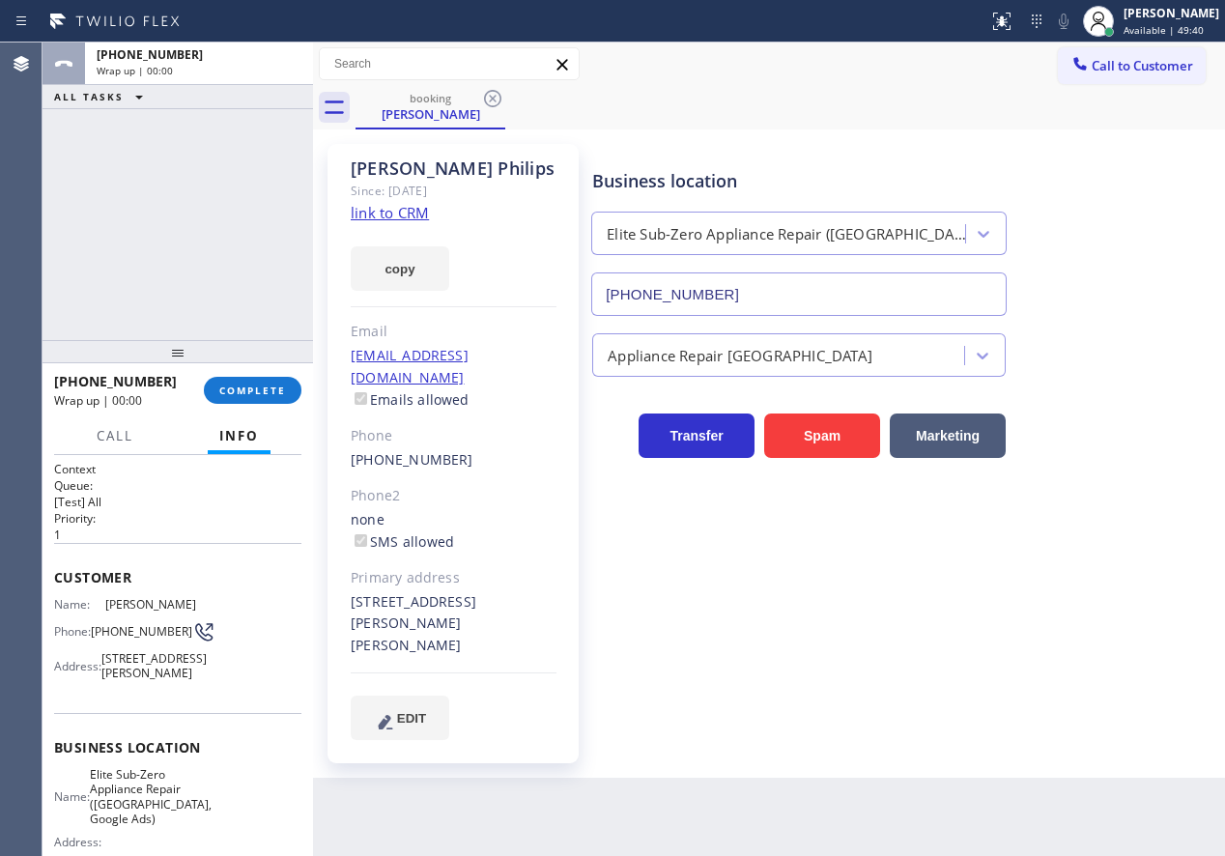
click at [384, 215] on link "link to CRM" at bounding box center [390, 212] width 78 height 19
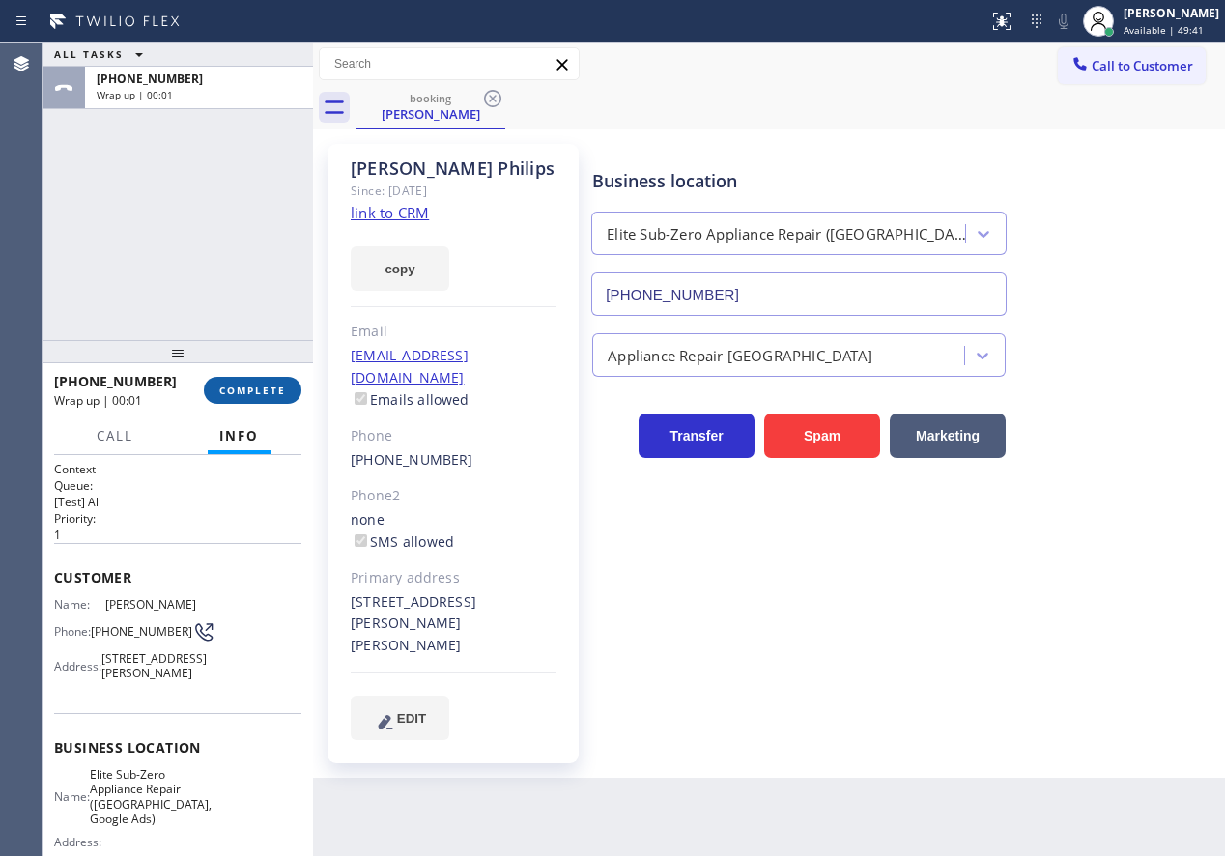
click at [271, 397] on button "COMPLETE" at bounding box center [253, 390] width 98 height 27
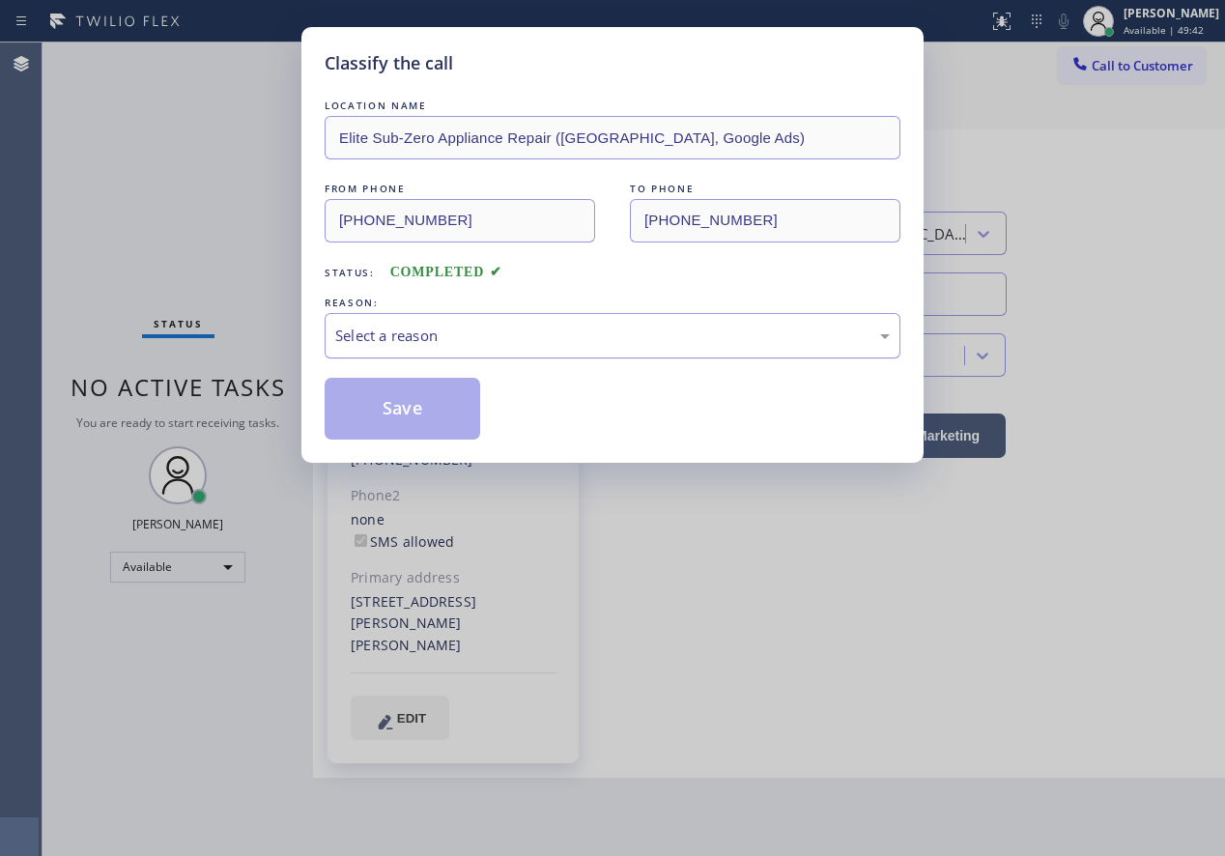
click at [546, 332] on div "Select a reason" at bounding box center [612, 336] width 555 height 22
click at [446, 413] on button "Save" at bounding box center [403, 409] width 156 height 62
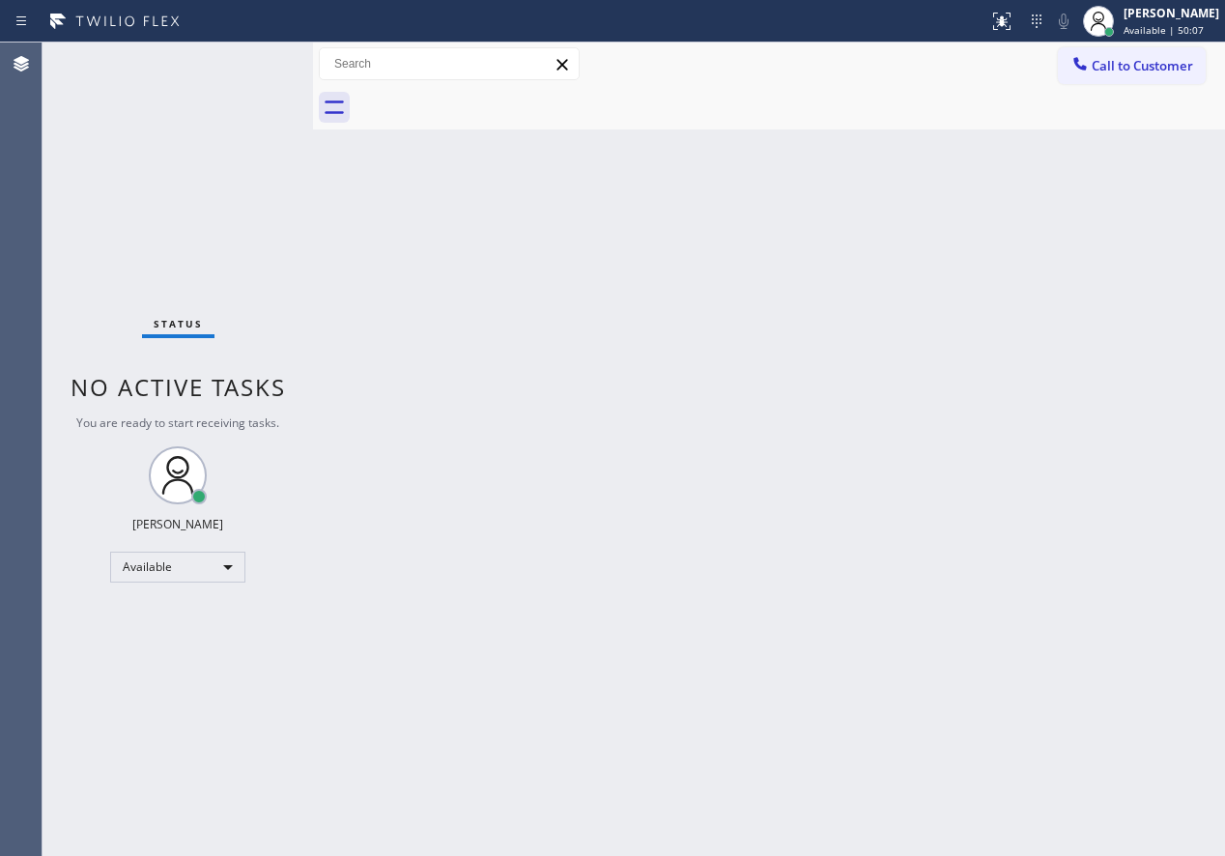
click at [257, 67] on div "Status No active tasks You are ready to start receiving tasks. [PERSON_NAME] Av…" at bounding box center [178, 450] width 271 height 814
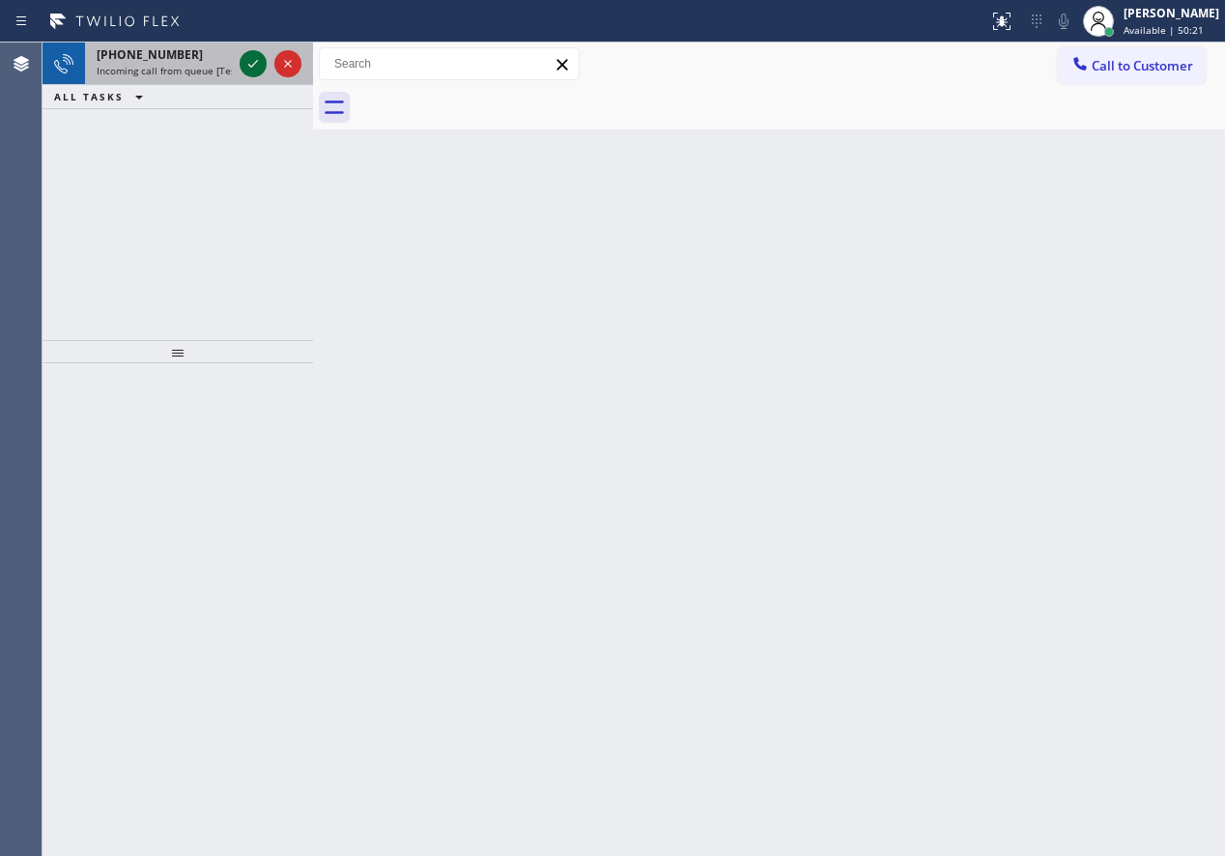
click at [253, 78] on div at bounding box center [271, 64] width 70 height 43
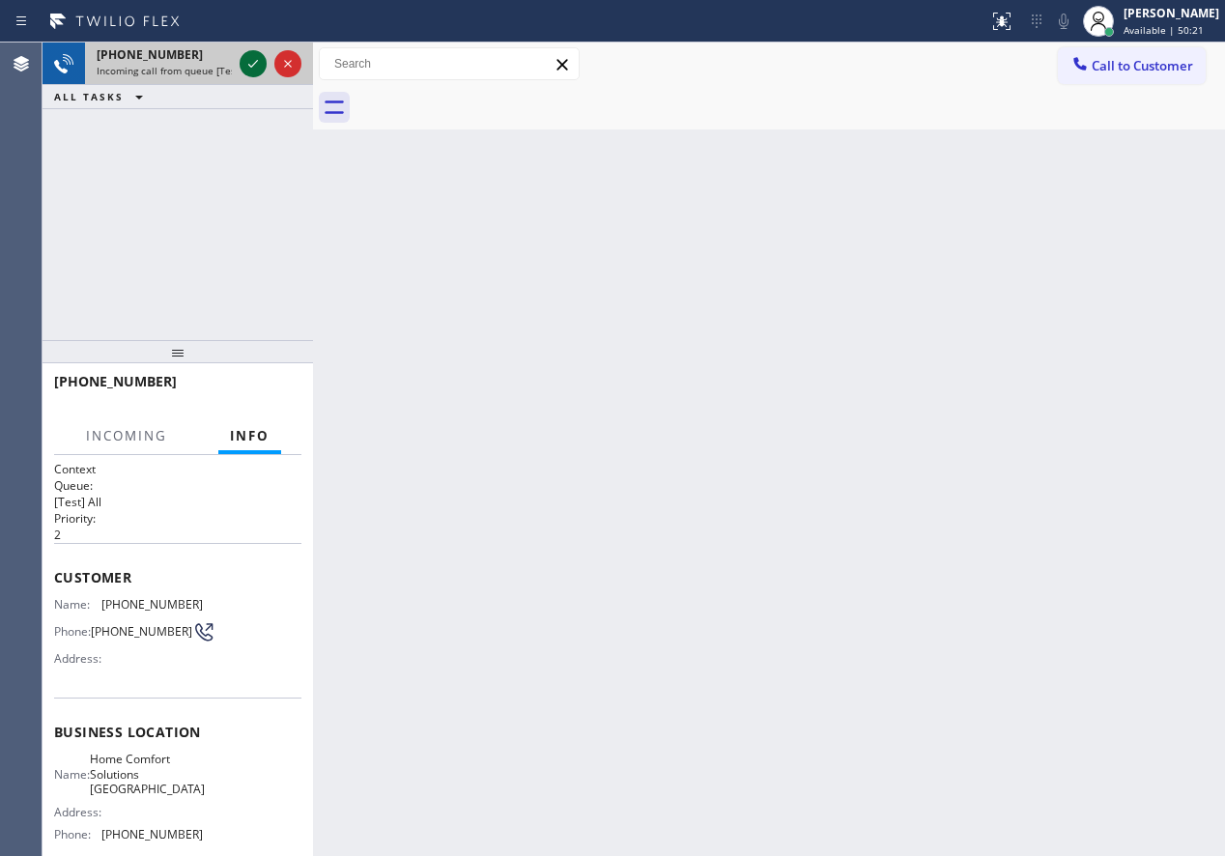
click at [249, 70] on icon at bounding box center [253, 63] width 23 height 23
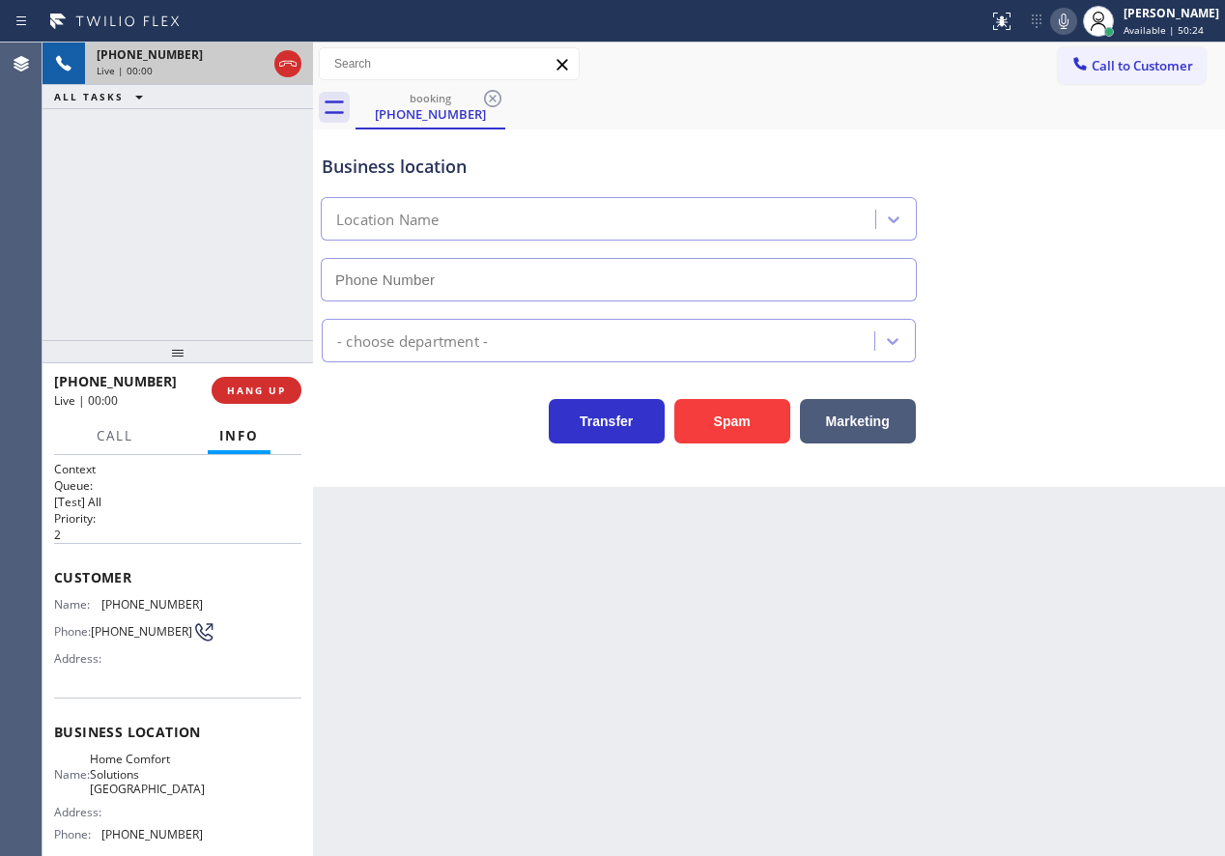
type input "[PHONE_NUMBER]"
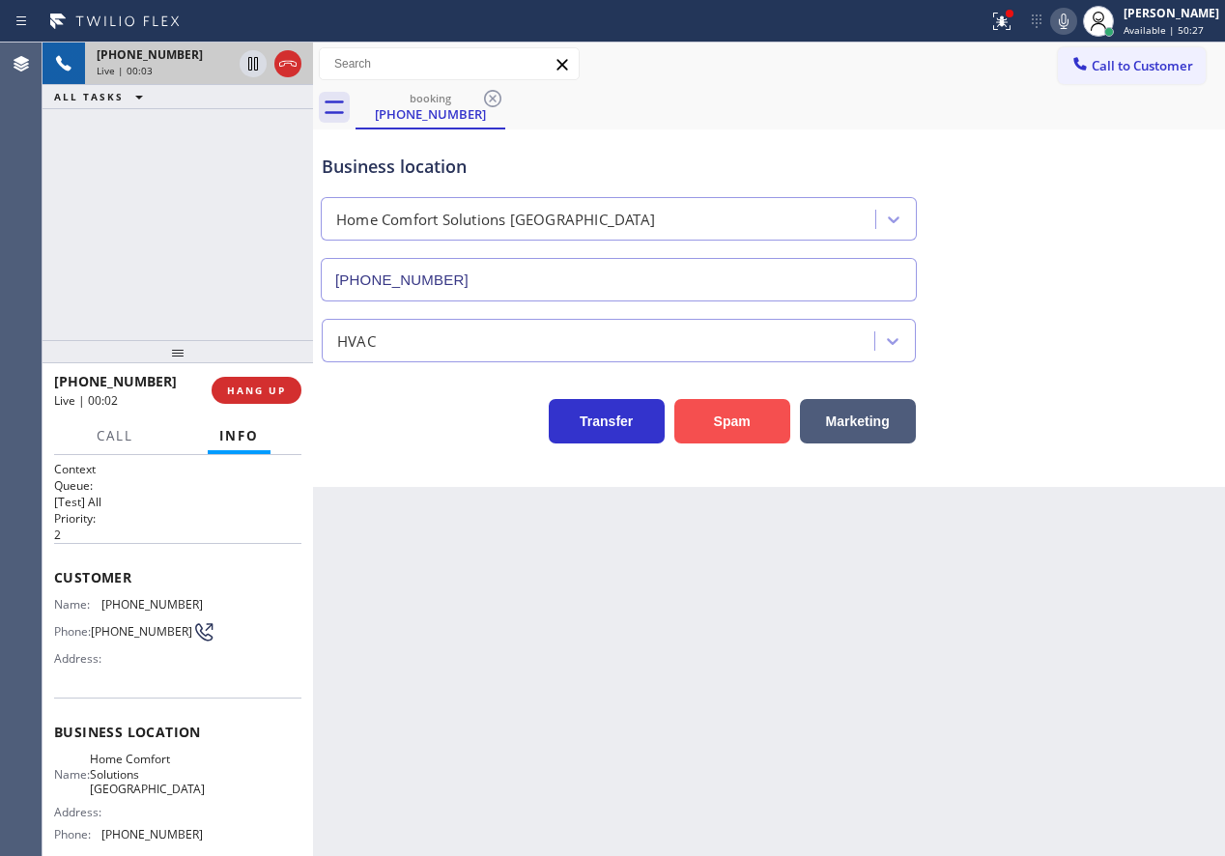
click at [732, 426] on button "Spam" at bounding box center [732, 421] width 116 height 44
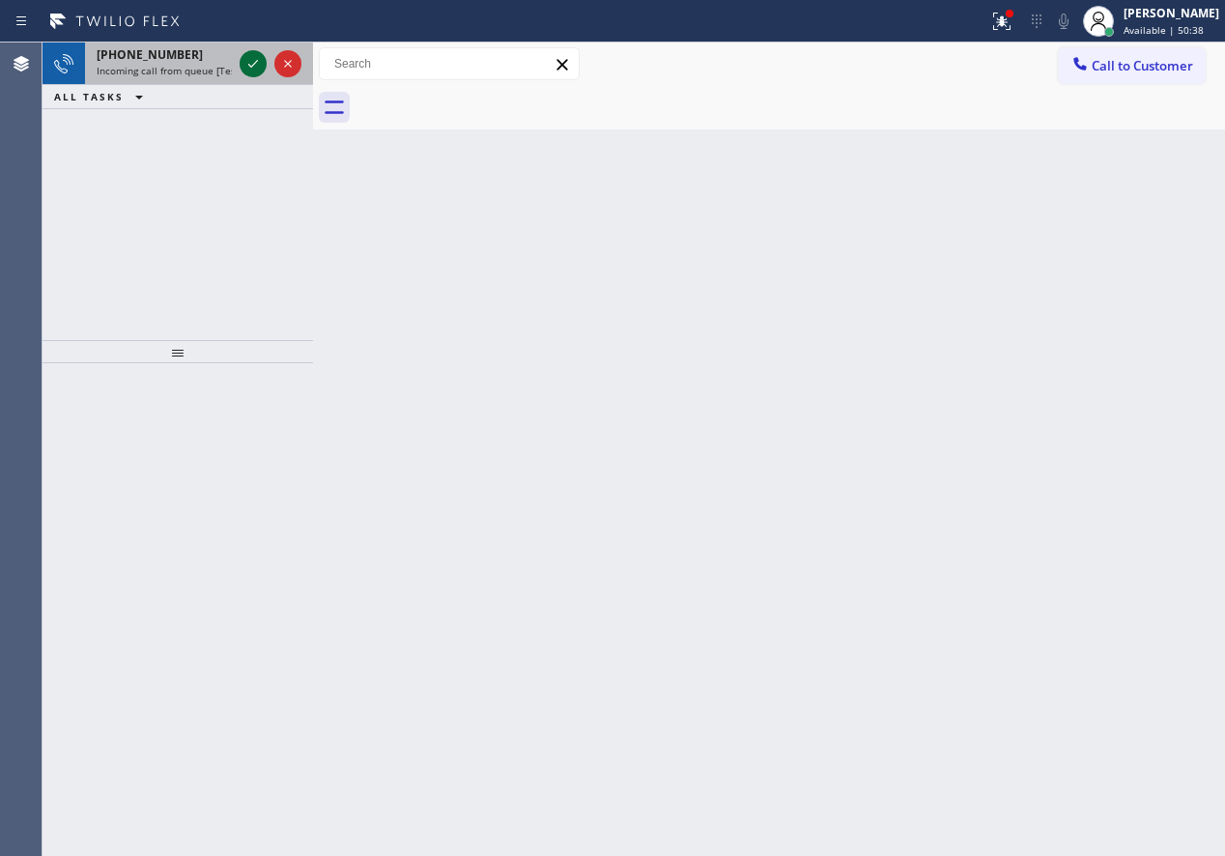
click at [243, 58] on icon at bounding box center [253, 63] width 23 height 23
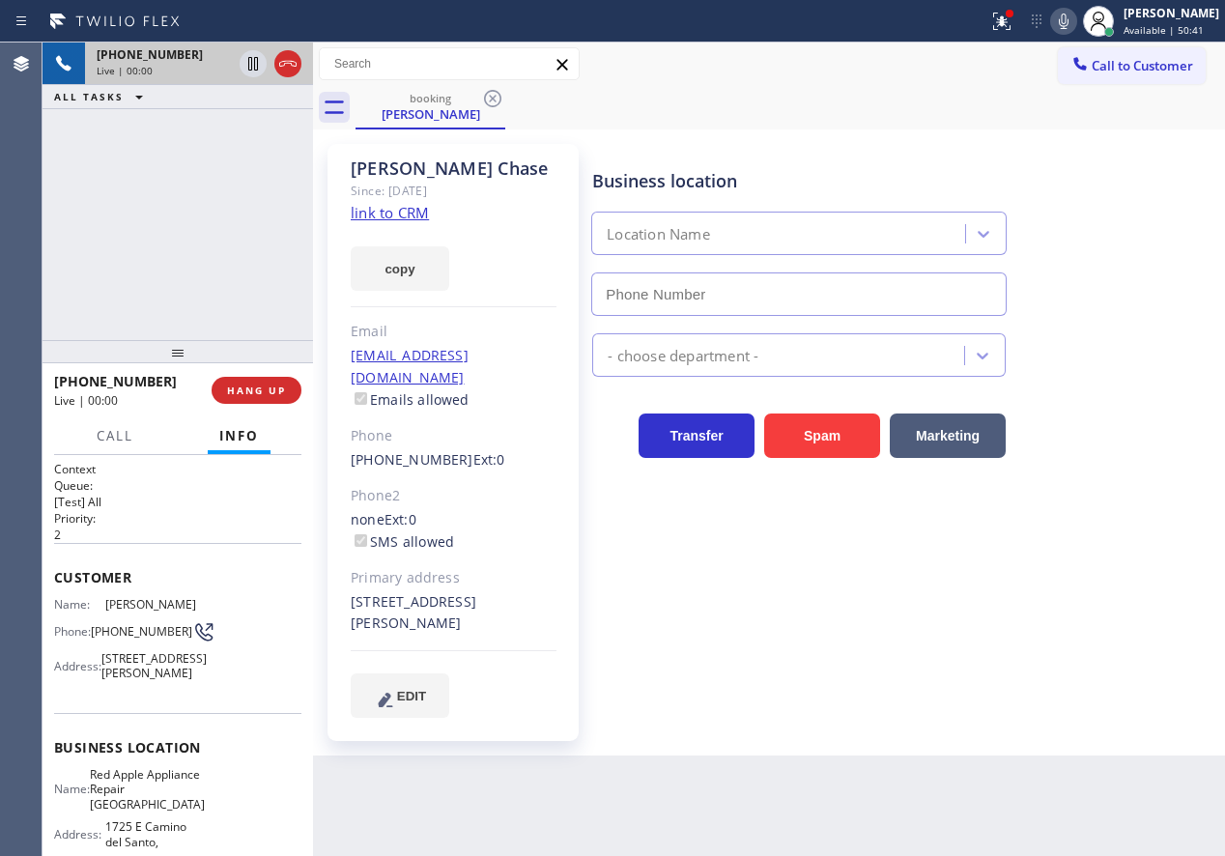
type input "[PHONE_NUMBER]"
click at [392, 222] on link "link to CRM" at bounding box center [390, 212] width 78 height 19
click at [153, 805] on span "Red Apple Appliance Repair [GEOGRAPHIC_DATA]" at bounding box center [147, 789] width 115 height 44
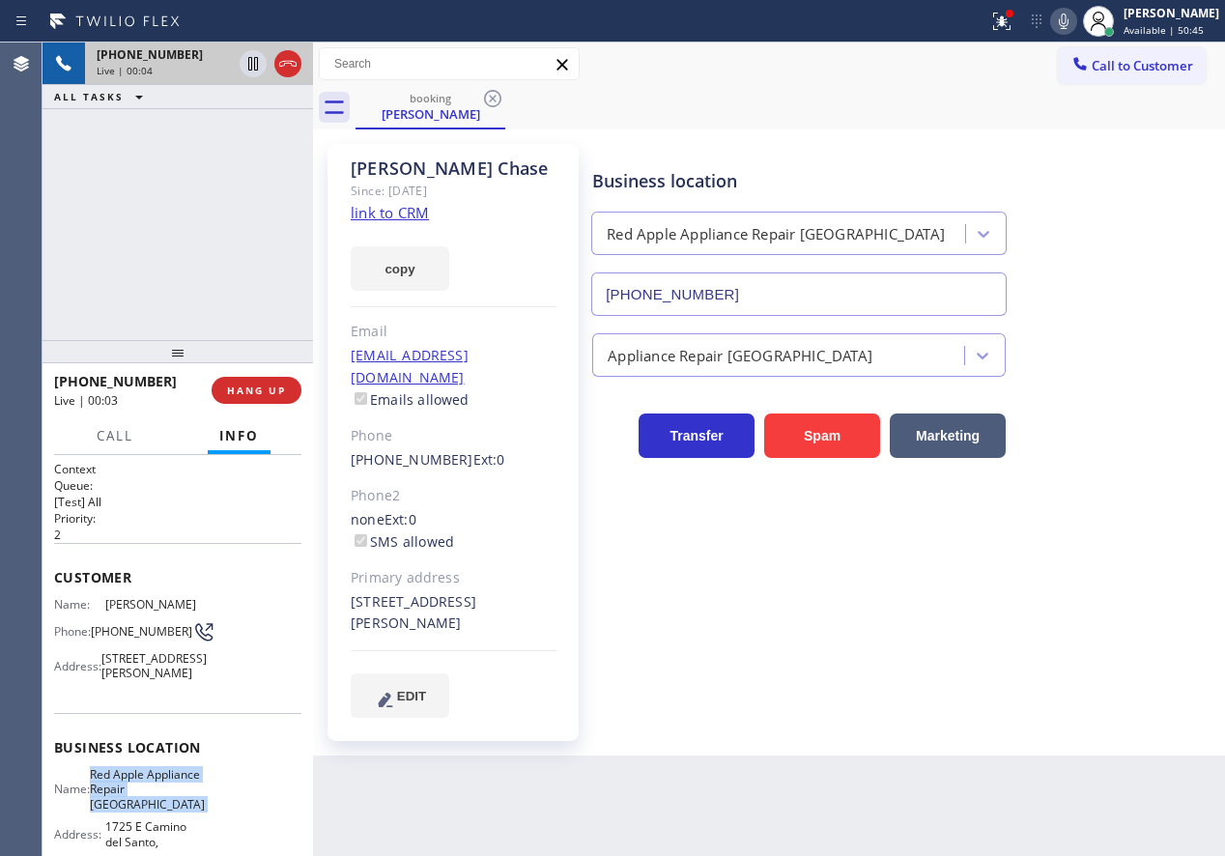
click at [153, 805] on span "Red Apple Appliance Repair [GEOGRAPHIC_DATA]" at bounding box center [147, 789] width 115 height 44
click at [793, 296] on input "[PHONE_NUMBER]" at bounding box center [798, 293] width 415 height 43
click at [1069, 23] on icon at bounding box center [1064, 21] width 10 height 15
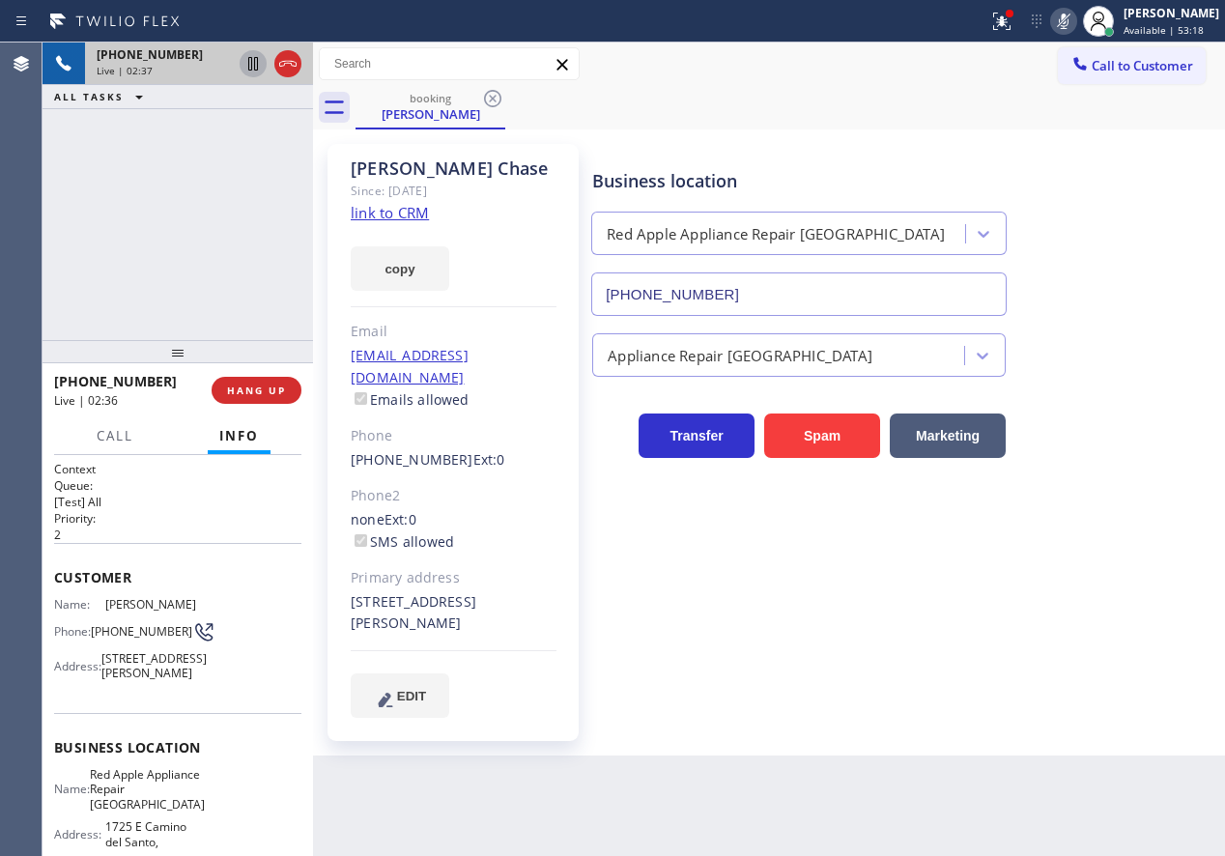
click at [242, 58] on icon at bounding box center [253, 63] width 23 height 23
click at [1075, 19] on icon at bounding box center [1063, 21] width 23 height 23
click at [249, 65] on icon at bounding box center [253, 63] width 23 height 23
click at [1154, 371] on div "Appliance Repair [GEOGRAPHIC_DATA]" at bounding box center [904, 351] width 632 height 51
click at [1141, 407] on div "Transfer Spam Marketing" at bounding box center [904, 427] width 632 height 62
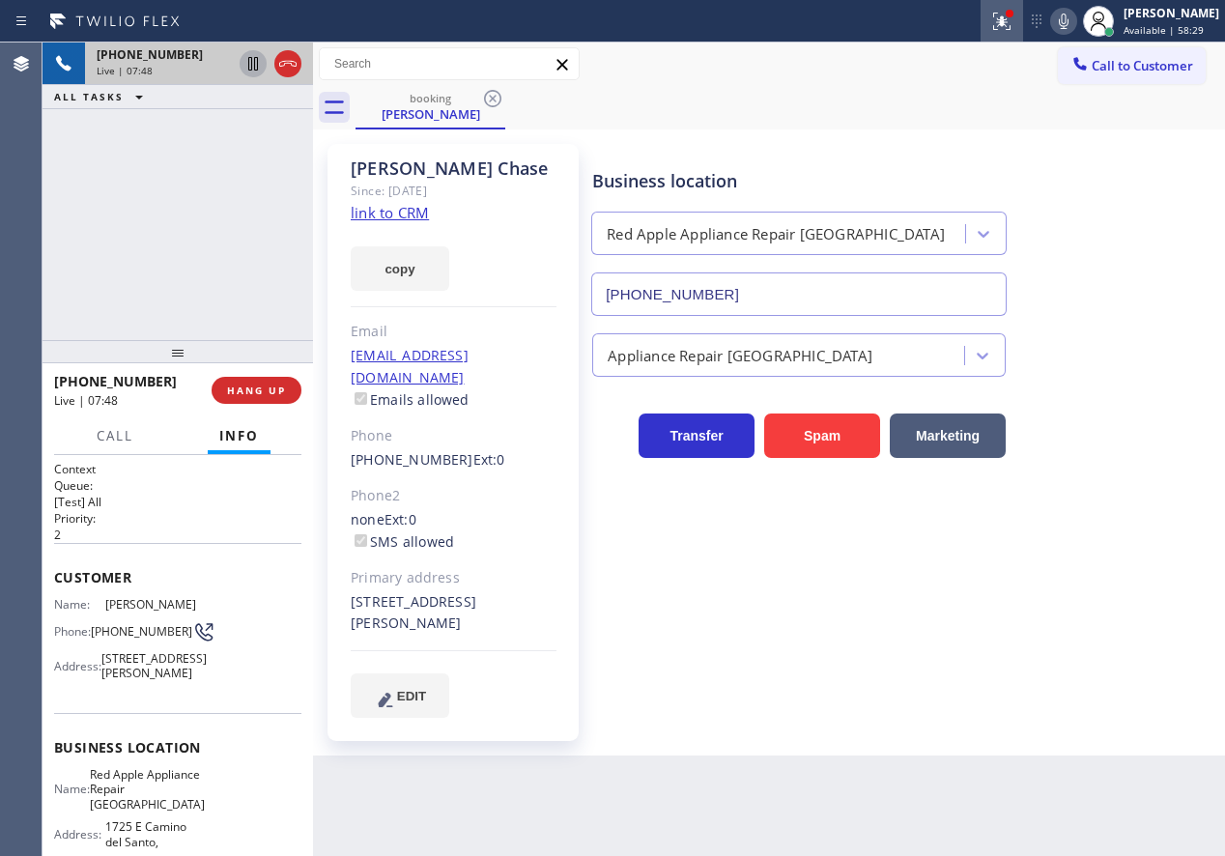
click at [1023, 24] on div at bounding box center [1002, 21] width 43 height 23
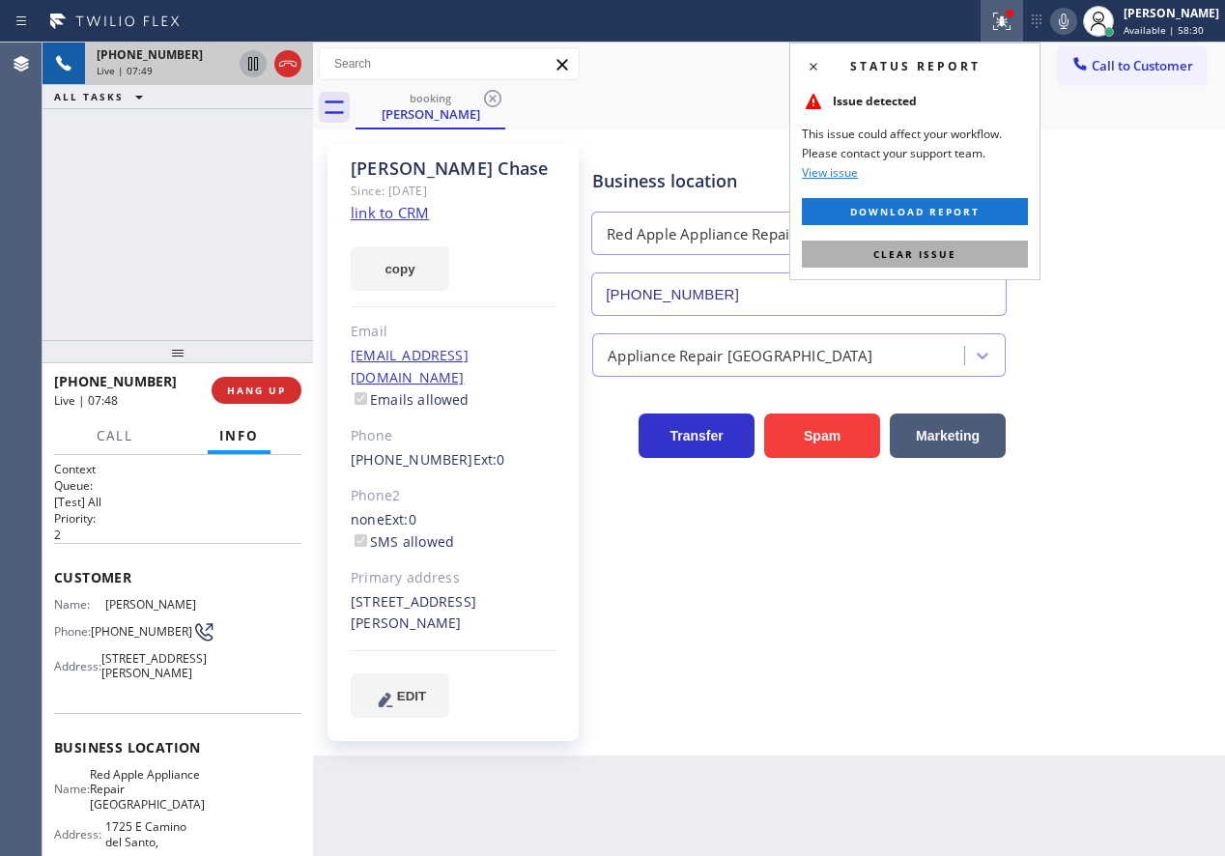
click at [1006, 256] on button "Clear issue" at bounding box center [915, 254] width 226 height 27
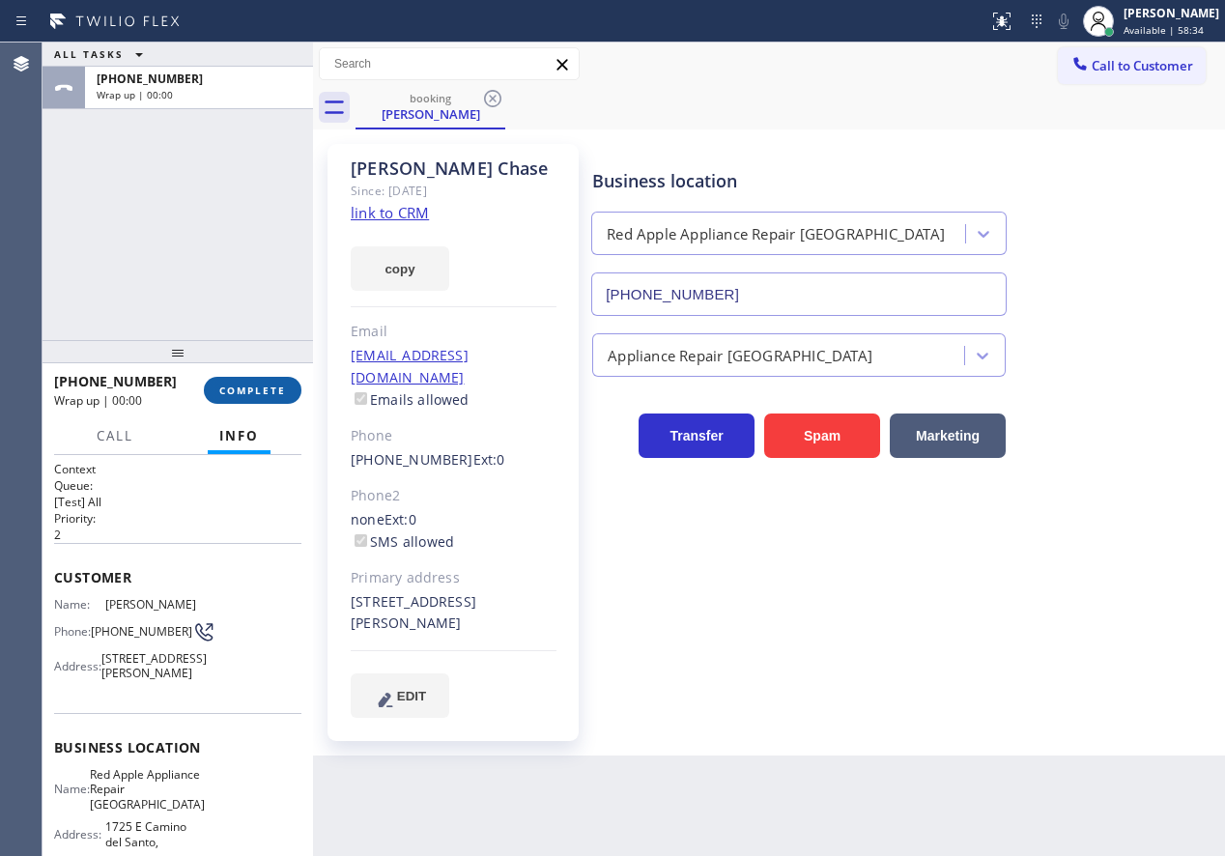
click at [266, 392] on span "COMPLETE" at bounding box center [252, 391] width 67 height 14
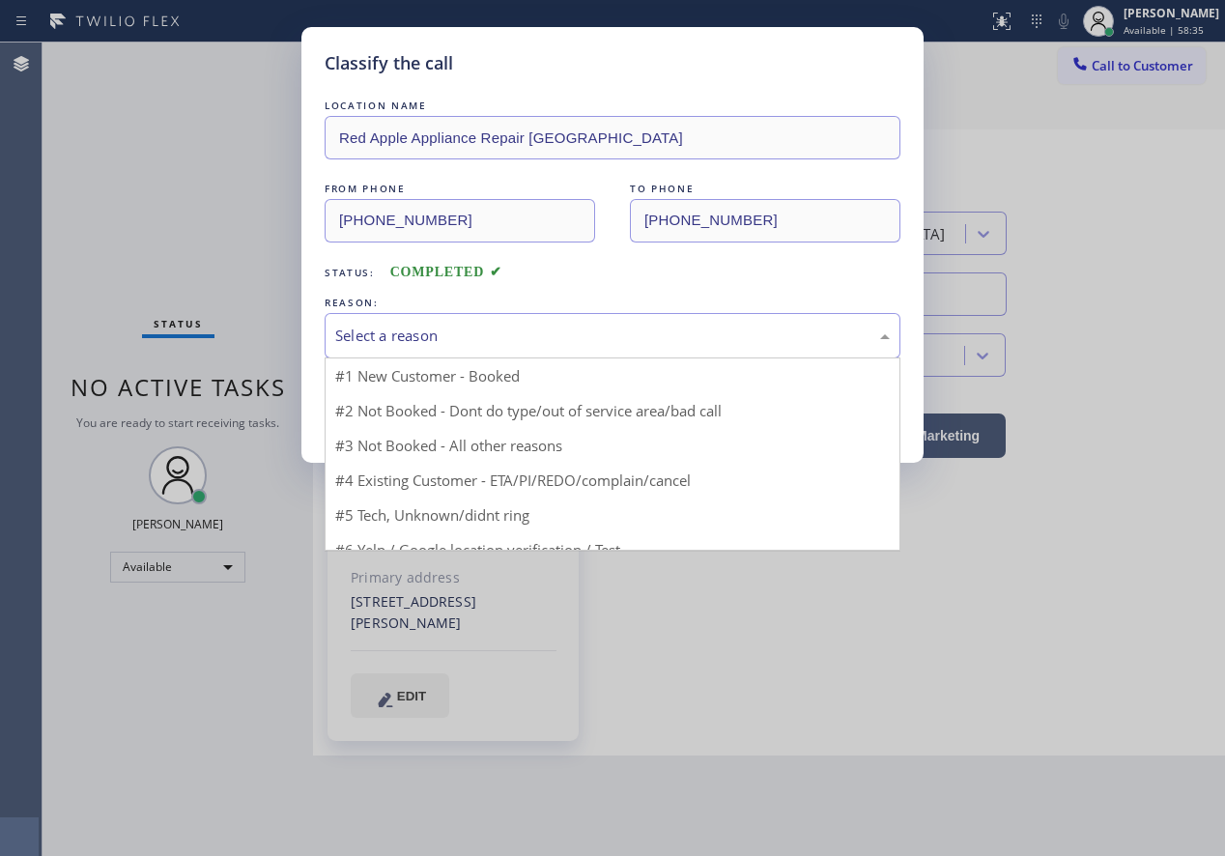
click at [487, 345] on div "Select a reason" at bounding box center [612, 336] width 555 height 22
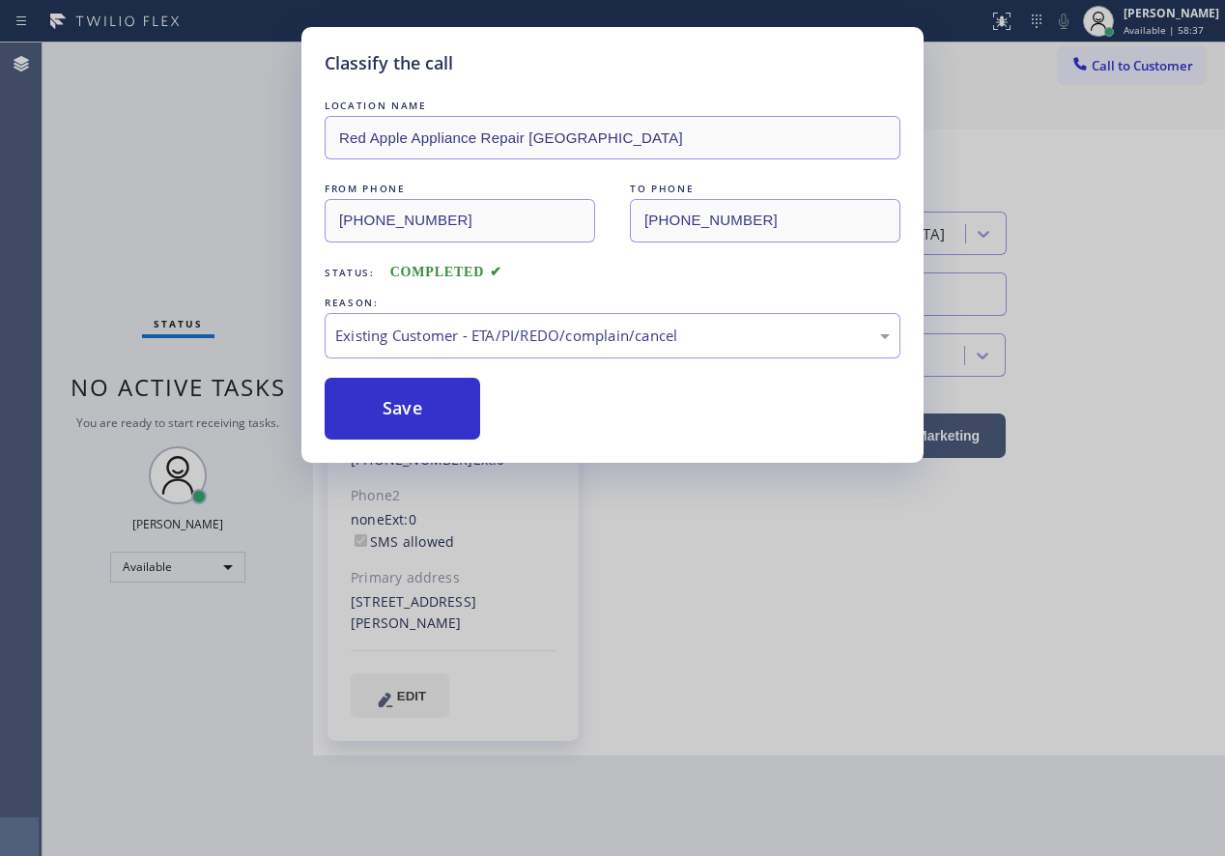
click at [437, 407] on button "Save" at bounding box center [403, 409] width 156 height 62
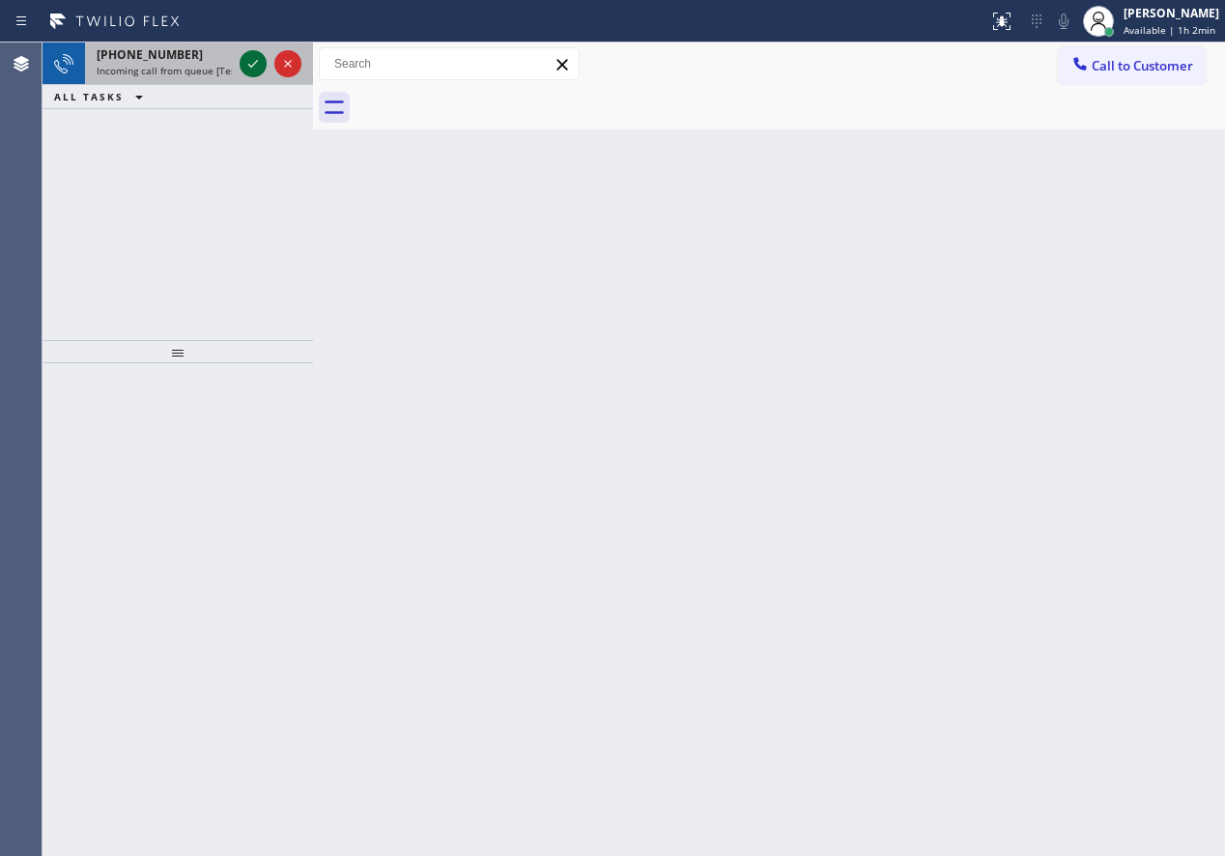
click at [247, 61] on icon at bounding box center [253, 63] width 23 height 23
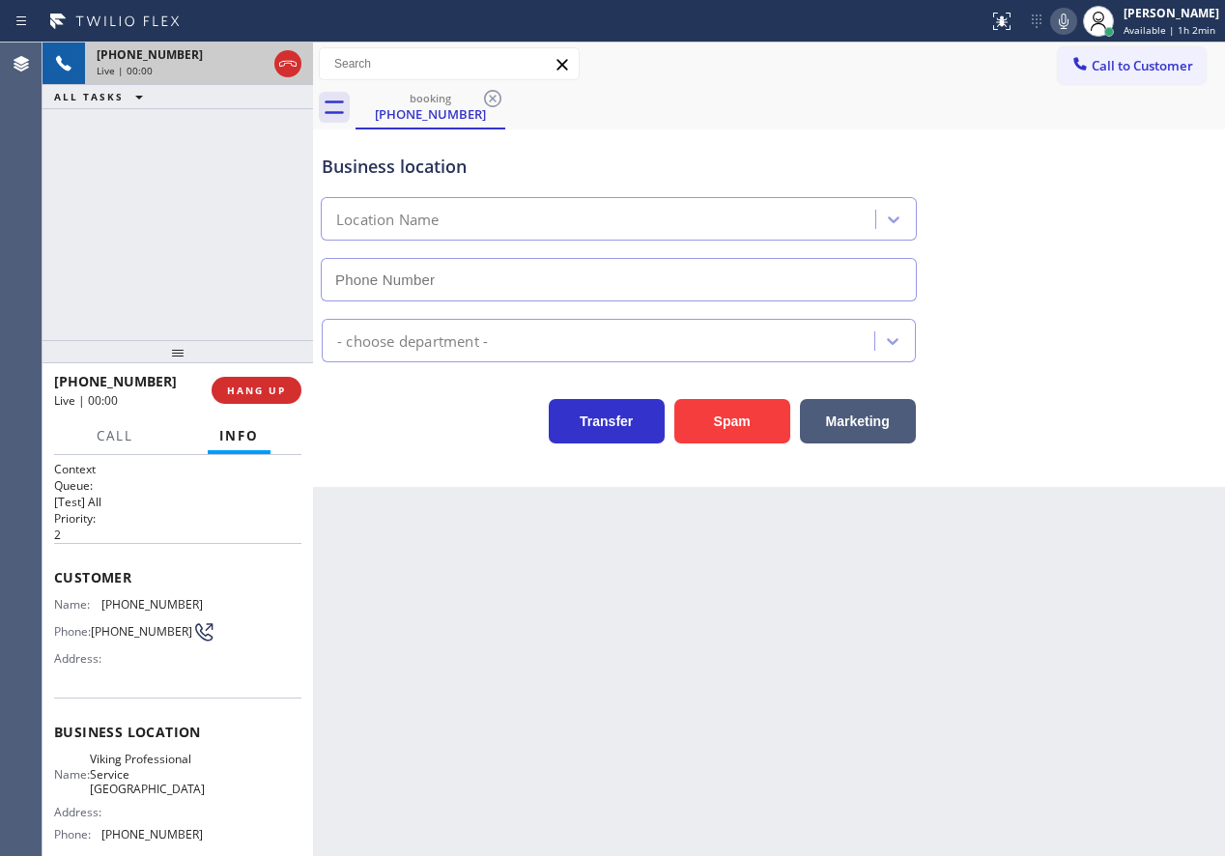
type input "[PHONE_NUMBER]"
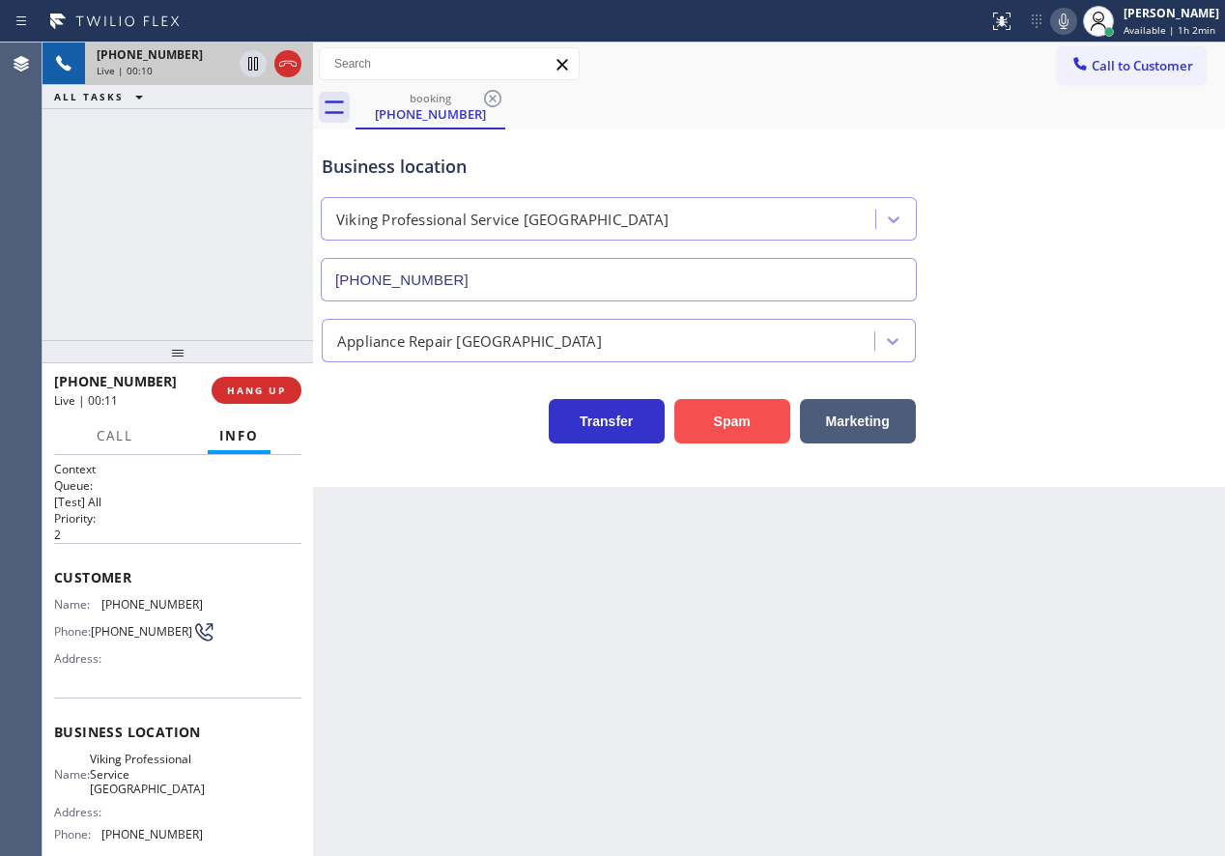
click at [719, 428] on button "Spam" at bounding box center [732, 421] width 116 height 44
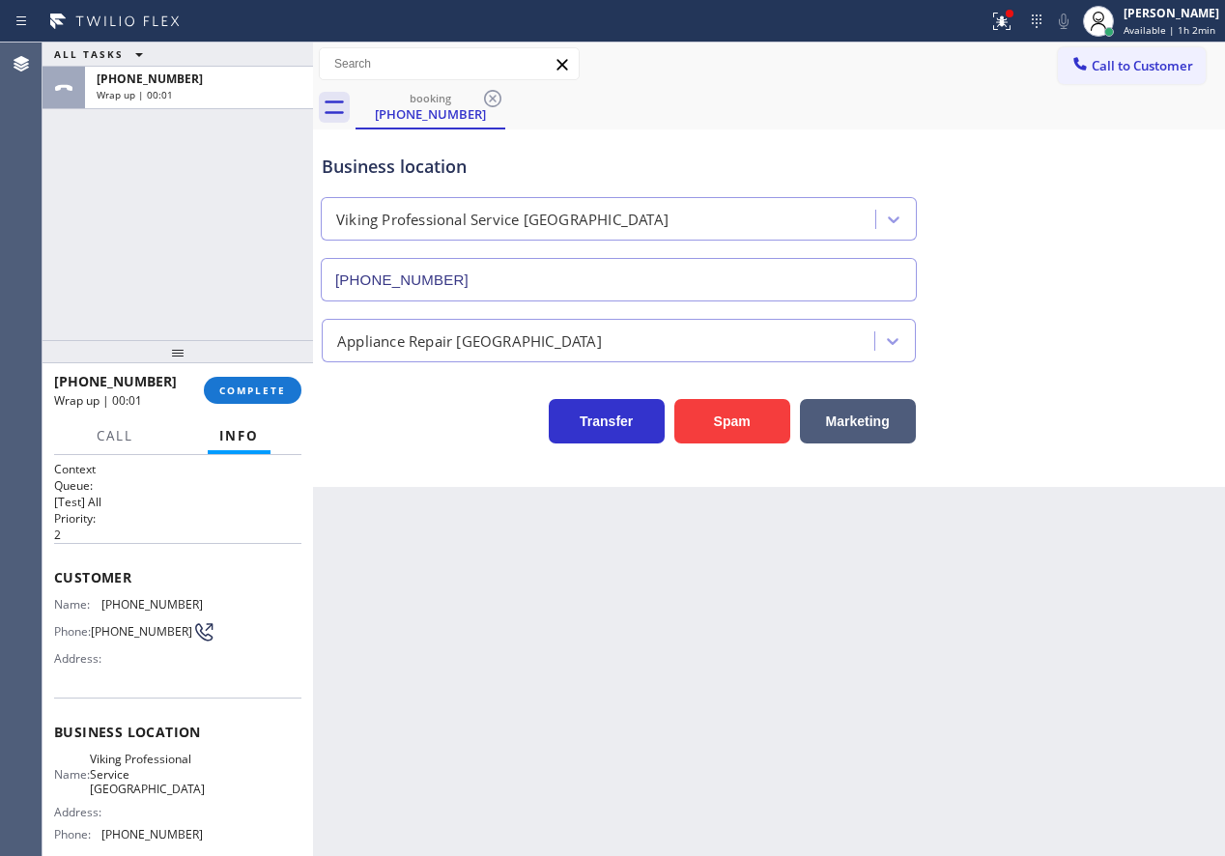
click at [266, 409] on div "[PHONE_NUMBER] Wrap up | 00:01 COMPLETE" at bounding box center [177, 390] width 247 height 50
click at [268, 400] on button "COMPLETE" at bounding box center [253, 390] width 98 height 27
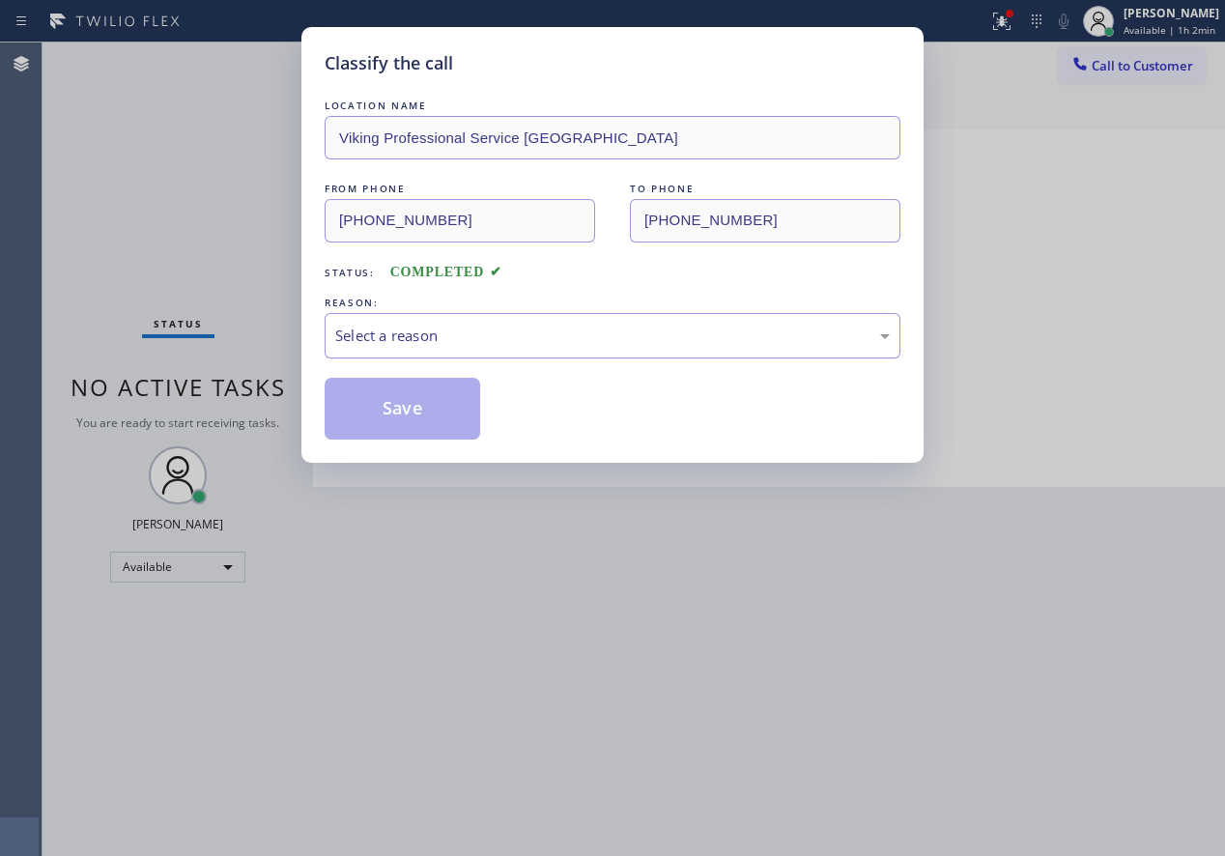
click at [413, 338] on div "Select a reason" at bounding box center [612, 336] width 555 height 22
click at [398, 404] on button "Save" at bounding box center [403, 409] width 156 height 62
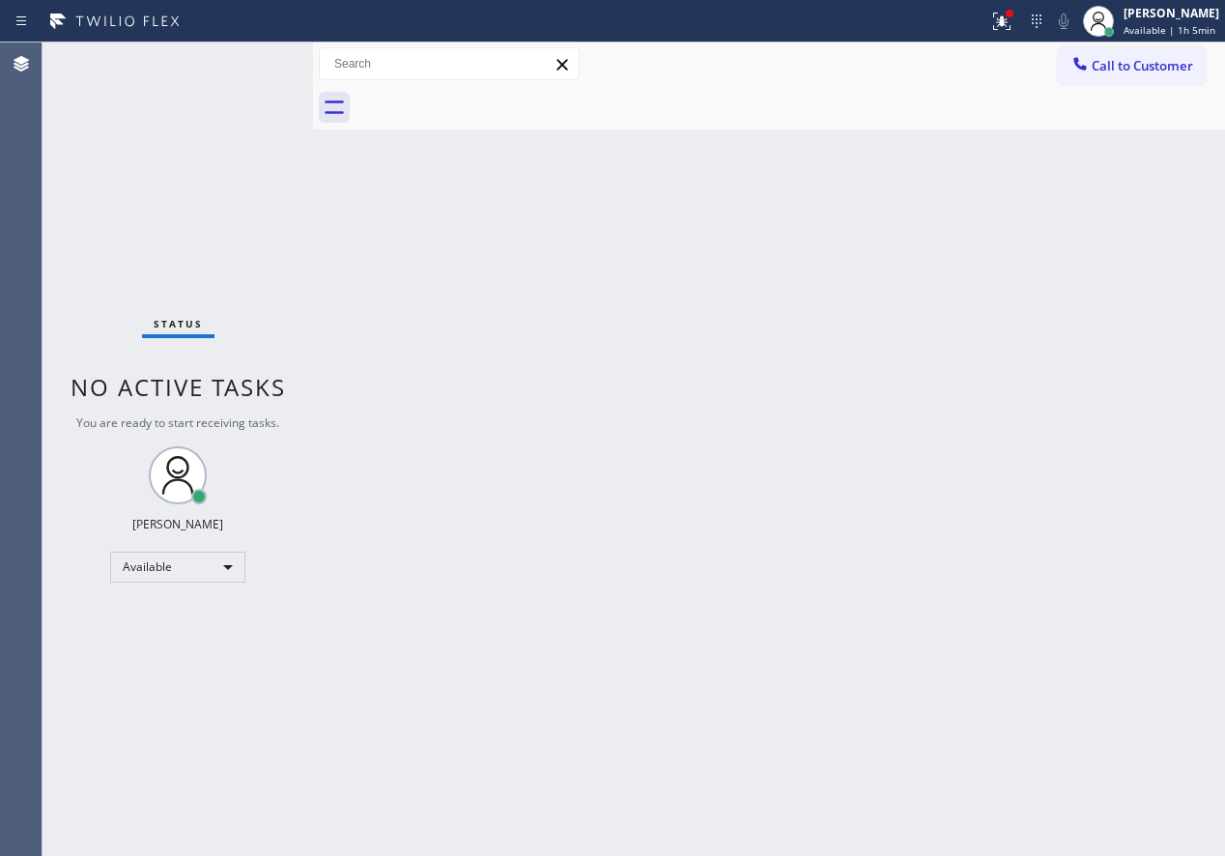
click at [1099, 317] on div "Back to Dashboard Change Sender ID Customers Technicians Select a contact Outbo…" at bounding box center [769, 450] width 912 height 814
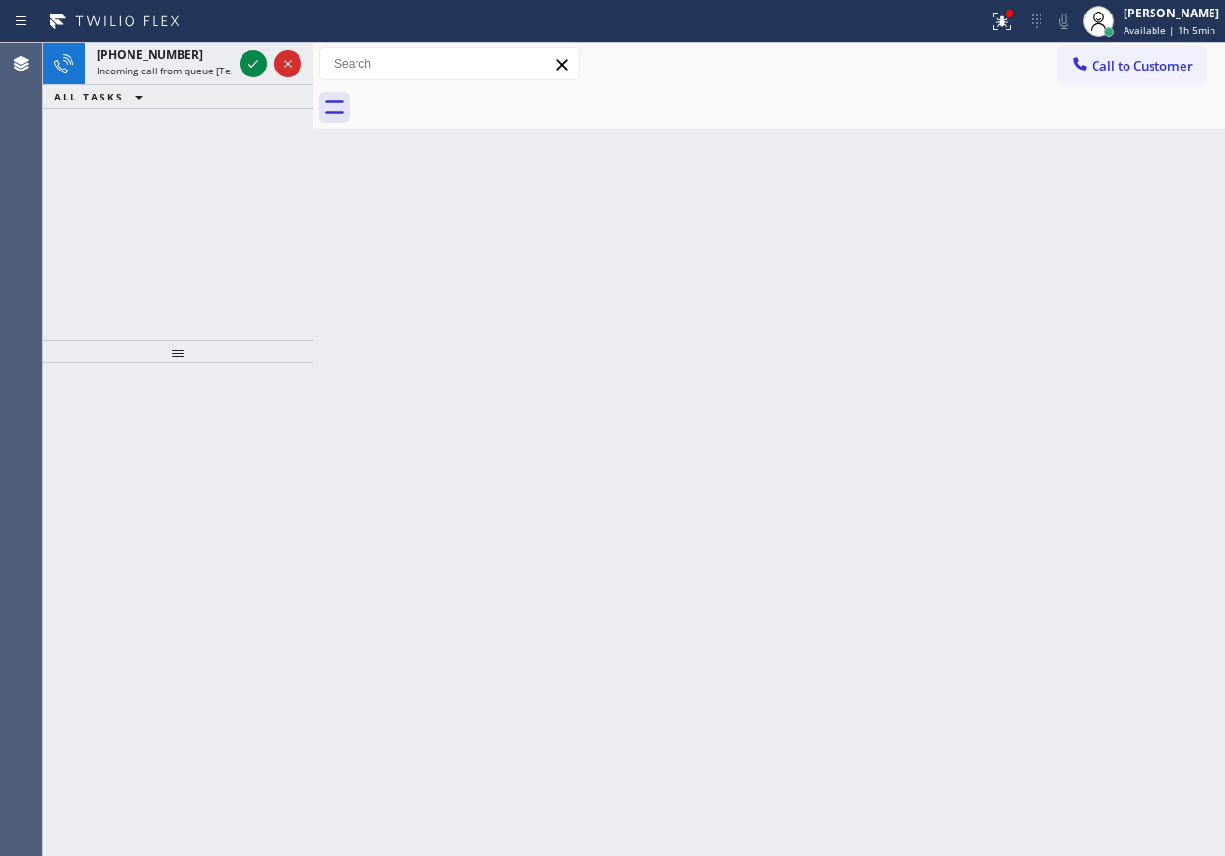
drag, startPoint x: 1139, startPoint y: 203, endPoint x: 475, endPoint y: 199, distance: 663.8
click at [1139, 204] on div "Back to Dashboard Change Sender ID Customers Technicians Select a contact Outbo…" at bounding box center [769, 450] width 912 height 814
click at [243, 71] on icon at bounding box center [253, 63] width 23 height 23
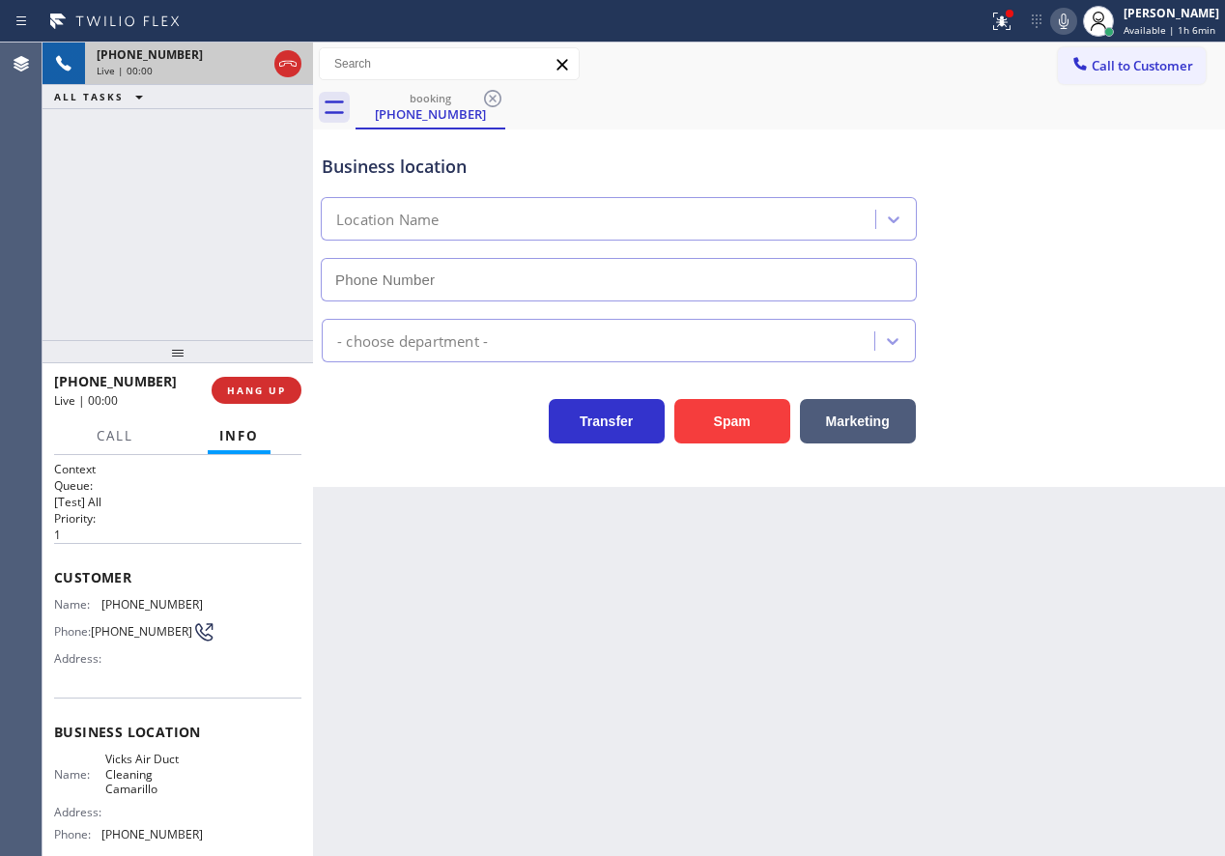
type input "[PHONE_NUMBER]"
click at [764, 422] on button "Spam" at bounding box center [732, 421] width 116 height 44
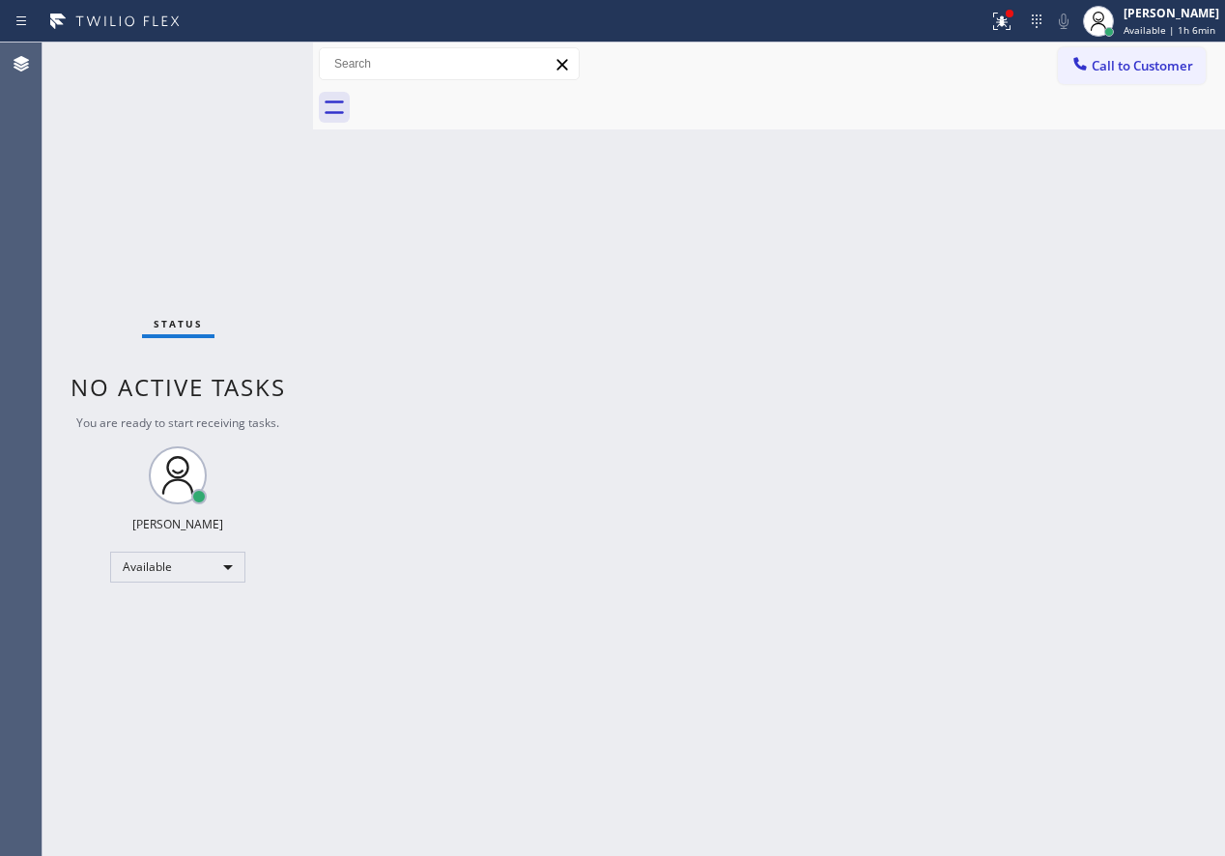
click at [952, 661] on div "Back to Dashboard Change Sender ID Customers Technicians Select a contact Outbo…" at bounding box center [769, 450] width 912 height 814
click at [984, 470] on div "Back to Dashboard Change Sender ID Customers Technicians Select a contact Outbo…" at bounding box center [769, 450] width 912 height 814
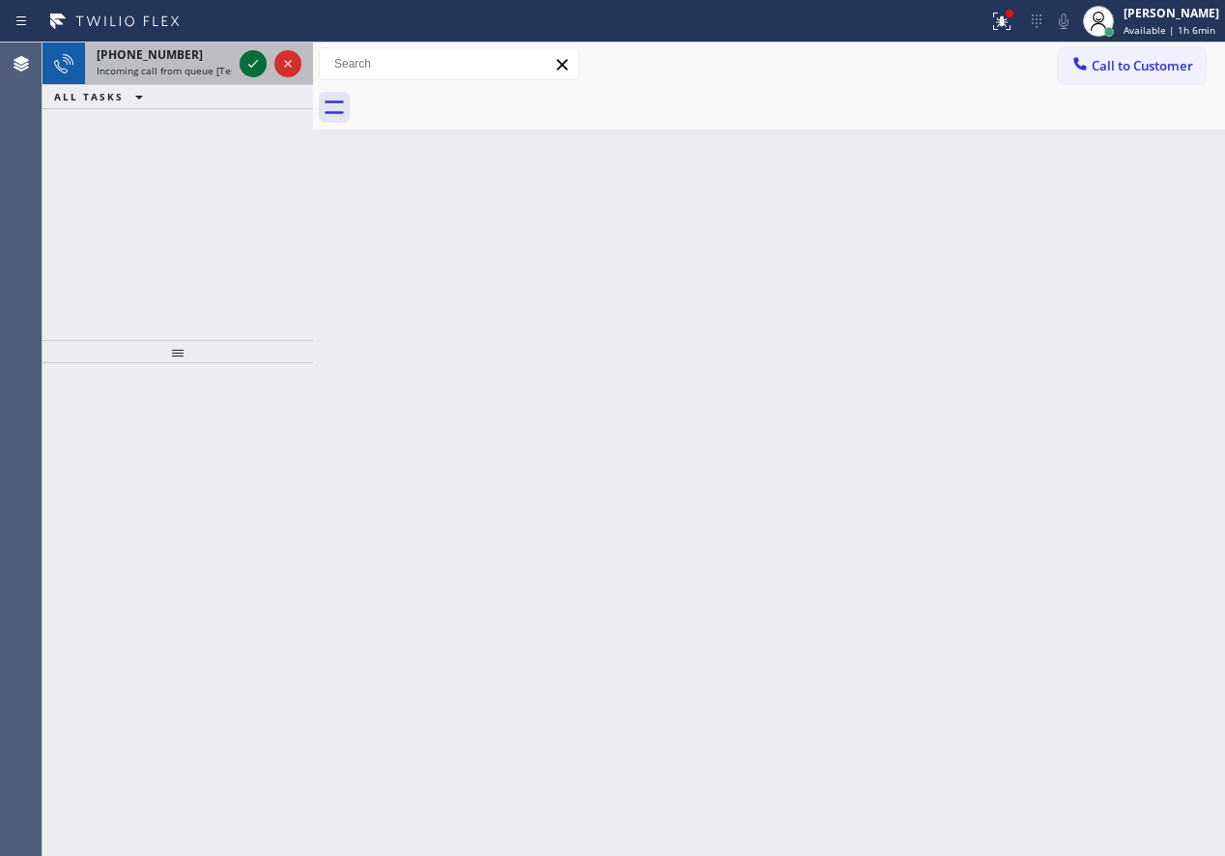
click at [243, 62] on icon at bounding box center [253, 63] width 23 height 23
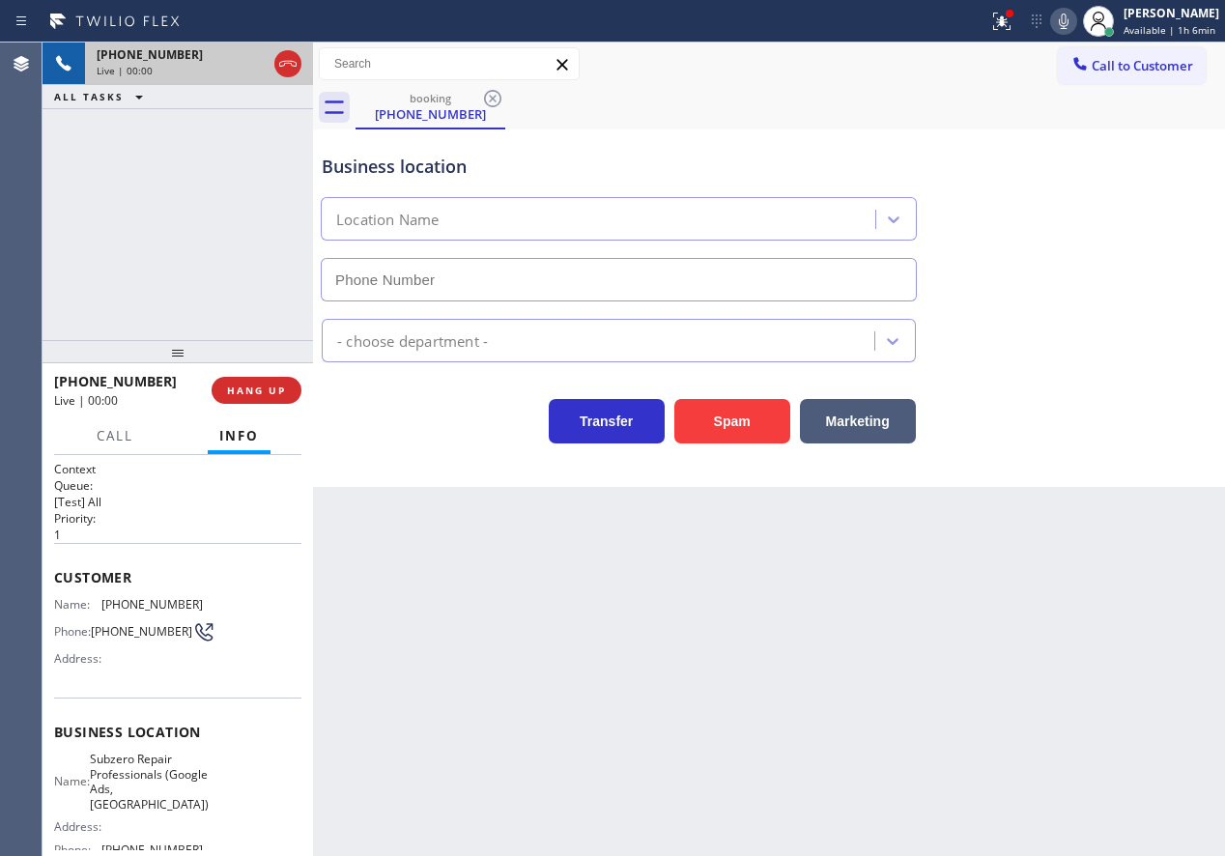
type input "[PHONE_NUMBER]"
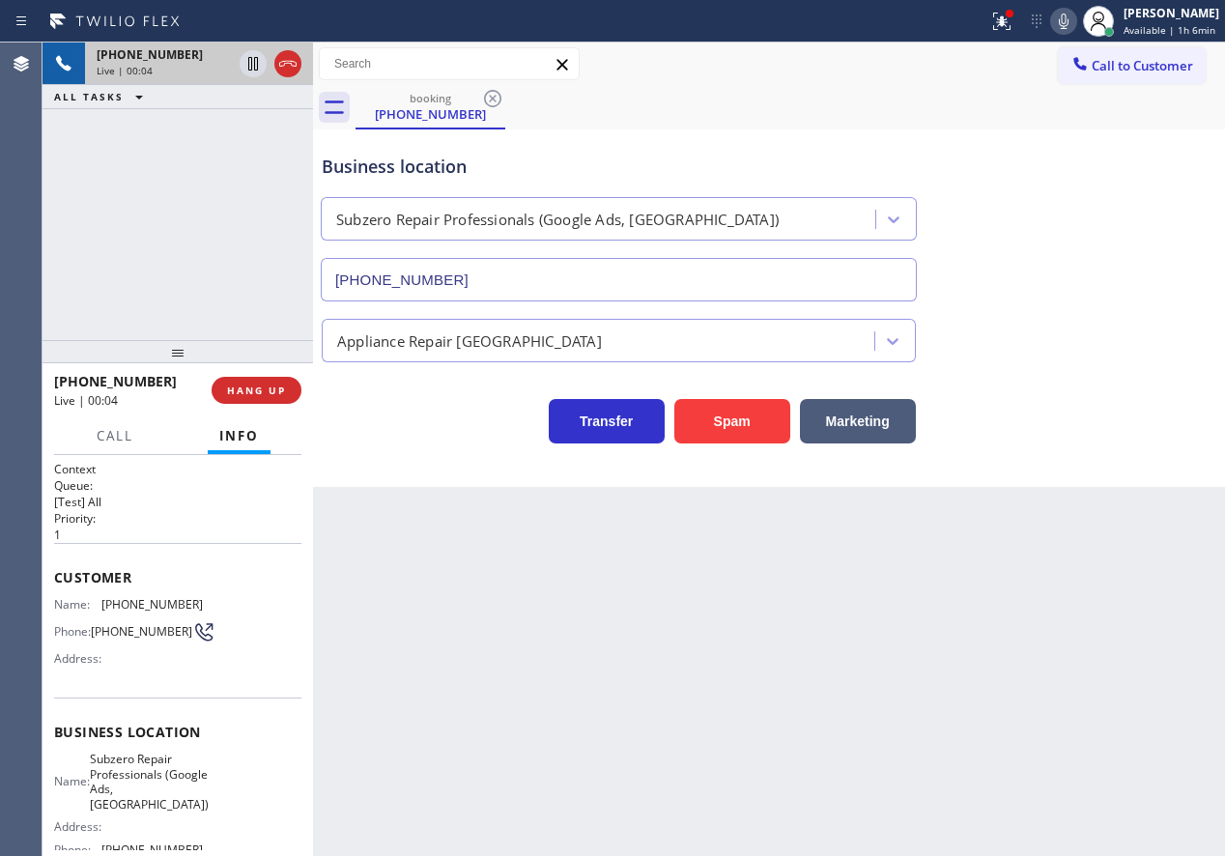
click at [146, 777] on span "Subzero Repair Professionals (Google Ads, [GEOGRAPHIC_DATA])" at bounding box center [149, 782] width 119 height 60
click at [394, 270] on input "[PHONE_NUMBER]" at bounding box center [619, 279] width 596 height 43
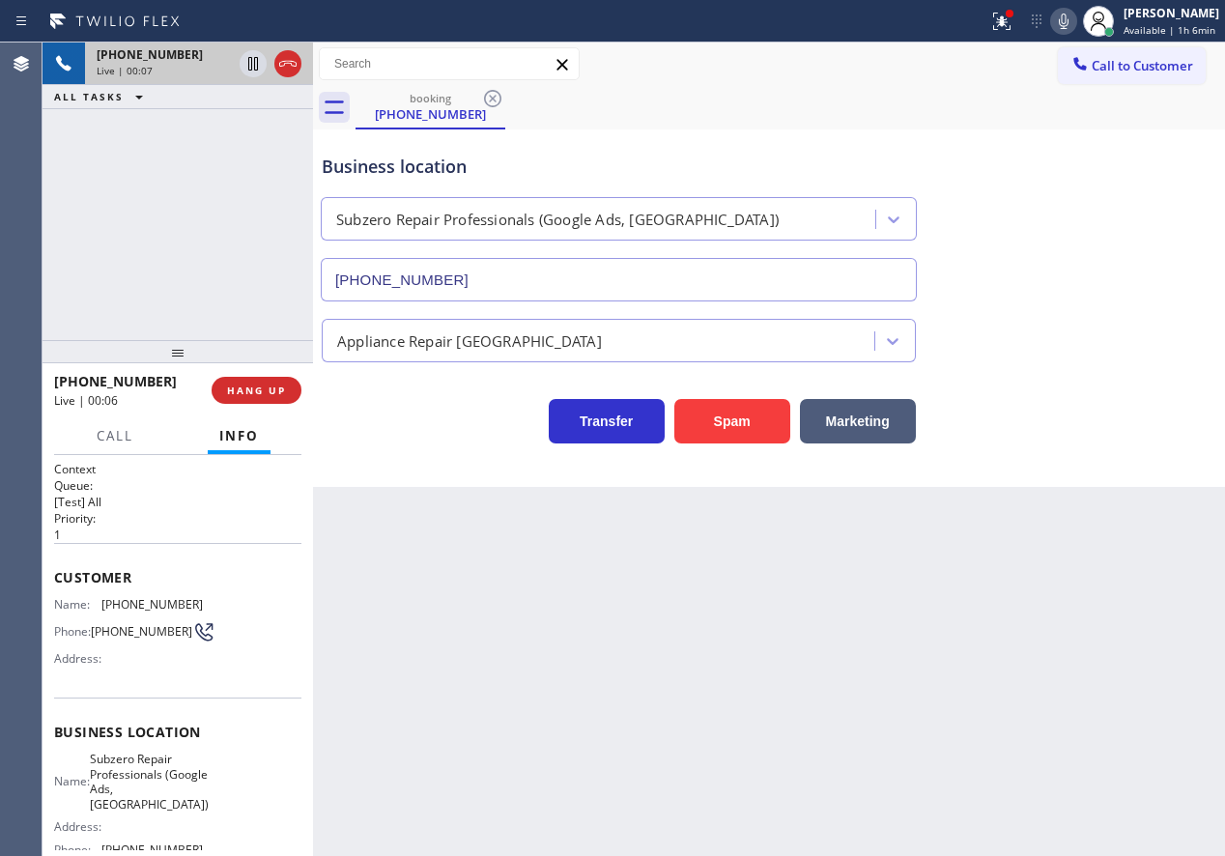
click at [394, 270] on input "[PHONE_NUMBER]" at bounding box center [619, 279] width 596 height 43
click at [275, 391] on span "HANG UP" at bounding box center [256, 391] width 59 height 14
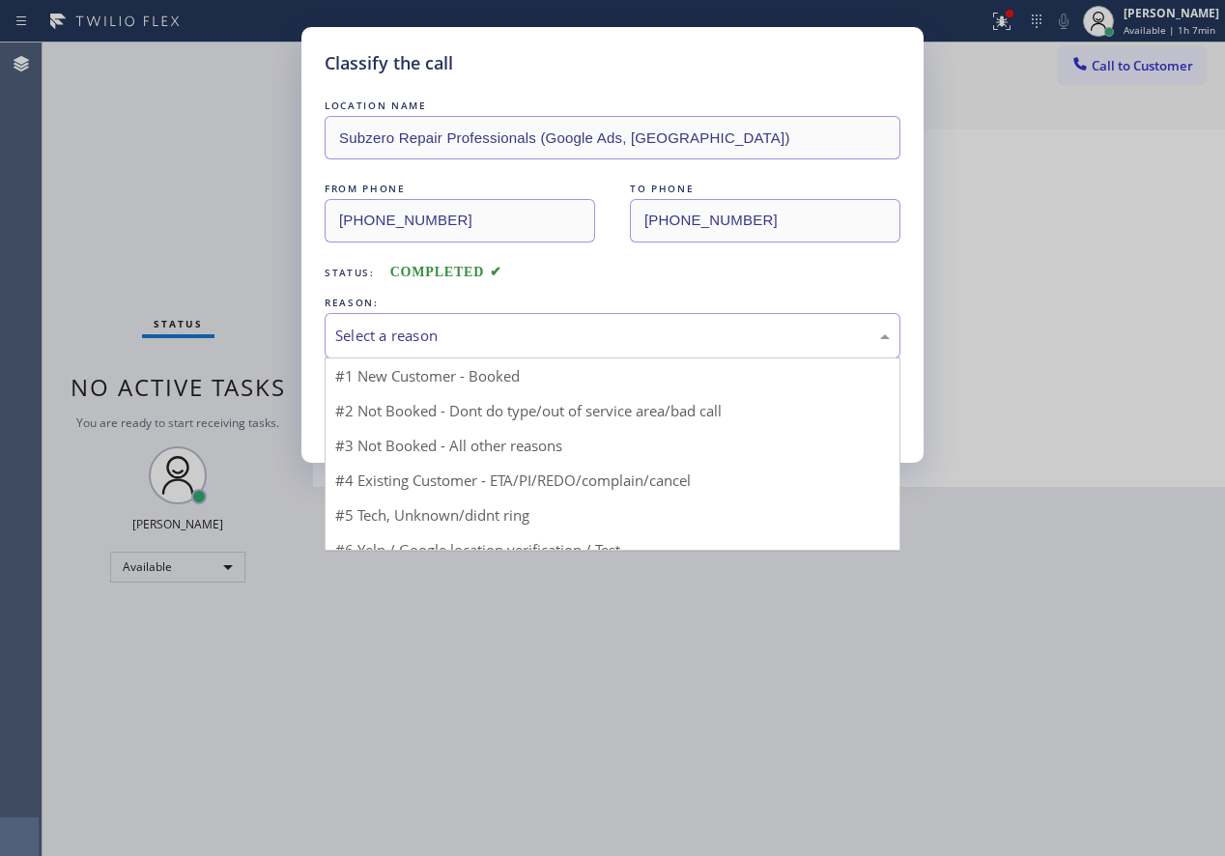
click at [485, 326] on div "Select a reason" at bounding box center [612, 336] width 555 height 22
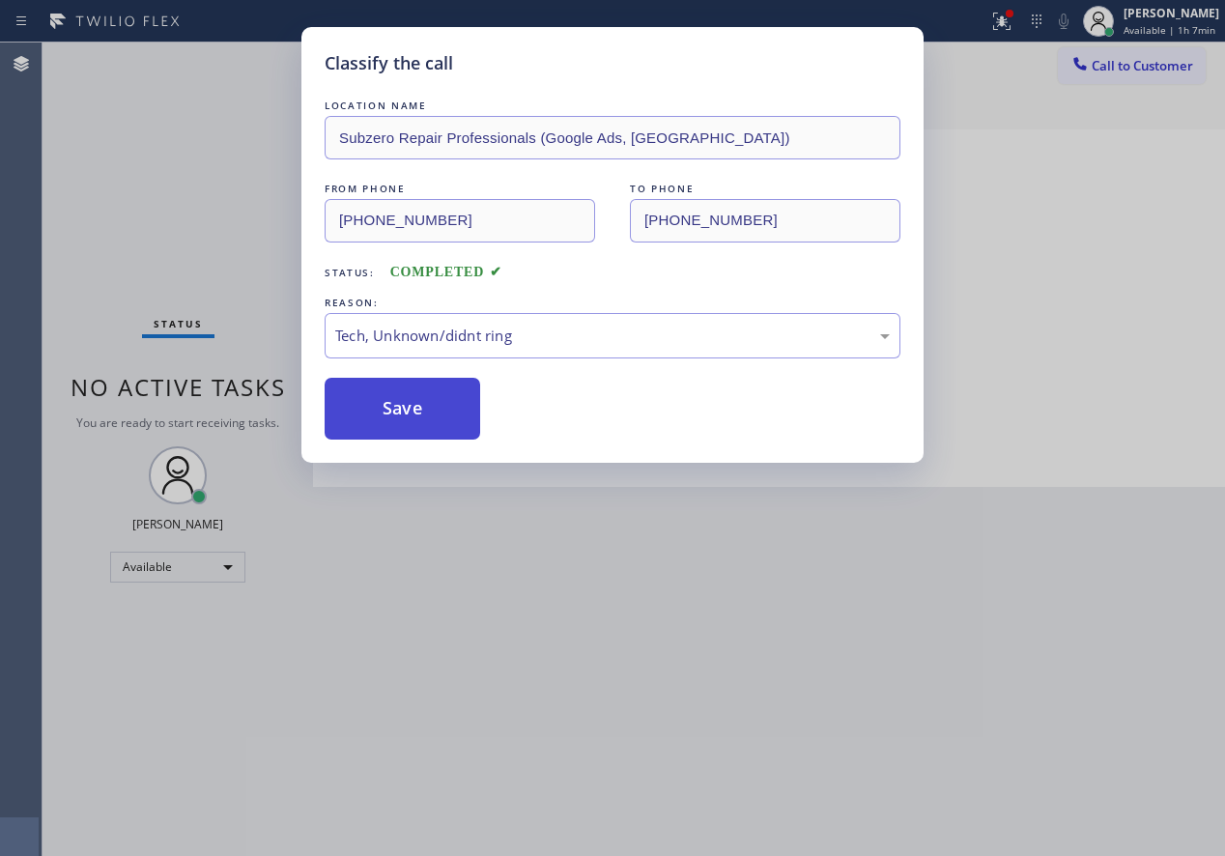
click at [431, 427] on button "Save" at bounding box center [403, 409] width 156 height 62
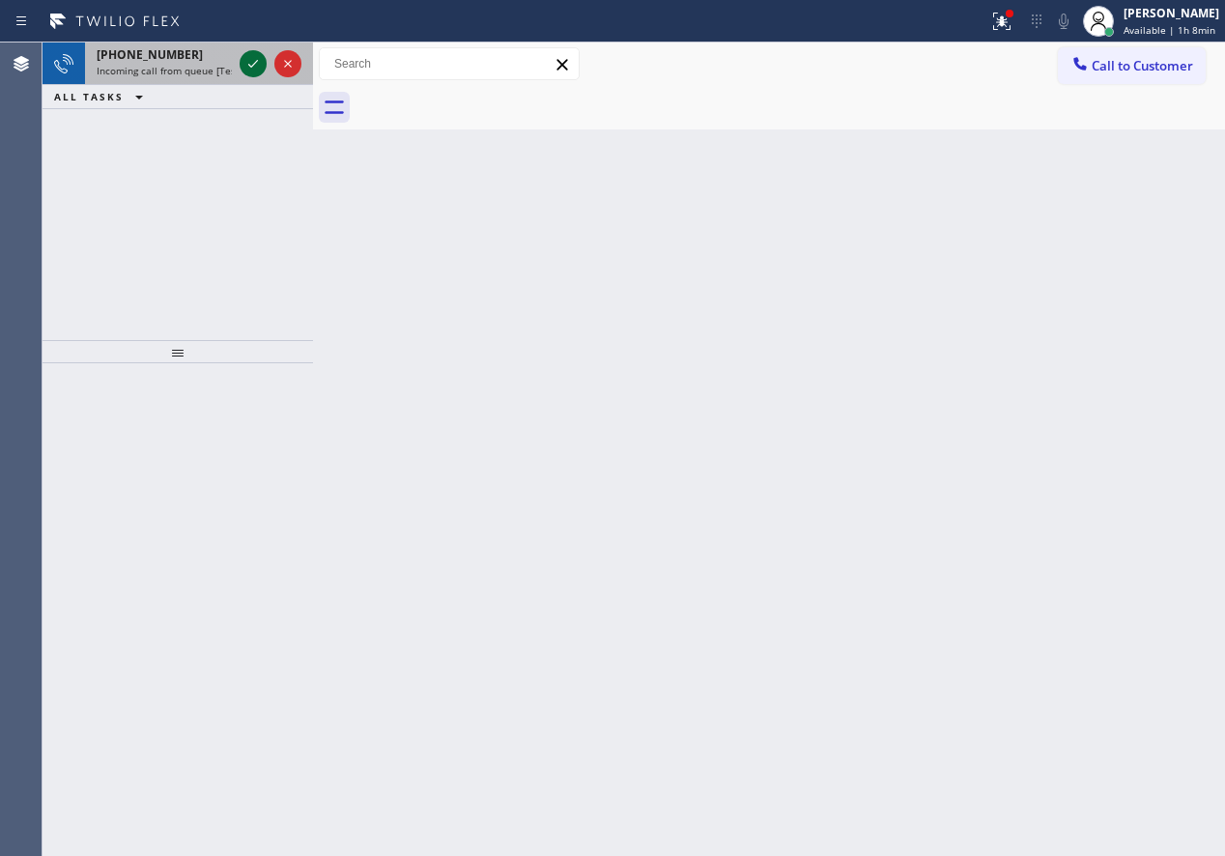
click at [253, 63] on icon at bounding box center [253, 63] width 23 height 23
click at [1063, 474] on div "Back to Dashboard Change Sender ID Customers Technicians Select a contact Outbo…" at bounding box center [769, 450] width 912 height 814
click at [243, 69] on icon at bounding box center [253, 63] width 23 height 23
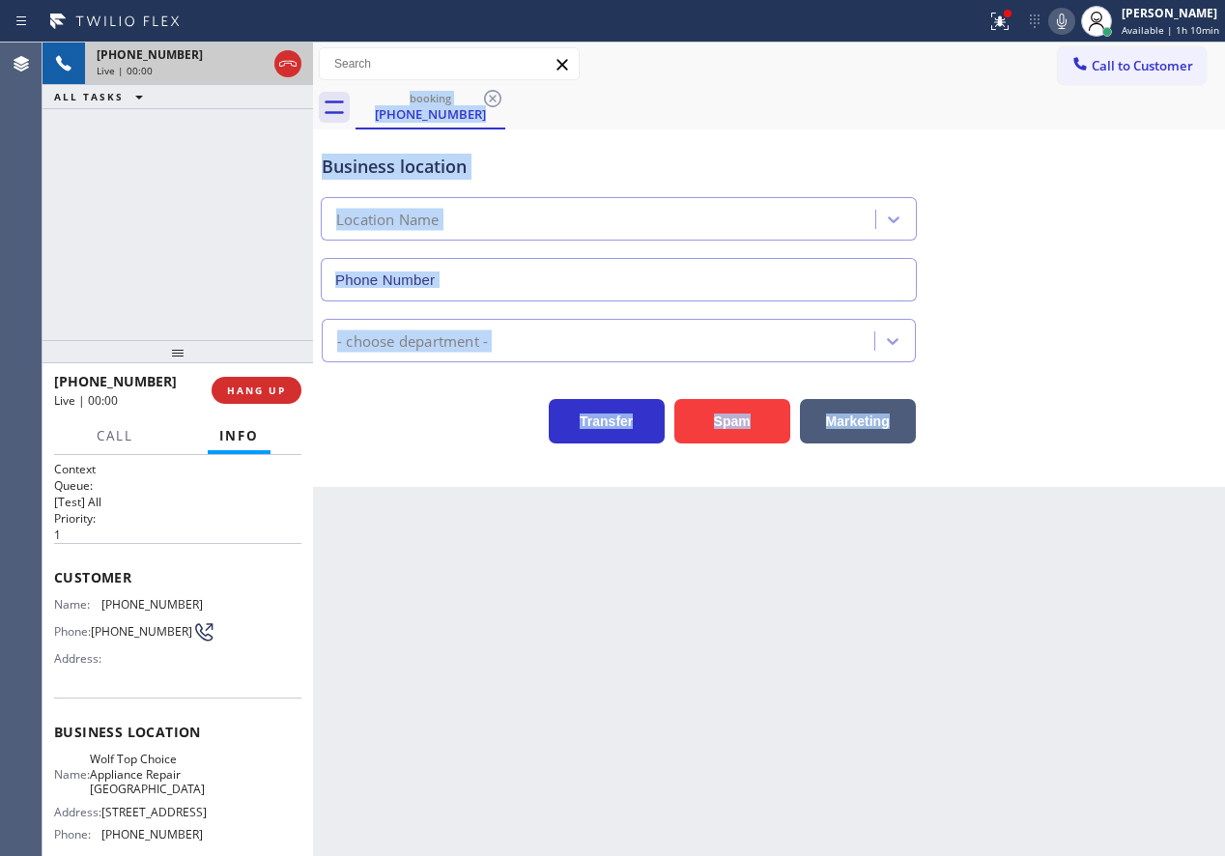
type input "[PHONE_NUMBER]"
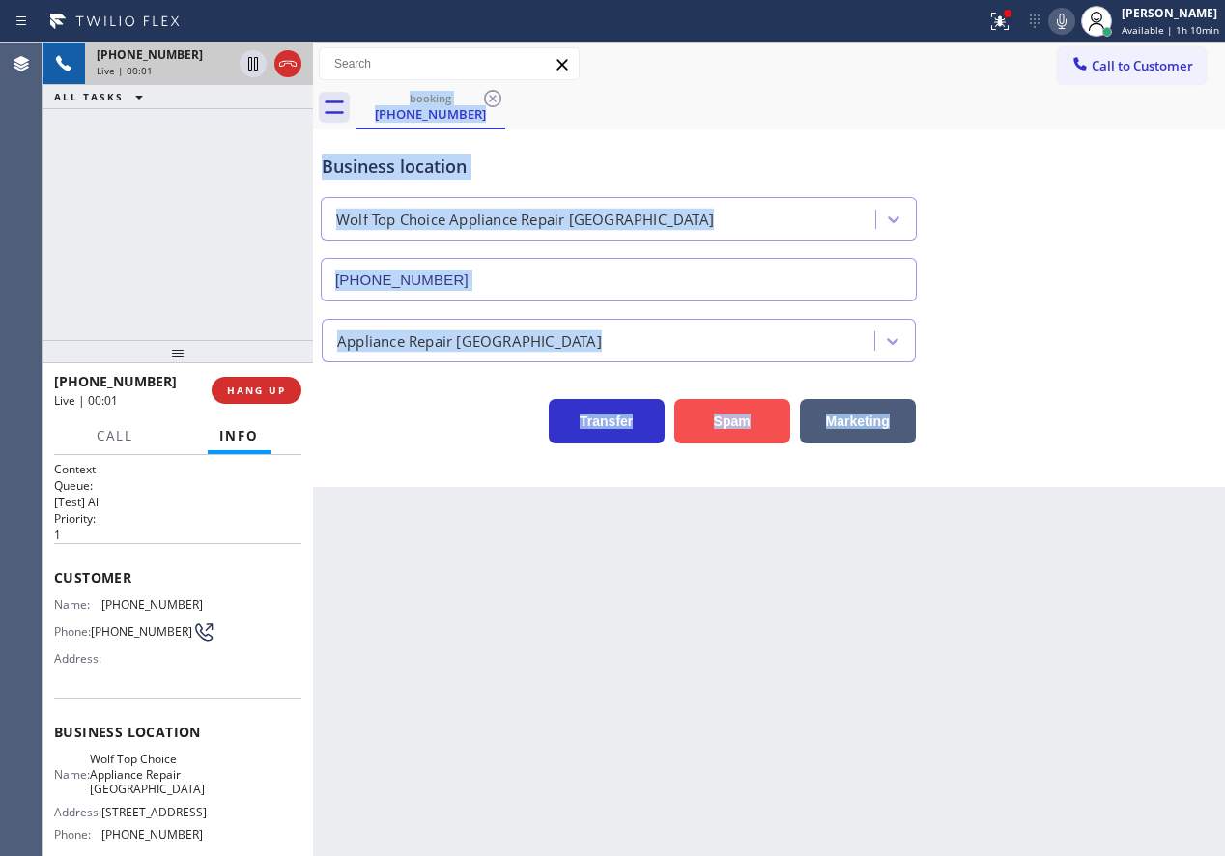
click at [728, 422] on button "Spam" at bounding box center [732, 421] width 116 height 44
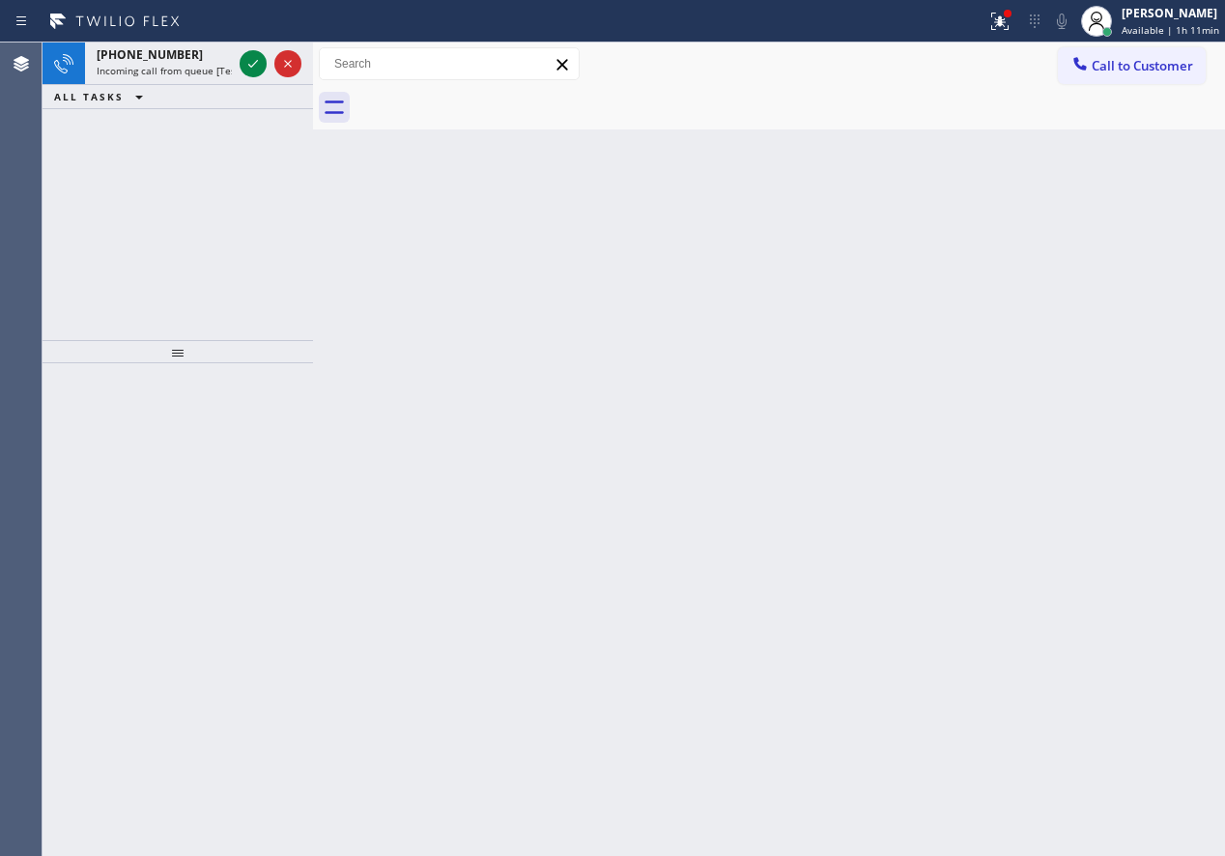
click at [1081, 340] on div "Back to Dashboard Change Sender ID Customers Technicians Select a contact Outbo…" at bounding box center [769, 450] width 912 height 814
click at [260, 72] on icon at bounding box center [253, 63] width 23 height 23
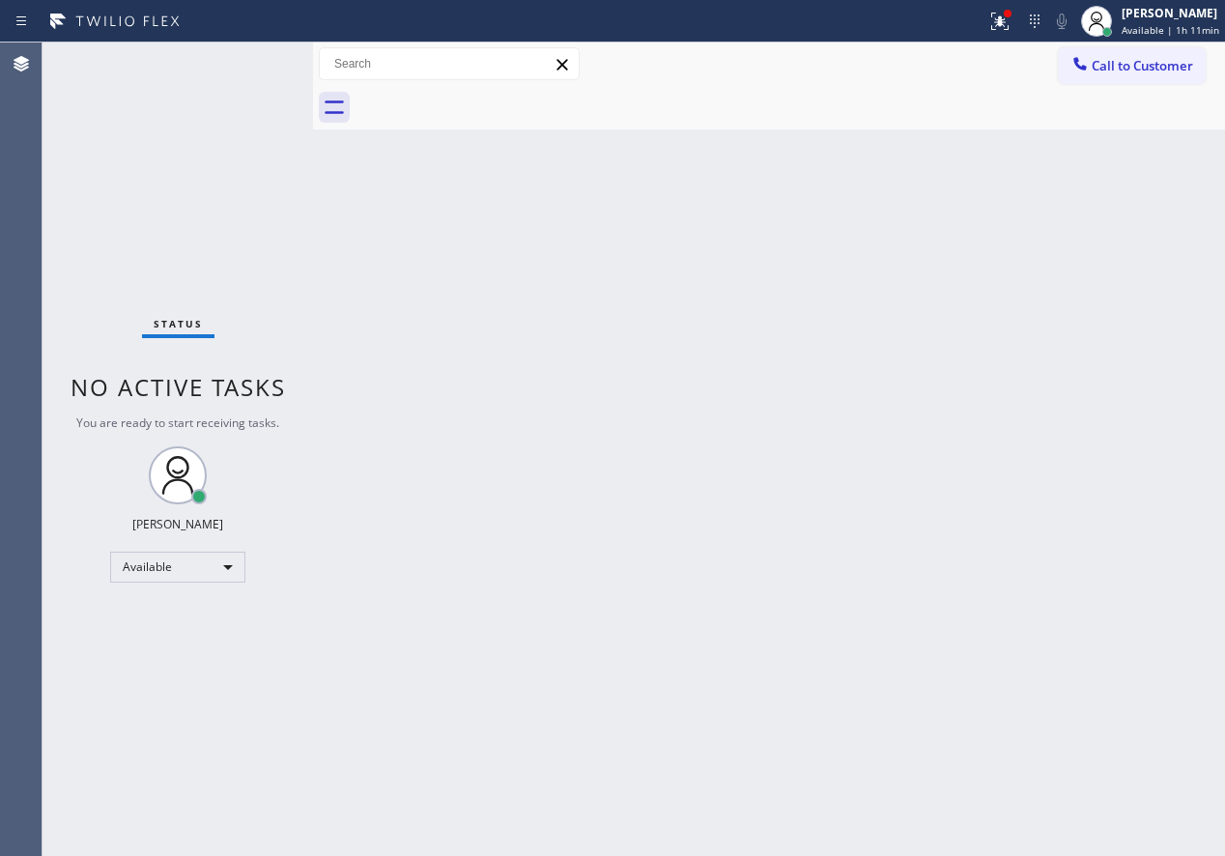
click at [254, 70] on div "Status No active tasks You are ready to start receiving tasks. [PERSON_NAME] Av…" at bounding box center [178, 450] width 271 height 814
click at [1003, 22] on icon at bounding box center [997, 20] width 12 height 14
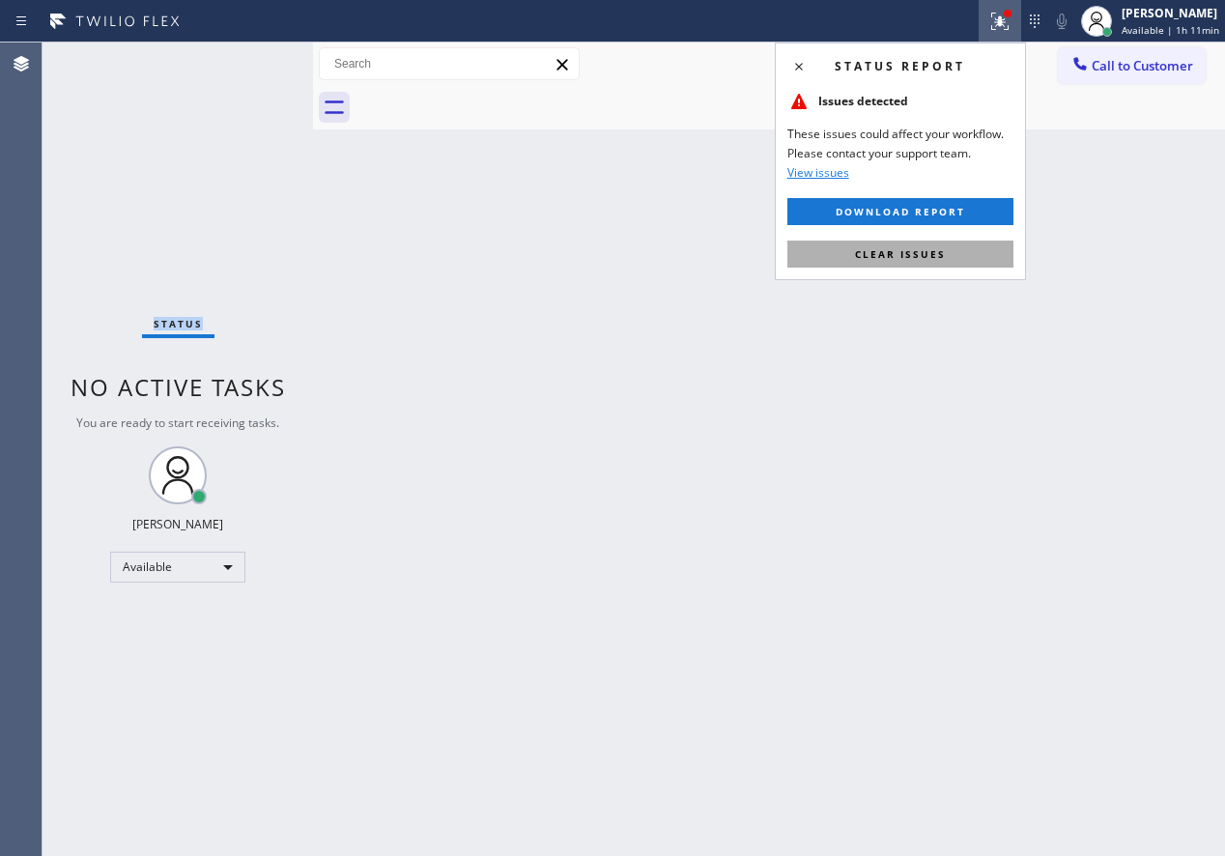
click at [982, 258] on button "Clear issues" at bounding box center [900, 254] width 226 height 27
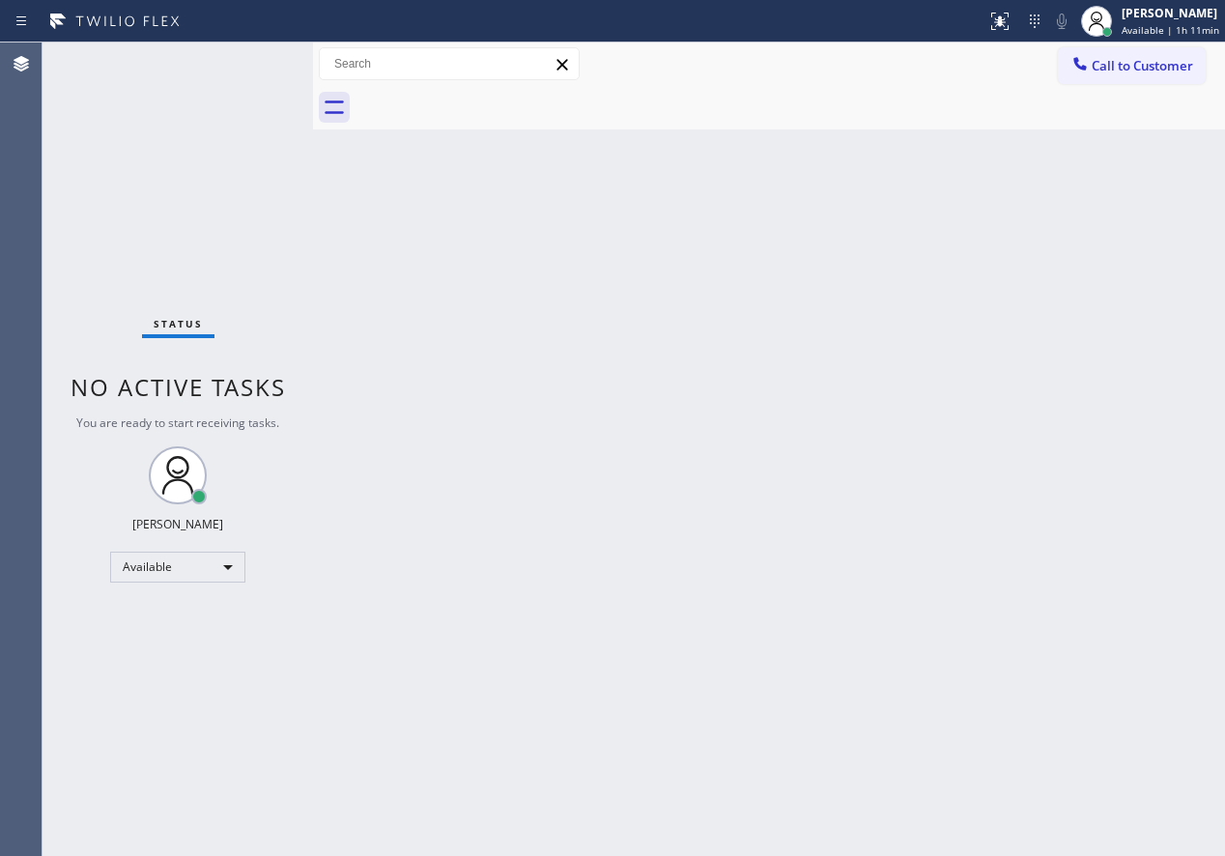
click at [1107, 284] on div "Back to Dashboard Change Sender ID Customers Technicians Select a contact Outbo…" at bounding box center [769, 450] width 912 height 814
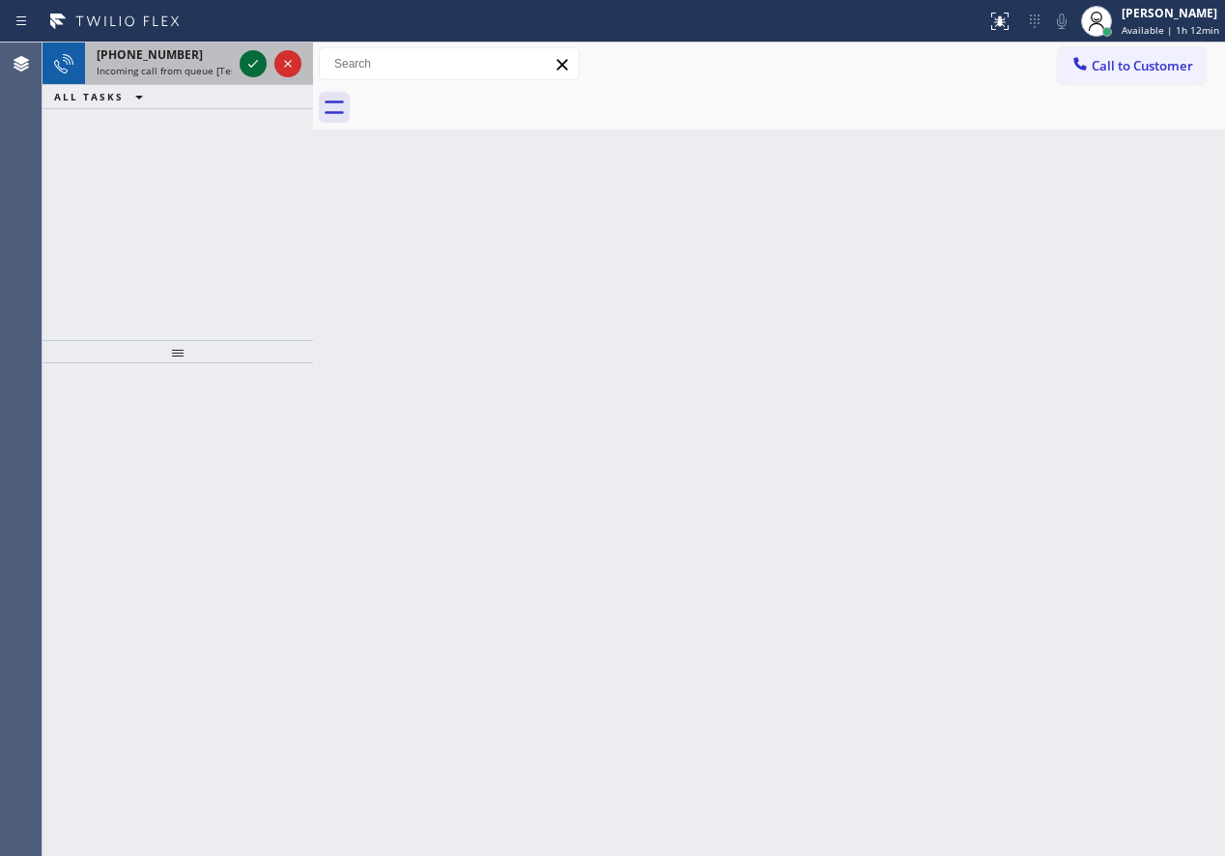
click at [253, 61] on icon at bounding box center [253, 63] width 23 height 23
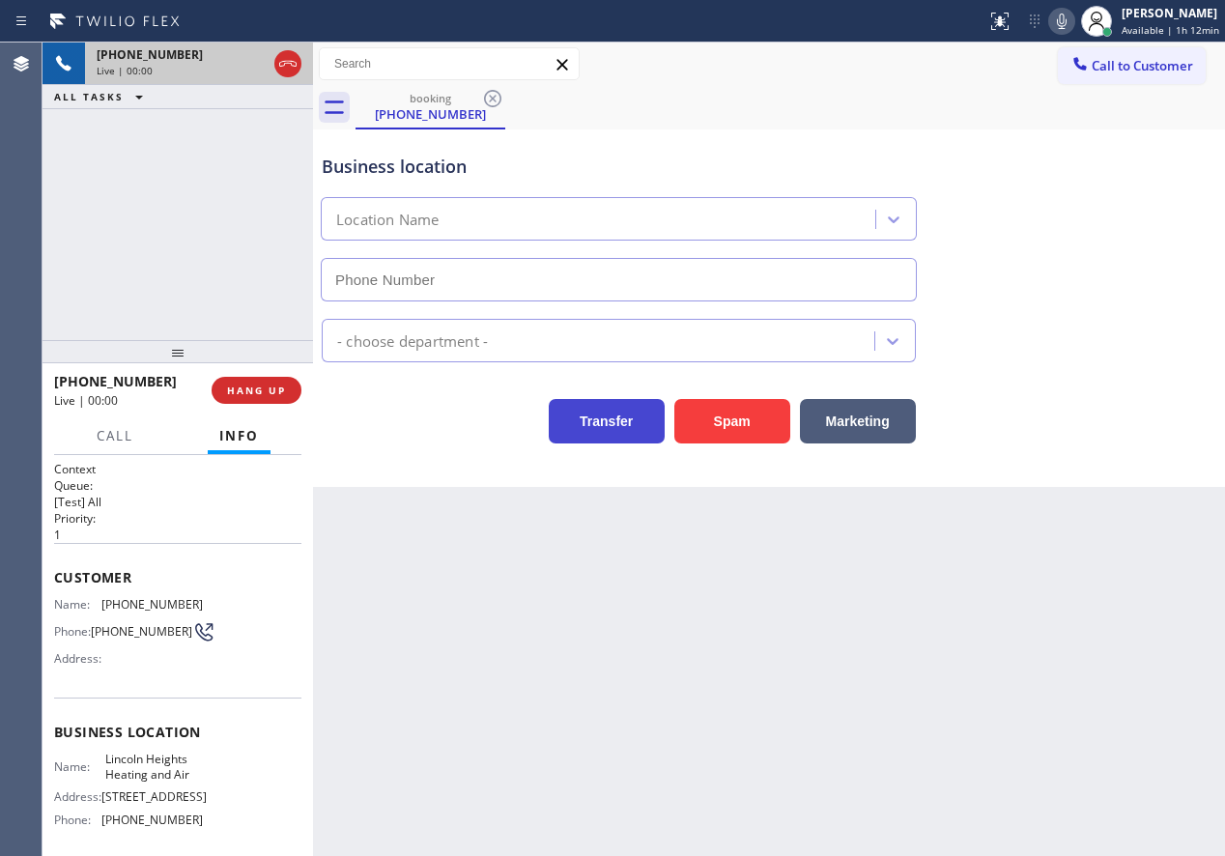
type input "[PHONE_NUMBER]"
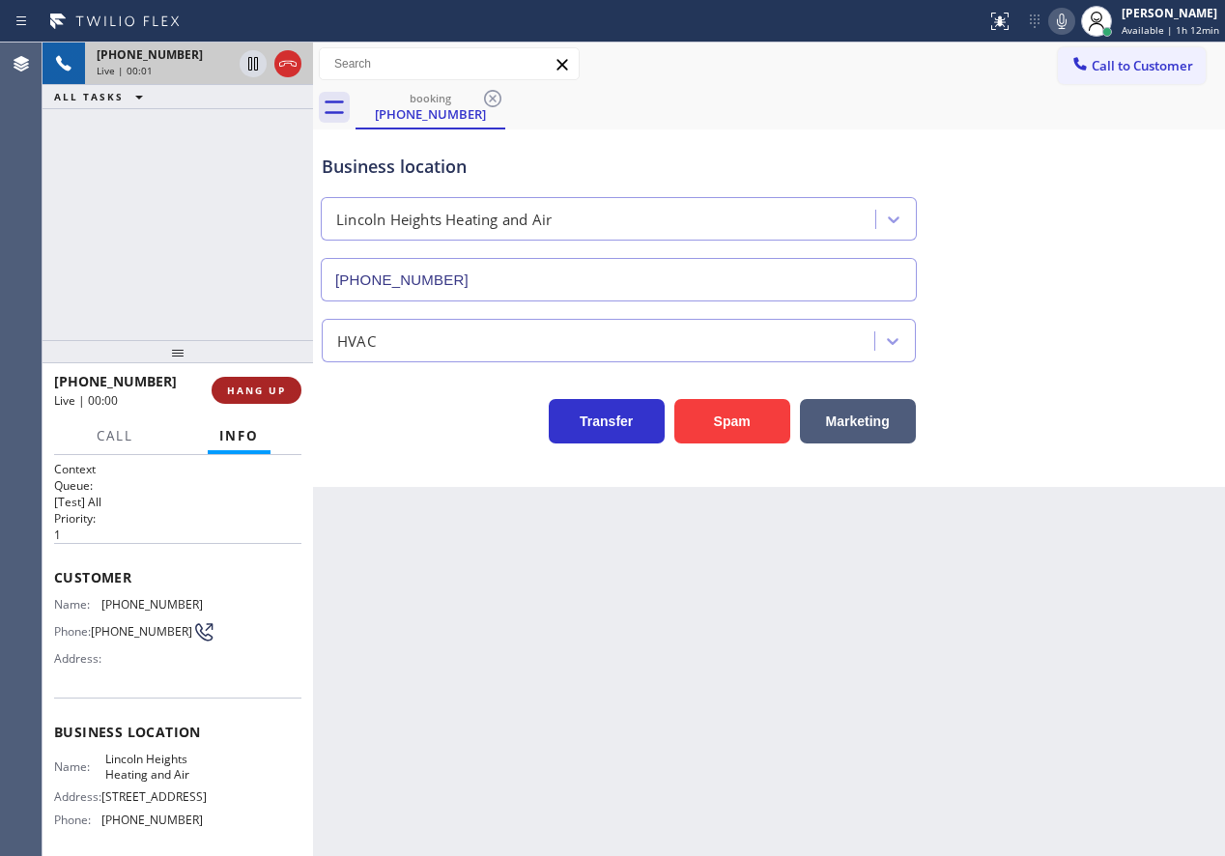
click at [252, 395] on span "HANG UP" at bounding box center [256, 391] width 59 height 14
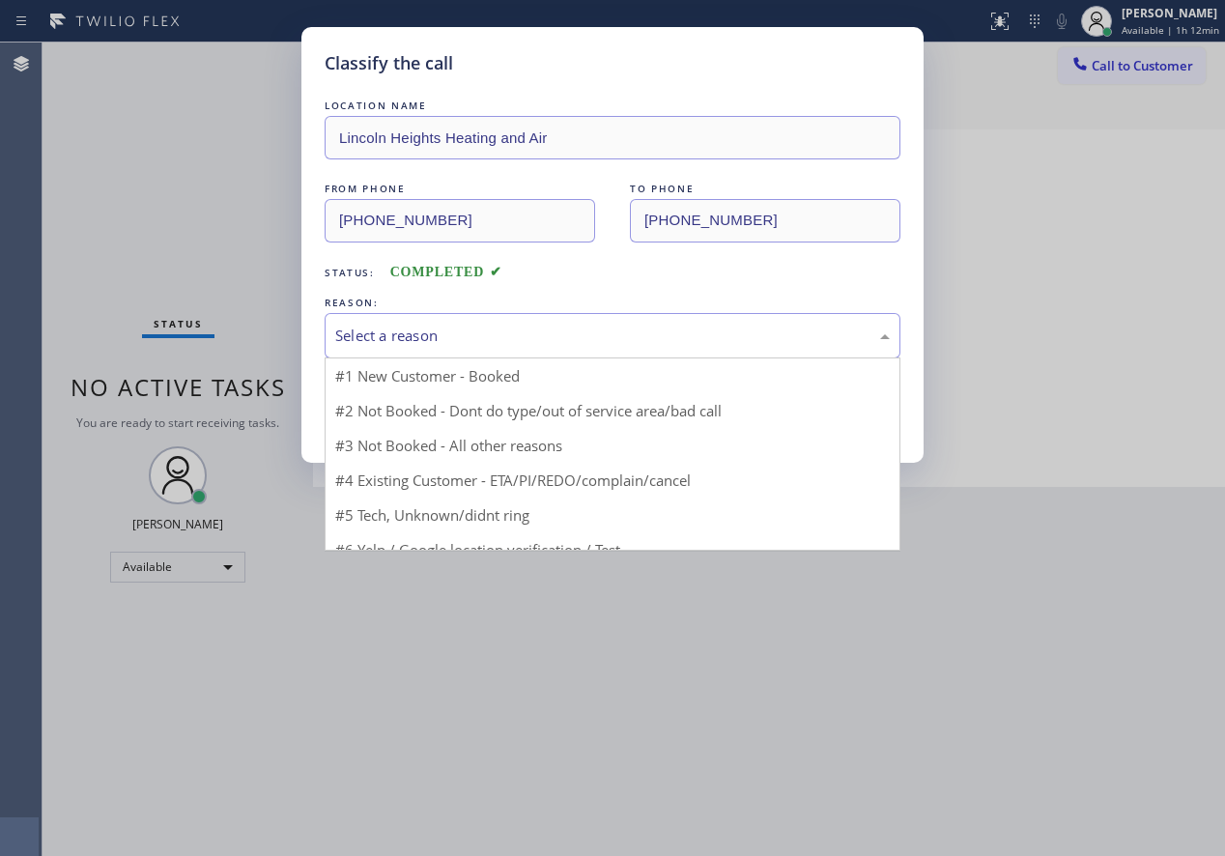
click at [513, 333] on div "Select a reason" at bounding box center [612, 336] width 555 height 22
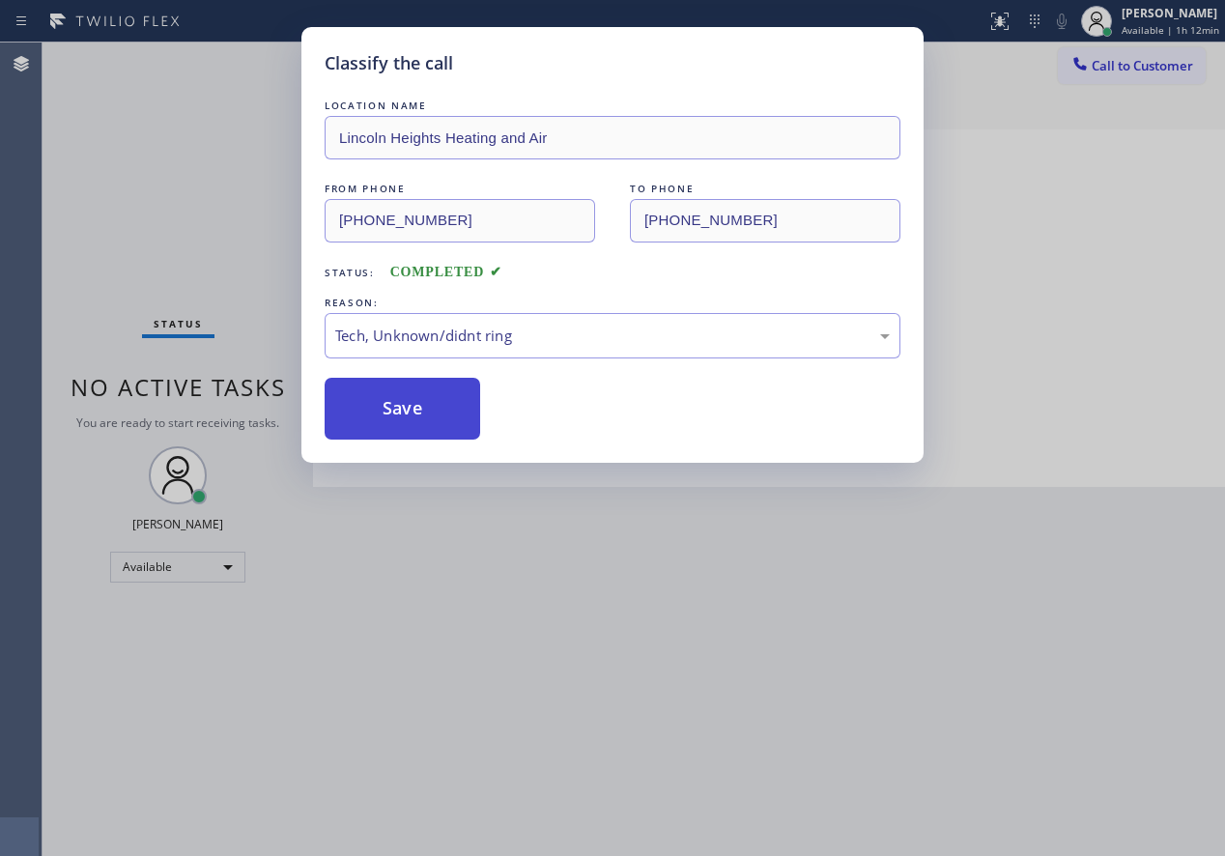
click at [419, 418] on button "Save" at bounding box center [403, 409] width 156 height 62
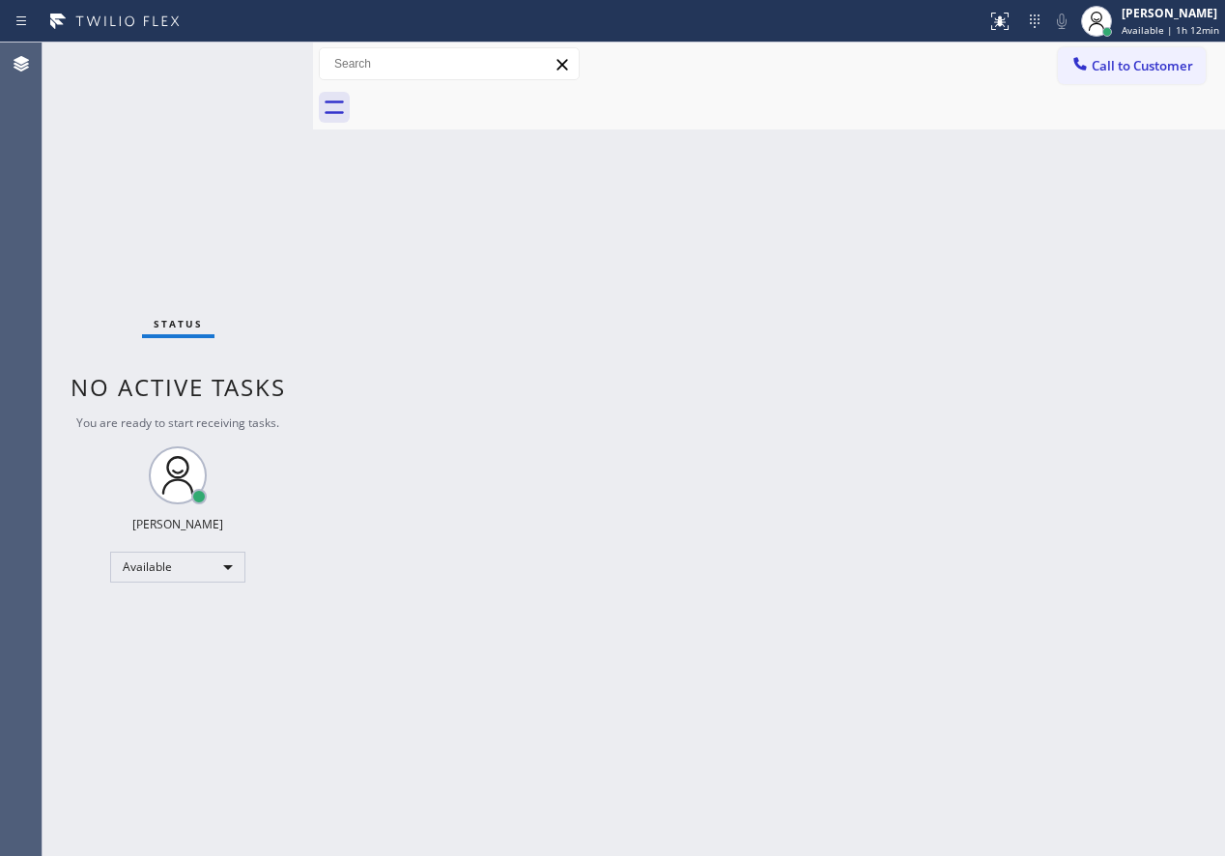
click at [252, 63] on div "Status No active tasks You are ready to start receiving tasks. [PERSON_NAME] Av…" at bounding box center [178, 450] width 271 height 814
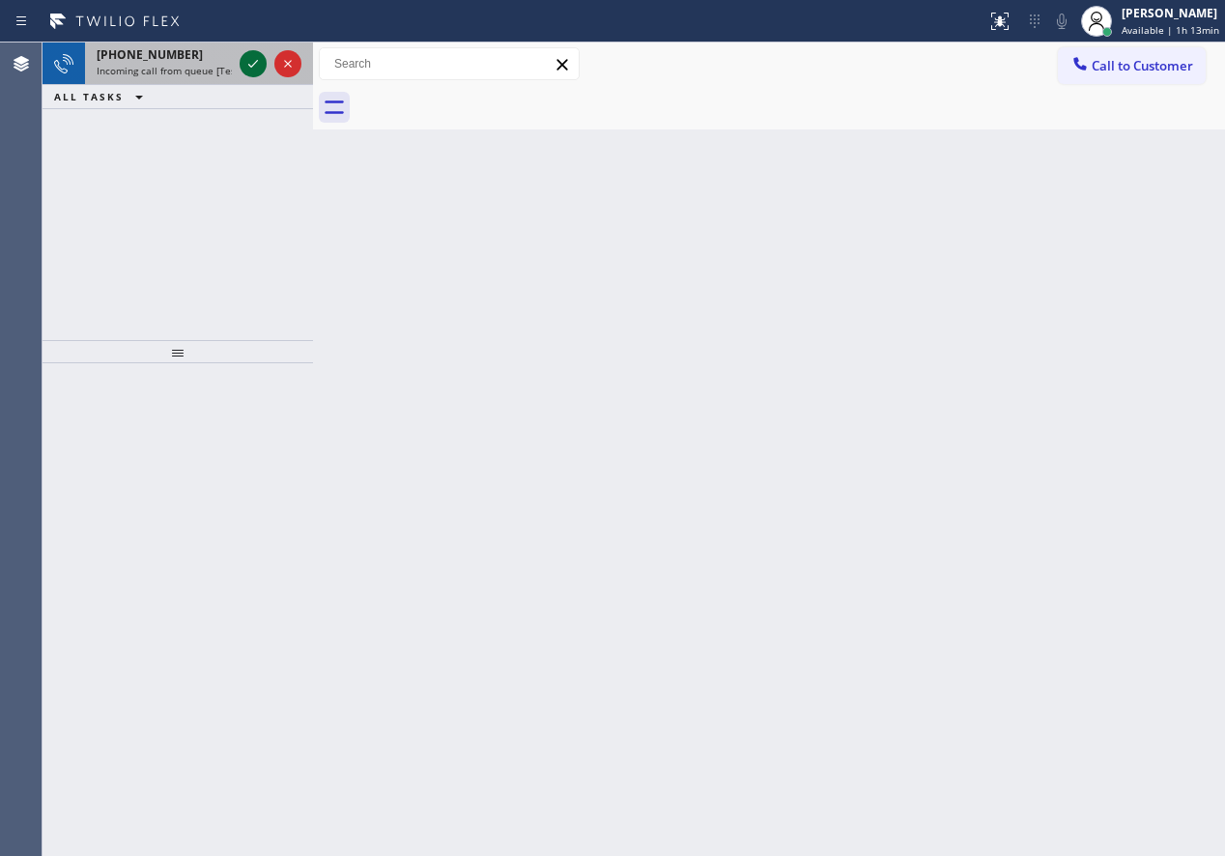
click at [255, 61] on icon at bounding box center [253, 63] width 23 height 23
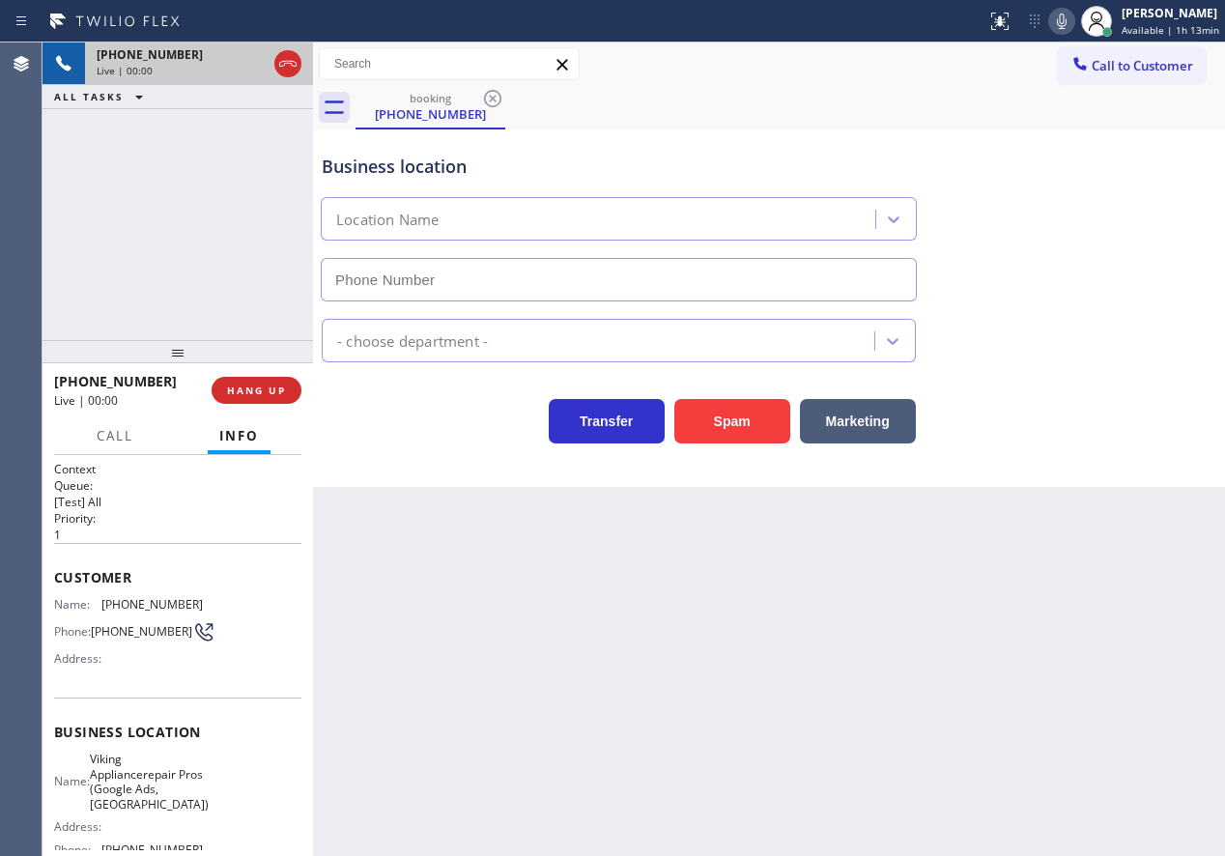
type input "[PHONE_NUMBER]"
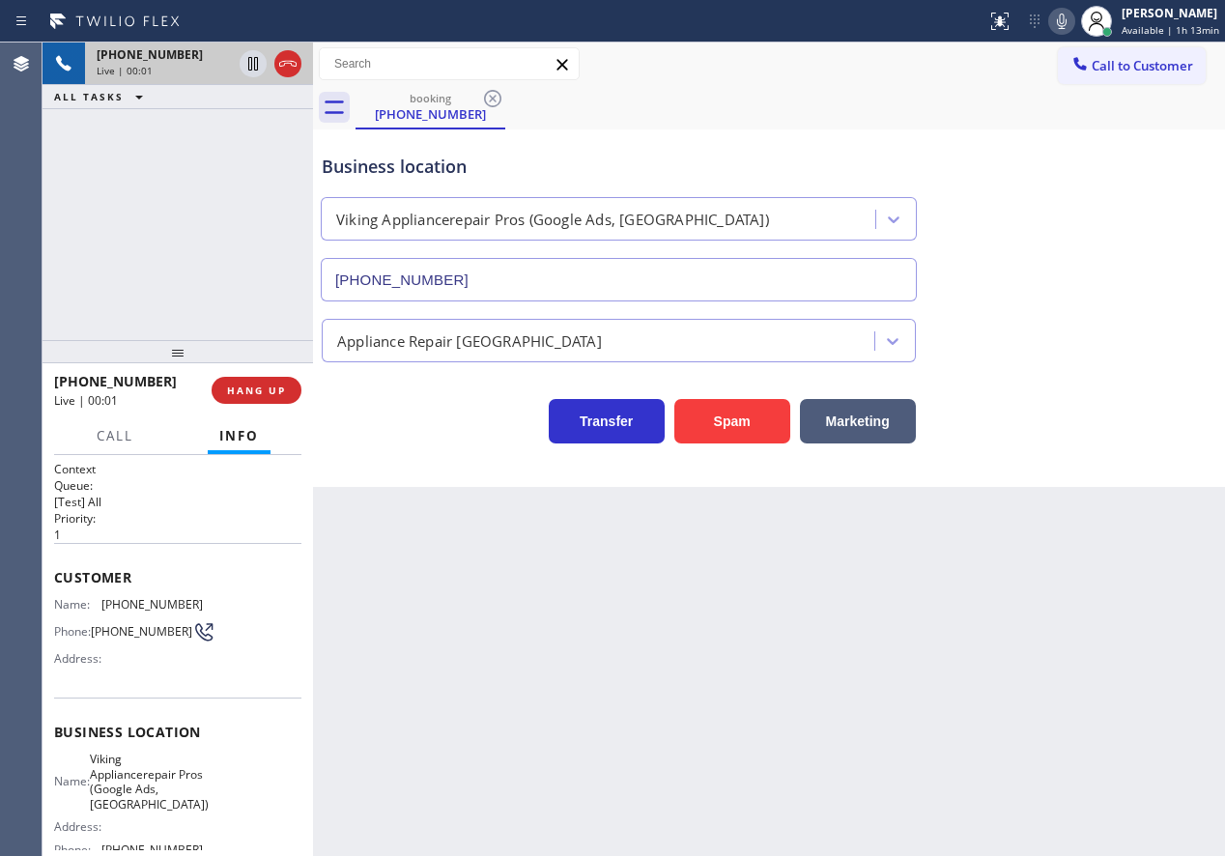
click at [189, 787] on span "Viking Appliancerepair Pros (Google Ads, [GEOGRAPHIC_DATA])" at bounding box center [149, 782] width 119 height 60
click at [532, 275] on input "[PHONE_NUMBER]" at bounding box center [619, 279] width 596 height 43
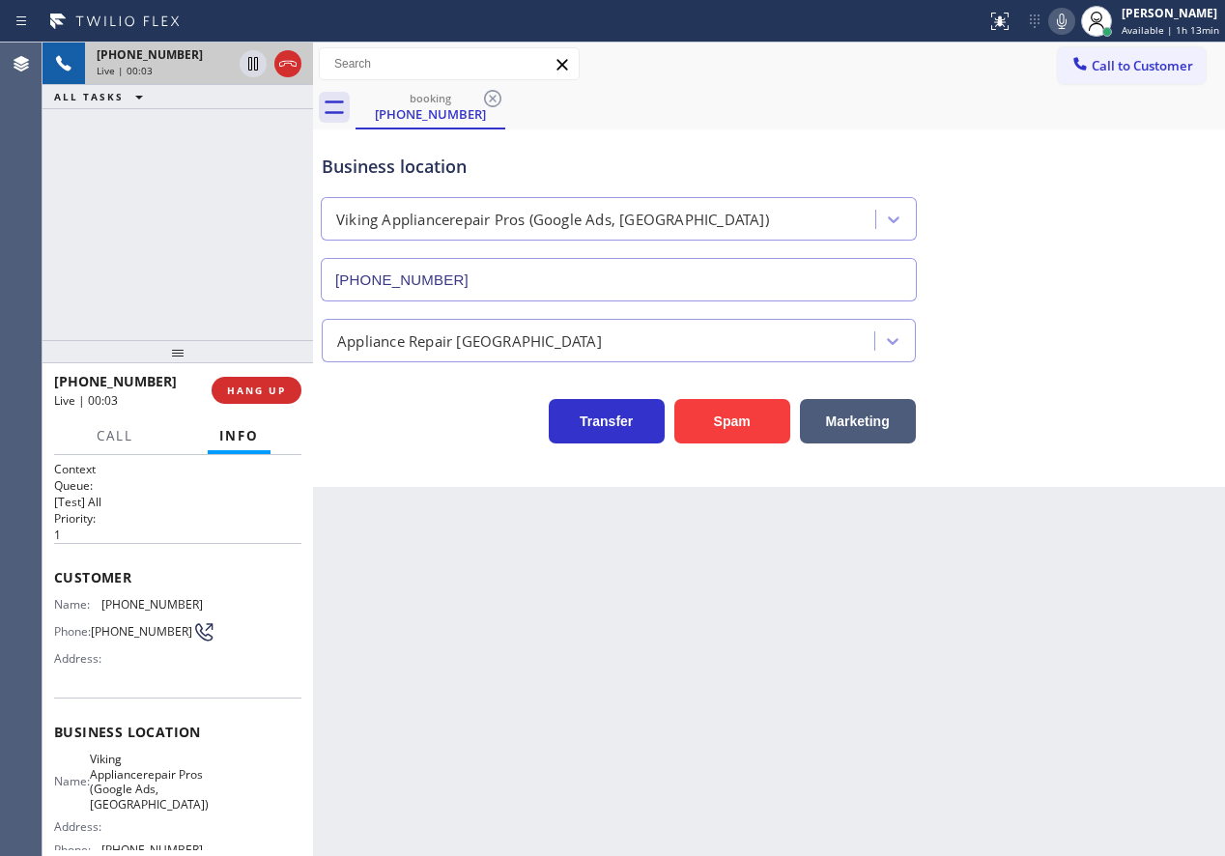
click at [532, 275] on input "[PHONE_NUMBER]" at bounding box center [619, 279] width 596 height 43
click at [141, 613] on div "Name: [PHONE_NUMBER] Phone: [PHONE_NUMBER] Address:" at bounding box center [128, 635] width 149 height 76
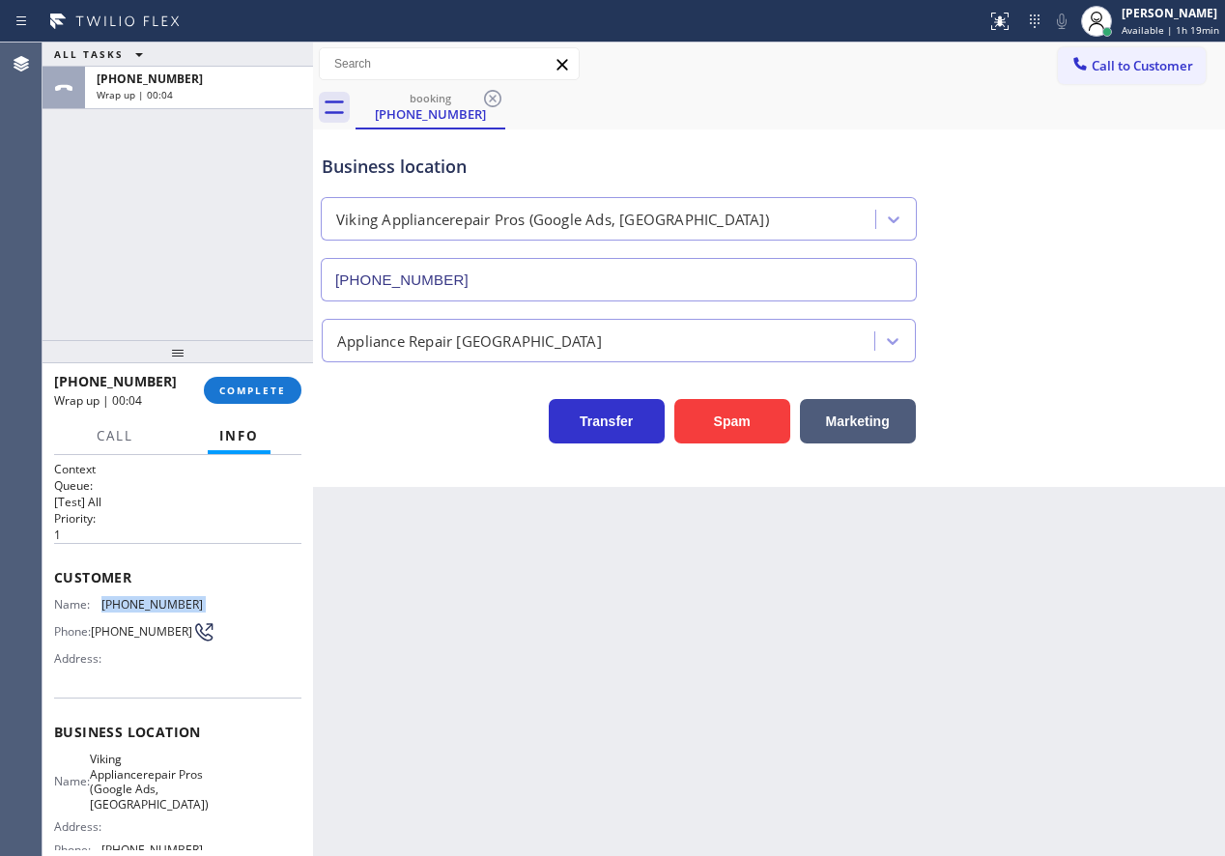
drag, startPoint x: 268, startPoint y: 389, endPoint x: 524, endPoint y: 337, distance: 261.3
click at [268, 389] on span "COMPLETE" at bounding box center [252, 391] width 67 height 14
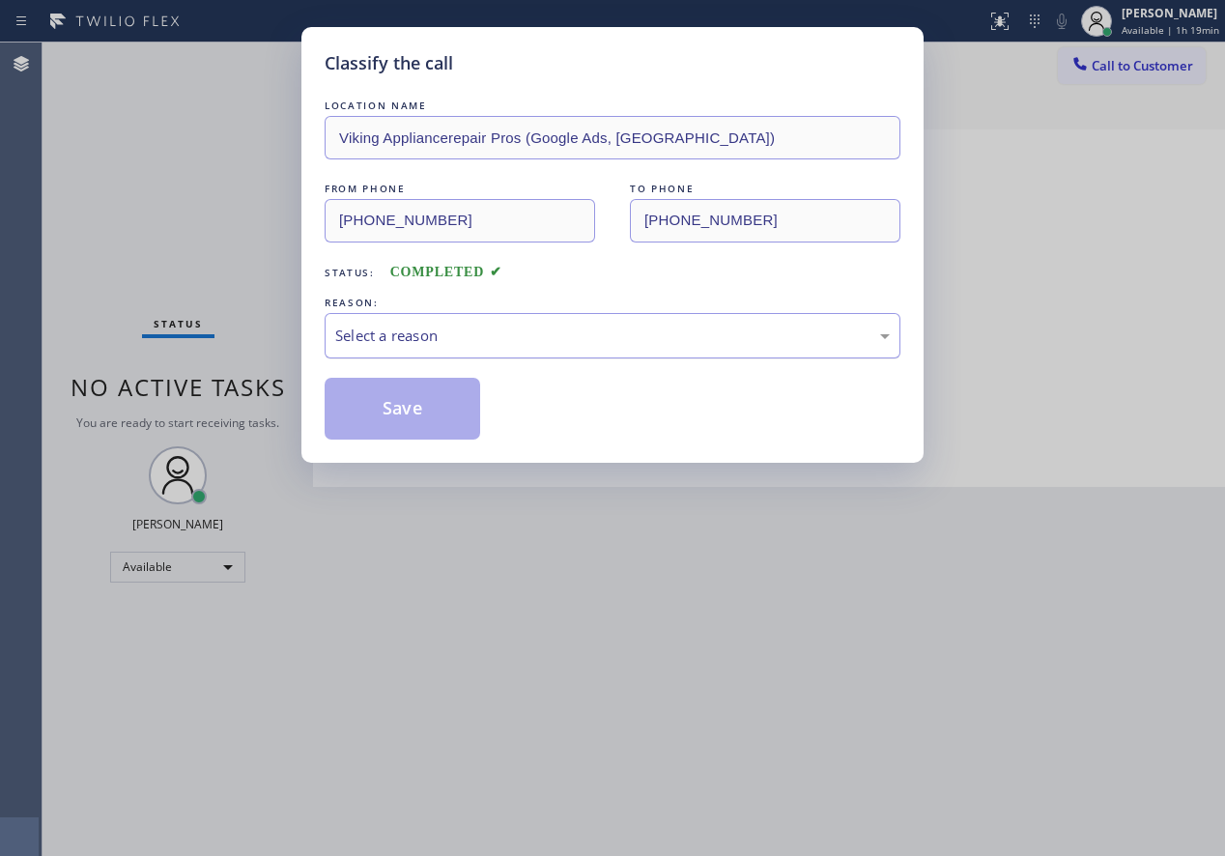
click at [533, 332] on div "Select a reason" at bounding box center [612, 336] width 555 height 22
click at [407, 400] on button "Save" at bounding box center [403, 409] width 156 height 62
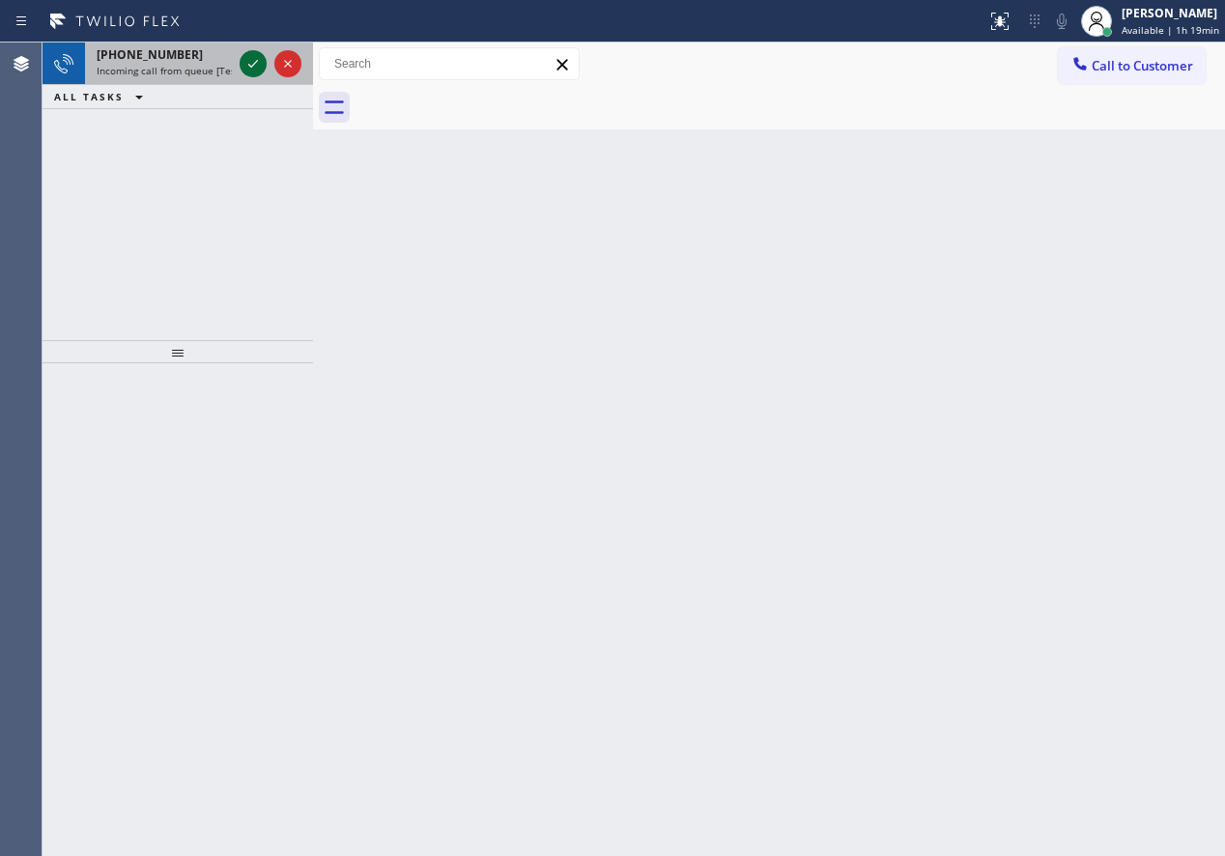
click at [252, 62] on icon at bounding box center [253, 63] width 23 height 23
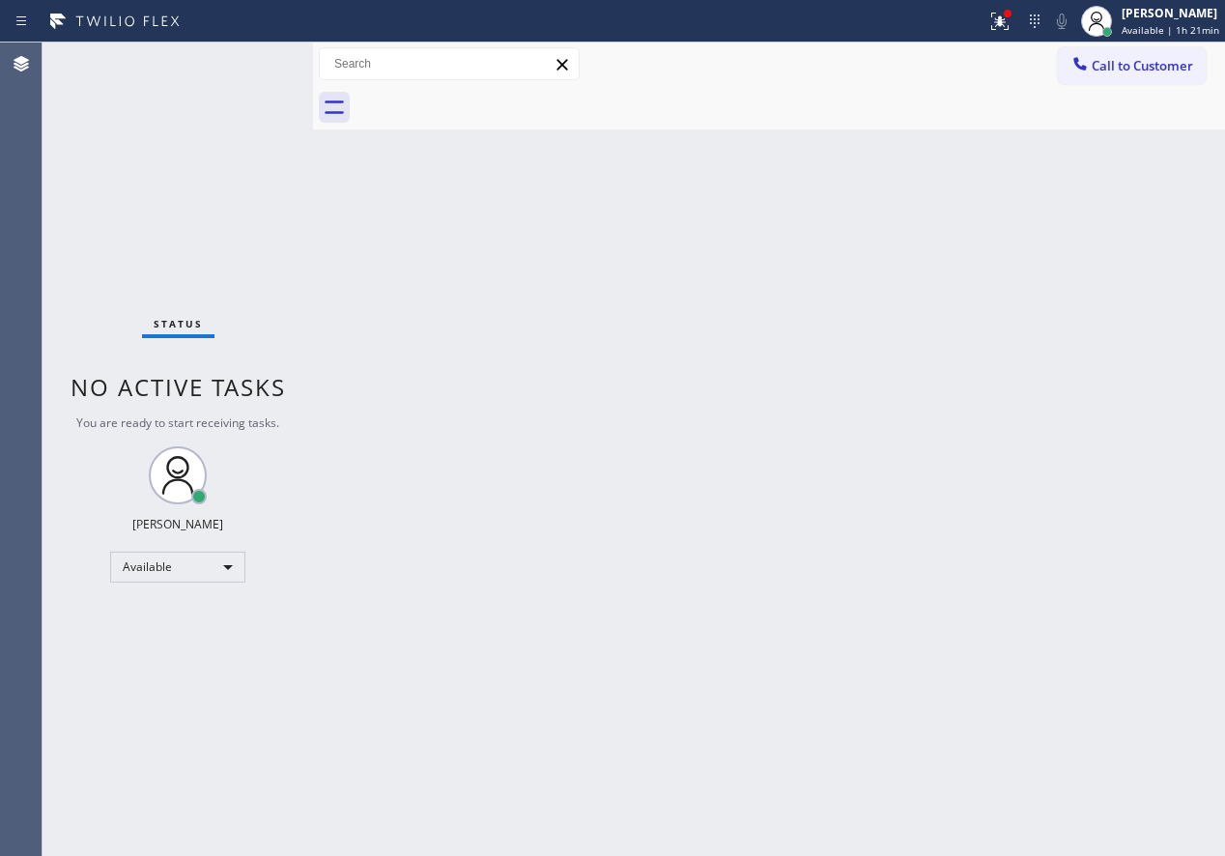
click at [1145, 351] on div "Back to Dashboard Change Sender ID Customers Technicians Select a contact Outbo…" at bounding box center [769, 450] width 912 height 814
click at [248, 65] on div "Status No active tasks You are ready to start receiving tasks. [PERSON_NAME] Av…" at bounding box center [178, 450] width 271 height 814
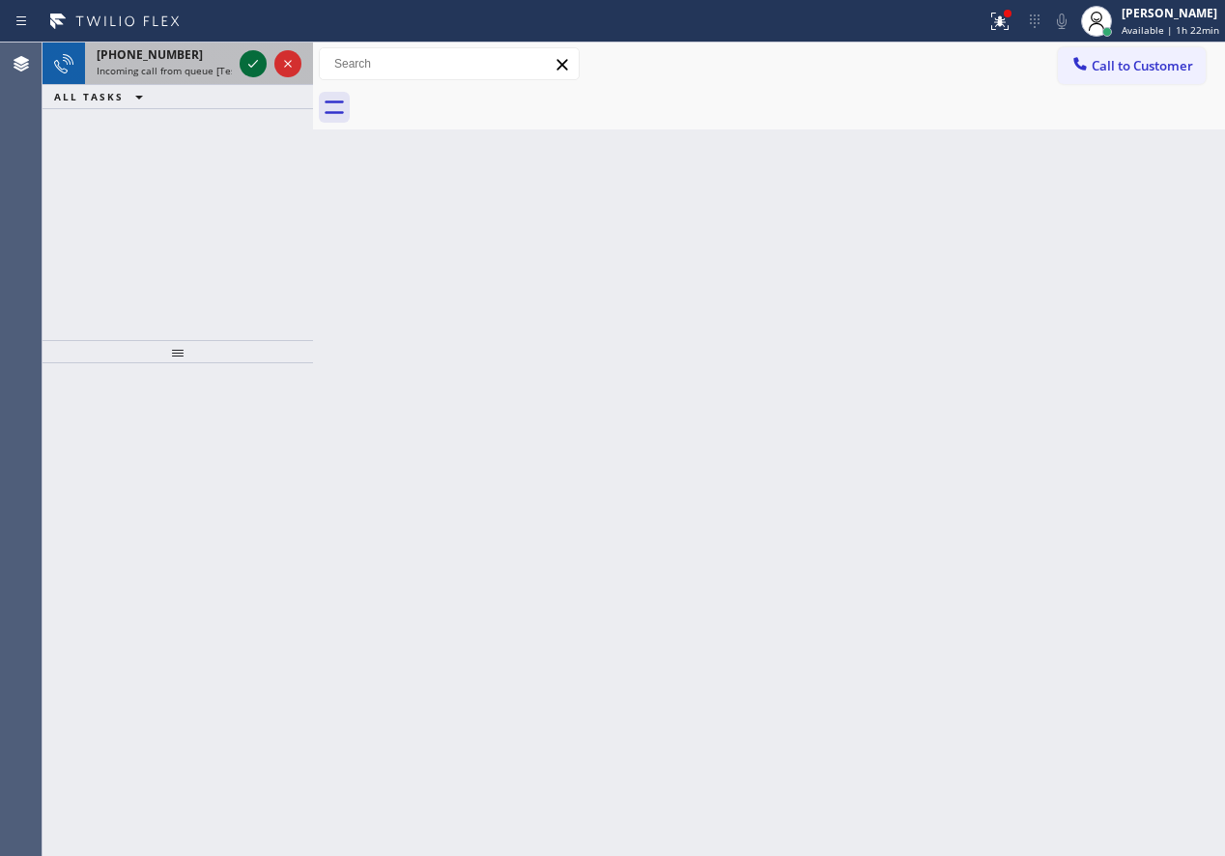
click at [249, 64] on icon at bounding box center [253, 63] width 23 height 23
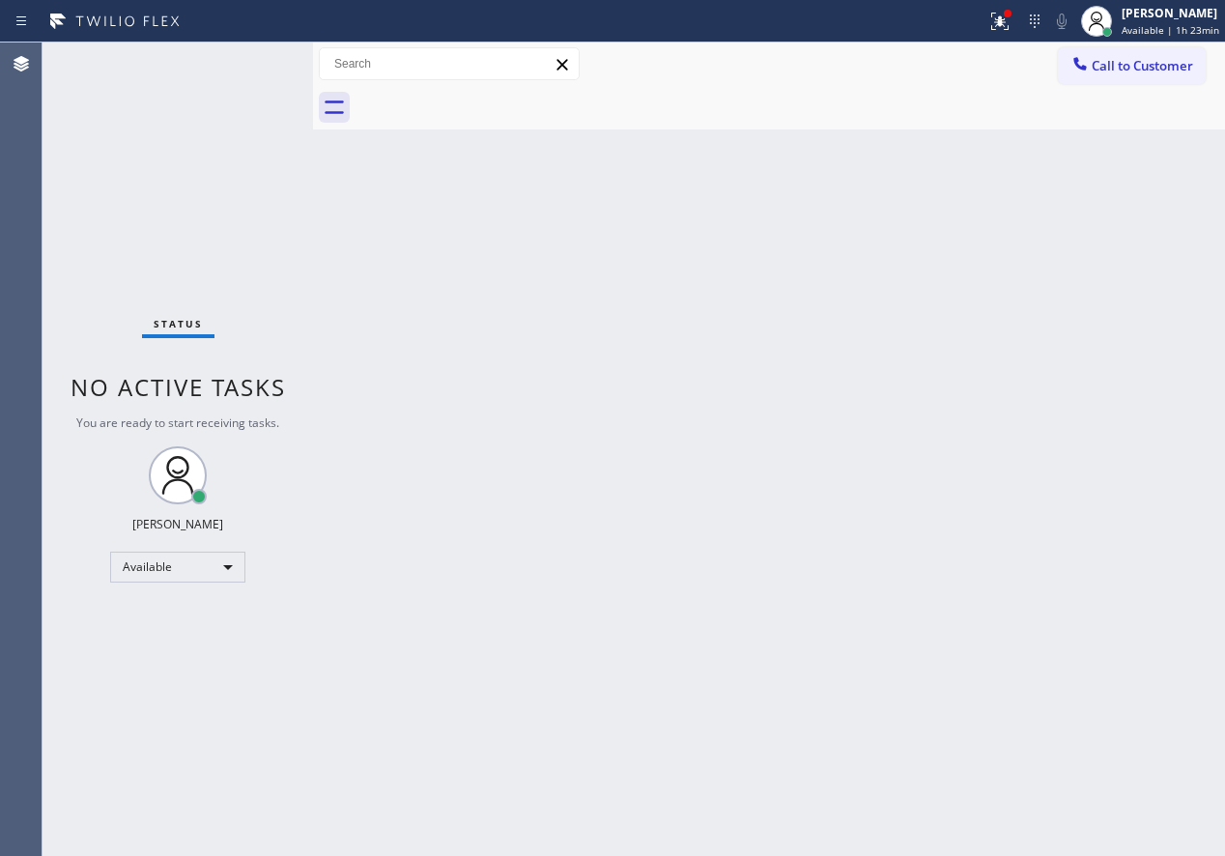
click at [1054, 471] on div "Back to Dashboard Change Sender ID Customers Technicians Select a contact Outbo…" at bounding box center [769, 450] width 912 height 814
click at [993, 582] on div "Back to Dashboard Change Sender ID Customers Technicians Select a contact Outbo…" at bounding box center [769, 450] width 912 height 814
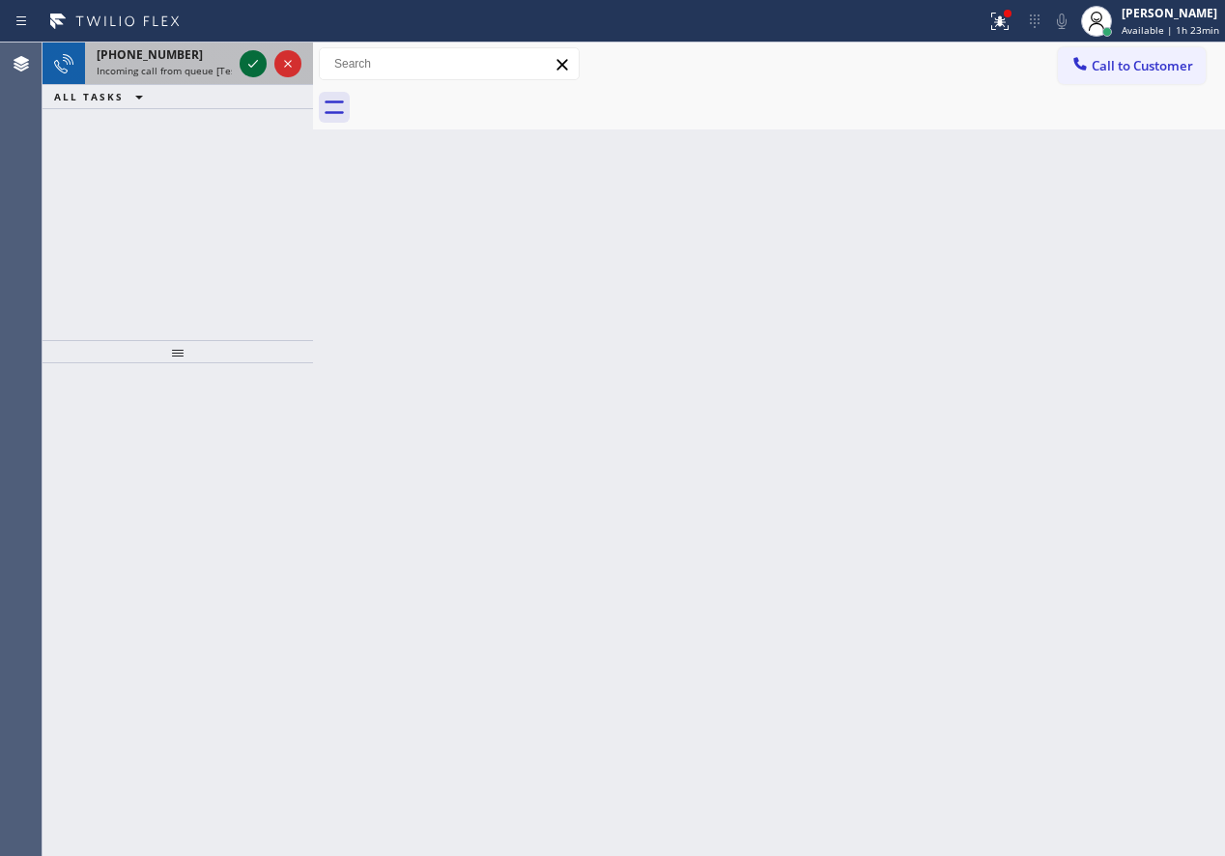
click at [252, 60] on icon at bounding box center [253, 63] width 23 height 23
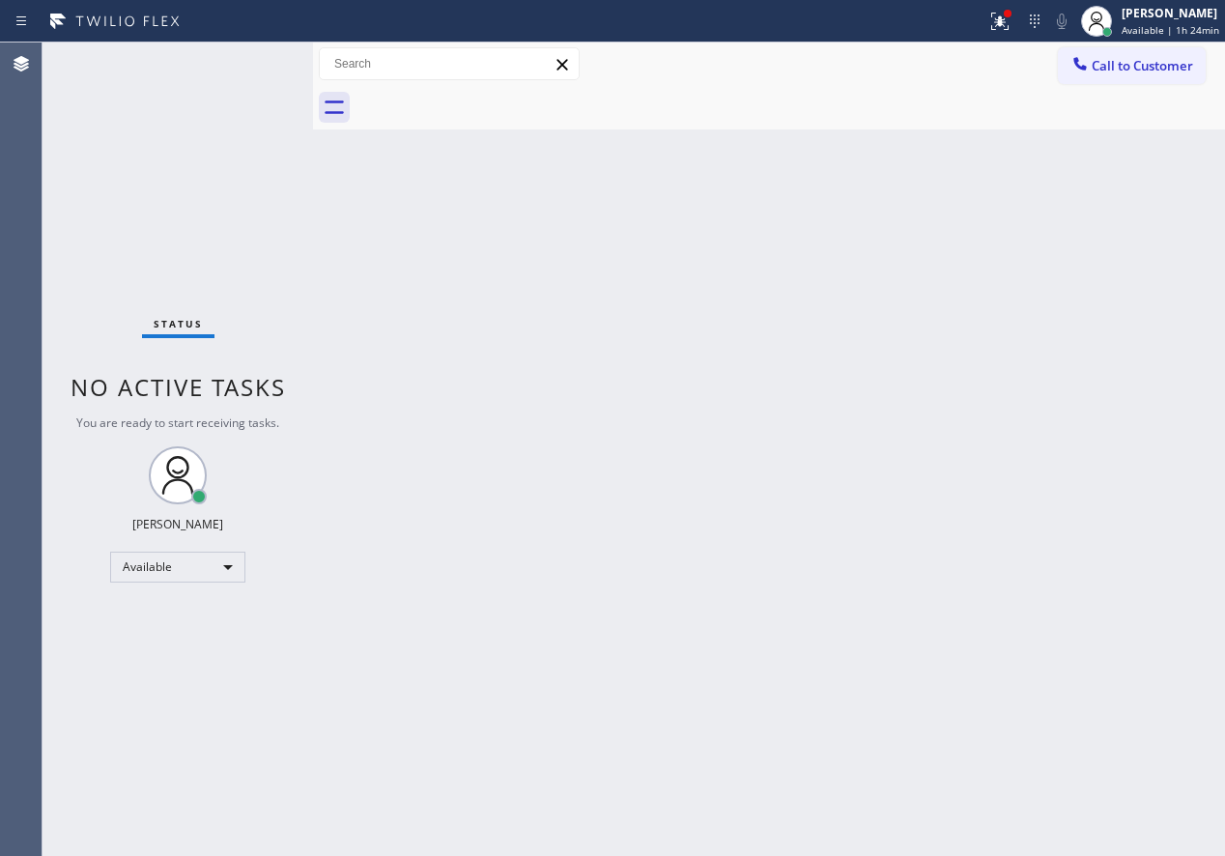
click at [776, 339] on div "Back to Dashboard Change Sender ID Customers Technicians Select a contact Outbo…" at bounding box center [769, 450] width 912 height 814
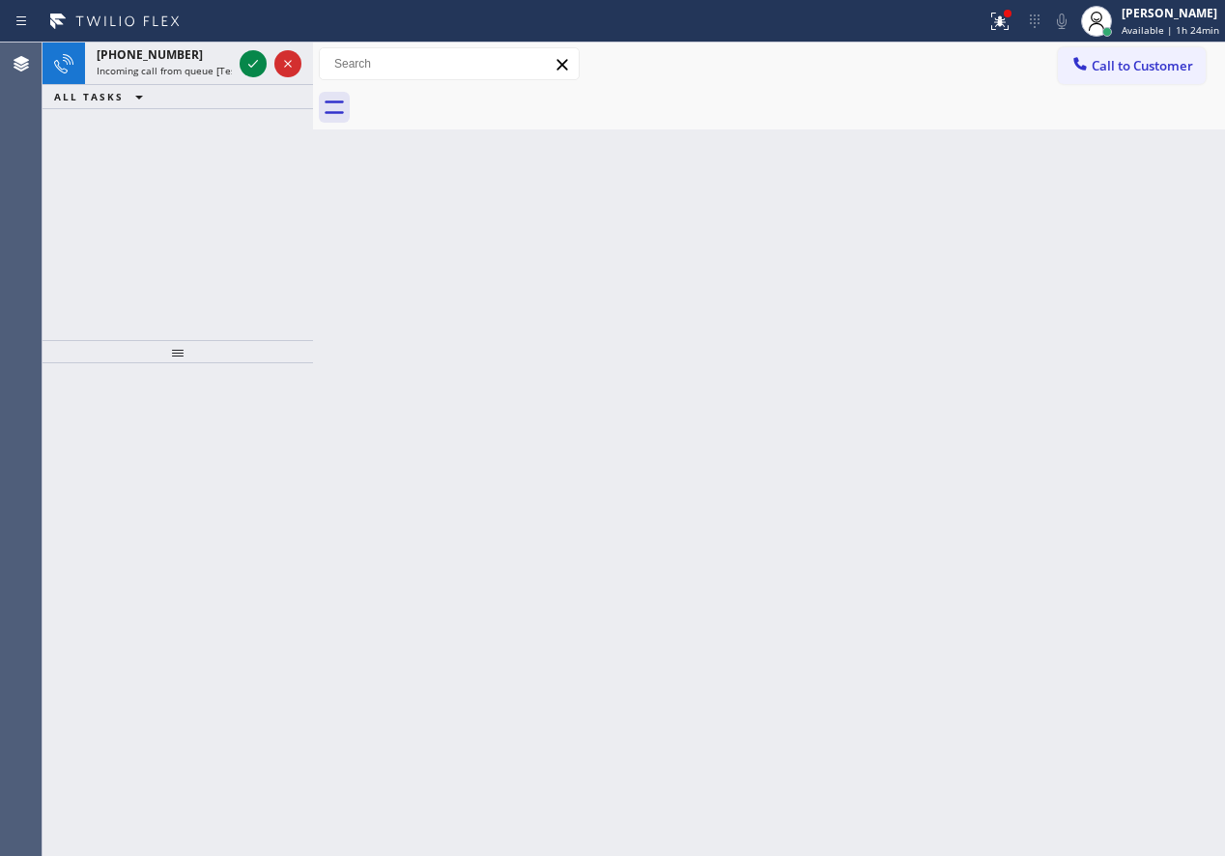
click at [1091, 300] on div "Back to Dashboard Change Sender ID Customers Technicians Select a contact Outbo…" at bounding box center [769, 450] width 912 height 814
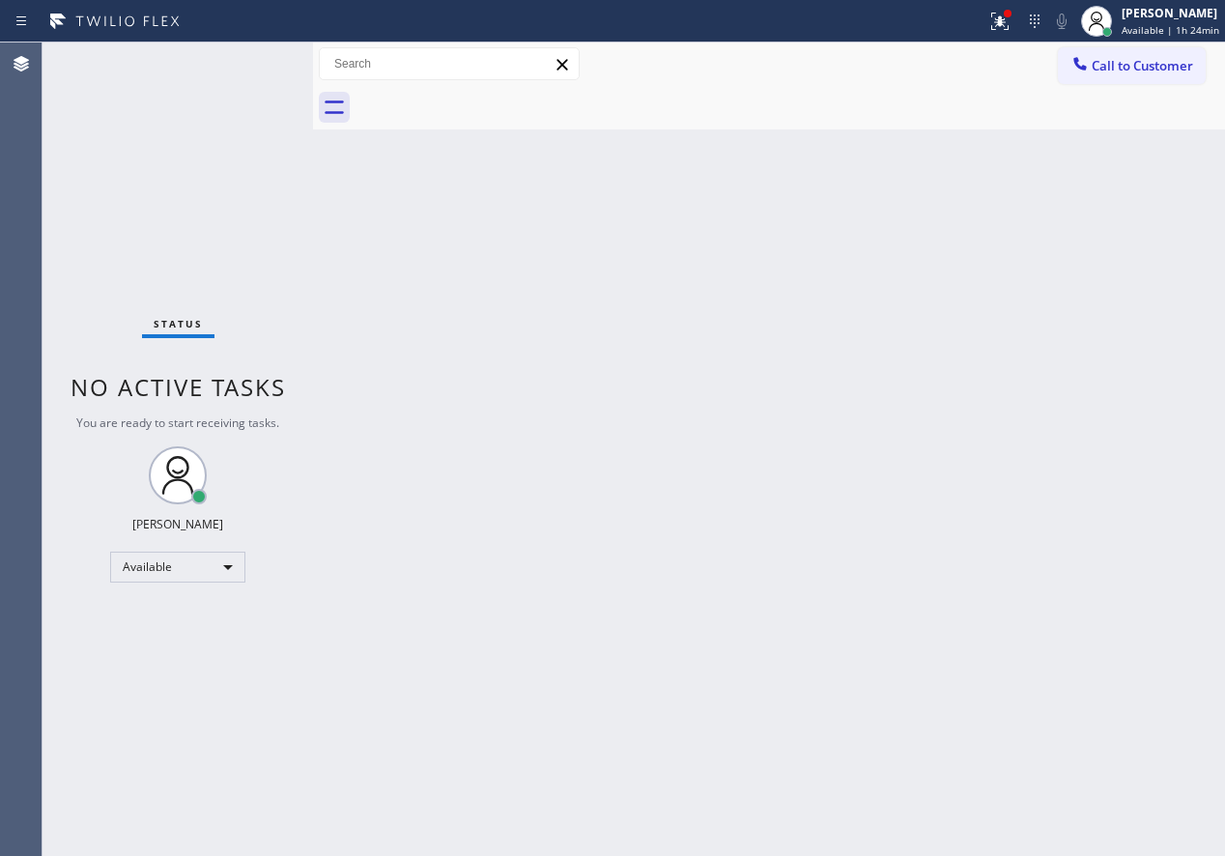
click at [1083, 508] on div "Back to Dashboard Change Sender ID Customers Technicians Select a contact Outbo…" at bounding box center [769, 450] width 912 height 814
click at [882, 529] on div "Back to Dashboard Change Sender ID Customers Technicians Select a contact Outbo…" at bounding box center [769, 450] width 912 height 814
click at [1069, 320] on div "Back to Dashboard Change Sender ID Customers Technicians Select a contact Outbo…" at bounding box center [769, 450] width 912 height 814
click at [1100, 340] on div "Back to Dashboard Change Sender ID Customers Technicians Select a contact Outbo…" at bounding box center [769, 450] width 912 height 814
click at [998, 30] on icon at bounding box center [999, 21] width 23 height 23
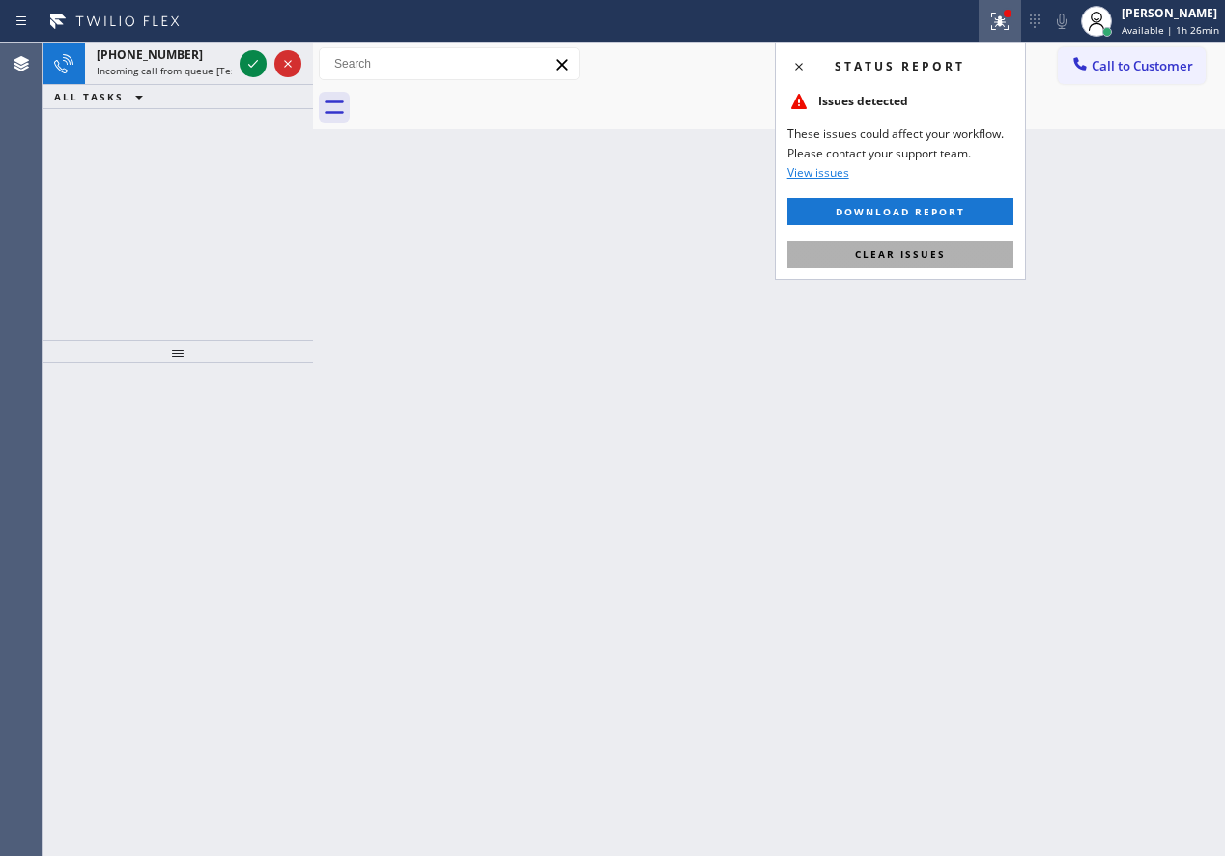
click at [993, 250] on button "Clear issues" at bounding box center [900, 254] width 226 height 27
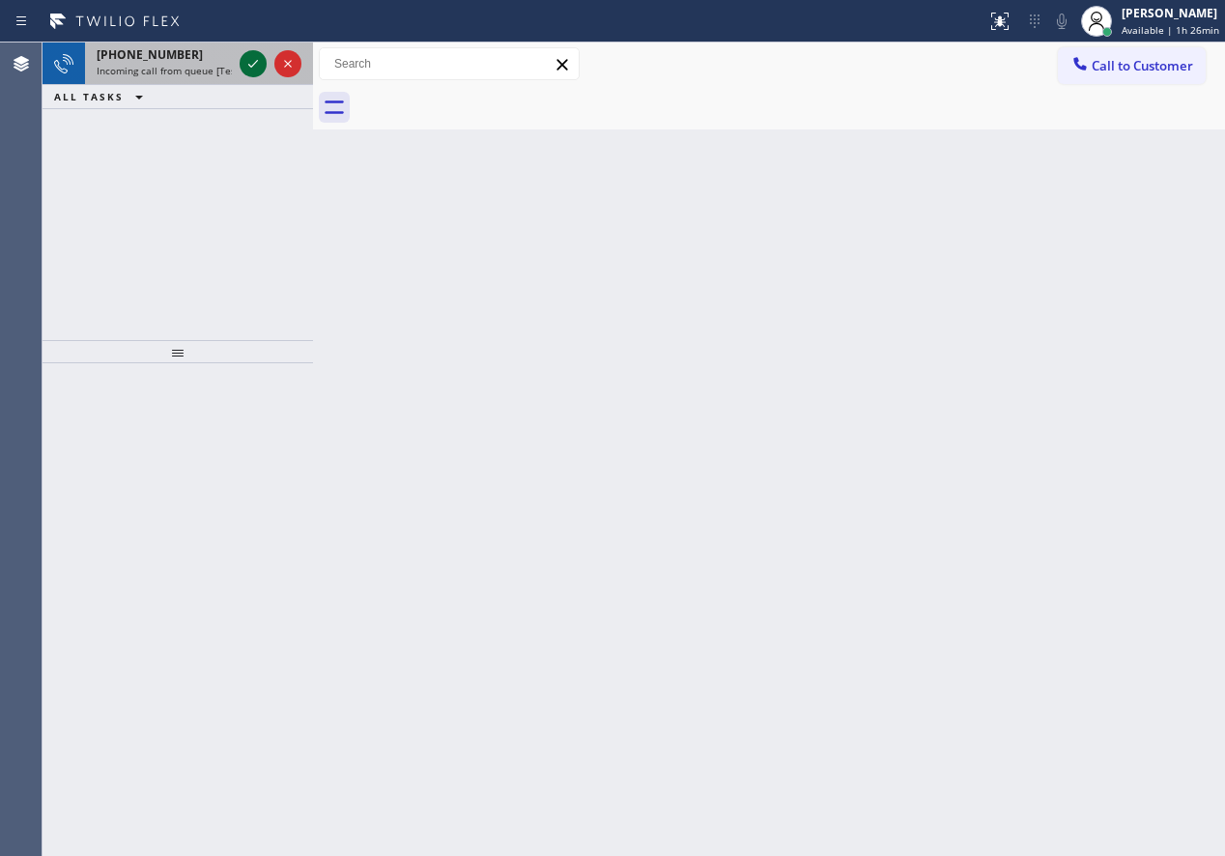
click at [244, 62] on icon at bounding box center [253, 63] width 23 height 23
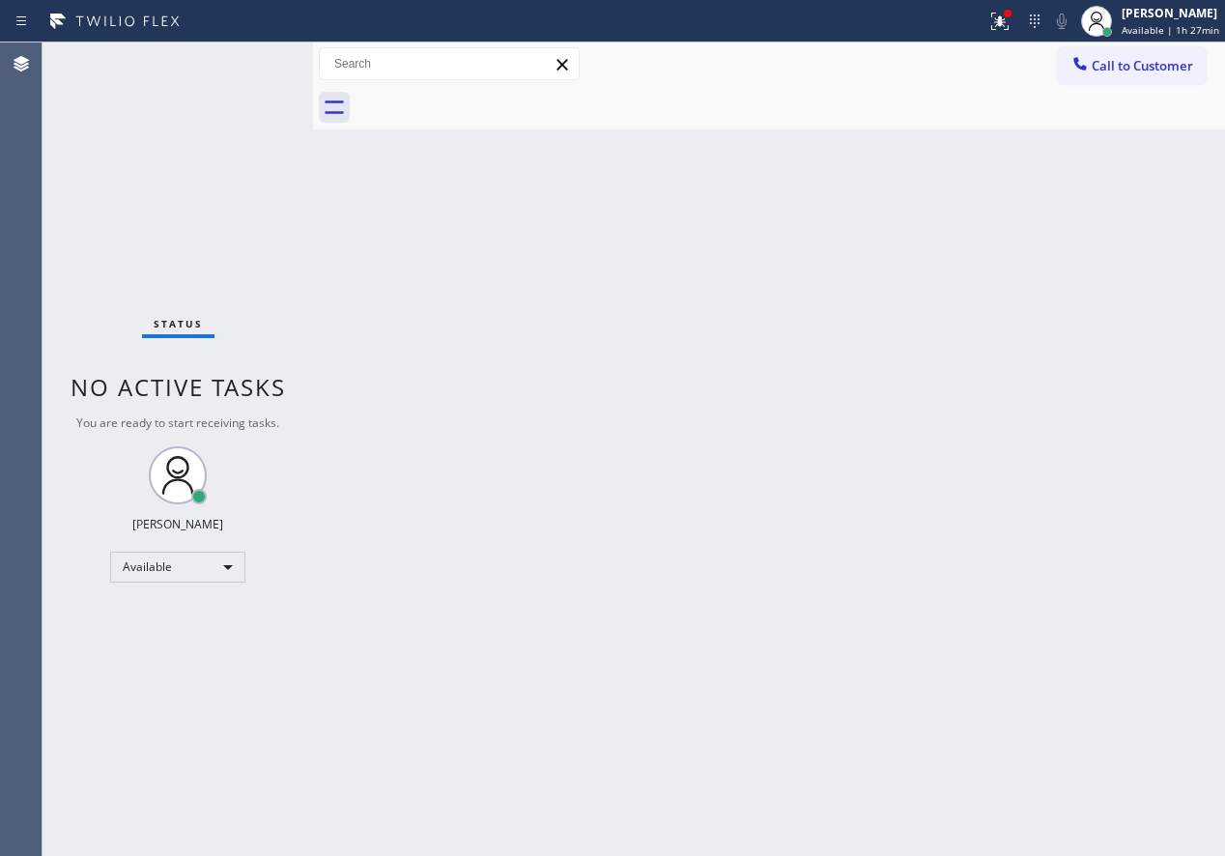
click at [1041, 218] on div "Back to Dashboard Change Sender ID Customers Technicians Select a contact Outbo…" at bounding box center [769, 450] width 912 height 814
click at [997, 14] on icon at bounding box center [999, 21] width 23 height 23
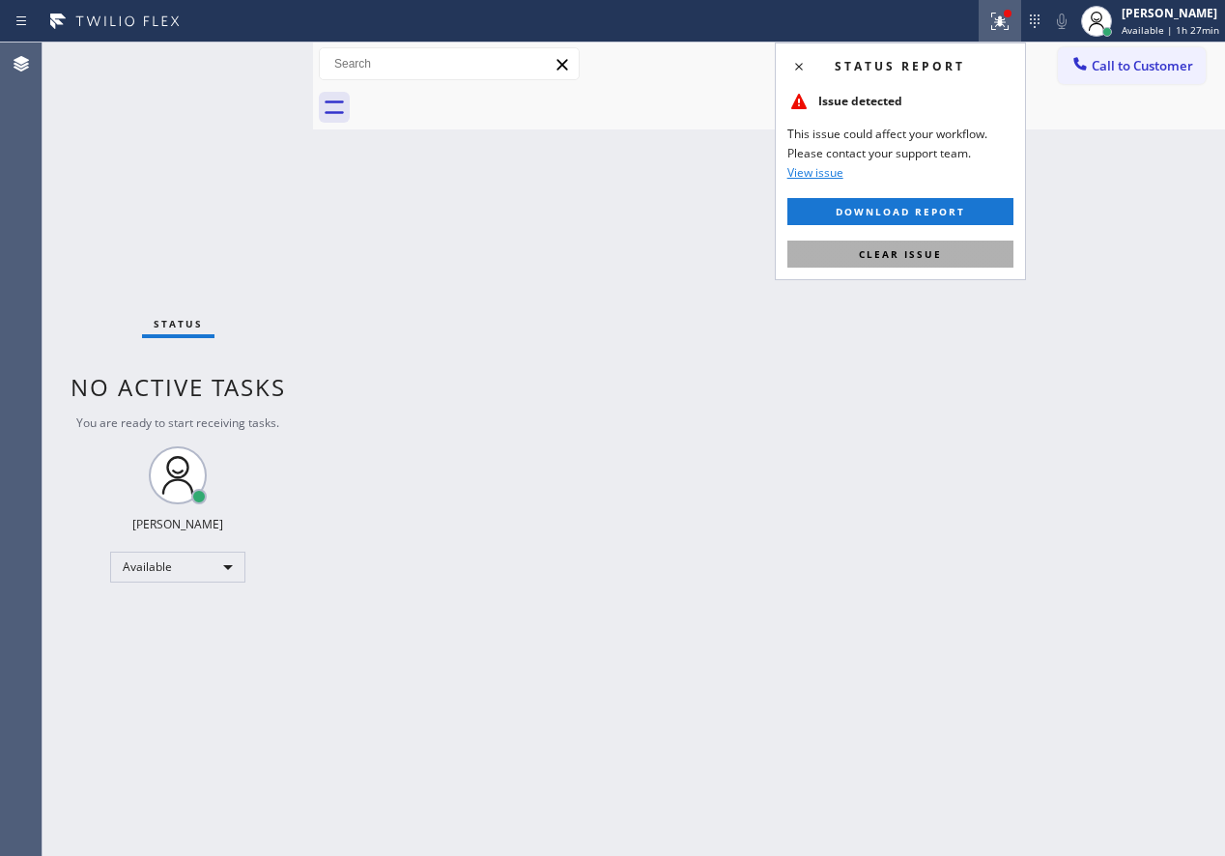
click at [930, 267] on button "Clear issue" at bounding box center [900, 254] width 226 height 27
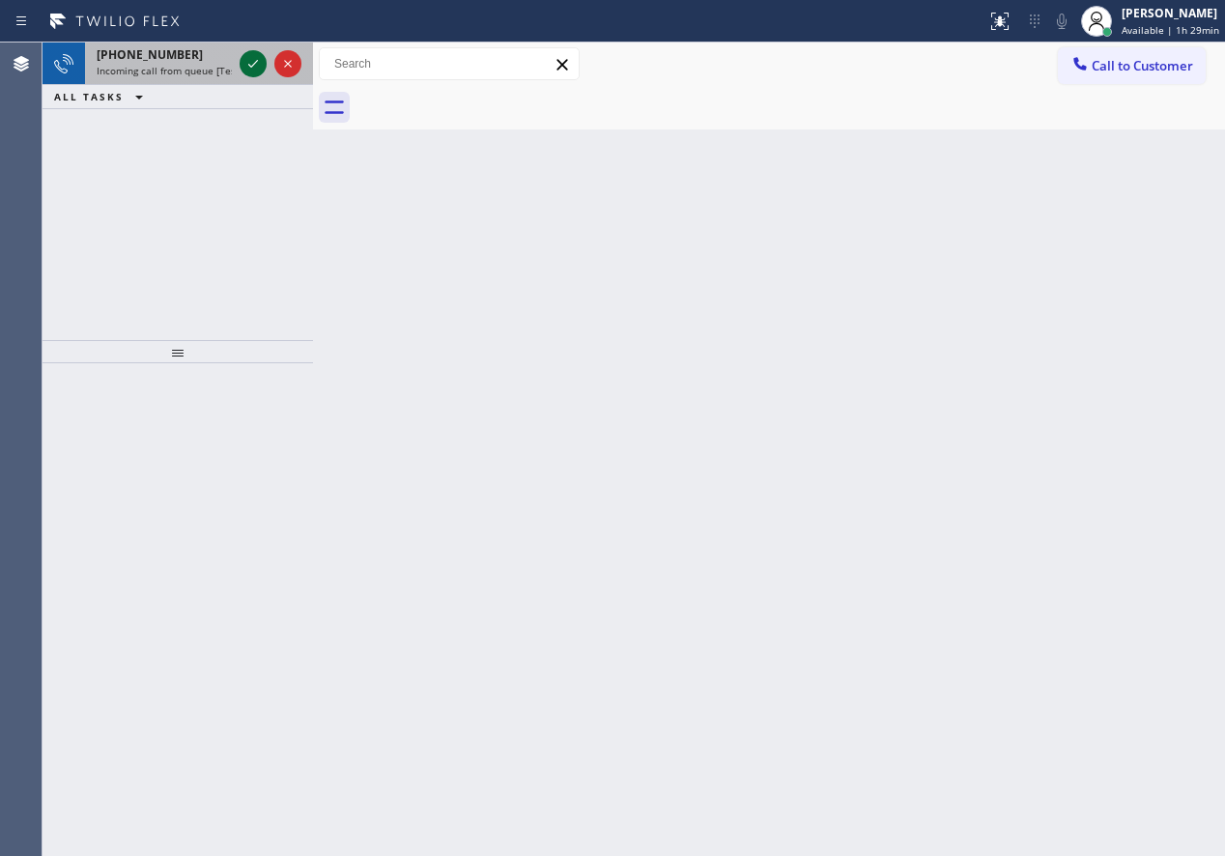
click at [247, 68] on icon at bounding box center [253, 63] width 23 height 23
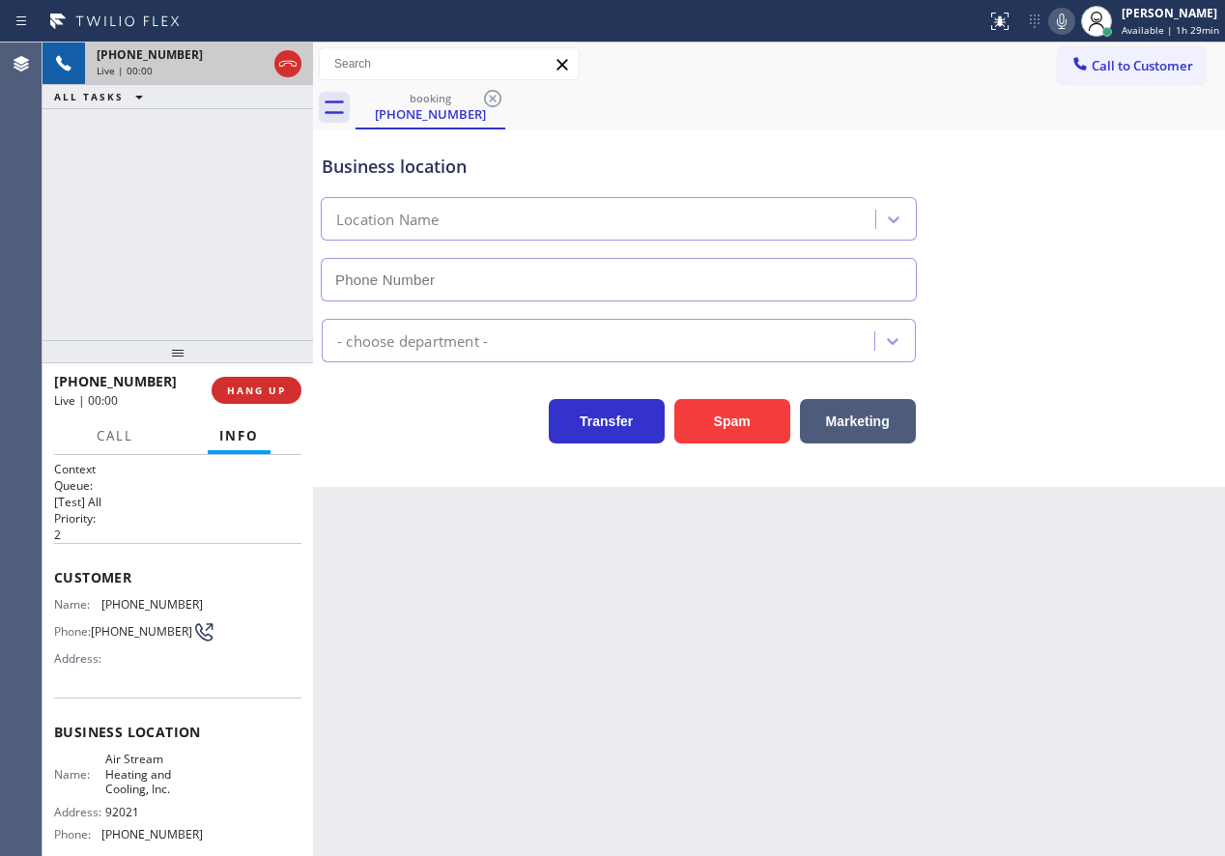
type input "[PHONE_NUMBER]"
click at [734, 429] on button "Spam" at bounding box center [732, 421] width 116 height 44
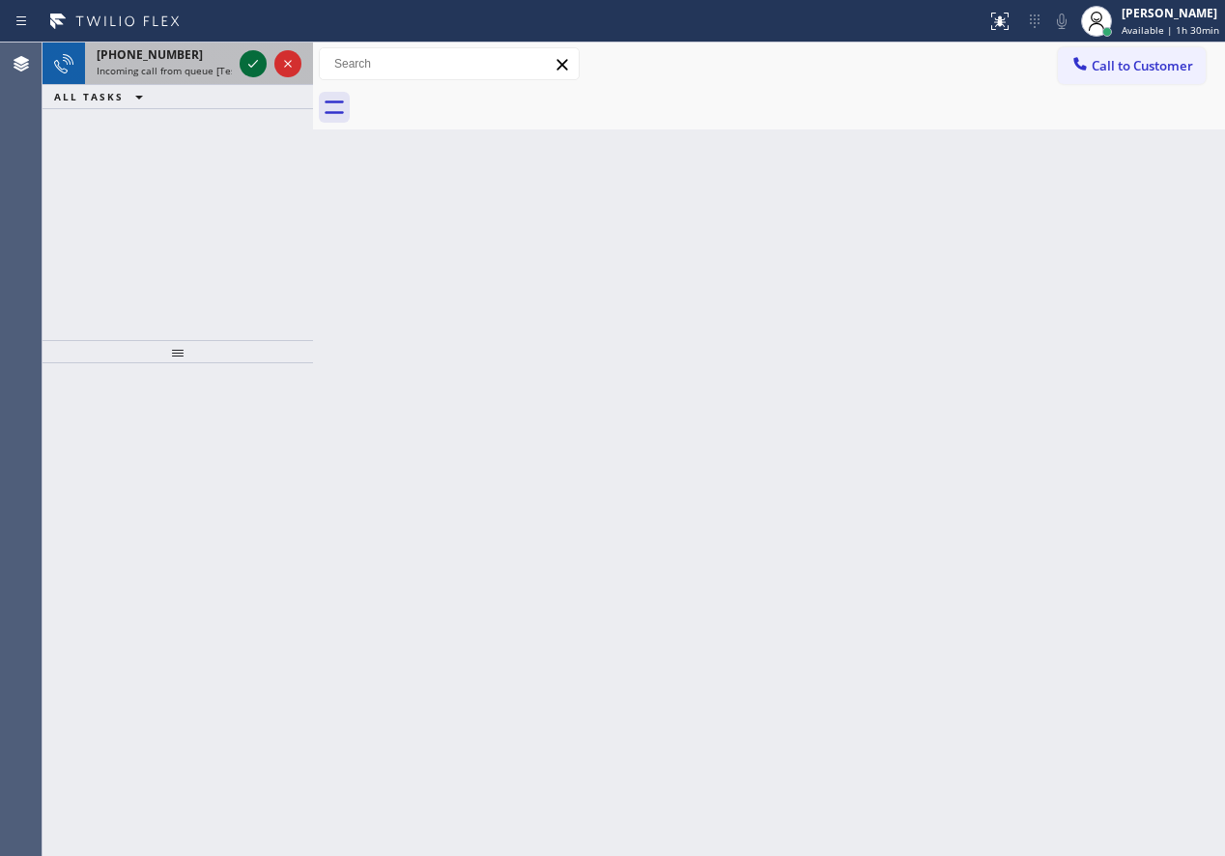
click at [250, 61] on icon at bounding box center [253, 63] width 23 height 23
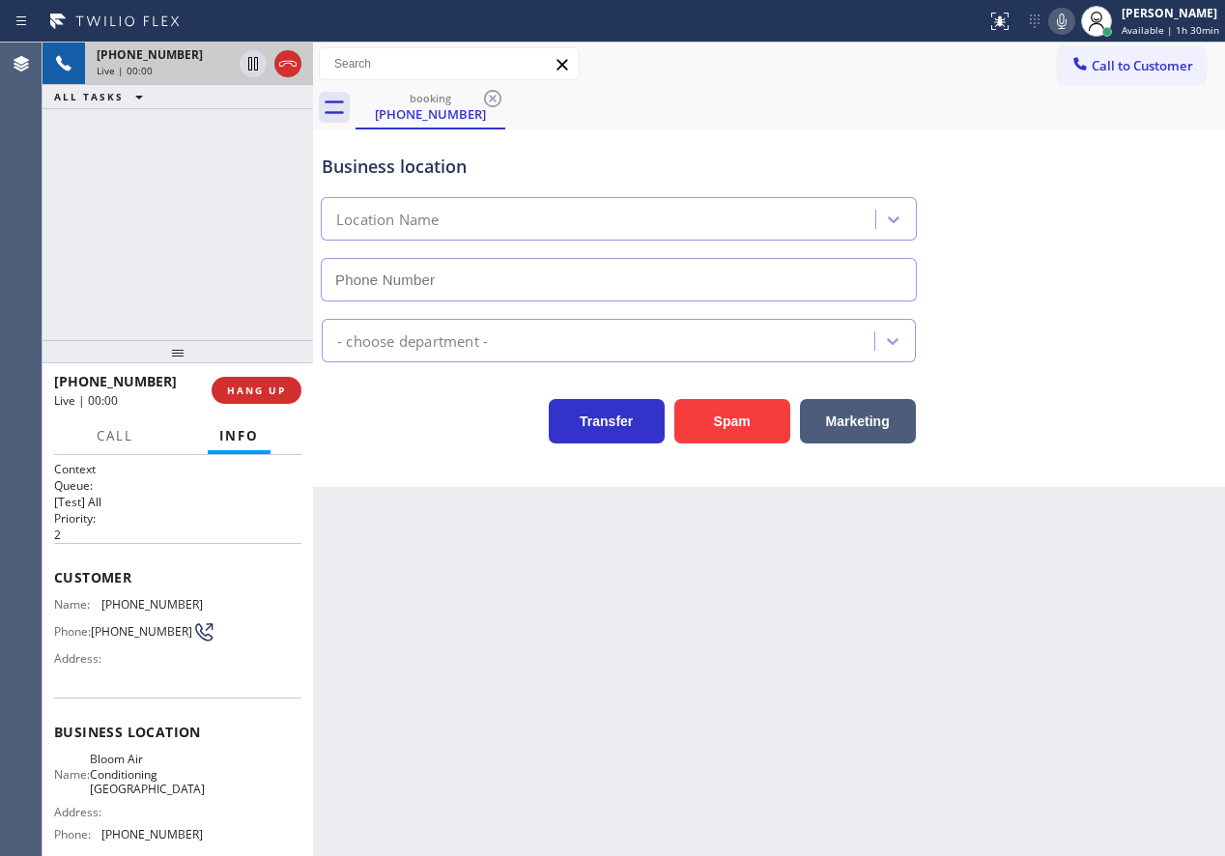
type input "[PHONE_NUMBER]"
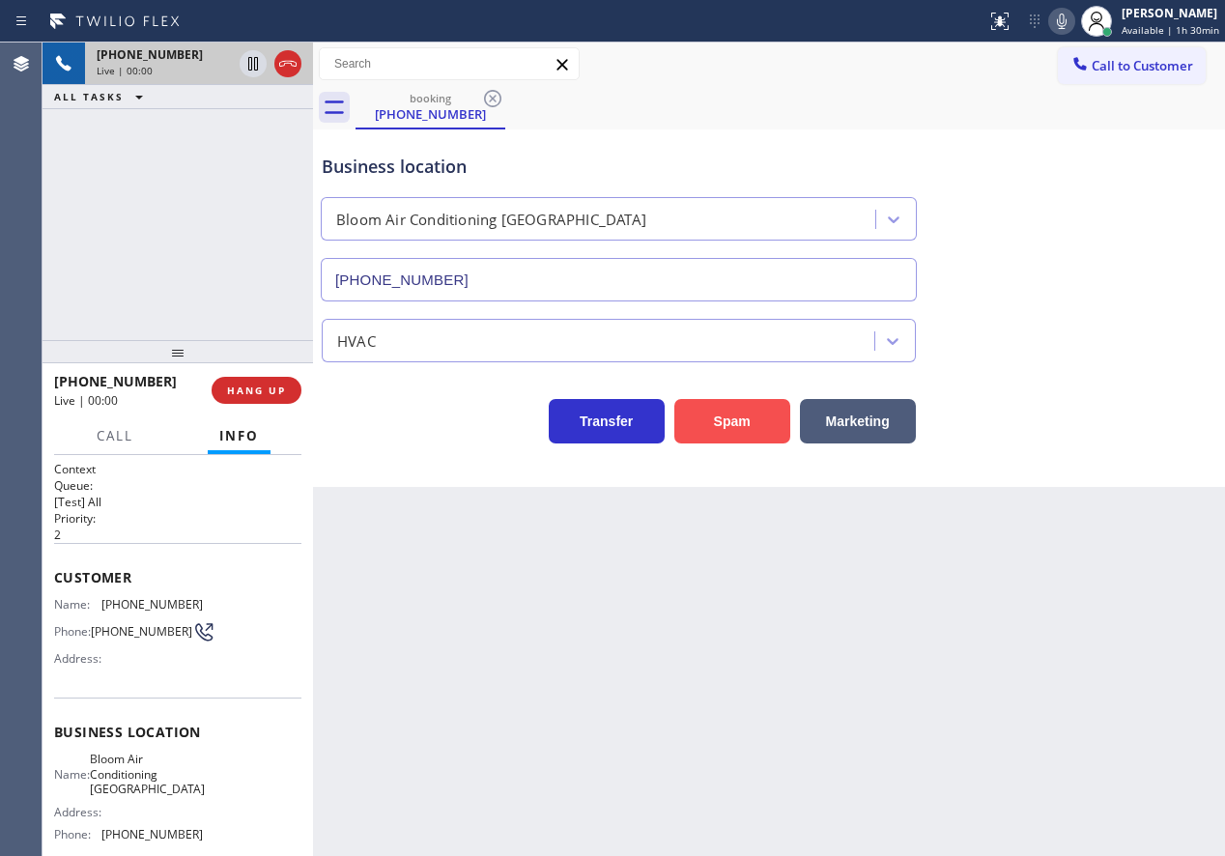
click at [729, 427] on button "Spam" at bounding box center [732, 421] width 116 height 44
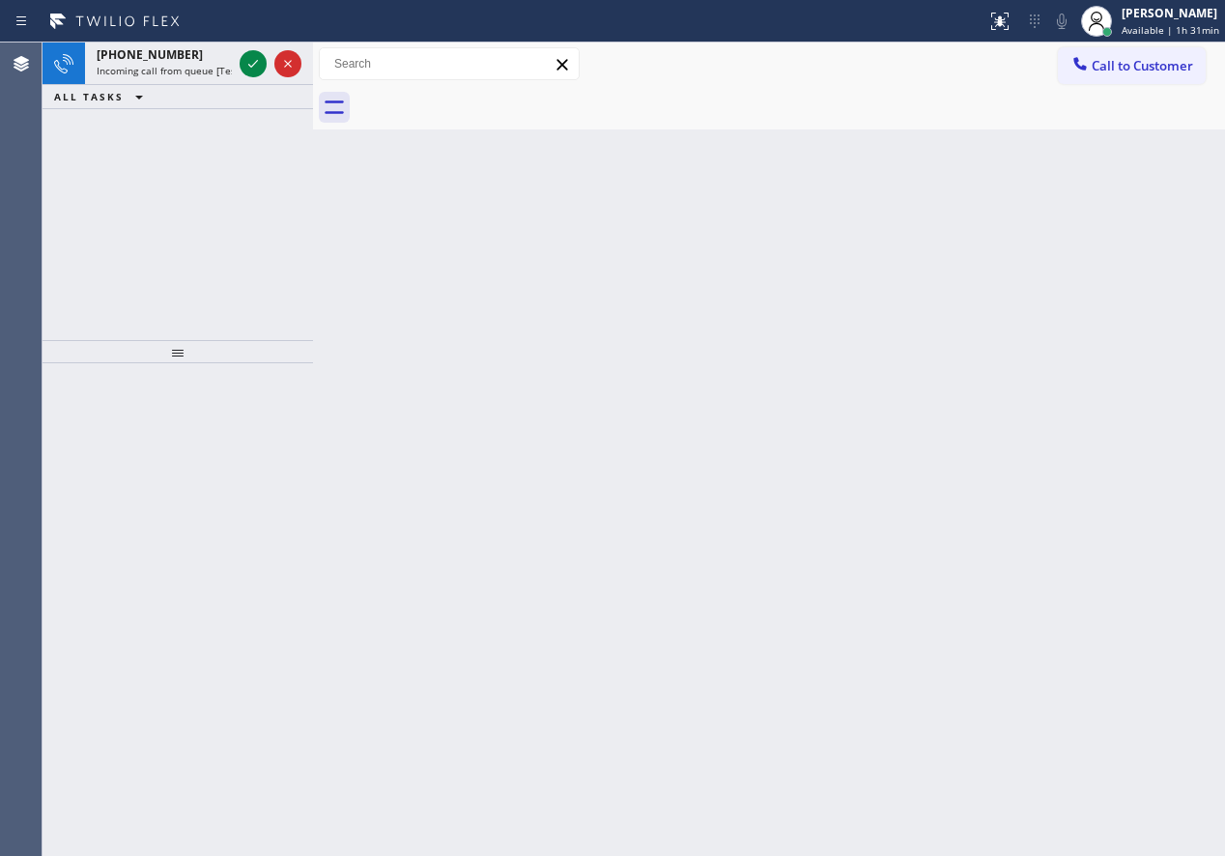
click at [1046, 500] on div "Back to Dashboard Change Sender ID Customers Technicians Select a contact Outbo…" at bounding box center [769, 450] width 912 height 814
click at [248, 55] on icon at bounding box center [253, 63] width 23 height 23
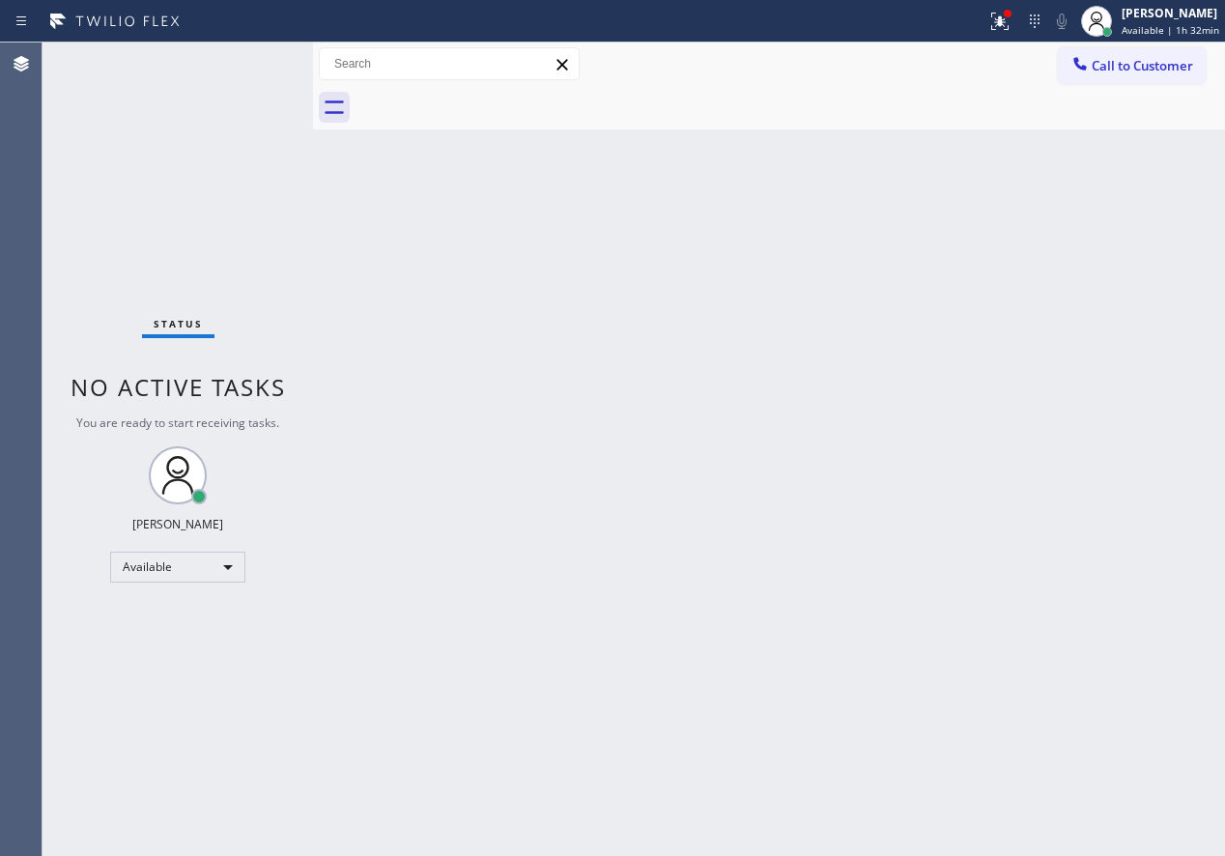
click at [1120, 422] on div "Back to Dashboard Change Sender ID Customers Technicians Select a contact Outbo…" at bounding box center [769, 450] width 912 height 814
click at [1003, 20] on icon at bounding box center [997, 20] width 12 height 14
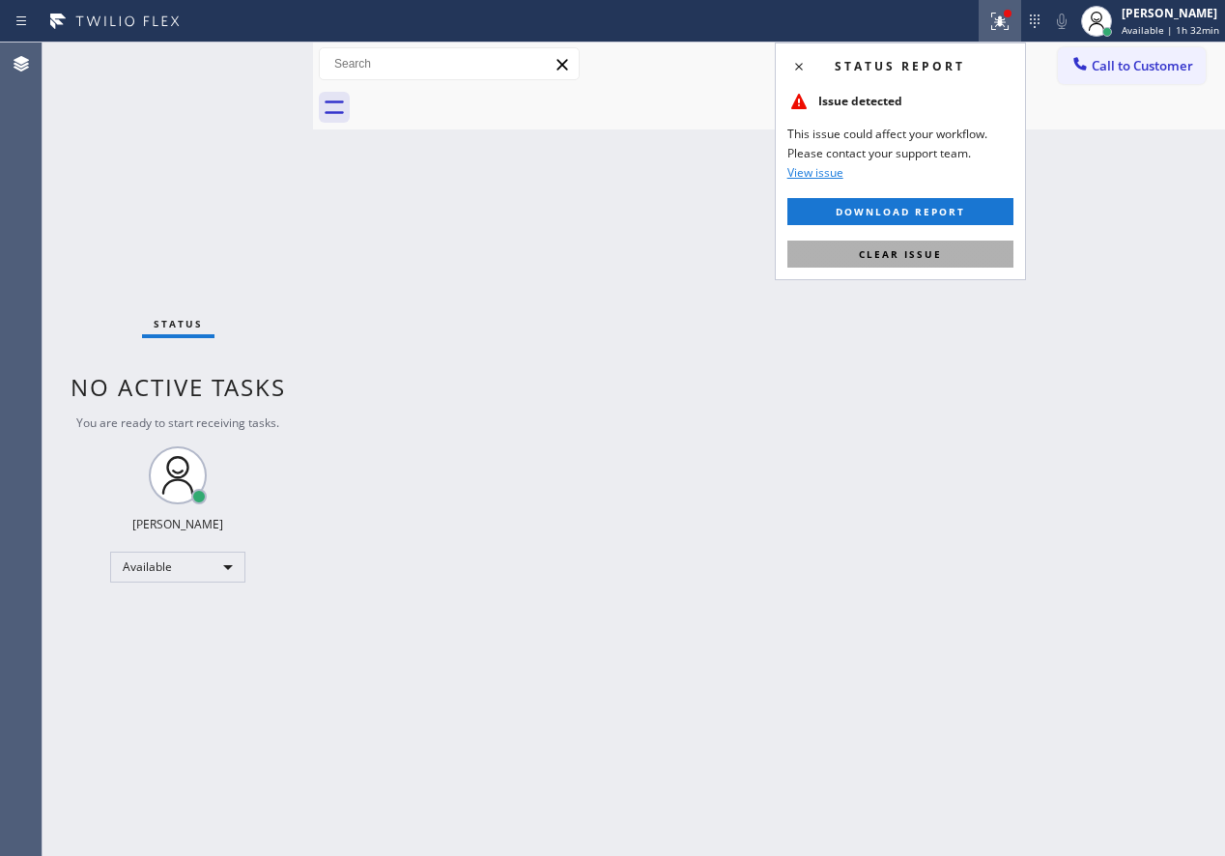
click at [948, 257] on button "Clear issue" at bounding box center [900, 254] width 226 height 27
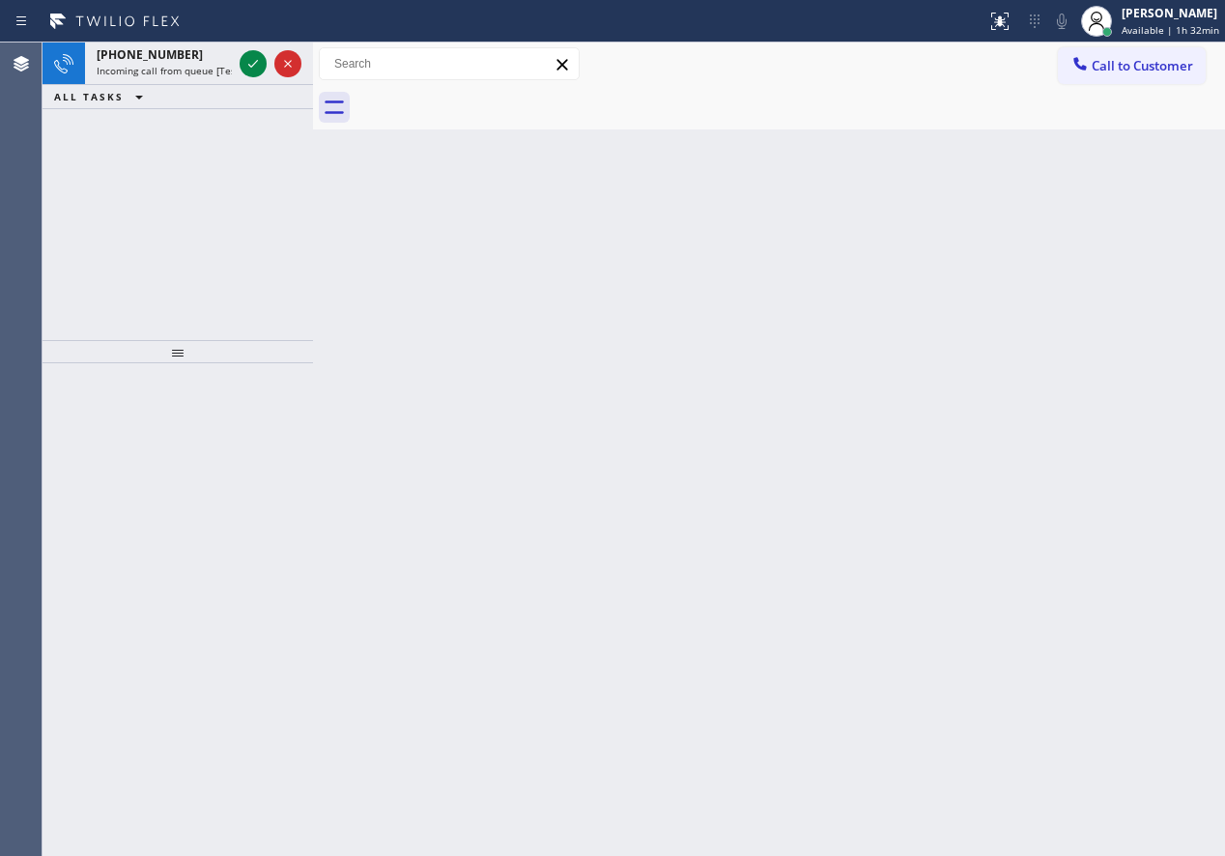
click at [987, 340] on div "Back to Dashboard Change Sender ID Customers Technicians Select a contact Outbo…" at bounding box center [769, 450] width 912 height 814
click at [247, 61] on icon at bounding box center [253, 63] width 23 height 23
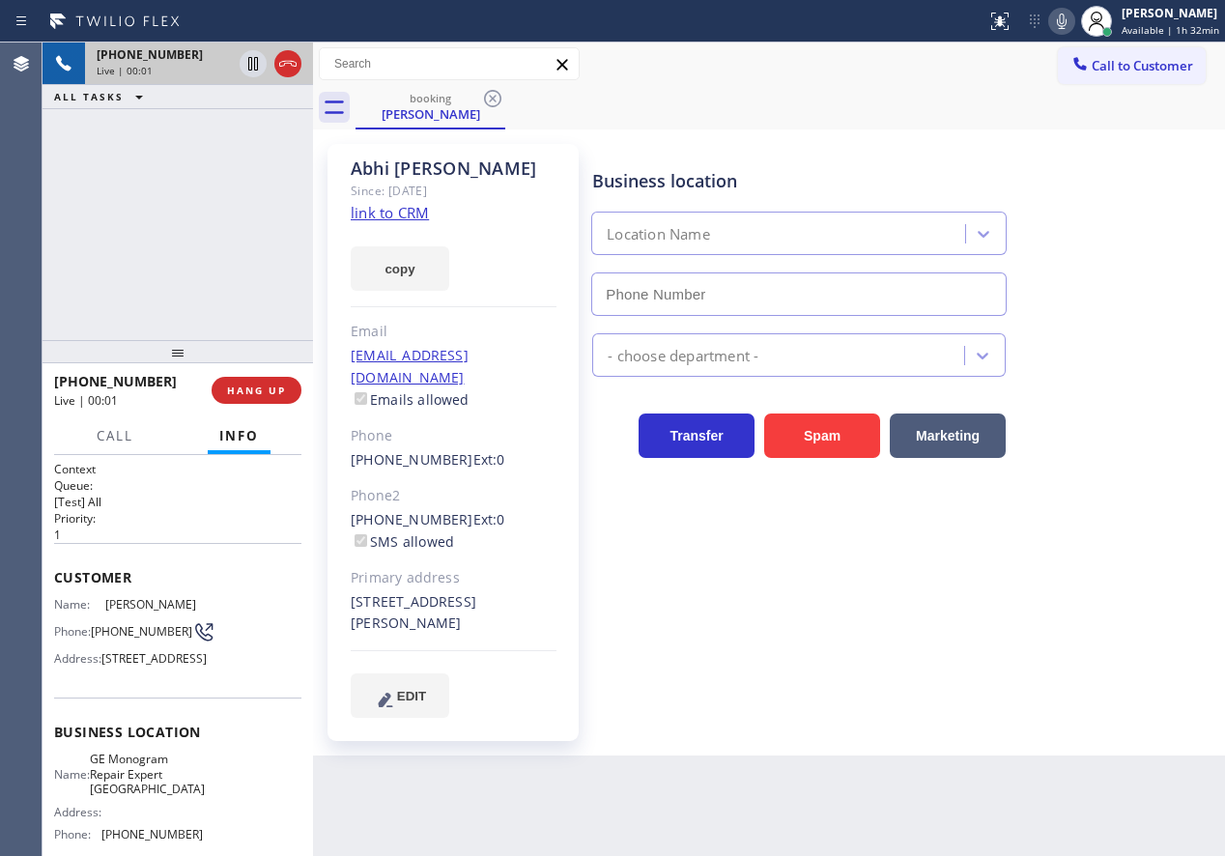
type input "[PHONE_NUMBER]"
click at [409, 220] on link "link to CRM" at bounding box center [390, 212] width 78 height 19
click at [146, 796] on span "GE Monogram Repair Expert [GEOGRAPHIC_DATA]" at bounding box center [147, 774] width 115 height 44
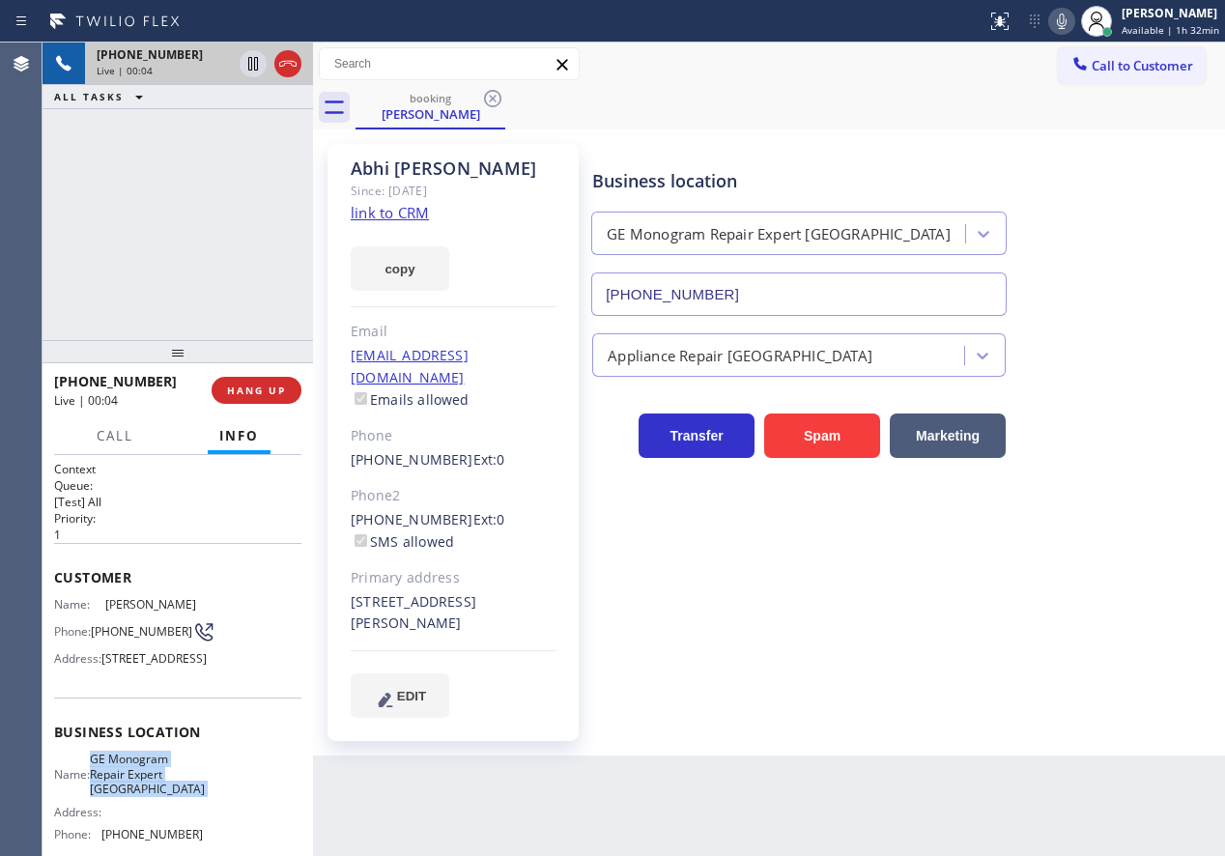
click at [146, 796] on span "GE Monogram Repair Expert [GEOGRAPHIC_DATA]" at bounding box center [147, 774] width 115 height 44
click at [843, 300] on input "[PHONE_NUMBER]" at bounding box center [798, 293] width 415 height 43
click at [247, 63] on icon at bounding box center [253, 63] width 23 height 23
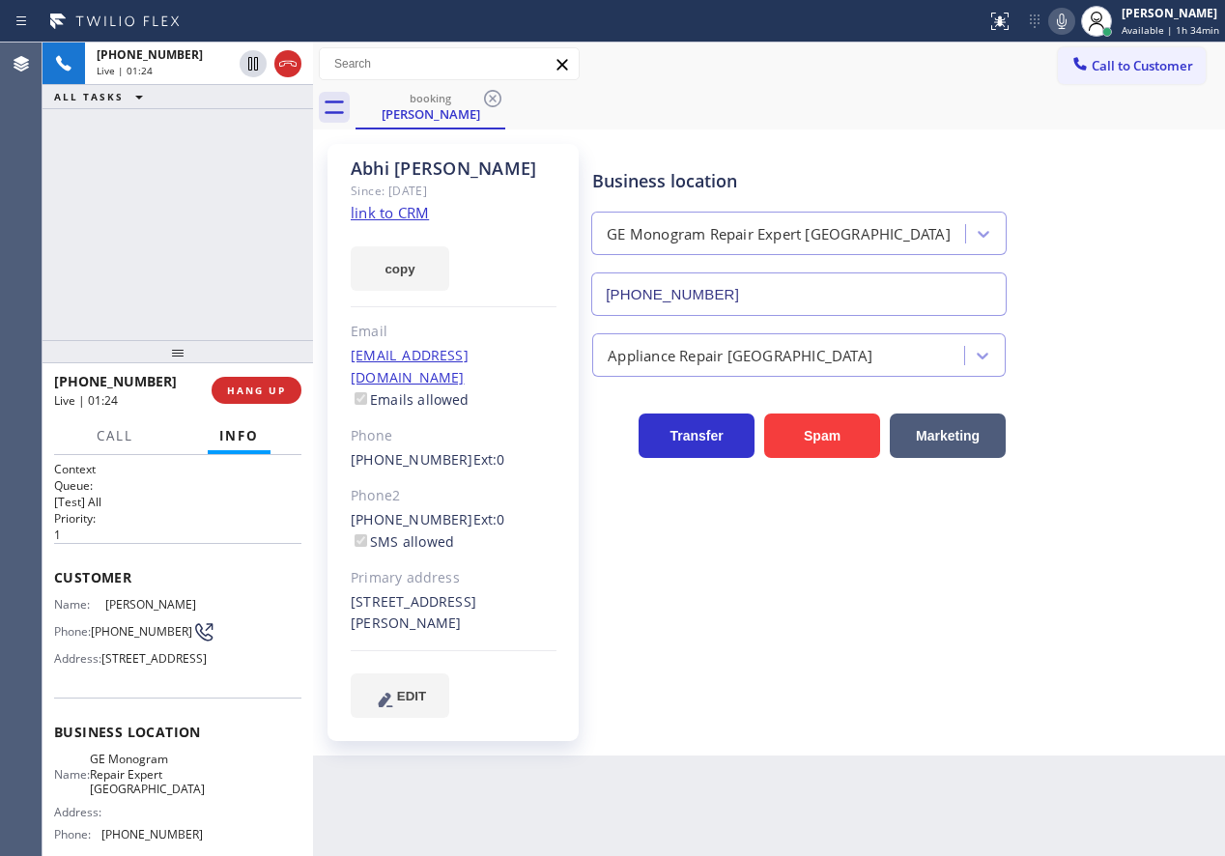
click at [1067, 28] on icon at bounding box center [1062, 21] width 10 height 15
click at [1068, 26] on icon at bounding box center [1061, 21] width 23 height 23
click at [1062, 135] on div "[PERSON_NAME] Since: [DATE] link to CRM copy Email [EMAIL_ADDRESS][DOMAIN_NAME]…" at bounding box center [769, 442] width 902 height 616
click at [1059, 24] on icon at bounding box center [1061, 21] width 23 height 23
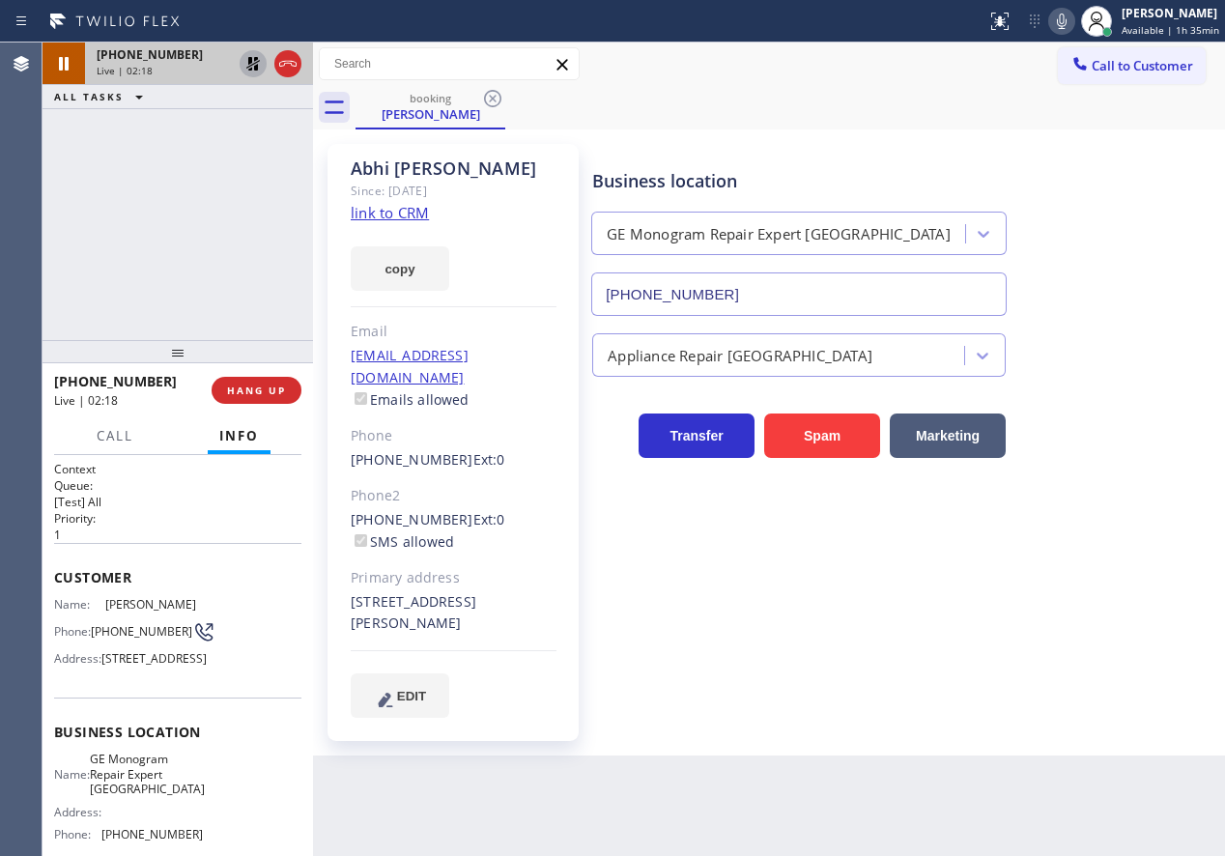
click at [243, 70] on icon at bounding box center [253, 63] width 23 height 23
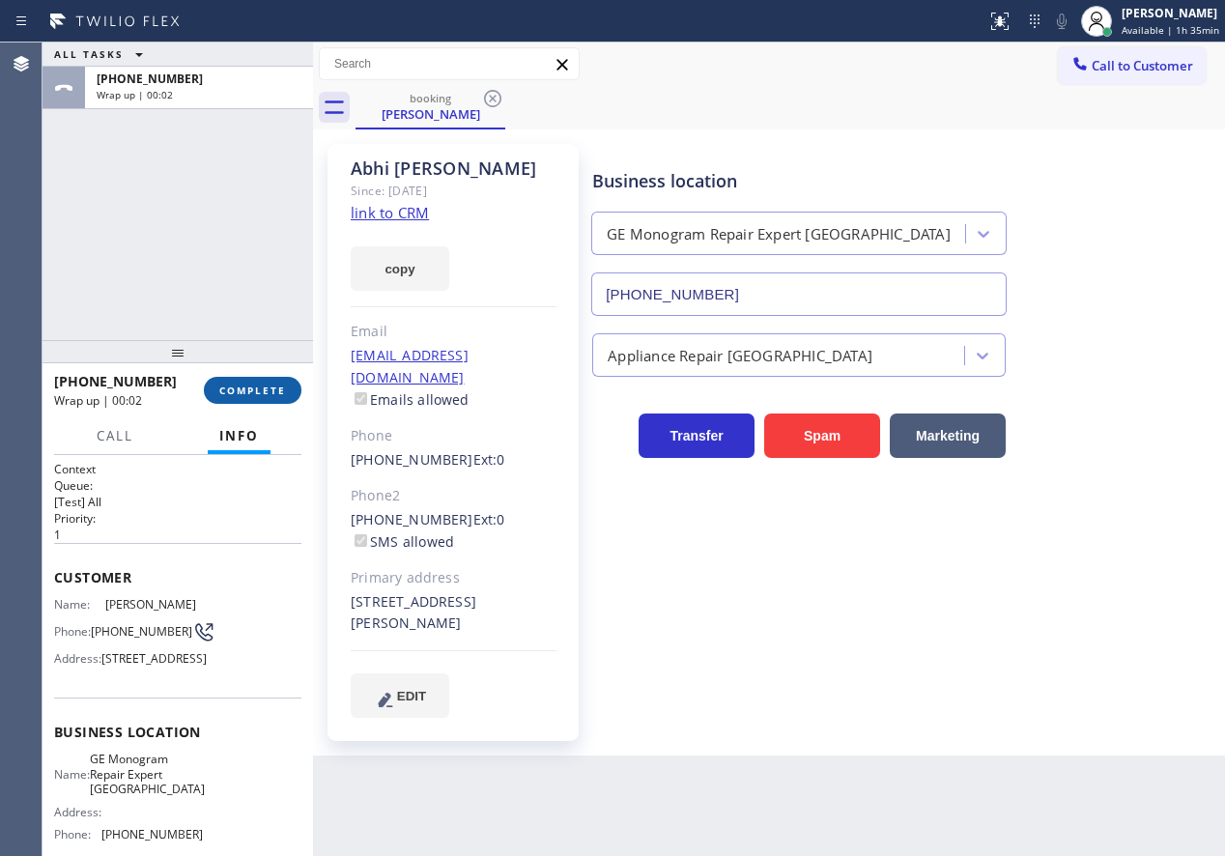
click at [243, 387] on span "COMPLETE" at bounding box center [252, 391] width 67 height 14
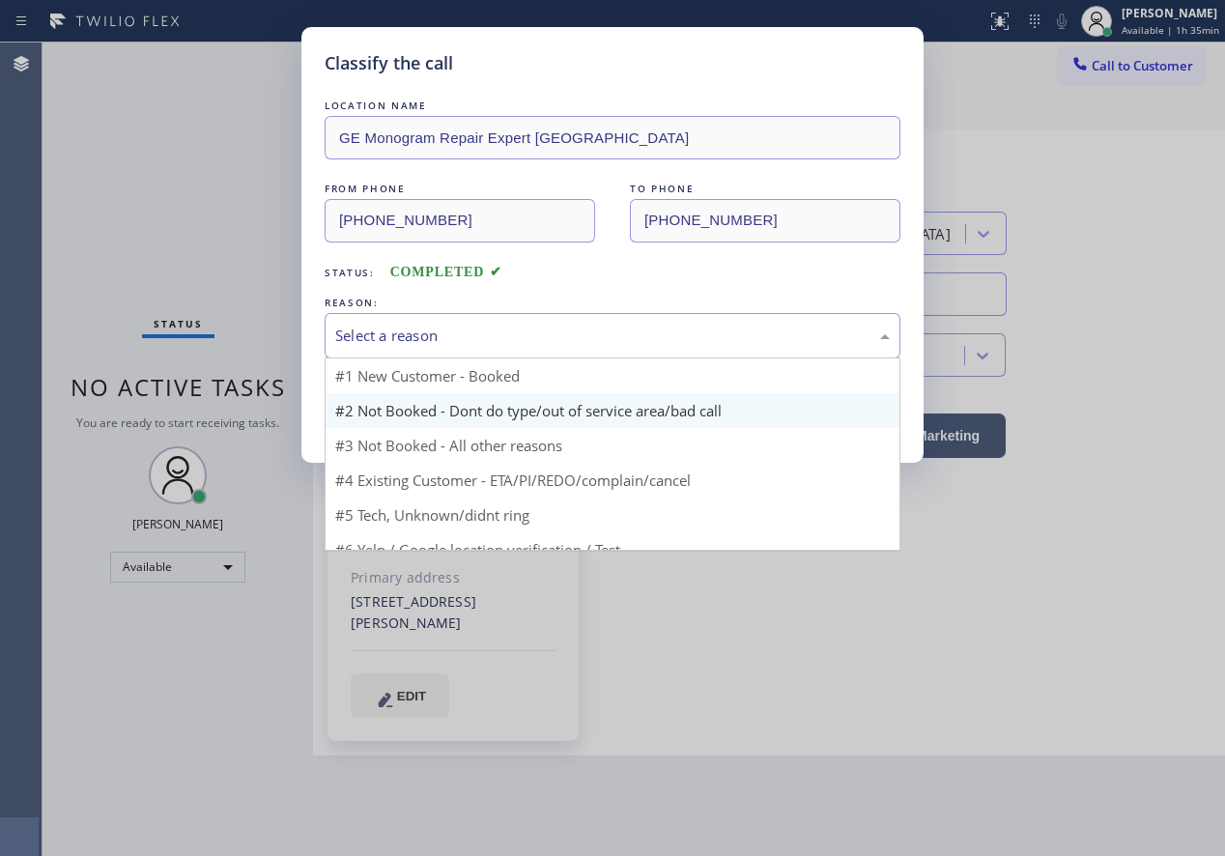
drag, startPoint x: 466, startPoint y: 342, endPoint x: 452, endPoint y: 400, distance: 59.5
click at [466, 342] on div "Select a reason" at bounding box center [612, 336] width 555 height 22
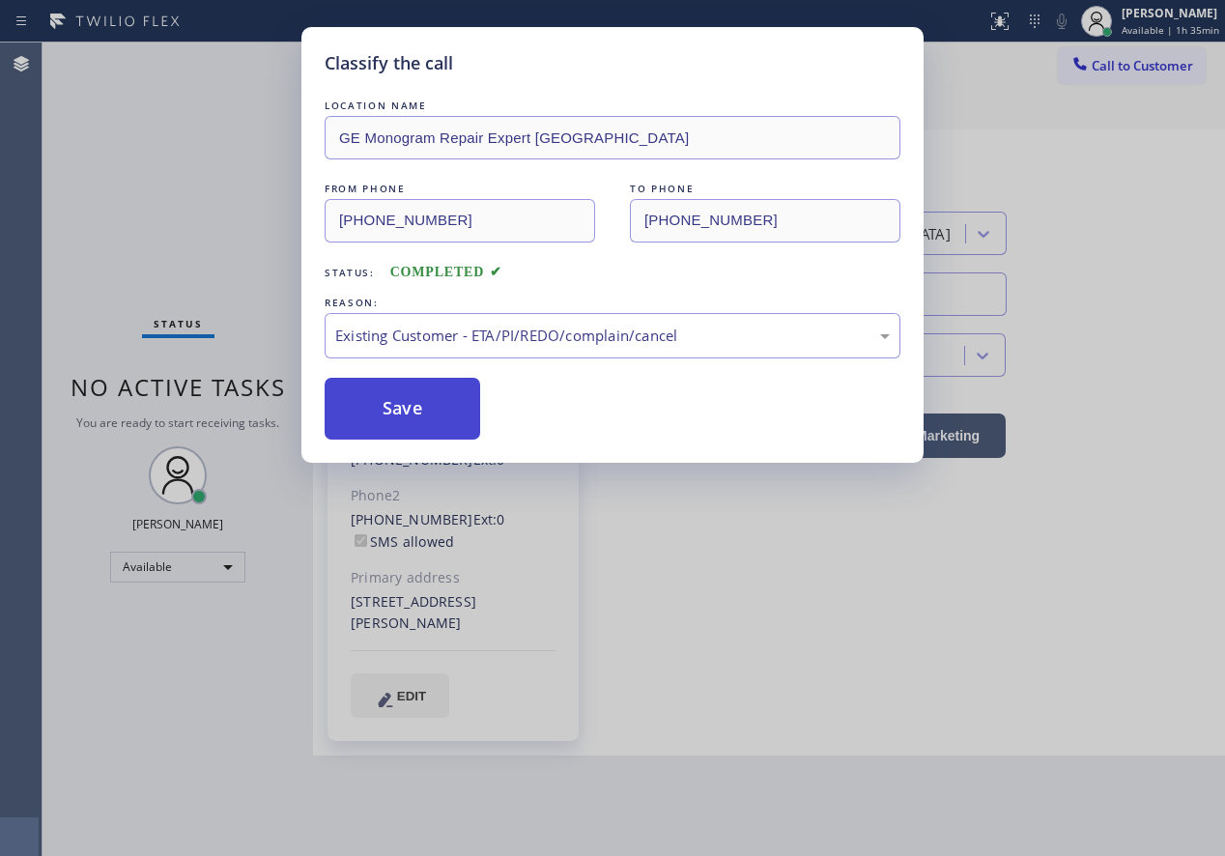
click at [426, 415] on button "Save" at bounding box center [403, 409] width 156 height 62
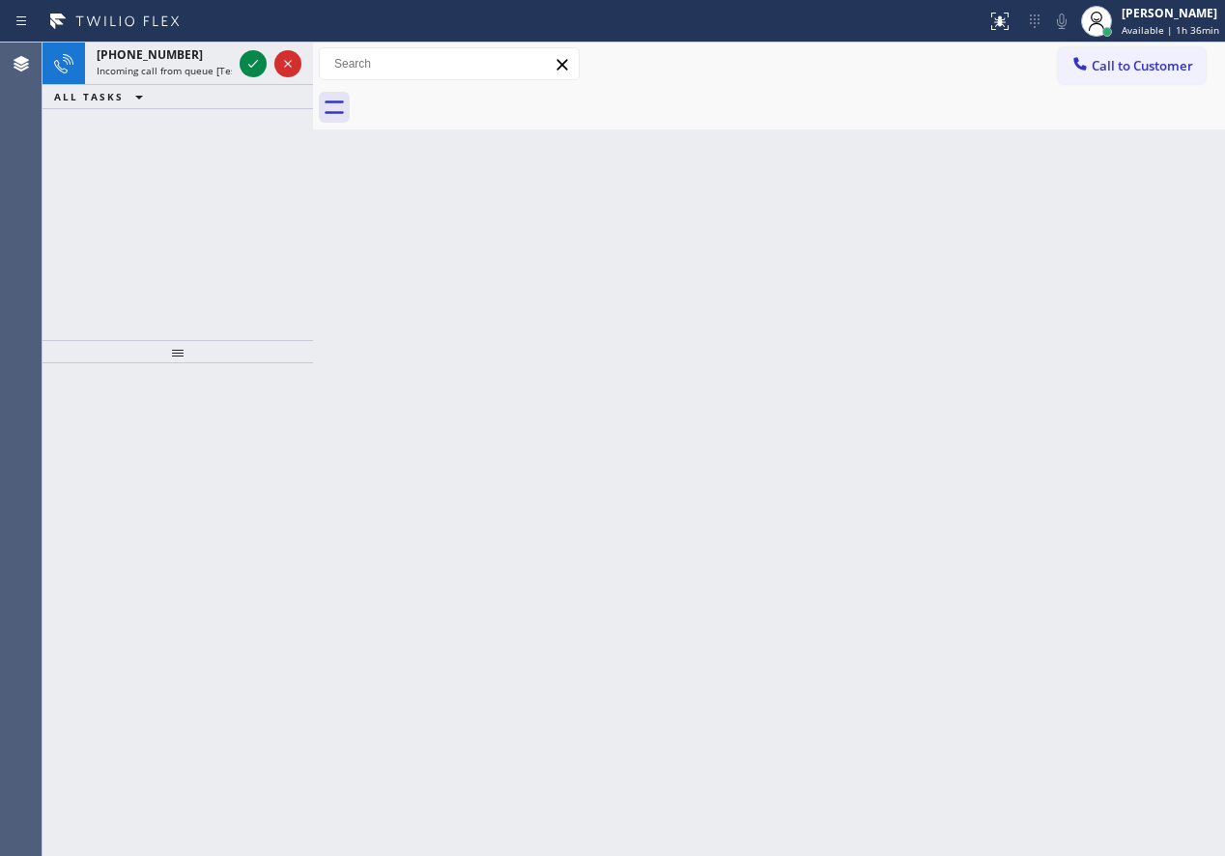
drag, startPoint x: 1105, startPoint y: 270, endPoint x: 1064, endPoint y: 261, distance: 42.4
click at [1105, 270] on div "Back to Dashboard Change Sender ID Customers Technicians Select a contact Outbo…" at bounding box center [769, 450] width 912 height 814
click at [258, 70] on icon at bounding box center [253, 63] width 23 height 23
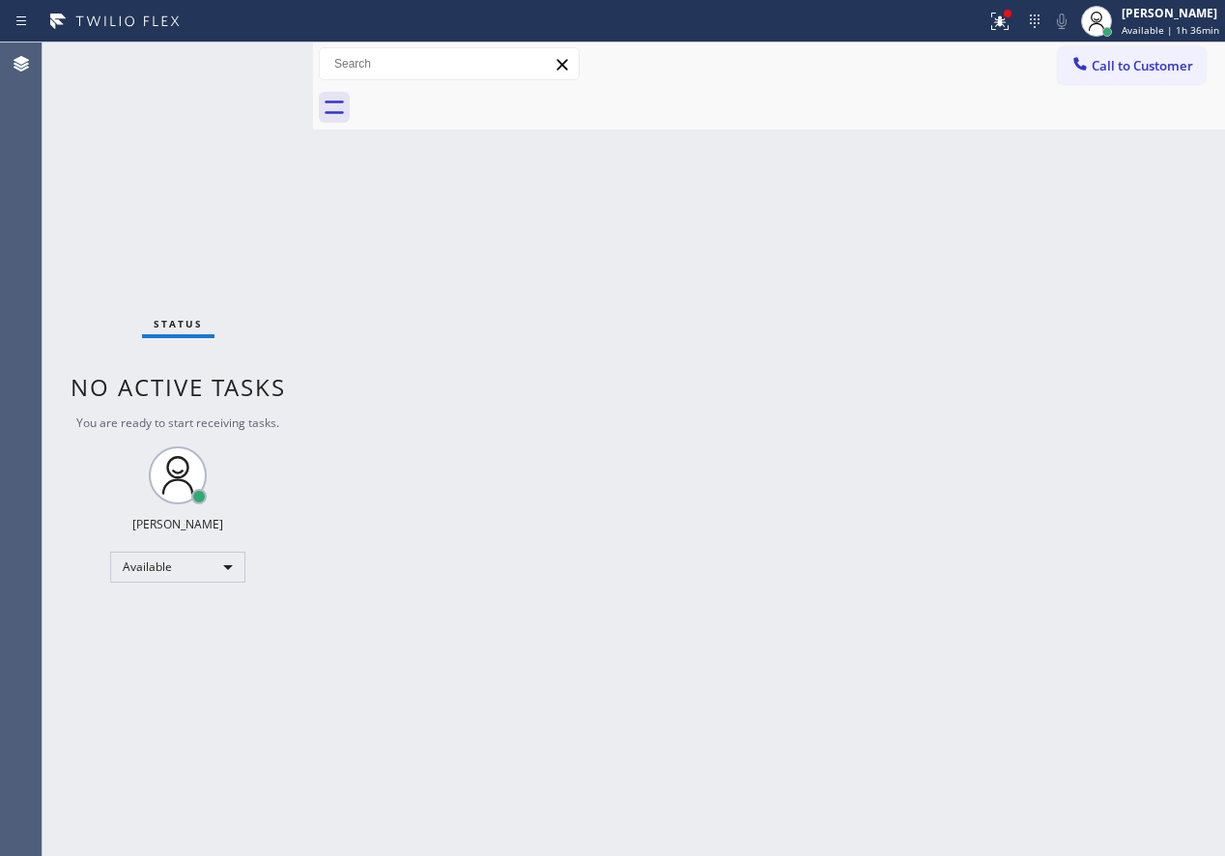
click at [1132, 368] on div "Back to Dashboard Change Sender ID Customers Technicians Select a contact Outbo…" at bounding box center [769, 450] width 912 height 814
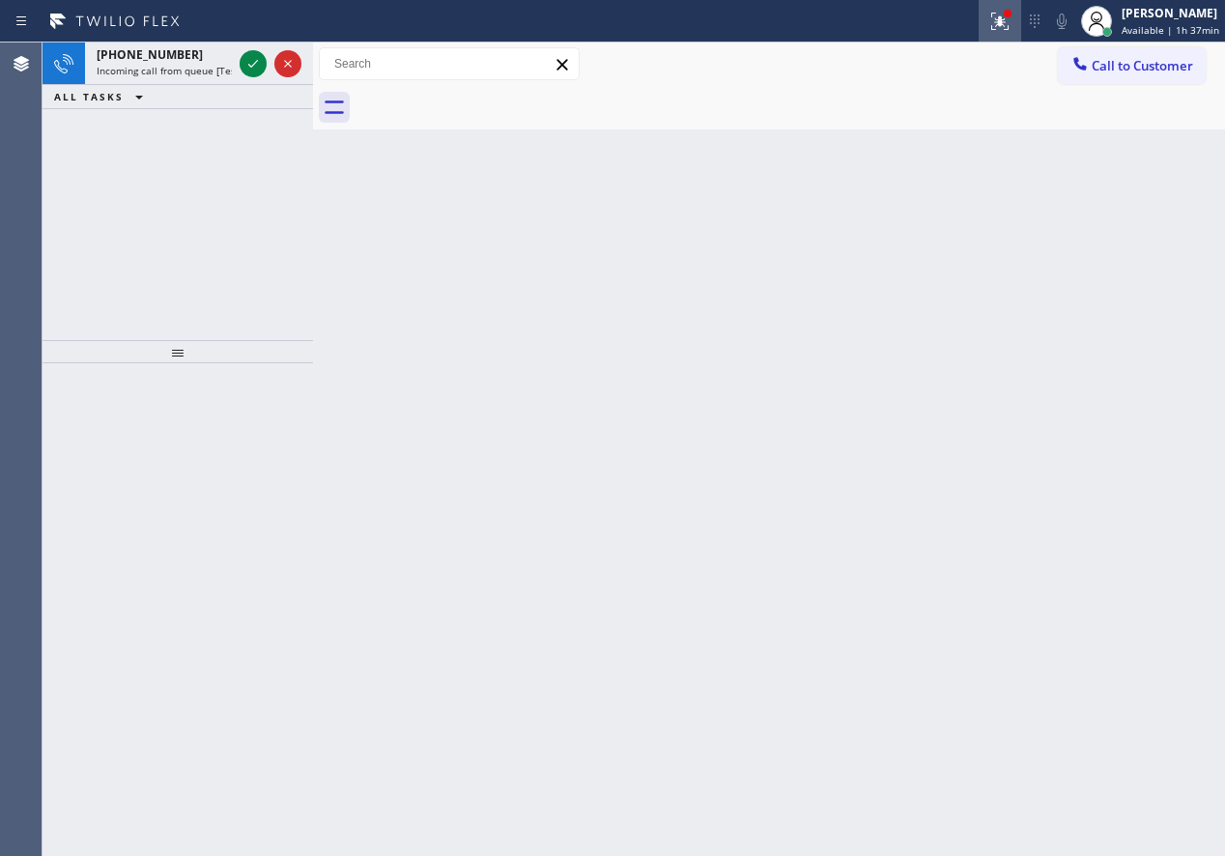
click at [1000, 34] on button at bounding box center [1000, 21] width 43 height 43
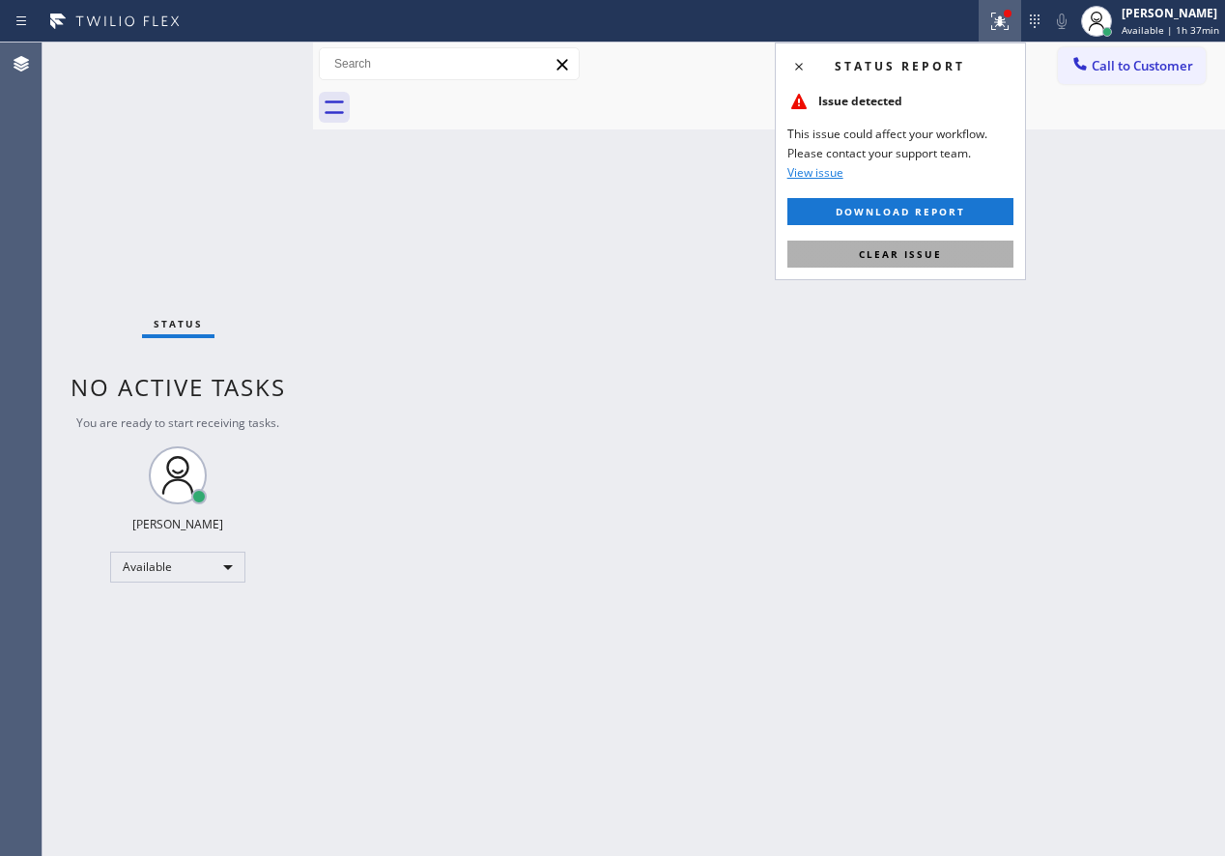
click at [884, 251] on span "Clear issue" at bounding box center [900, 254] width 83 height 14
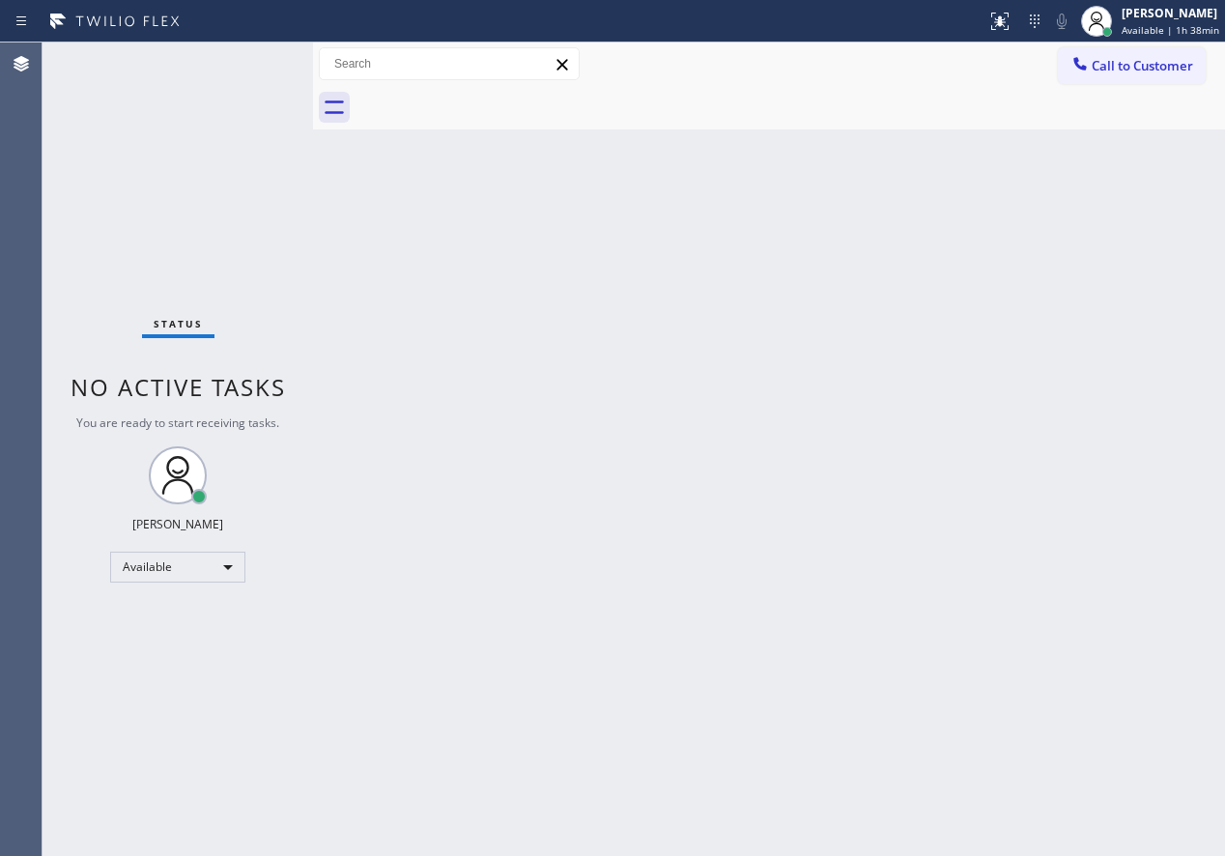
click at [1135, 600] on div "Back to Dashboard Change Sender ID Customers Technicians Select a contact Outbo…" at bounding box center [769, 450] width 912 height 814
click at [1071, 444] on div "Back to Dashboard Change Sender ID Customers Technicians Select a contact Outbo…" at bounding box center [769, 450] width 912 height 814
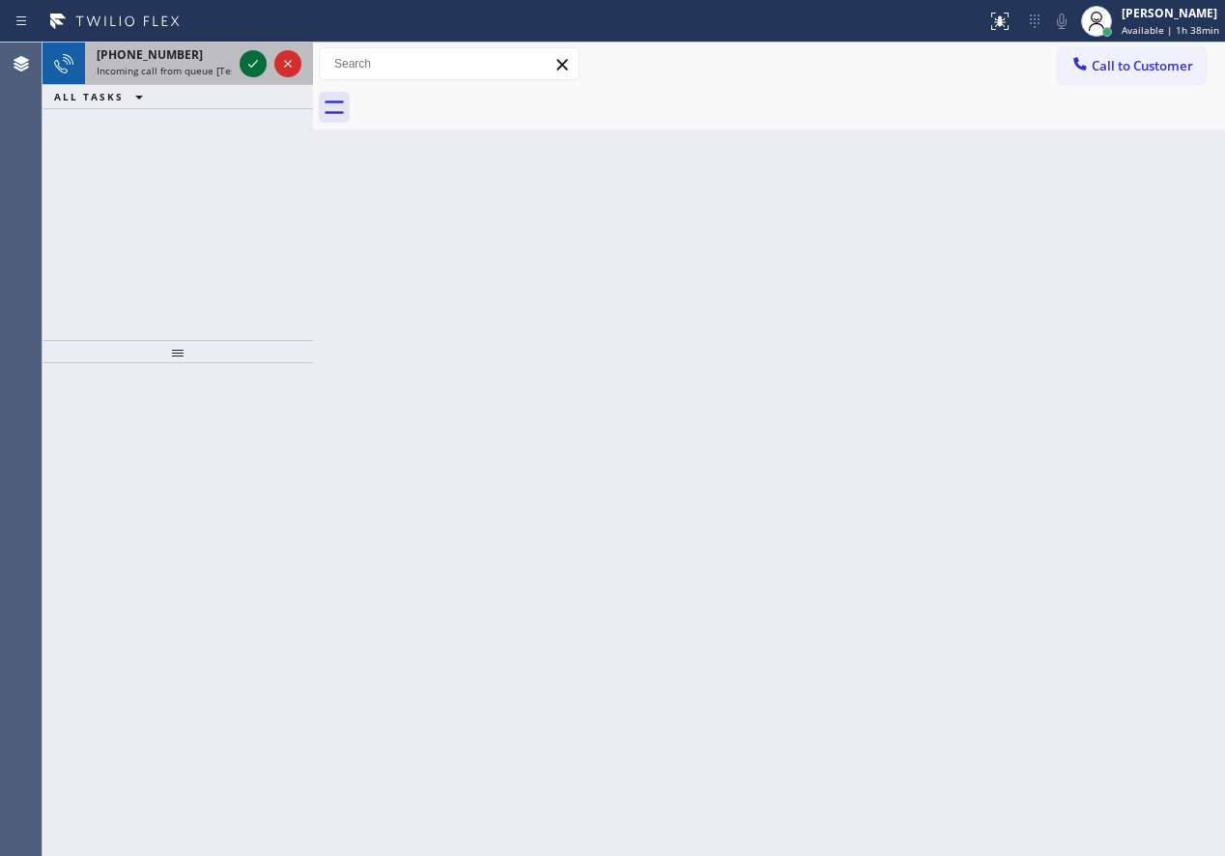
click at [248, 64] on icon at bounding box center [253, 63] width 23 height 23
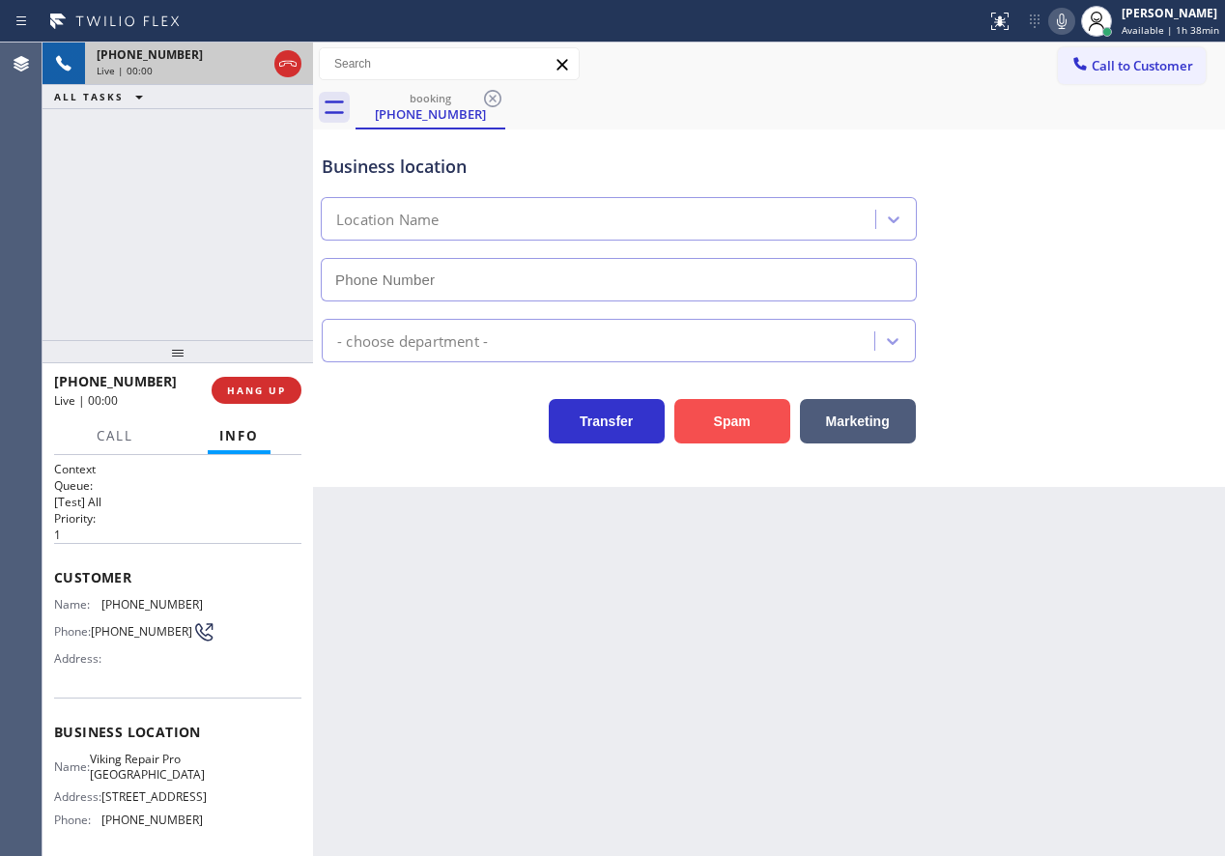
type input "[PHONE_NUMBER]"
click at [718, 414] on button "Spam" at bounding box center [732, 421] width 116 height 44
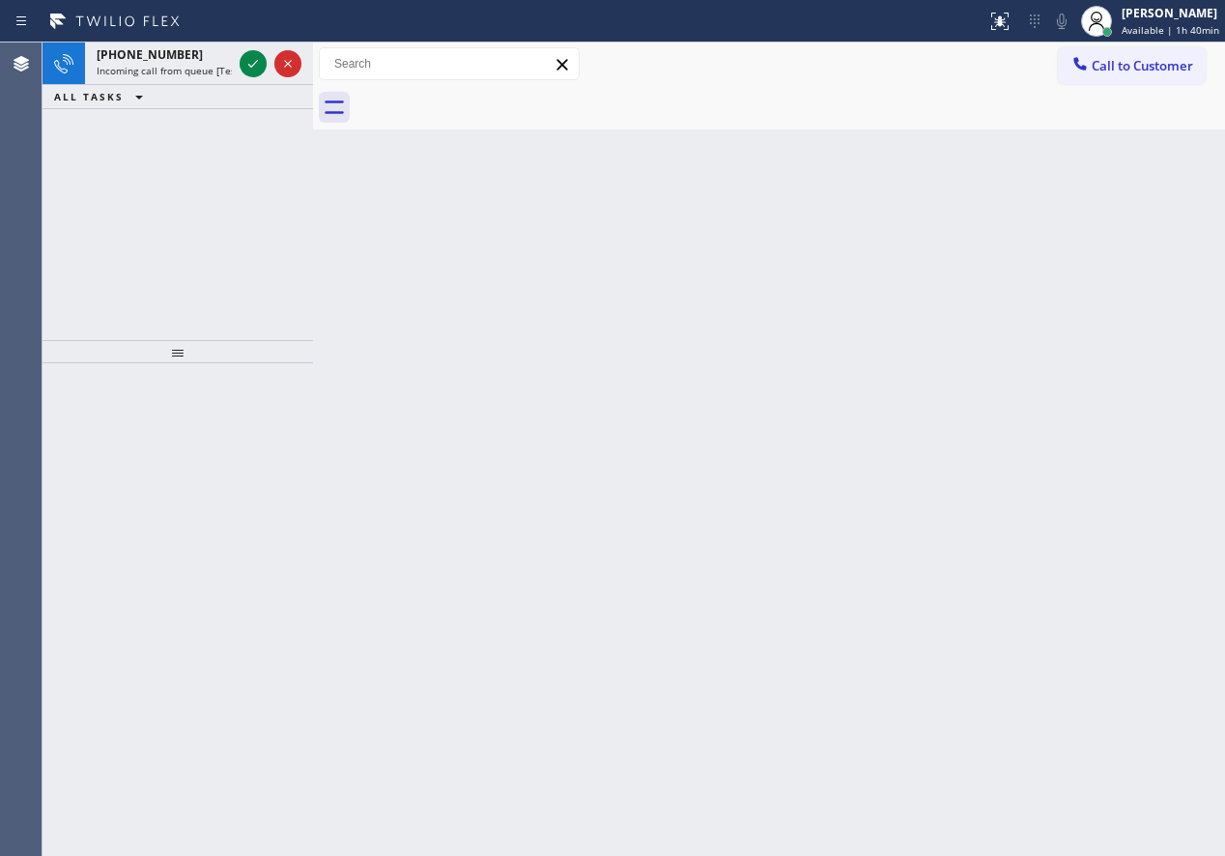
click at [1107, 520] on div "Back to Dashboard Change Sender ID Customers Technicians Select a contact Outbo…" at bounding box center [769, 450] width 912 height 814
click at [245, 59] on icon at bounding box center [253, 63] width 23 height 23
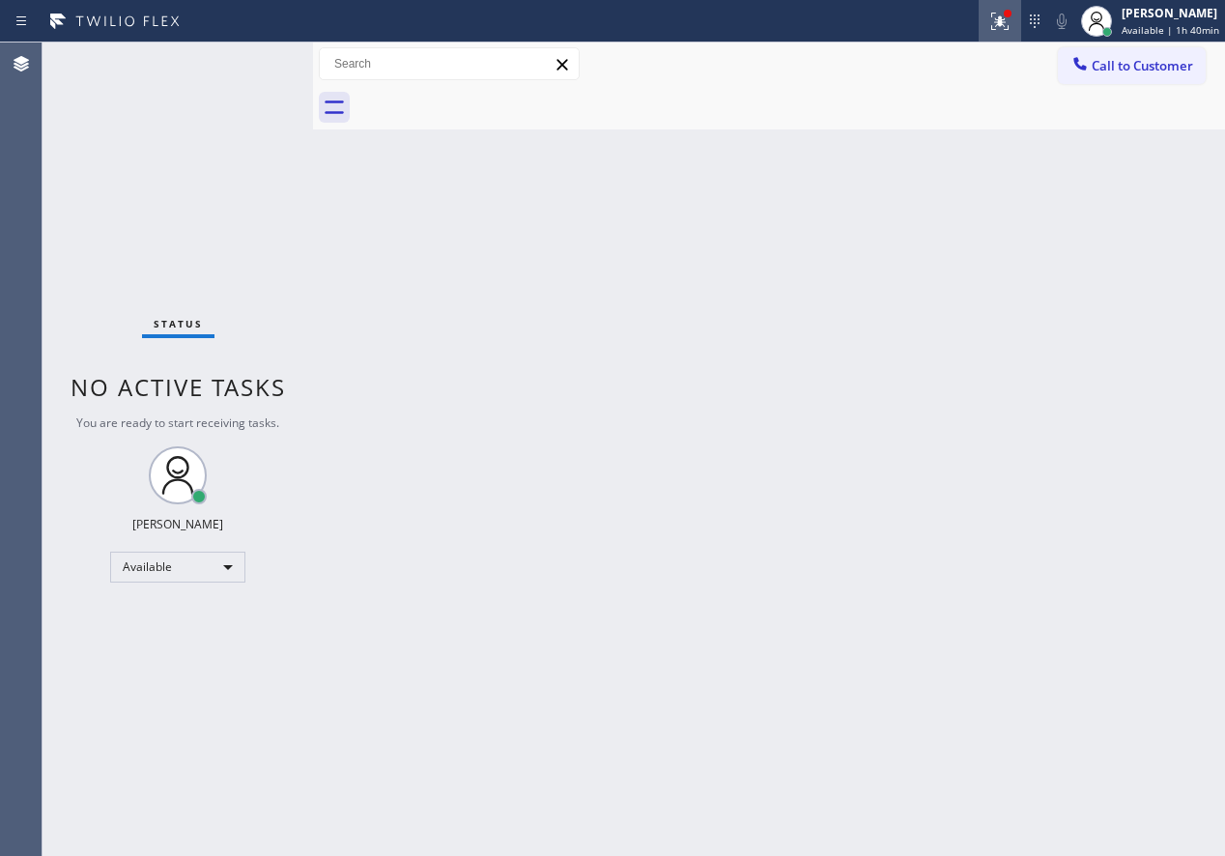
click at [1011, 23] on icon at bounding box center [999, 21] width 23 height 23
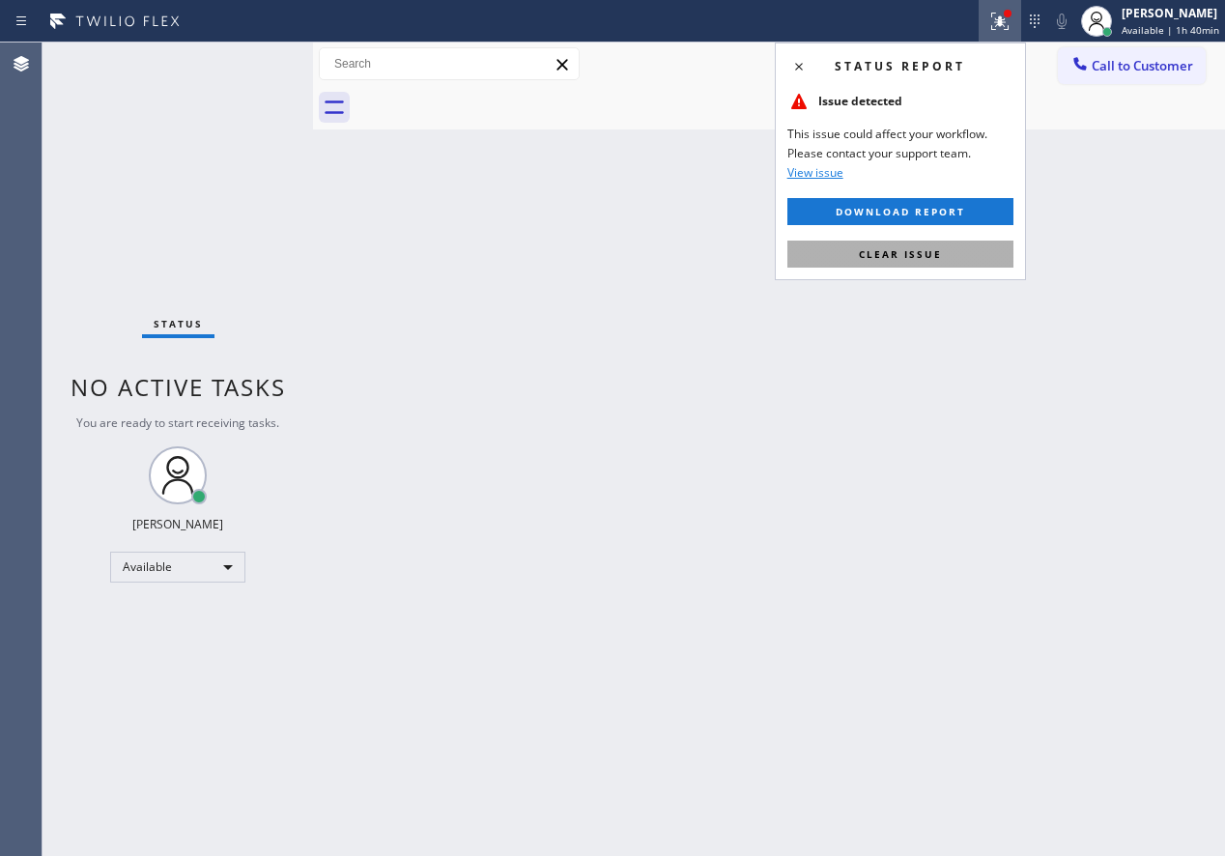
click at [943, 255] on button "Clear issue" at bounding box center [900, 254] width 226 height 27
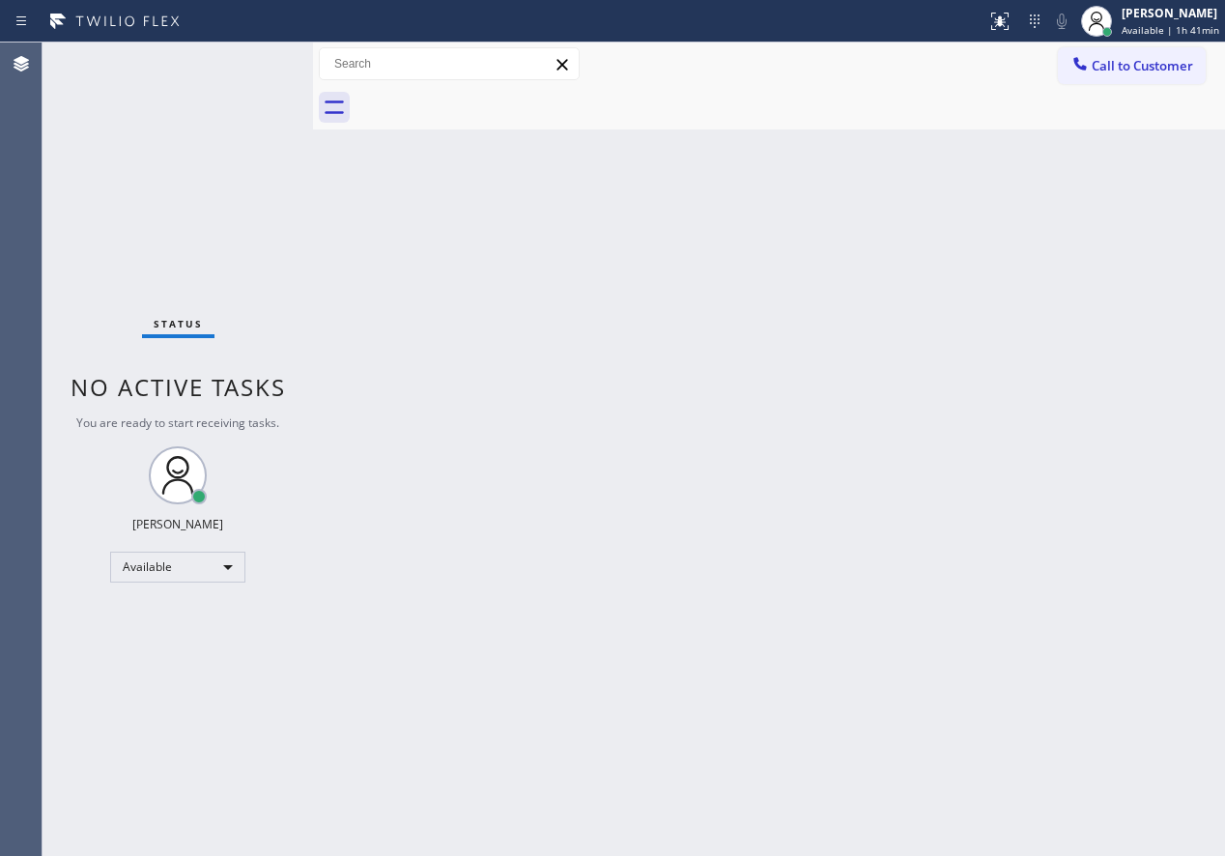
drag, startPoint x: 1093, startPoint y: 357, endPoint x: 659, endPoint y: 193, distance: 463.5
click at [1092, 357] on div "Back to Dashboard Change Sender ID Customers Technicians Select a contact Outbo…" at bounding box center [769, 450] width 912 height 814
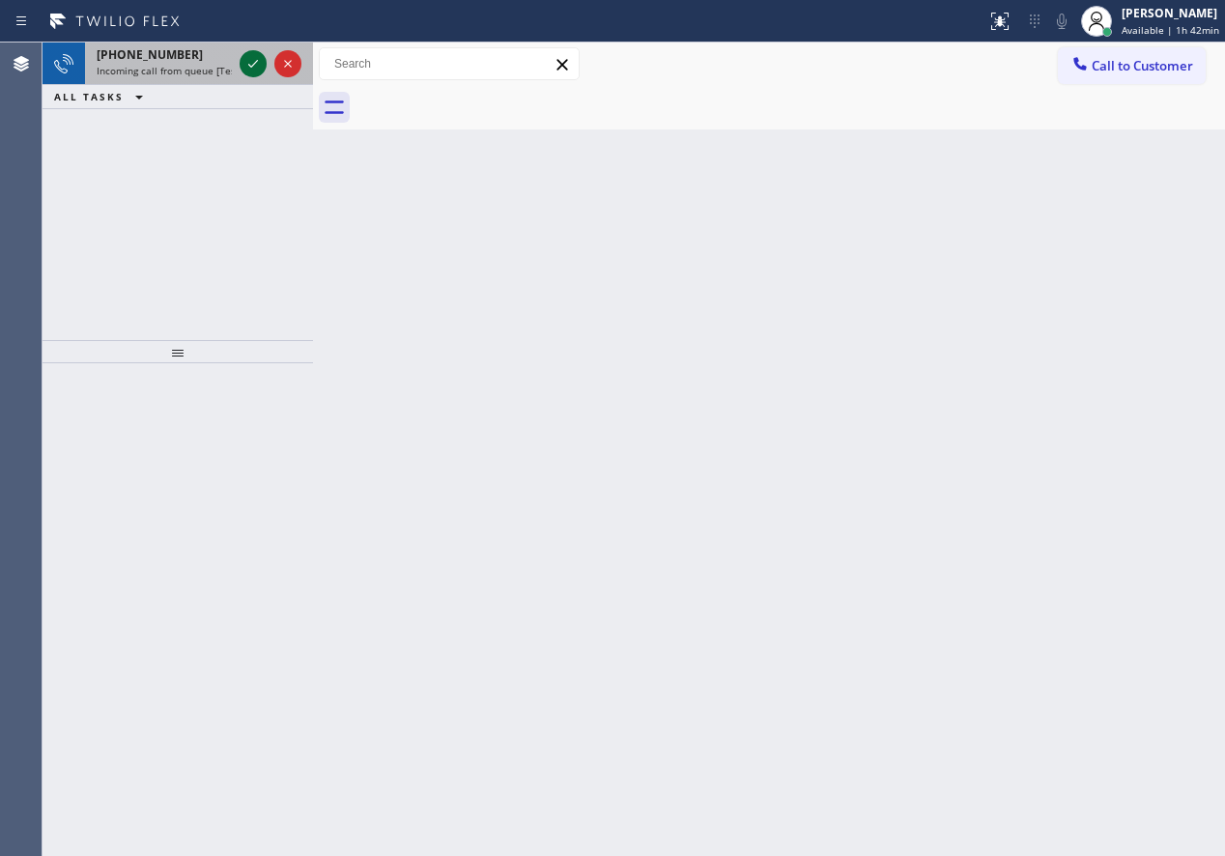
click at [245, 63] on icon at bounding box center [253, 63] width 23 height 23
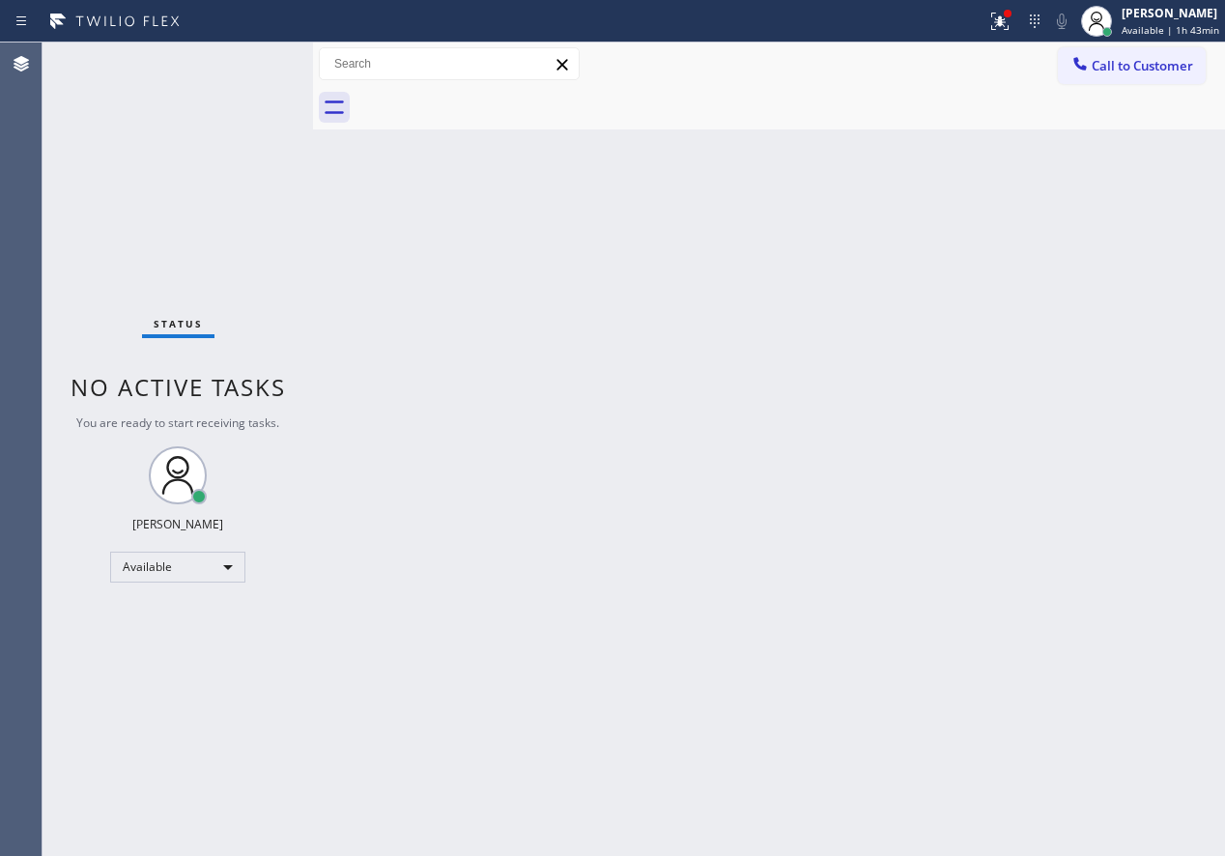
click at [1015, 641] on div "Back to Dashboard Change Sender ID Customers Technicians Select a contact Outbo…" at bounding box center [769, 450] width 912 height 814
click at [1021, 620] on div "Back to Dashboard Change Sender ID Customers Technicians Select a contact Outbo…" at bounding box center [769, 450] width 912 height 814
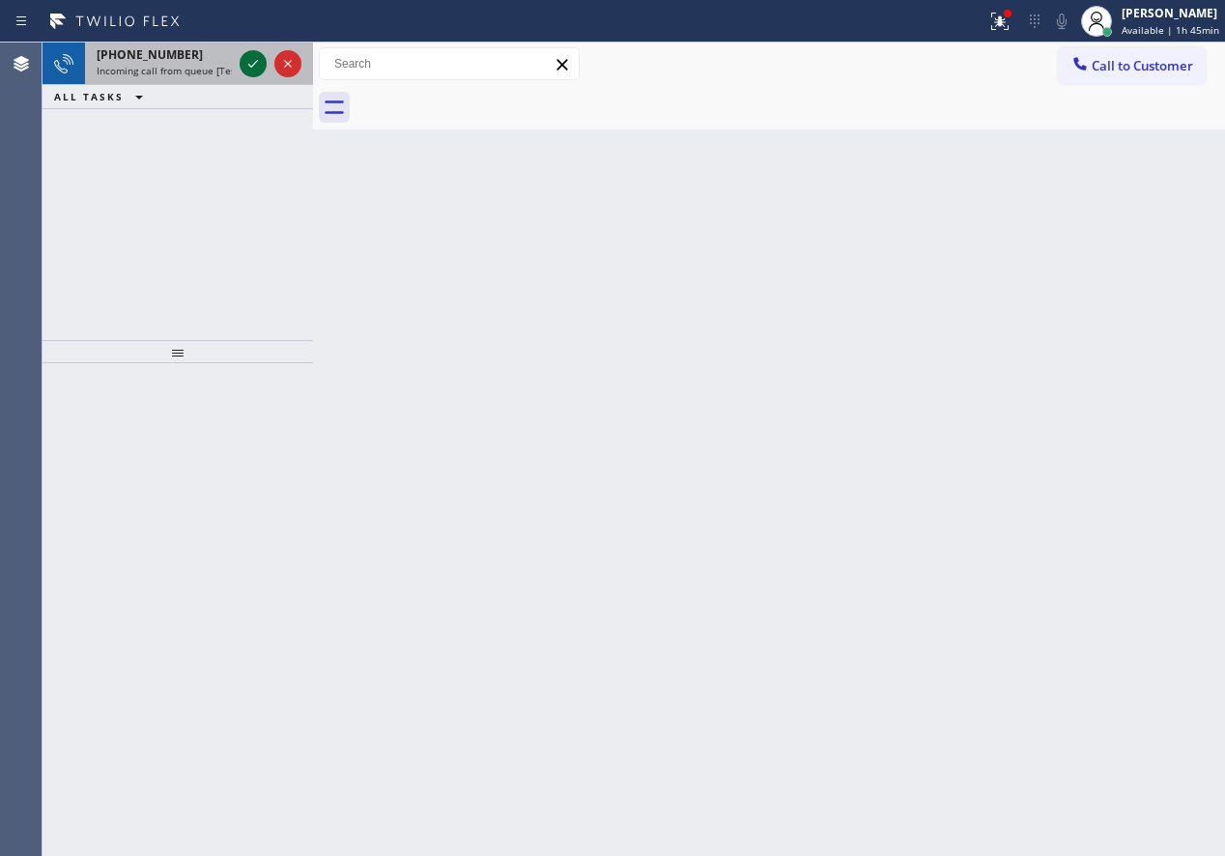
click at [253, 67] on icon at bounding box center [253, 63] width 23 height 23
click at [244, 65] on icon at bounding box center [253, 63] width 23 height 23
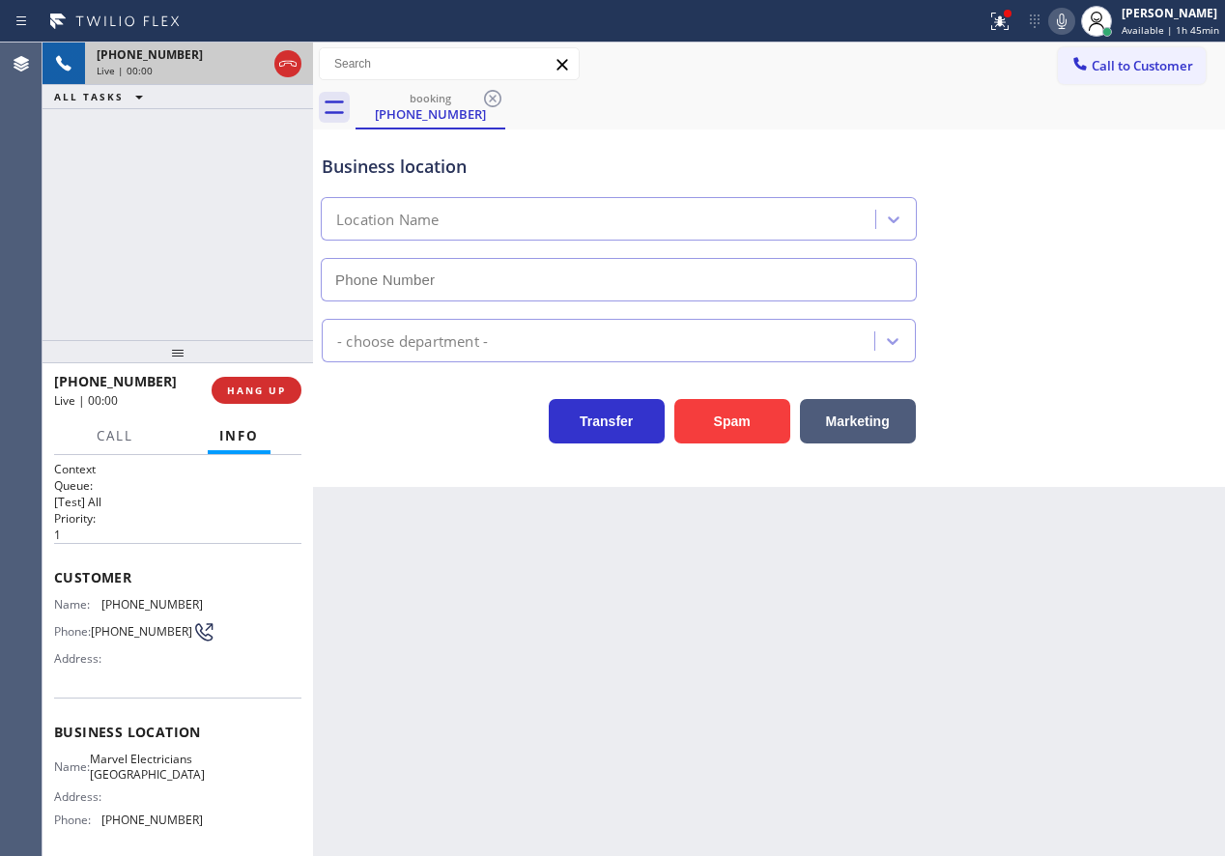
type input "[PHONE_NUMBER]"
click at [723, 422] on button "Spam" at bounding box center [732, 421] width 116 height 44
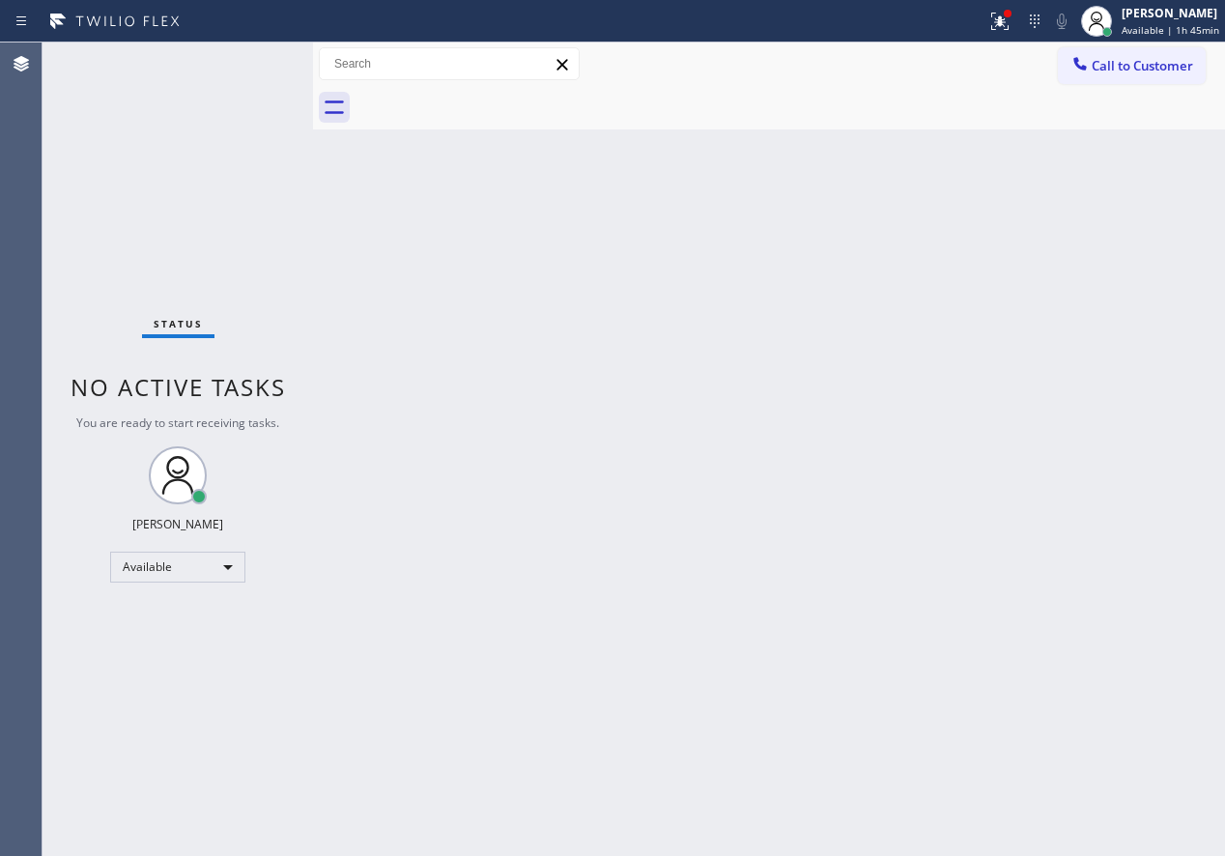
click at [656, 598] on div "Back to Dashboard Change Sender ID Customers Technicians Select a contact Outbo…" at bounding box center [769, 450] width 912 height 814
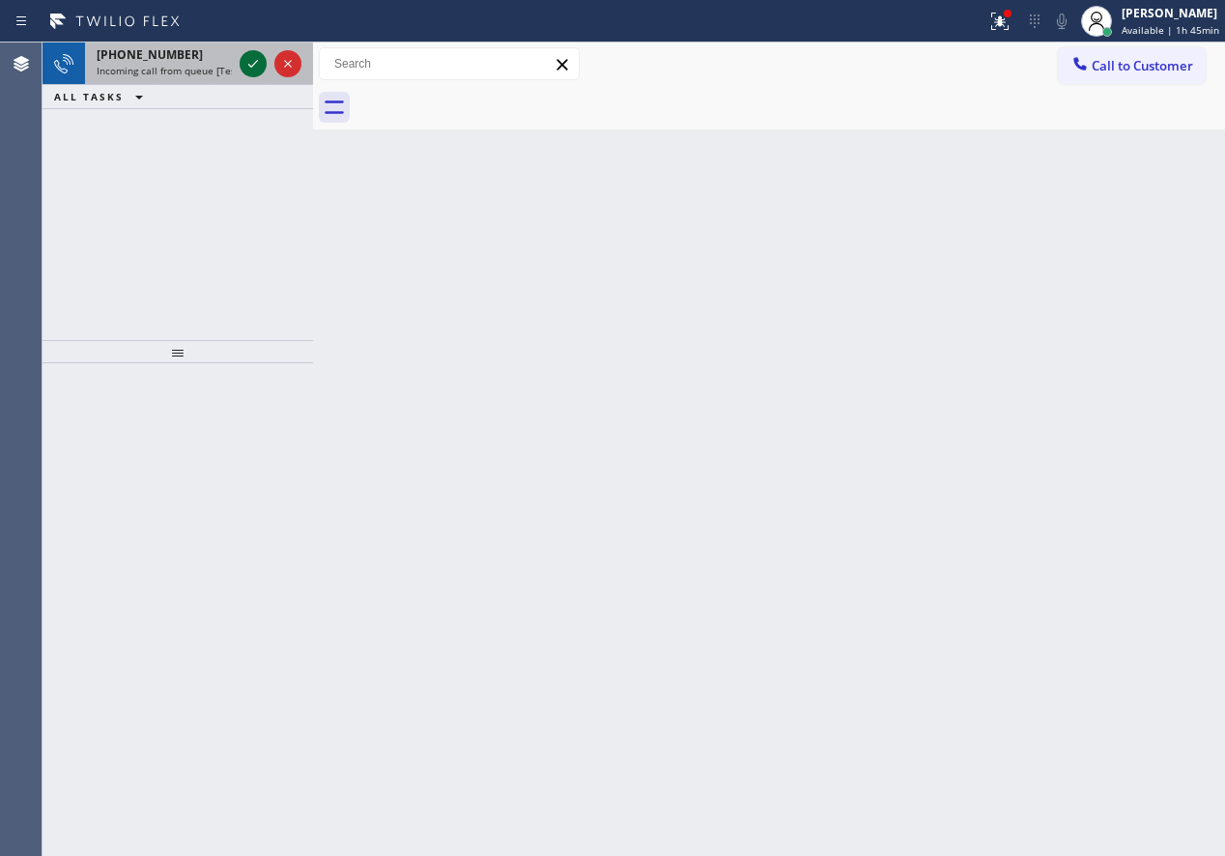
click at [250, 65] on icon at bounding box center [253, 63] width 23 height 23
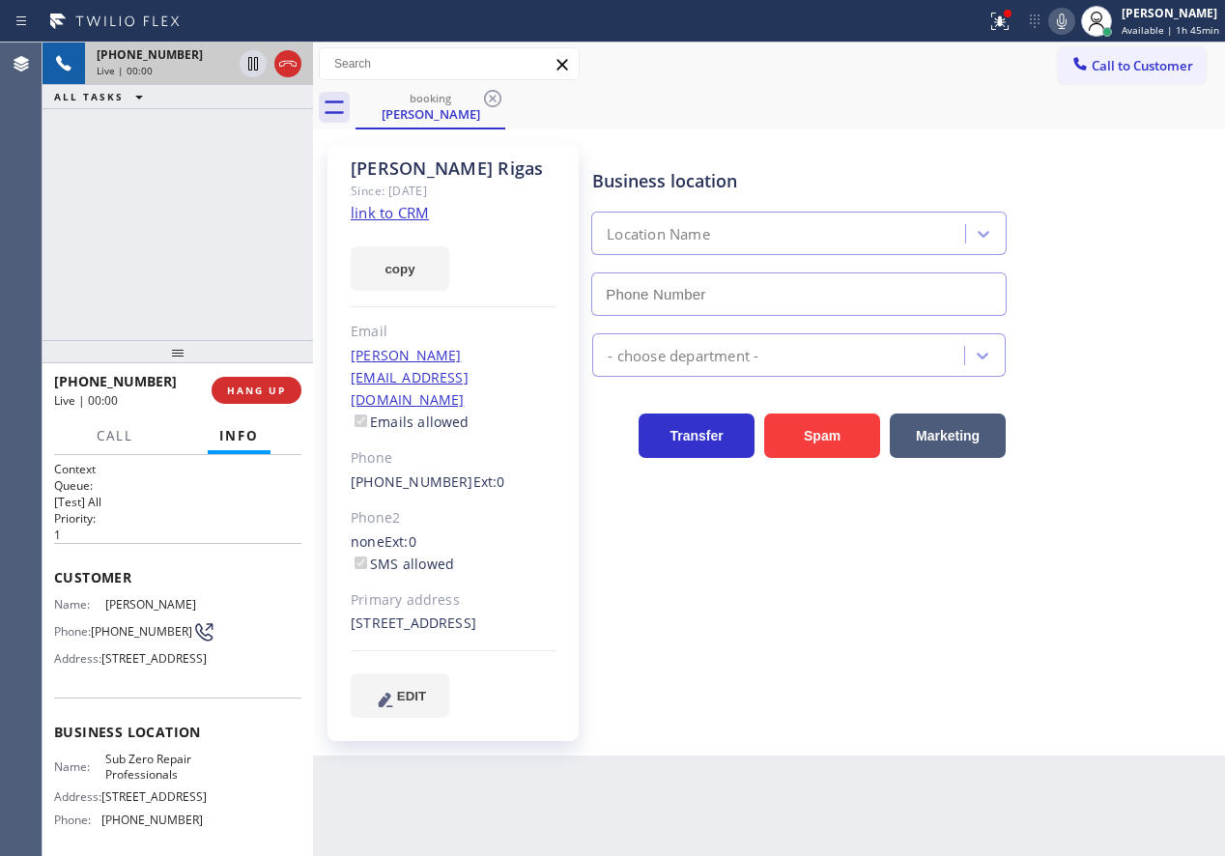
type input "[PHONE_NUMBER]"
click at [408, 211] on link "link to CRM" at bounding box center [390, 212] width 78 height 19
click at [170, 782] on span "Sub Zero Repair Professionals" at bounding box center [153, 767] width 97 height 30
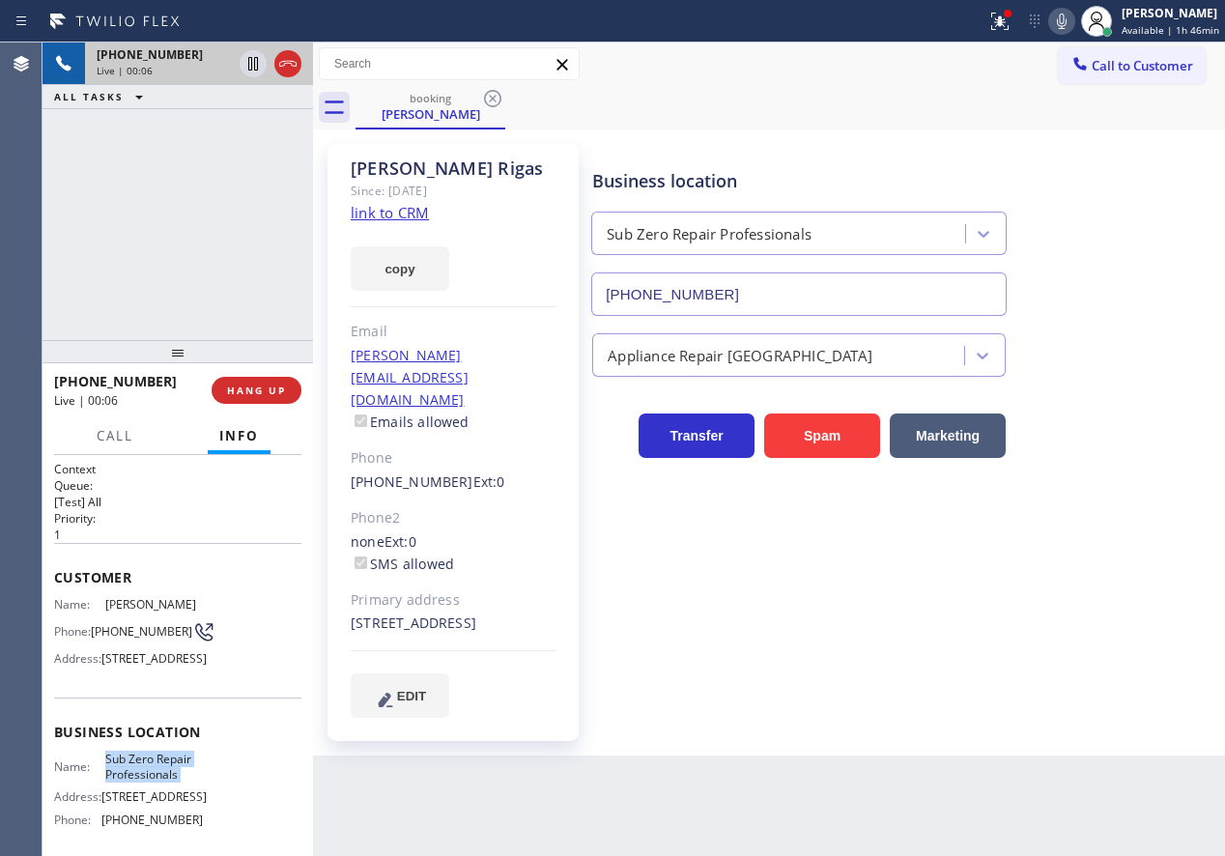
click at [851, 289] on input "[PHONE_NUMBER]" at bounding box center [798, 293] width 415 height 43
click at [1067, 28] on icon at bounding box center [1062, 21] width 10 height 15
click at [243, 66] on icon at bounding box center [253, 63] width 23 height 23
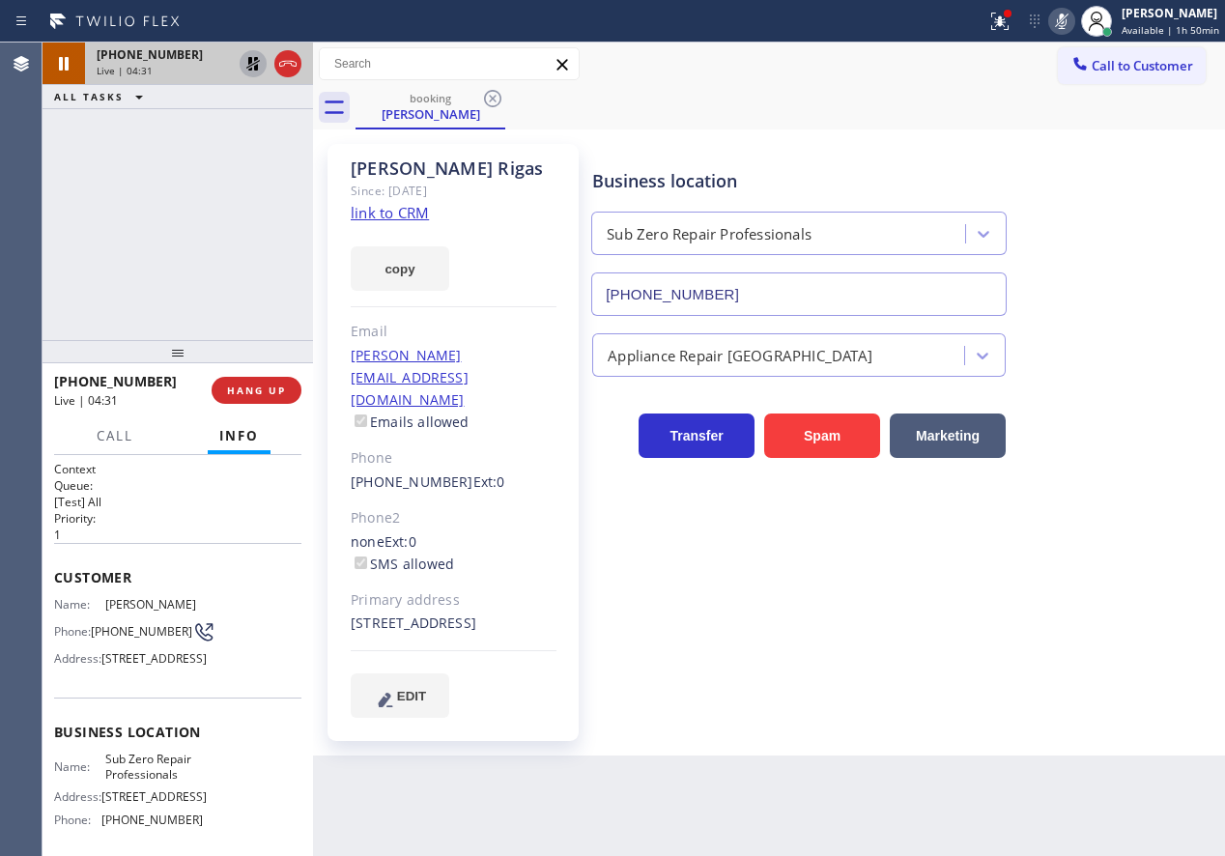
click at [246, 57] on icon at bounding box center [253, 63] width 23 height 23
click at [248, 64] on icon at bounding box center [253, 64] width 10 height 14
click at [1122, 177] on div "Business location Sub Zero Repair Professionals [PHONE_NUMBER]" at bounding box center [904, 228] width 632 height 175
click at [1067, 24] on icon at bounding box center [1061, 21] width 23 height 23
click at [248, 65] on icon at bounding box center [253, 64] width 14 height 14
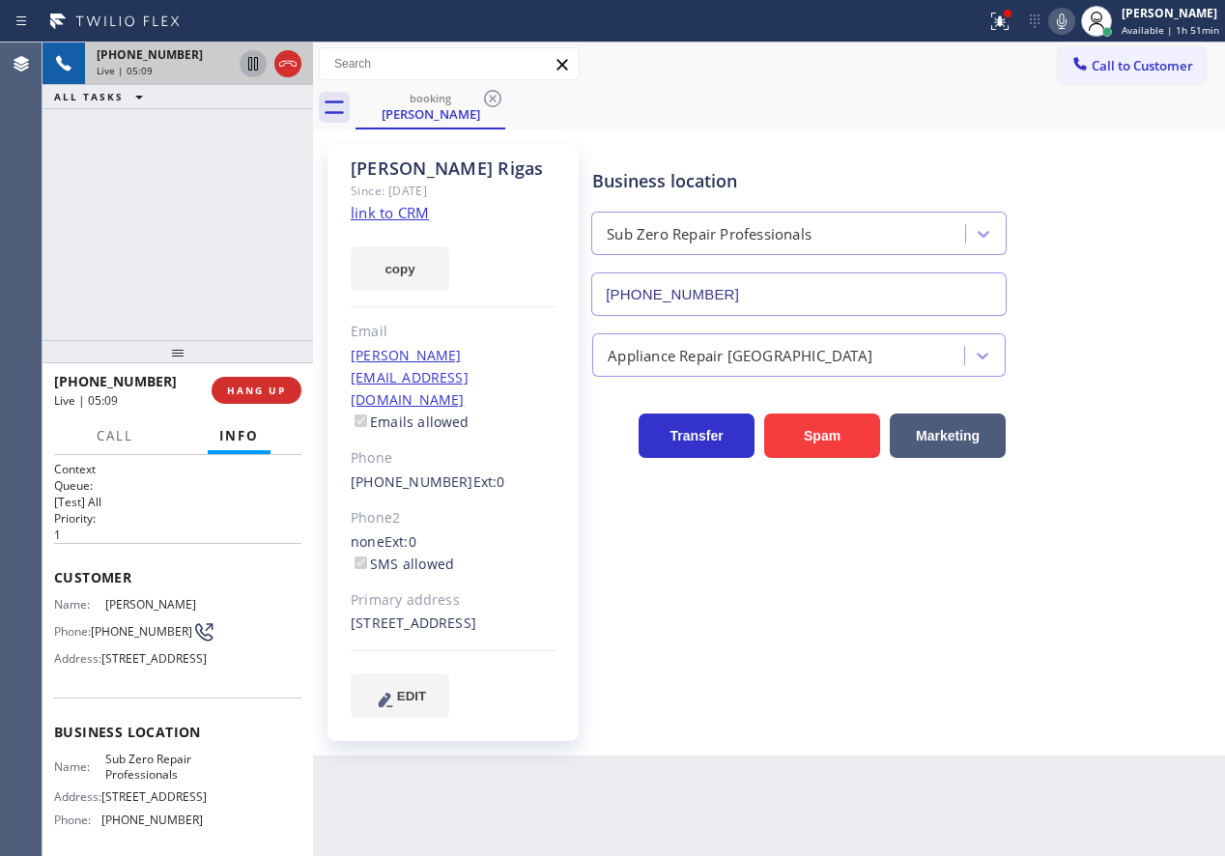
click at [1070, 20] on icon at bounding box center [1061, 21] width 23 height 23
click at [1063, 13] on icon at bounding box center [1061, 21] width 23 height 23
click at [994, 14] on icon at bounding box center [999, 21] width 23 height 23
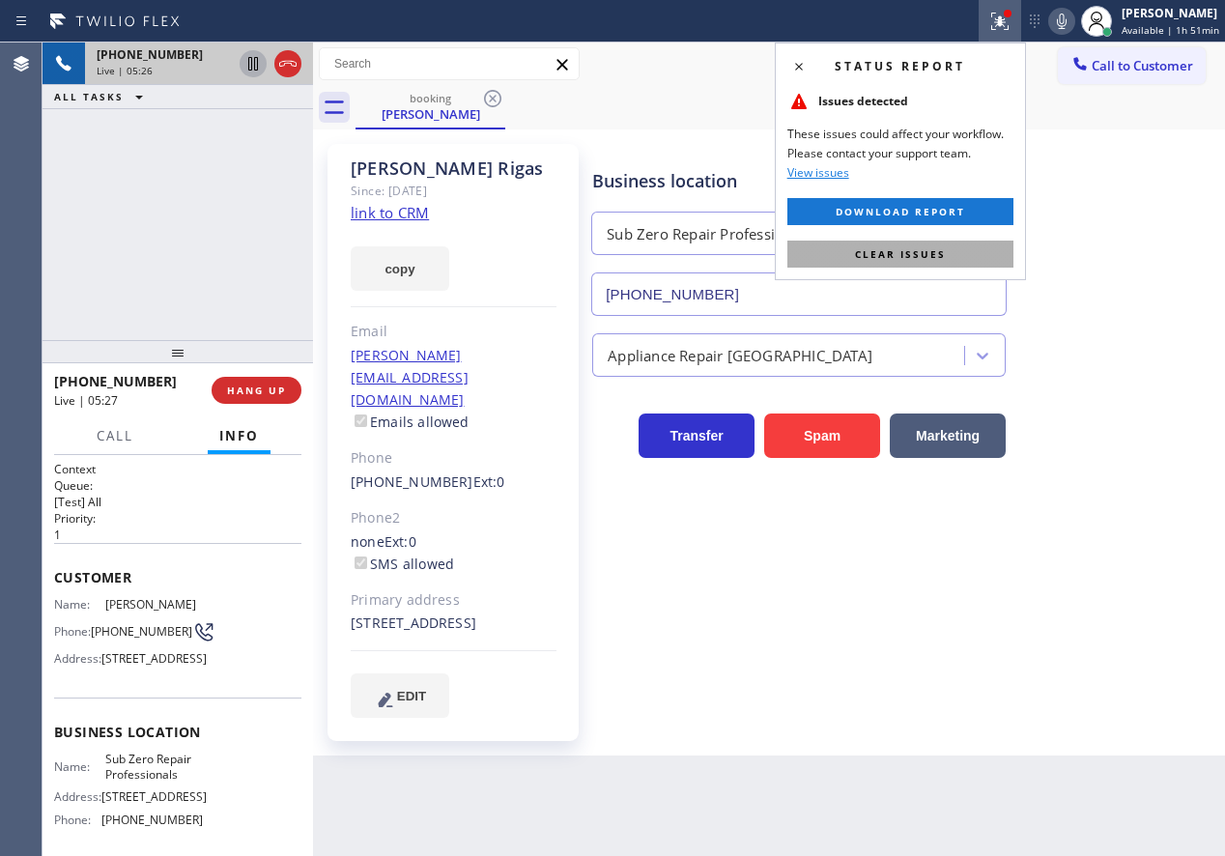
click at [954, 250] on button "Clear issues" at bounding box center [900, 254] width 226 height 27
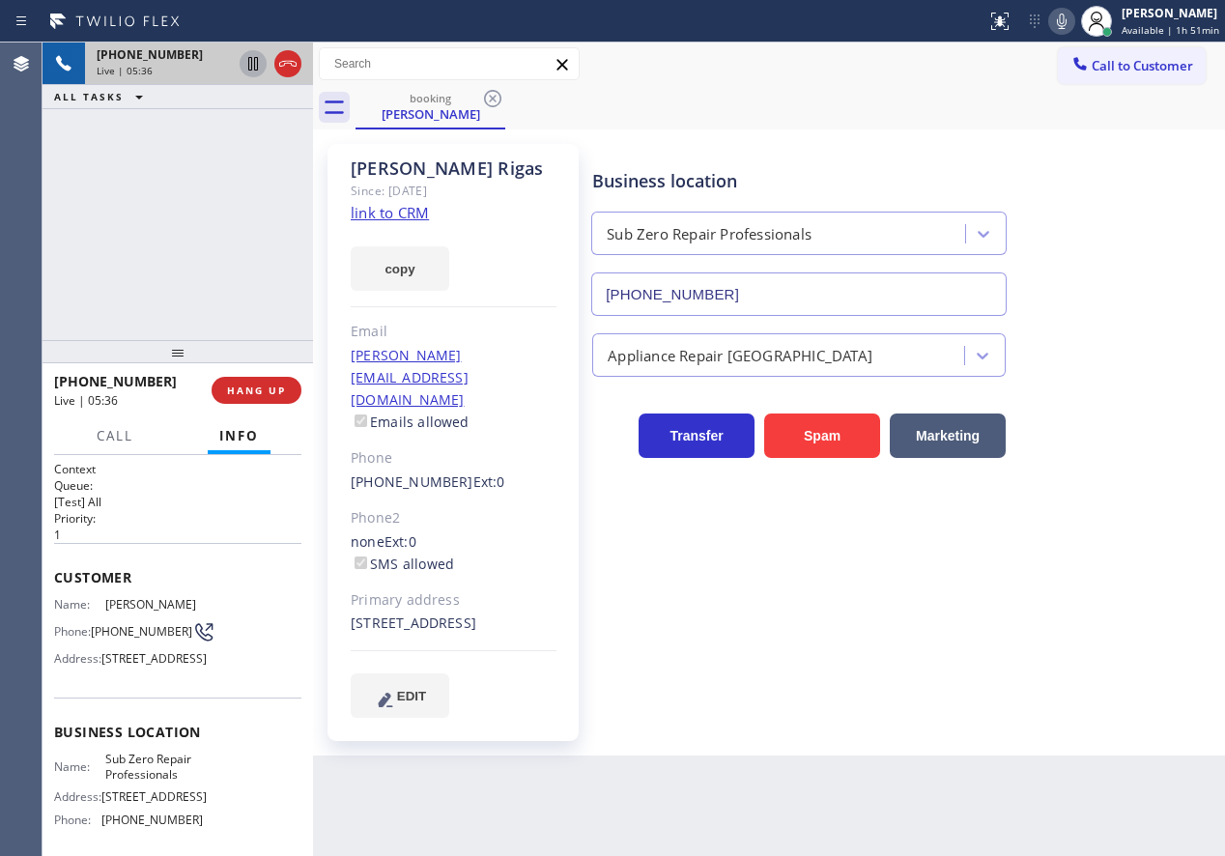
click at [1065, 27] on icon at bounding box center [1061, 21] width 23 height 23
click at [243, 62] on icon at bounding box center [253, 63] width 23 height 23
click at [1104, 234] on div "Business location Sub Zero Repair Professionals [PHONE_NUMBER]" at bounding box center [904, 228] width 632 height 175
click at [1073, 22] on icon at bounding box center [1061, 21] width 23 height 23
click at [244, 63] on icon at bounding box center [253, 63] width 23 height 23
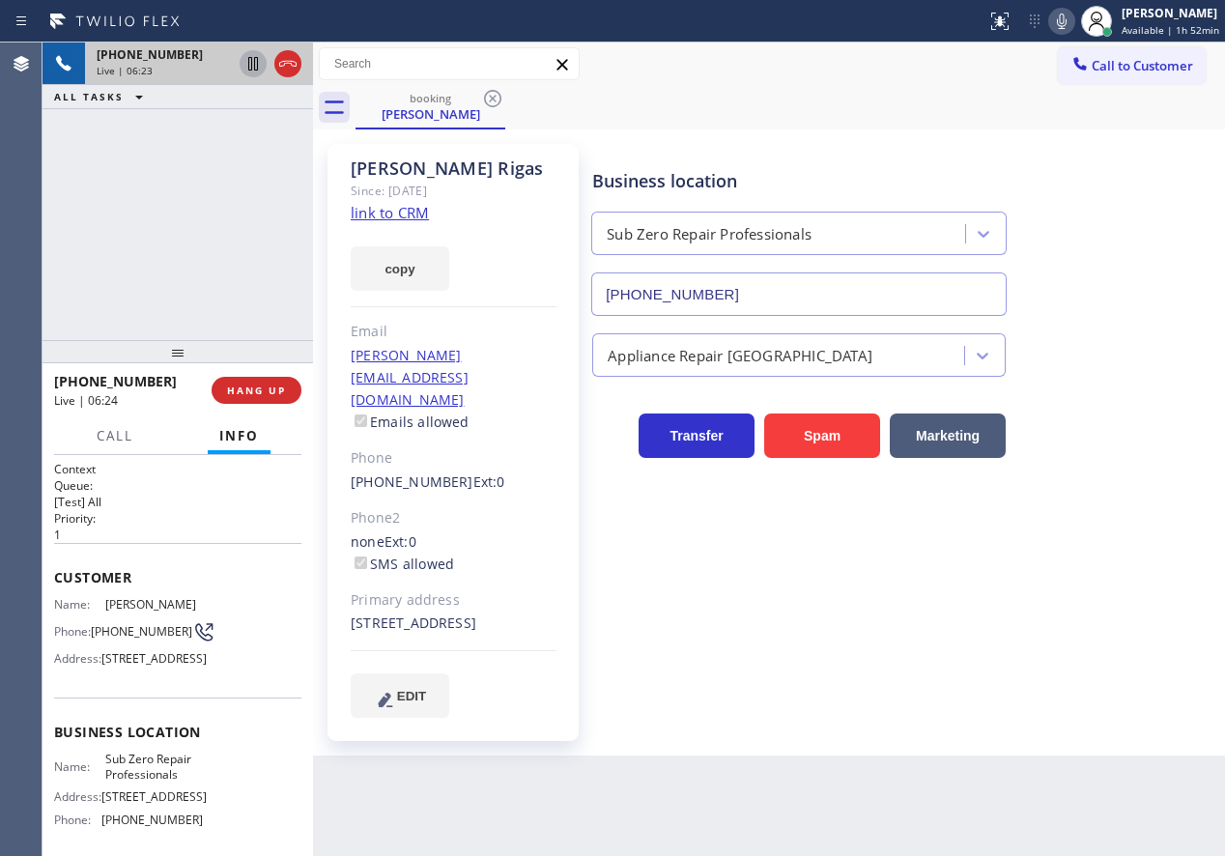
click at [108, 639] on span "[PHONE_NUMBER]" at bounding box center [141, 631] width 101 height 14
click at [1070, 19] on icon at bounding box center [1061, 21] width 23 height 23
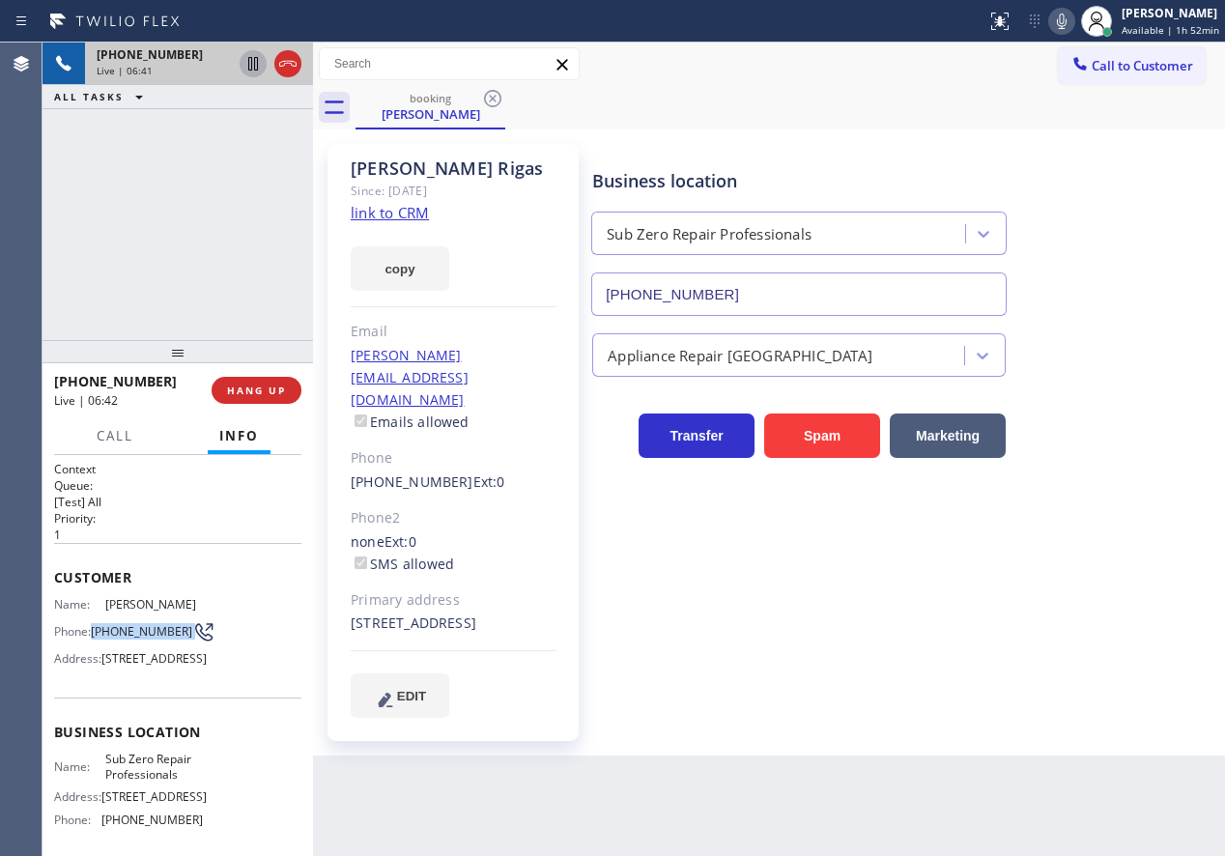
click at [1067, 19] on icon at bounding box center [1062, 21] width 10 height 15
click at [247, 62] on icon at bounding box center [253, 63] width 23 height 23
click at [1067, 27] on icon at bounding box center [1062, 21] width 10 height 15
click at [254, 61] on icon at bounding box center [253, 64] width 14 height 14
click at [126, 666] on span "[STREET_ADDRESS]" at bounding box center [153, 658] width 105 height 14
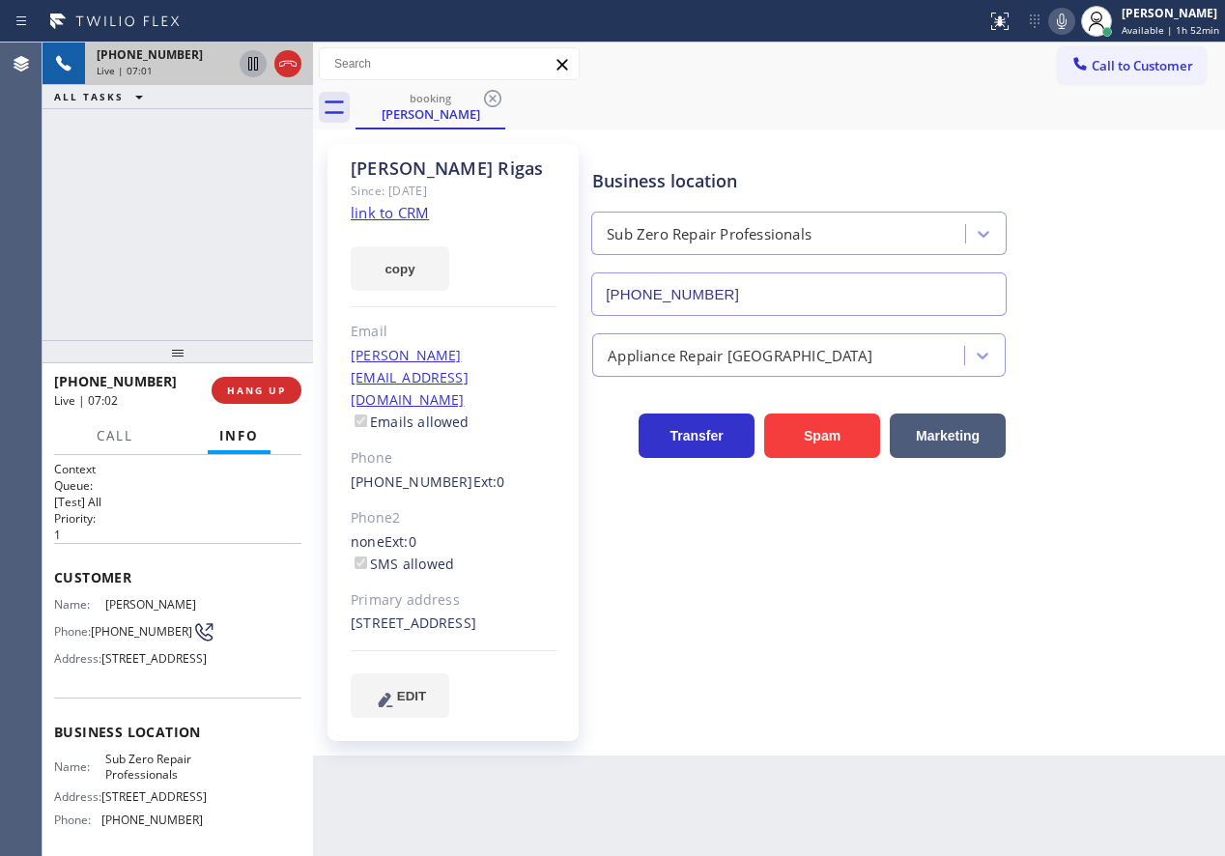
click at [126, 666] on span "[STREET_ADDRESS]" at bounding box center [153, 658] width 105 height 14
click at [1104, 317] on div "Appliance Repair [GEOGRAPHIC_DATA]" at bounding box center [904, 346] width 632 height 61
click at [103, 432] on span "Call" at bounding box center [115, 435] width 37 height 17
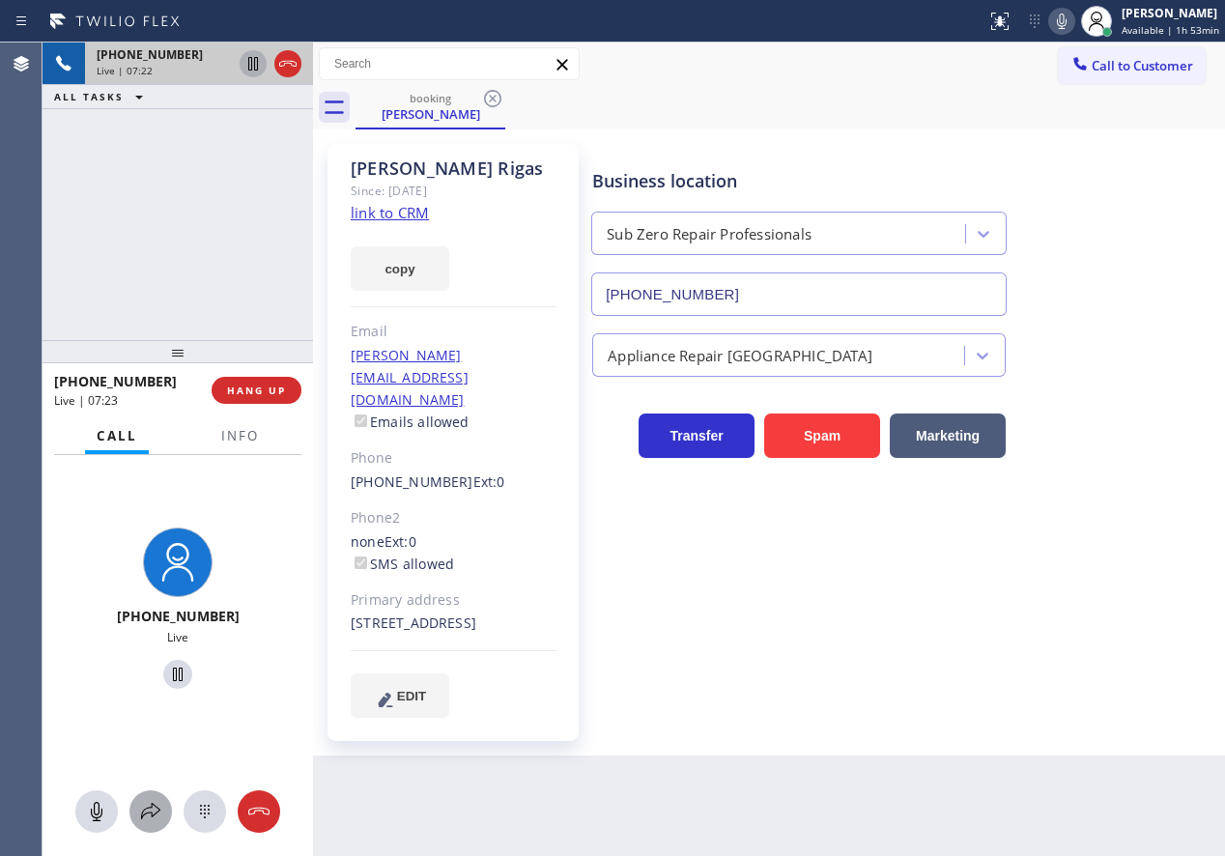
click at [139, 796] on button at bounding box center [150, 811] width 43 height 43
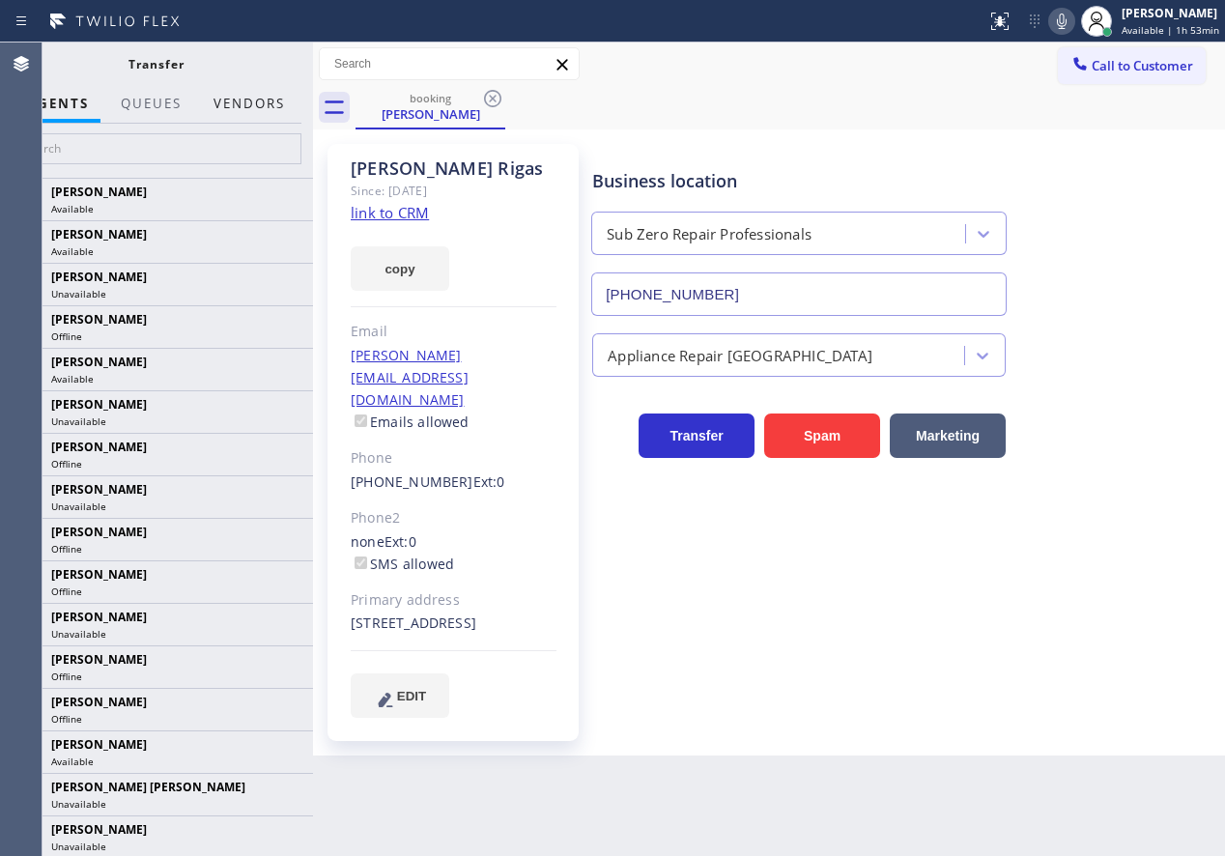
click at [235, 103] on button "Vendors" at bounding box center [249, 104] width 95 height 38
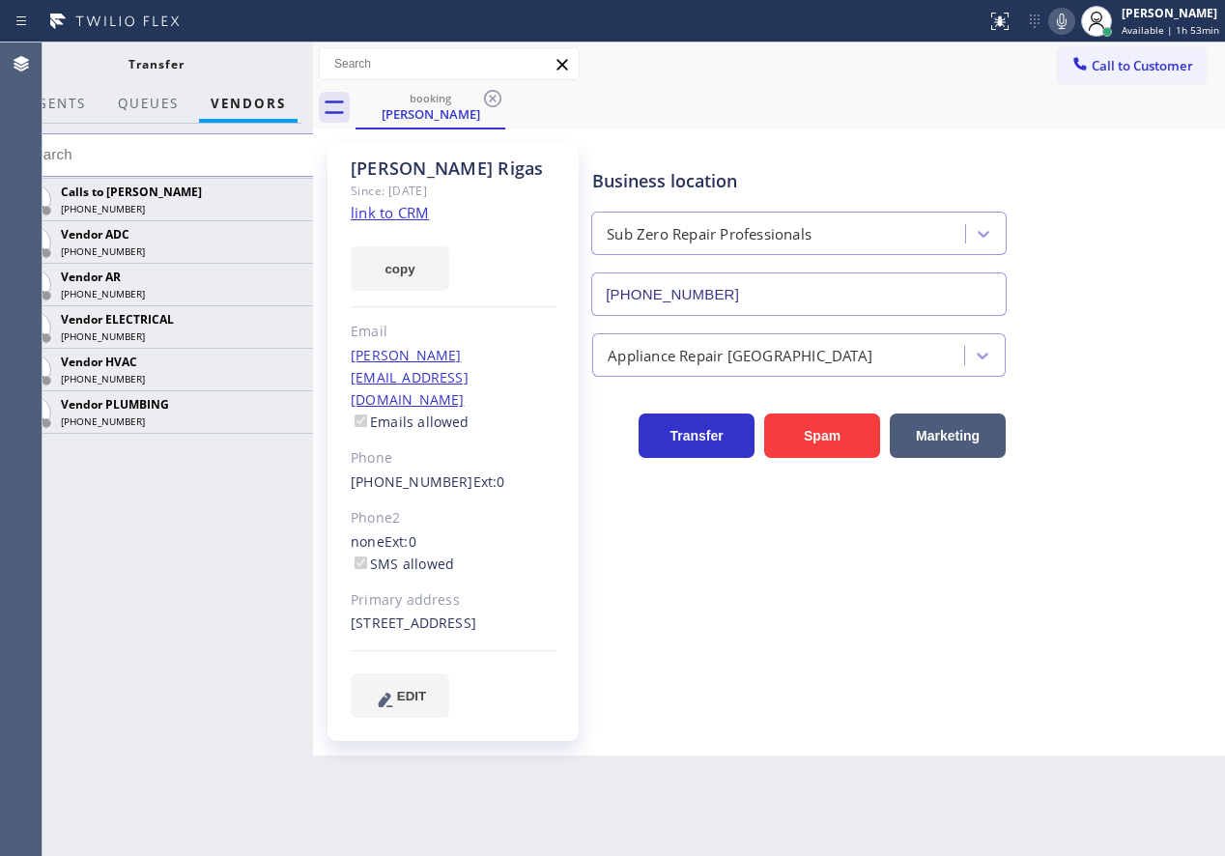
click at [0, 0] on icon at bounding box center [0, 0] width 0 height 0
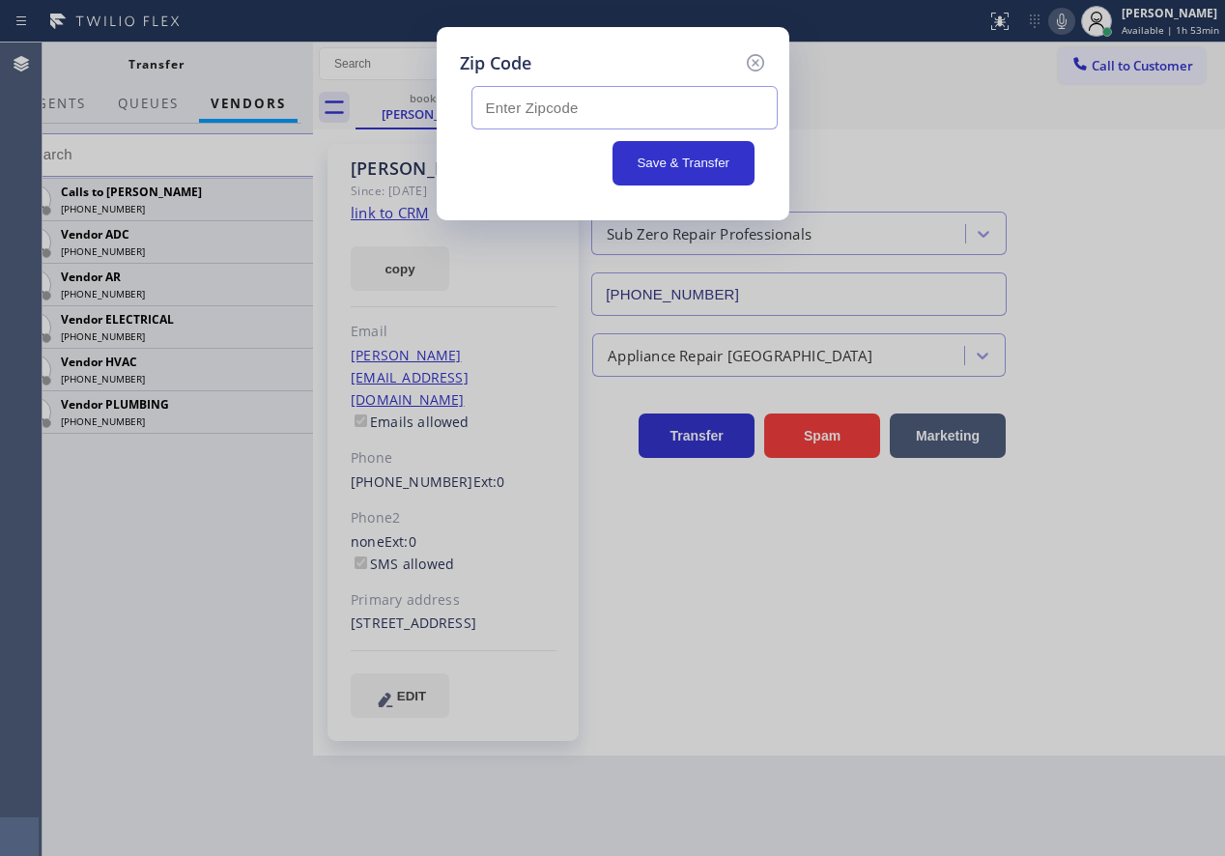
click at [619, 102] on input "text" at bounding box center [625, 107] width 306 height 43
paste input "11228"
type input "11228"
click at [666, 162] on button "Save & Transfer" at bounding box center [684, 163] width 142 height 44
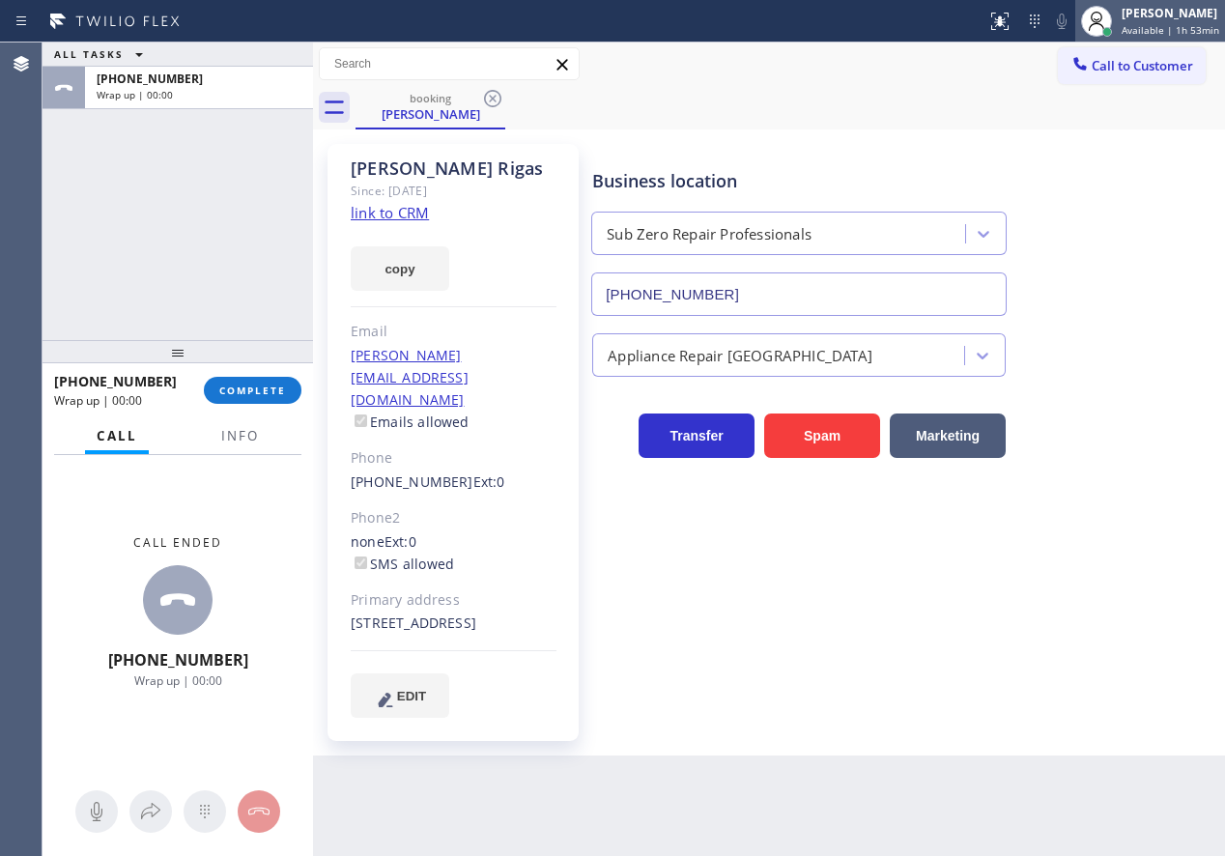
click at [1198, 30] on span "Available | 1h 53min" at bounding box center [1171, 30] width 98 height 14
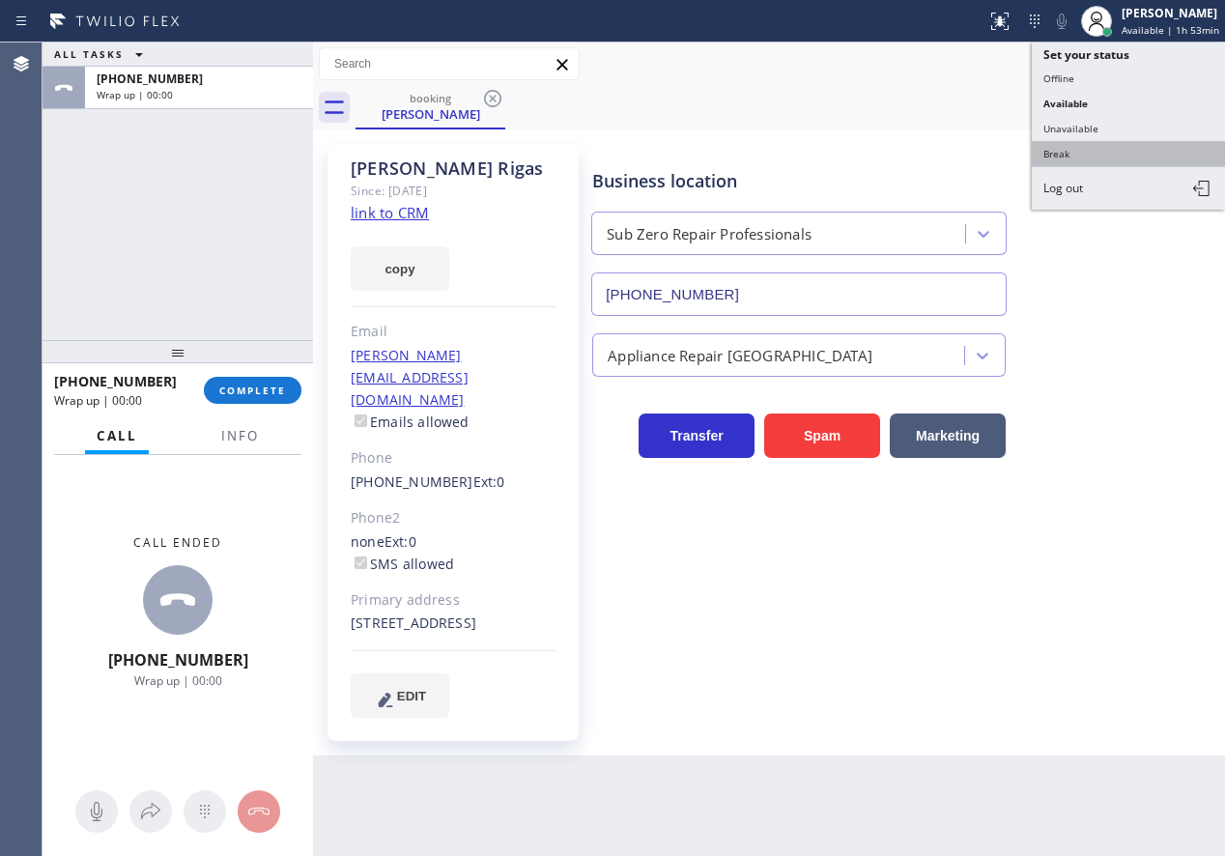
click at [1114, 152] on button "Break" at bounding box center [1128, 153] width 193 height 25
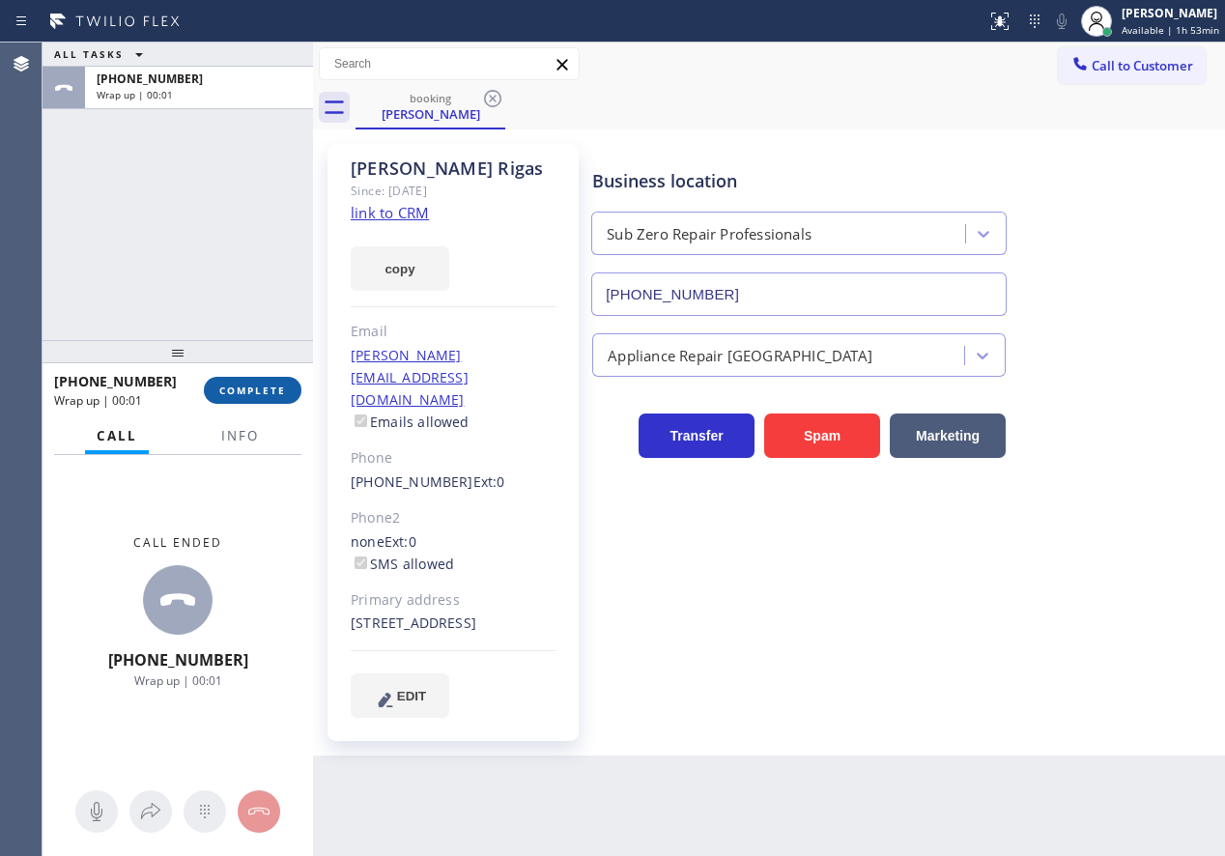
click at [276, 386] on span "COMPLETE" at bounding box center [252, 391] width 67 height 14
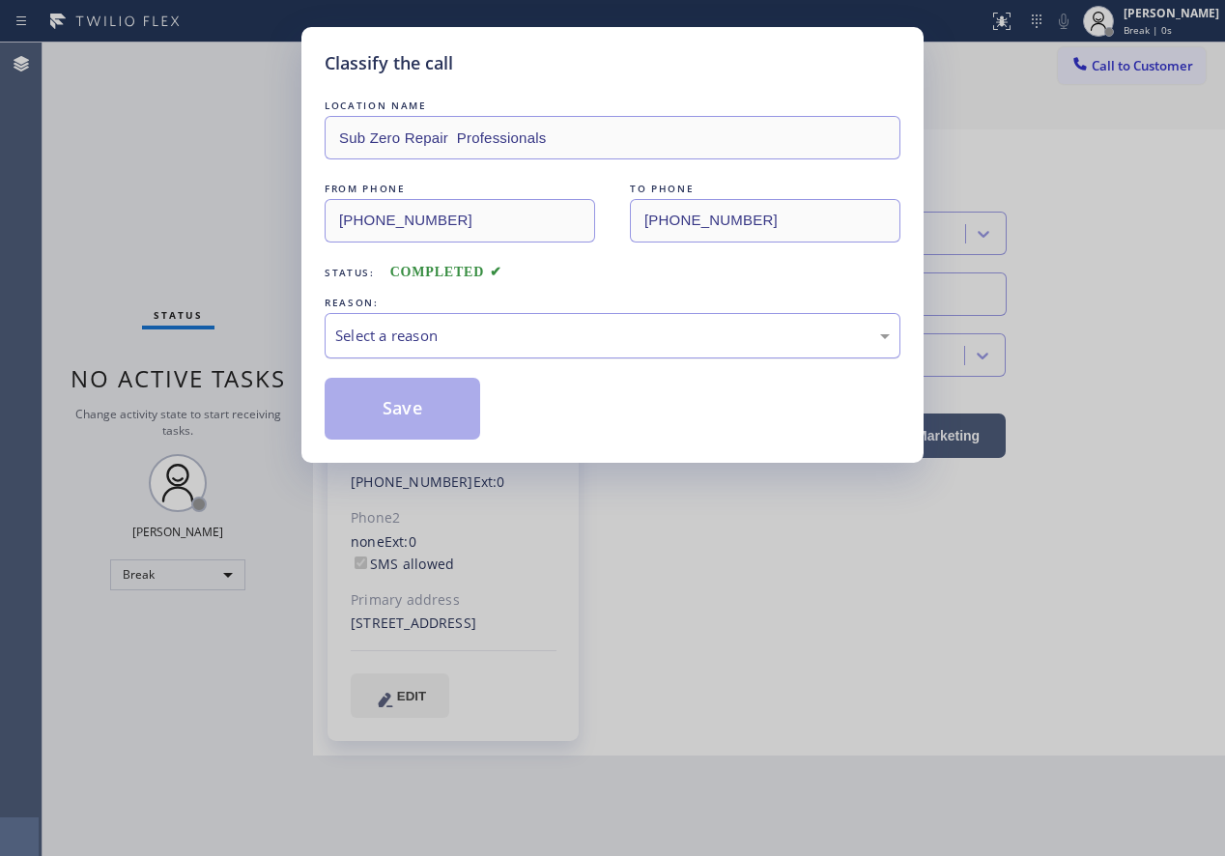
click at [512, 346] on div "Select a reason" at bounding box center [612, 336] width 555 height 22
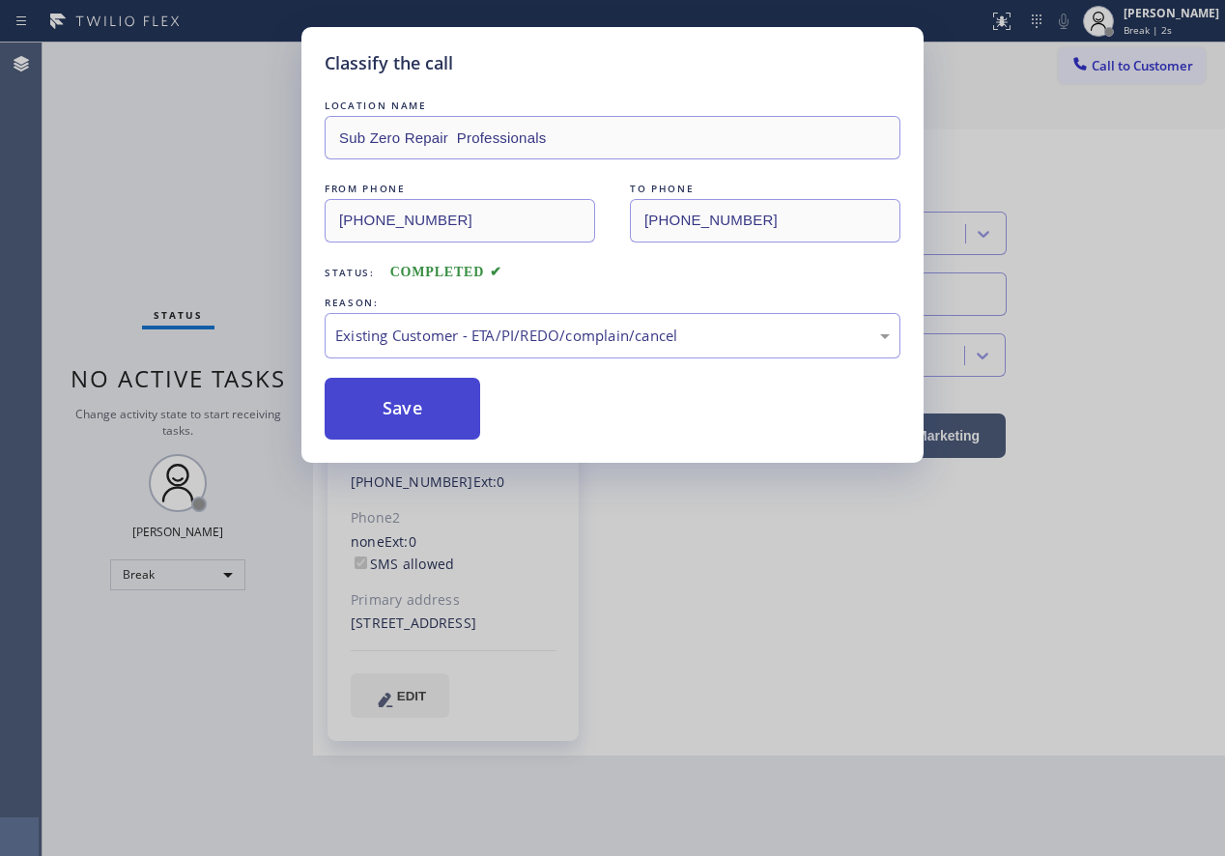
click at [431, 420] on button "Save" at bounding box center [403, 409] width 156 height 62
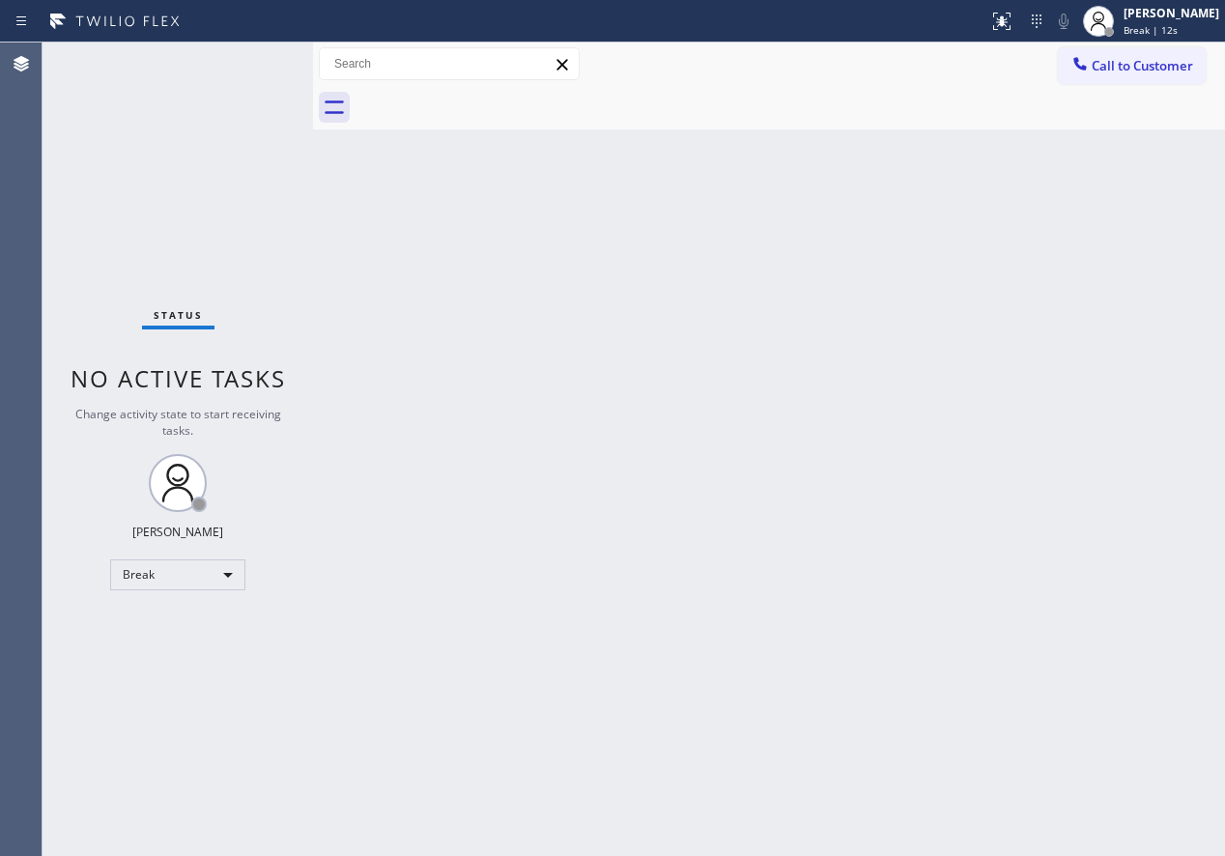
click at [1062, 262] on div "Back to Dashboard Change Sender ID Customers Technicians Select a contact Outbo…" at bounding box center [769, 450] width 912 height 814
